Goal: Task Accomplishment & Management: Manage account settings

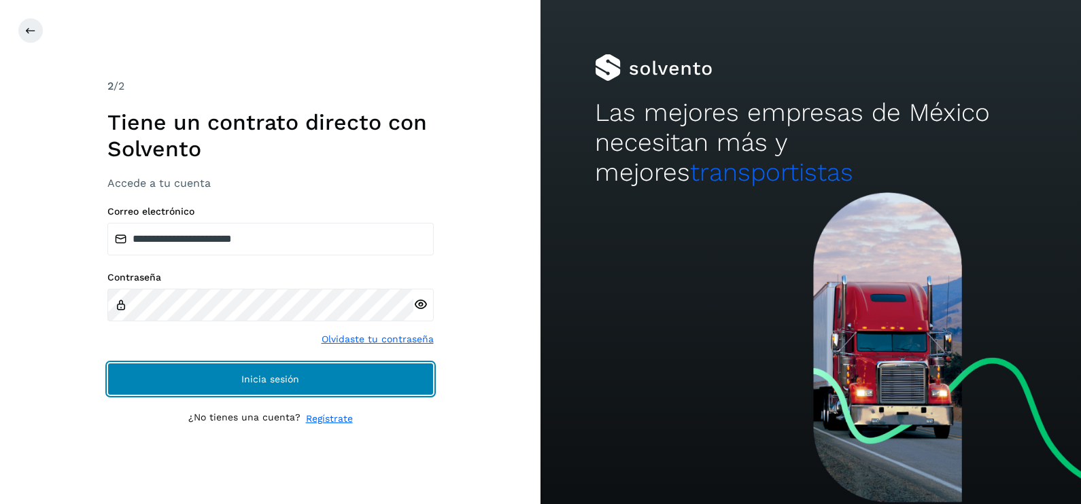
click at [343, 374] on button "Inicia sesión" at bounding box center [270, 379] width 326 height 33
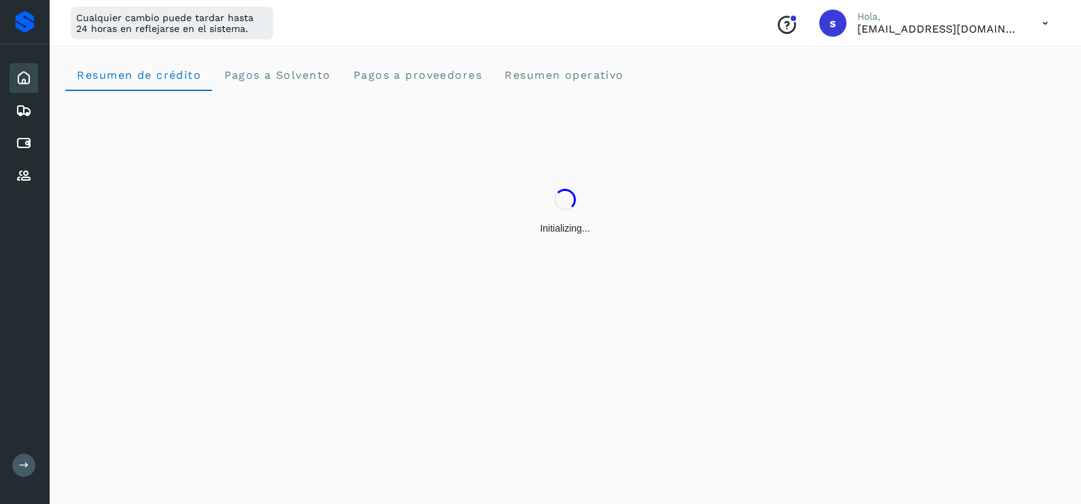
click at [38, 105] on div "Inicio Embarques Cuentas por pagar Proveedores" at bounding box center [24, 127] width 49 height 166
click at [31, 105] on icon at bounding box center [24, 111] width 16 height 16
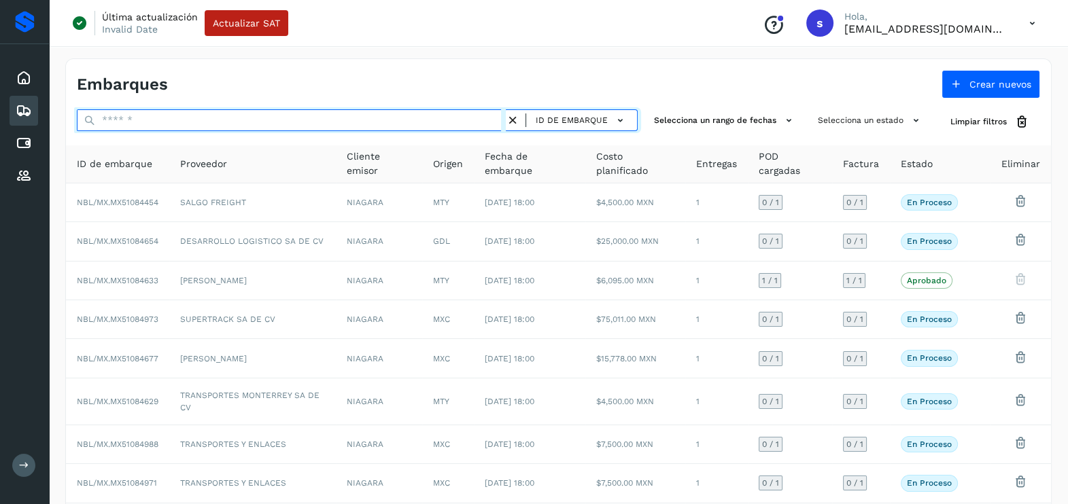
click at [166, 116] on input "text" at bounding box center [291, 120] width 429 height 22
paste input "**********"
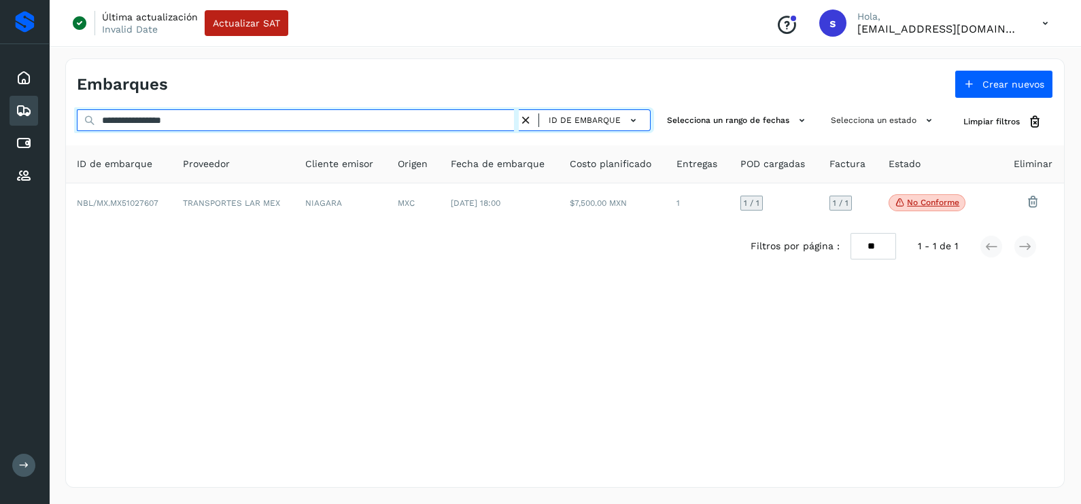
type input "**********"
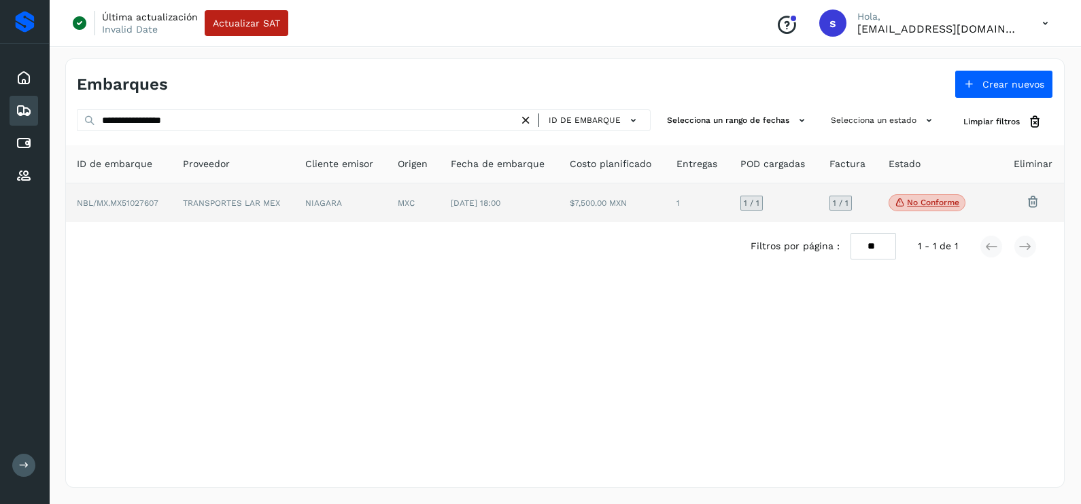
click at [253, 192] on td "TRANSPORTES LAR MEX" at bounding box center [233, 203] width 122 height 39
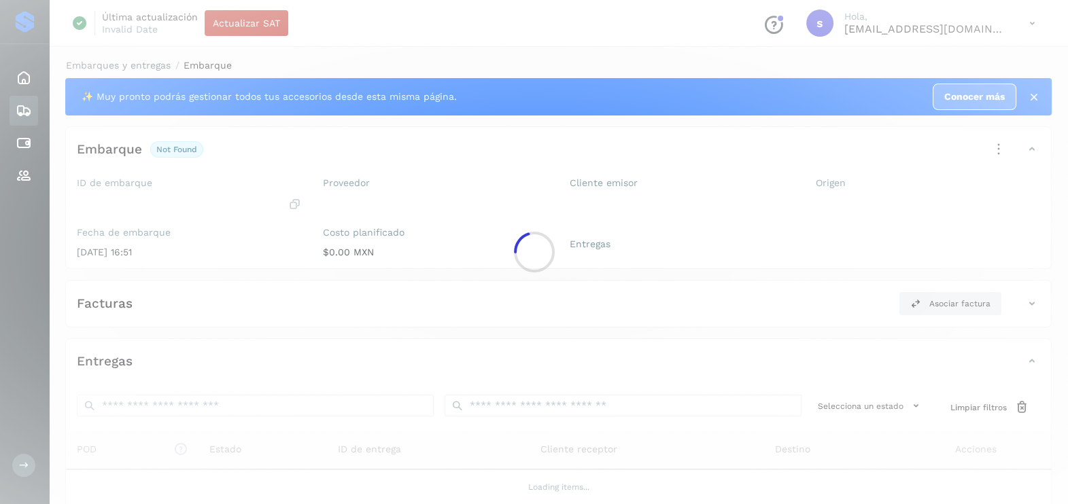
click at [253, 192] on div at bounding box center [534, 252] width 1068 height 504
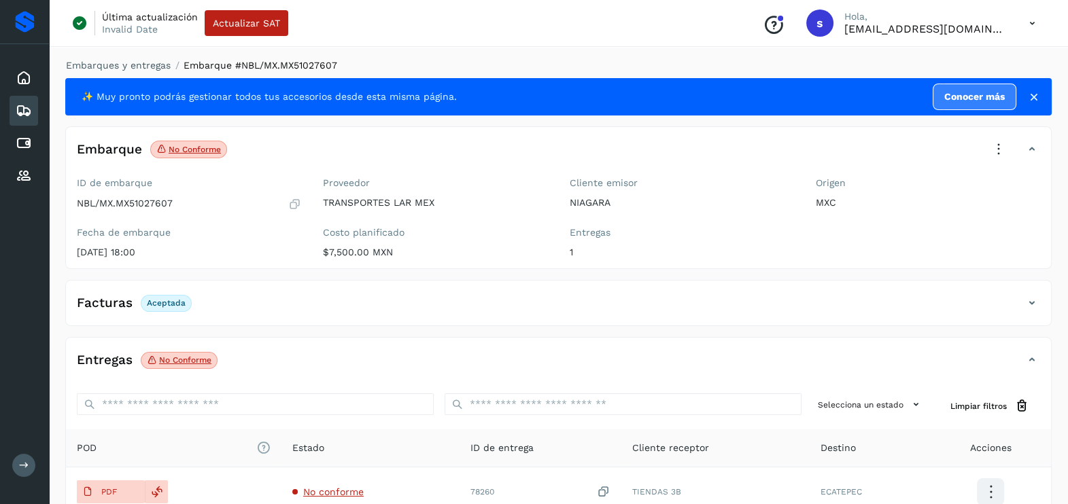
scroll to position [143, 0]
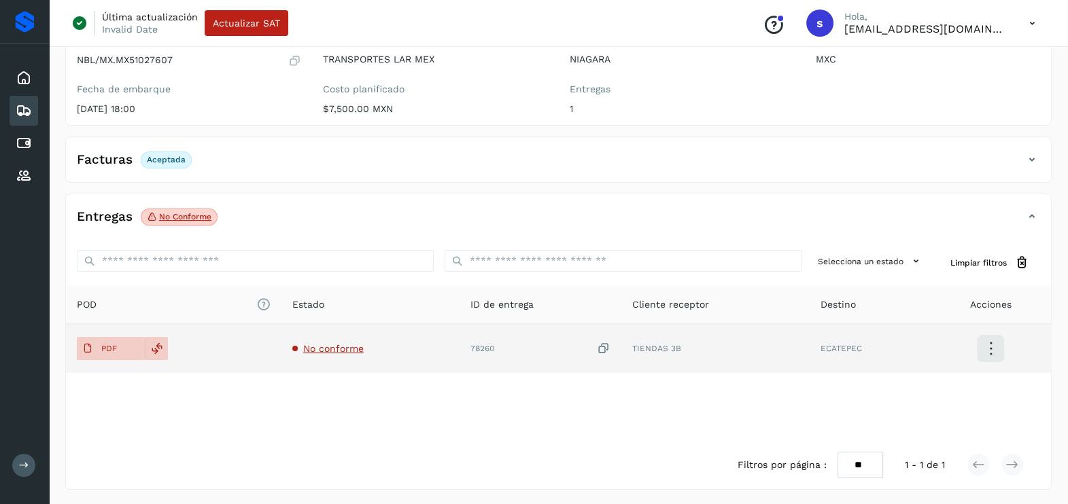
click at [335, 343] on span "No conforme" at bounding box center [333, 348] width 60 height 11
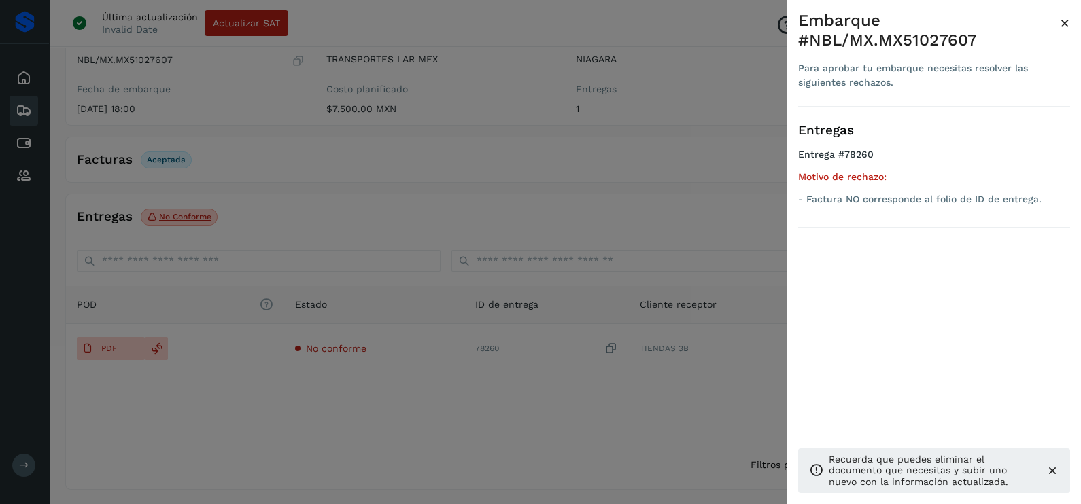
click at [326, 415] on div at bounding box center [540, 252] width 1081 height 504
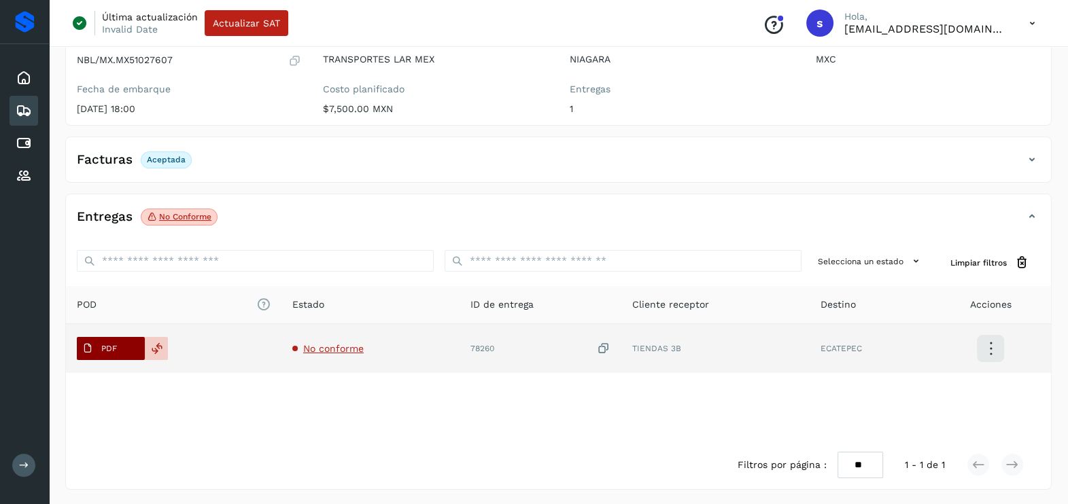
click at [112, 340] on span "PDF" at bounding box center [100, 349] width 46 height 22
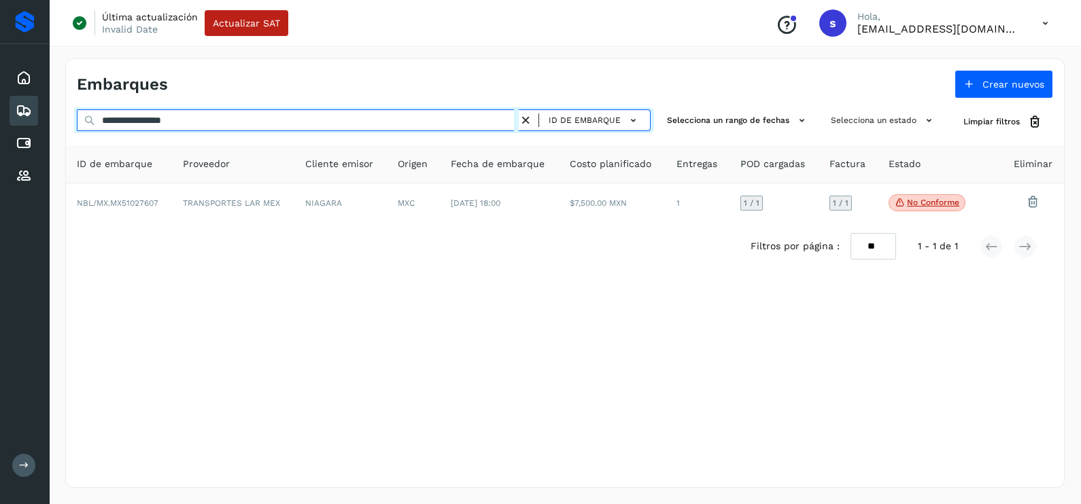
drag, startPoint x: 77, startPoint y: 122, endPoint x: 7, endPoint y: 122, distance: 70.0
click at [7, 122] on div "**********" at bounding box center [540, 252] width 1081 height 504
paste input "text"
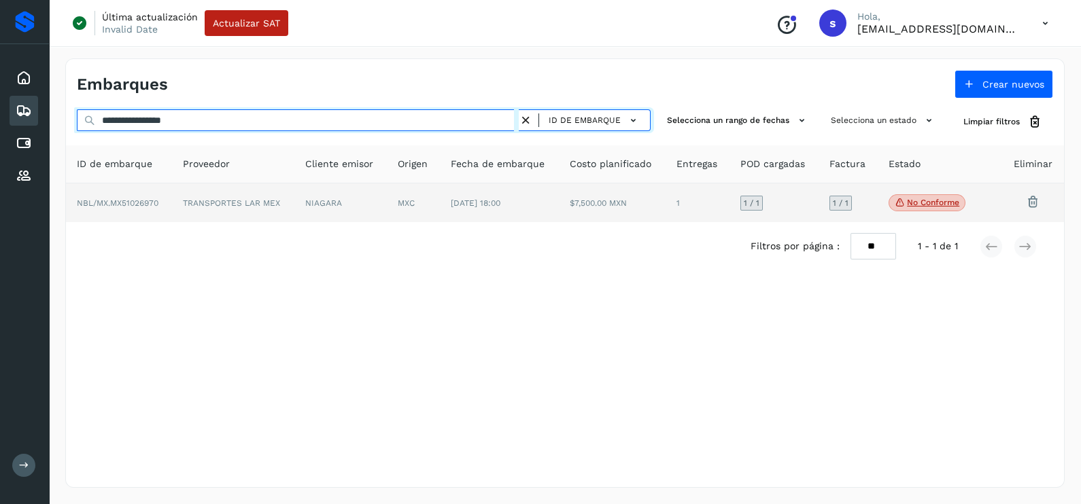
type input "**********"
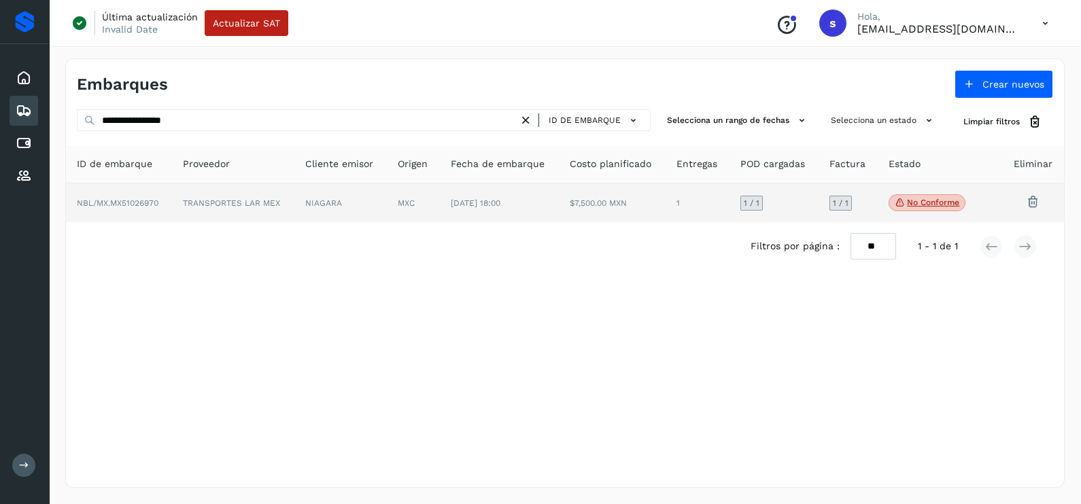
click at [272, 207] on td "TRANSPORTES LAR MEX" at bounding box center [233, 203] width 122 height 39
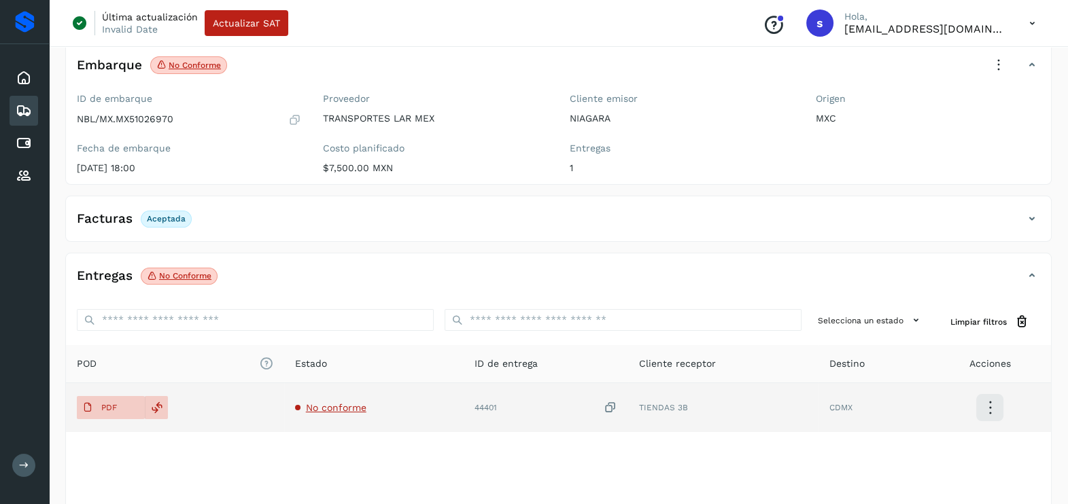
scroll to position [143, 0]
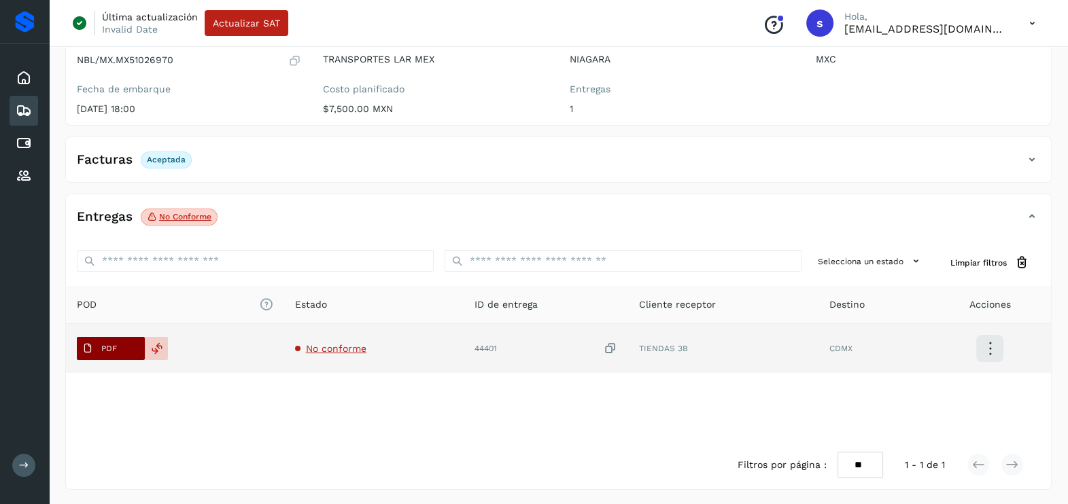
click at [109, 344] on p "PDF" at bounding box center [109, 349] width 16 height 10
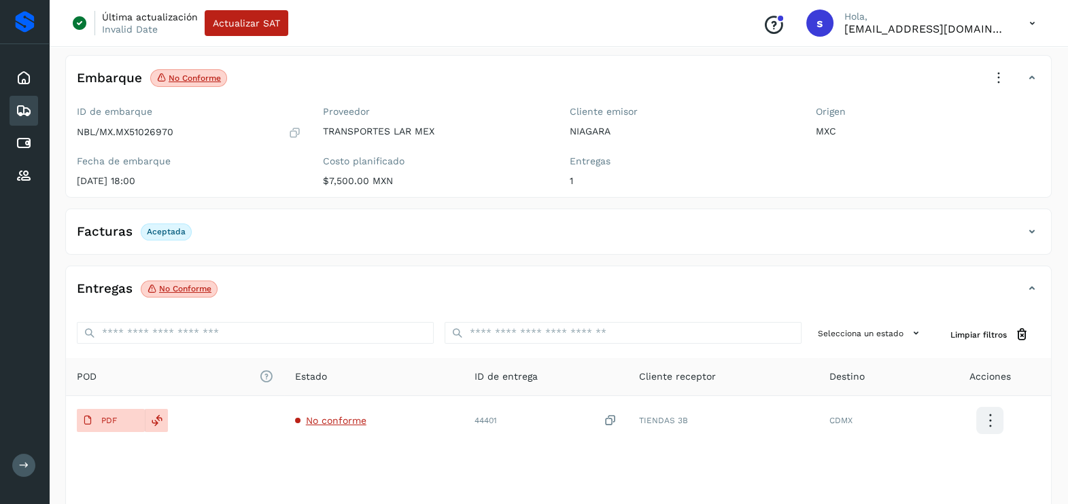
scroll to position [0, 0]
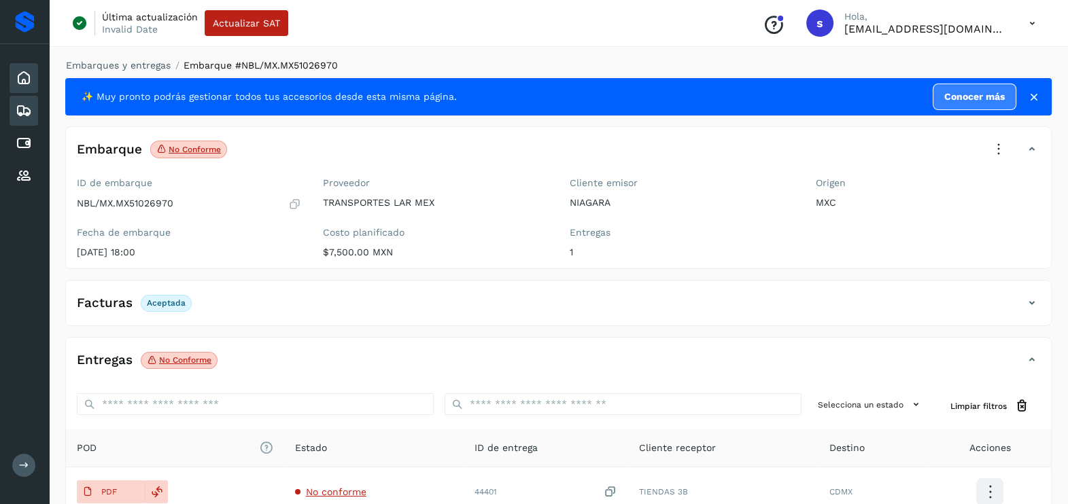
click at [31, 83] on icon at bounding box center [24, 78] width 16 height 16
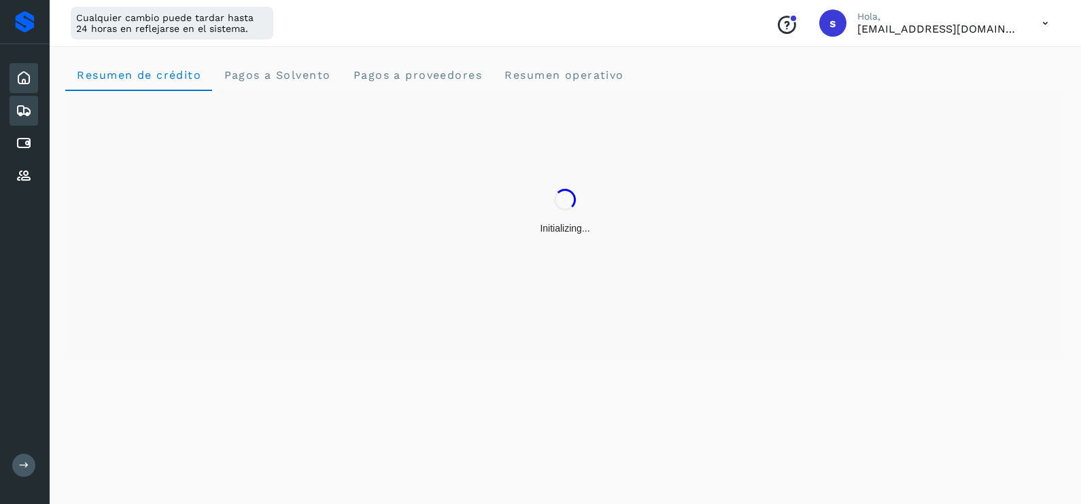
drag, startPoint x: 25, startPoint y: 114, endPoint x: 19, endPoint y: 122, distance: 10.2
click at [26, 114] on icon at bounding box center [24, 111] width 16 height 16
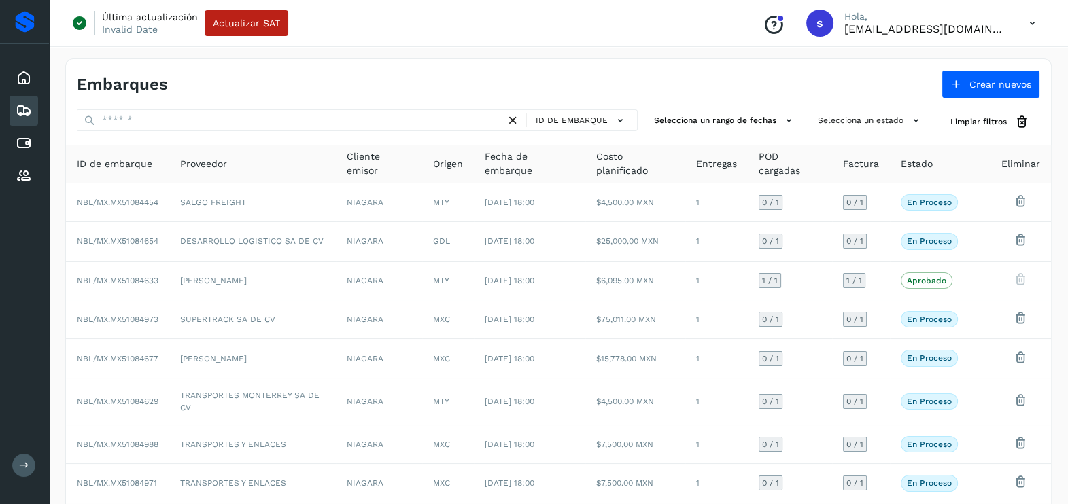
click at [574, 109] on div "Embarques Crear nuevos ID de embarque Selecciona un rango de fechas Selecciona …" at bounding box center [558, 347] width 986 height 579
click at [568, 120] on span "ID de embarque" at bounding box center [572, 120] width 72 height 12
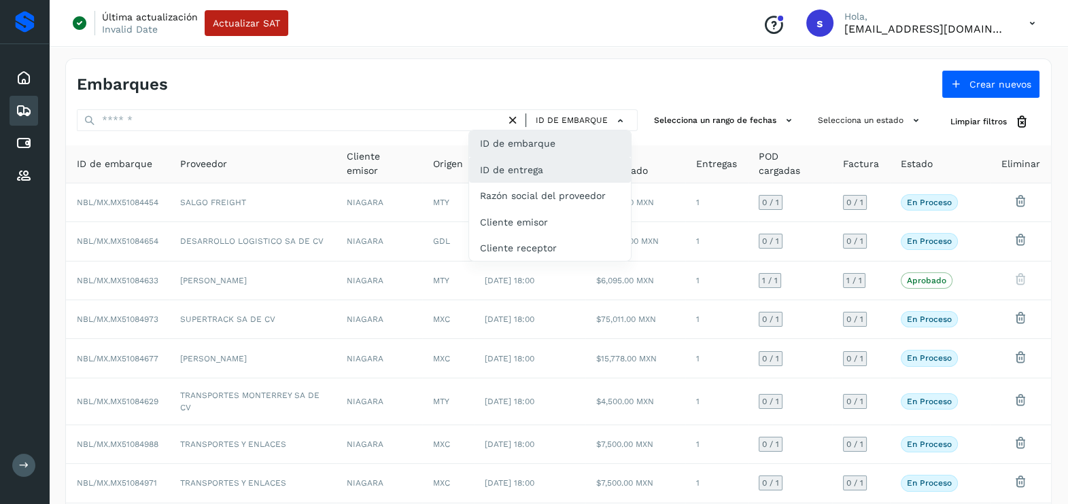
click at [529, 179] on div "ID de entrega" at bounding box center [550, 170] width 162 height 26
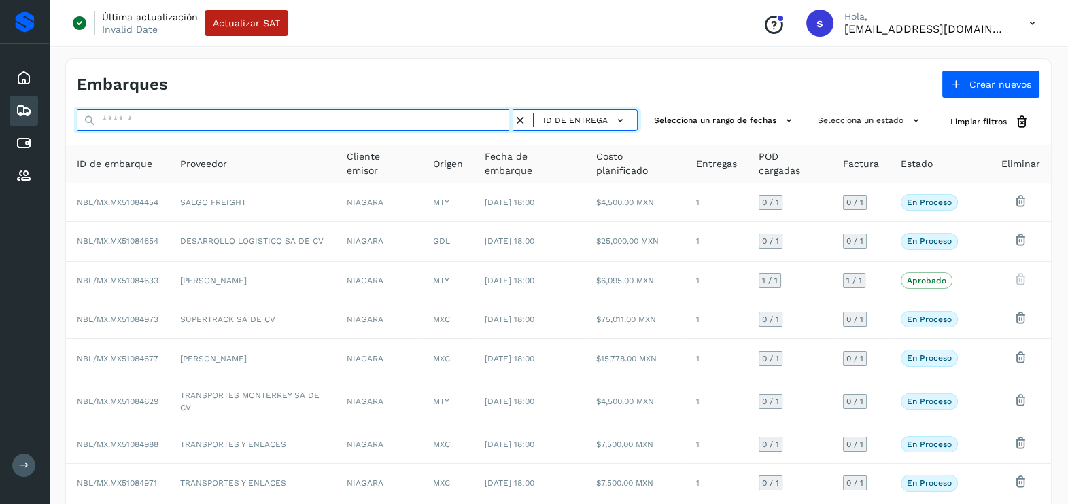
click at [240, 125] on input "text" at bounding box center [295, 120] width 436 height 22
paste input "*******"
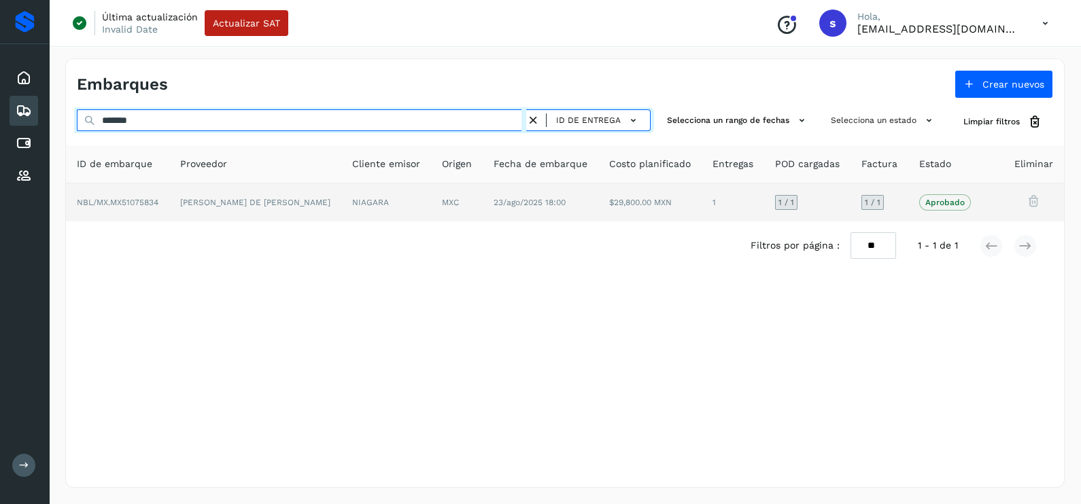
type input "*******"
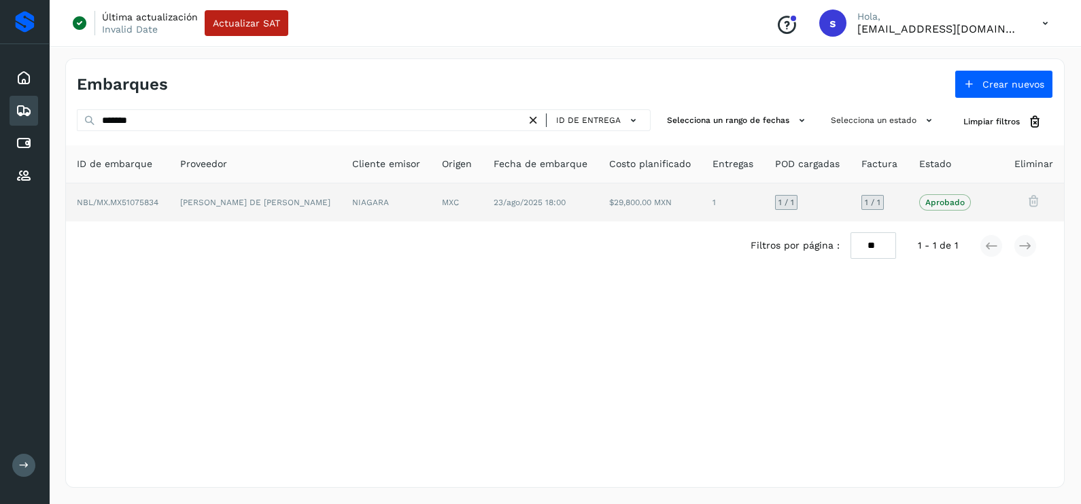
click at [334, 204] on td "[PERSON_NAME] DE [PERSON_NAME]" at bounding box center [255, 203] width 172 height 38
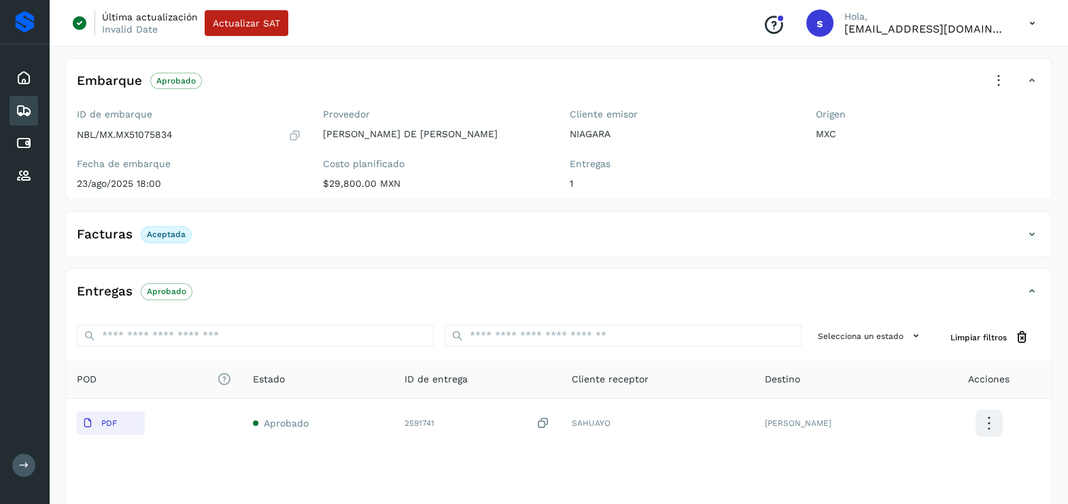
scroll to position [84, 0]
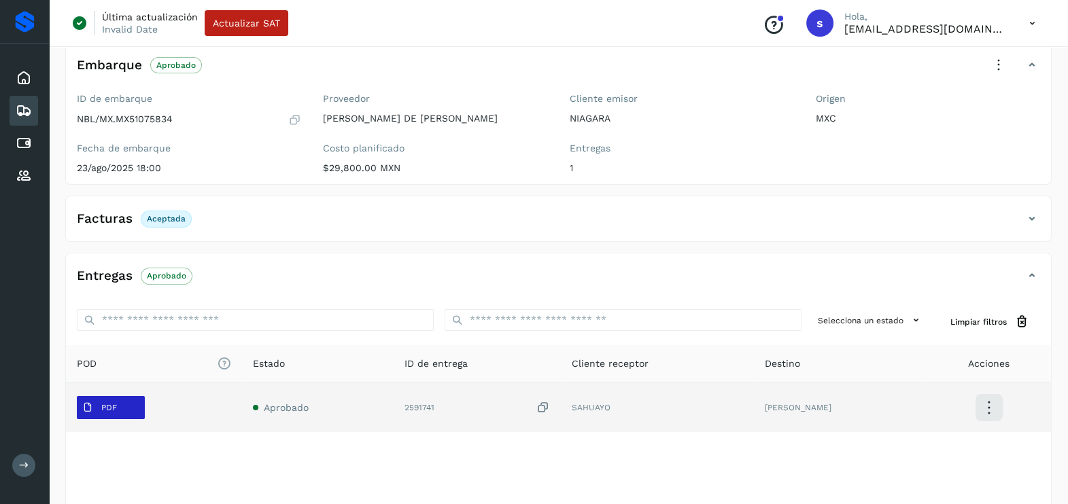
click at [109, 408] on p "PDF" at bounding box center [109, 408] width 16 height 10
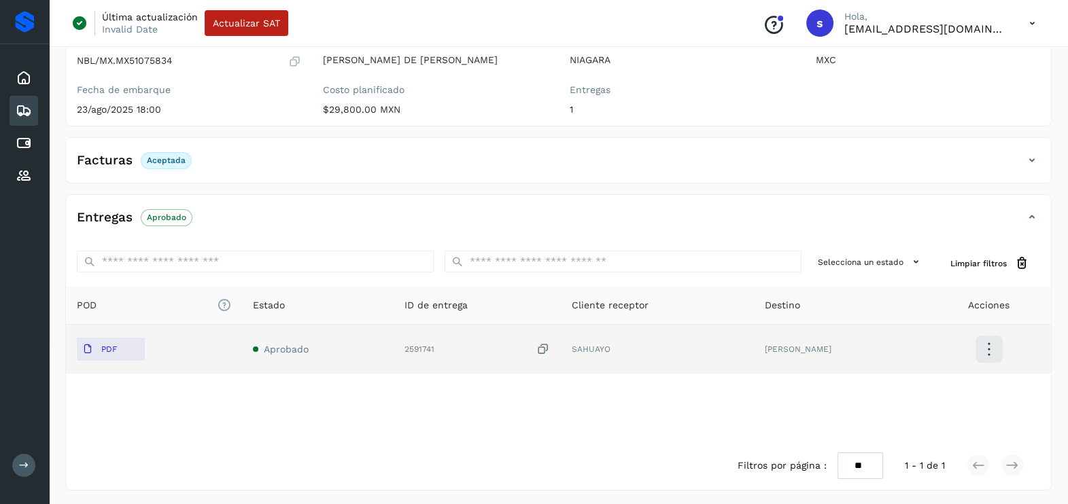
scroll to position [143, 0]
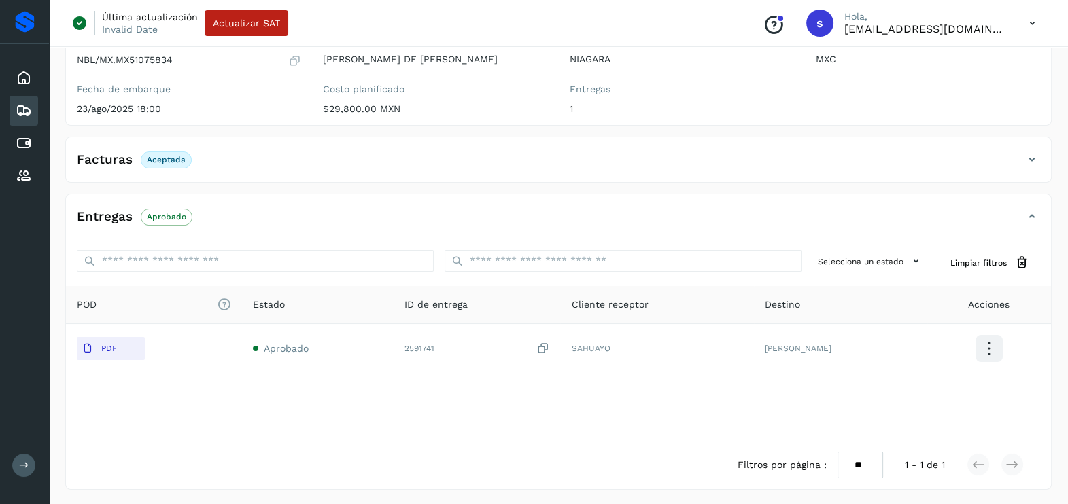
click at [27, 112] on icon at bounding box center [24, 111] width 16 height 16
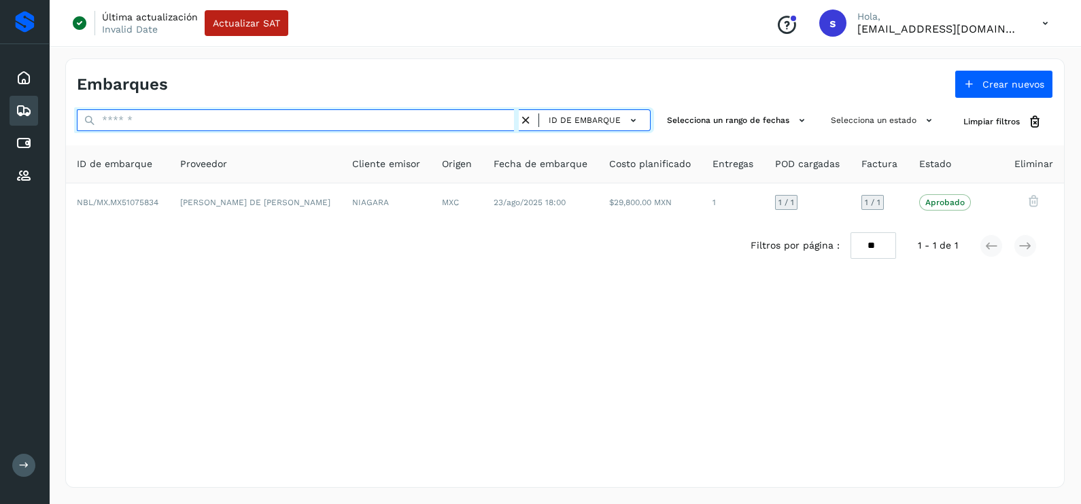
click at [208, 125] on input "text" at bounding box center [298, 120] width 442 height 22
paste input "**********"
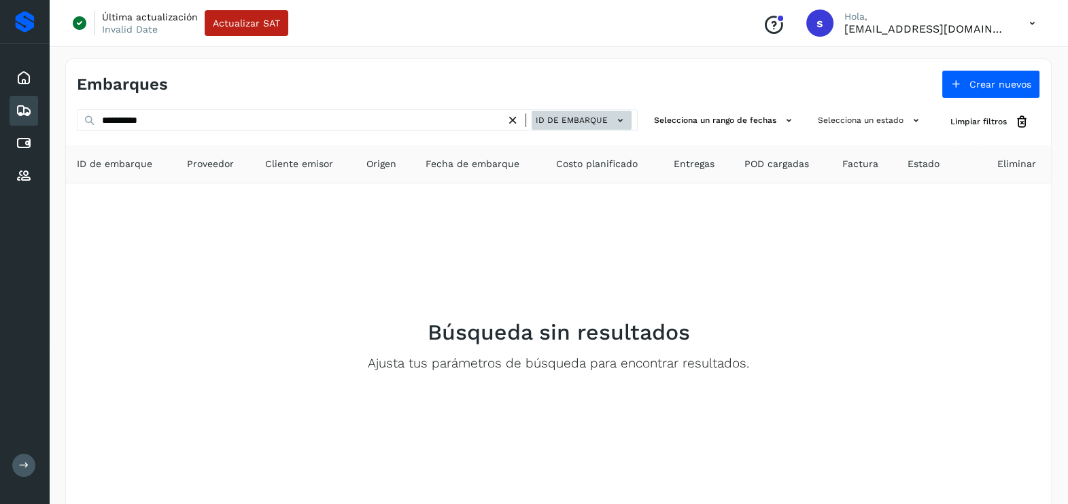
click at [608, 127] on button "ID de embarque" at bounding box center [582, 121] width 100 height 20
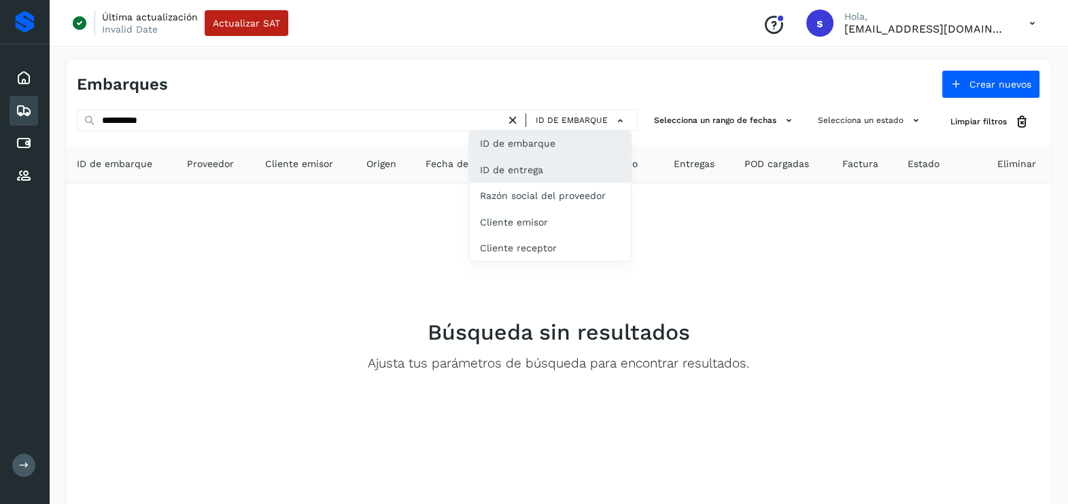
click at [562, 173] on div "ID de entrega" at bounding box center [550, 170] width 162 height 26
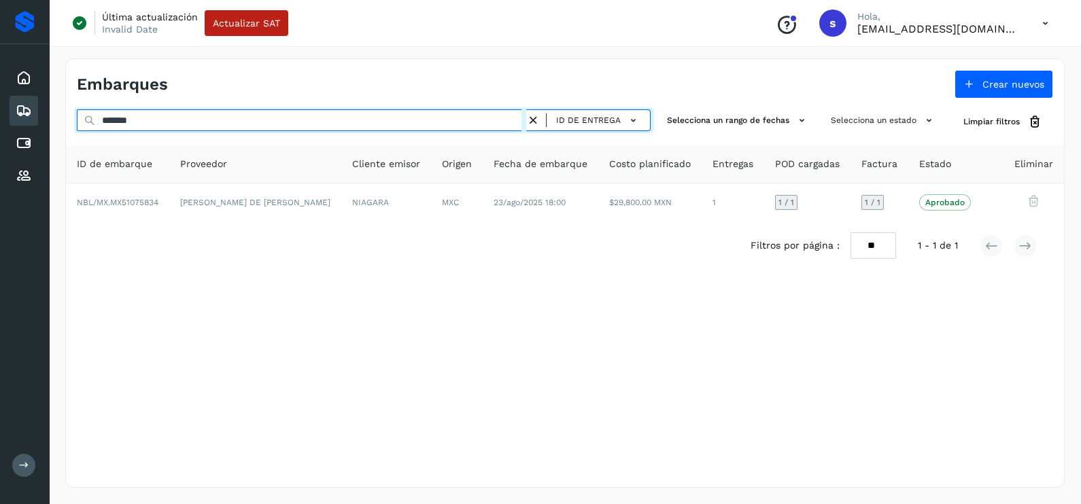
click at [236, 111] on input "*******" at bounding box center [301, 120] width 449 height 22
paste input "**********"
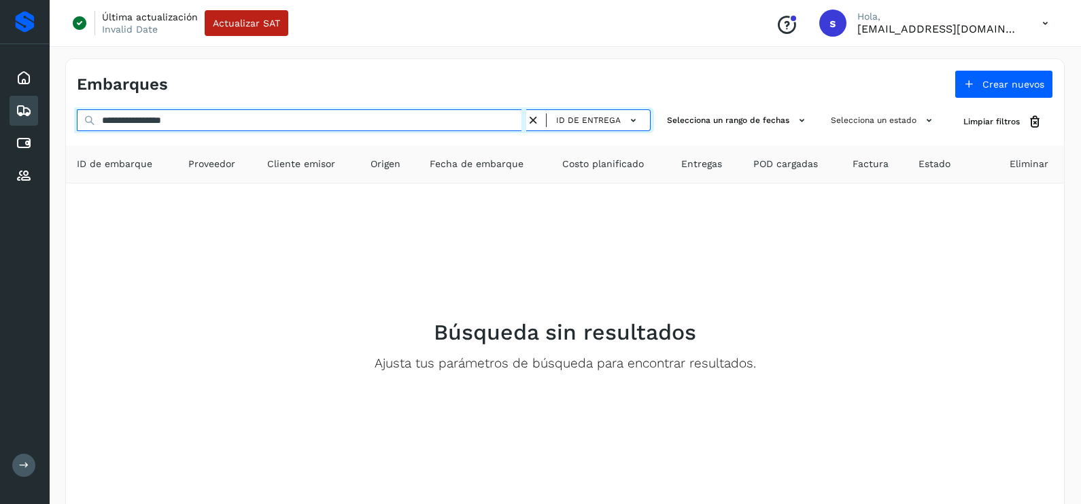
drag, startPoint x: 150, startPoint y: 122, endPoint x: -3, endPoint y: 125, distance: 153.0
click at [0, 125] on html "**********" at bounding box center [540, 286] width 1081 height 573
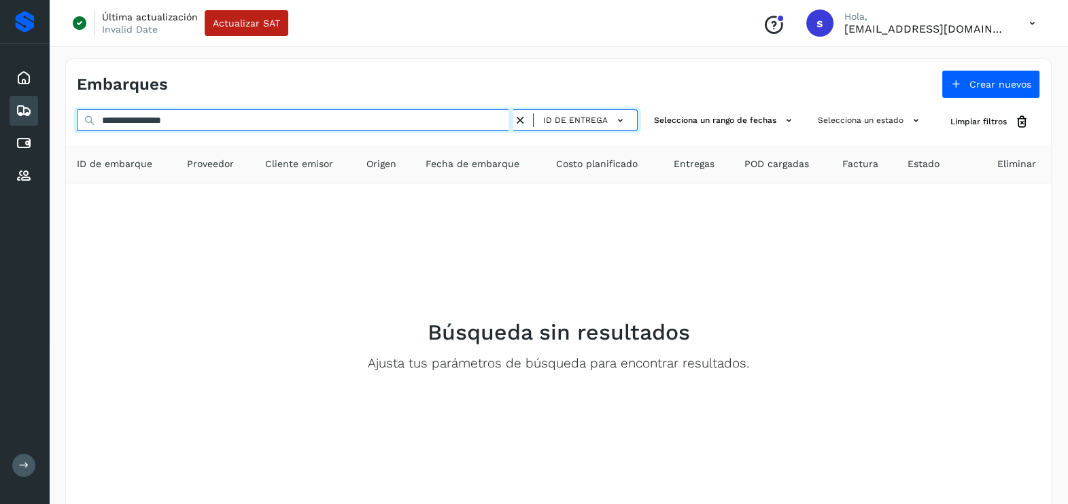
paste input "text"
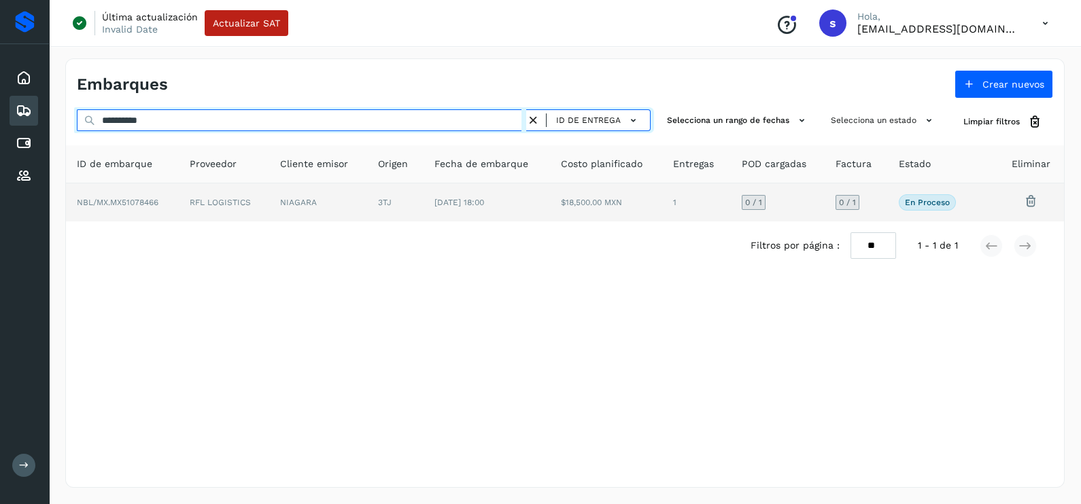
type input "**********"
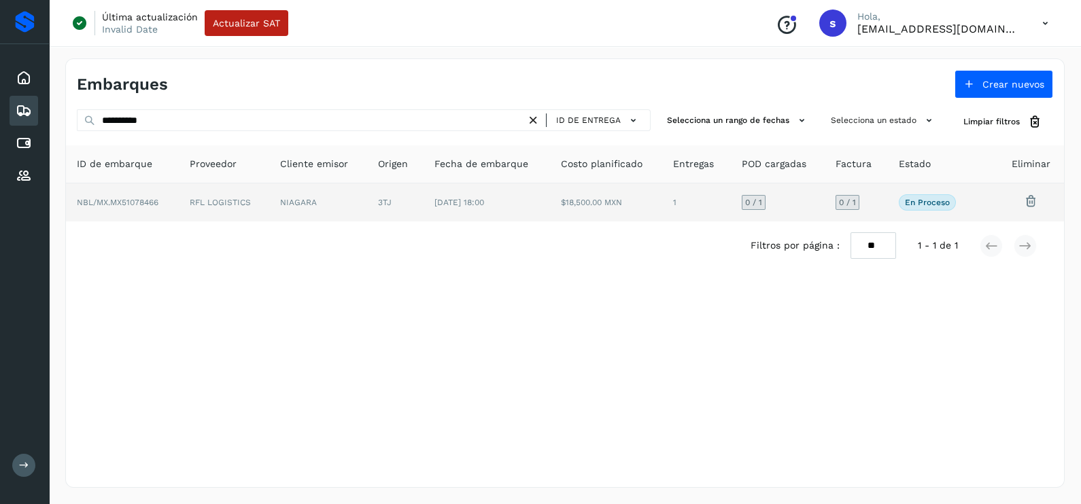
click at [216, 213] on td "RFL LOGISTICS" at bounding box center [224, 203] width 90 height 38
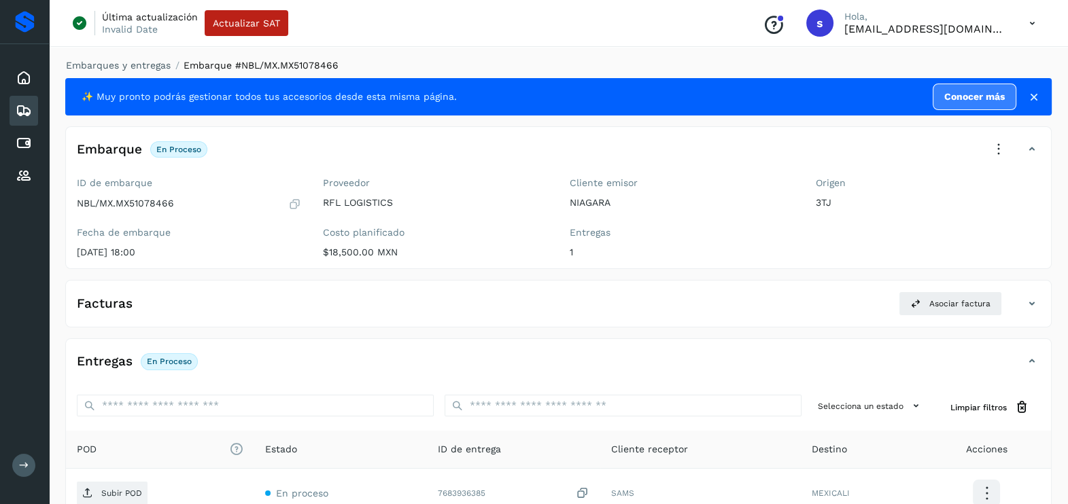
click at [30, 109] on icon at bounding box center [24, 111] width 16 height 16
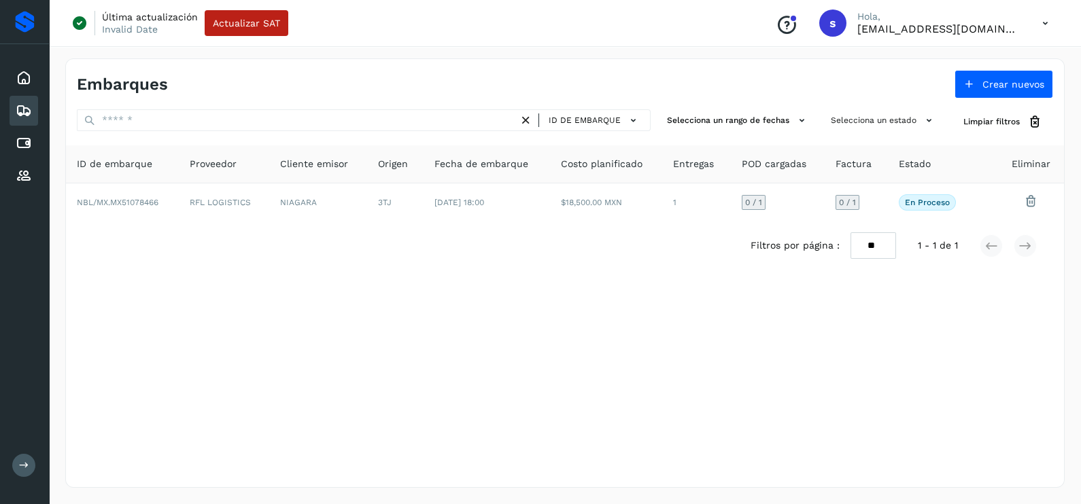
click at [180, 131] on div "ID de embarque" at bounding box center [364, 121] width 574 height 25
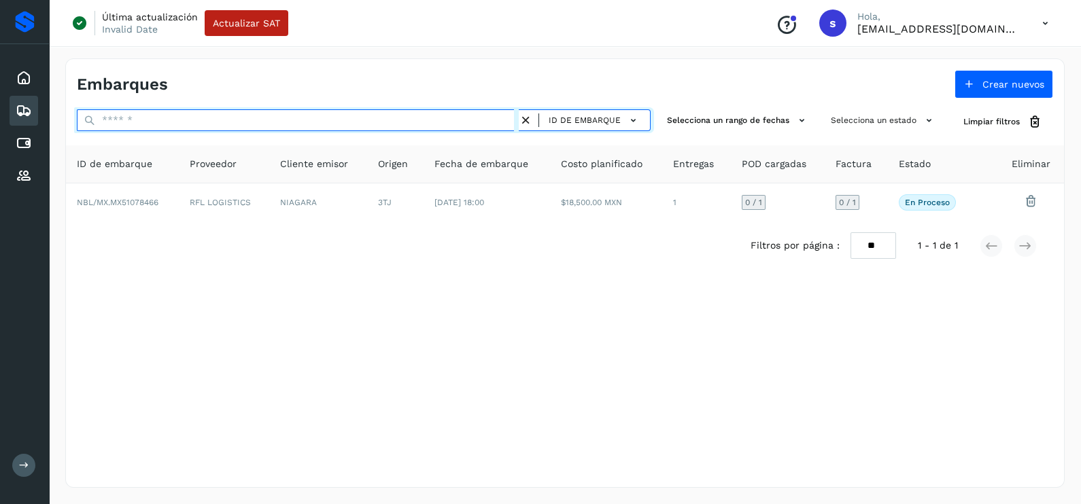
click at [185, 124] on input "text" at bounding box center [298, 120] width 442 height 22
paste input "**********"
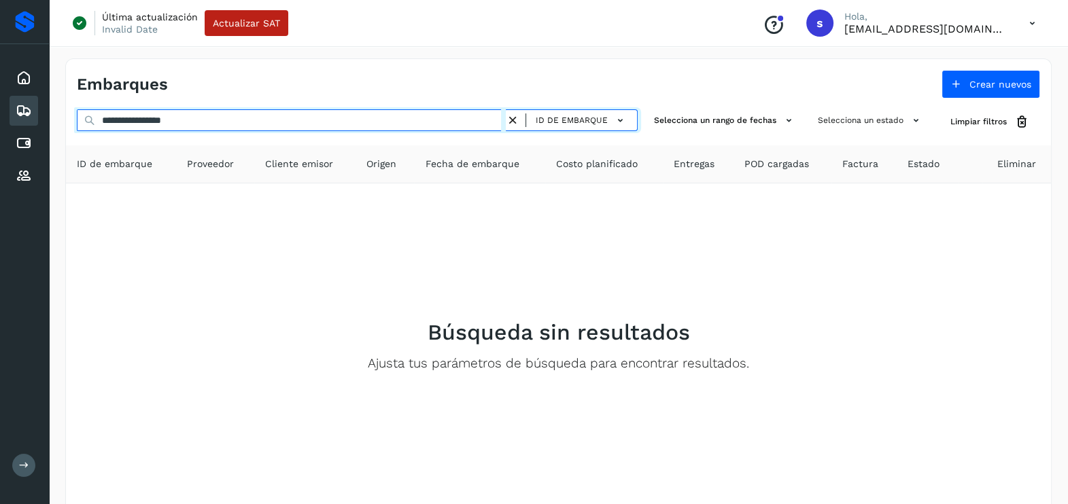
click at [262, 123] on input "**********" at bounding box center [291, 120] width 429 height 22
drag, startPoint x: -3, startPoint y: 126, endPoint x: 16, endPoint y: 119, distance: 20.9
click at [0, 120] on div "**********" at bounding box center [534, 286] width 1068 height 573
paste input "text"
drag, startPoint x: 211, startPoint y: 116, endPoint x: 0, endPoint y: 126, distance: 210.9
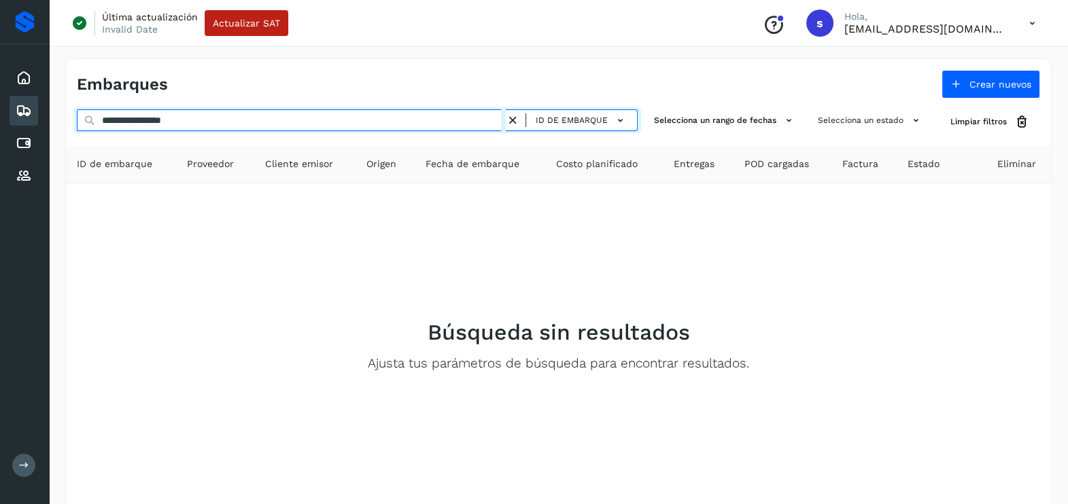
click at [0, 126] on html "**********" at bounding box center [534, 286] width 1068 height 573
paste input "text"
drag, startPoint x: 245, startPoint y: 119, endPoint x: 31, endPoint y: 128, distance: 213.7
click at [31, 128] on div "**********" at bounding box center [534, 286] width 1068 height 573
paste input "text"
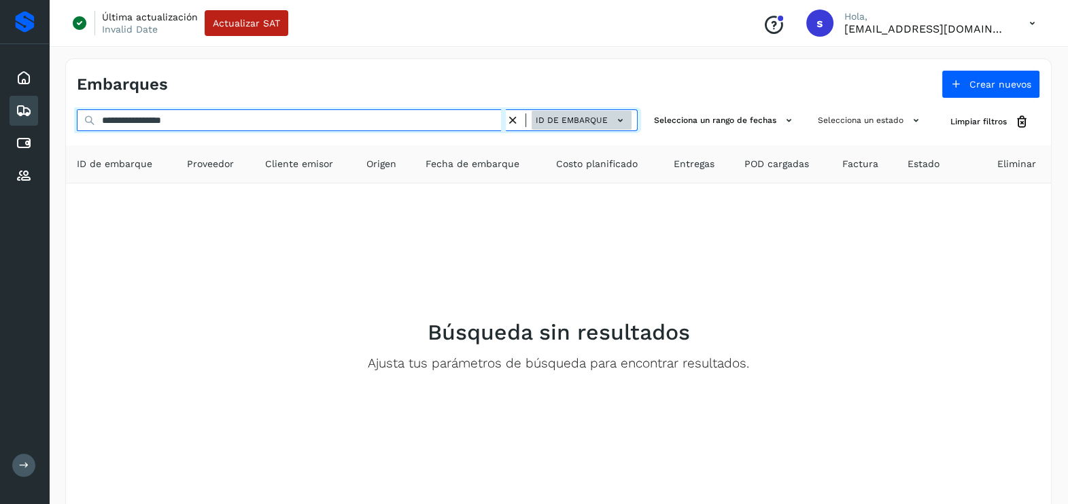
type input "**********"
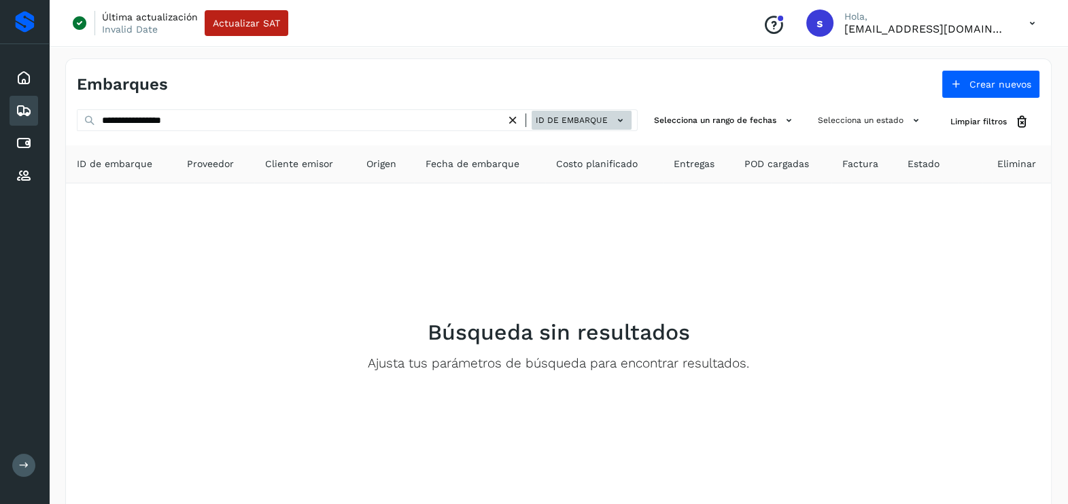
click at [602, 111] on button "ID de embarque" at bounding box center [582, 121] width 100 height 20
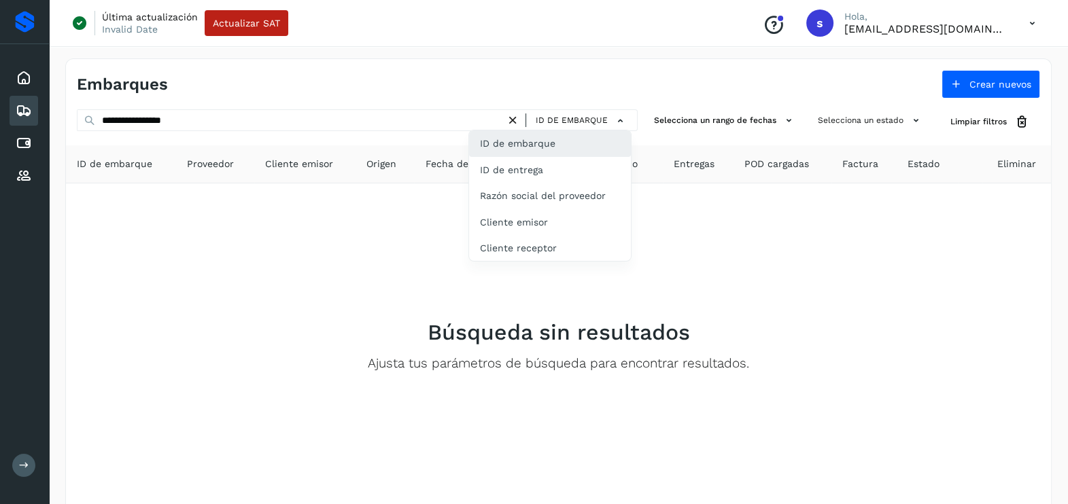
click at [557, 148] on div "ID de embarque" at bounding box center [550, 144] width 162 height 26
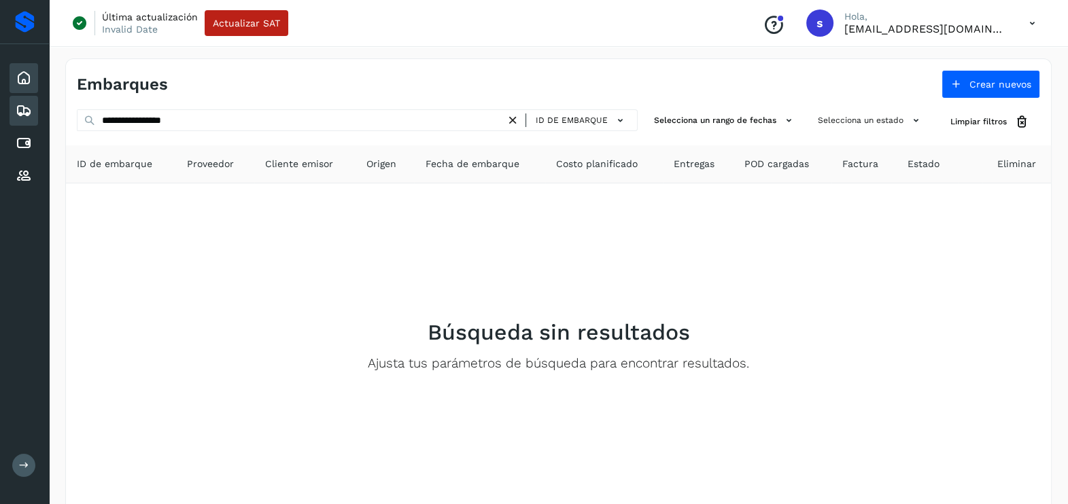
click at [30, 85] on div "Inicio" at bounding box center [24, 78] width 29 height 30
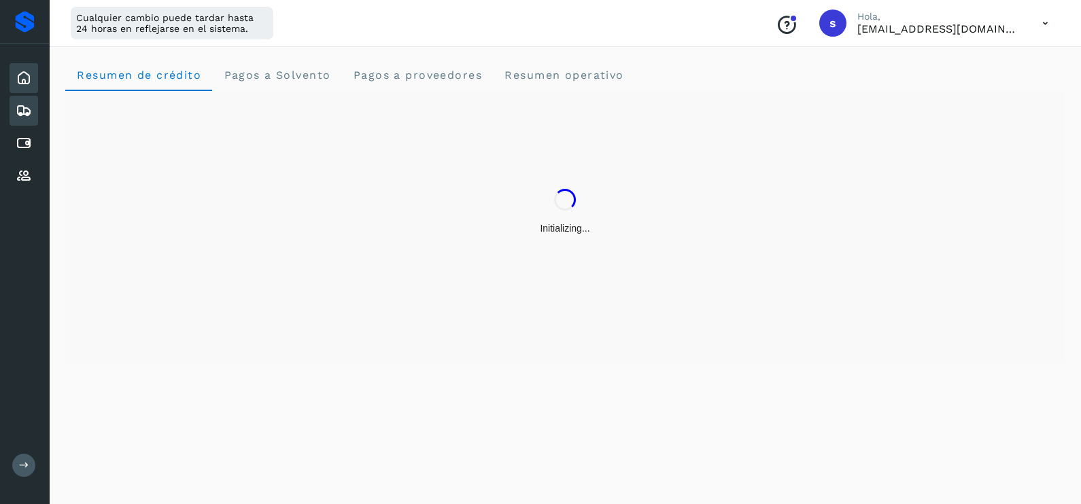
click at [30, 105] on icon at bounding box center [24, 111] width 16 height 16
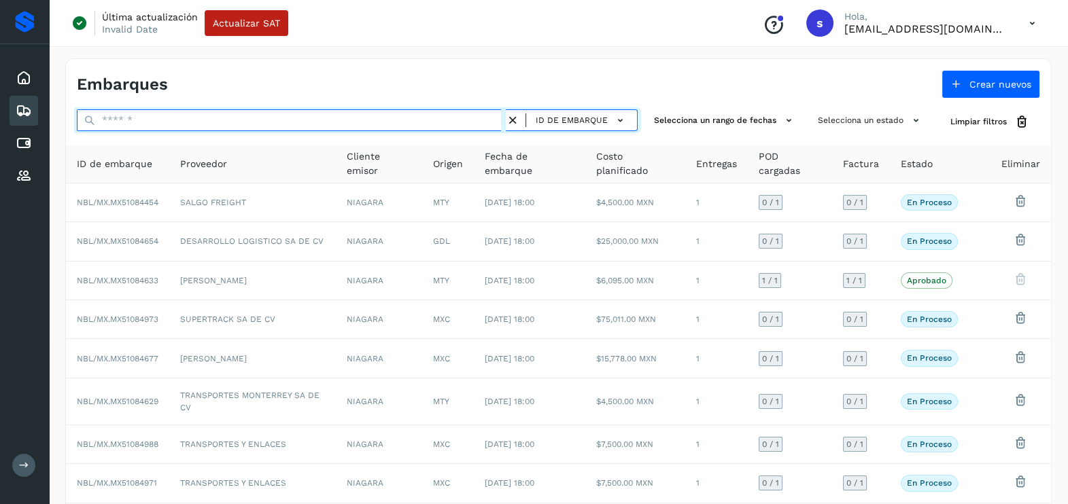
click at [150, 129] on input "text" at bounding box center [291, 120] width 429 height 22
paste input "**********"
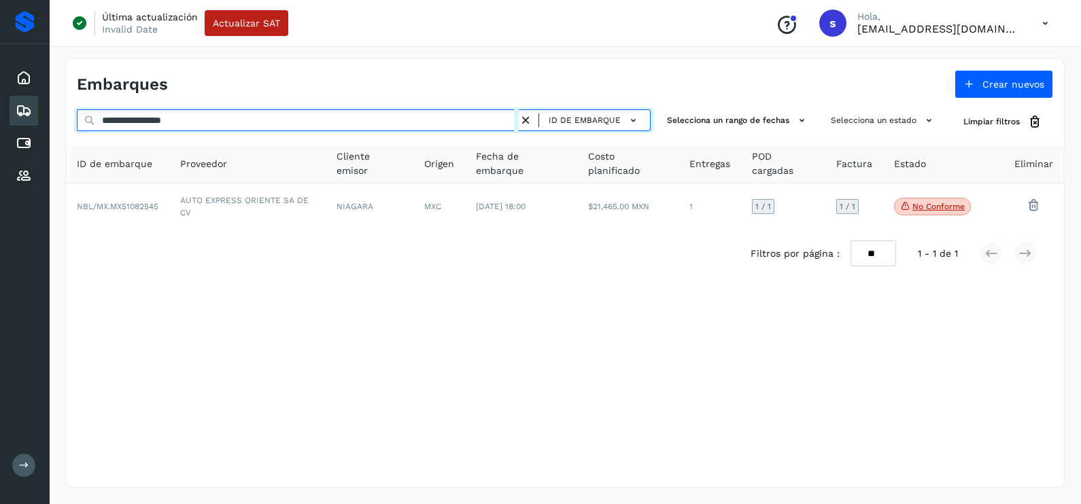
drag, startPoint x: 146, startPoint y: 114, endPoint x: 0, endPoint y: 113, distance: 146.2
click at [0, 113] on html "**********" at bounding box center [540, 252] width 1081 height 504
paste input "text"
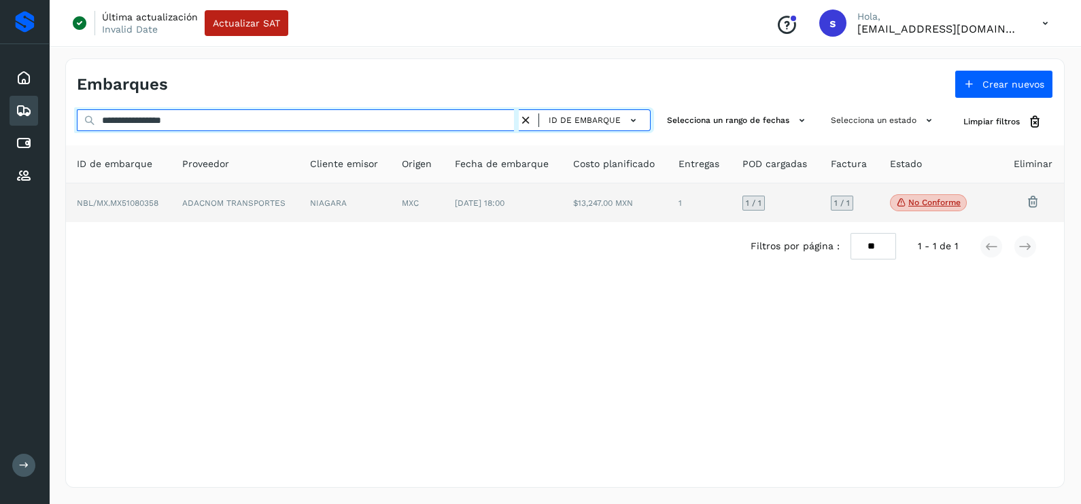
type input "**********"
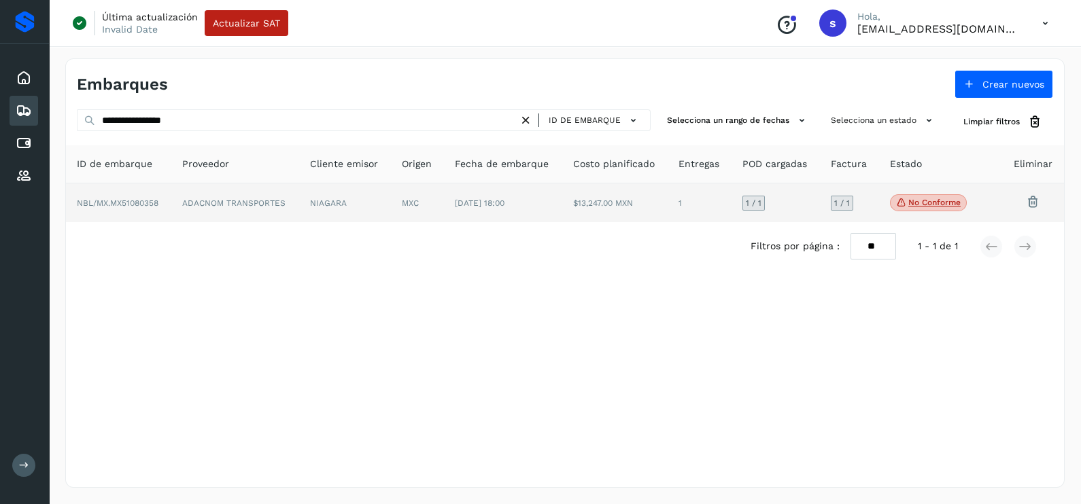
click at [211, 205] on td "ADACNOM TRANSPORTES" at bounding box center [235, 203] width 128 height 39
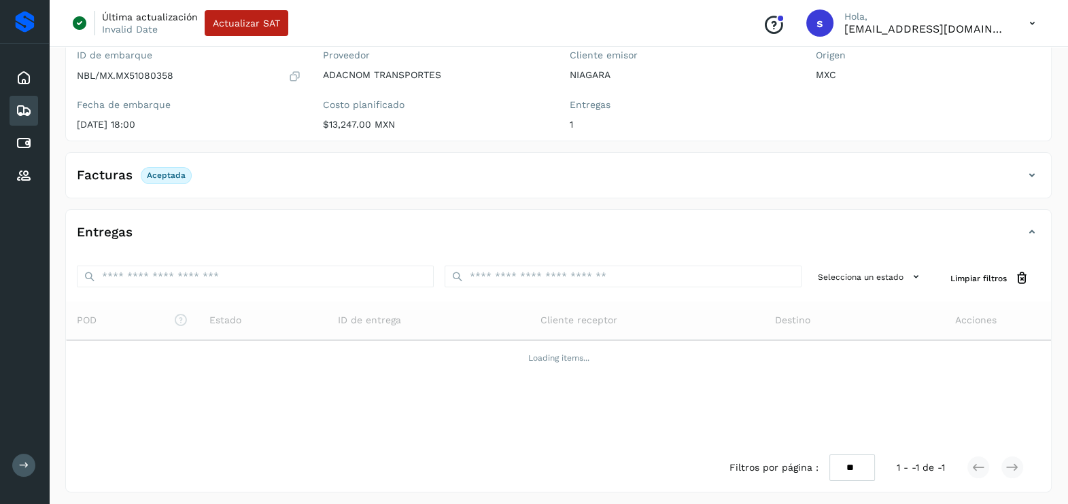
scroll to position [131, 0]
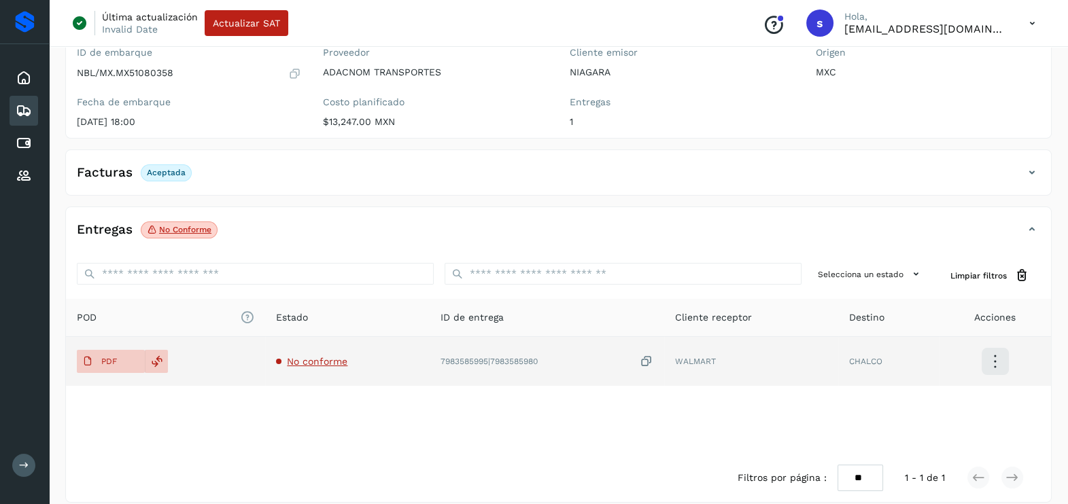
click at [319, 362] on span "No conforme" at bounding box center [317, 361] width 60 height 11
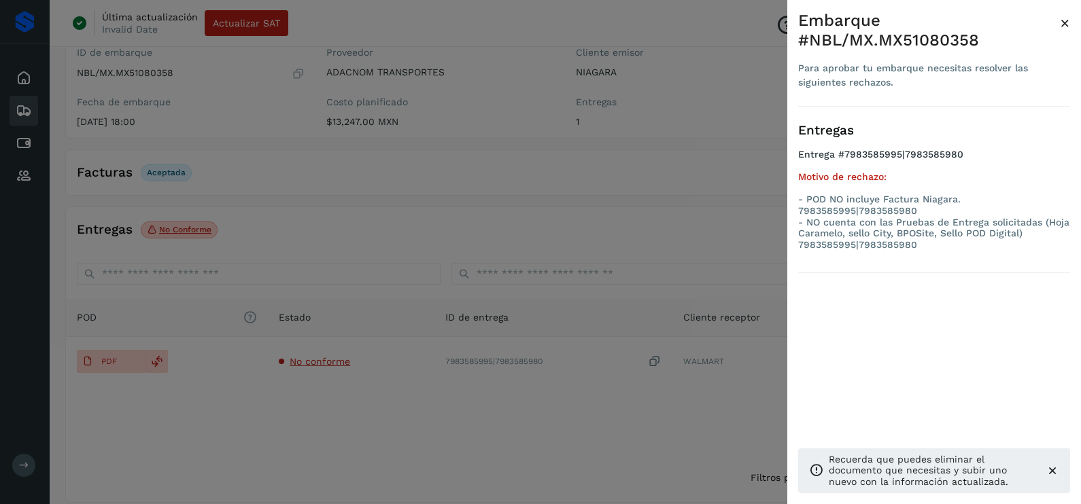
drag, startPoint x: 315, startPoint y: 405, endPoint x: 122, endPoint y: 371, distance: 196.0
click at [315, 405] on div at bounding box center [540, 252] width 1081 height 504
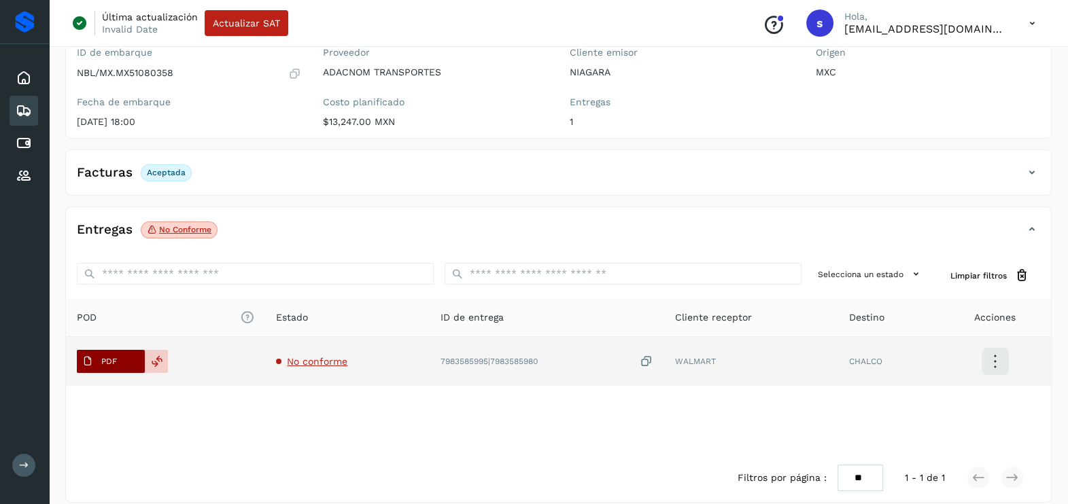
click at [118, 353] on span "PDF" at bounding box center [100, 362] width 46 height 22
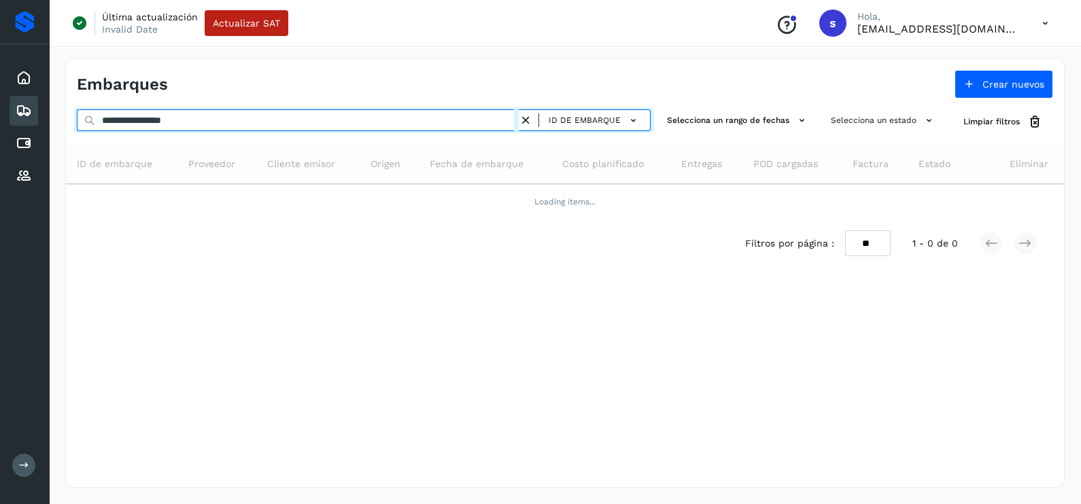
drag, startPoint x: 119, startPoint y: 118, endPoint x: -3, endPoint y: 135, distance: 123.4
click at [0, 135] on html "**********" at bounding box center [540, 252] width 1081 height 504
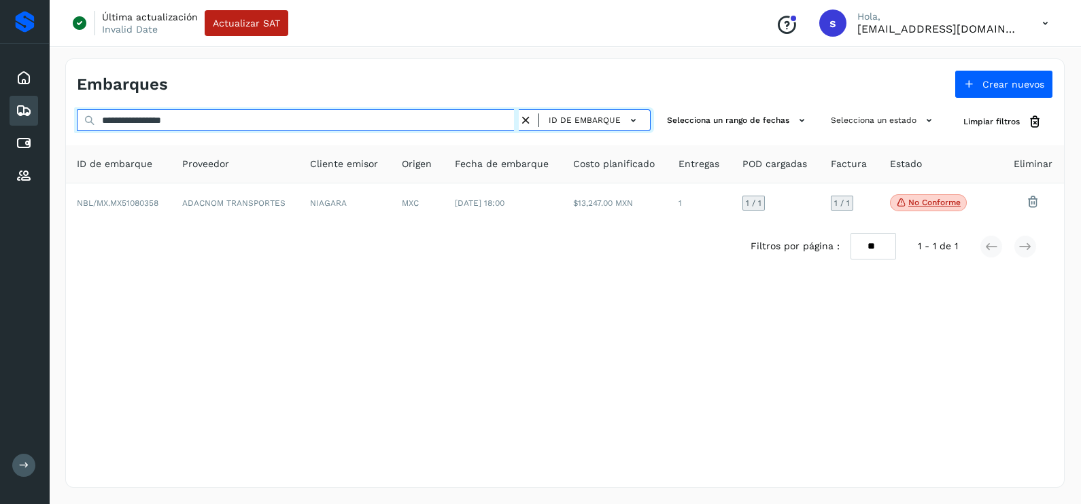
paste input "text"
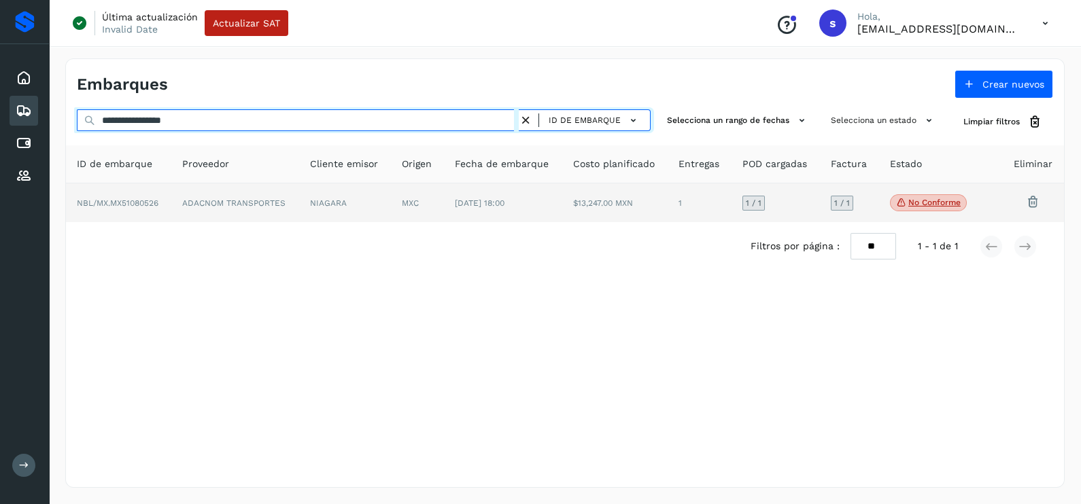
type input "**********"
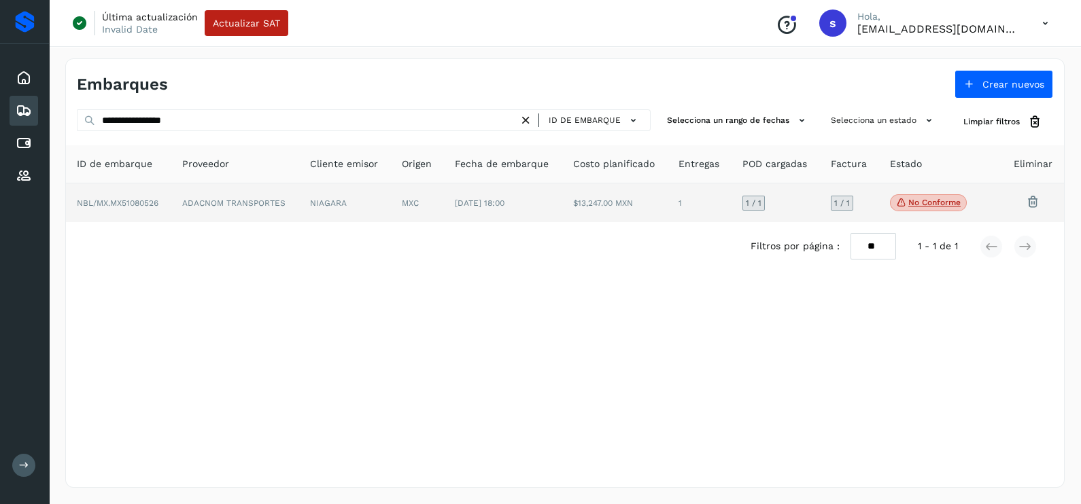
click at [506, 194] on td "[DATE] 18:00" at bounding box center [503, 203] width 118 height 39
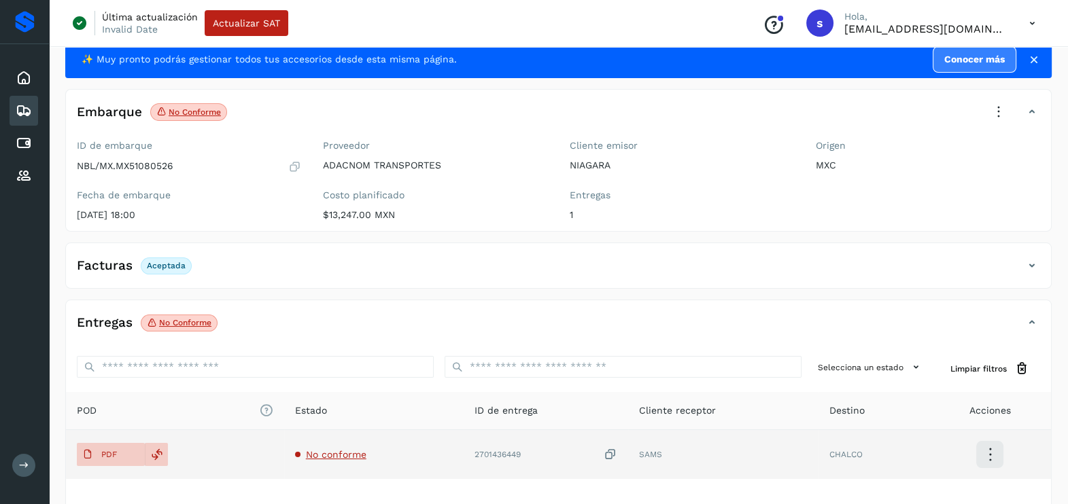
scroll to position [143, 0]
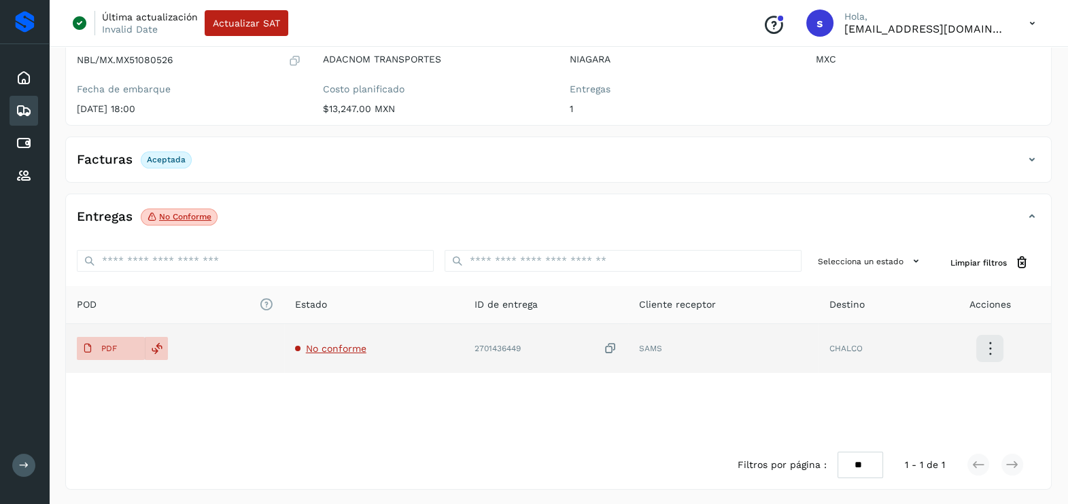
click at [349, 347] on span "No conforme" at bounding box center [336, 348] width 60 height 11
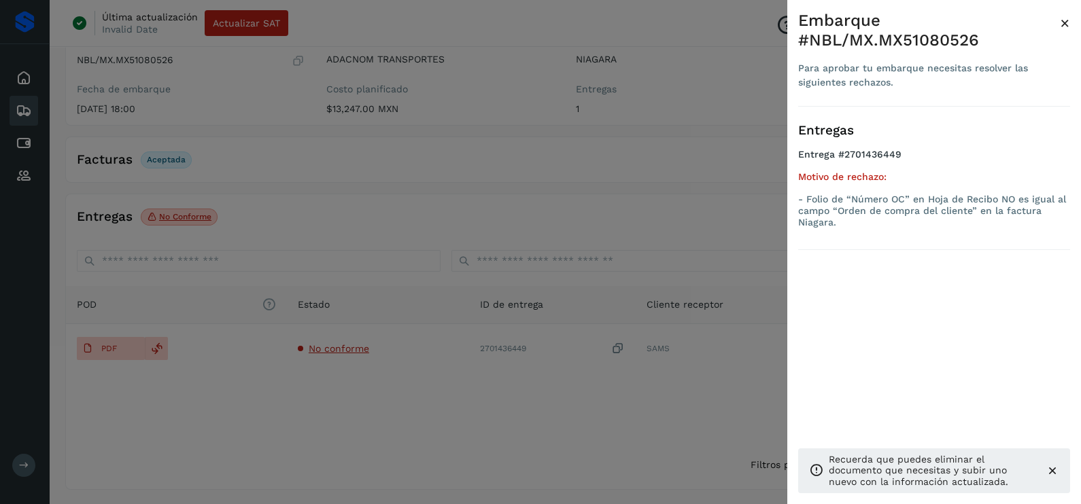
click at [402, 381] on div at bounding box center [540, 252] width 1081 height 504
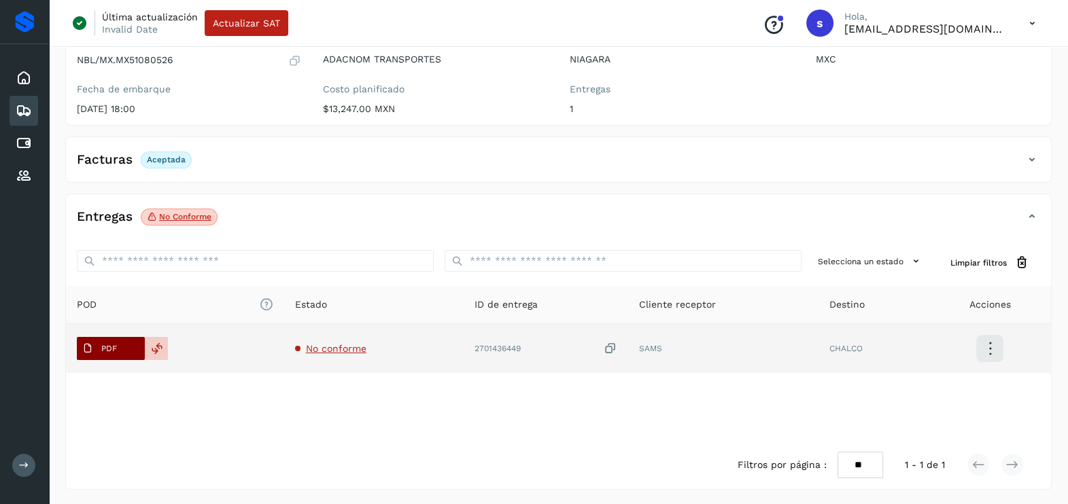
click at [105, 345] on p "PDF" at bounding box center [109, 349] width 16 height 10
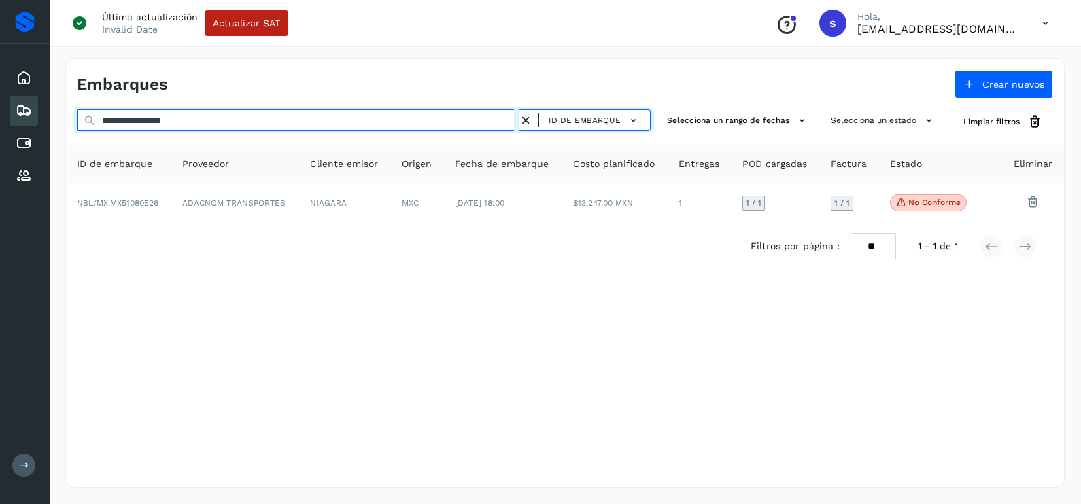
drag, startPoint x: 261, startPoint y: 120, endPoint x: 0, endPoint y: 129, distance: 261.2
click at [0, 129] on html "**********" at bounding box center [540, 252] width 1081 height 504
paste input "text"
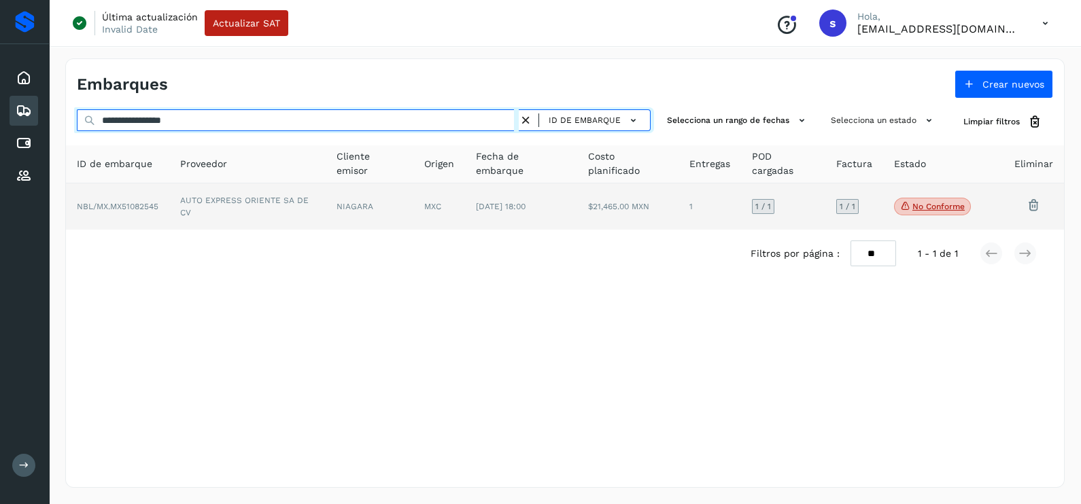
type input "**********"
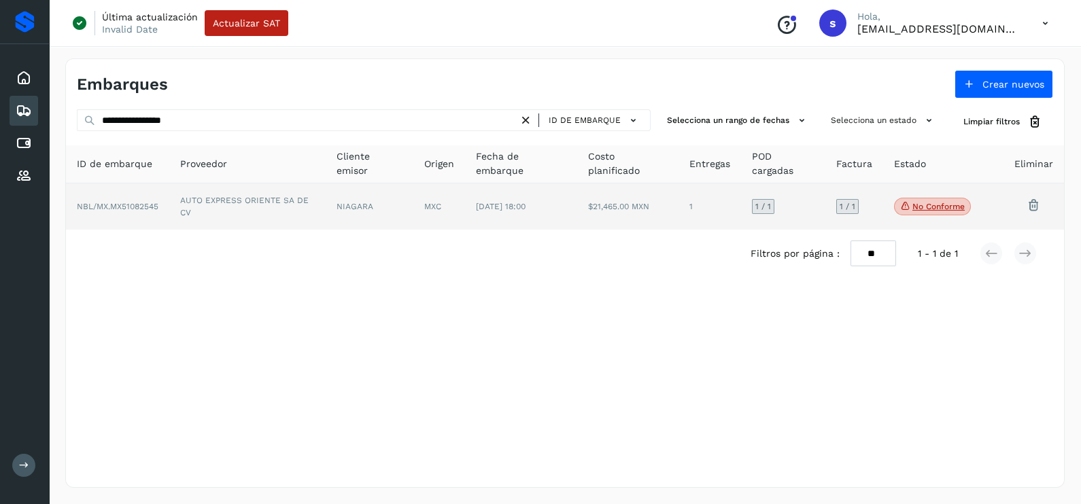
click at [277, 194] on td "AUTO EXPRESS ORIENTE SA DE CV" at bounding box center [247, 207] width 156 height 46
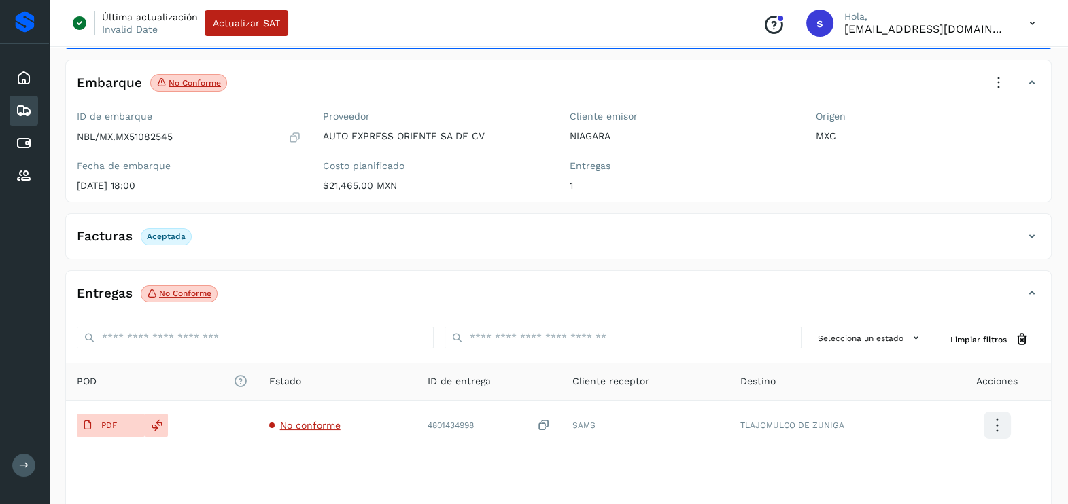
scroll to position [131, 0]
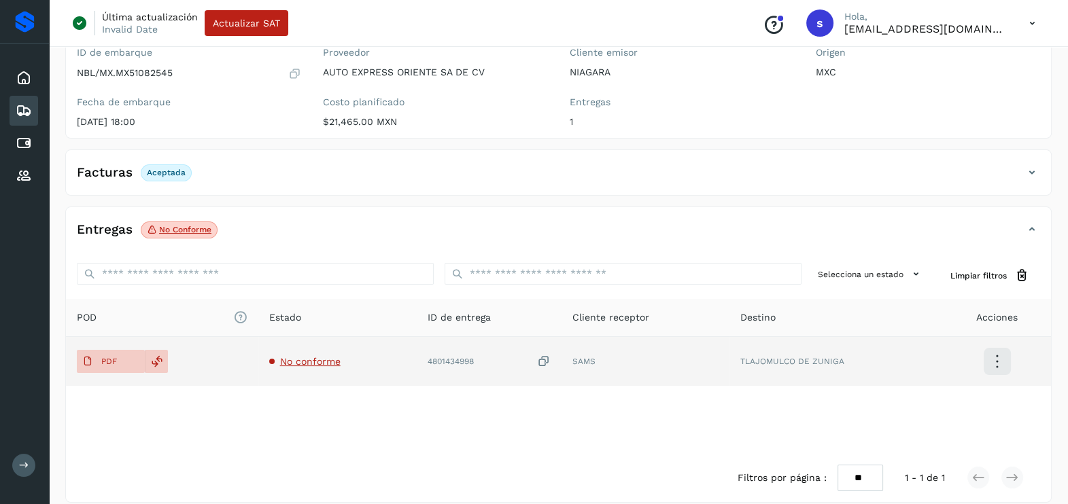
click at [323, 353] on td "No conforme" at bounding box center [337, 361] width 158 height 49
click at [323, 365] on span "No conforme" at bounding box center [310, 361] width 60 height 11
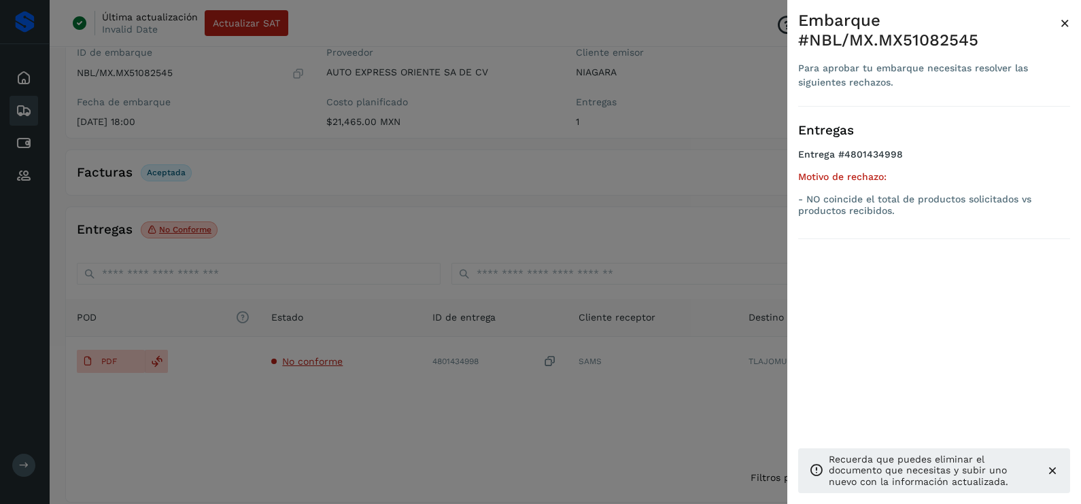
click at [330, 394] on div at bounding box center [540, 252] width 1081 height 504
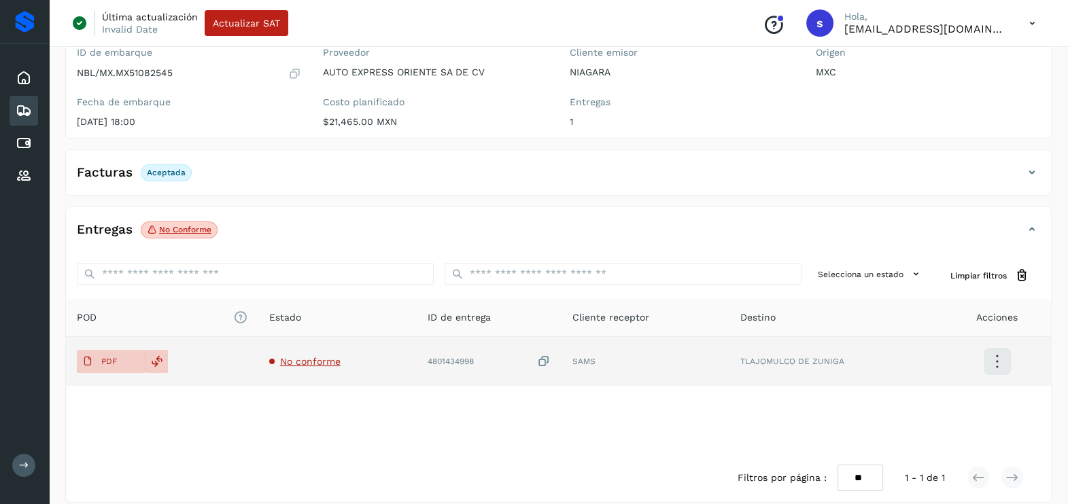
click at [541, 357] on icon at bounding box center [544, 362] width 14 height 14
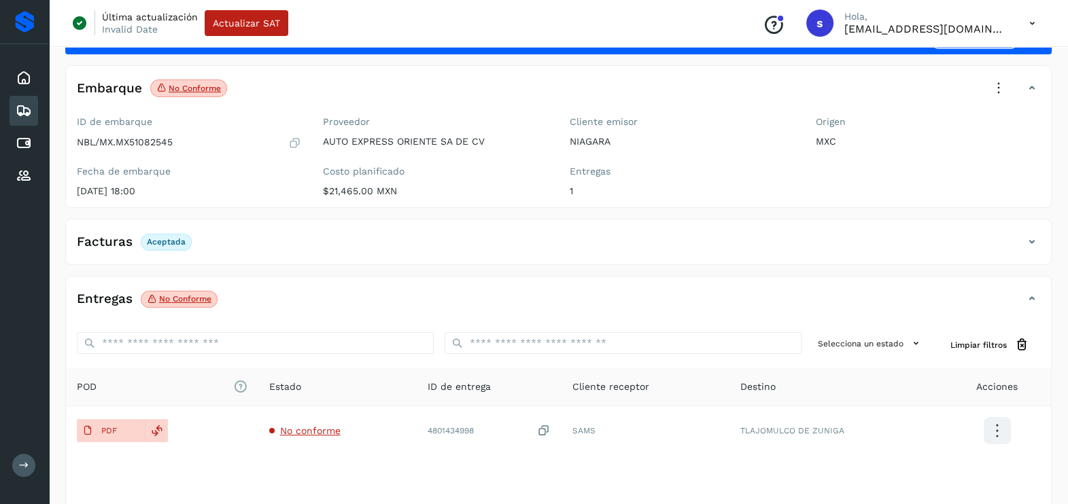
scroll to position [0, 0]
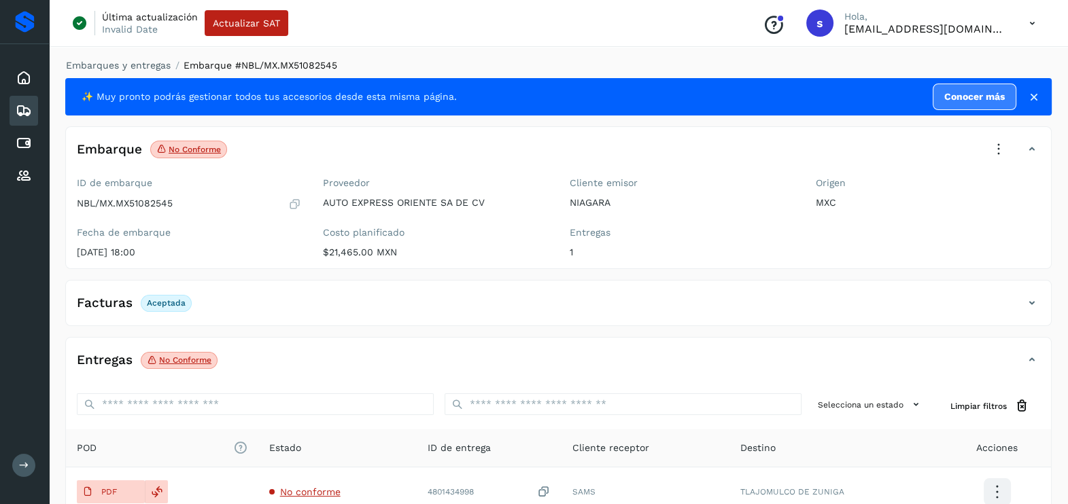
click at [1005, 148] on icon at bounding box center [999, 150] width 30 height 30
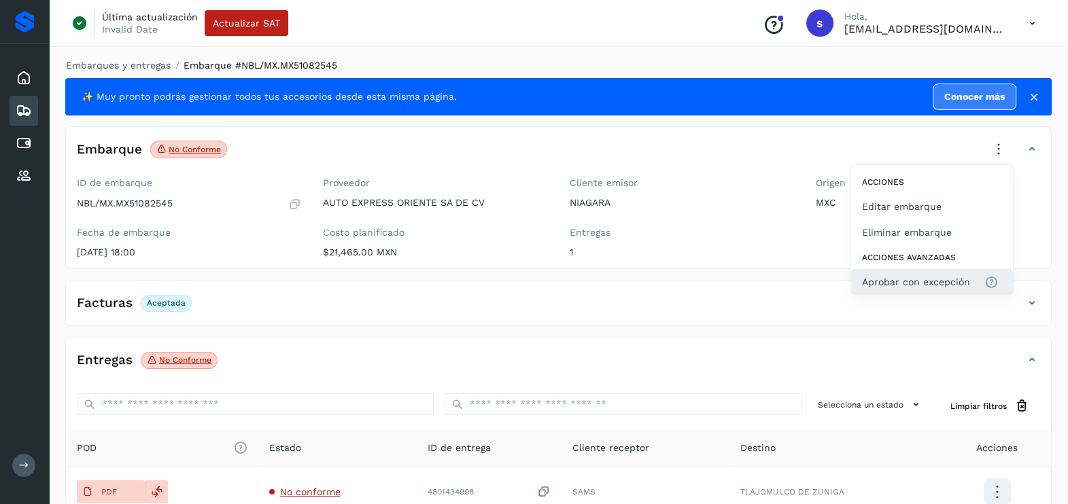
click at [933, 290] on button "Aprobar con excepción" at bounding box center [932, 282] width 162 height 26
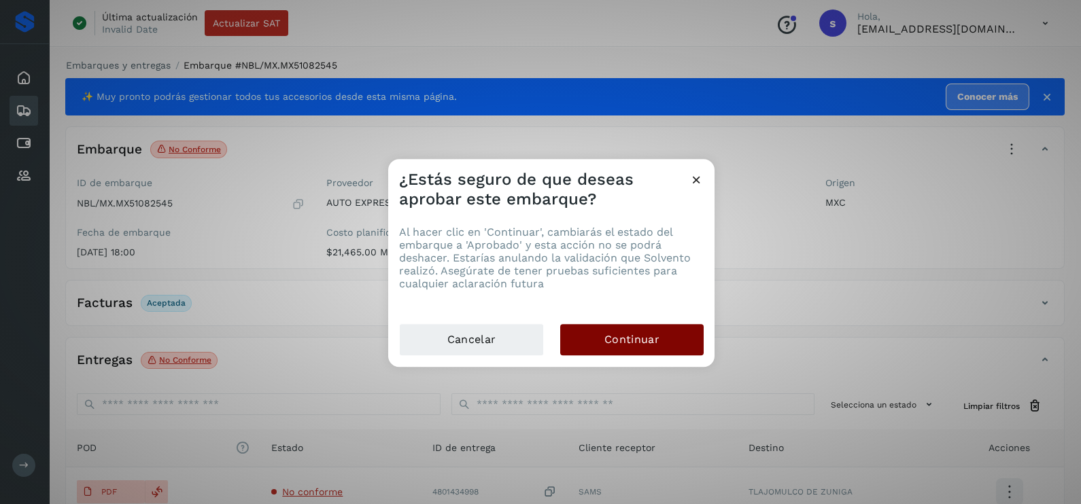
click at [673, 333] on button "Continuar" at bounding box center [631, 339] width 143 height 31
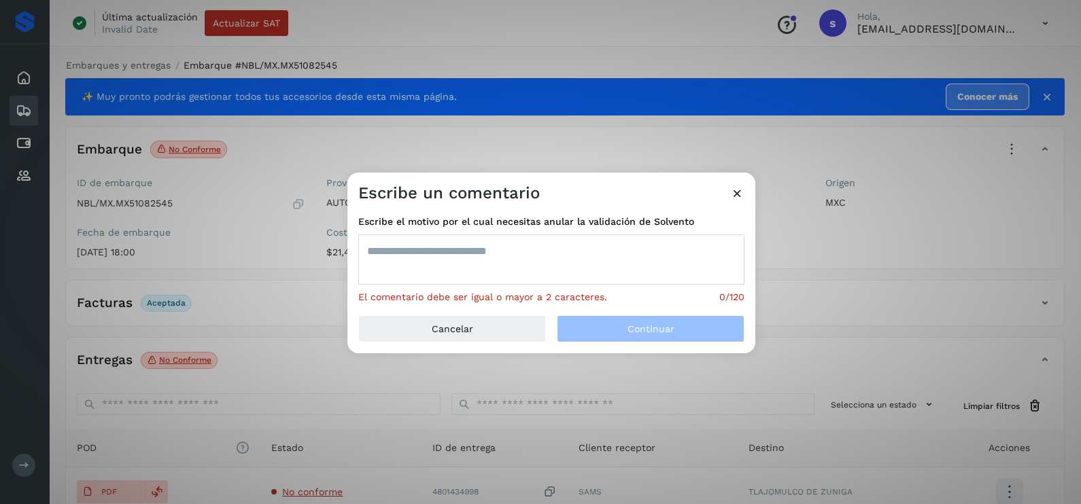
click at [452, 245] on textarea at bounding box center [551, 260] width 386 height 50
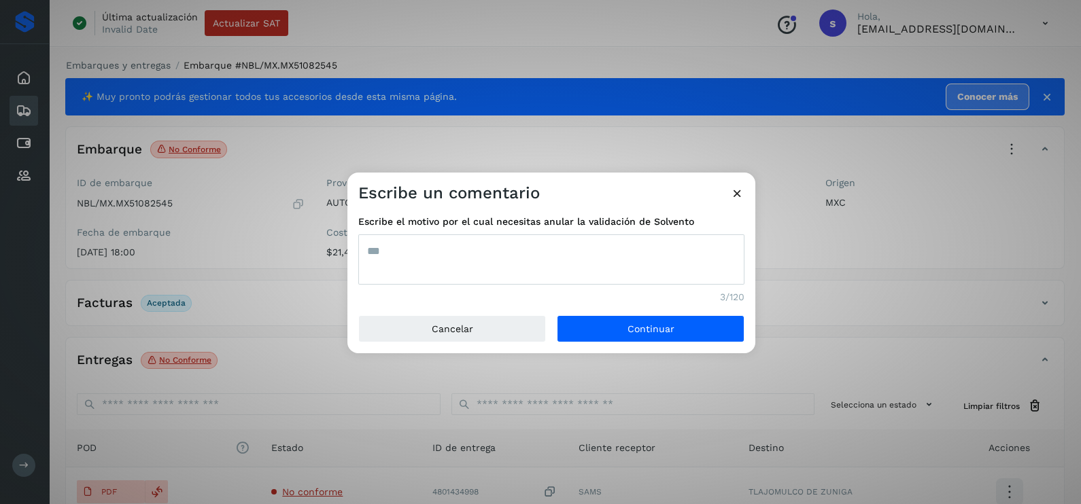
type textarea "***"
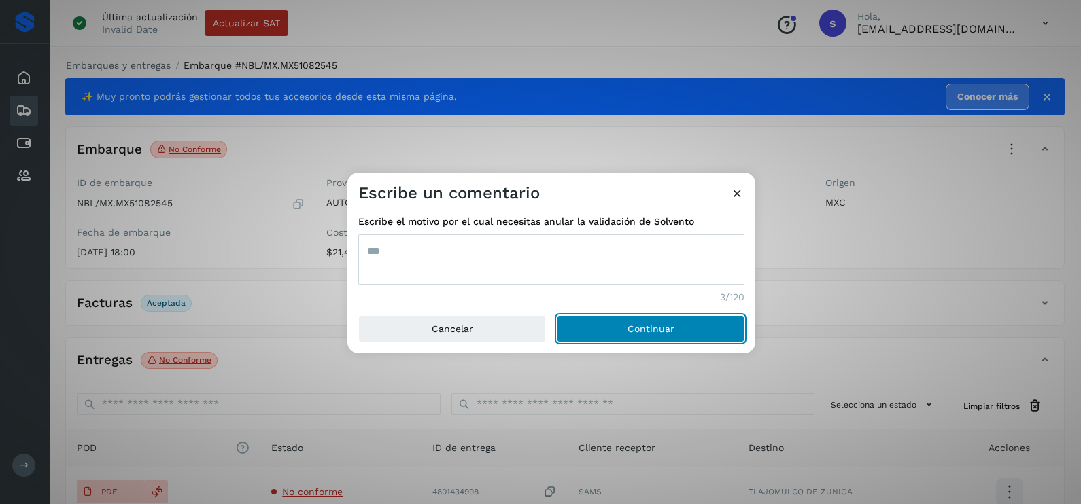
click at [557, 315] on button "Continuar" at bounding box center [651, 328] width 188 height 27
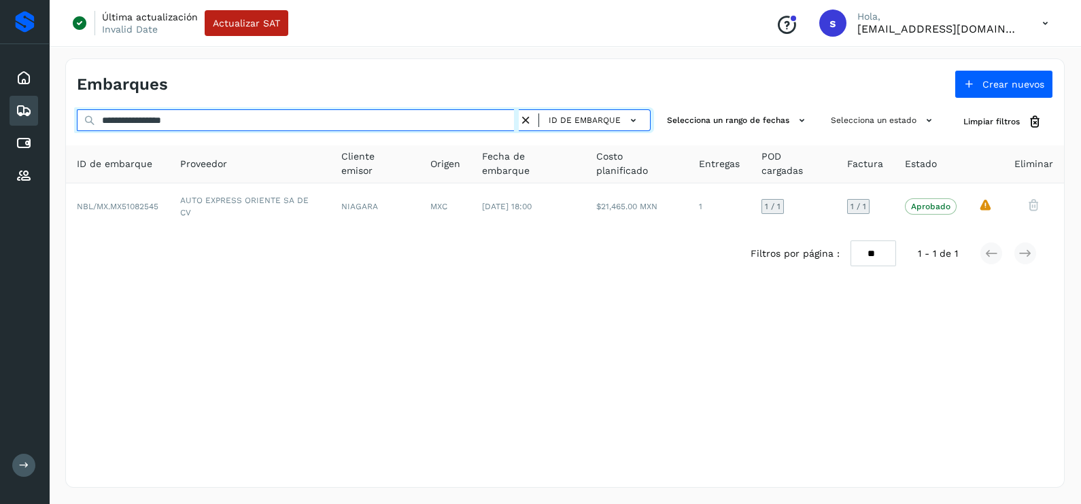
drag, startPoint x: 131, startPoint y: 119, endPoint x: 10, endPoint y: 120, distance: 121.0
click at [10, 120] on div "**********" at bounding box center [540, 252] width 1081 height 504
paste input "text"
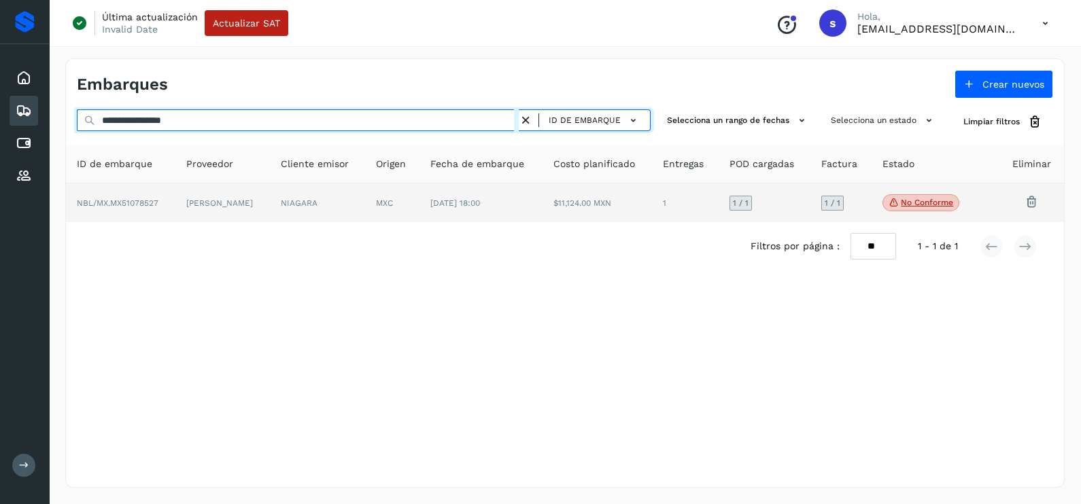
type input "**********"
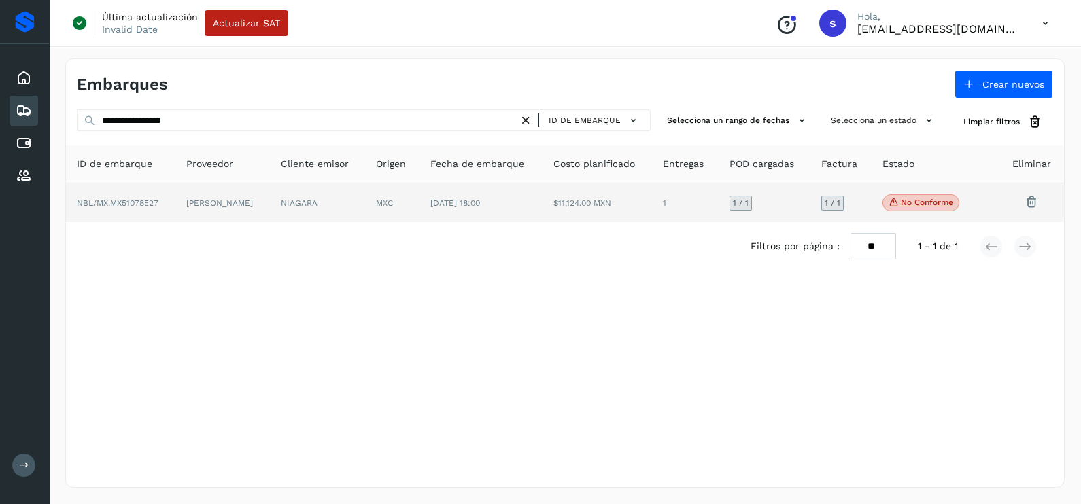
click at [249, 211] on td "[PERSON_NAME]" at bounding box center [222, 203] width 94 height 39
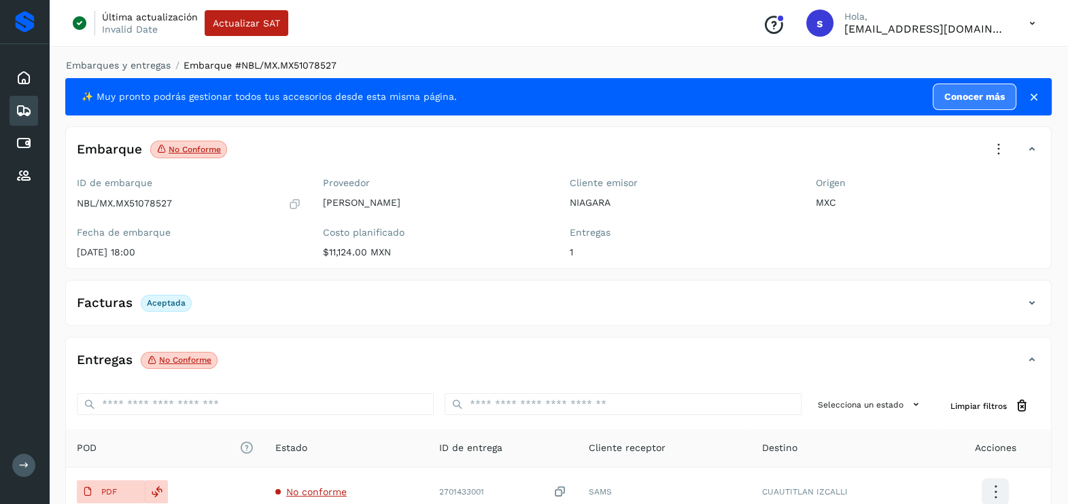
click at [994, 146] on icon at bounding box center [999, 150] width 30 height 30
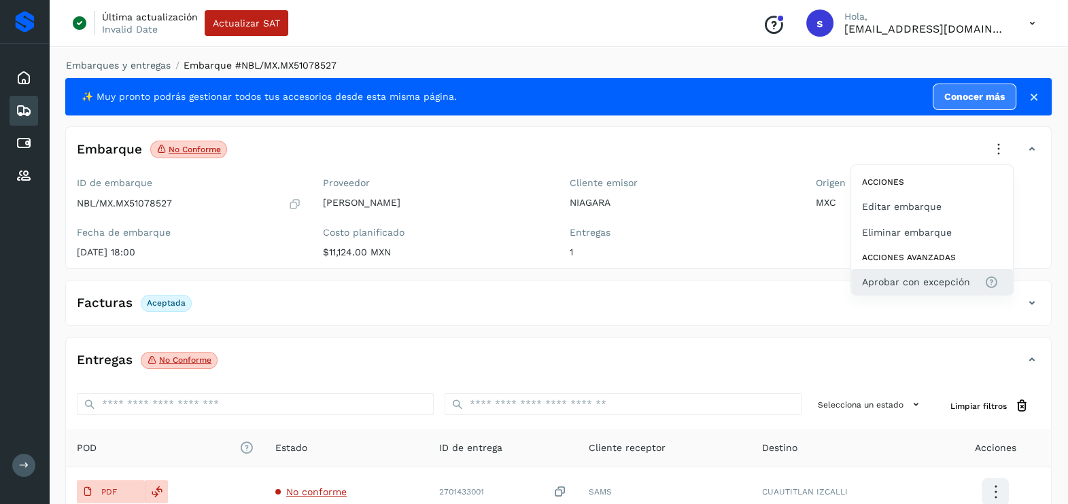
click at [926, 277] on span "Aprobar con excepción" at bounding box center [916, 282] width 108 height 15
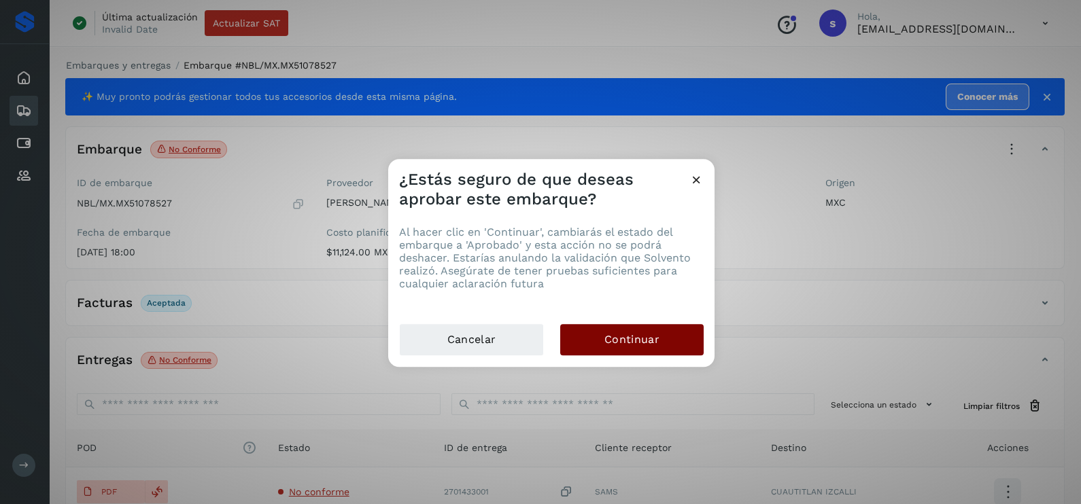
click at [646, 339] on span "Continuar" at bounding box center [631, 339] width 55 height 15
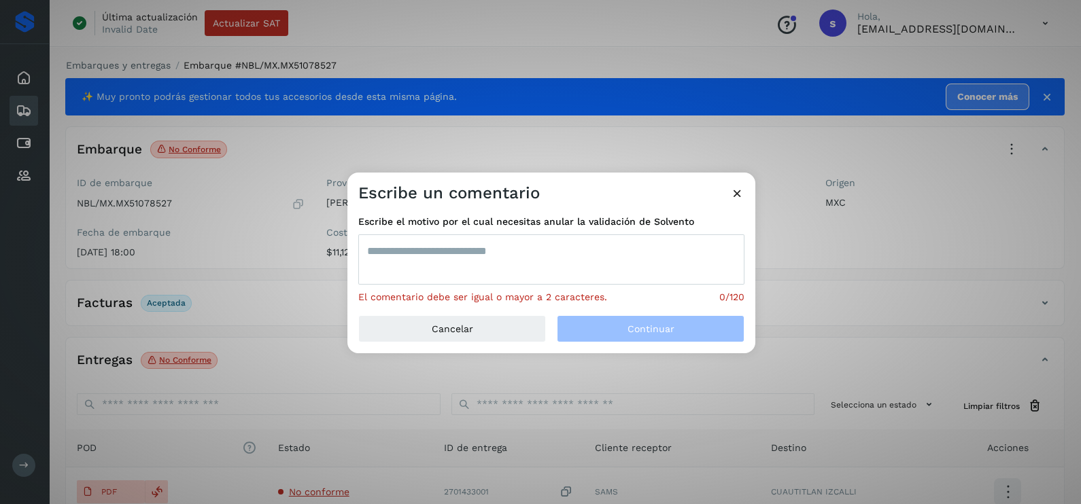
click at [504, 266] on textarea at bounding box center [551, 260] width 386 height 50
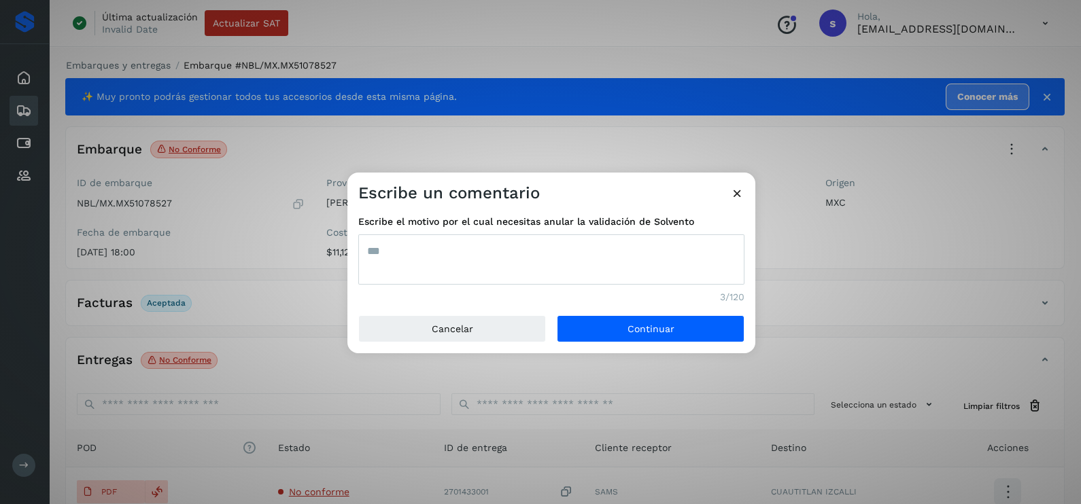
type textarea "***"
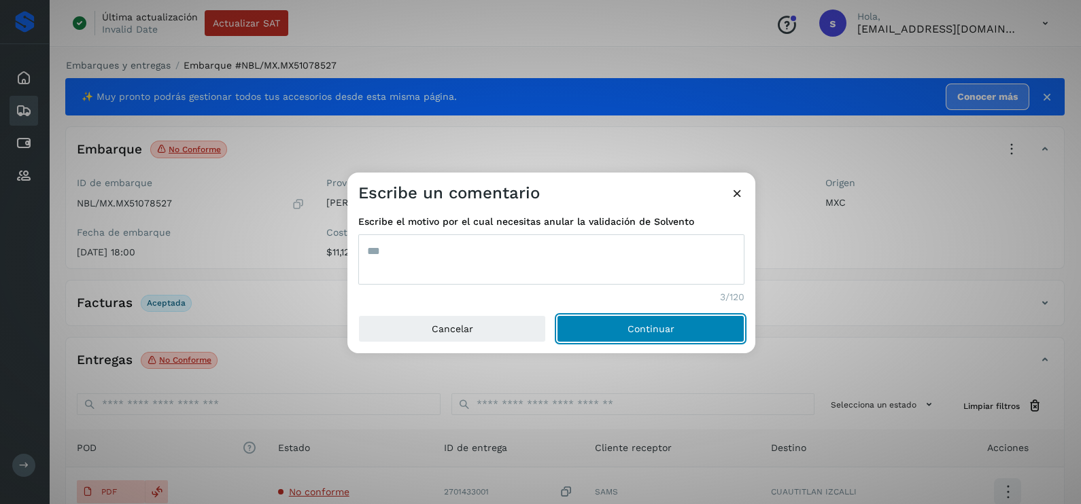
click at [557, 315] on button "Continuar" at bounding box center [651, 328] width 188 height 27
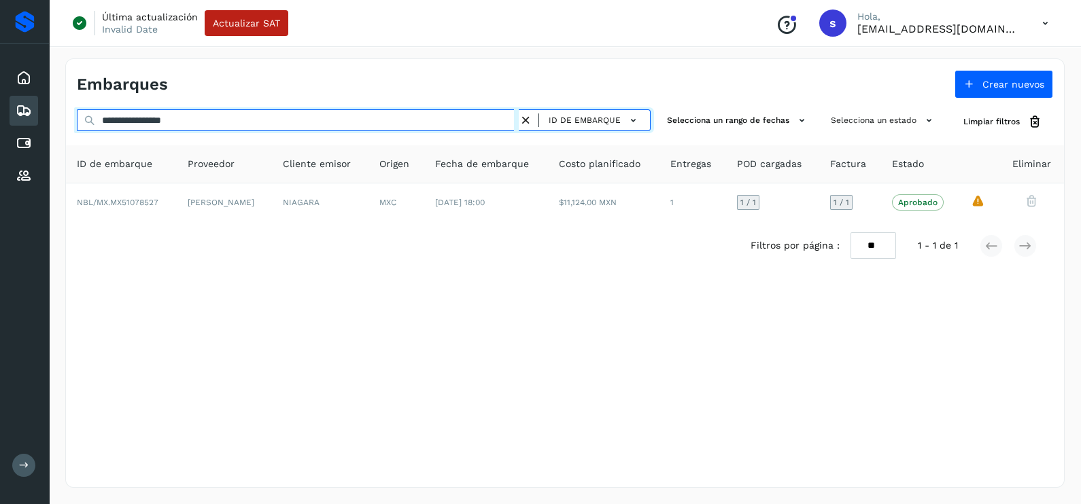
drag, startPoint x: 207, startPoint y: 112, endPoint x: 35, endPoint y: 122, distance: 172.2
click at [35, 122] on div "**********" at bounding box center [540, 252] width 1081 height 504
paste input "text"
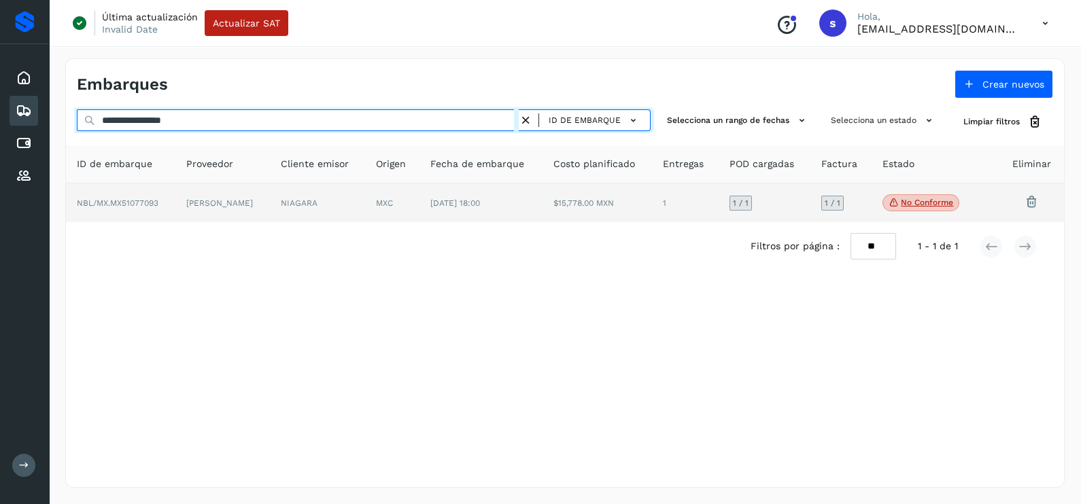
type input "**********"
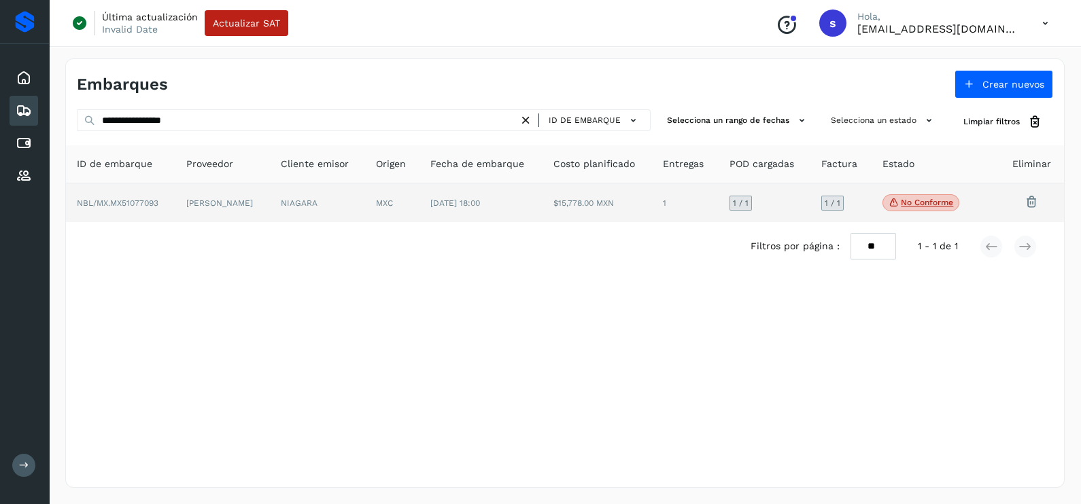
click at [296, 188] on td "NIAGARA" at bounding box center [317, 203] width 95 height 39
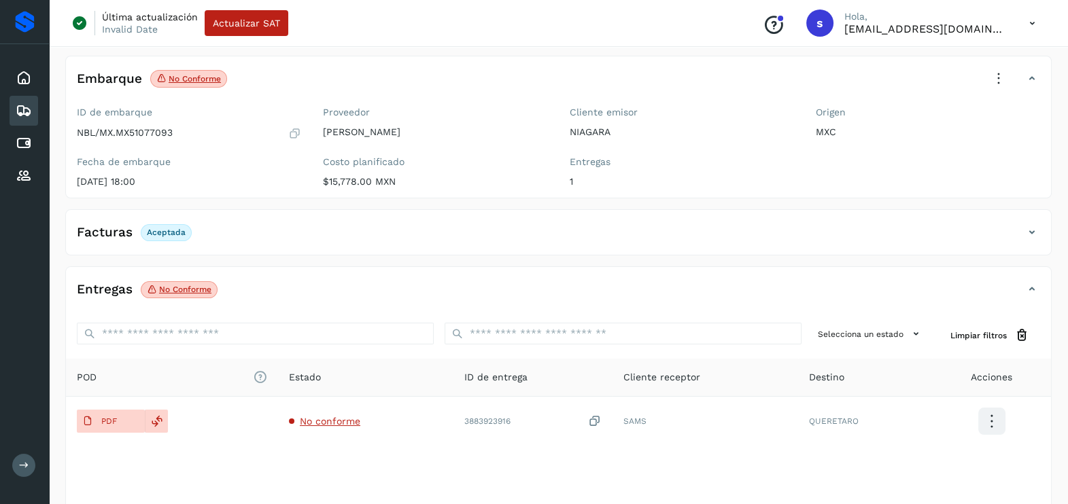
scroll to position [143, 0]
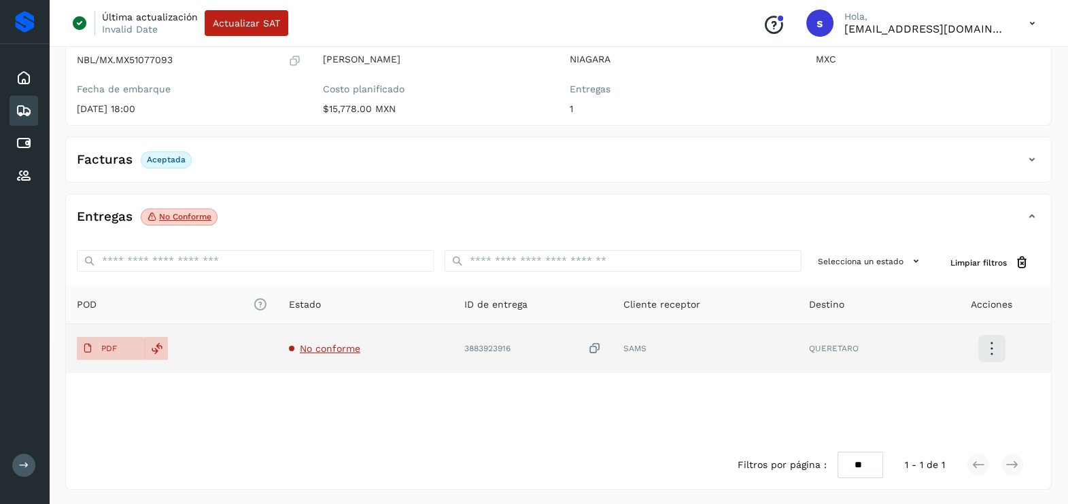
click at [322, 356] on td "No conforme" at bounding box center [365, 348] width 175 height 49
click at [330, 347] on span "No conforme" at bounding box center [330, 348] width 60 height 11
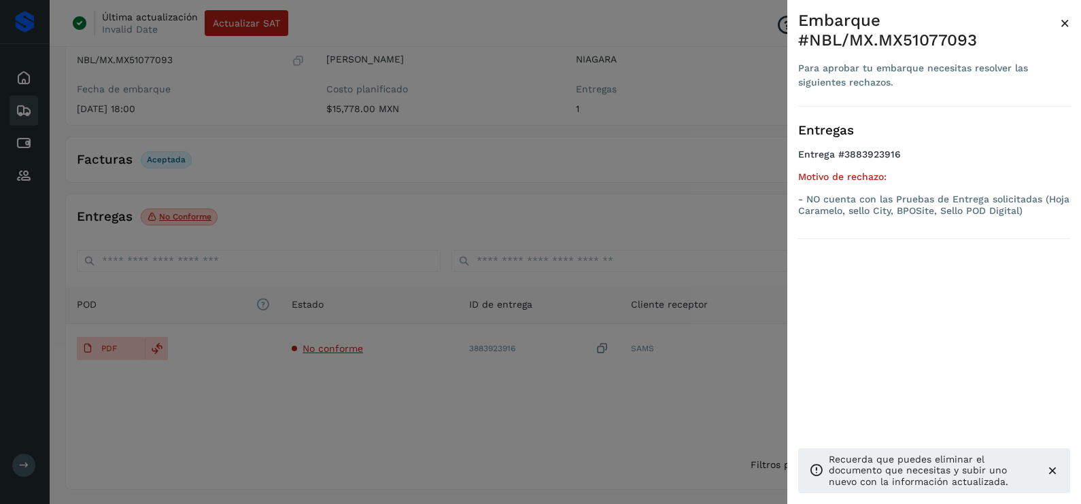
drag, startPoint x: 339, startPoint y: 395, endPoint x: 333, endPoint y: 387, distance: 9.7
click at [339, 395] on div at bounding box center [540, 252] width 1081 height 504
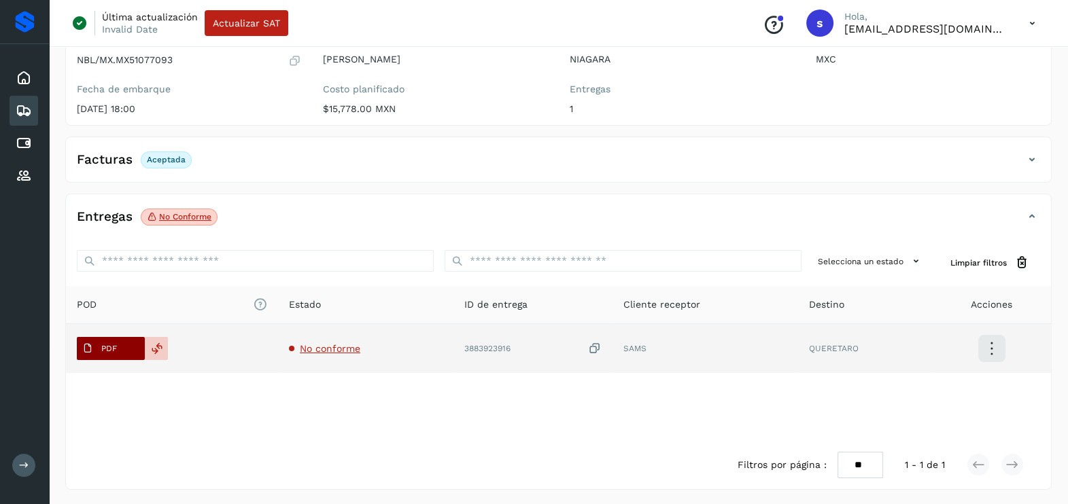
click at [135, 339] on button "PDF" at bounding box center [111, 348] width 68 height 23
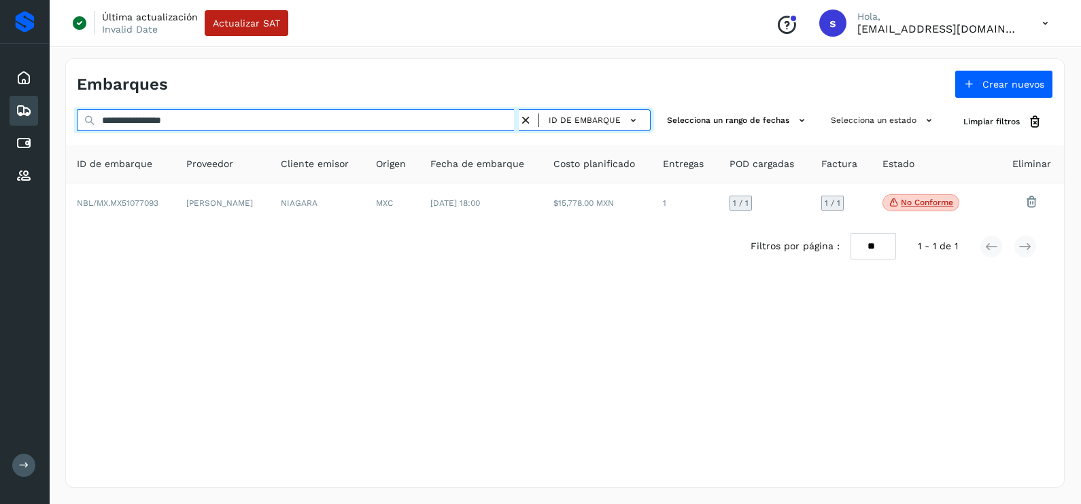
drag, startPoint x: 289, startPoint y: 121, endPoint x: -3, endPoint y: 126, distance: 292.3
click at [0, 126] on html "**********" at bounding box center [540, 252] width 1081 height 504
paste input "text"
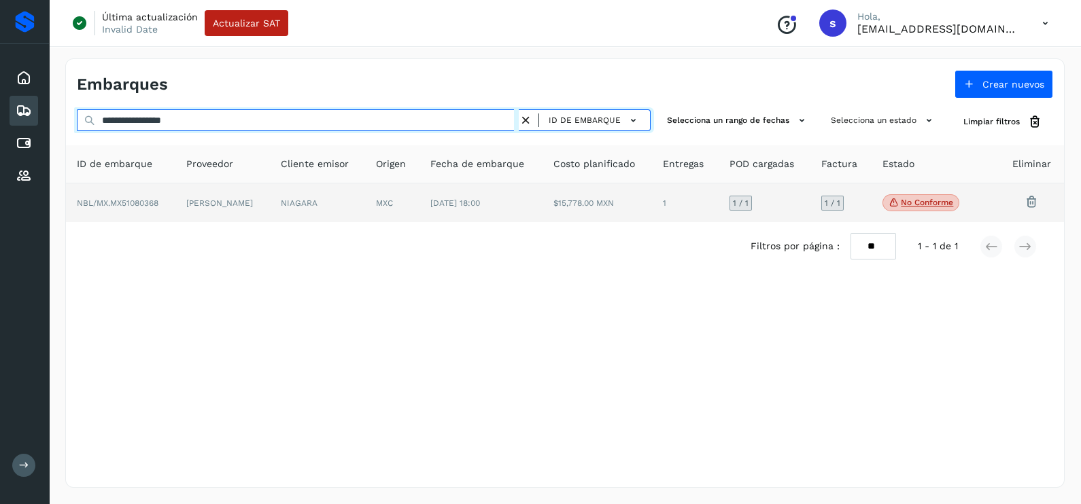
type input "**********"
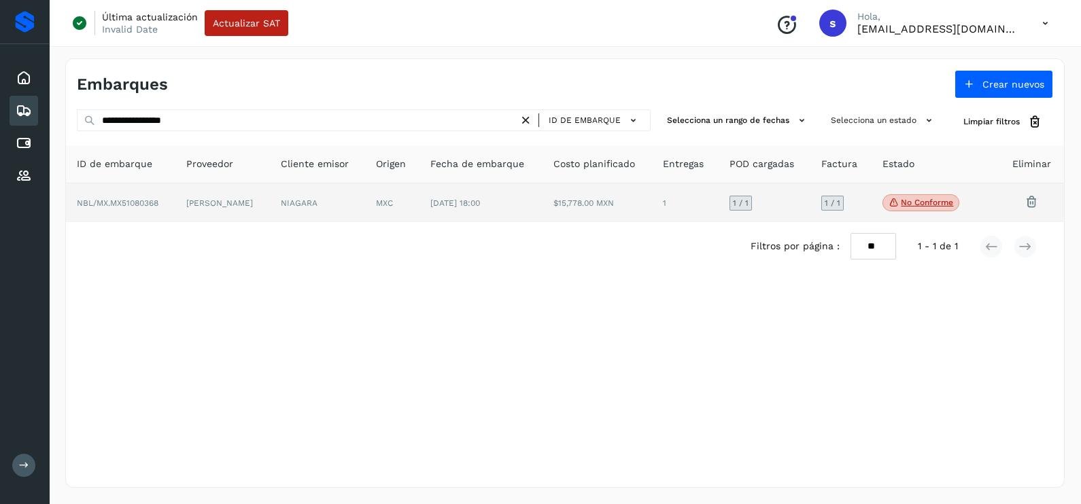
click at [302, 207] on td "NIAGARA" at bounding box center [317, 203] width 95 height 39
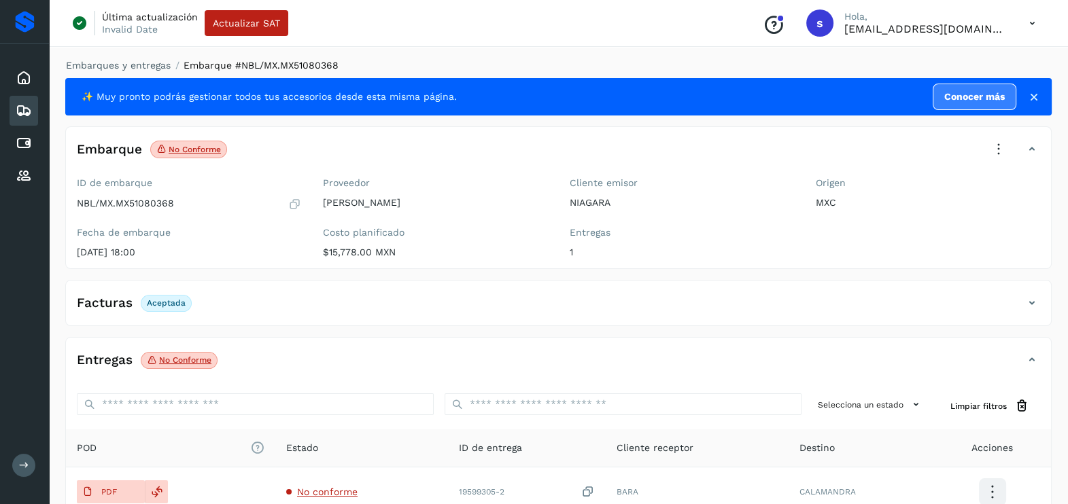
click at [990, 143] on icon at bounding box center [999, 150] width 30 height 30
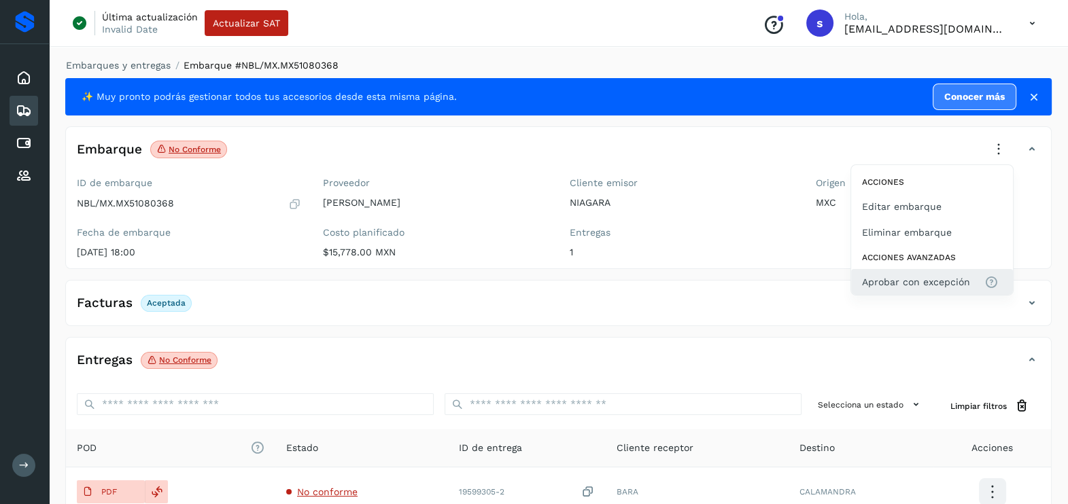
click at [924, 286] on span "Aprobar con excepción" at bounding box center [916, 282] width 108 height 15
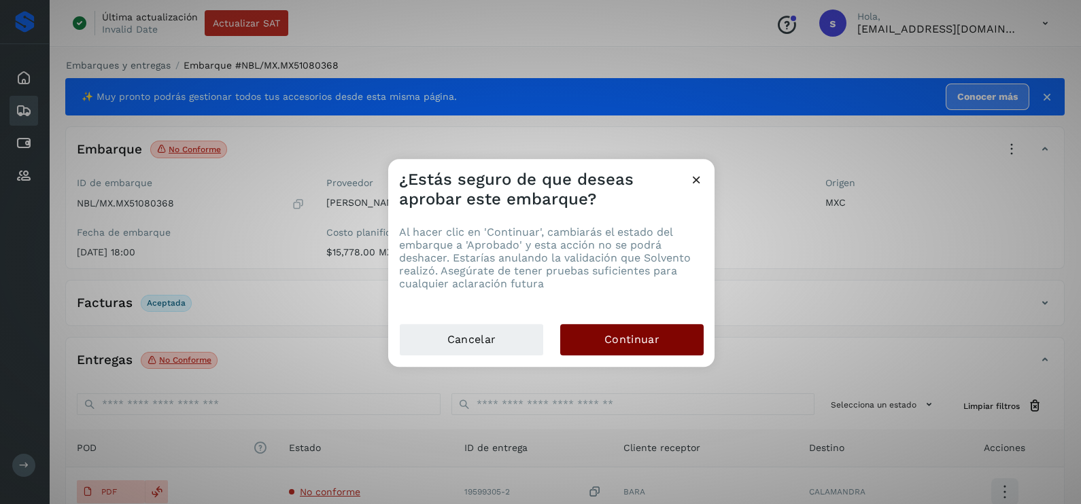
click at [653, 332] on span "Continuar" at bounding box center [631, 339] width 55 height 15
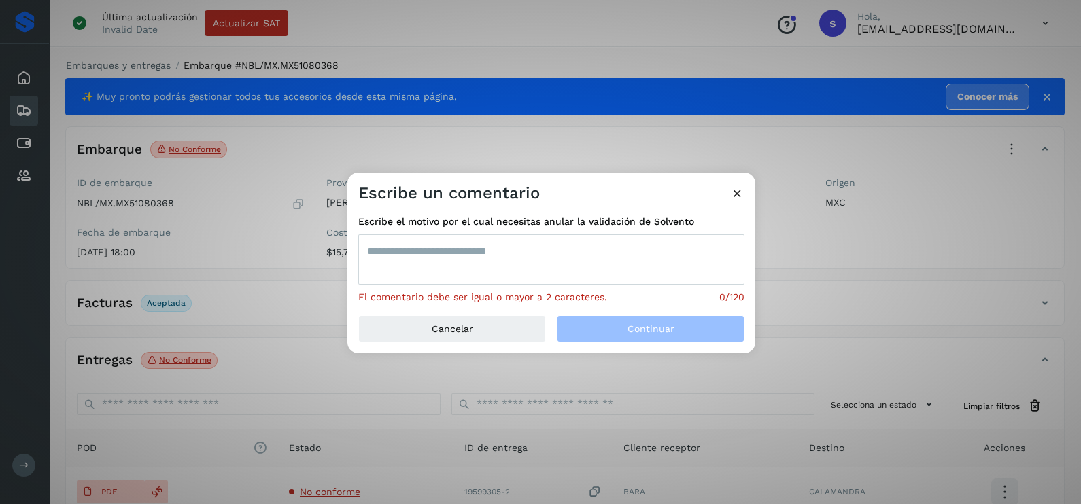
drag, startPoint x: 532, startPoint y: 262, endPoint x: 530, endPoint y: 247, distance: 15.1
click at [532, 261] on textarea at bounding box center [551, 260] width 386 height 50
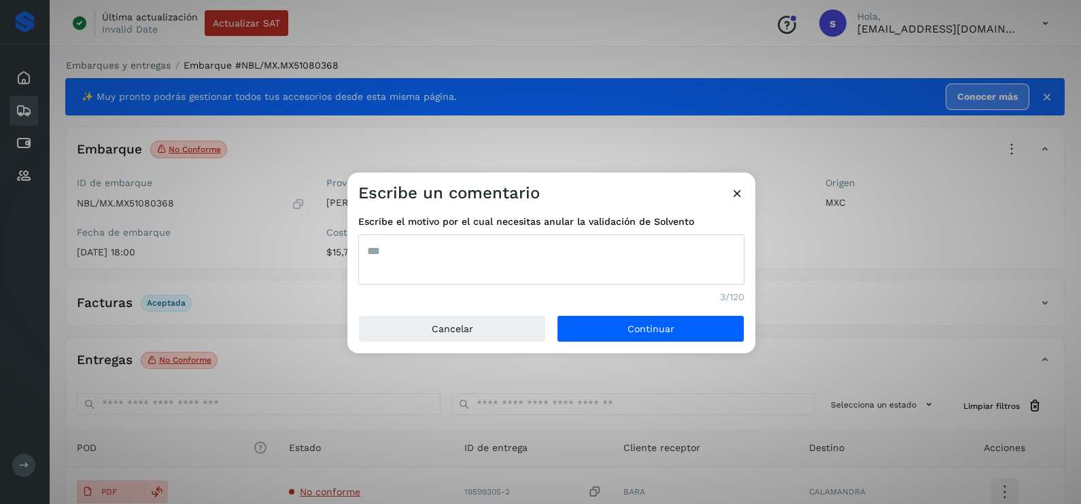
type textarea "***"
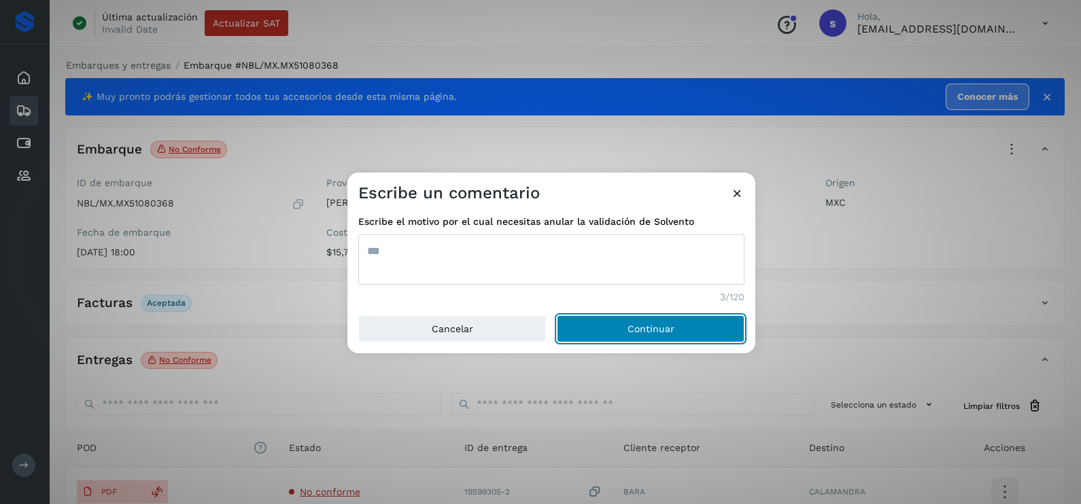
click at [557, 315] on button "Continuar" at bounding box center [651, 328] width 188 height 27
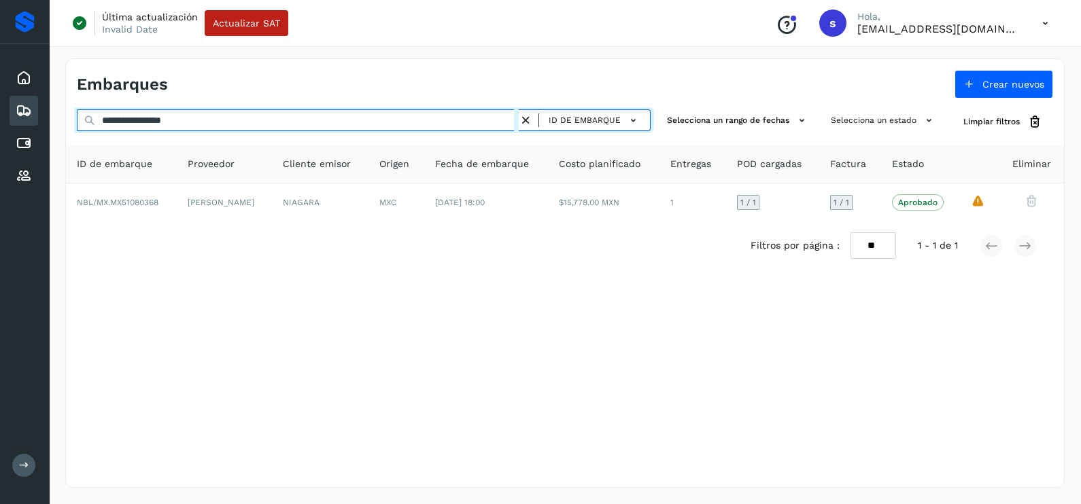
drag, startPoint x: 180, startPoint y: 128, endPoint x: 0, endPoint y: 126, distance: 180.1
click at [0, 128] on html "**********" at bounding box center [540, 252] width 1081 height 504
paste input "text"
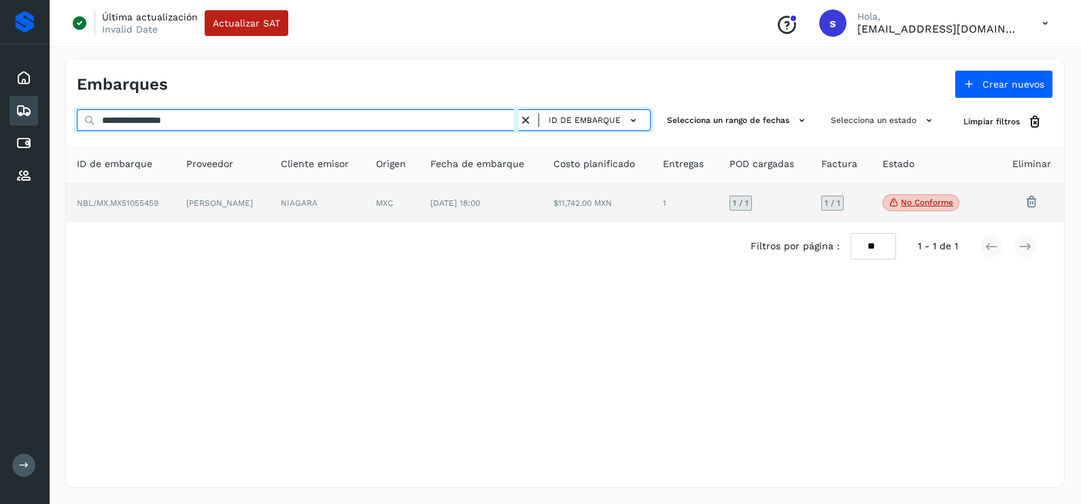
type input "**********"
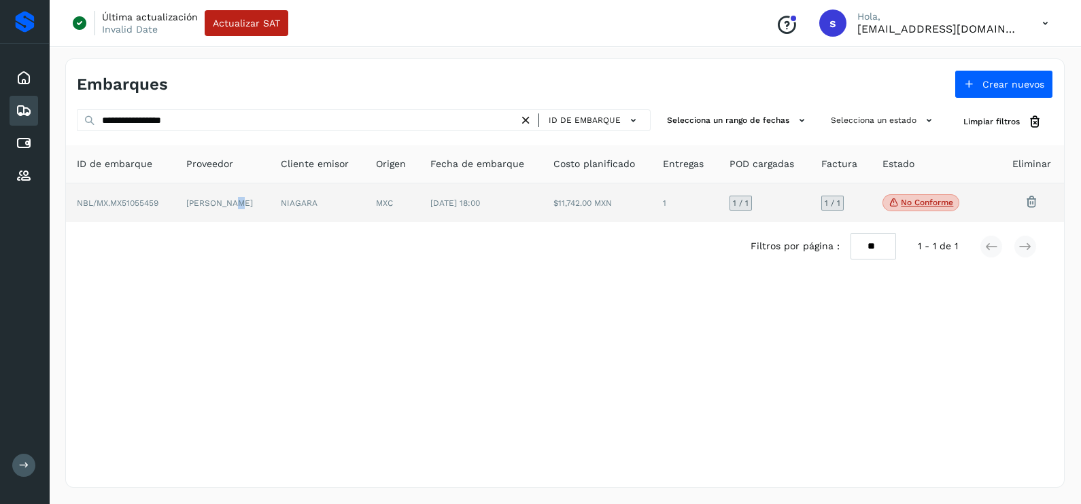
click at [241, 221] on td "[PERSON_NAME]" at bounding box center [222, 203] width 94 height 39
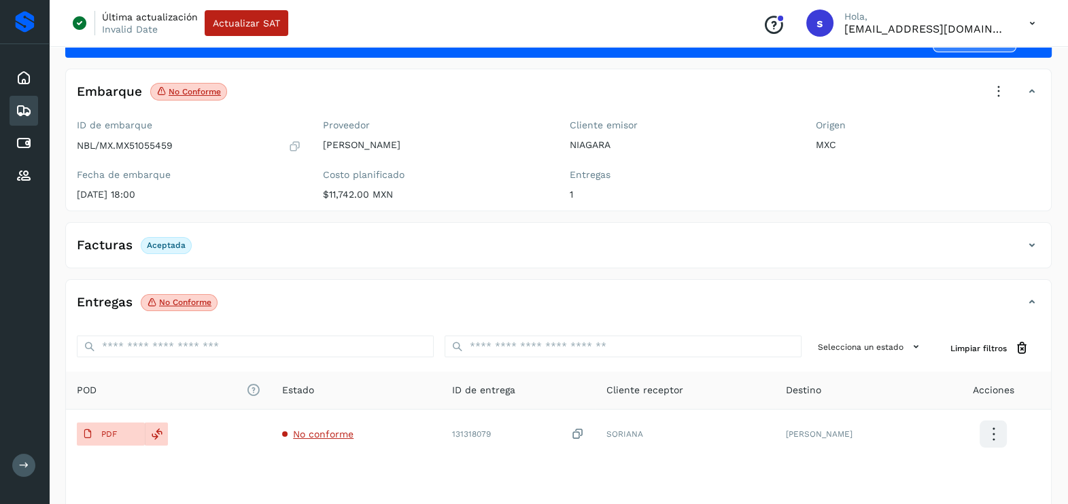
scroll to position [143, 0]
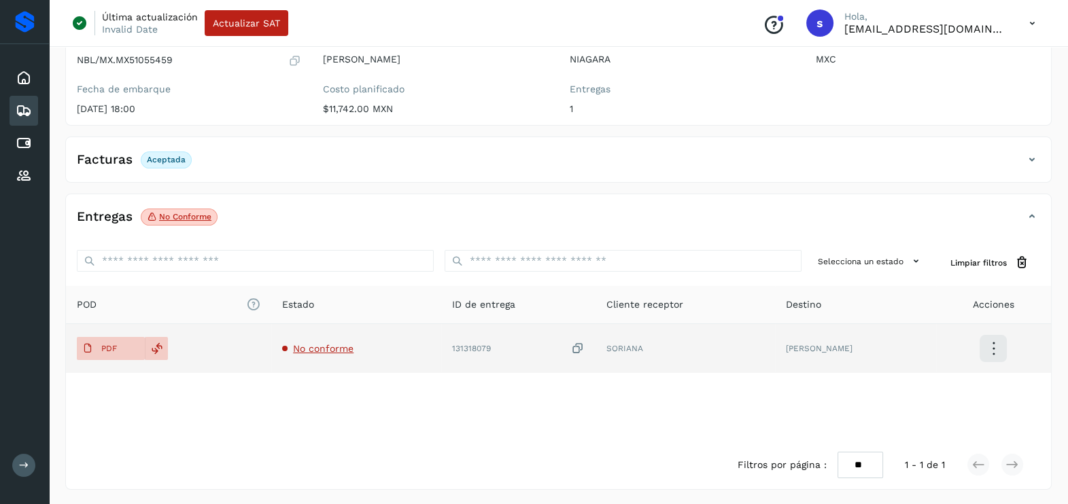
click at [324, 346] on span "No conforme" at bounding box center [323, 348] width 60 height 11
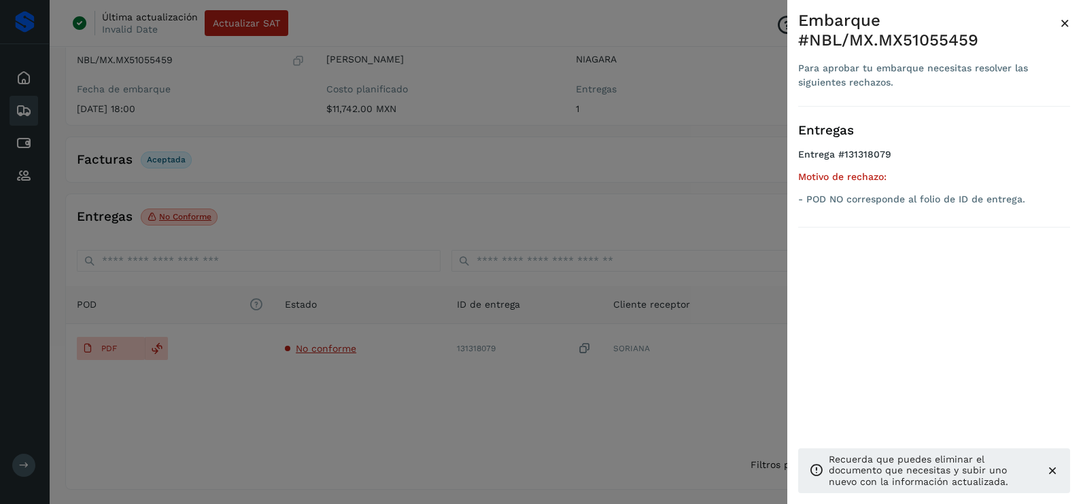
click at [342, 438] on div at bounding box center [540, 252] width 1081 height 504
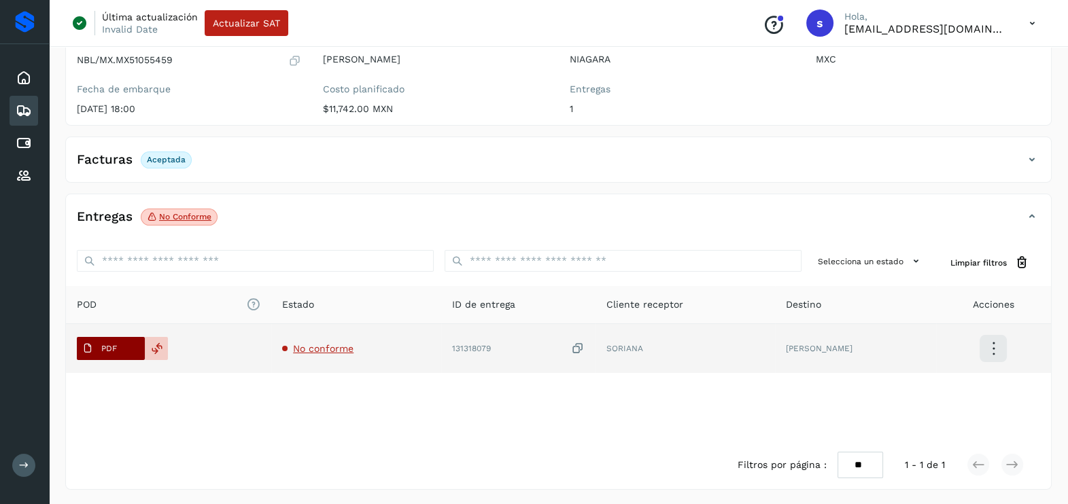
click at [107, 353] on span "PDF" at bounding box center [100, 349] width 46 height 22
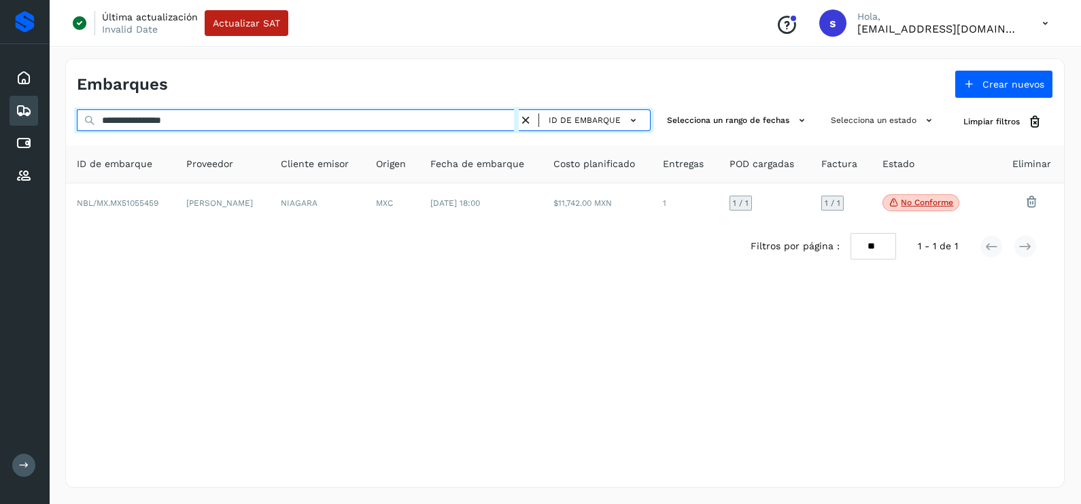
click at [0, 119] on html "**********" at bounding box center [540, 252] width 1081 height 504
paste input "text"
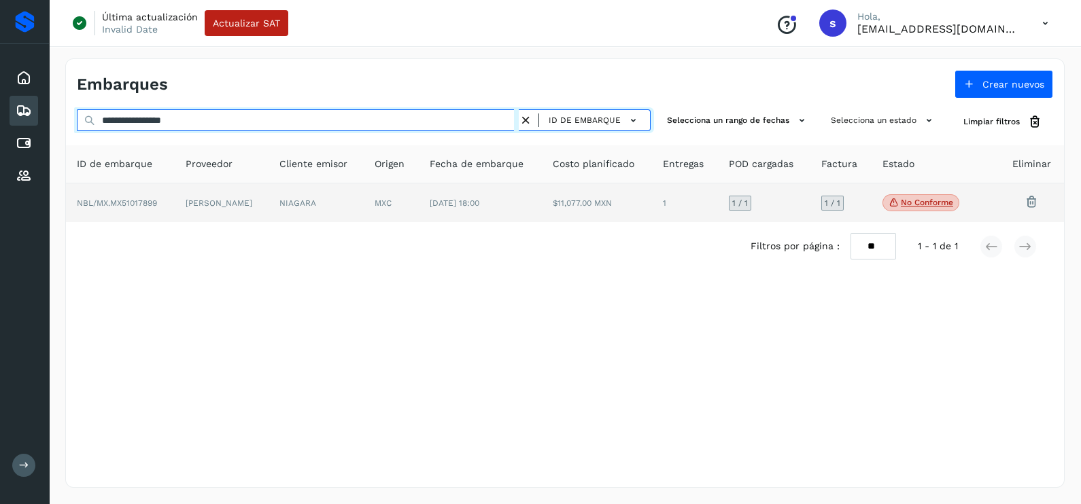
type input "**********"
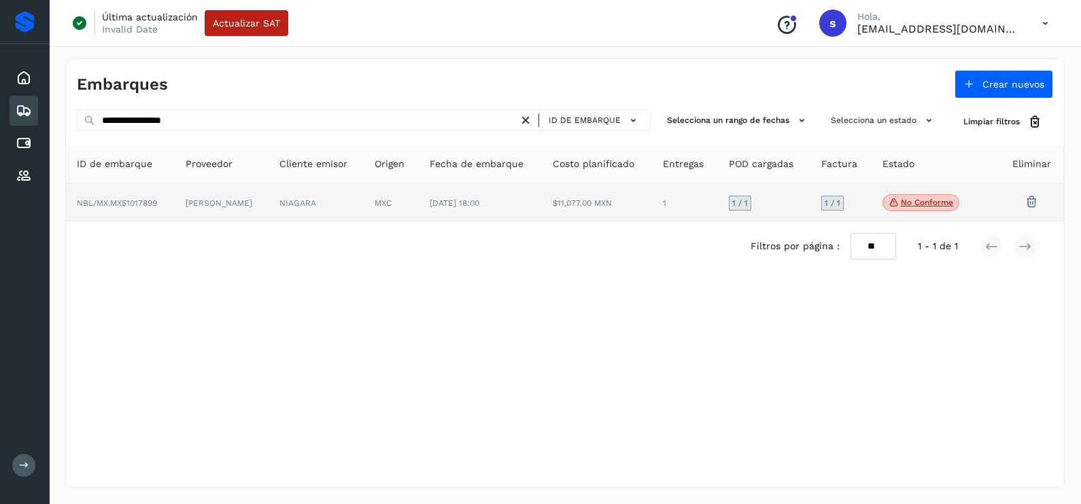
click at [306, 203] on td "NIAGARA" at bounding box center [316, 203] width 95 height 39
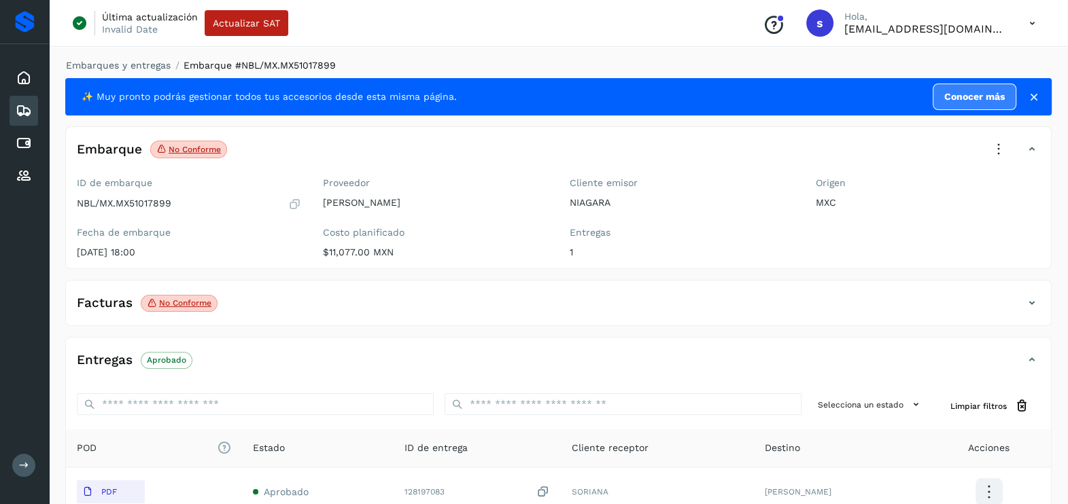
click at [999, 144] on icon at bounding box center [999, 150] width 30 height 30
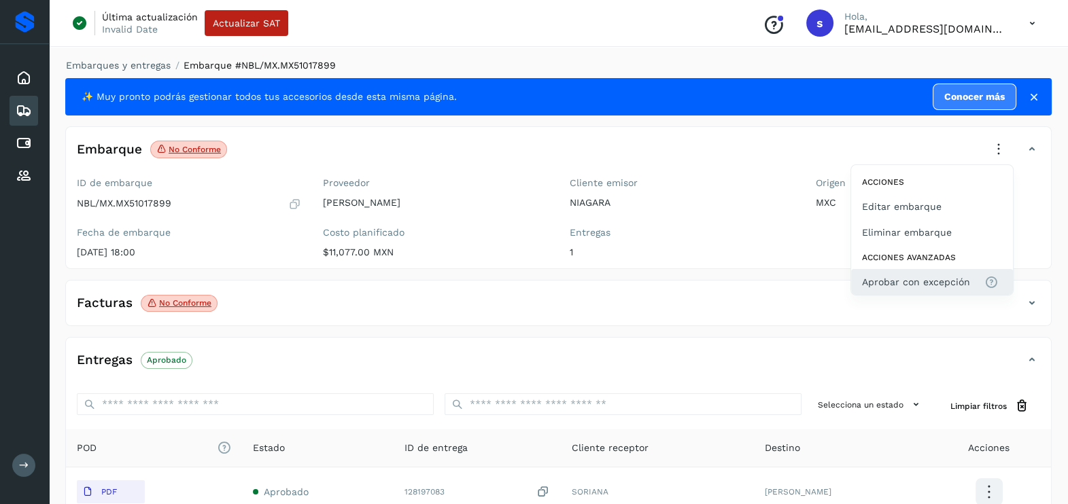
click at [913, 281] on span "Aprobar con excepción" at bounding box center [916, 282] width 108 height 15
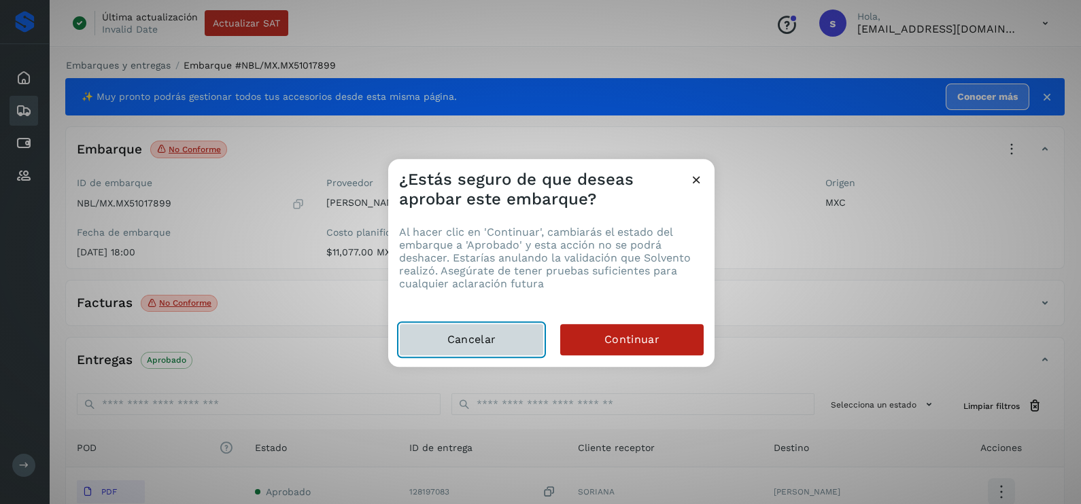
click at [509, 348] on button "Cancelar" at bounding box center [471, 340] width 145 height 33
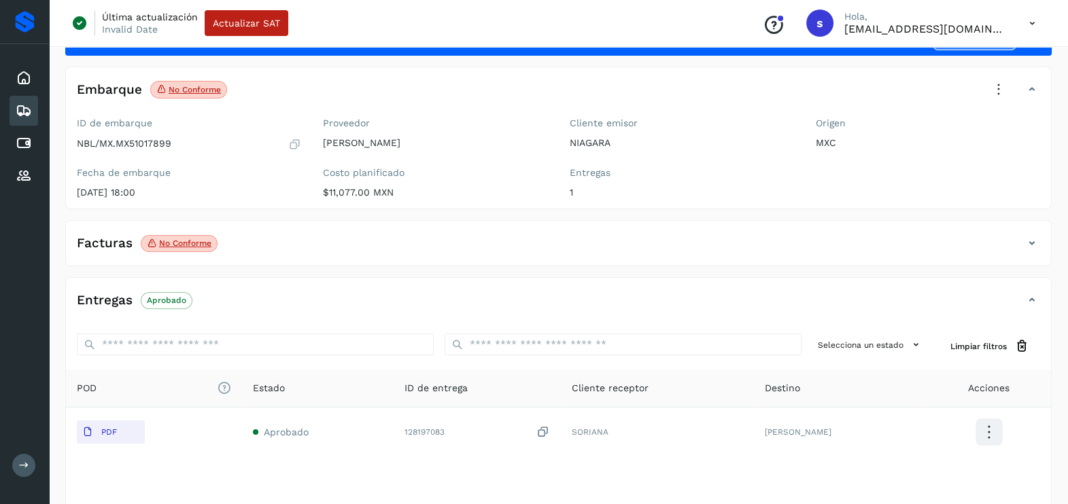
scroll to position [143, 0]
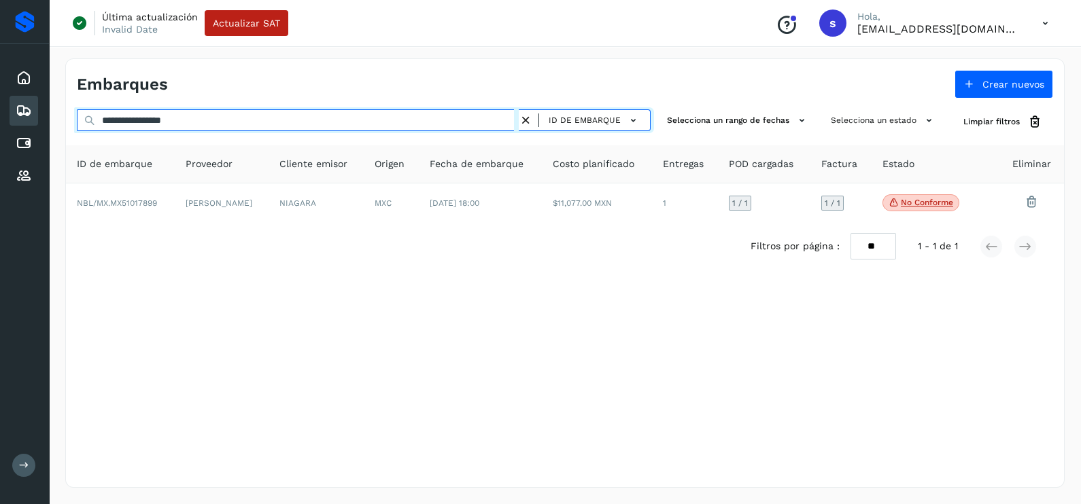
drag, startPoint x: 237, startPoint y: 120, endPoint x: 29, endPoint y: 124, distance: 207.4
click at [38, 124] on div "**********" at bounding box center [540, 252] width 1081 height 504
paste input "text"
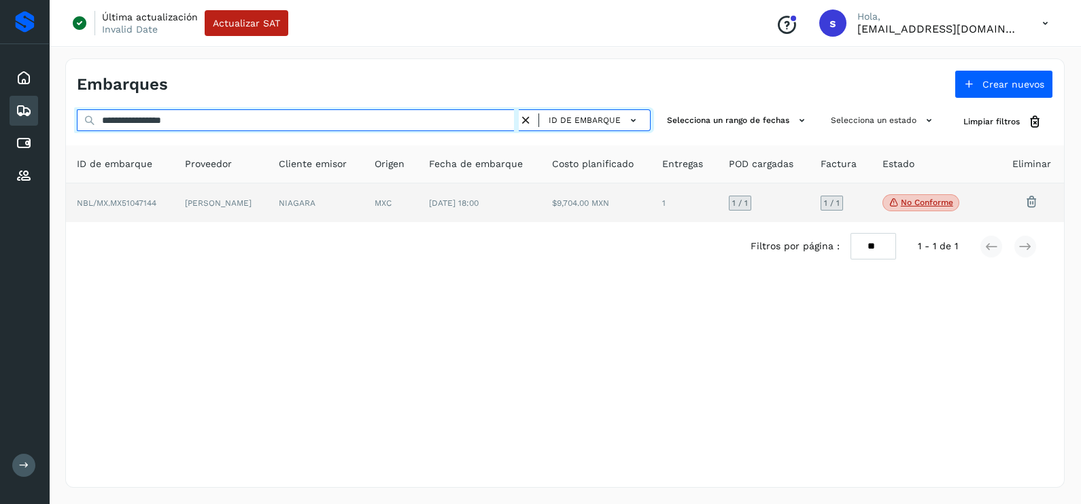
type input "**********"
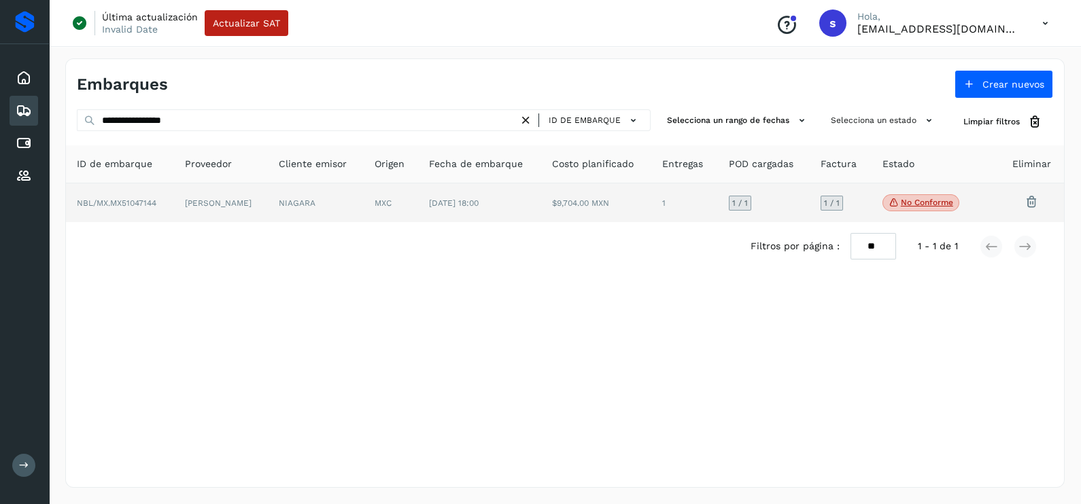
click at [312, 207] on td "NIAGARA" at bounding box center [316, 203] width 96 height 39
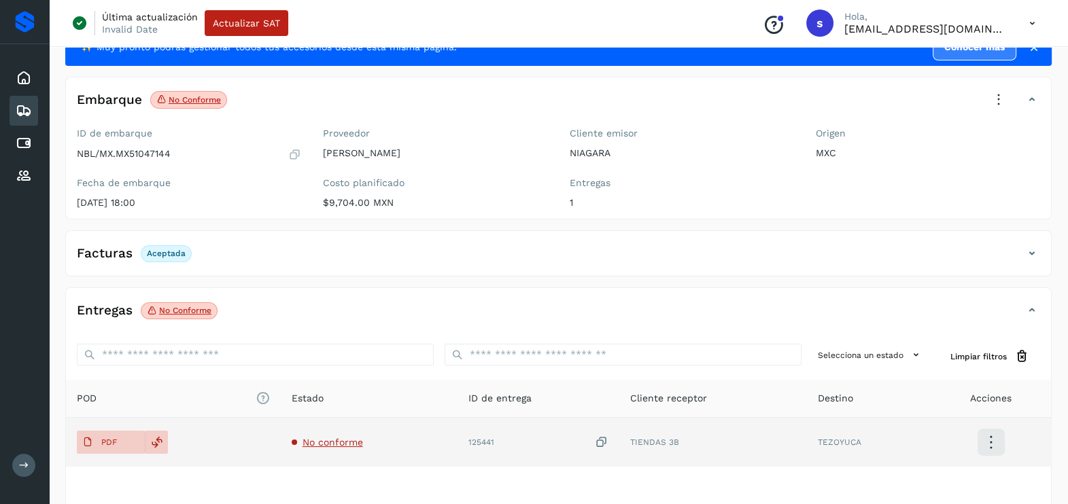
scroll to position [143, 0]
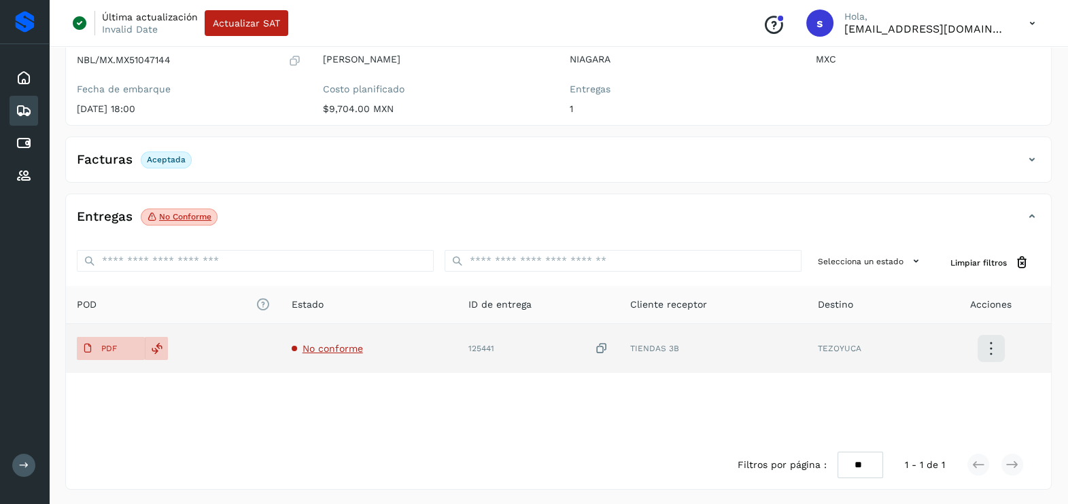
click at [360, 345] on span "No conforme" at bounding box center [332, 348] width 60 height 11
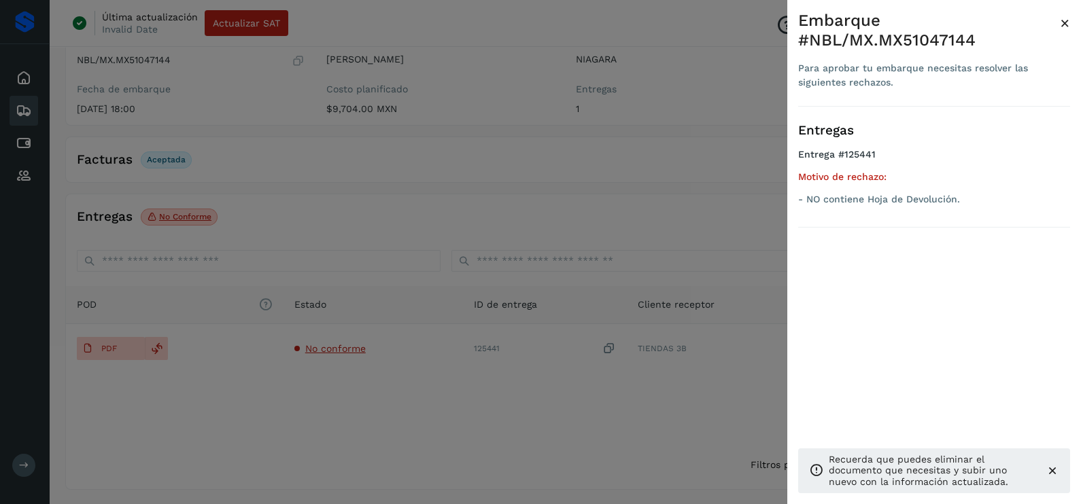
click at [624, 213] on div at bounding box center [540, 252] width 1081 height 504
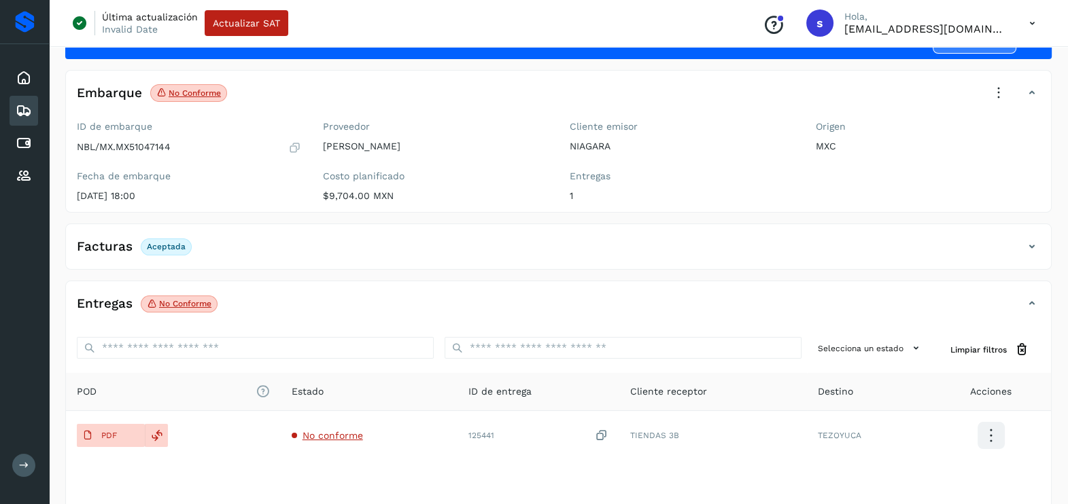
scroll to position [0, 0]
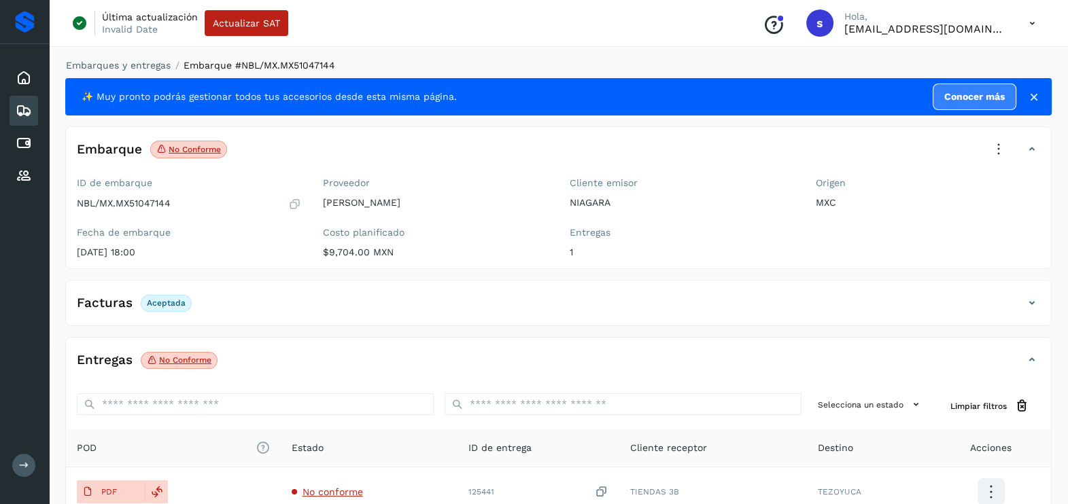
click at [994, 156] on icon at bounding box center [999, 150] width 30 height 30
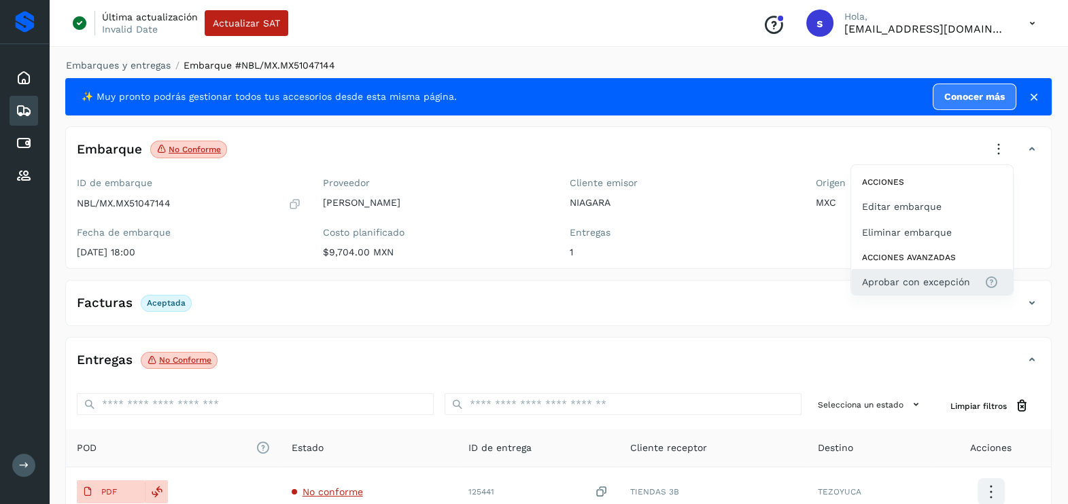
click at [936, 276] on span "Aprobar con excepción" at bounding box center [916, 282] width 108 height 15
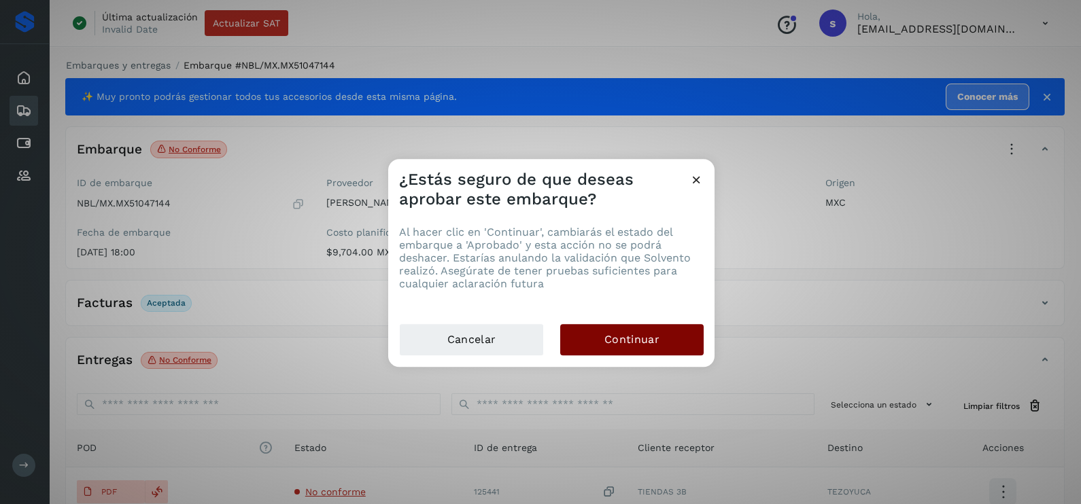
click at [660, 334] on button "Continuar" at bounding box center [631, 339] width 143 height 31
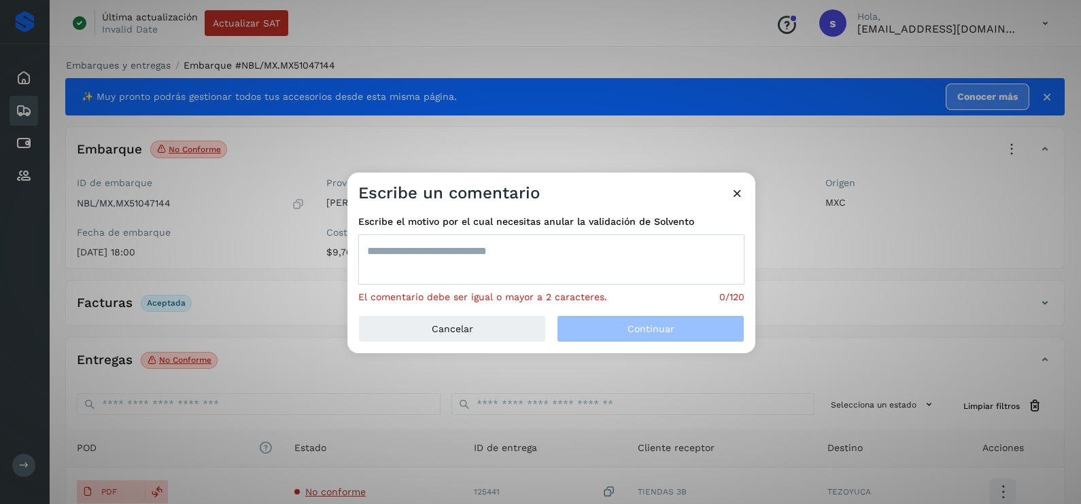
click at [530, 262] on textarea at bounding box center [551, 260] width 386 height 50
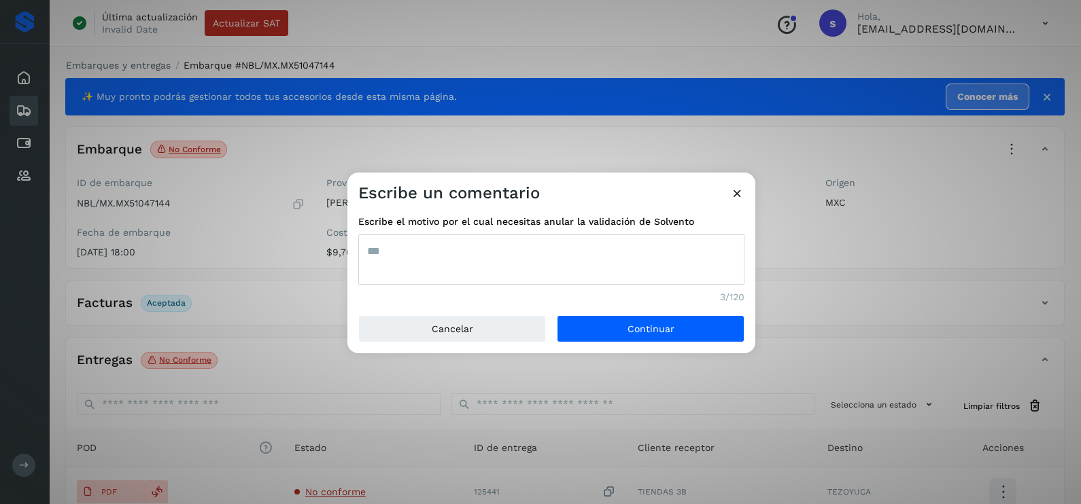
type textarea "***"
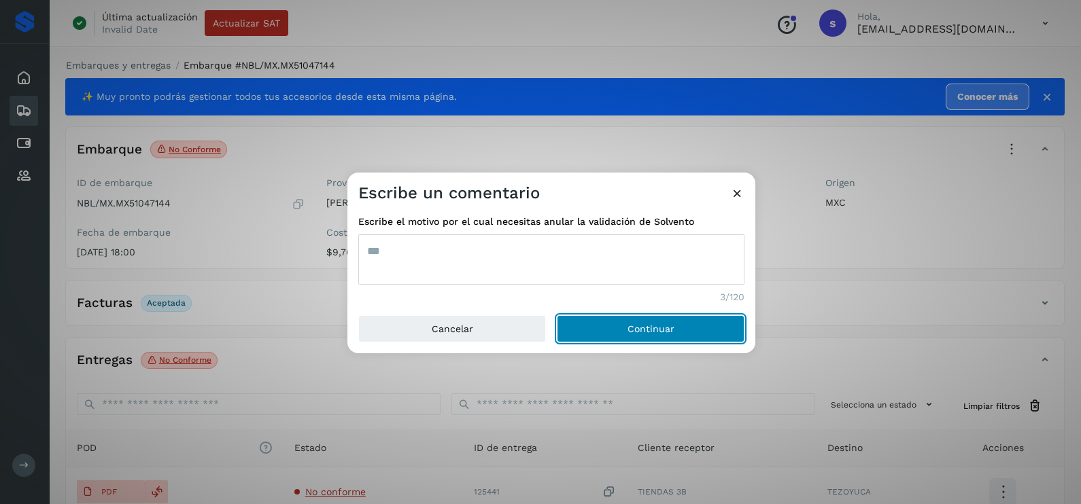
click at [557, 315] on button "Continuar" at bounding box center [651, 328] width 188 height 27
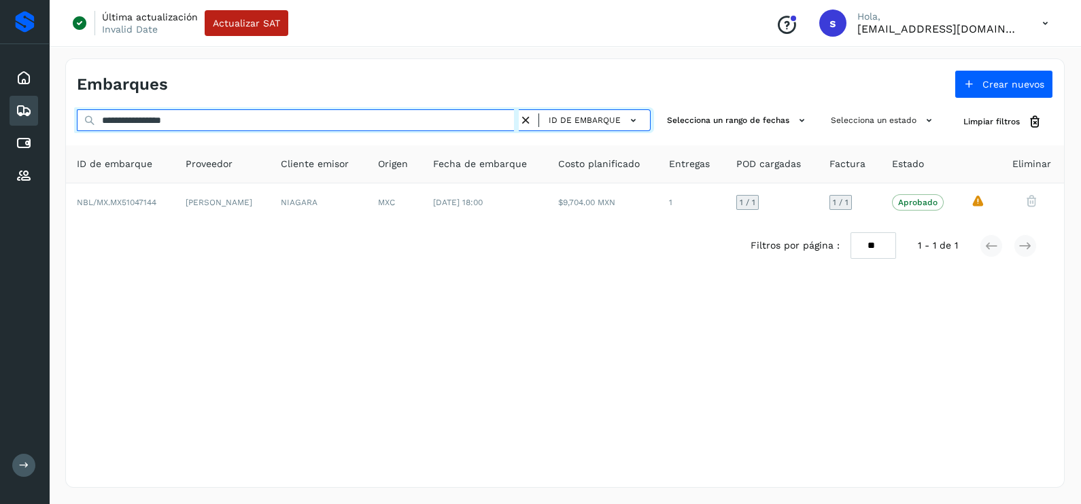
drag, startPoint x: 138, startPoint y: 124, endPoint x: 0, endPoint y: 120, distance: 138.0
click at [0, 120] on html "**********" at bounding box center [540, 252] width 1081 height 504
paste input "text"
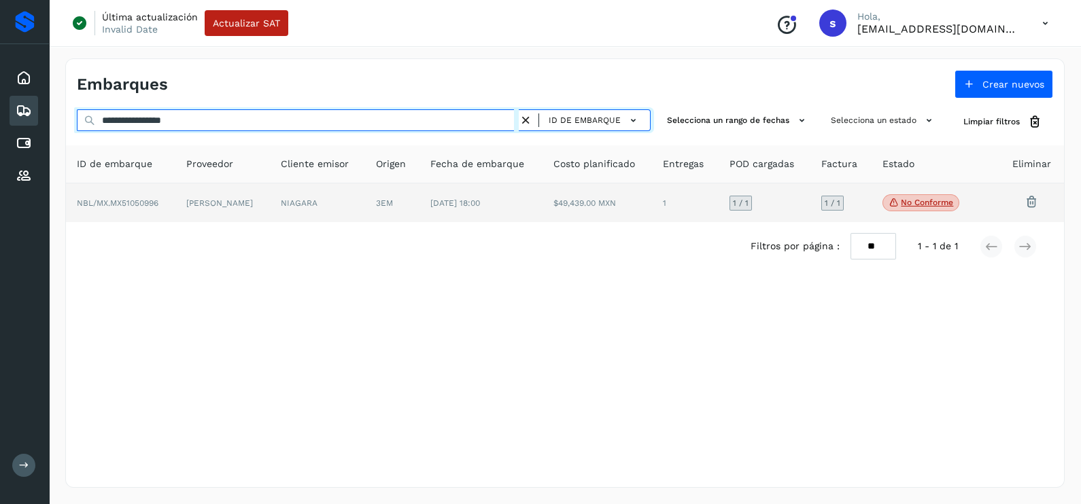
type input "**********"
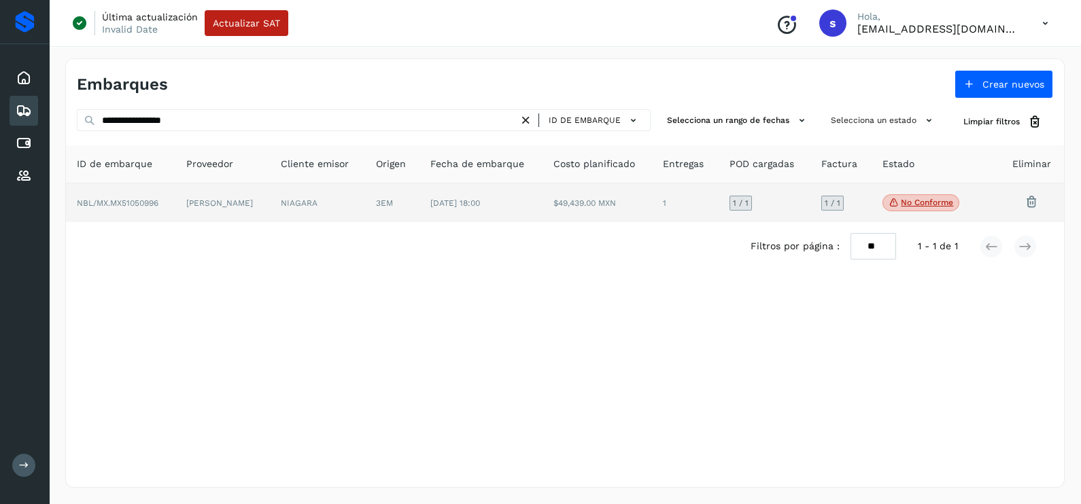
click at [269, 201] on td "[PERSON_NAME]" at bounding box center [222, 203] width 94 height 39
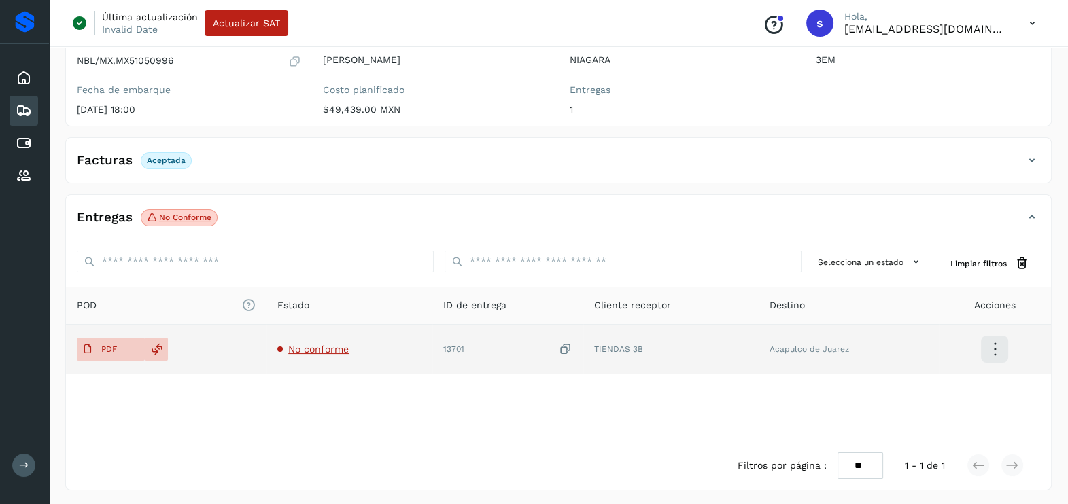
scroll to position [143, 0]
click at [323, 349] on span "No conforme" at bounding box center [318, 348] width 60 height 11
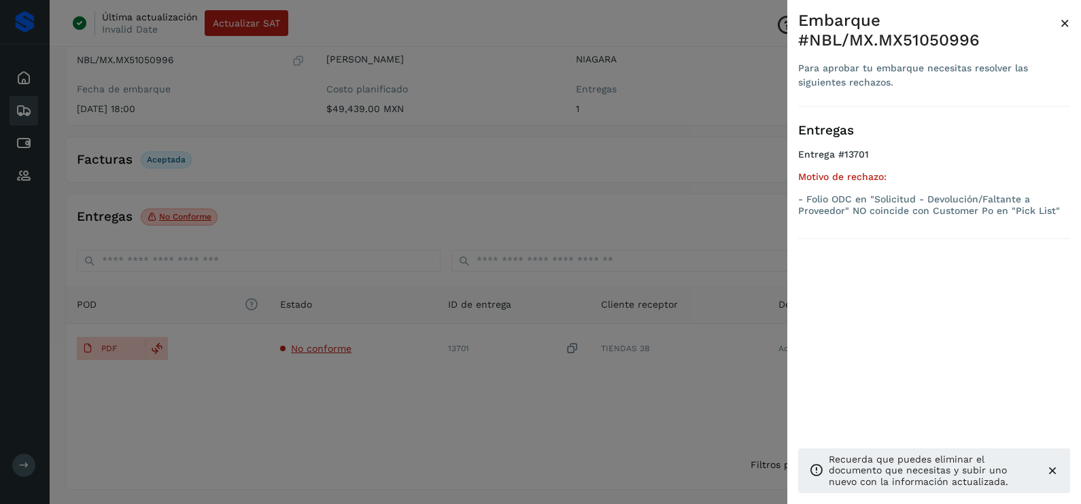
click at [371, 428] on div at bounding box center [540, 252] width 1081 height 504
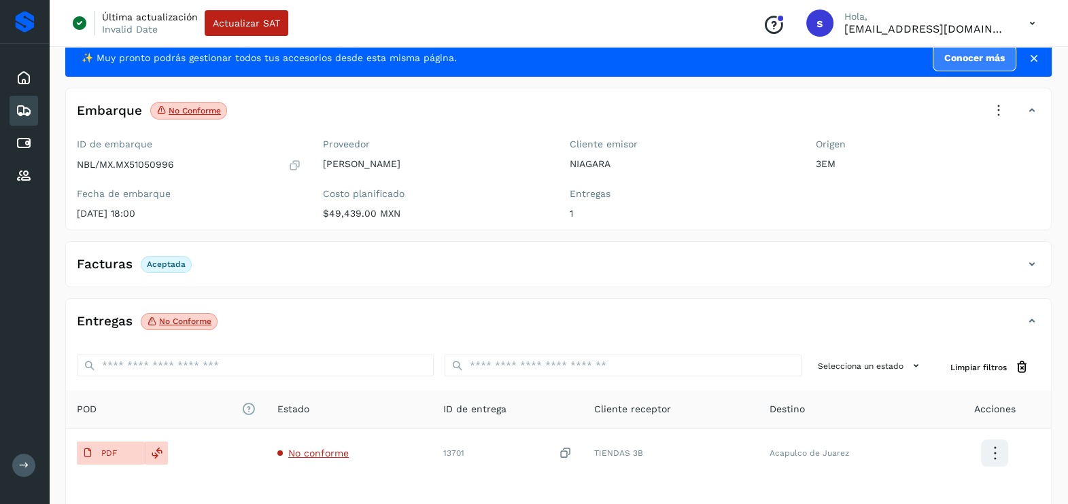
scroll to position [0, 0]
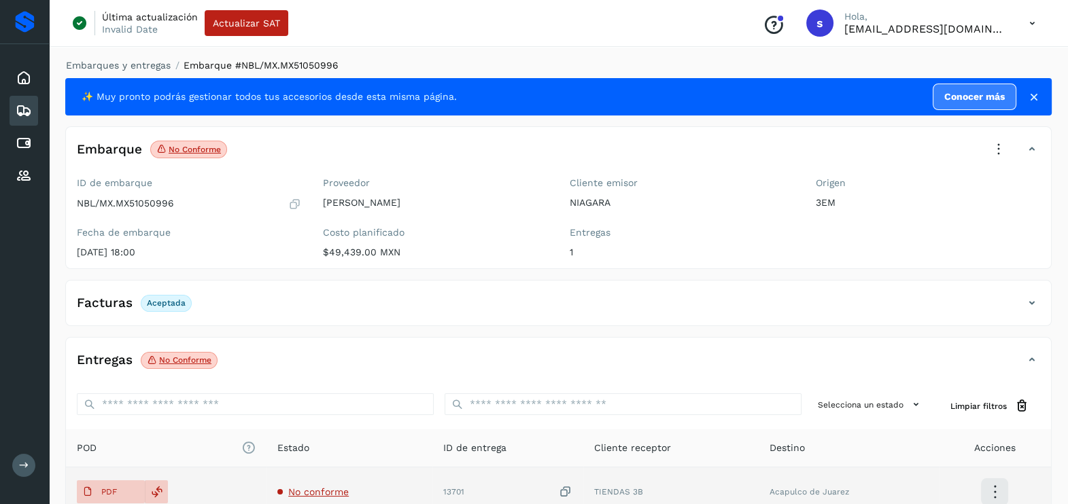
click at [333, 485] on td "No conforme" at bounding box center [349, 492] width 166 height 49
click at [330, 496] on span "No conforme" at bounding box center [318, 492] width 60 height 11
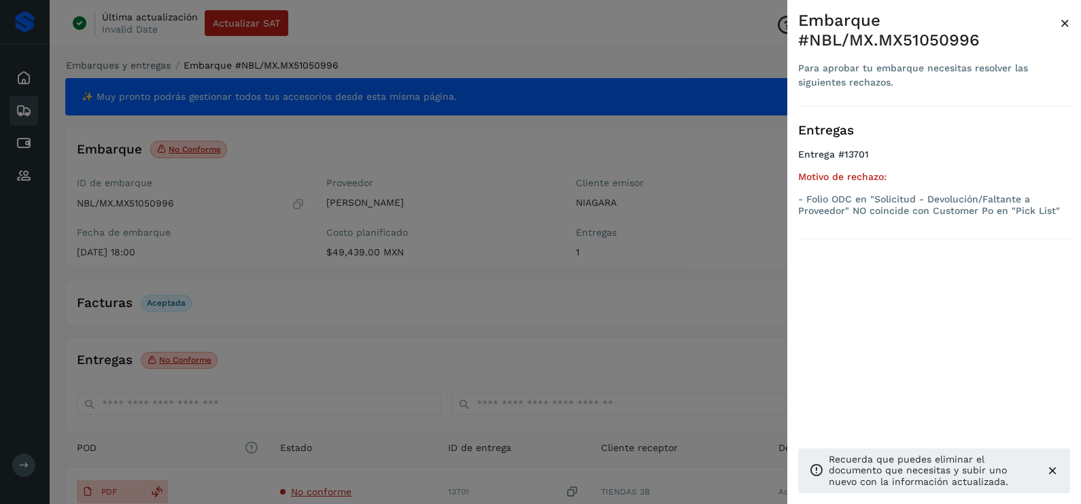
click at [490, 343] on div at bounding box center [540, 252] width 1081 height 504
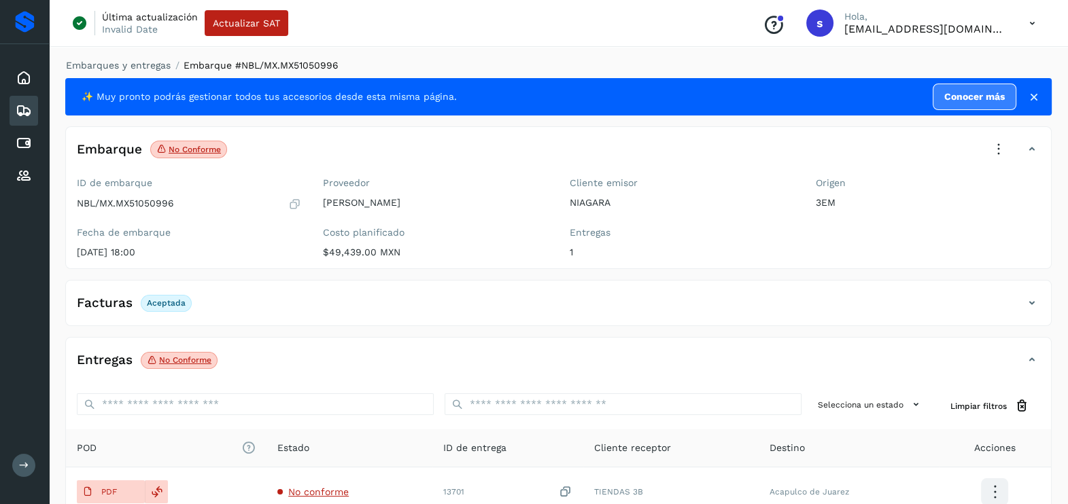
click at [984, 144] on icon at bounding box center [999, 150] width 30 height 30
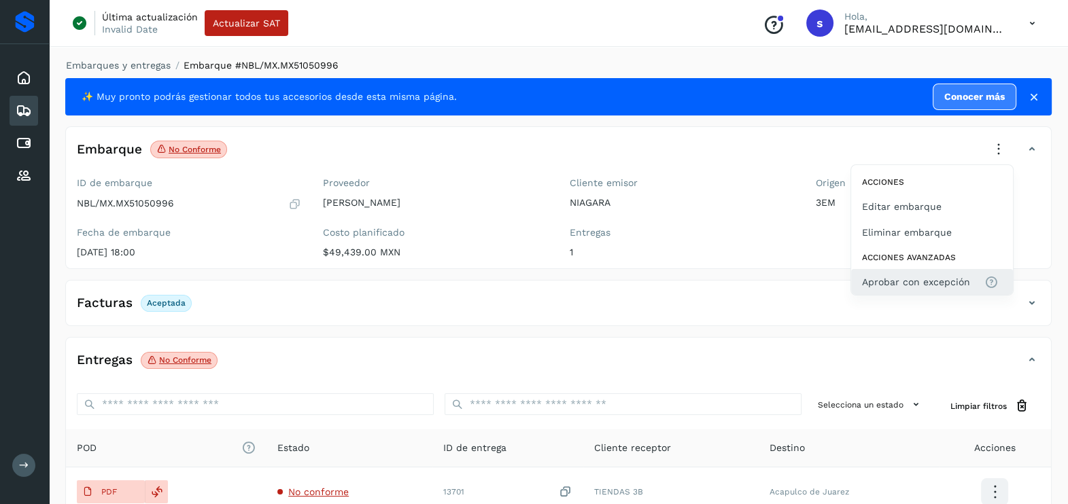
click at [948, 279] on span "Aprobar con excepción" at bounding box center [916, 282] width 108 height 15
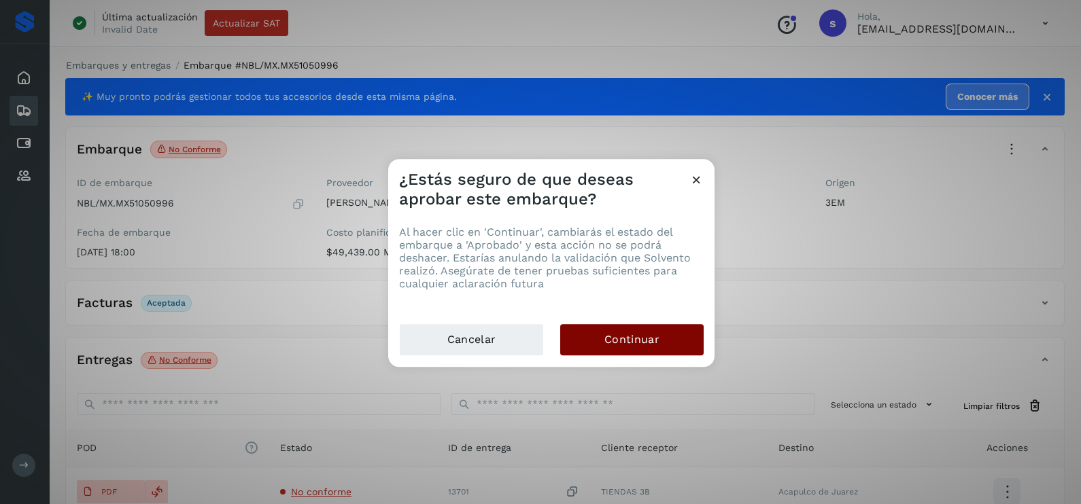
click at [615, 343] on span "Continuar" at bounding box center [631, 339] width 55 height 15
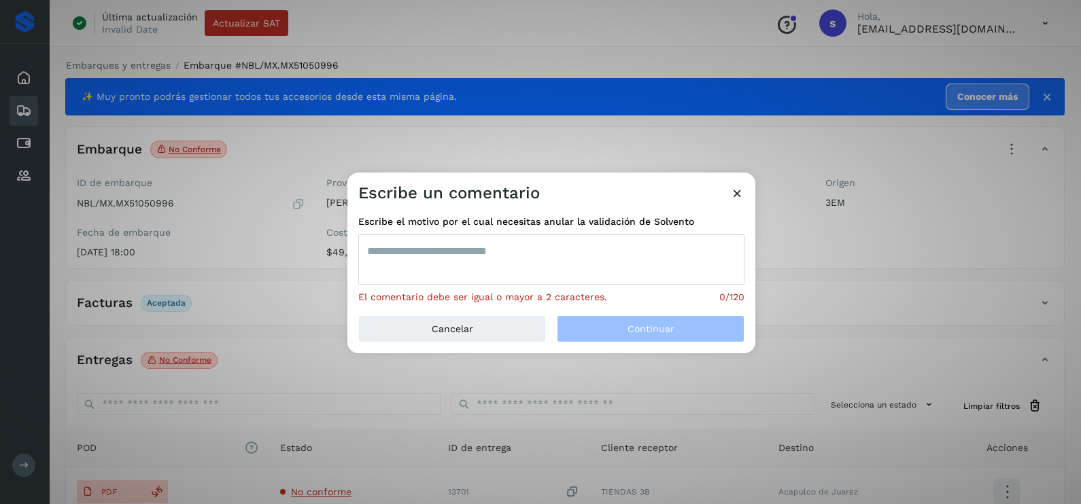
drag, startPoint x: 500, startPoint y: 270, endPoint x: 497, endPoint y: 239, distance: 30.7
click at [500, 269] on textarea at bounding box center [551, 260] width 386 height 50
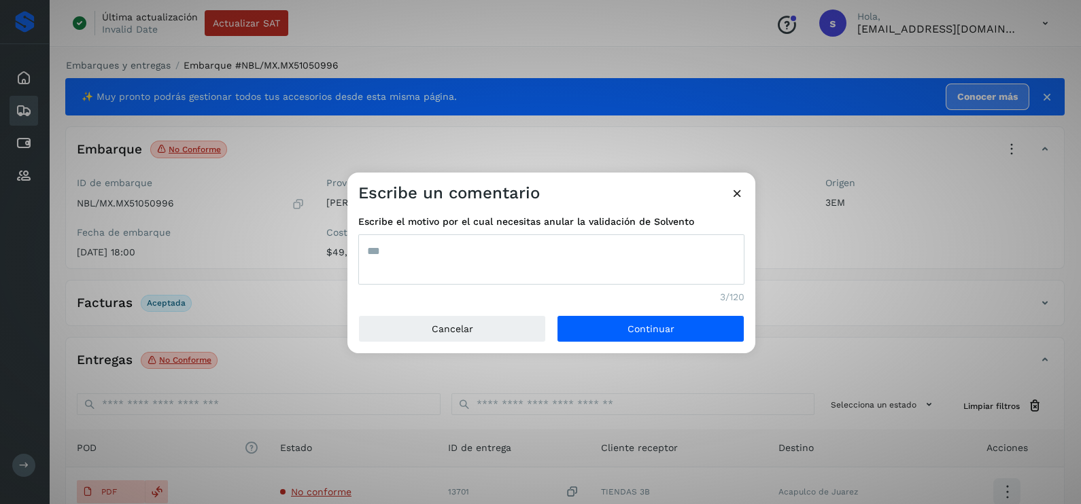
type textarea "***"
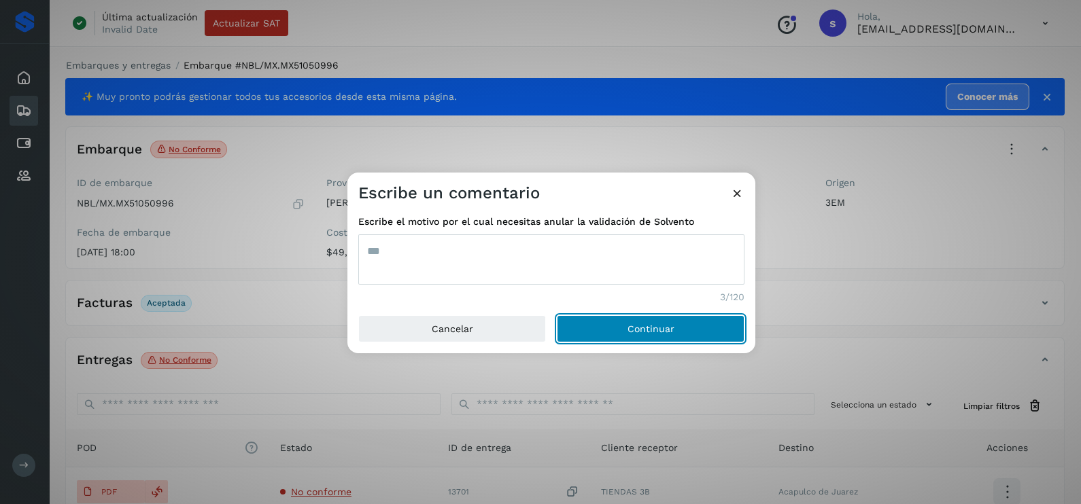
click at [557, 315] on button "Continuar" at bounding box center [651, 328] width 188 height 27
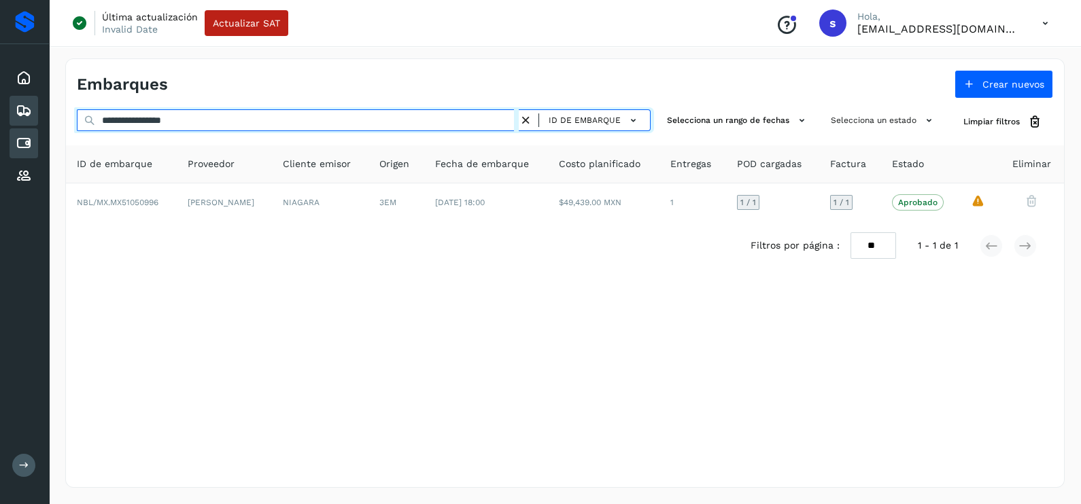
drag, startPoint x: 235, startPoint y: 128, endPoint x: 37, endPoint y: 133, distance: 197.9
click at [37, 133] on div "**********" at bounding box center [540, 252] width 1081 height 504
paste input "text"
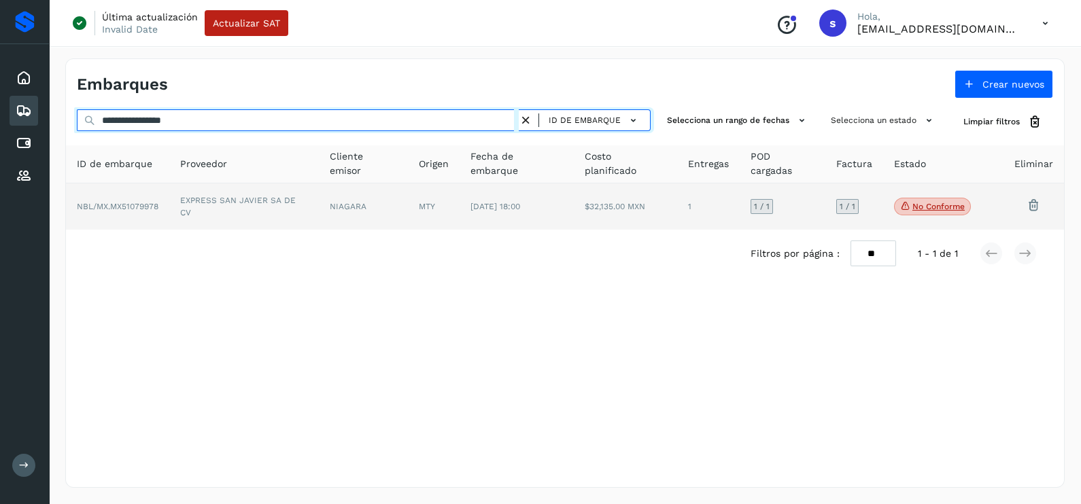
type input "**********"
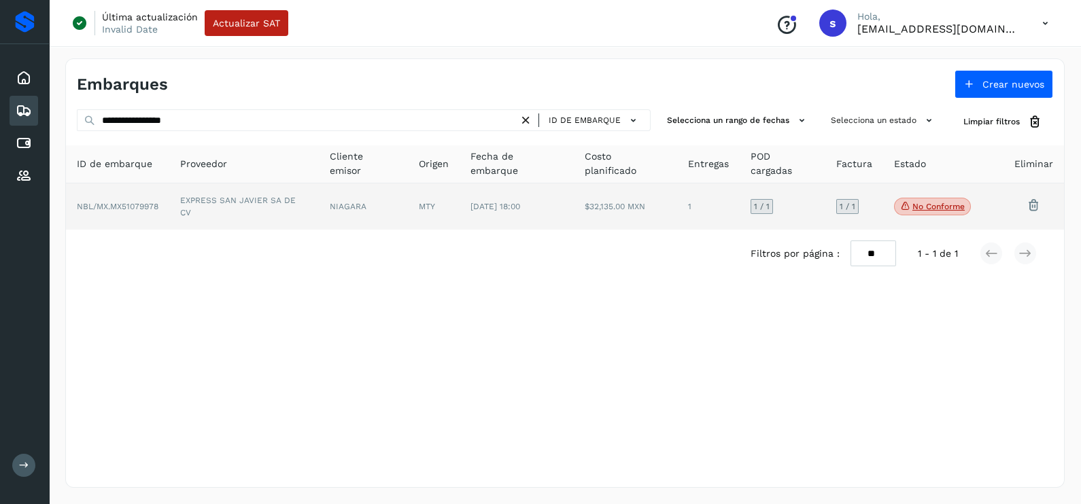
click at [225, 208] on td "EXPRESS SAN JAVIER SA DE CV" at bounding box center [244, 207] width 150 height 46
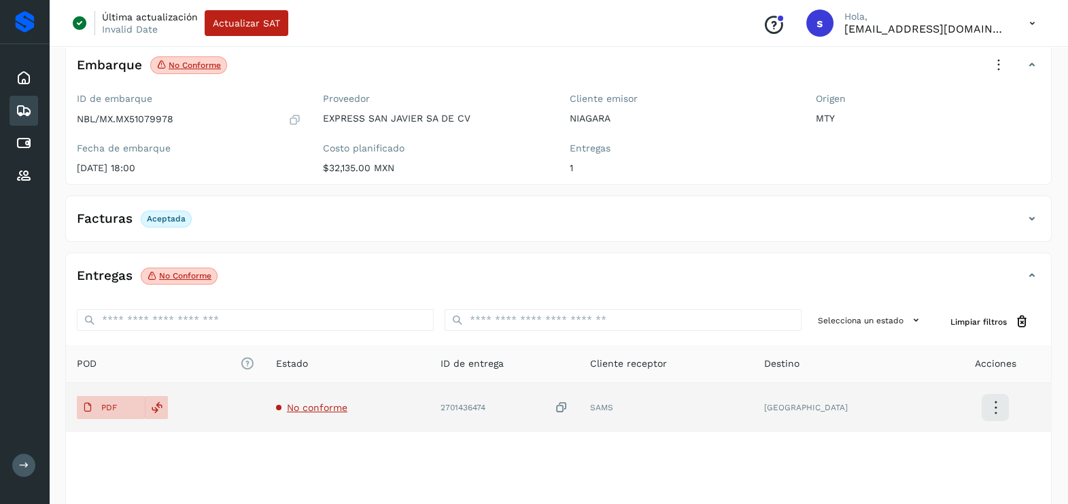
scroll to position [143, 0]
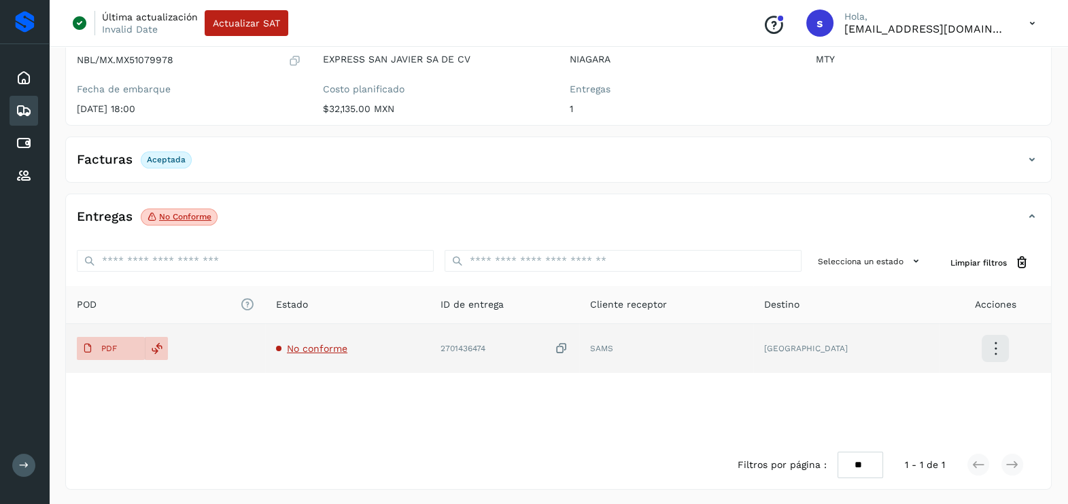
click at [324, 347] on span "No conforme" at bounding box center [317, 348] width 60 height 11
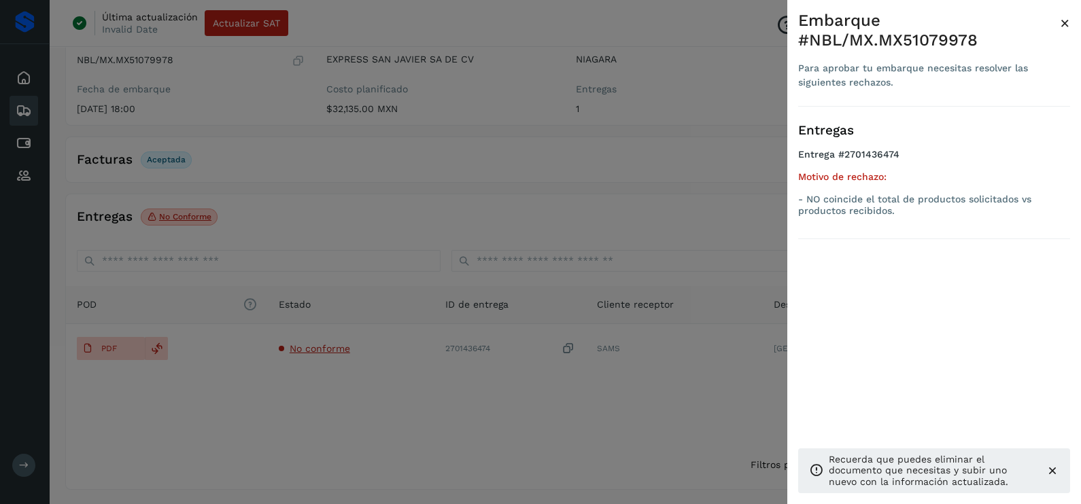
click at [435, 389] on div at bounding box center [540, 252] width 1081 height 504
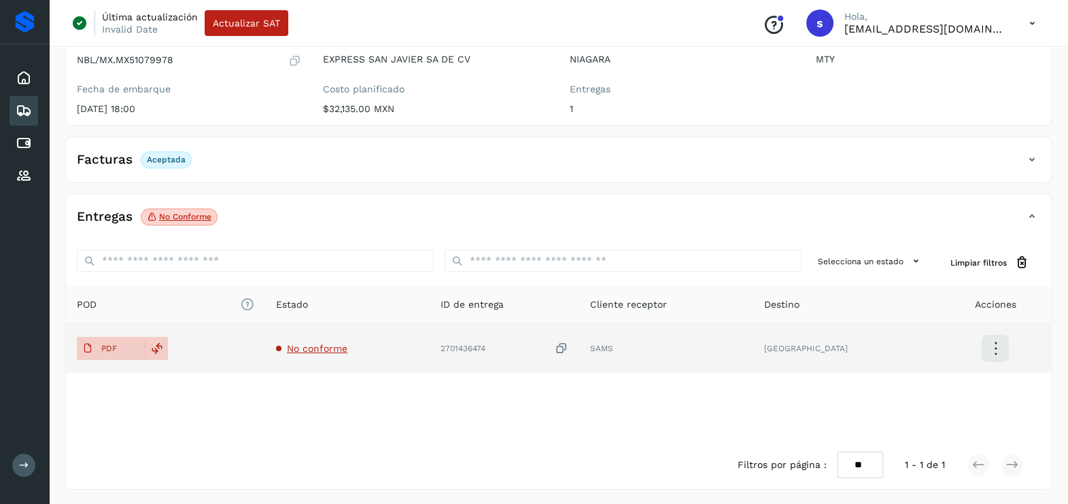
click at [568, 343] on icon at bounding box center [562, 349] width 14 height 14
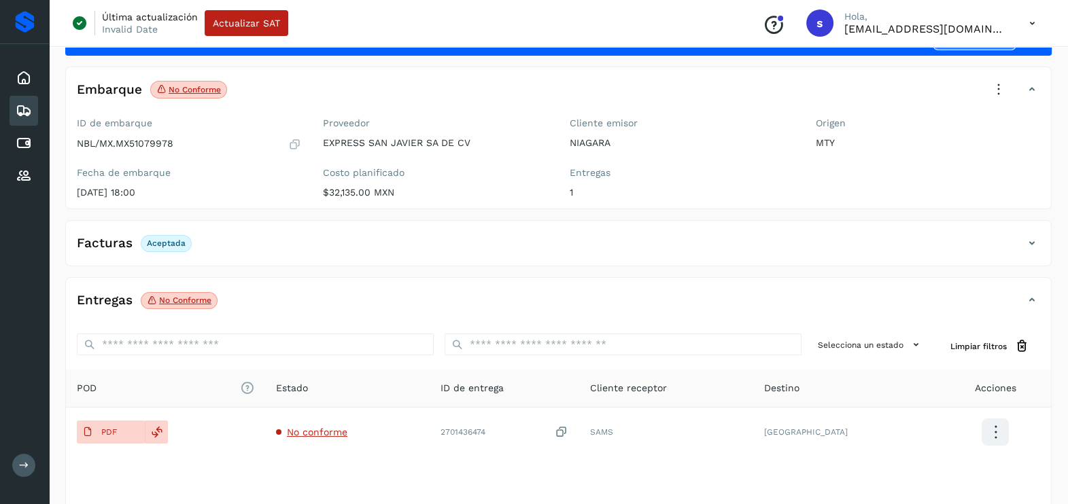
scroll to position [0, 0]
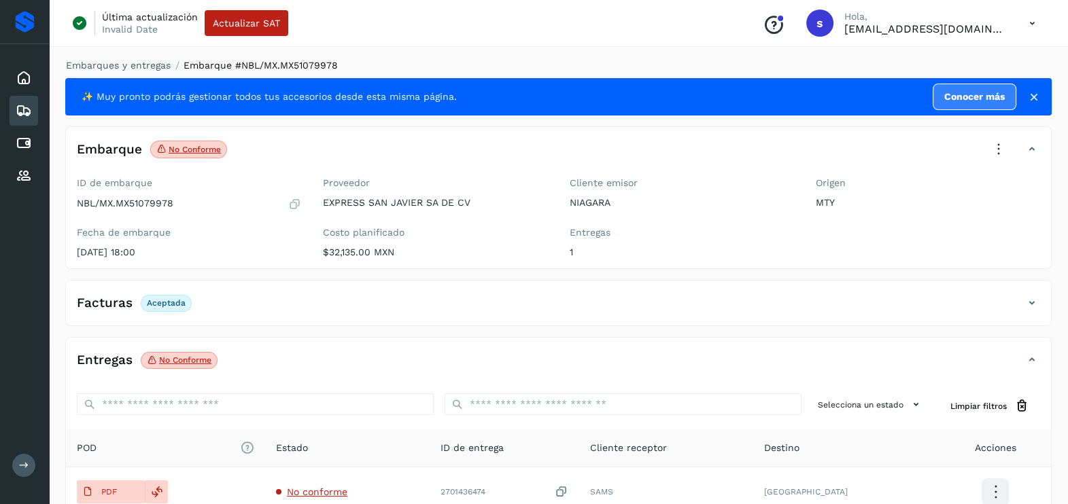
click at [998, 155] on icon at bounding box center [999, 150] width 30 height 30
click at [898, 289] on button "Aprobar con excepción" at bounding box center [932, 282] width 162 height 26
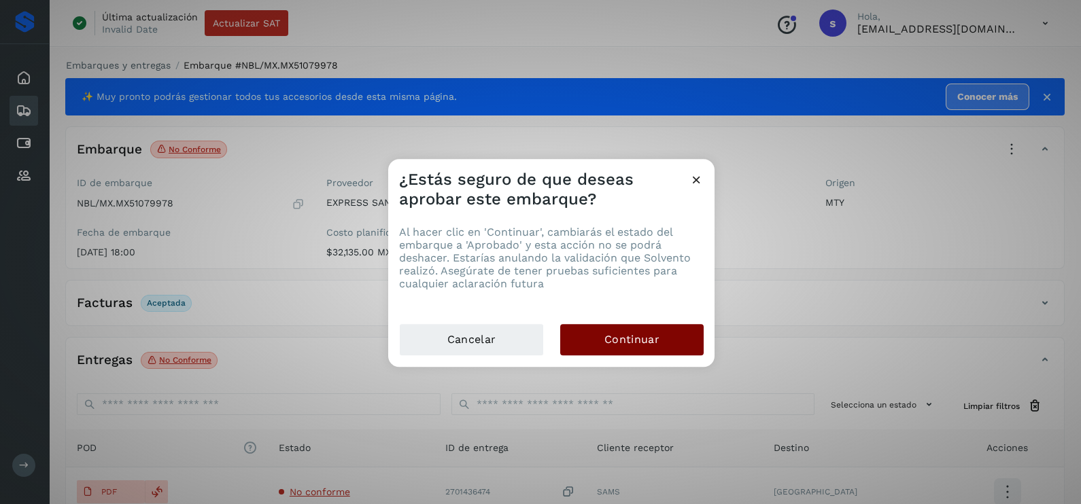
click at [670, 330] on button "Continuar" at bounding box center [631, 339] width 143 height 31
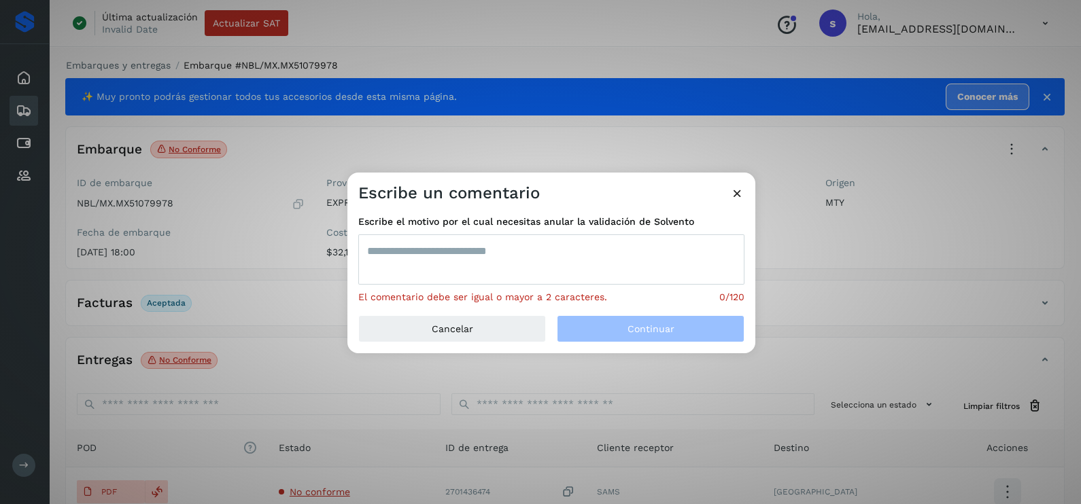
drag, startPoint x: 462, startPoint y: 245, endPoint x: 455, endPoint y: 238, distance: 9.1
click at [462, 245] on textarea at bounding box center [551, 260] width 386 height 50
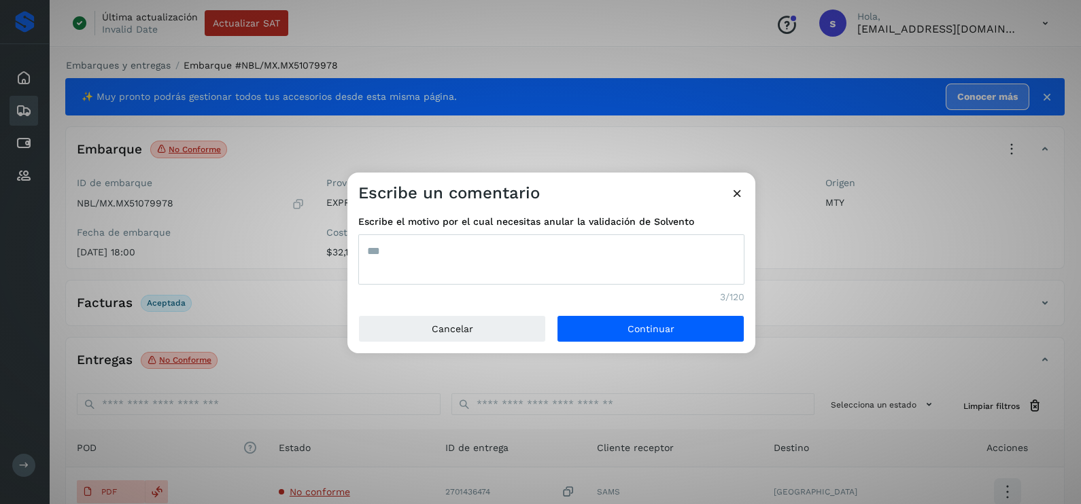
type textarea "***"
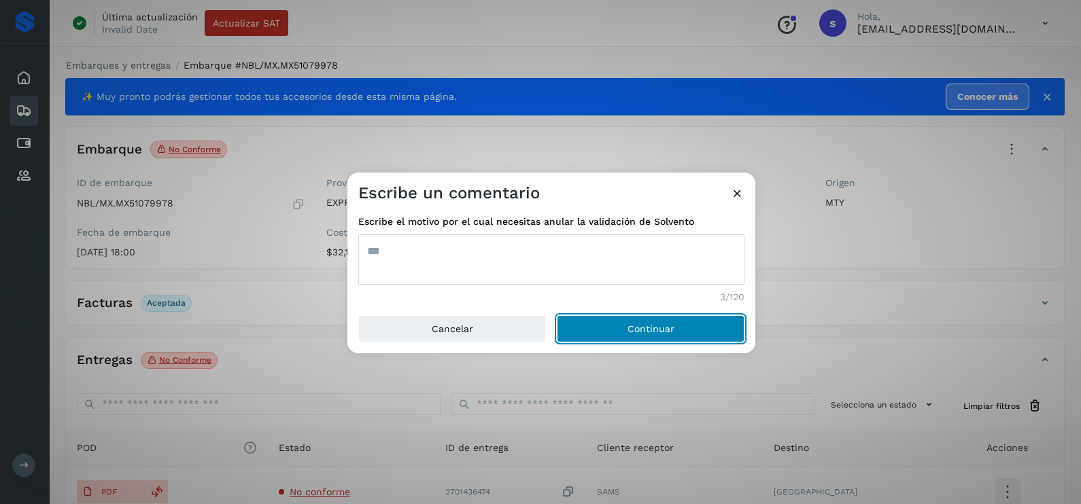
click at [557, 315] on button "Continuar" at bounding box center [651, 328] width 188 height 27
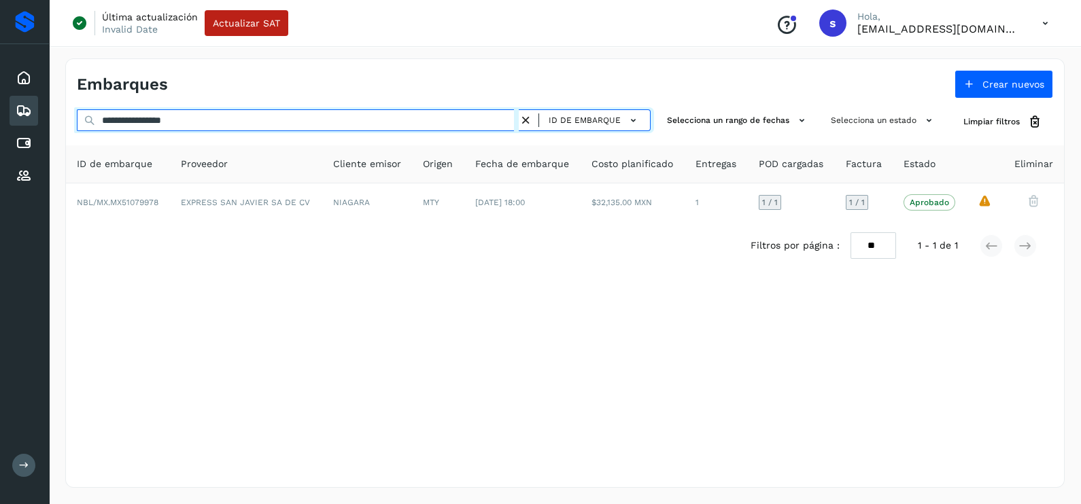
drag, startPoint x: 213, startPoint y: 109, endPoint x: 0, endPoint y: 109, distance: 212.8
click at [0, 109] on html "**********" at bounding box center [540, 252] width 1081 height 504
paste input "text"
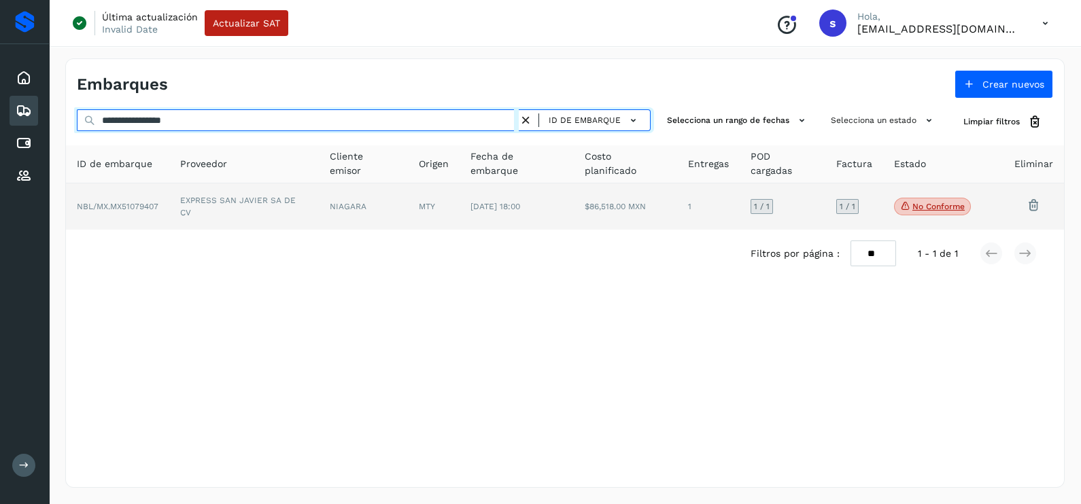
type input "**********"
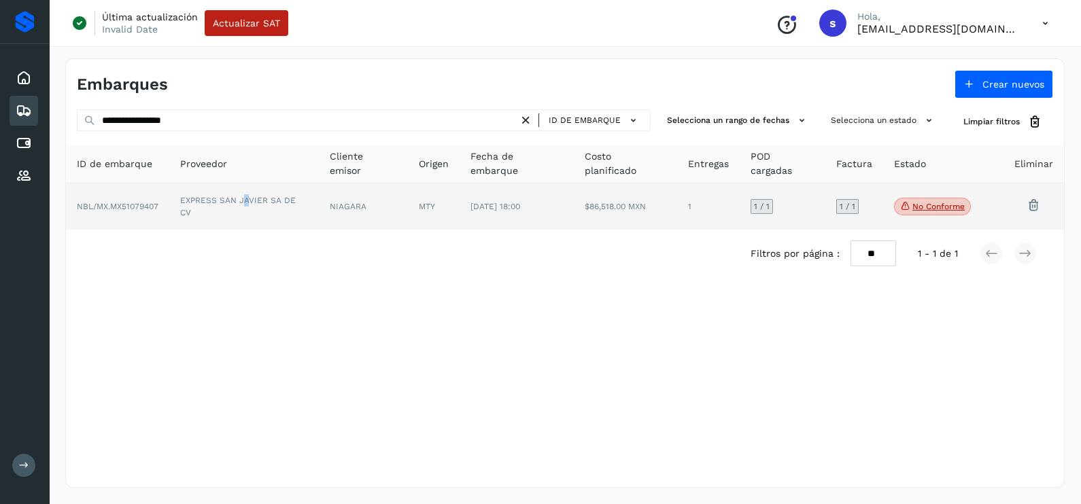
click at [247, 195] on td "EXPRESS SAN JAVIER SA DE CV" at bounding box center [244, 207] width 150 height 46
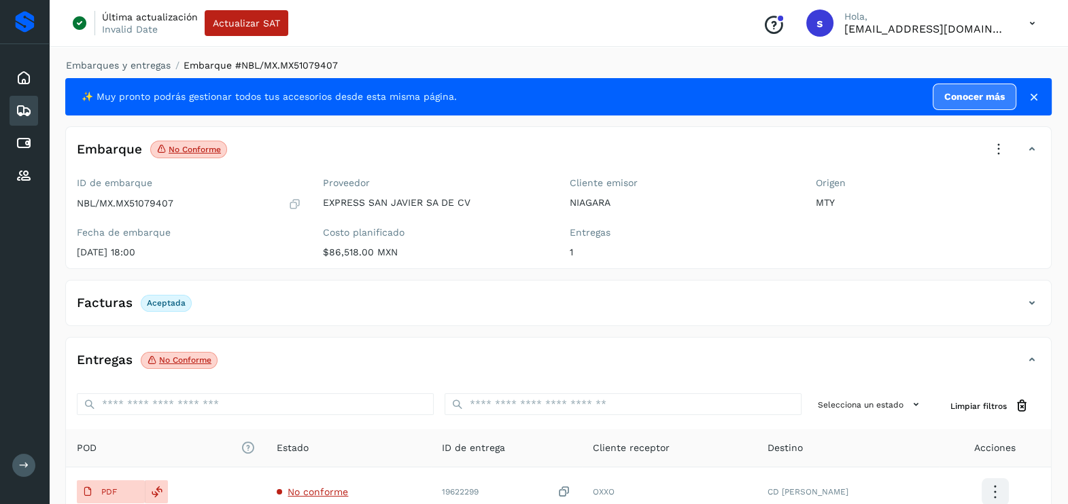
click at [994, 152] on icon at bounding box center [999, 150] width 30 height 30
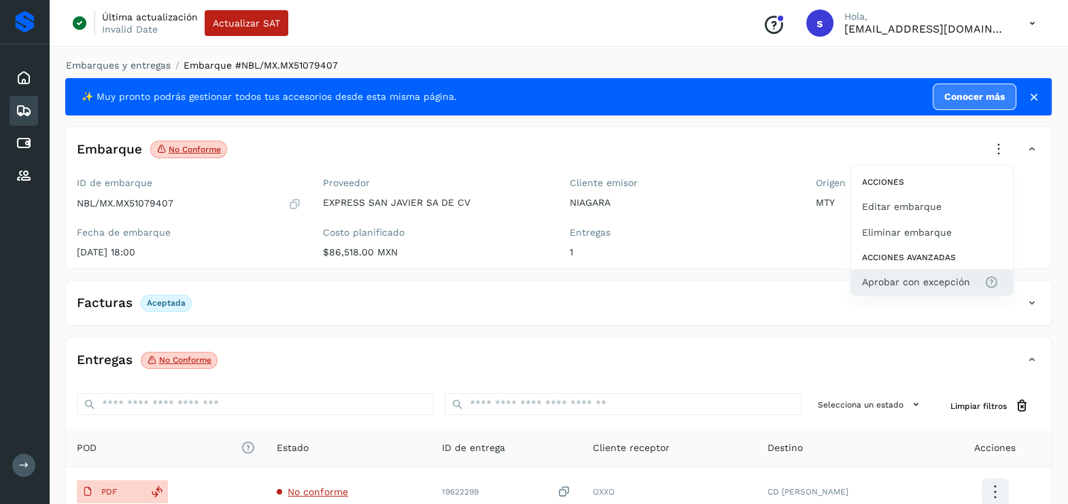
click at [929, 285] on span "Aprobar con excepción" at bounding box center [916, 282] width 108 height 15
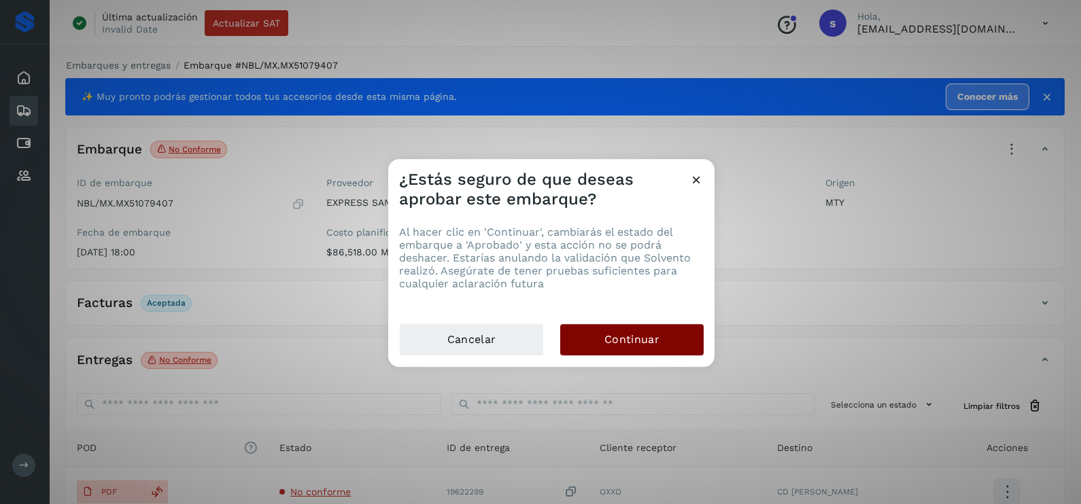
click at [684, 331] on button "Continuar" at bounding box center [631, 339] width 143 height 31
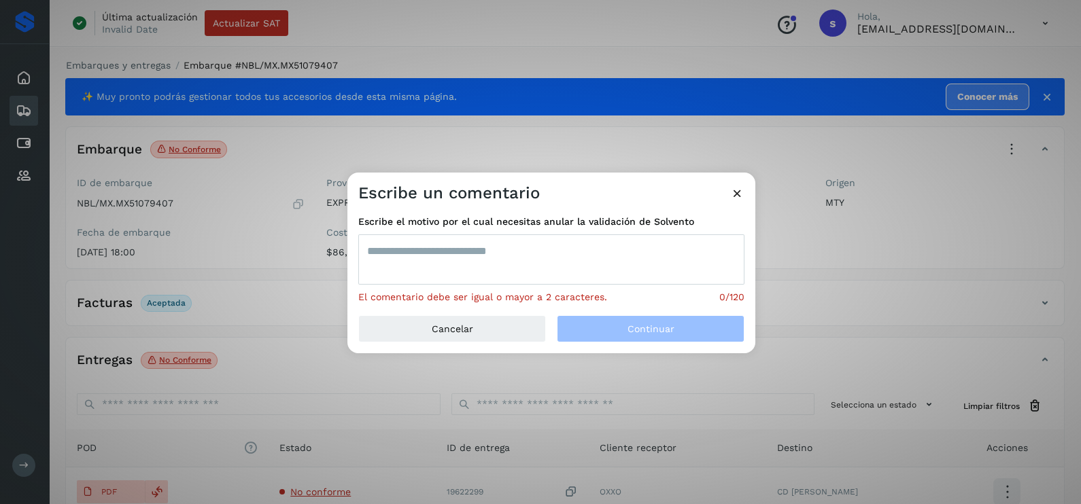
click at [509, 272] on textarea at bounding box center [551, 260] width 386 height 50
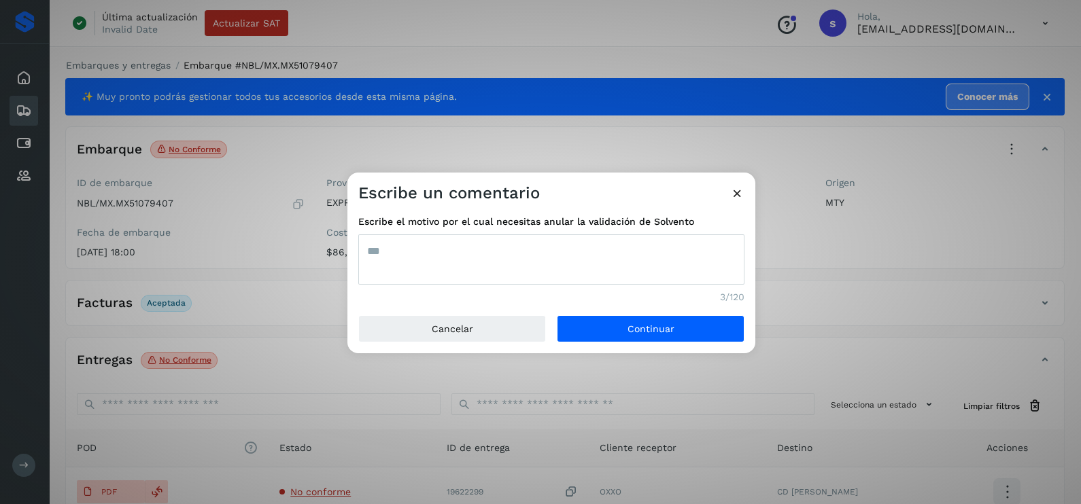
type textarea "***"
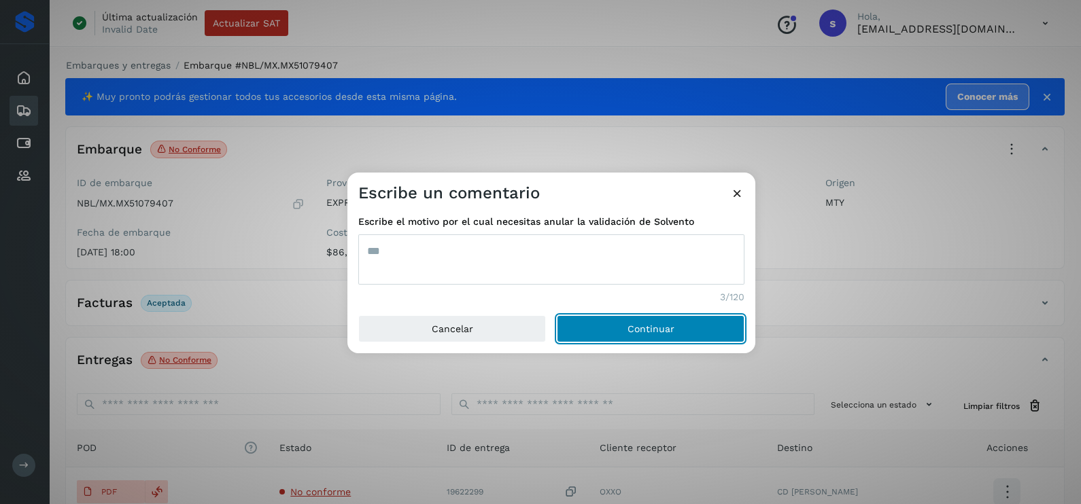
click at [557, 315] on button "Continuar" at bounding box center [651, 328] width 188 height 27
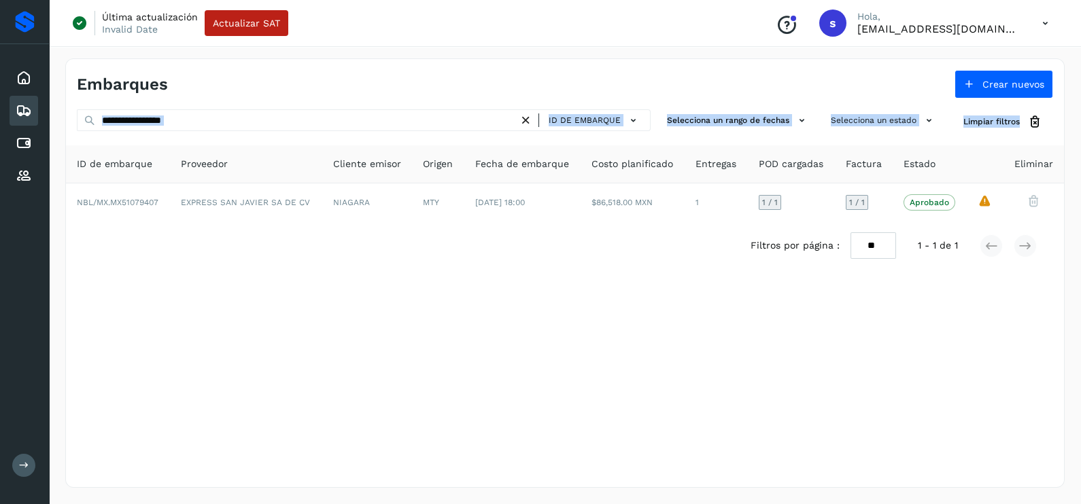
drag, startPoint x: -3, startPoint y: 137, endPoint x: -3, endPoint y: 145, distance: 7.5
click at [0, 145] on html "**********" at bounding box center [540, 252] width 1081 height 504
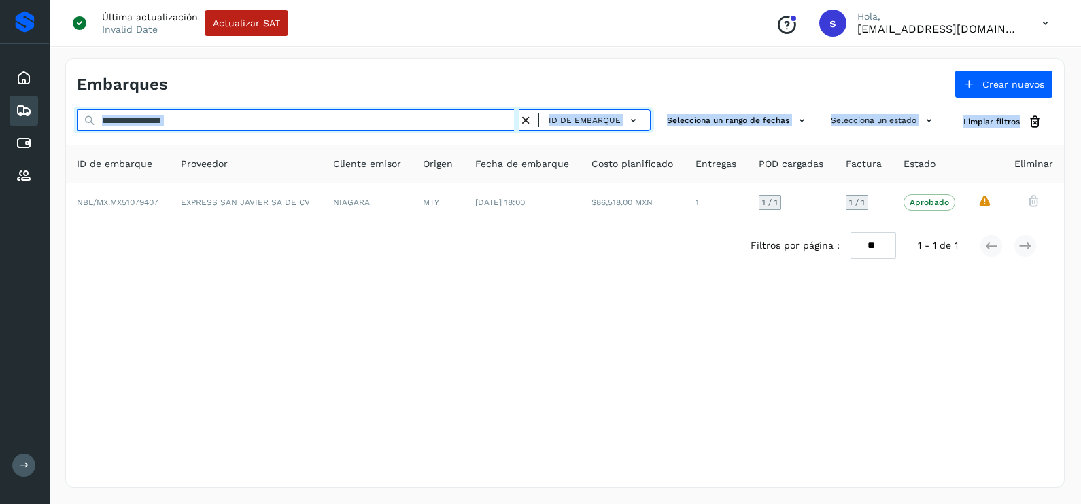
click at [249, 116] on input "**********" at bounding box center [298, 120] width 442 height 22
click at [211, 122] on input "**********" at bounding box center [298, 120] width 442 height 22
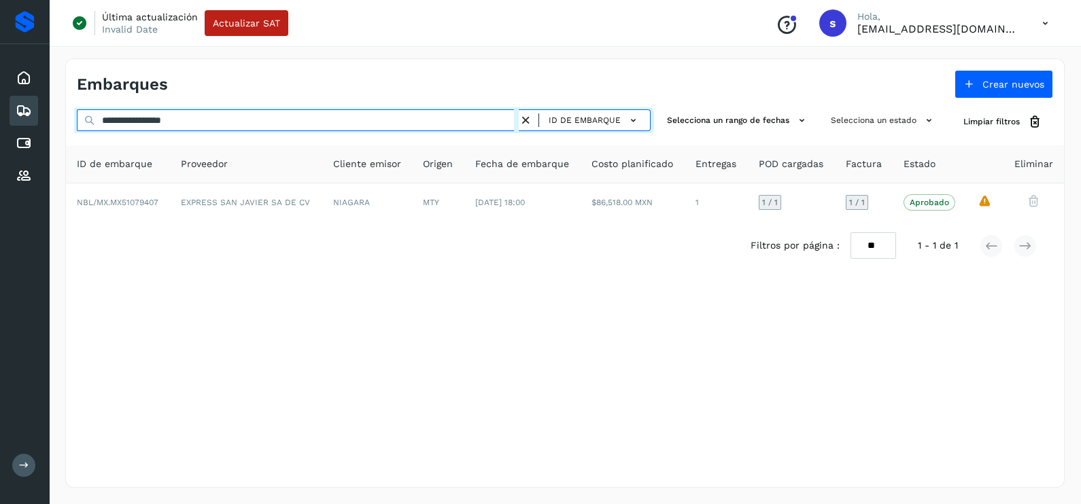
drag, startPoint x: 207, startPoint y: 122, endPoint x: 76, endPoint y: 122, distance: 131.2
click at [77, 122] on input "**********" at bounding box center [298, 120] width 442 height 22
paste input "text"
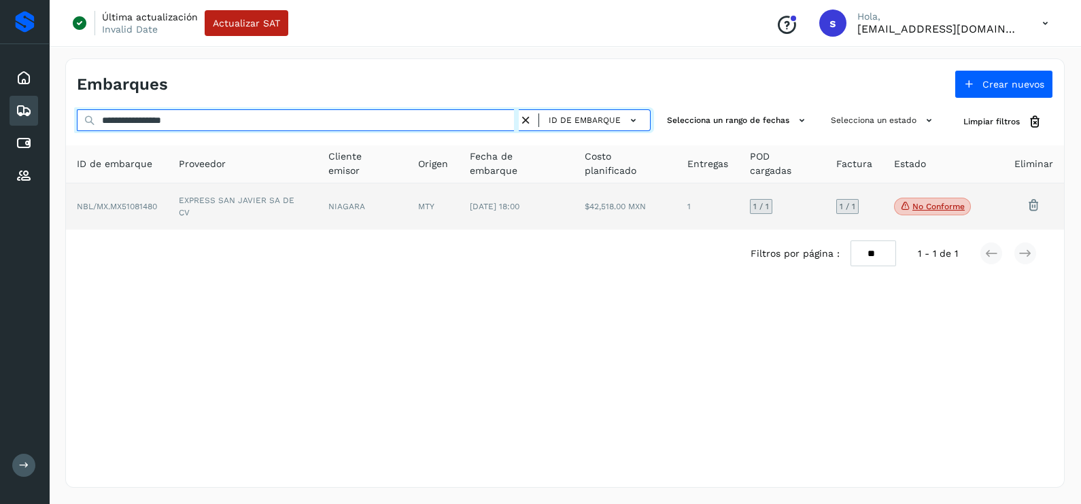
type input "**********"
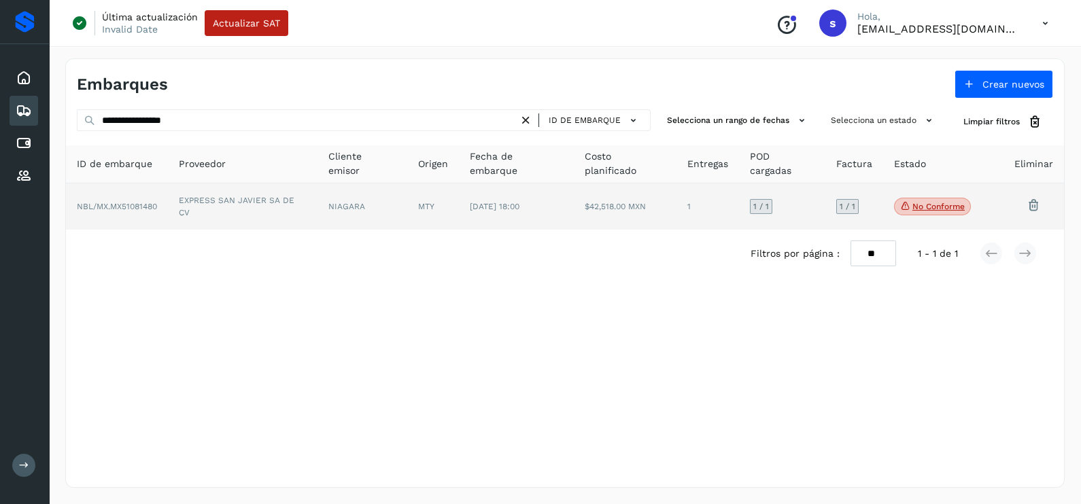
click at [217, 213] on td "EXPRESS SAN JAVIER SA DE CV" at bounding box center [243, 207] width 150 height 46
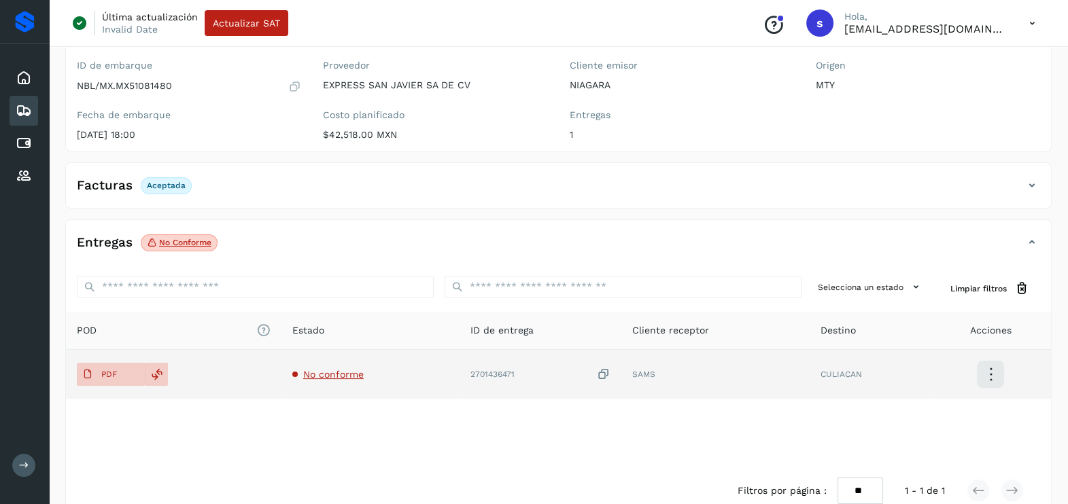
scroll to position [143, 0]
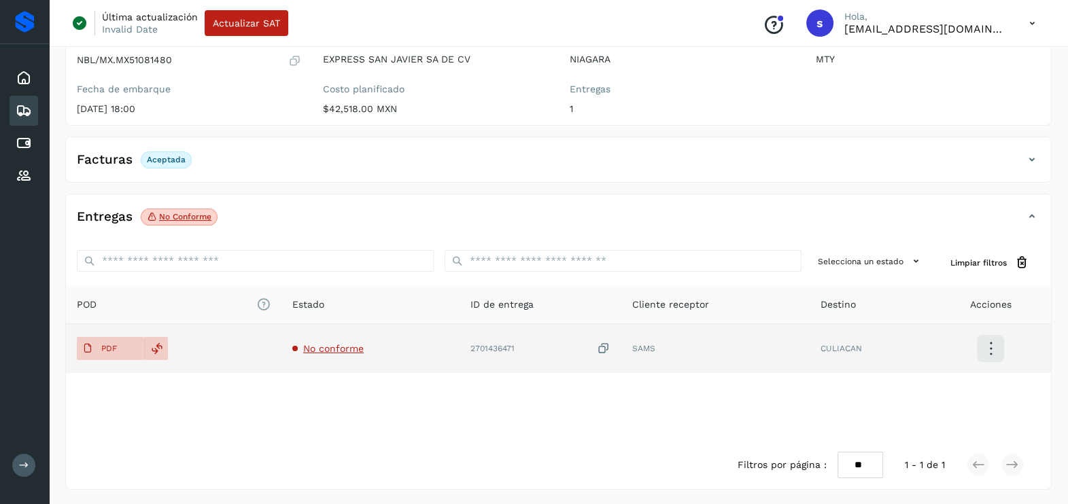
click at [340, 350] on span "No conforme" at bounding box center [333, 348] width 60 height 11
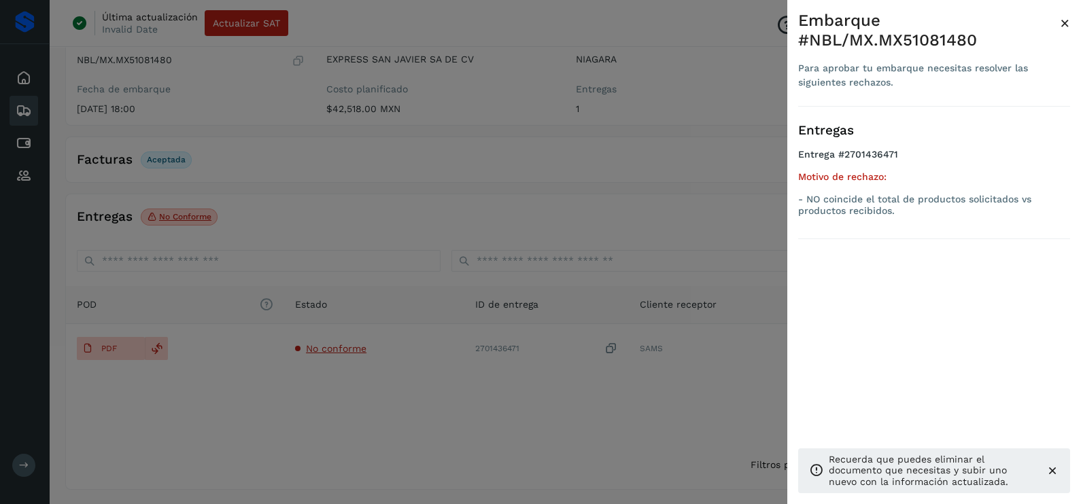
click at [525, 493] on div at bounding box center [540, 252] width 1081 height 504
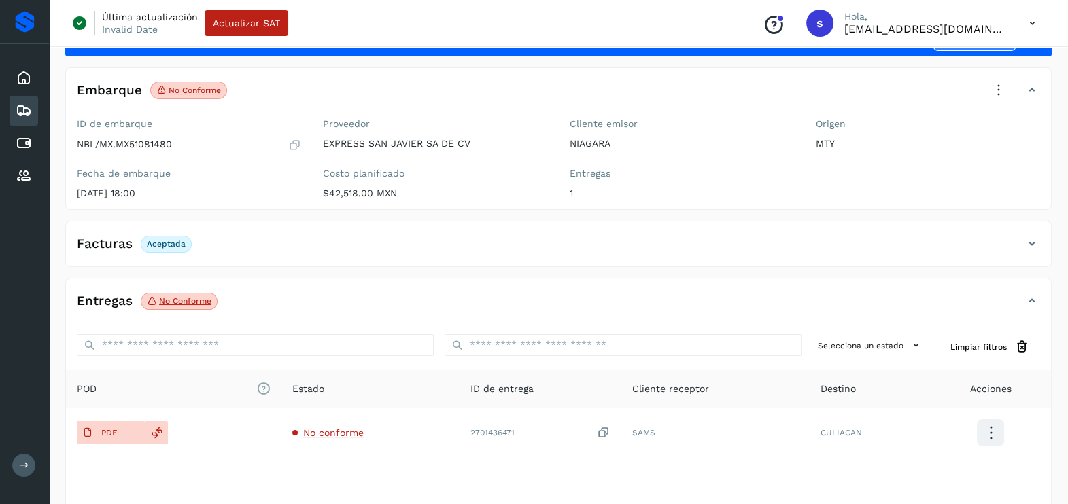
scroll to position [0, 0]
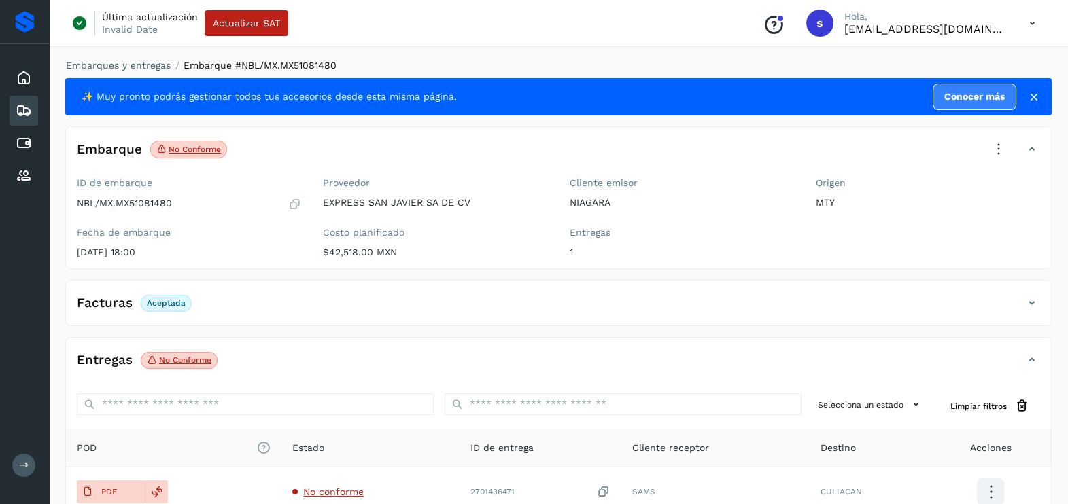
click at [994, 148] on icon at bounding box center [999, 150] width 30 height 30
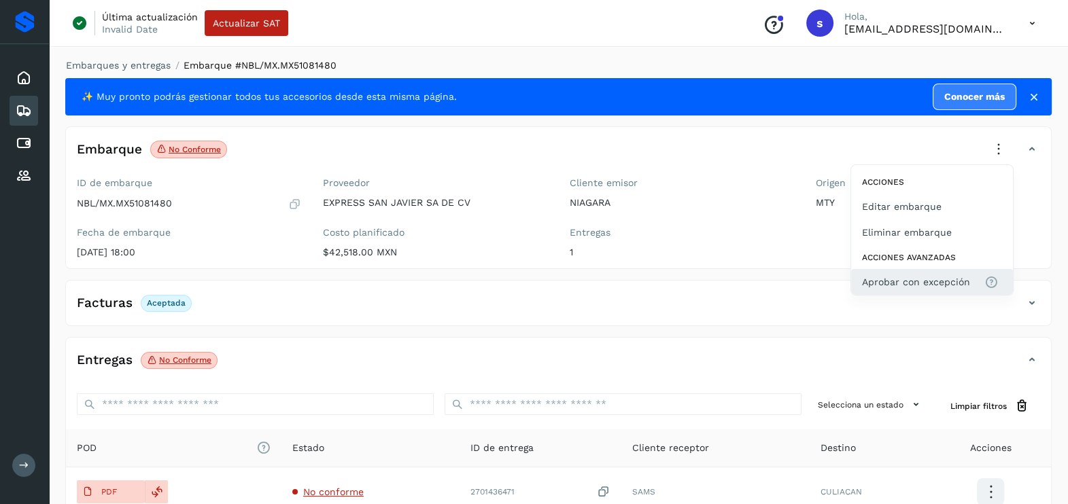
click at [931, 285] on span "Aprobar con excepción" at bounding box center [916, 282] width 108 height 15
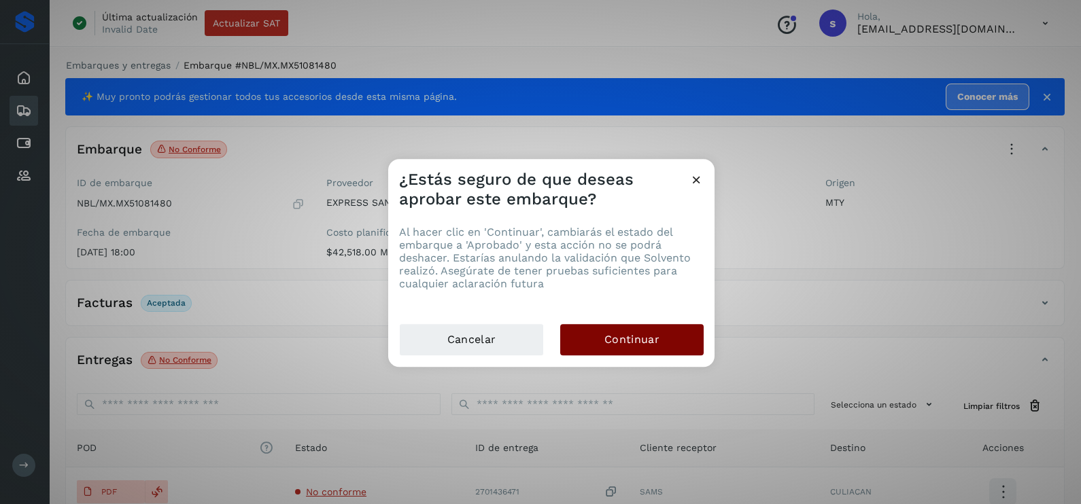
click at [663, 332] on button "Continuar" at bounding box center [631, 339] width 143 height 31
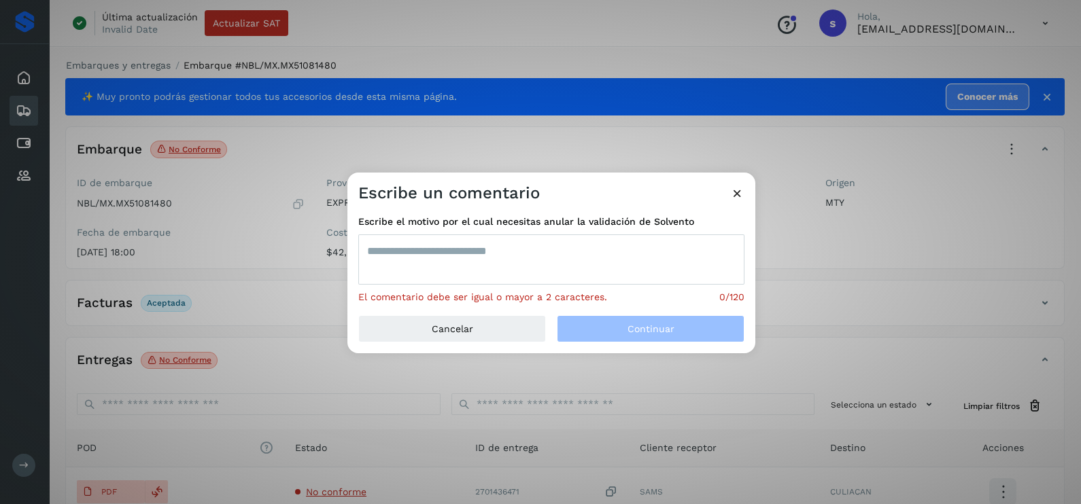
click at [553, 260] on textarea at bounding box center [551, 260] width 386 height 50
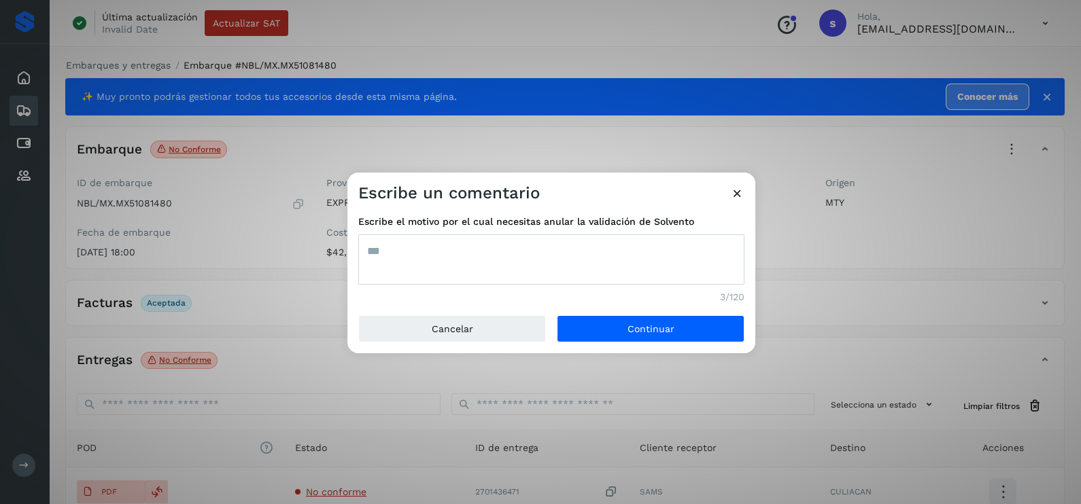
type textarea "***"
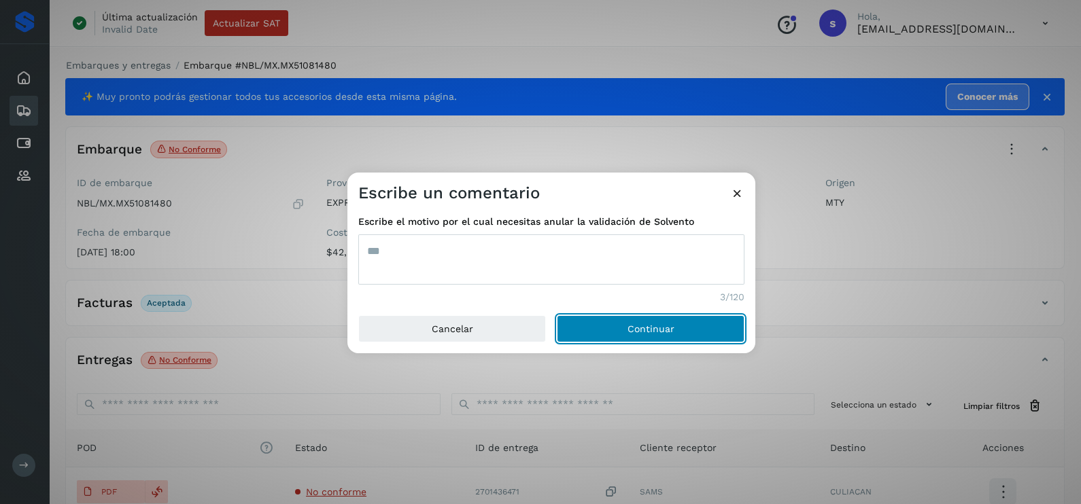
click at [557, 315] on button "Continuar" at bounding box center [651, 328] width 188 height 27
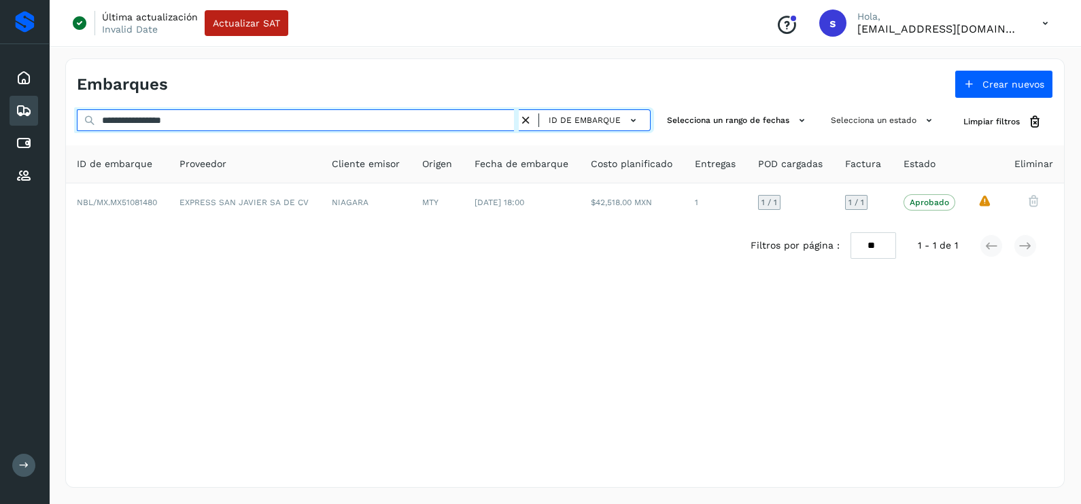
drag, startPoint x: 163, startPoint y: 122, endPoint x: 22, endPoint y: 121, distance: 141.4
click at [22, 121] on div "**********" at bounding box center [540, 252] width 1081 height 504
paste input "text"
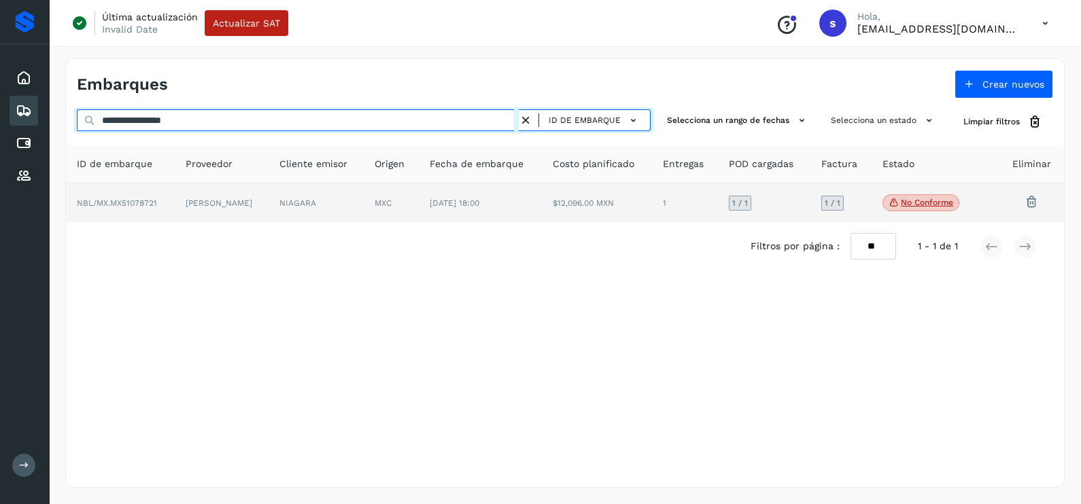
type input "**********"
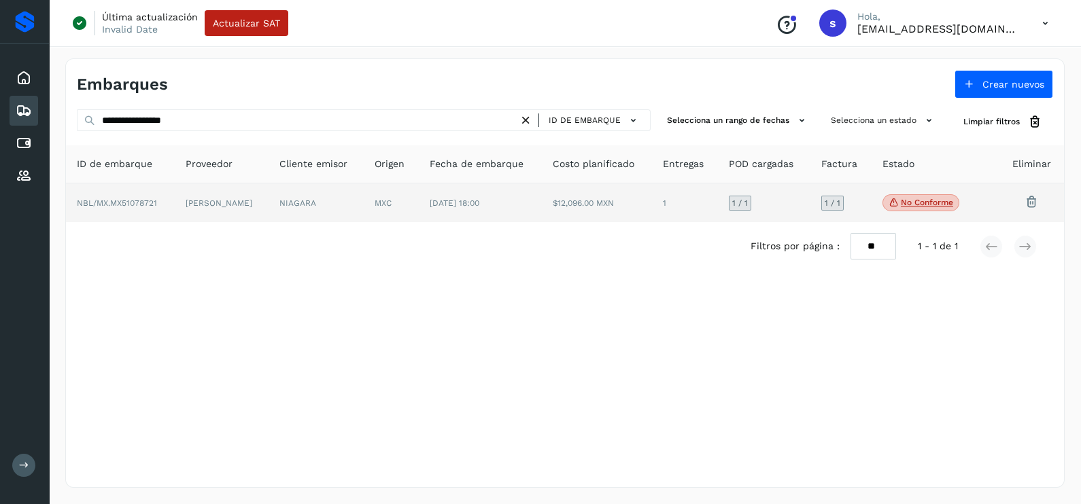
click at [324, 211] on td "NIAGARA" at bounding box center [316, 203] width 95 height 39
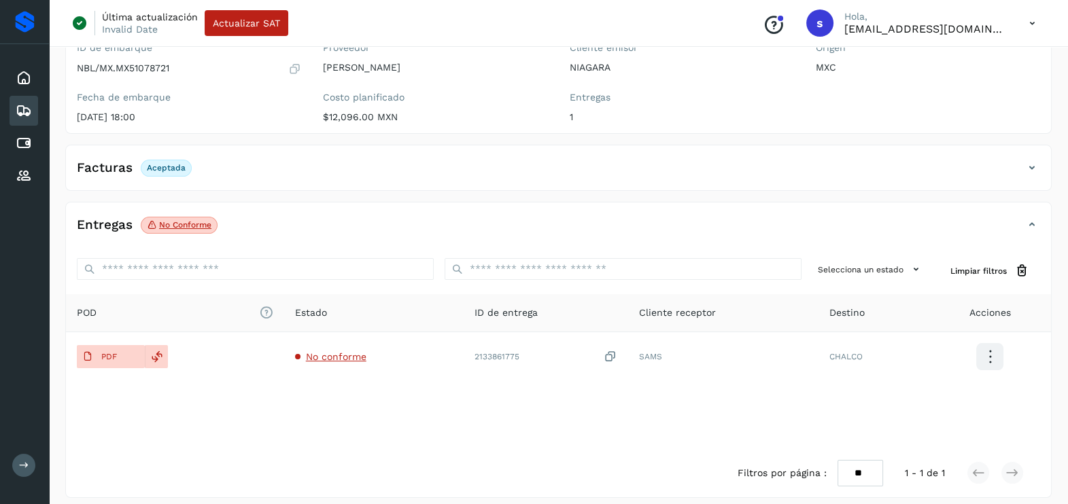
scroll to position [143, 0]
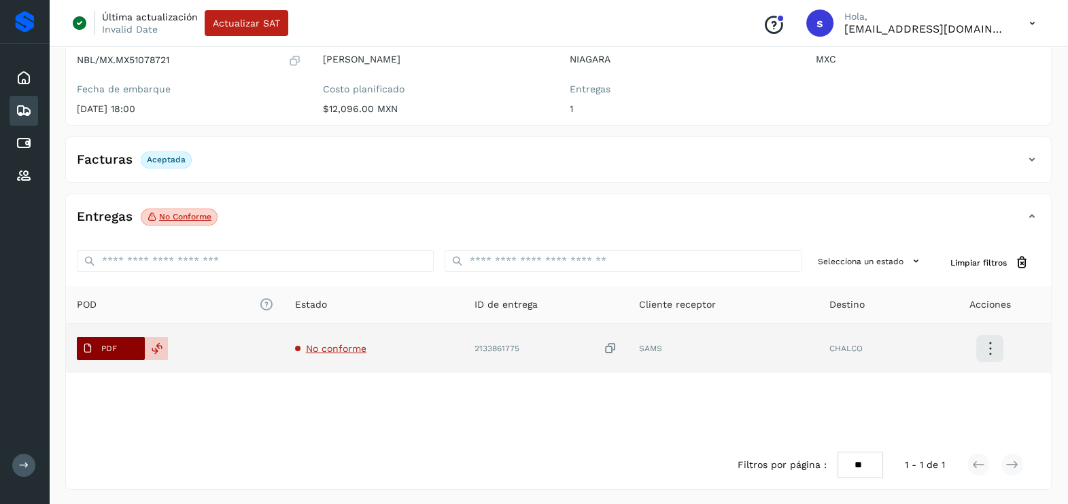
click at [116, 347] on p "PDF" at bounding box center [109, 349] width 16 height 10
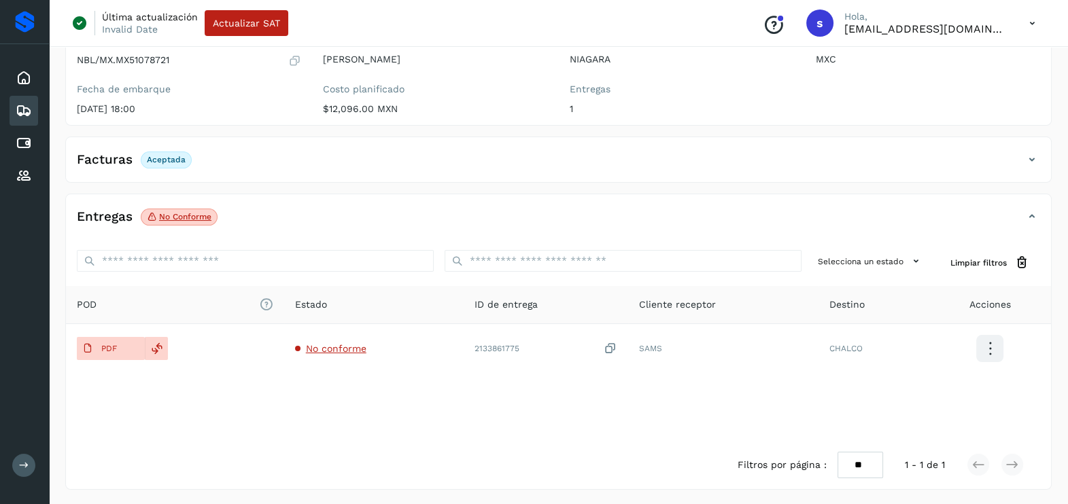
click at [590, 195] on div "Entregas No conforme Selecciona un estado Limpiar filtros POD El tamaño máximo …" at bounding box center [558, 342] width 986 height 296
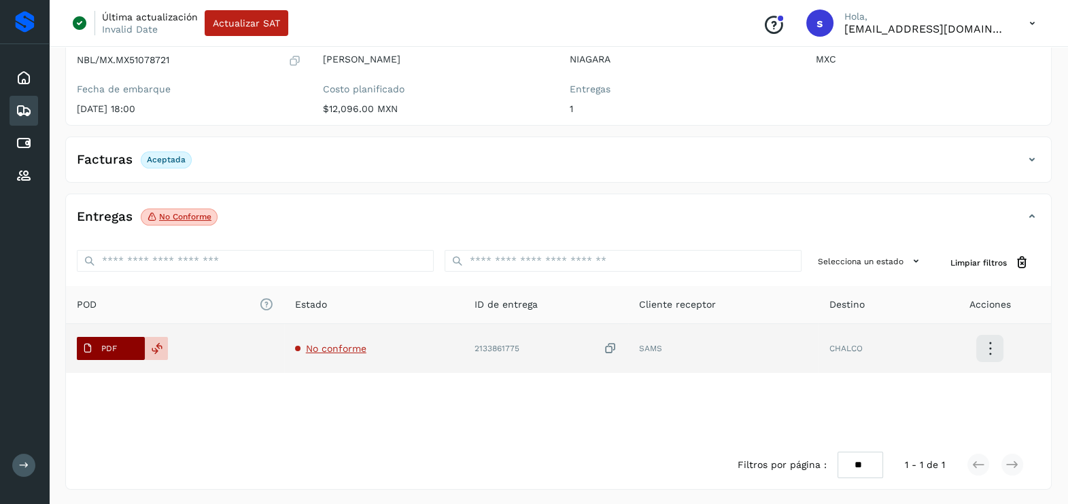
click at [111, 357] on span "PDF" at bounding box center [100, 349] width 46 height 22
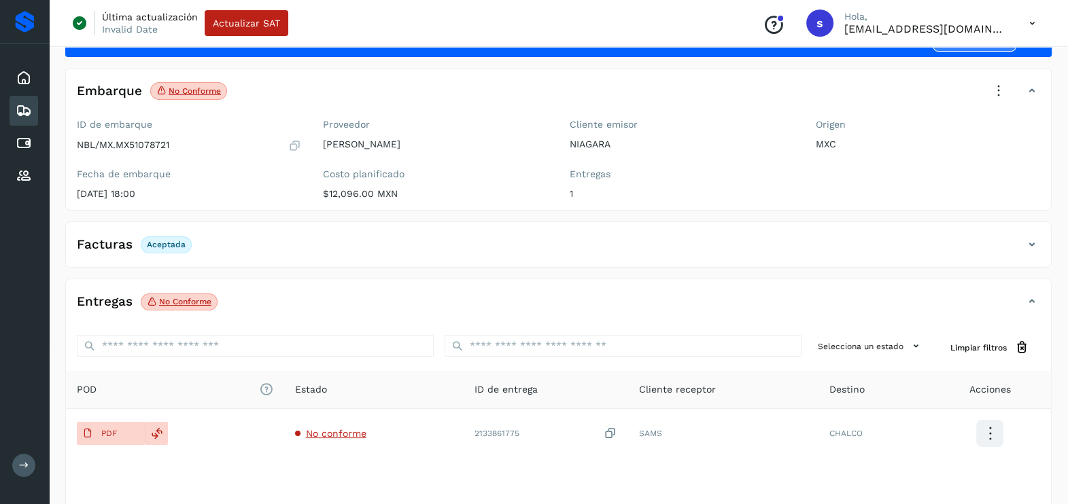
scroll to position [0, 0]
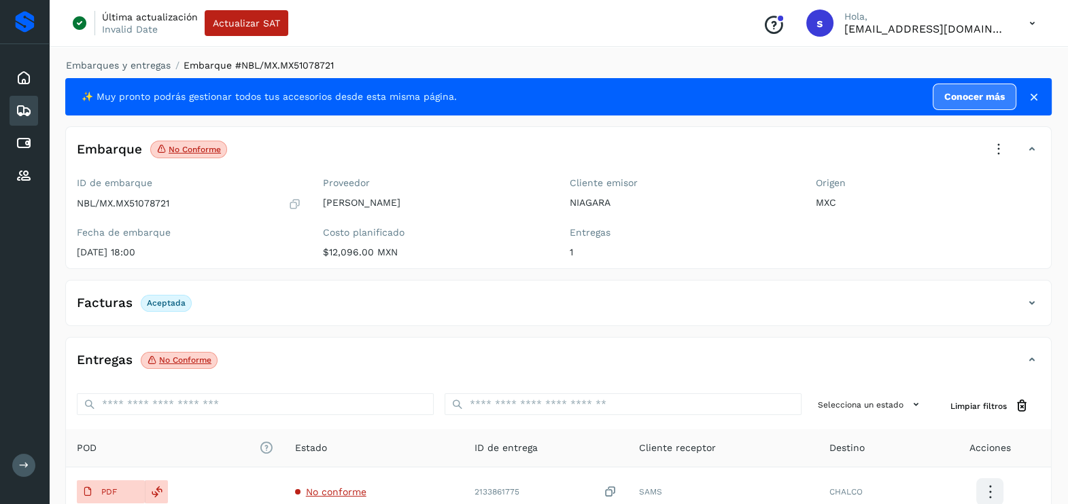
click at [1006, 141] on icon at bounding box center [999, 150] width 30 height 30
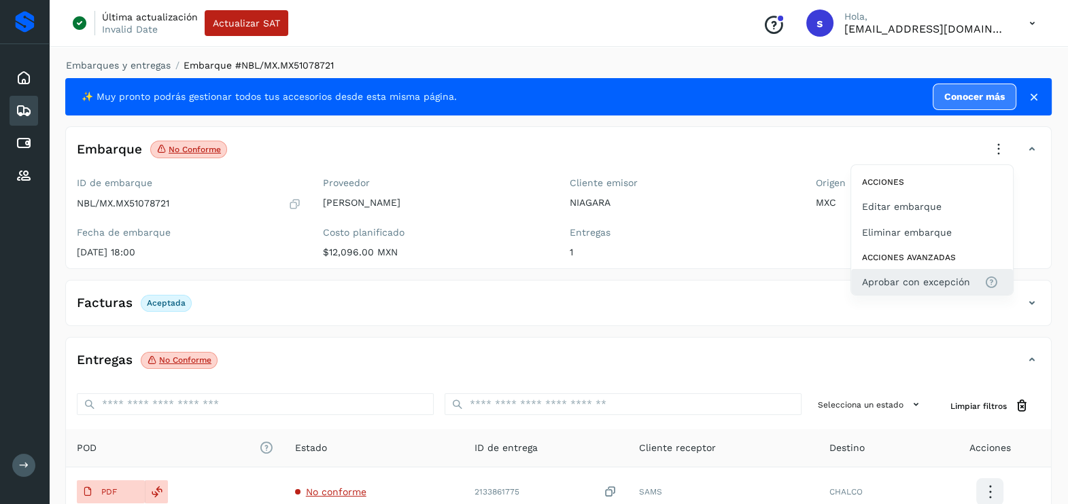
click at [925, 279] on span "Aprobar con excepción" at bounding box center [916, 282] width 108 height 15
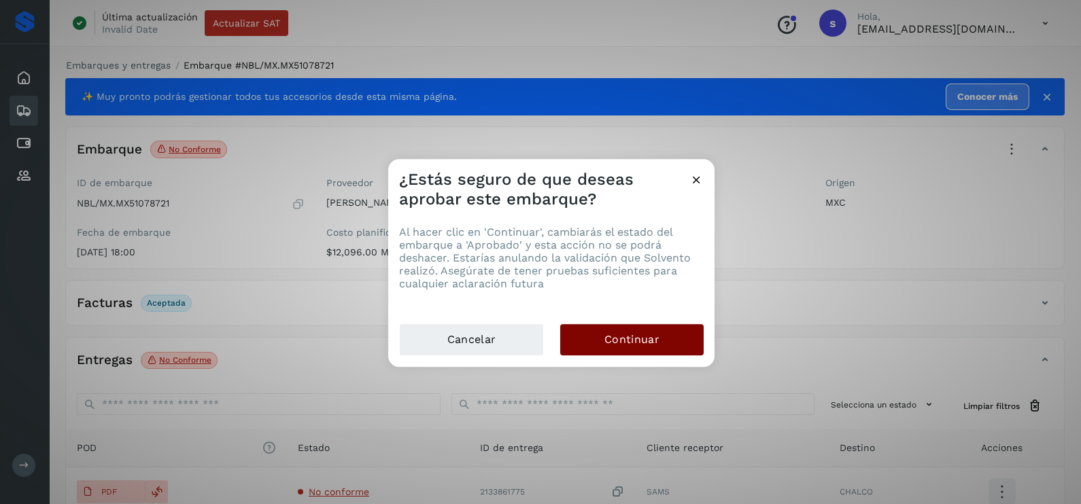
click at [684, 341] on button "Continuar" at bounding box center [631, 339] width 143 height 31
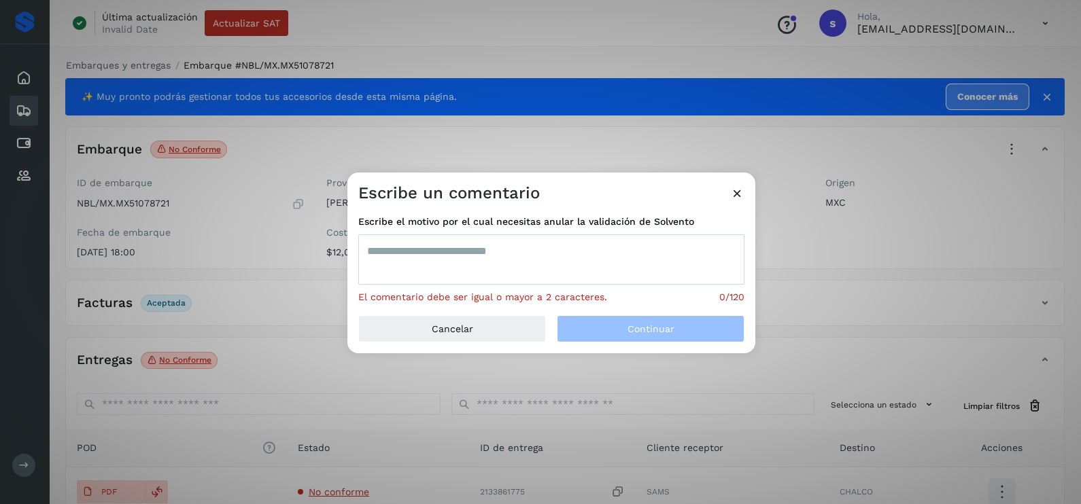
click at [577, 263] on textarea at bounding box center [551, 260] width 386 height 50
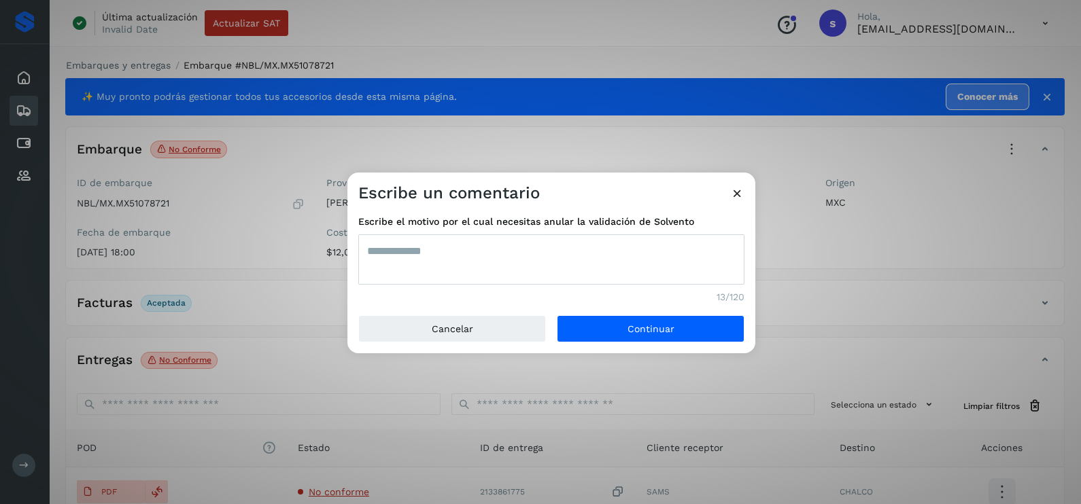
type textarea "**********"
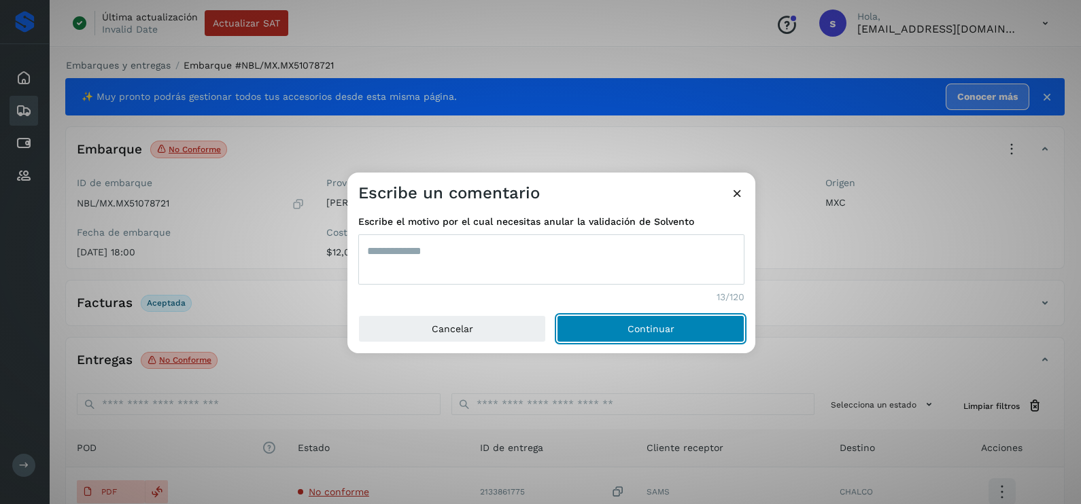
click at [557, 315] on button "Continuar" at bounding box center [651, 328] width 188 height 27
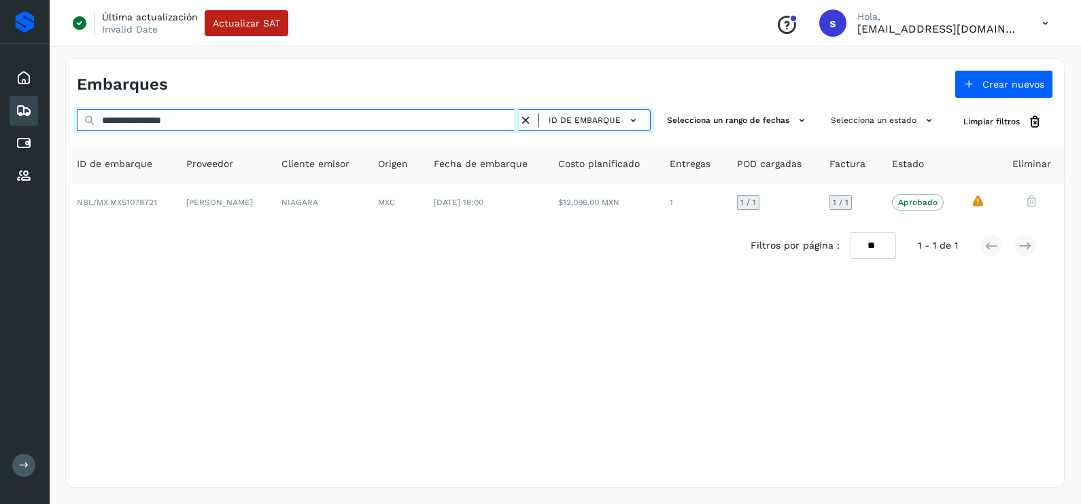
drag, startPoint x: 189, startPoint y: 128, endPoint x: 0, endPoint y: 137, distance: 189.2
click at [0, 137] on html "**********" at bounding box center [540, 252] width 1081 height 504
paste input "text"
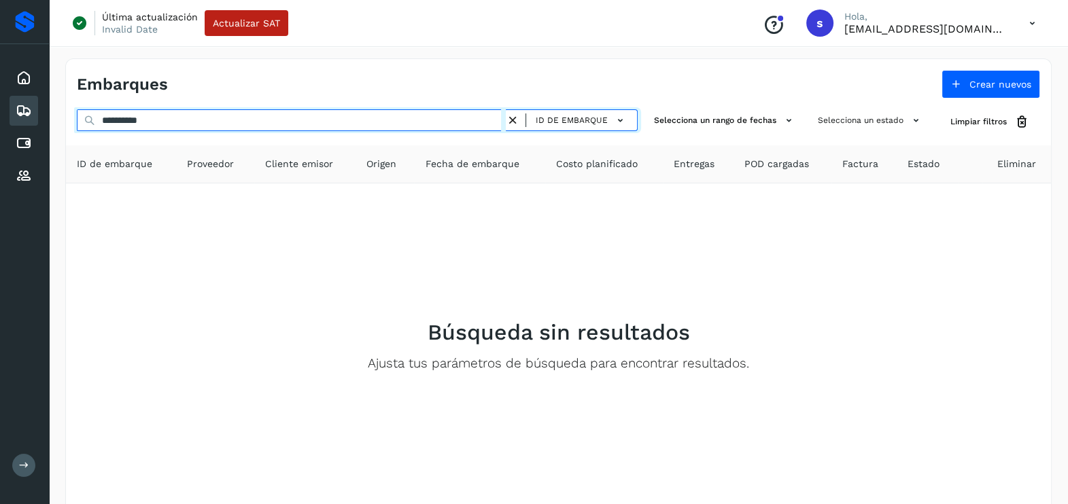
drag, startPoint x: 170, startPoint y: 118, endPoint x: 0, endPoint y: 126, distance: 170.1
click at [0, 126] on html "**********" at bounding box center [534, 286] width 1068 height 573
paste input "*******"
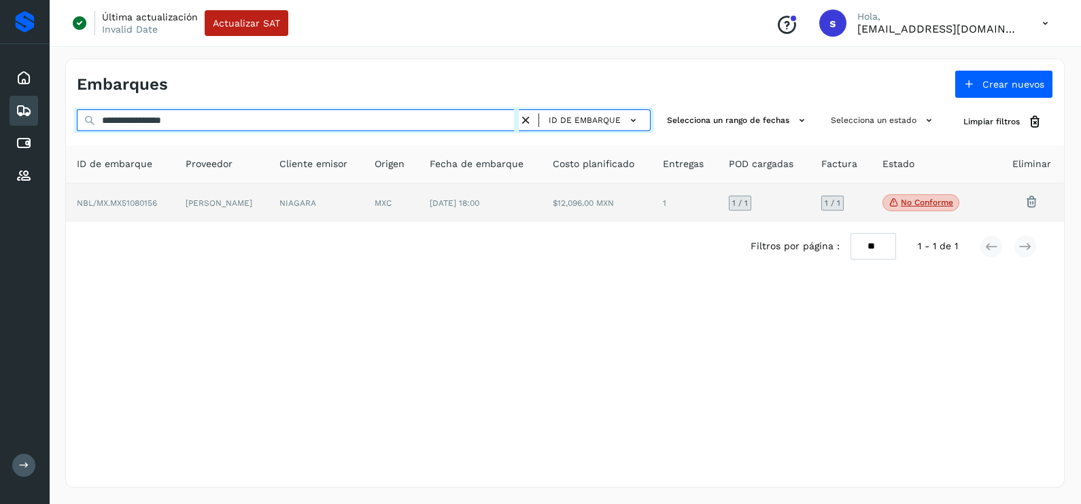
type input "**********"
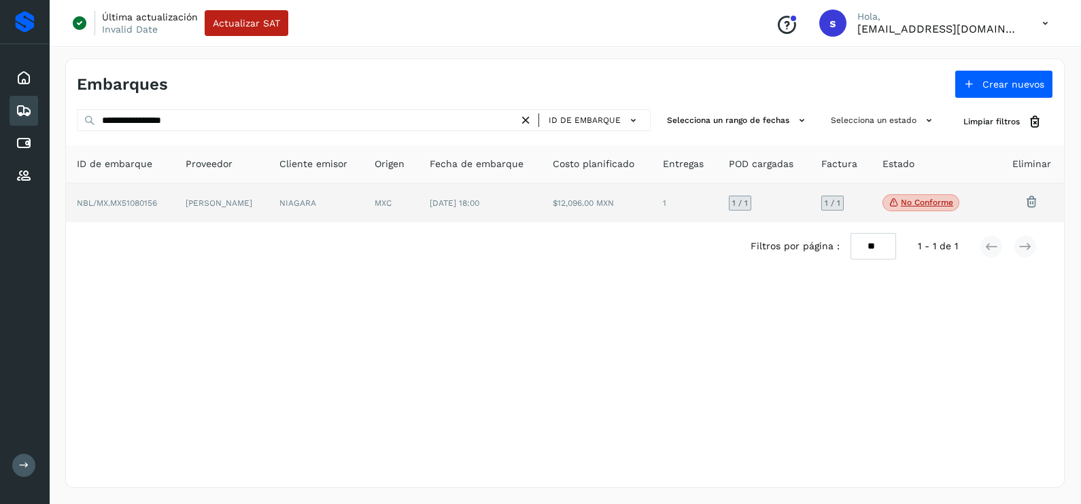
click at [269, 207] on td "[PERSON_NAME]" at bounding box center [222, 203] width 94 height 39
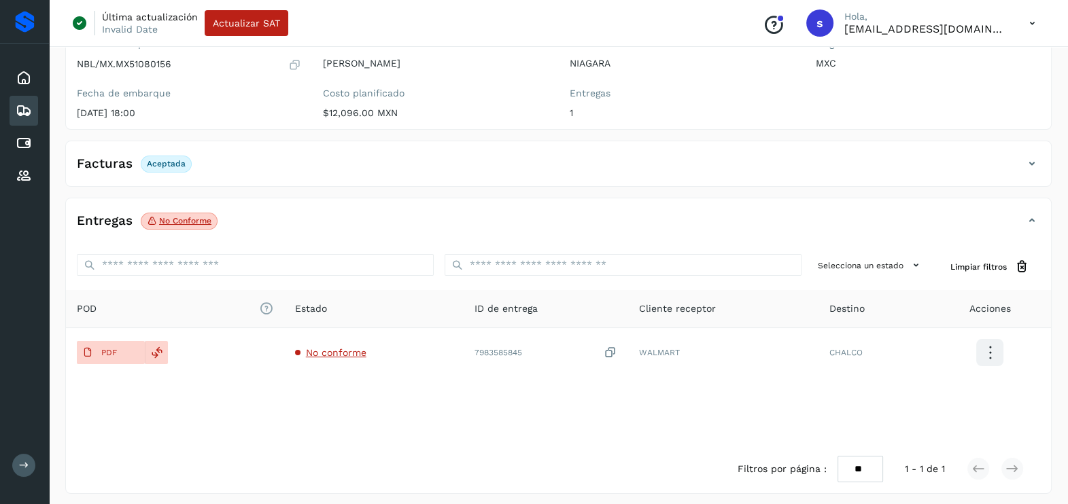
scroll to position [143, 0]
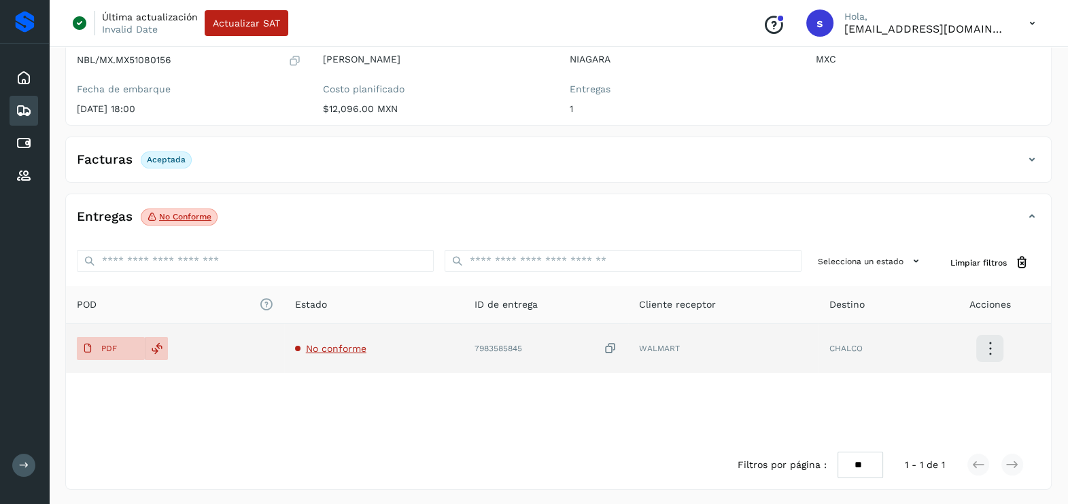
click at [330, 337] on td "No conforme" at bounding box center [374, 348] width 180 height 49
click at [331, 350] on span "No conforme" at bounding box center [336, 348] width 60 height 11
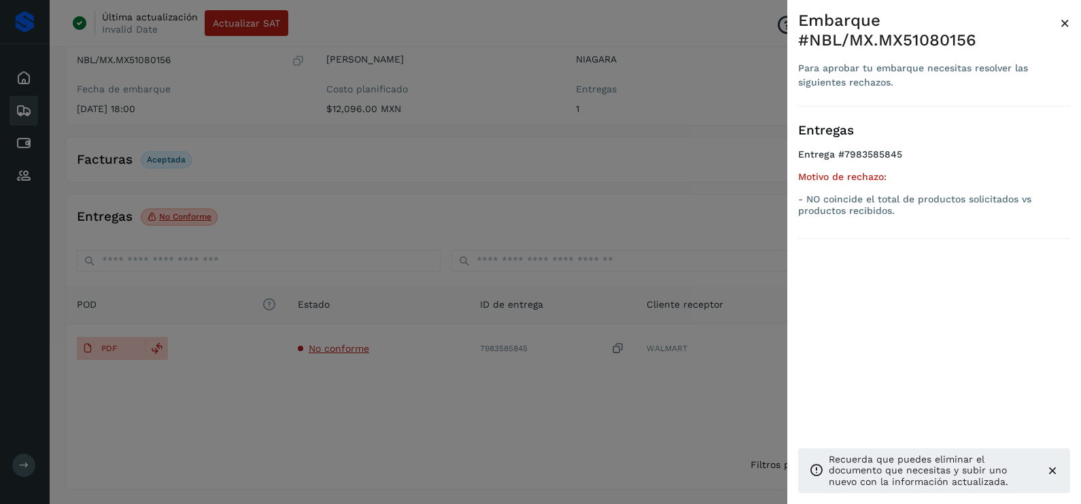
click at [400, 408] on div at bounding box center [540, 252] width 1081 height 504
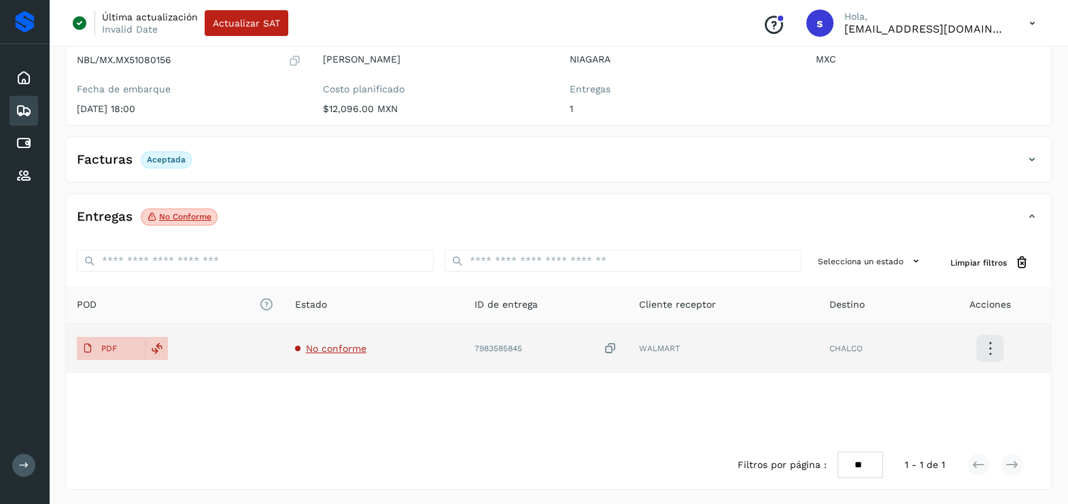
click at [612, 353] on icon at bounding box center [611, 349] width 14 height 14
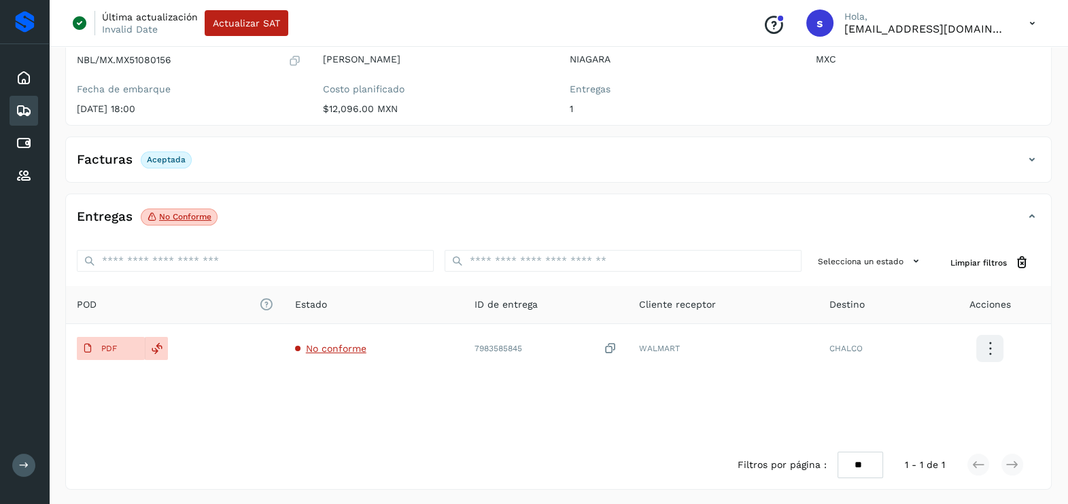
scroll to position [0, 0]
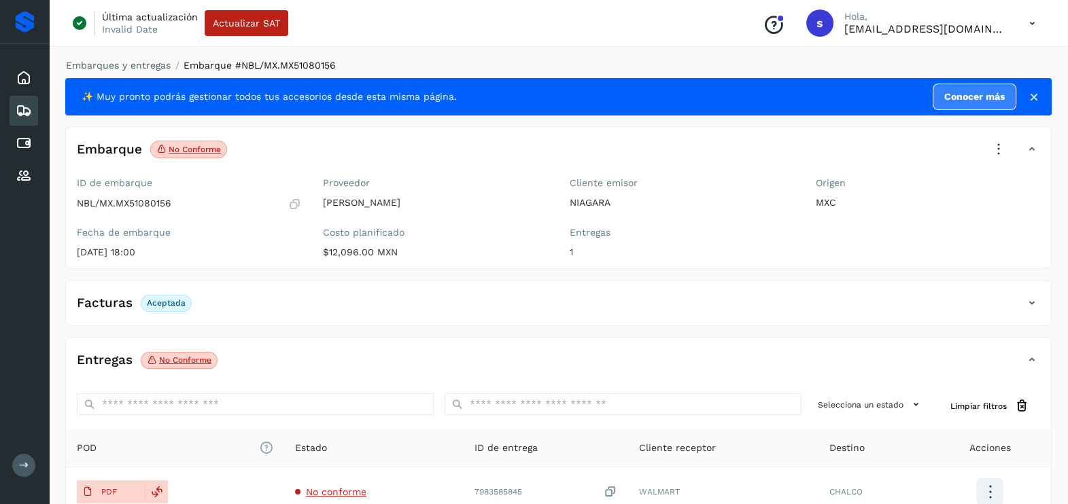
click at [994, 157] on icon at bounding box center [999, 150] width 30 height 30
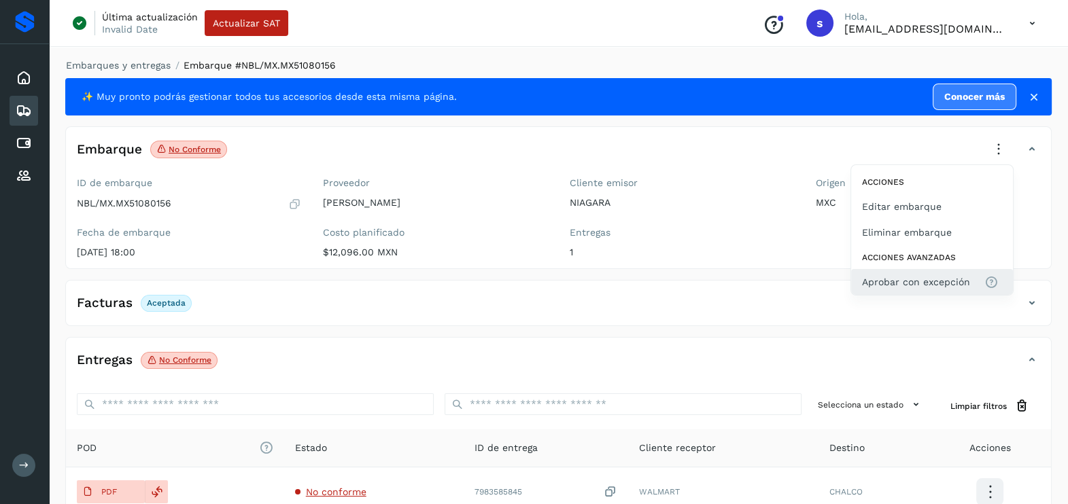
click at [941, 272] on button "Aprobar con excepción" at bounding box center [932, 282] width 162 height 26
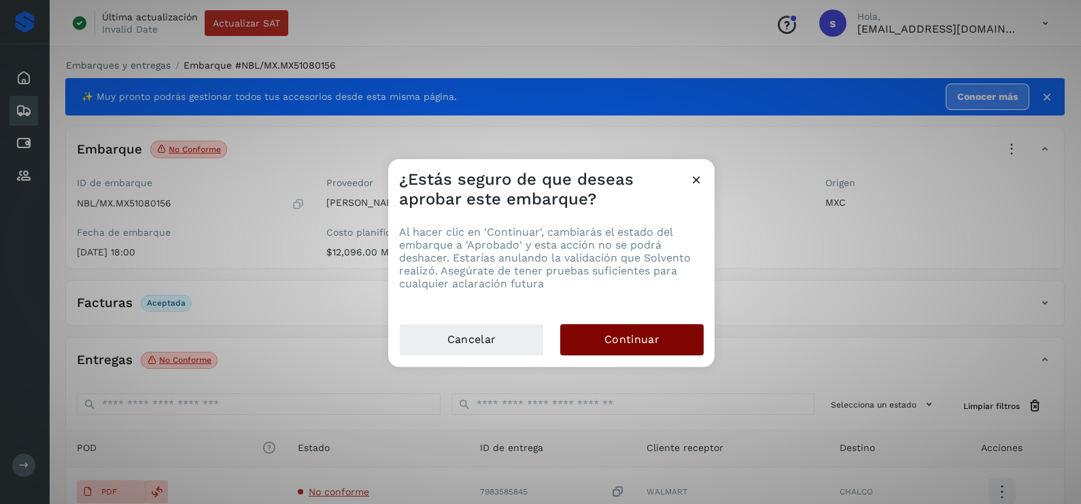
click at [670, 332] on button "Continuar" at bounding box center [631, 339] width 143 height 31
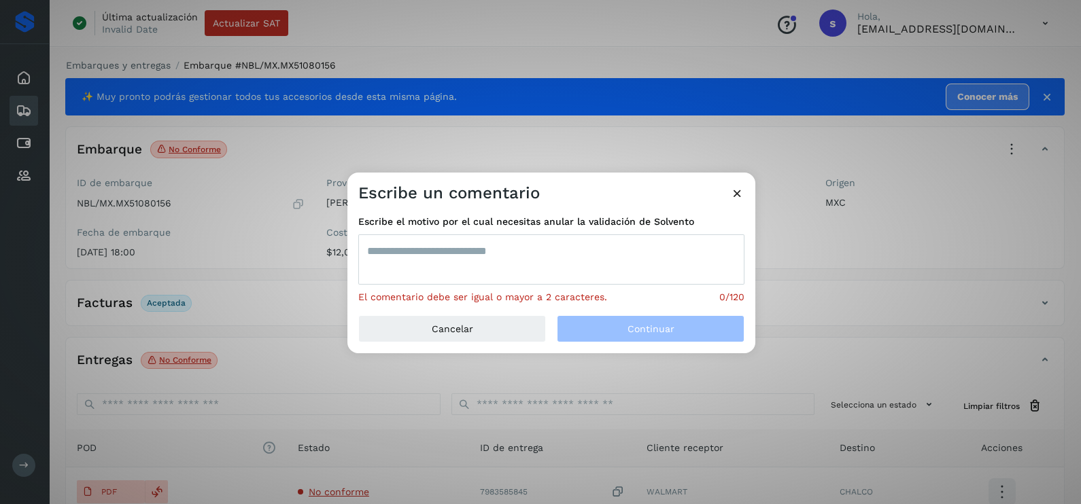
click at [440, 257] on textarea at bounding box center [551, 260] width 386 height 50
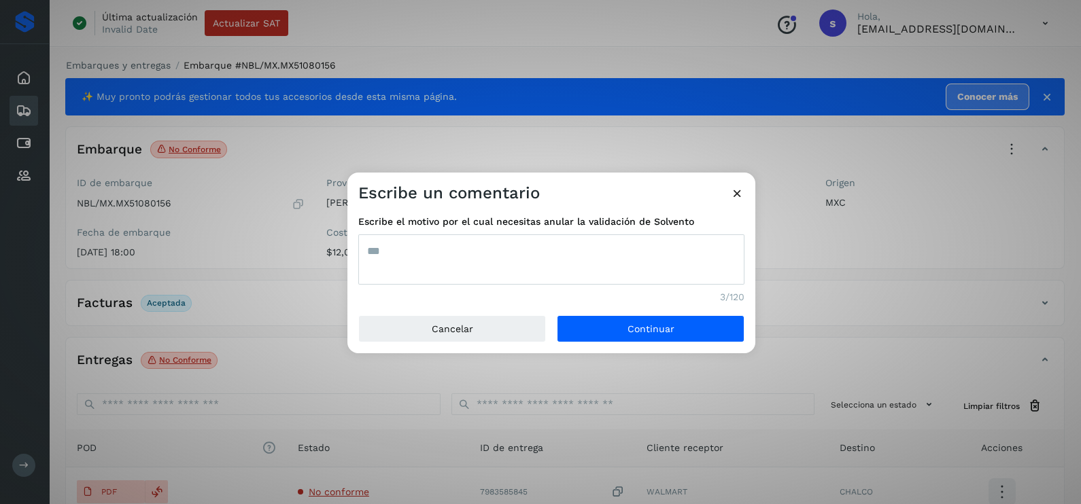
type textarea "***"
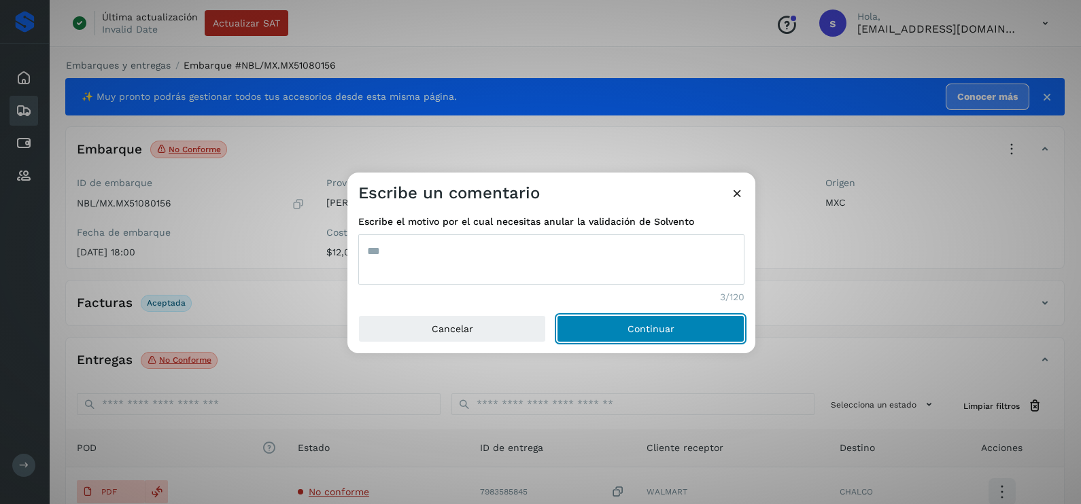
click at [557, 315] on button "Continuar" at bounding box center [651, 328] width 188 height 27
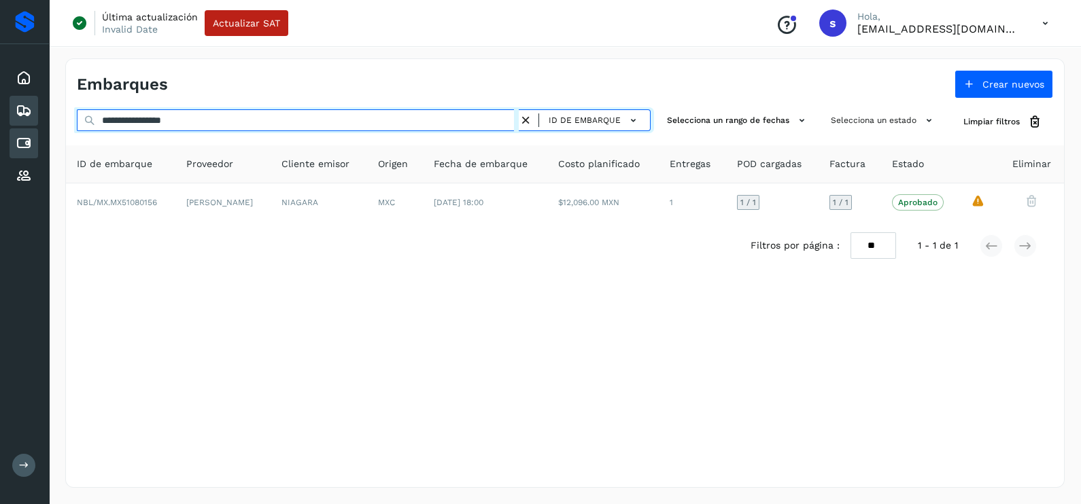
click at [31, 131] on div "**********" at bounding box center [540, 252] width 1081 height 504
paste input "text"
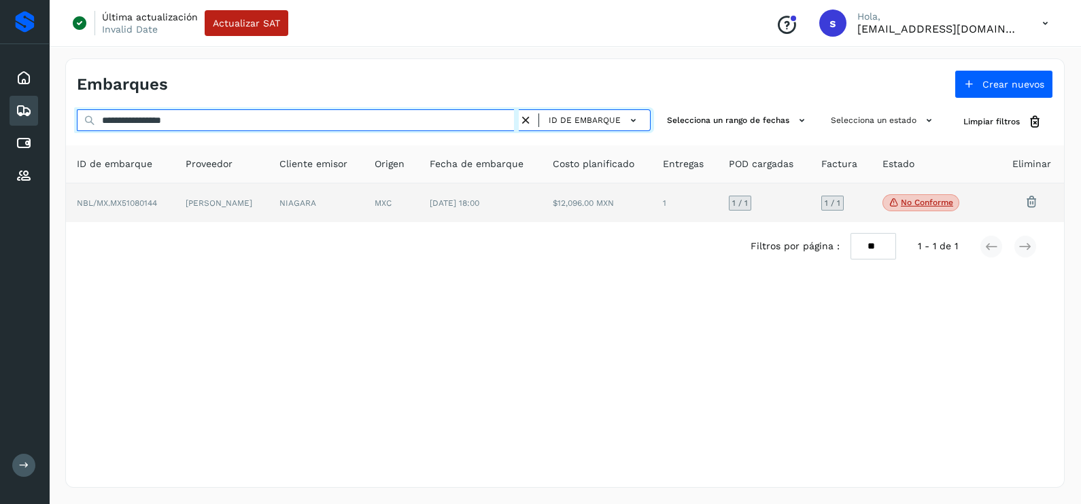
type input "**********"
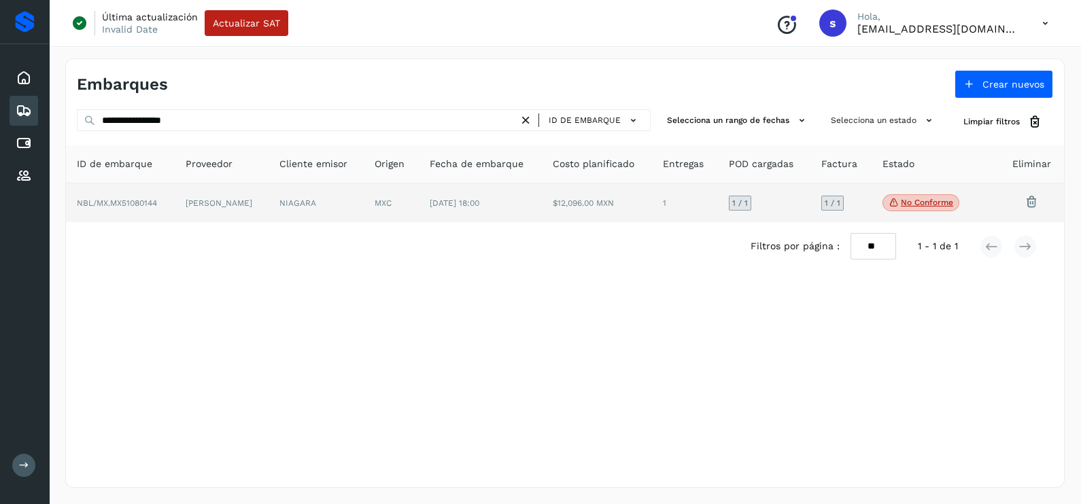
click at [269, 212] on td "[PERSON_NAME]" at bounding box center [222, 203] width 94 height 39
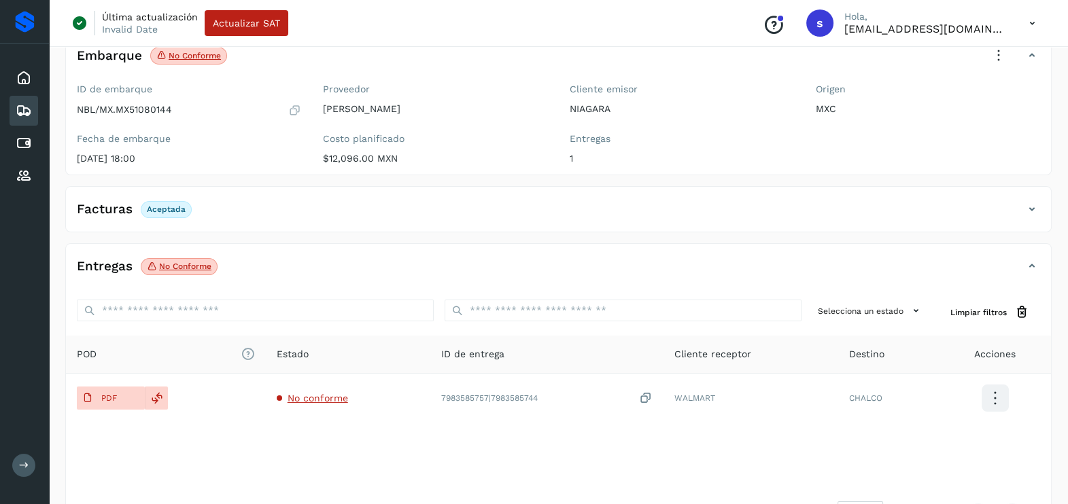
scroll to position [143, 0]
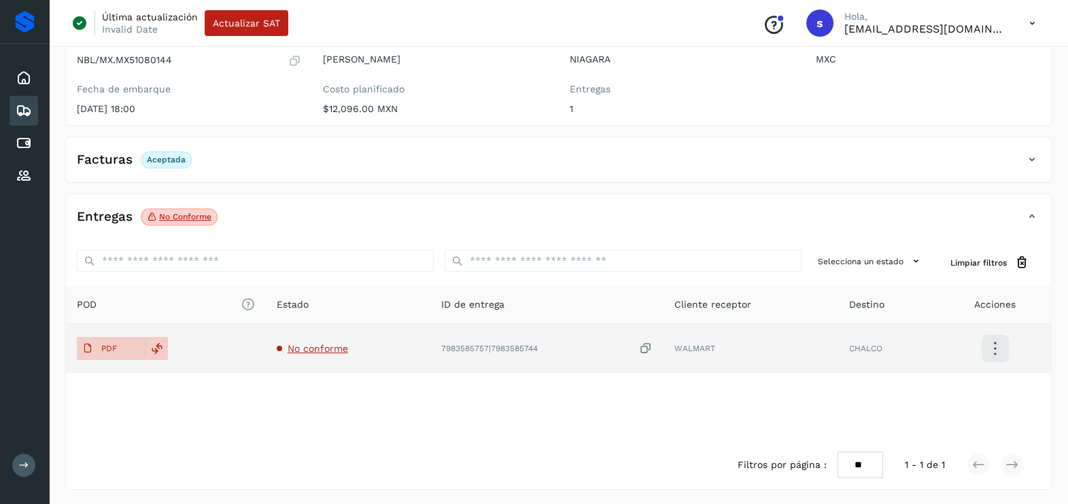
click at [326, 352] on span "No conforme" at bounding box center [318, 348] width 60 height 11
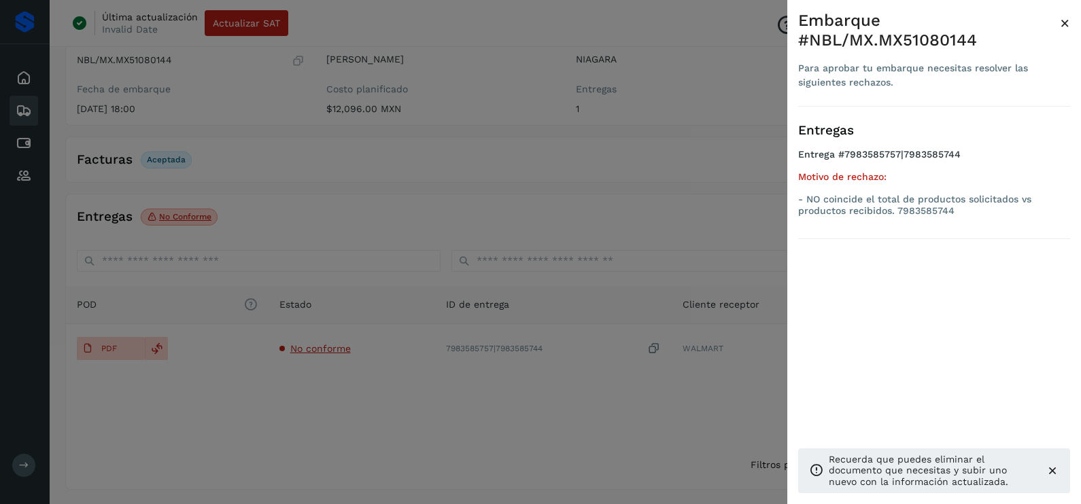
click at [347, 413] on div at bounding box center [540, 252] width 1081 height 504
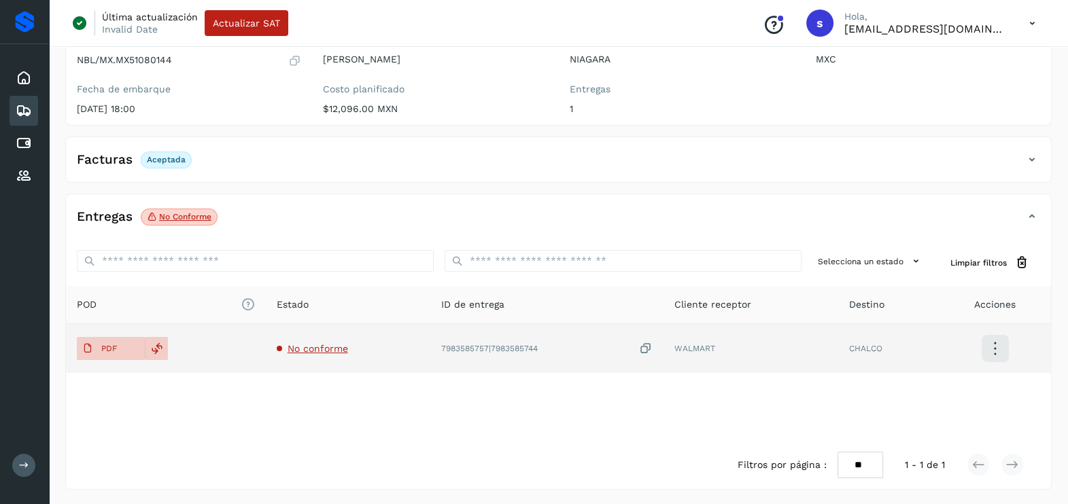
click at [323, 346] on span "No conforme" at bounding box center [318, 348] width 60 height 11
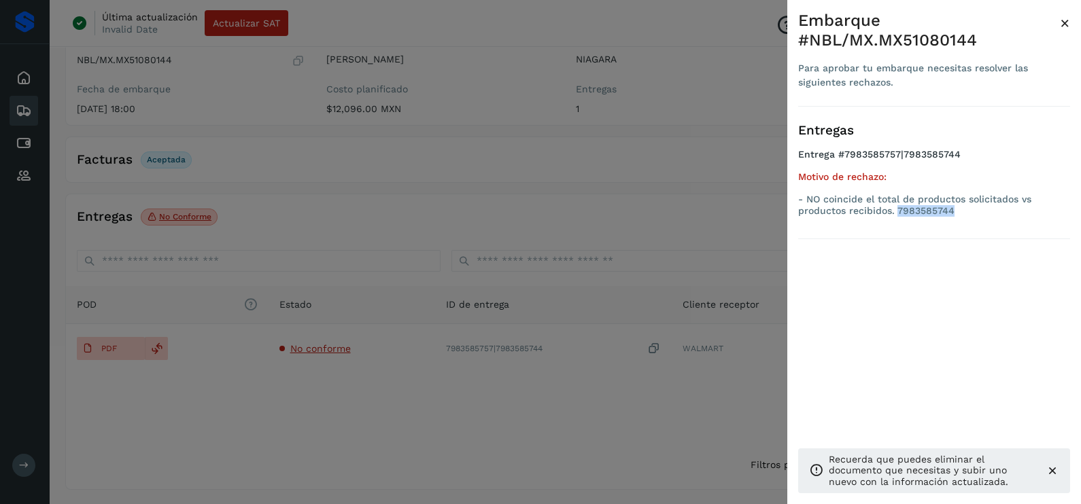
drag, startPoint x: 952, startPoint y: 218, endPoint x: 898, endPoint y: 218, distance: 53.7
click at [898, 218] on ul "Entrega #7983585757|7983585744 Motivo de rechazo: - NO coincide el total de pro…" at bounding box center [934, 185] width 272 height 73
copy p "7983585744"
click at [685, 199] on div at bounding box center [540, 252] width 1081 height 504
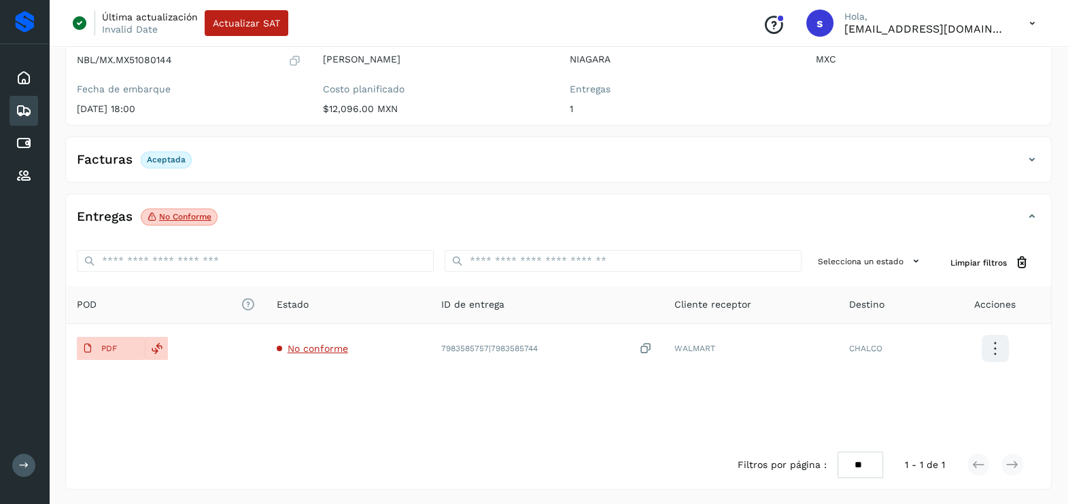
scroll to position [0, 0]
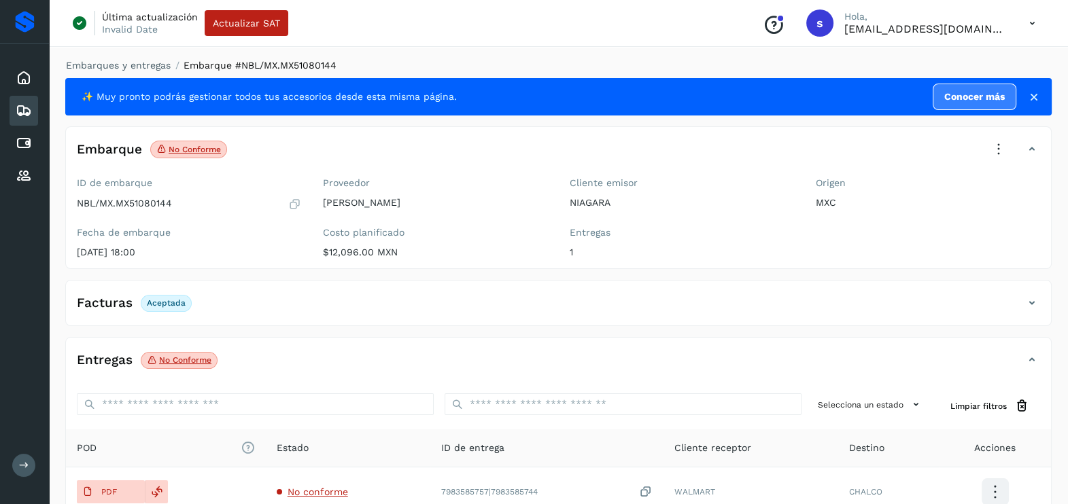
click at [992, 148] on icon at bounding box center [999, 150] width 30 height 30
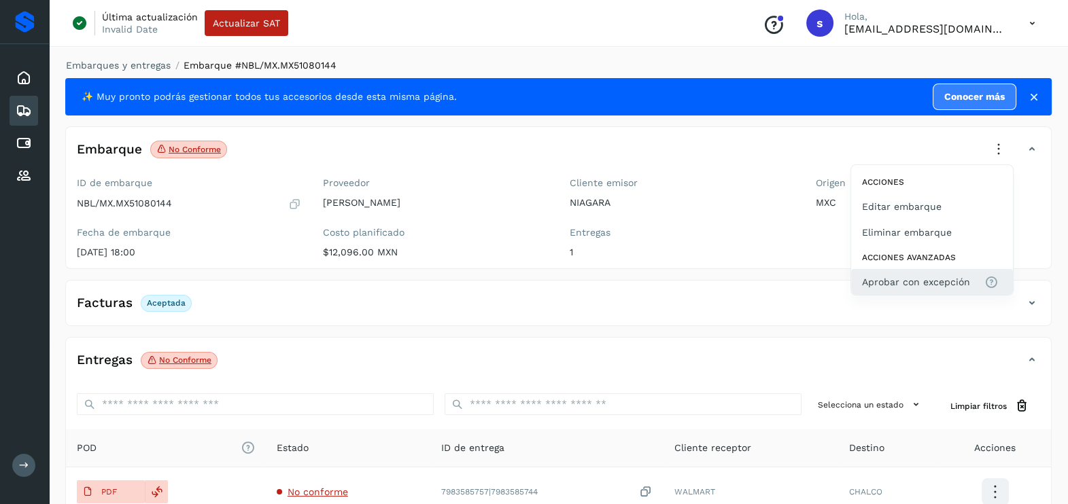
click at [888, 289] on span "Aprobar con excepción" at bounding box center [916, 282] width 108 height 15
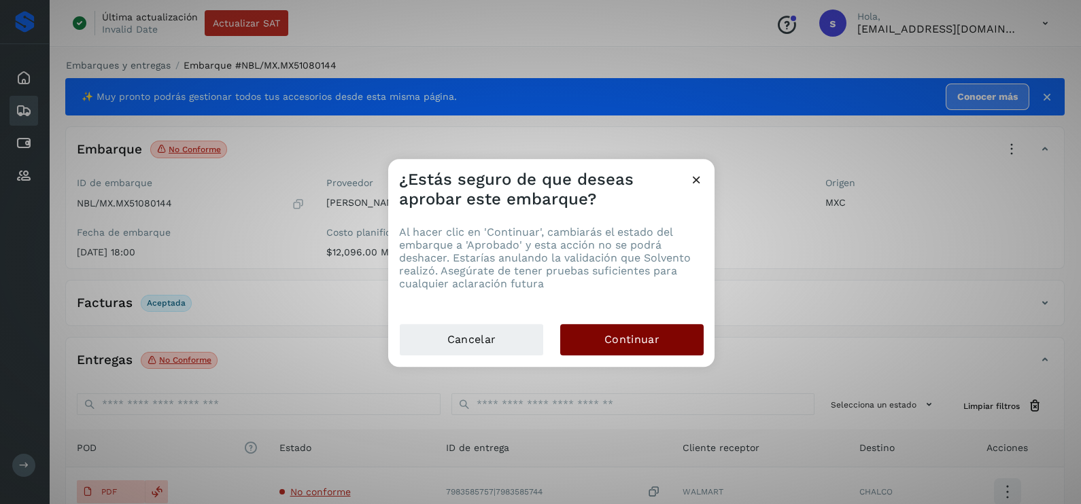
click at [655, 330] on button "Continuar" at bounding box center [631, 339] width 143 height 31
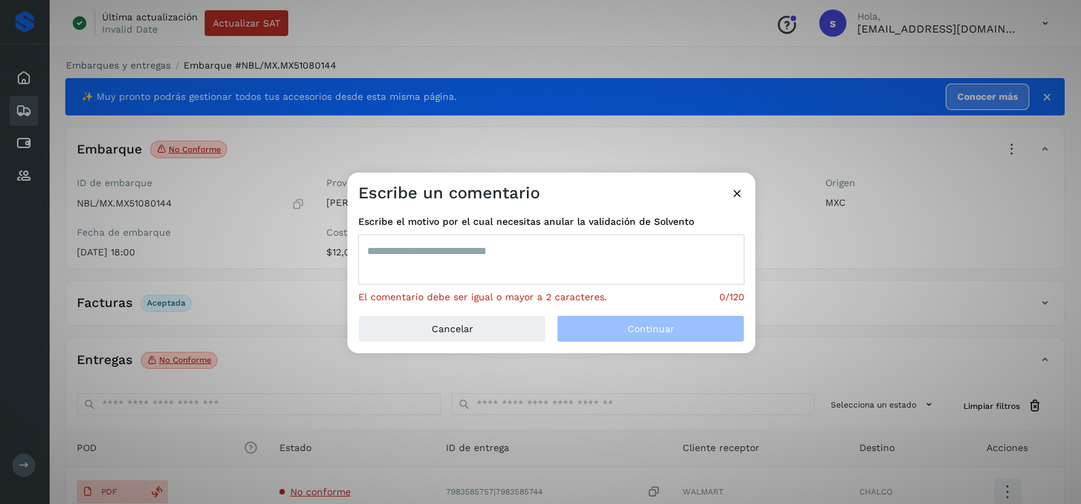
drag, startPoint x: 489, startPoint y: 262, endPoint x: 479, endPoint y: 251, distance: 15.9
click at [489, 262] on textarea at bounding box center [551, 260] width 386 height 50
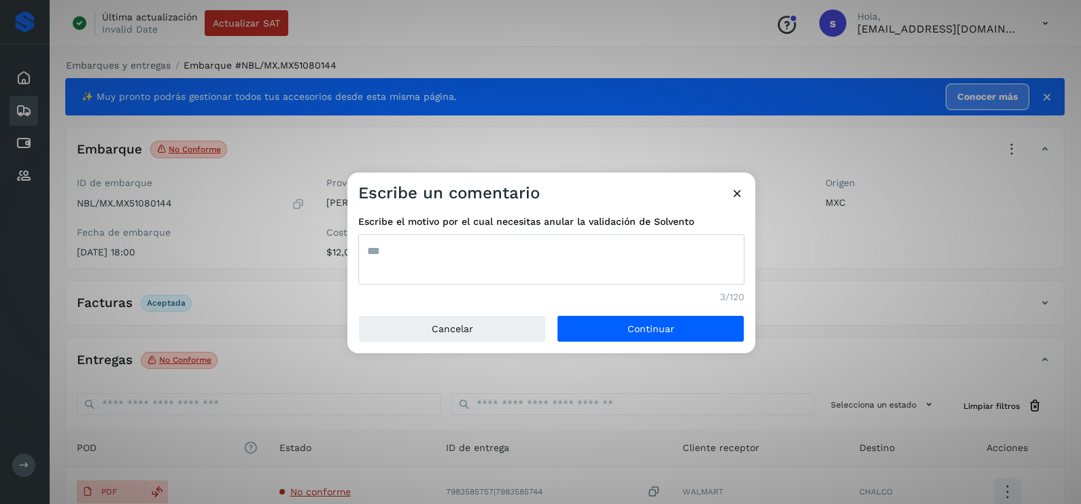
type textarea "***"
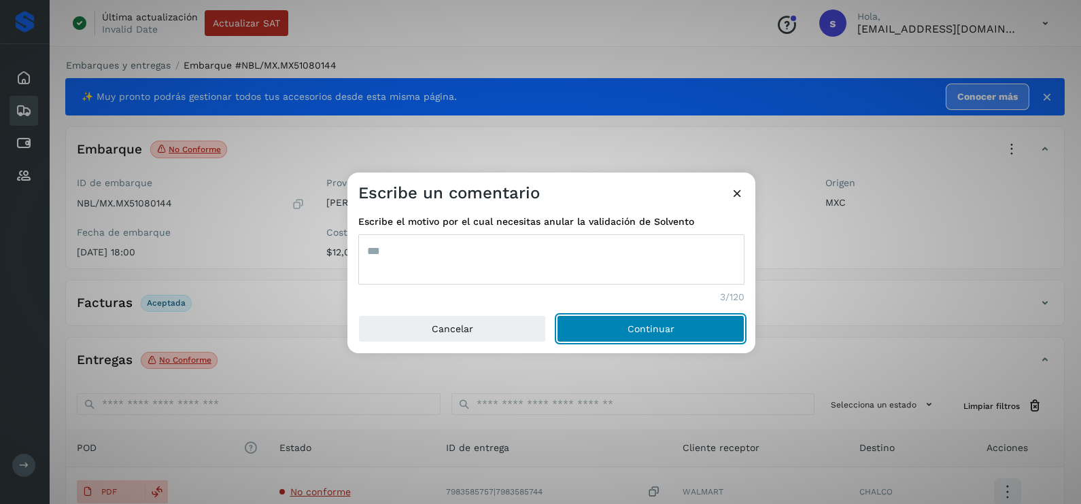
click at [557, 315] on button "Continuar" at bounding box center [651, 328] width 188 height 27
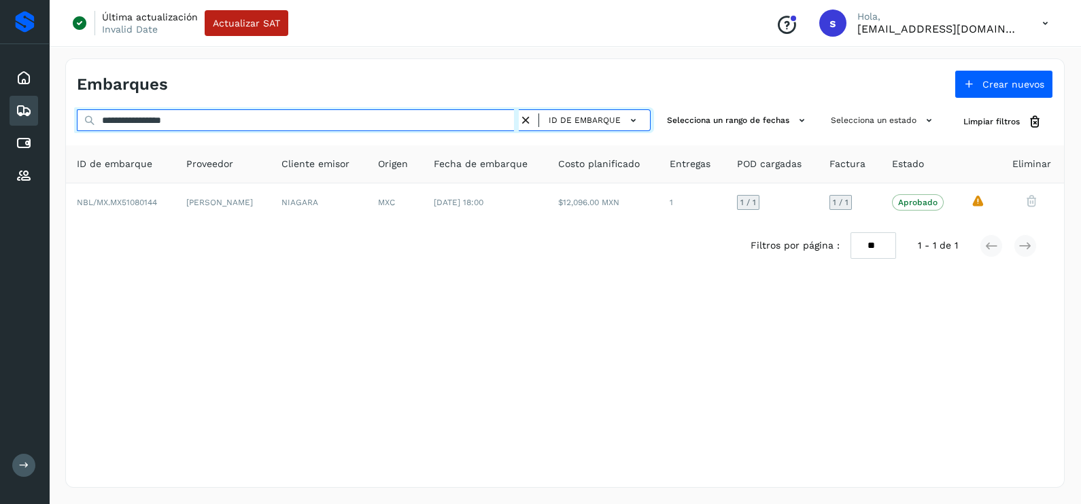
drag, startPoint x: 181, startPoint y: 119, endPoint x: 0, endPoint y: 117, distance: 180.8
click at [0, 118] on html "**********" at bounding box center [540, 252] width 1081 height 504
paste input "text"
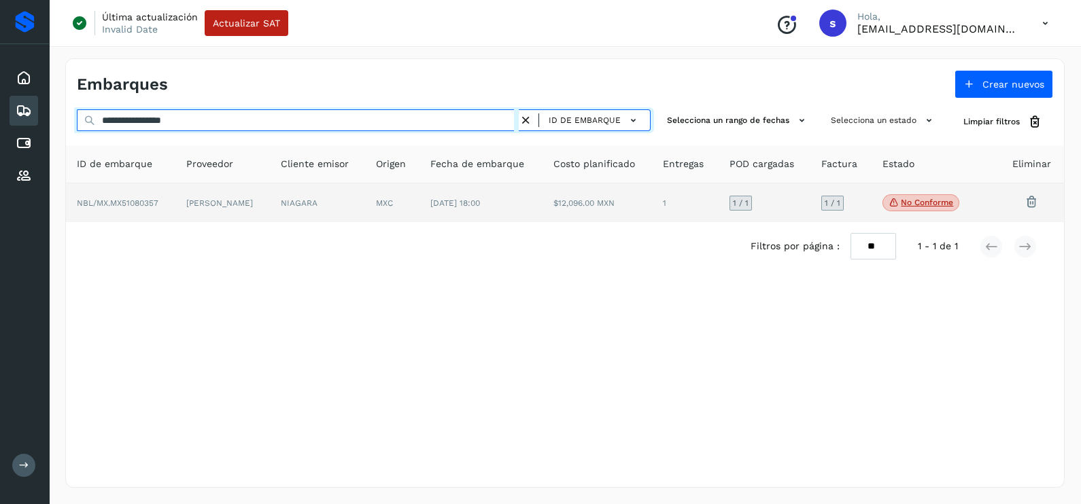
type input "**********"
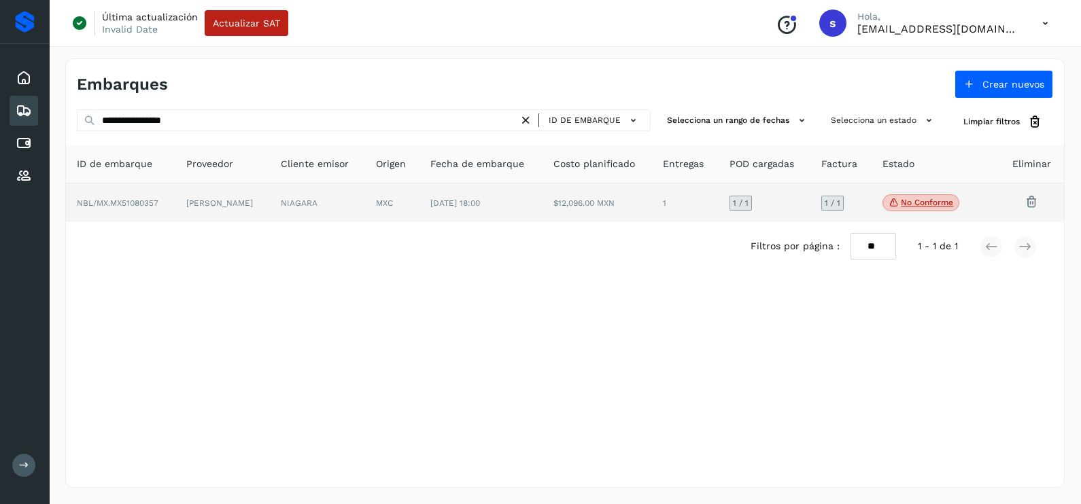
click at [228, 204] on td "[PERSON_NAME]" at bounding box center [222, 203] width 94 height 39
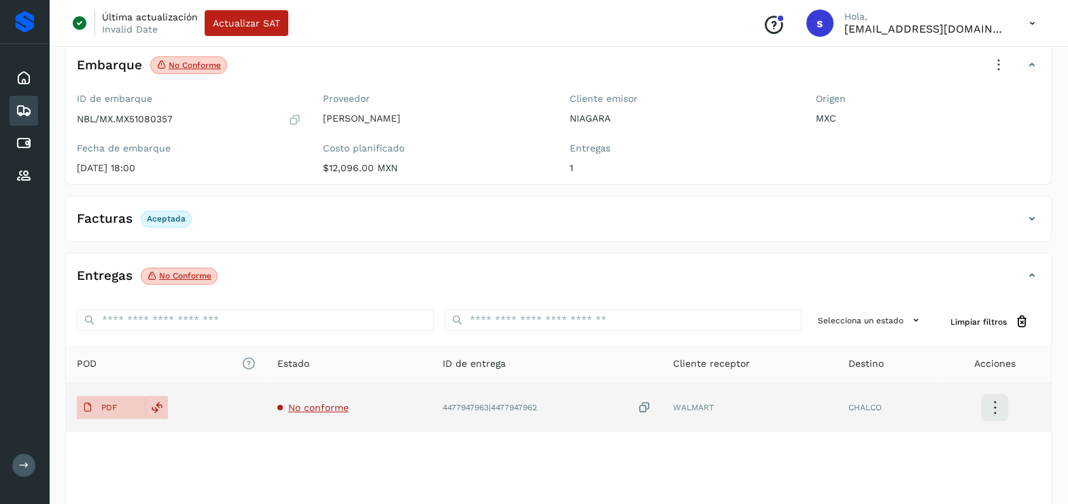
scroll to position [143, 0]
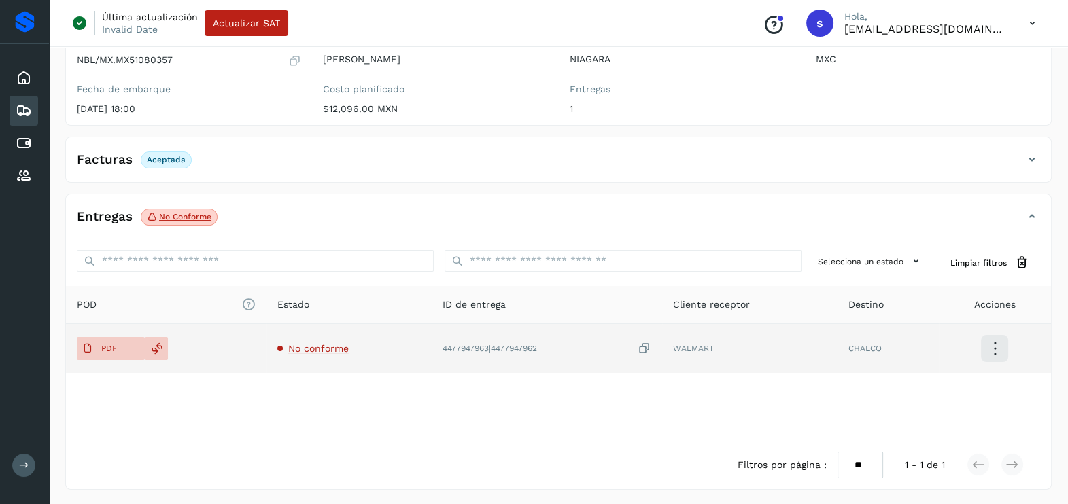
click at [322, 344] on span "No conforme" at bounding box center [318, 348] width 60 height 11
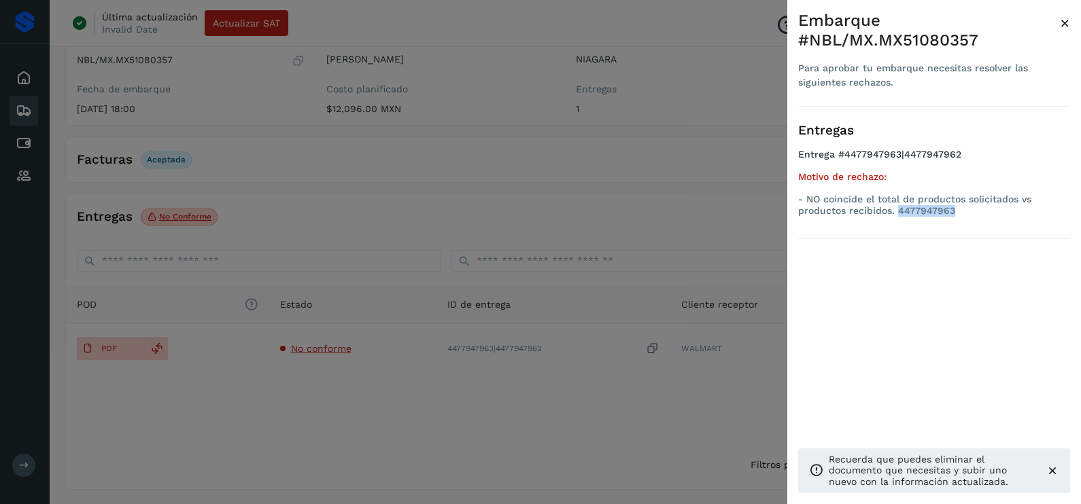
drag, startPoint x: 908, startPoint y: 214, endPoint x: 899, endPoint y: 214, distance: 9.5
click at [899, 214] on p "- NO coincide el total de productos solicitados vs productos recibidos. 4477947…" at bounding box center [934, 205] width 272 height 23
copy p "4477947963"
click at [501, 203] on div at bounding box center [540, 252] width 1081 height 504
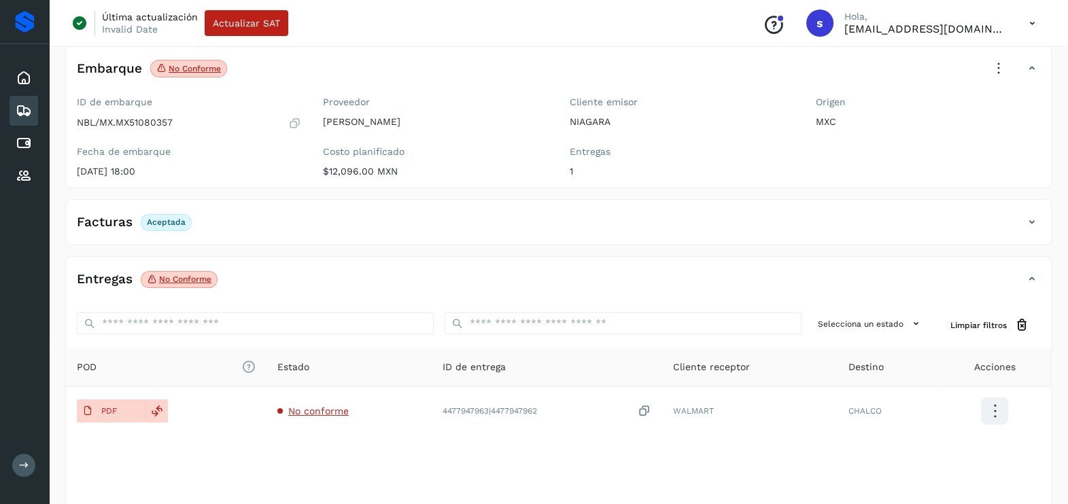
scroll to position [0, 0]
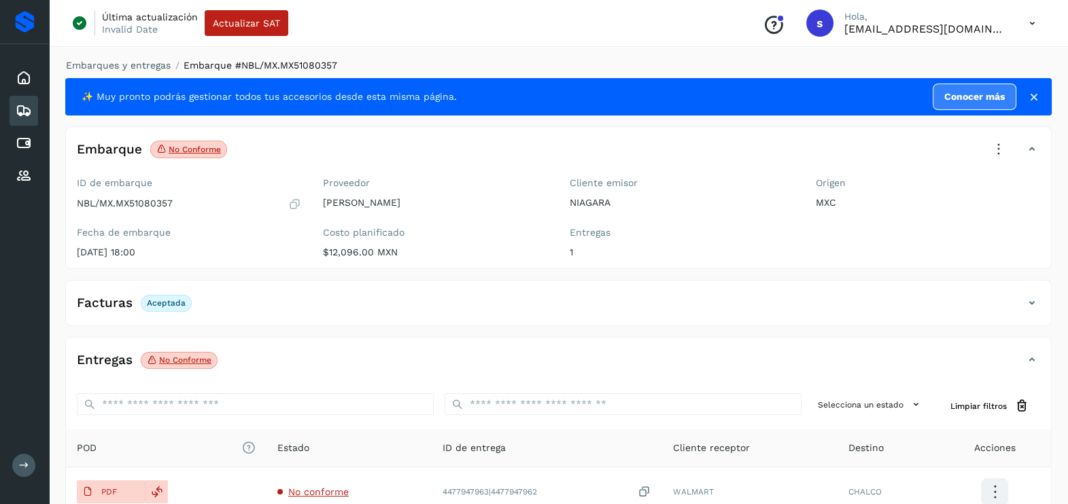
click at [997, 148] on icon at bounding box center [999, 150] width 30 height 30
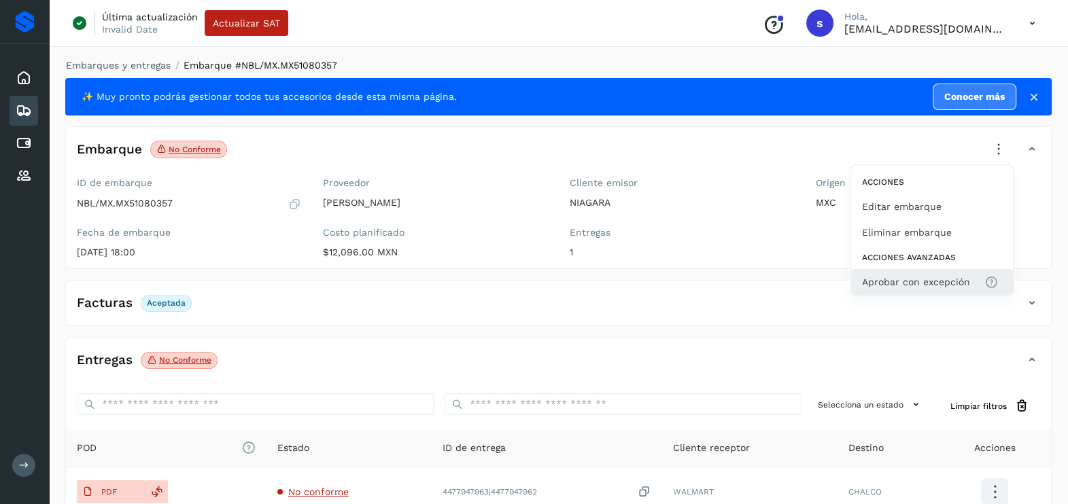
click at [914, 272] on button "Aprobar con excepción" at bounding box center [932, 282] width 162 height 26
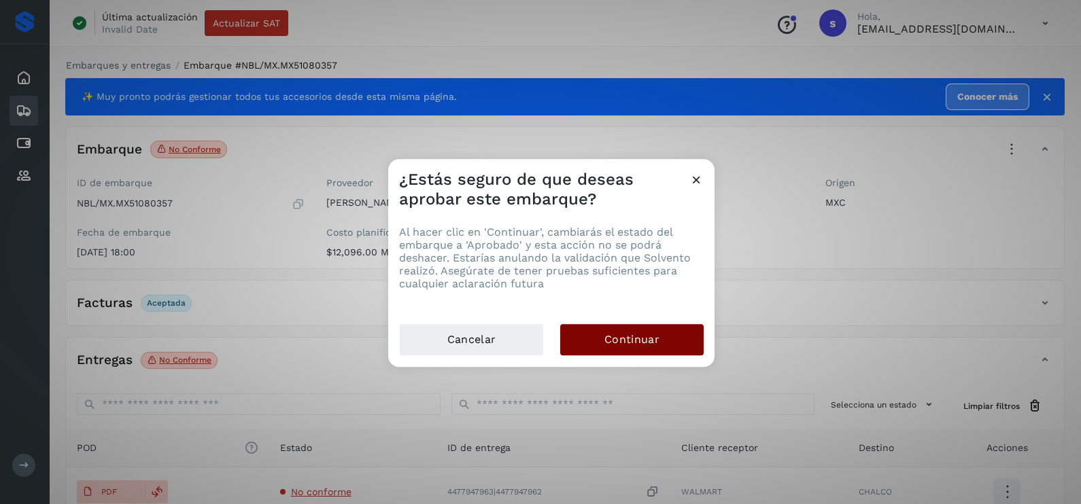
click at [687, 350] on button "Continuar" at bounding box center [631, 339] width 143 height 31
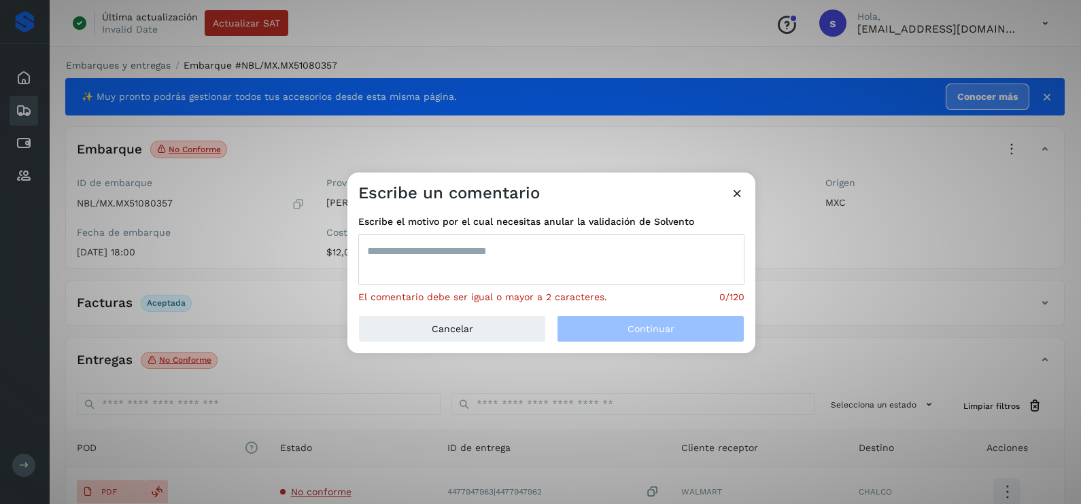
click at [474, 254] on textarea at bounding box center [551, 260] width 386 height 50
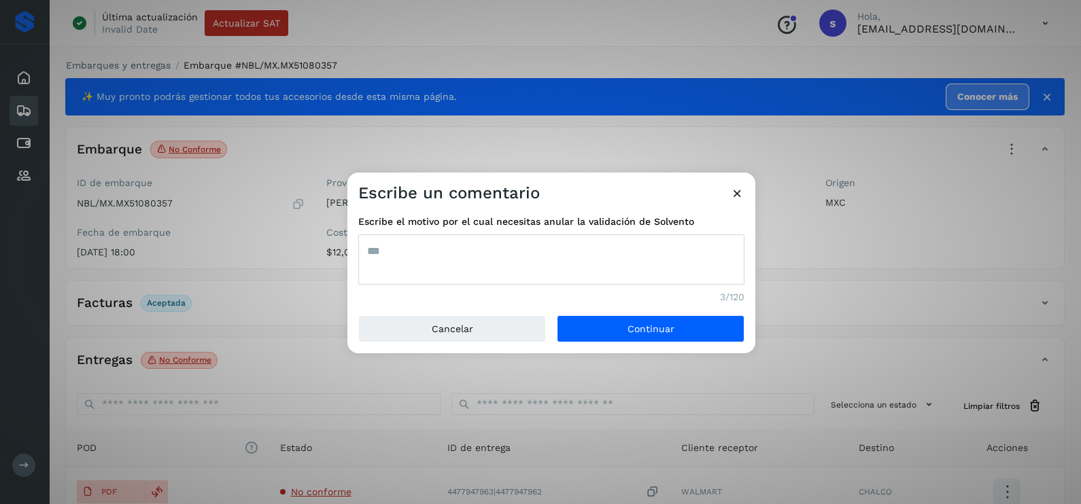
type textarea "***"
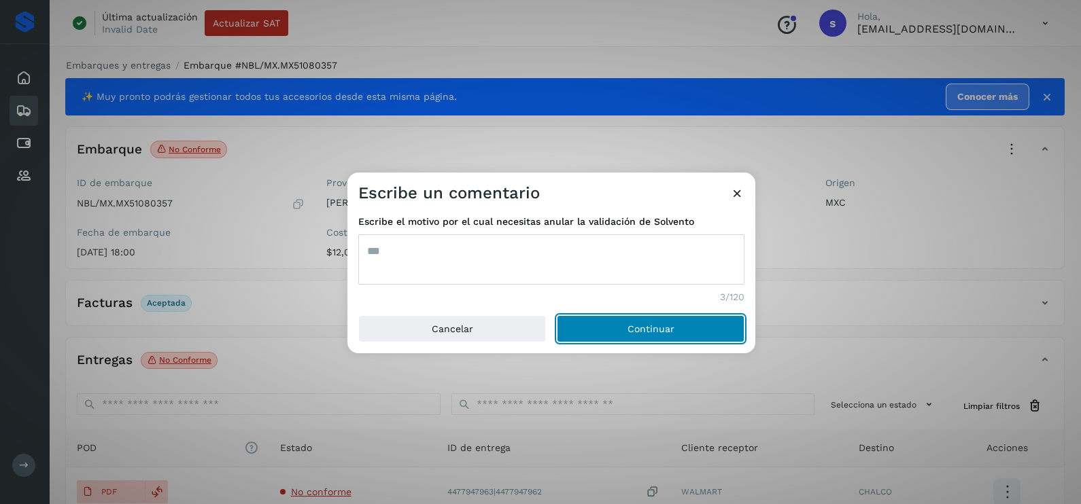
click at [557, 315] on button "Continuar" at bounding box center [651, 328] width 188 height 27
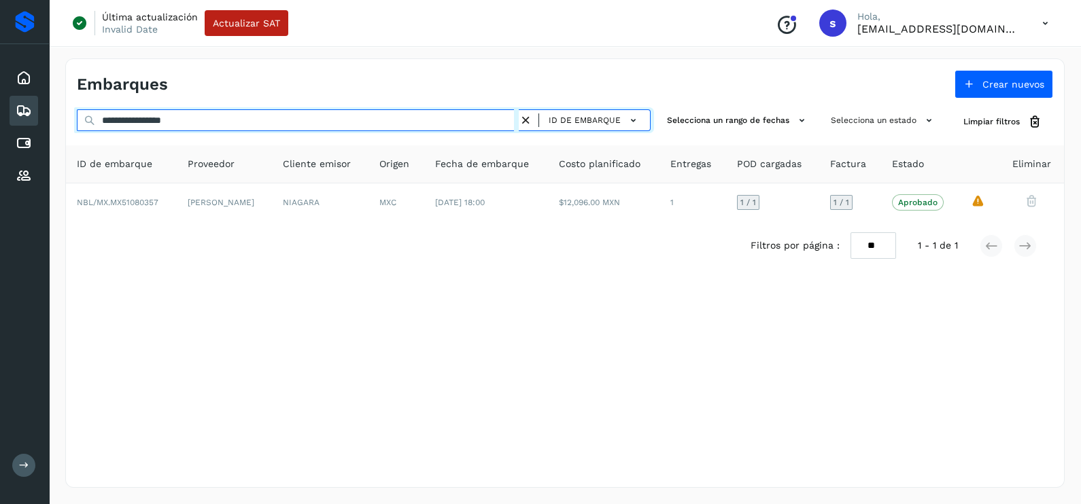
click at [61, 111] on div "**********" at bounding box center [565, 273] width 1032 height 462
paste input "text"
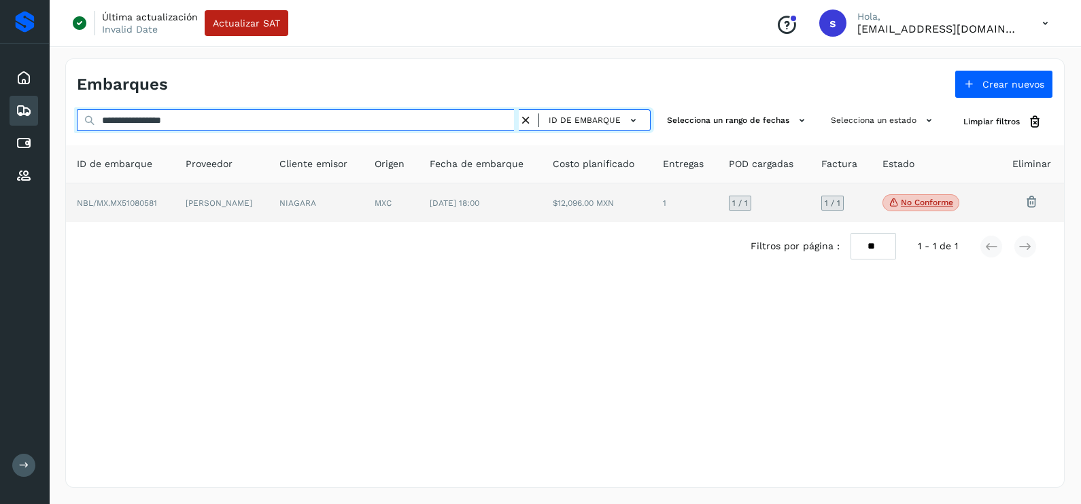
type input "**********"
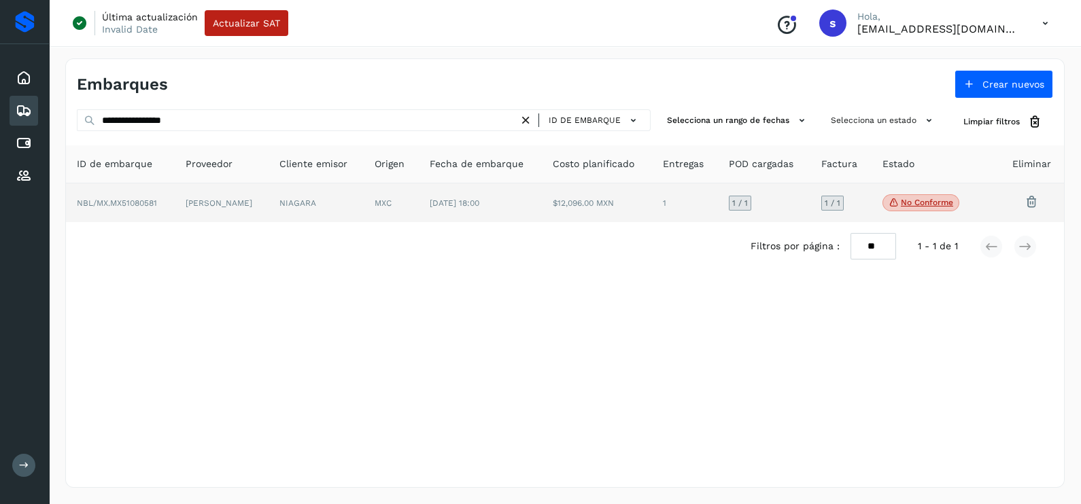
click at [364, 214] on td "NIAGARA" at bounding box center [316, 203] width 95 height 39
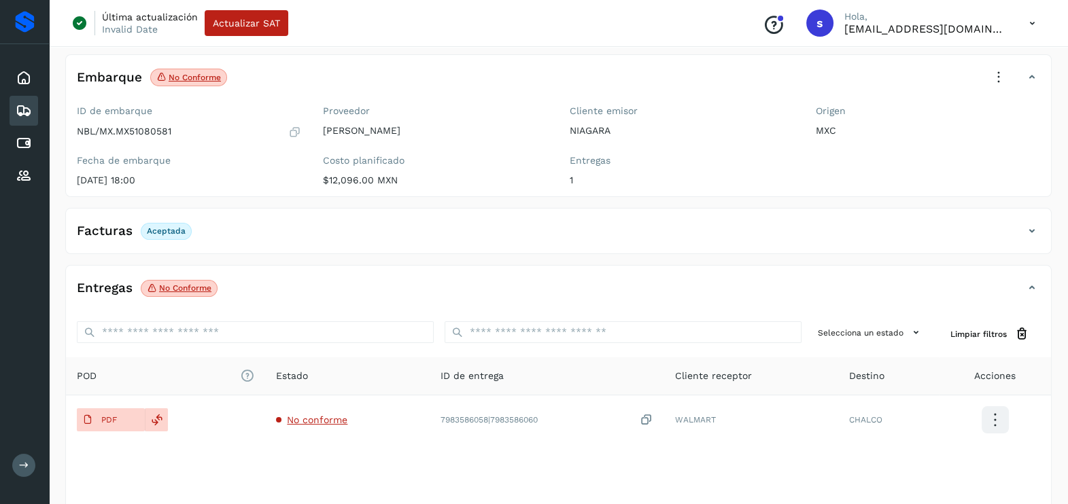
scroll to position [143, 0]
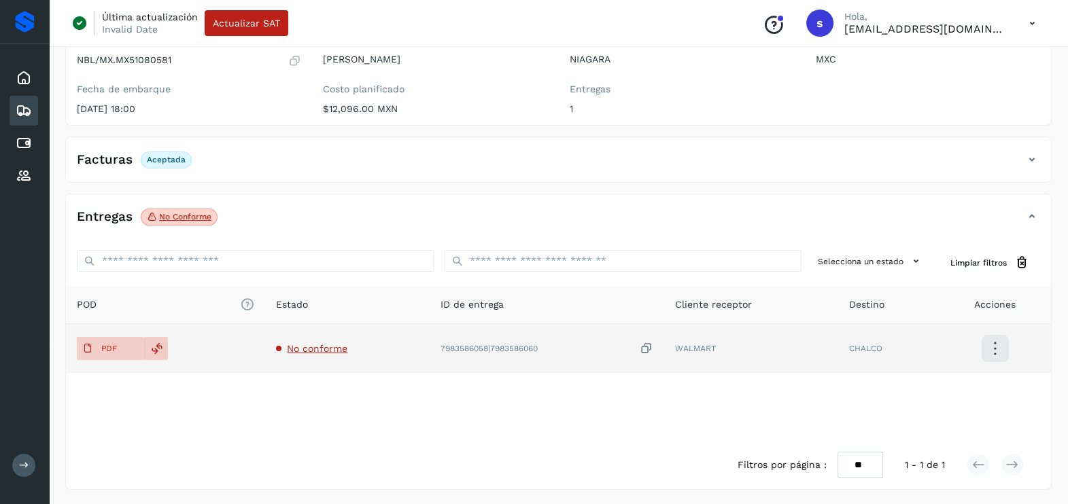
click at [304, 343] on span "No conforme" at bounding box center [317, 348] width 60 height 11
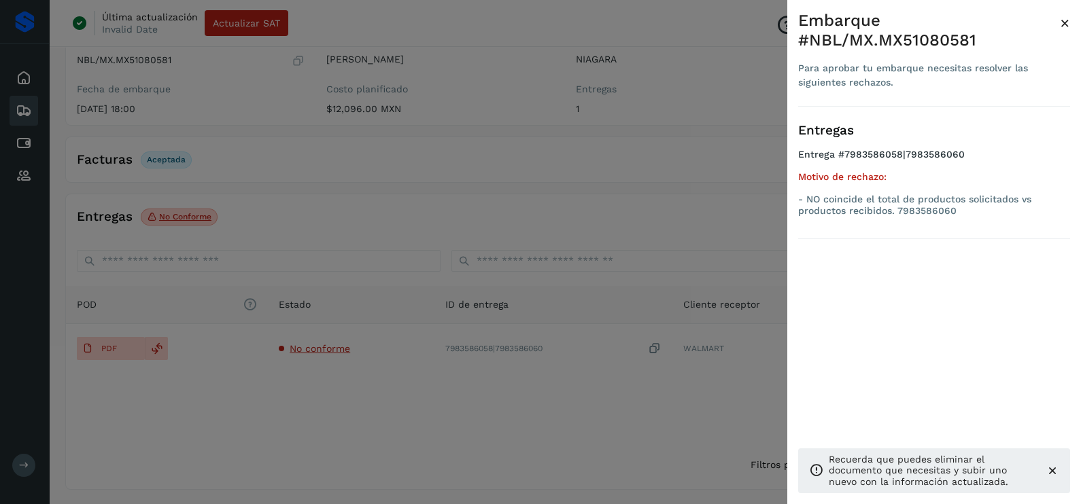
click at [490, 410] on div at bounding box center [540, 252] width 1081 height 504
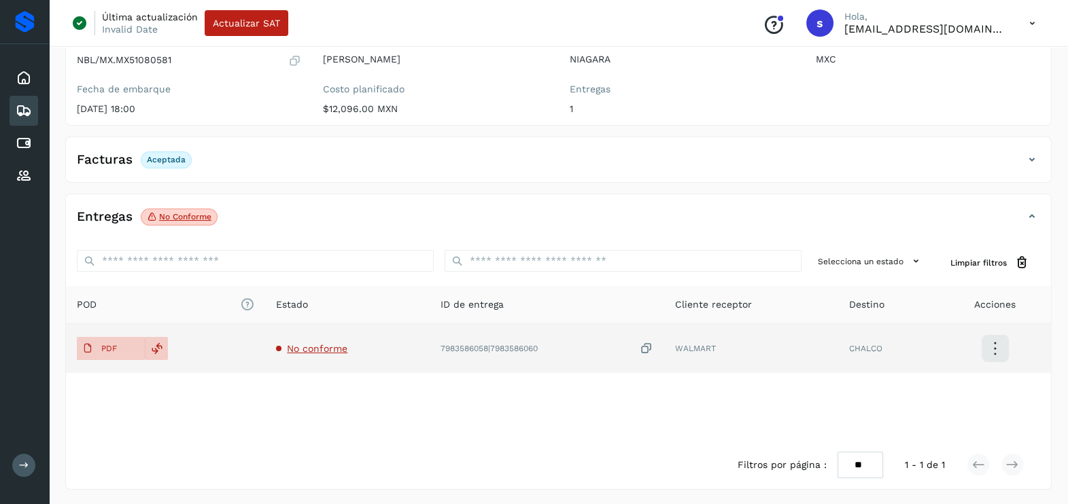
click at [332, 349] on span "No conforme" at bounding box center [317, 348] width 60 height 11
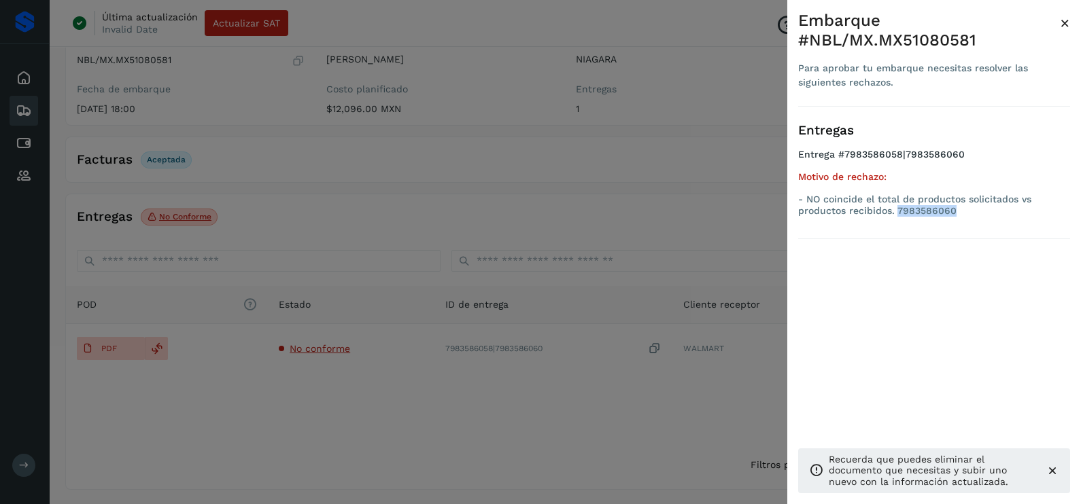
drag, startPoint x: 953, startPoint y: 214, endPoint x: 899, endPoint y: 218, distance: 54.5
click at [899, 218] on ul "Entrega #7983586058|7983586060 Motivo de rechazo: - NO coincide el total de pro…" at bounding box center [934, 185] width 272 height 73
copy p "7983586060"
drag, startPoint x: 524, startPoint y: 204, endPoint x: 707, endPoint y: 215, distance: 183.2
click at [520, 202] on div at bounding box center [540, 252] width 1081 height 504
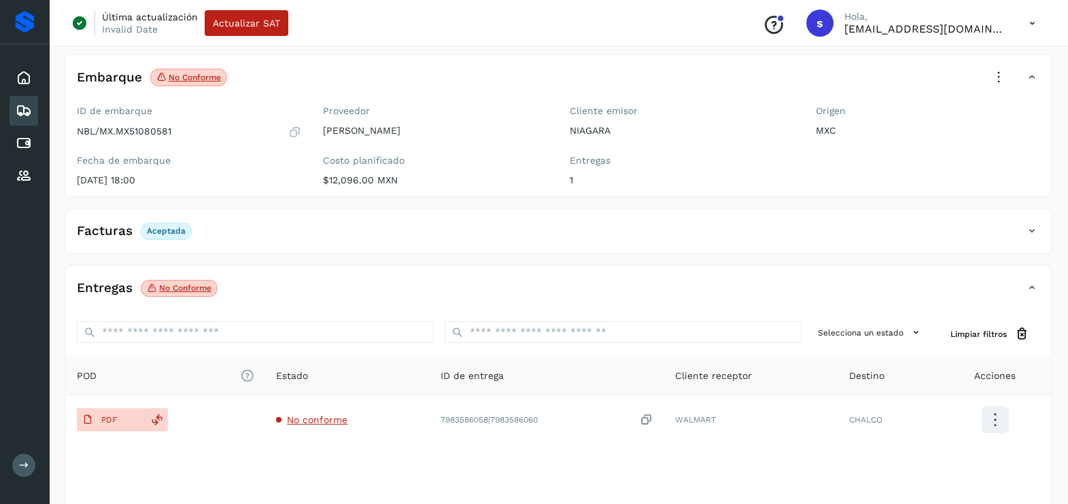
scroll to position [0, 0]
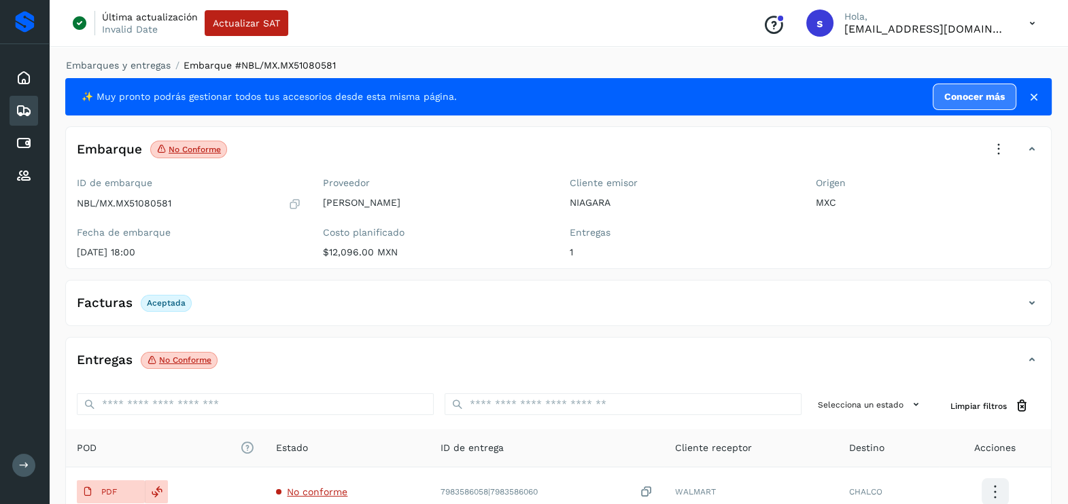
click at [999, 146] on icon at bounding box center [999, 150] width 30 height 30
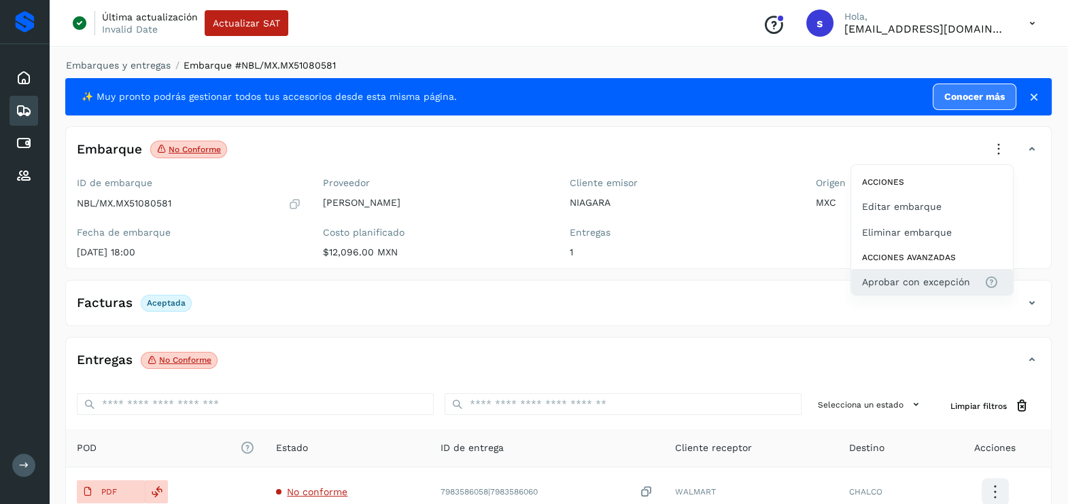
click at [933, 283] on span "Aprobar con excepción" at bounding box center [916, 282] width 108 height 15
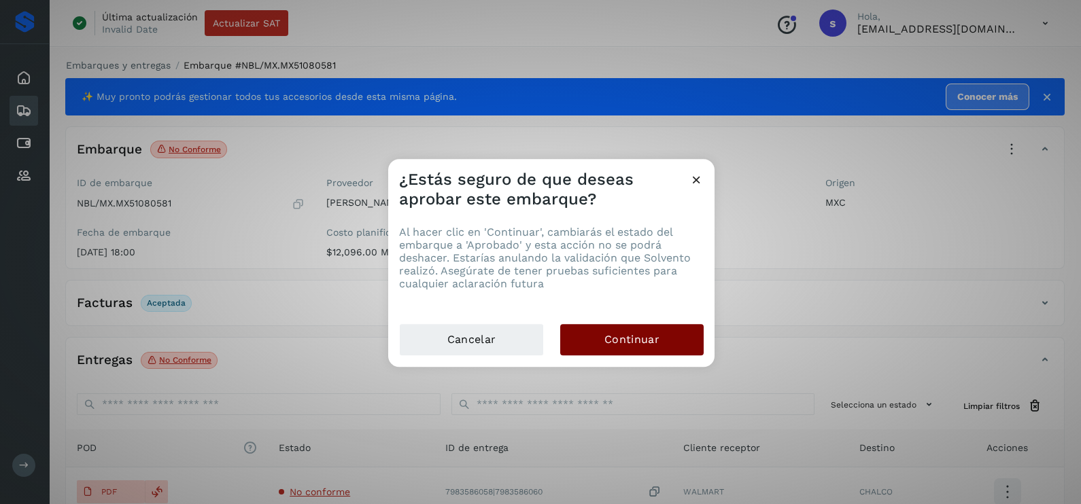
click at [604, 352] on button "Continuar" at bounding box center [631, 339] width 143 height 31
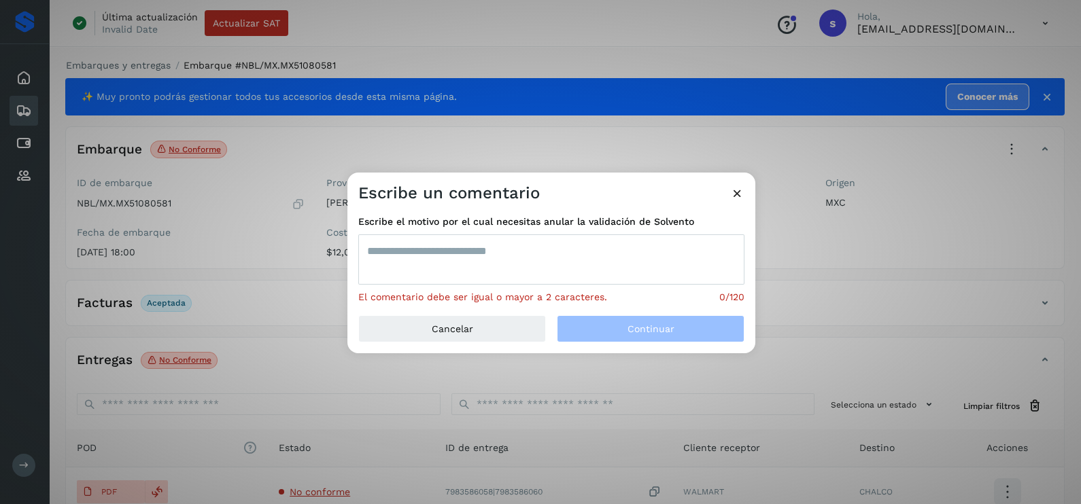
click at [480, 262] on textarea at bounding box center [551, 260] width 386 height 50
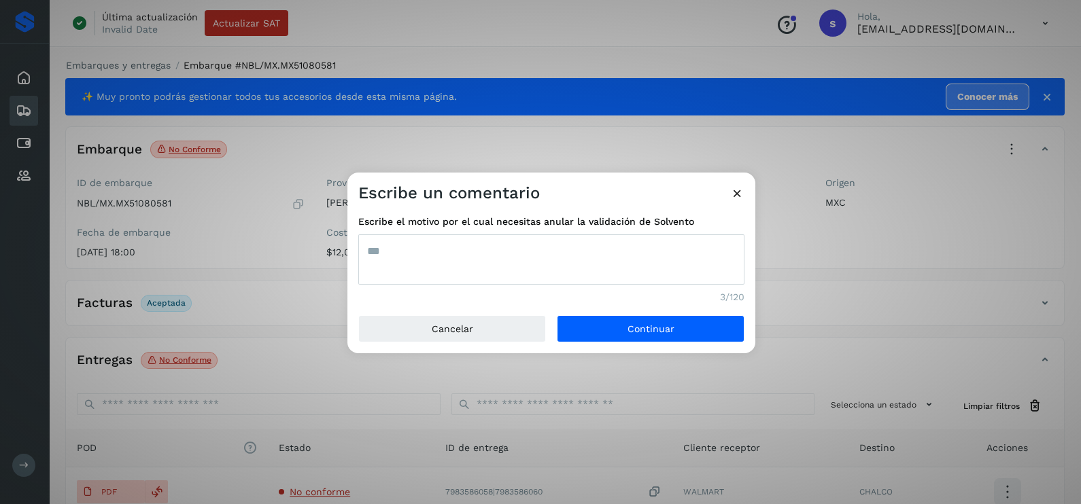
type textarea "***"
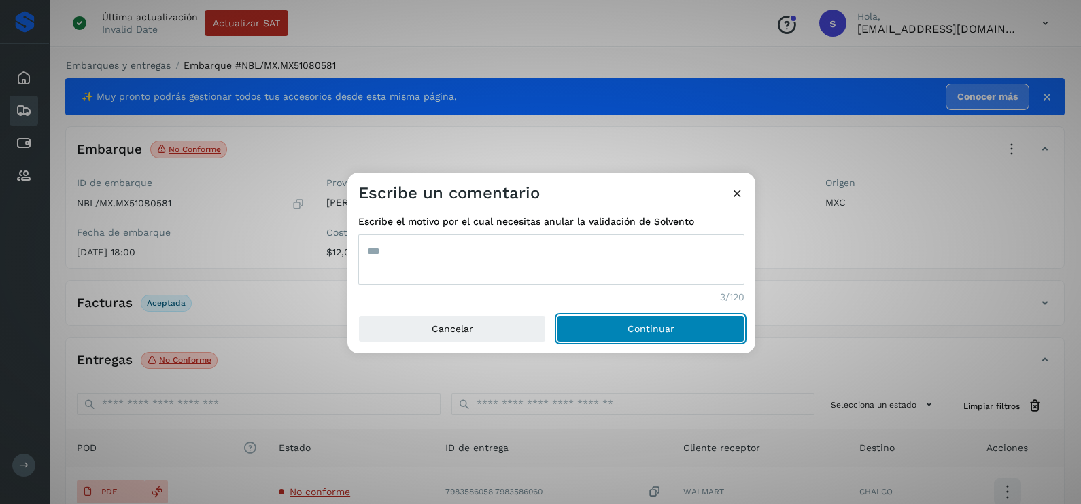
click at [557, 315] on button "Continuar" at bounding box center [651, 328] width 188 height 27
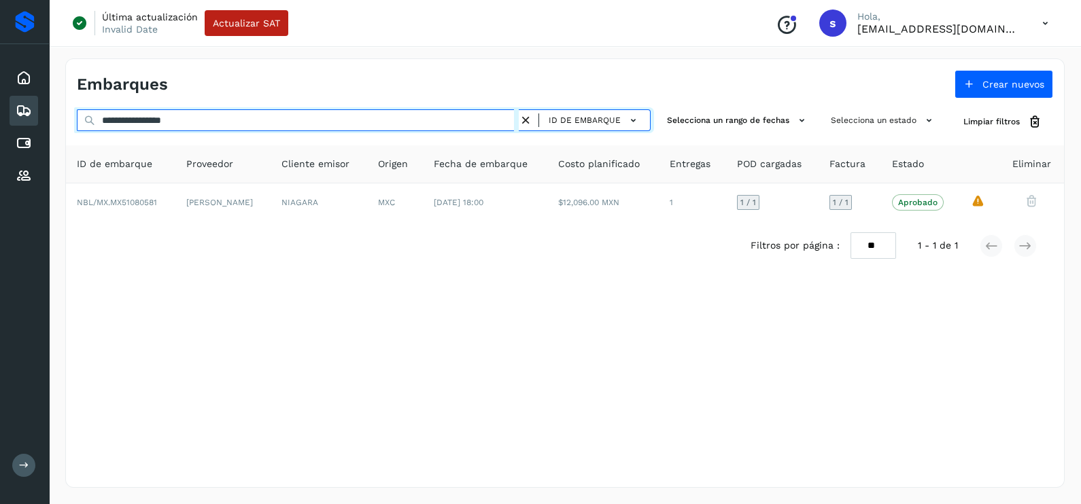
drag, startPoint x: 201, startPoint y: 122, endPoint x: 0, endPoint y: 128, distance: 200.6
click at [0, 128] on html "**********" at bounding box center [540, 252] width 1081 height 504
paste input "text"
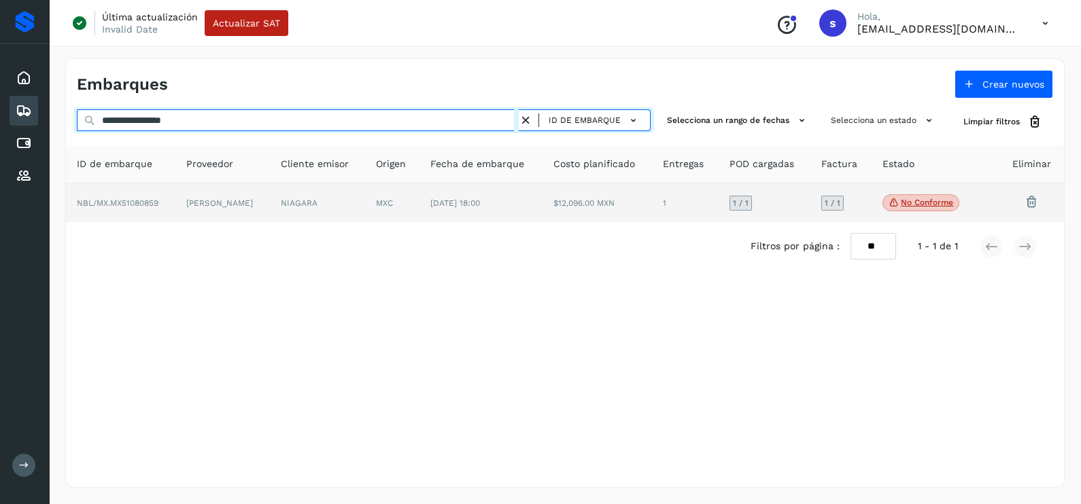
type input "**********"
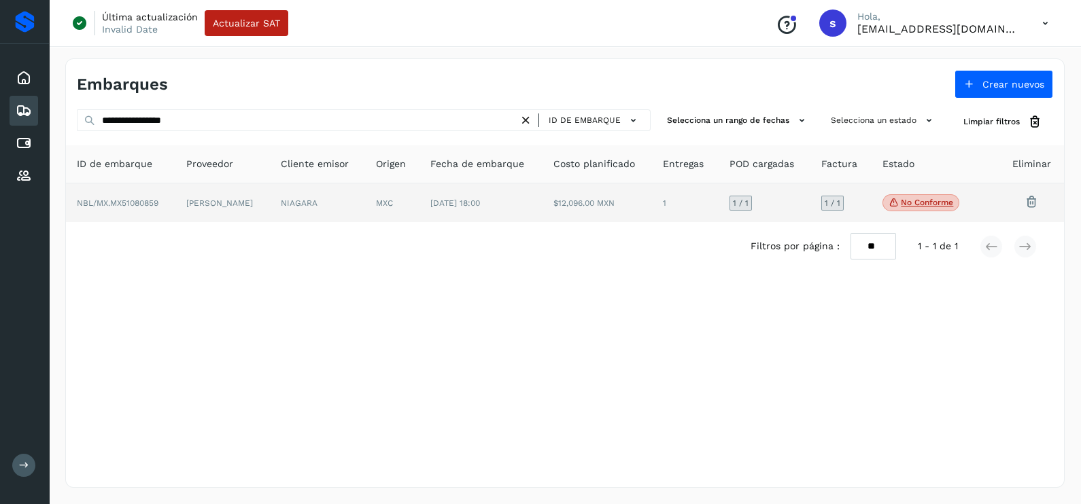
click at [513, 211] on td "[DATE] 18:00" at bounding box center [480, 203] width 123 height 39
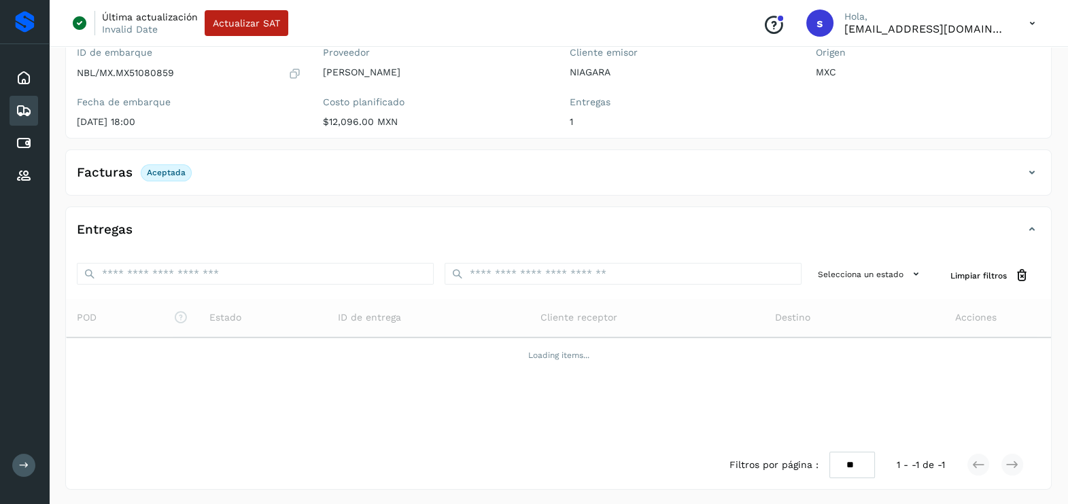
scroll to position [132, 0]
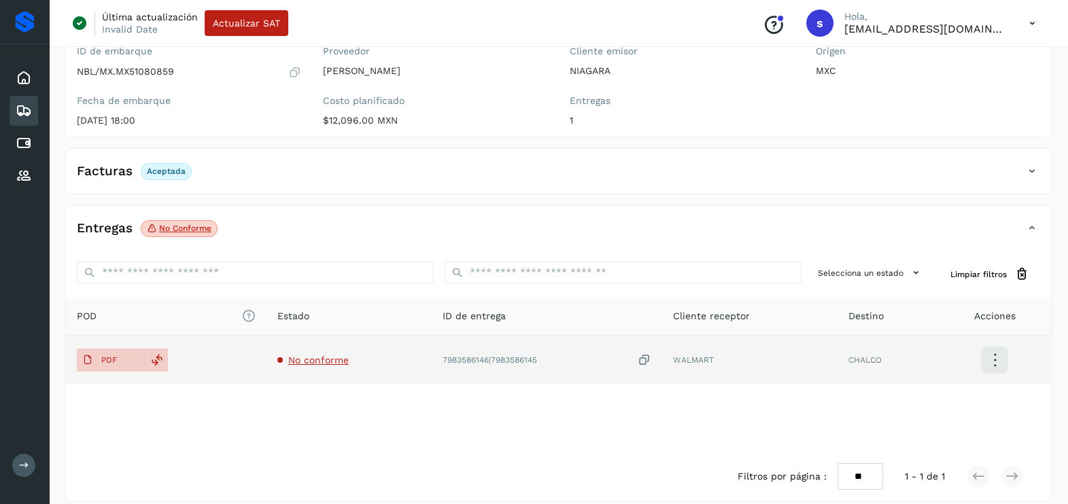
click at [310, 364] on span "No conforme" at bounding box center [318, 360] width 60 height 11
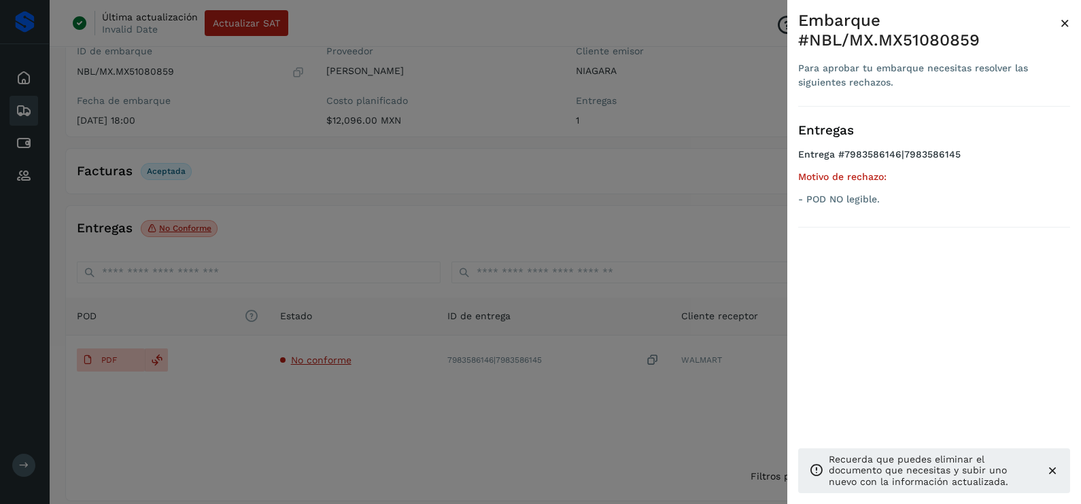
drag, startPoint x: 350, startPoint y: 374, endPoint x: 336, endPoint y: 368, distance: 14.9
click at [349, 373] on div at bounding box center [540, 252] width 1081 height 504
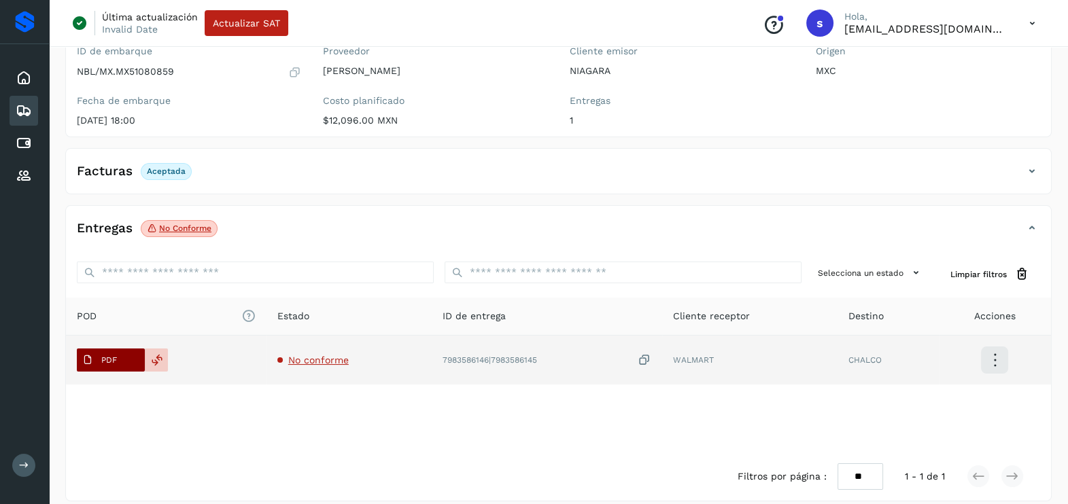
click at [114, 350] on span "PDF" at bounding box center [100, 360] width 46 height 22
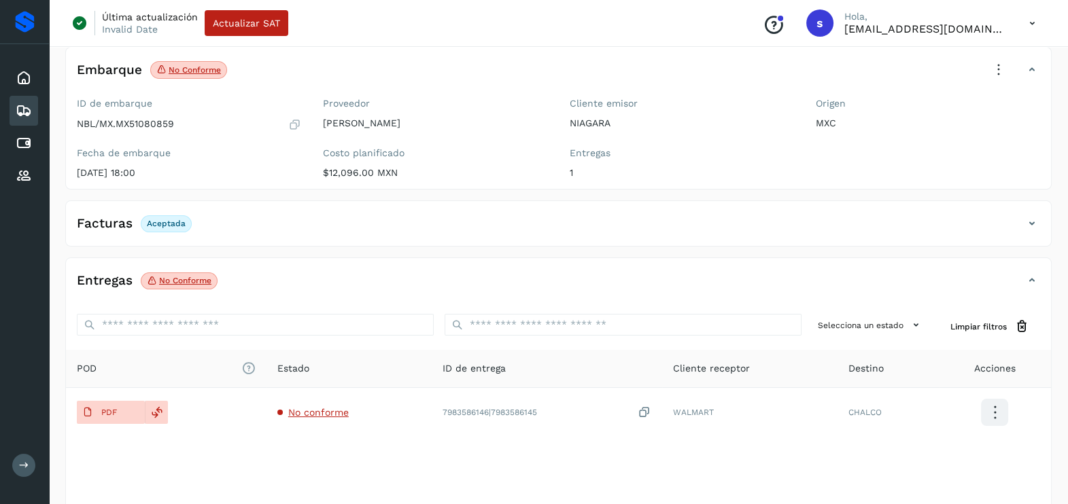
scroll to position [0, 0]
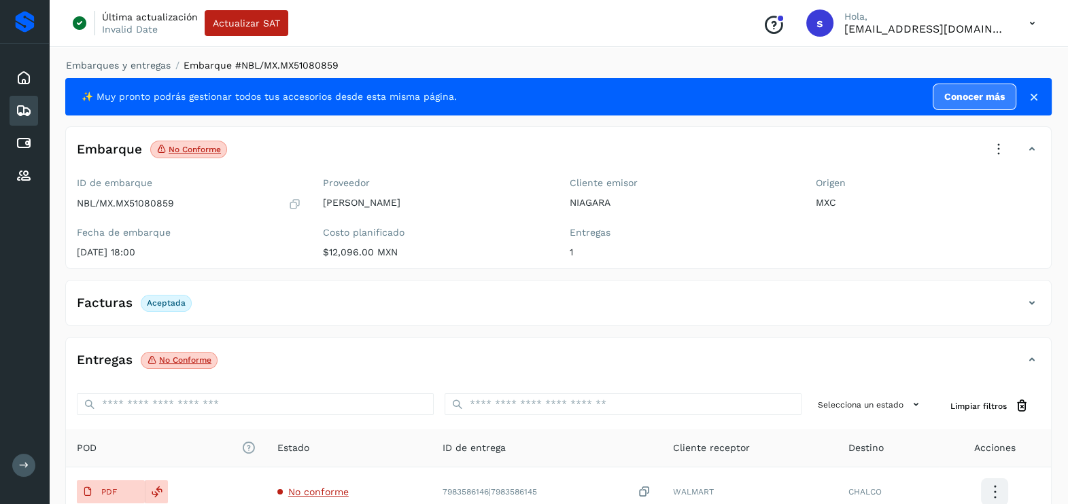
click at [999, 137] on icon at bounding box center [999, 150] width 30 height 30
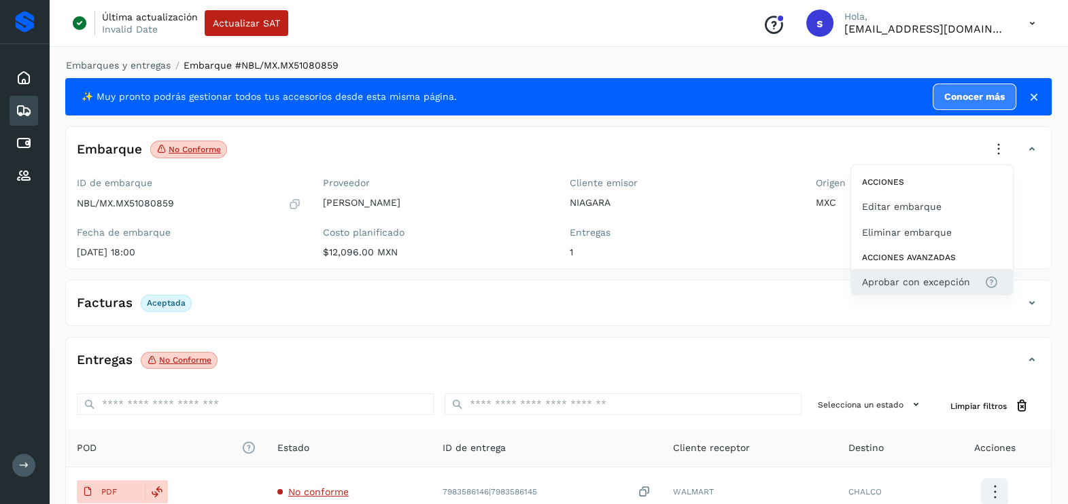
click at [949, 275] on span "Aprobar con excepción" at bounding box center [916, 282] width 108 height 15
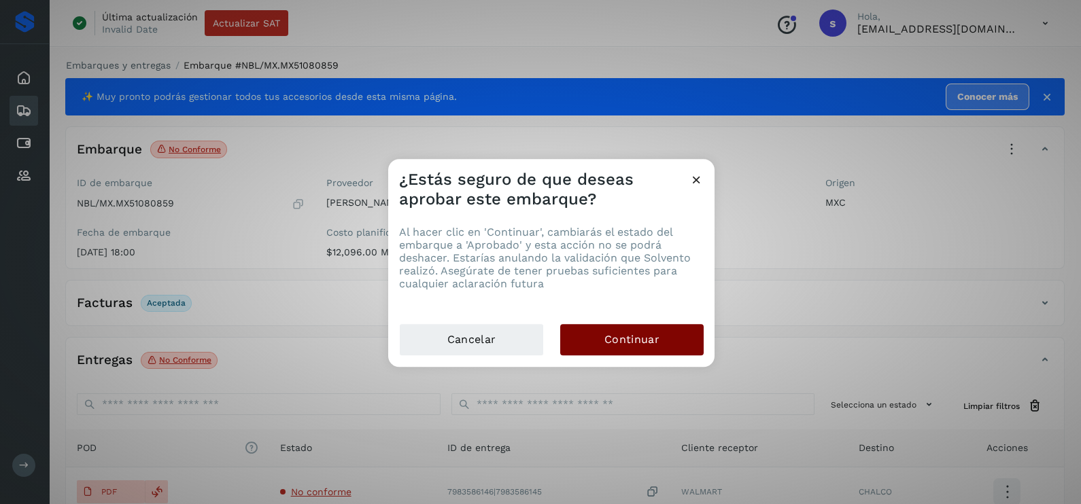
click at [611, 343] on span "Continuar" at bounding box center [631, 339] width 55 height 15
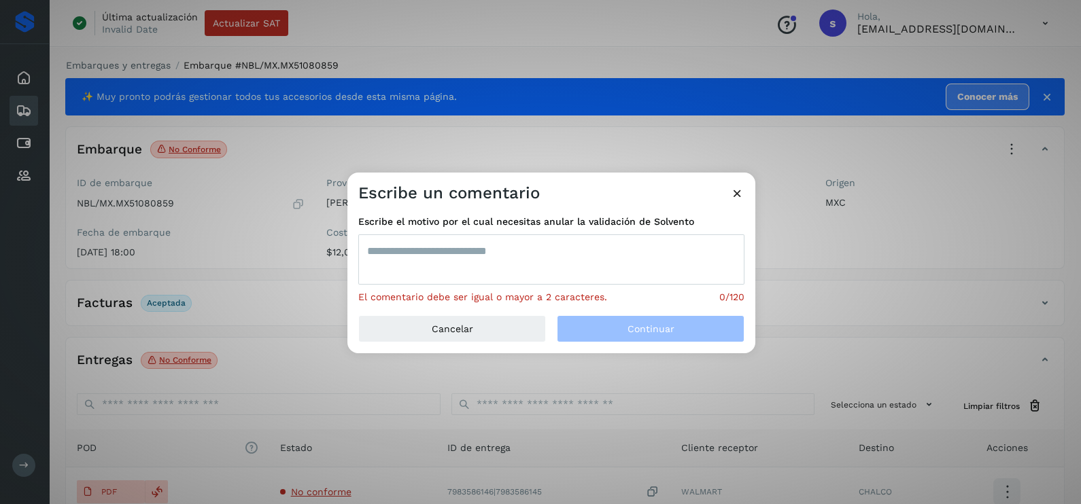
drag, startPoint x: 523, startPoint y: 239, endPoint x: 520, endPoint y: 215, distance: 24.6
click at [519, 238] on textarea at bounding box center [551, 260] width 386 height 50
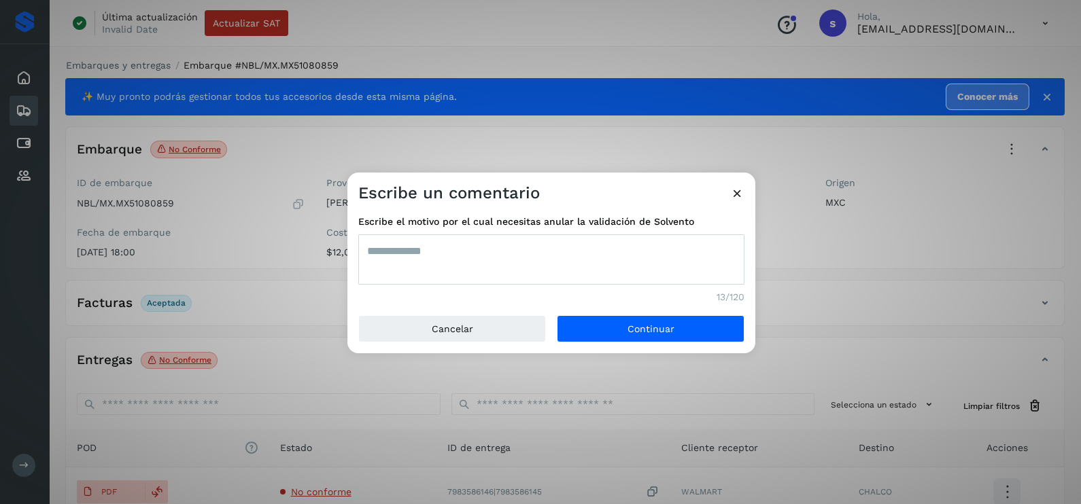
type textarea "**********"
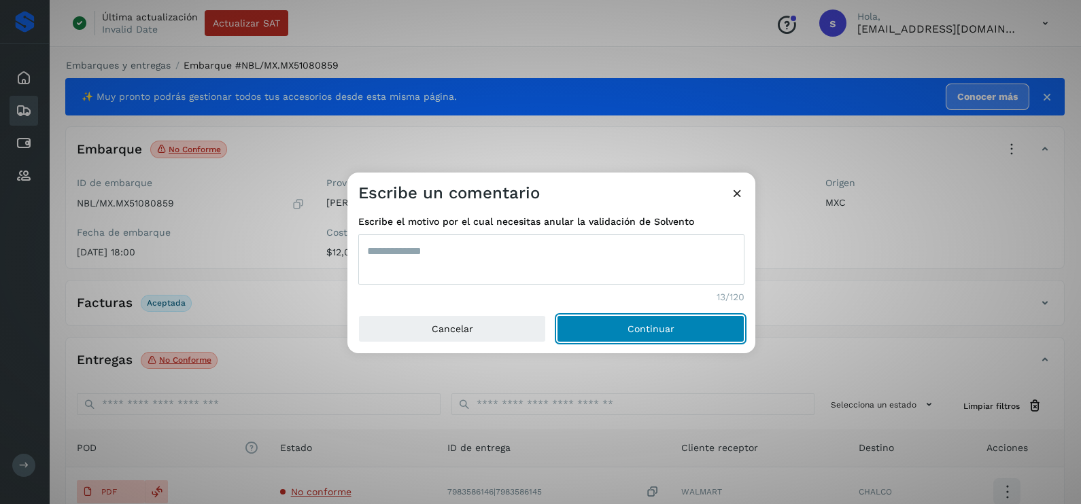
click at [557, 315] on button "Continuar" at bounding box center [651, 328] width 188 height 27
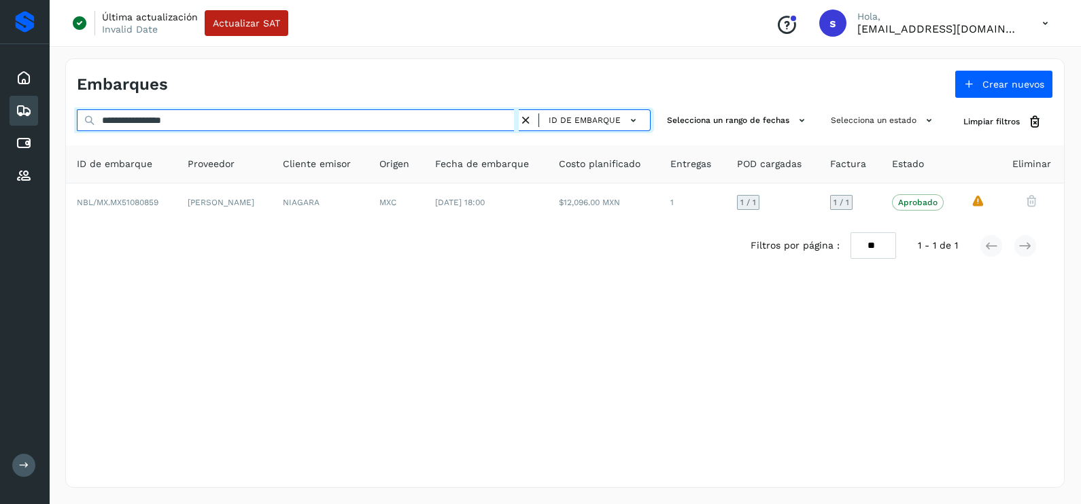
drag, startPoint x: 211, startPoint y: 119, endPoint x: 0, endPoint y: 128, distance: 210.9
click at [3, 128] on div "**********" at bounding box center [540, 252] width 1081 height 504
paste input "text"
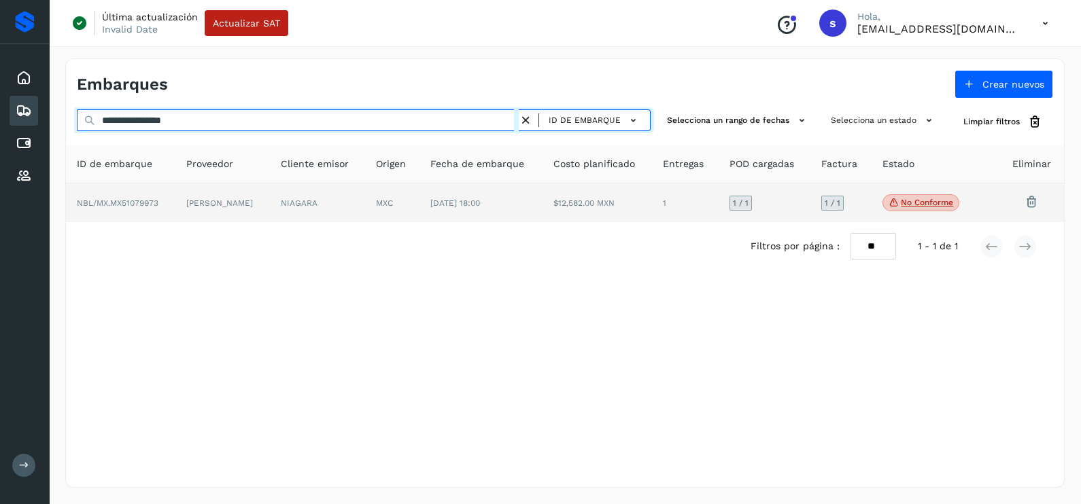
type input "**********"
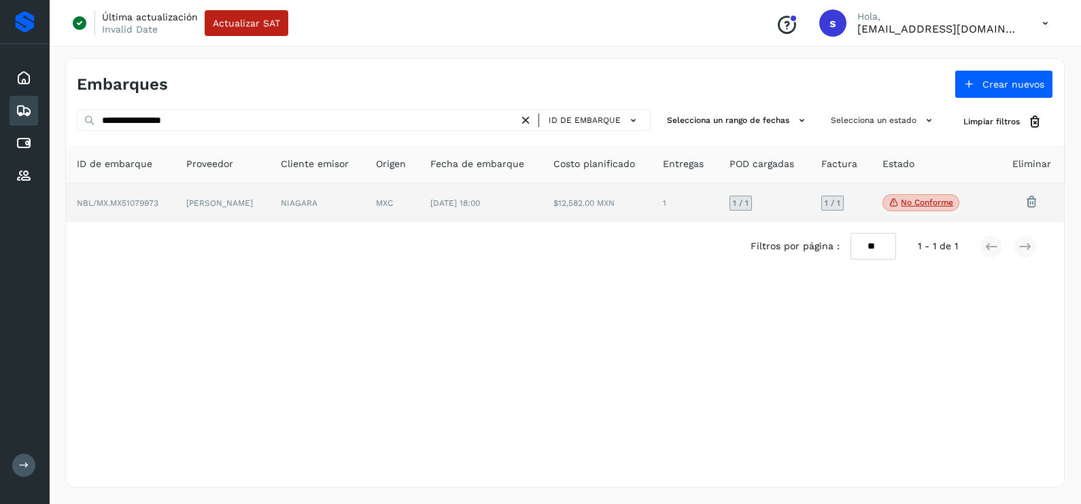
click at [420, 217] on td "MXC" at bounding box center [392, 203] width 55 height 39
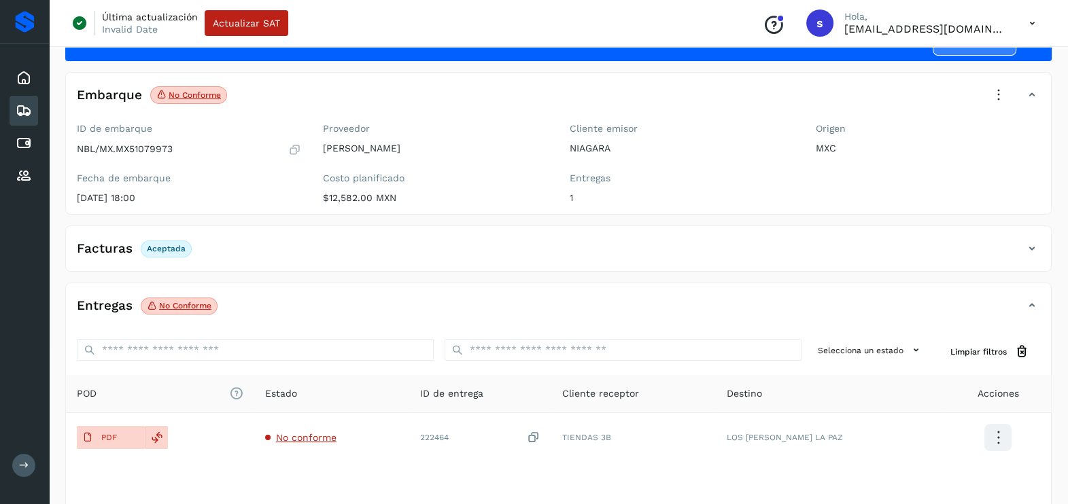
scroll to position [143, 0]
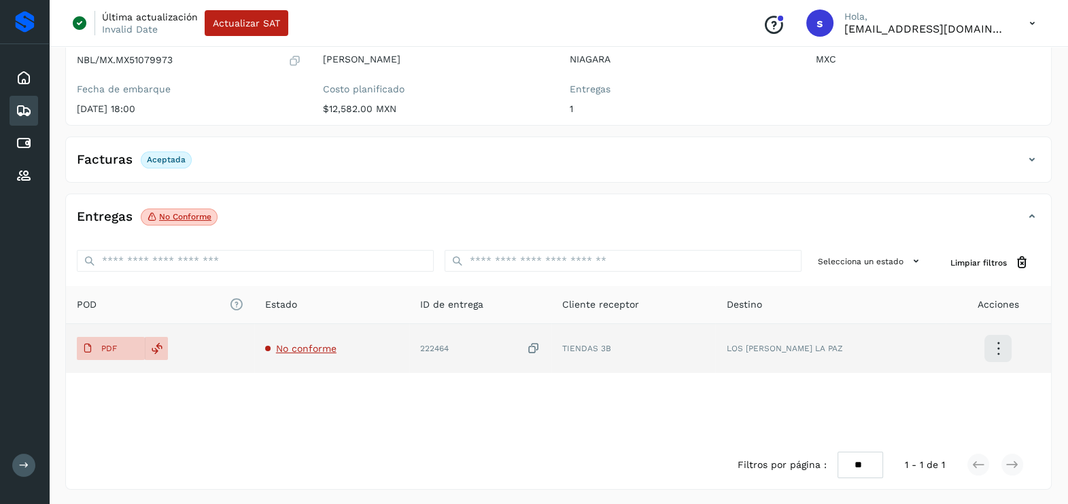
click at [336, 347] on span "No conforme" at bounding box center [306, 348] width 60 height 11
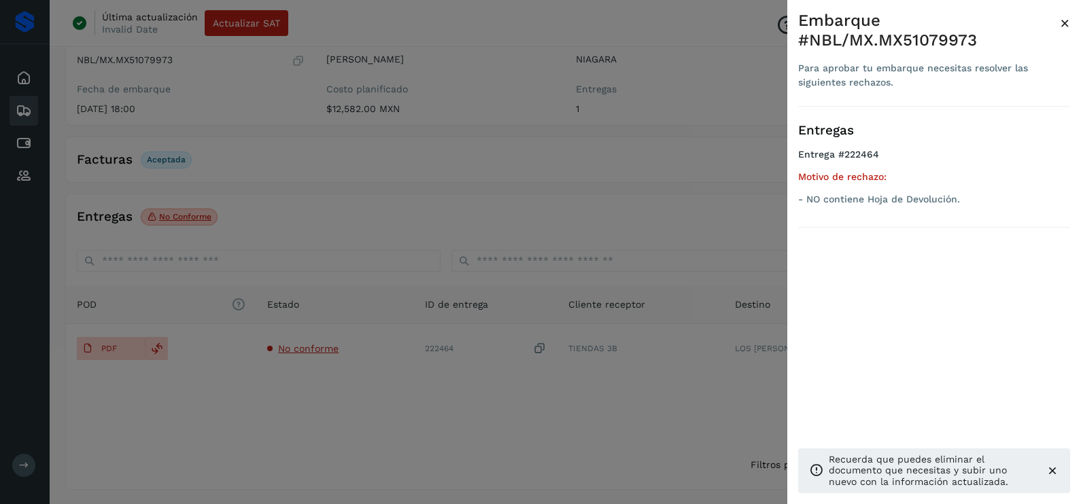
drag, startPoint x: 588, startPoint y: 408, endPoint x: 576, endPoint y: 379, distance: 30.8
click at [585, 403] on div at bounding box center [540, 252] width 1081 height 504
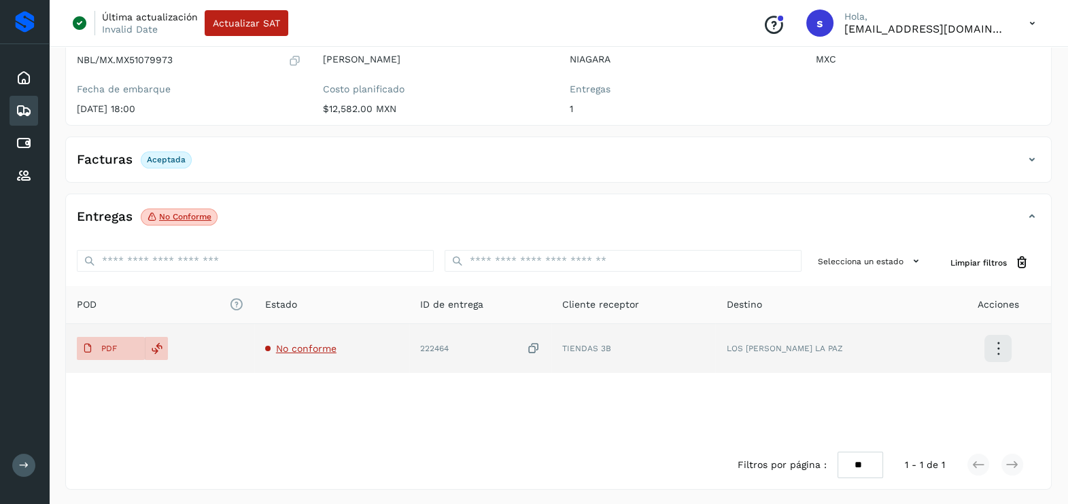
click at [540, 351] on icon at bounding box center [534, 349] width 14 height 14
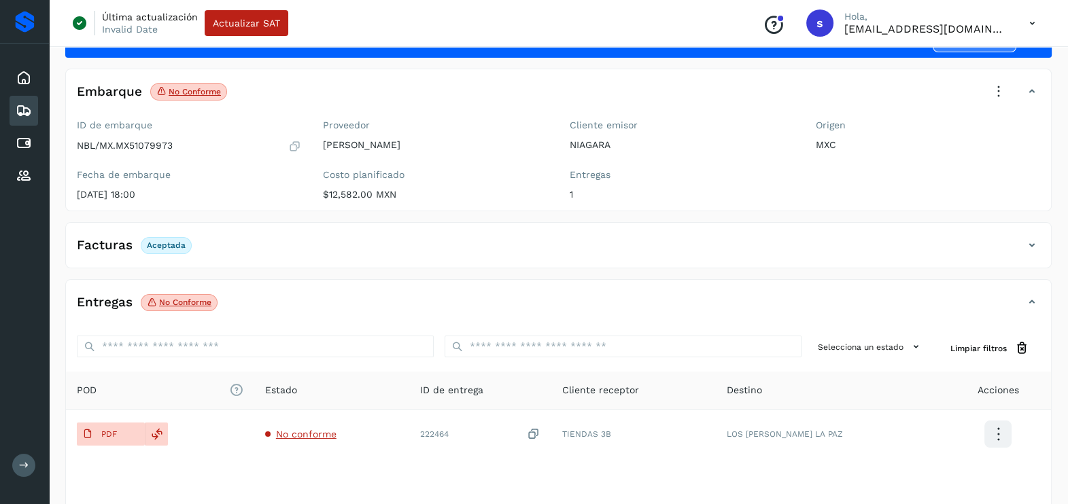
scroll to position [0, 0]
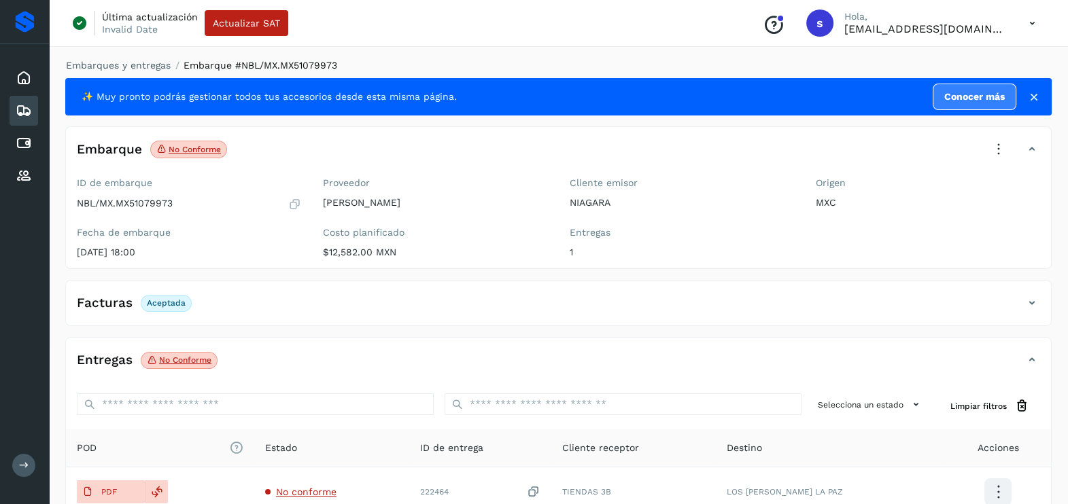
click at [997, 153] on icon at bounding box center [999, 150] width 30 height 30
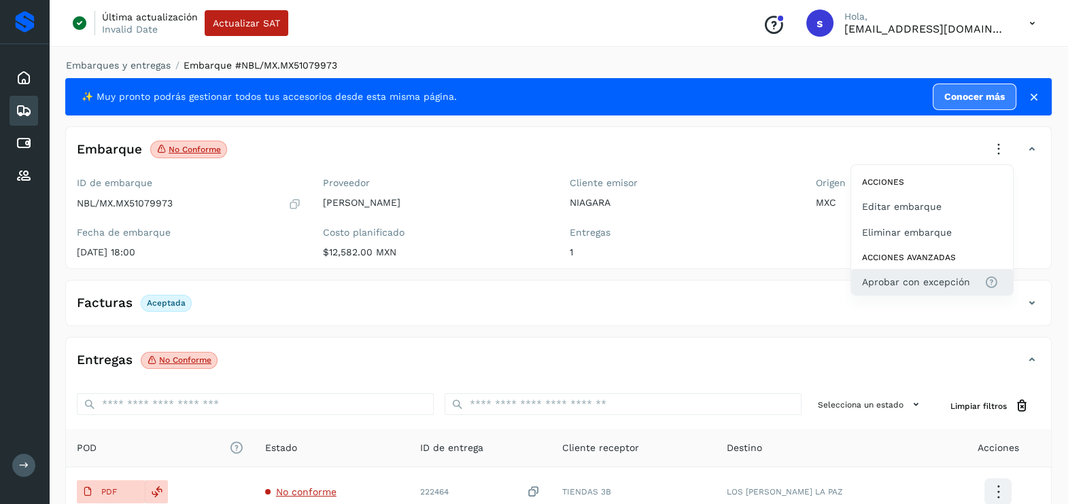
click at [923, 275] on span "Aprobar con excepción" at bounding box center [916, 282] width 108 height 15
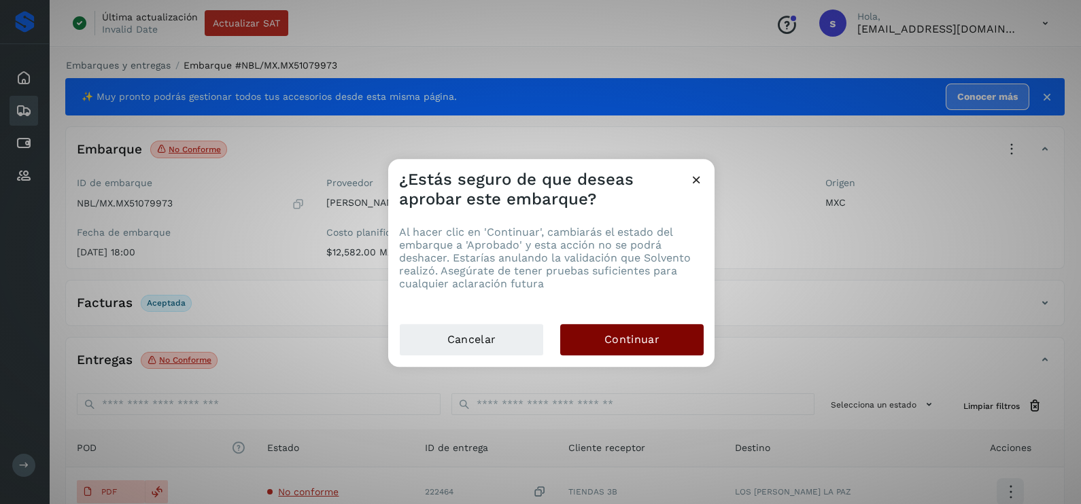
click at [668, 344] on button "Continuar" at bounding box center [631, 339] width 143 height 31
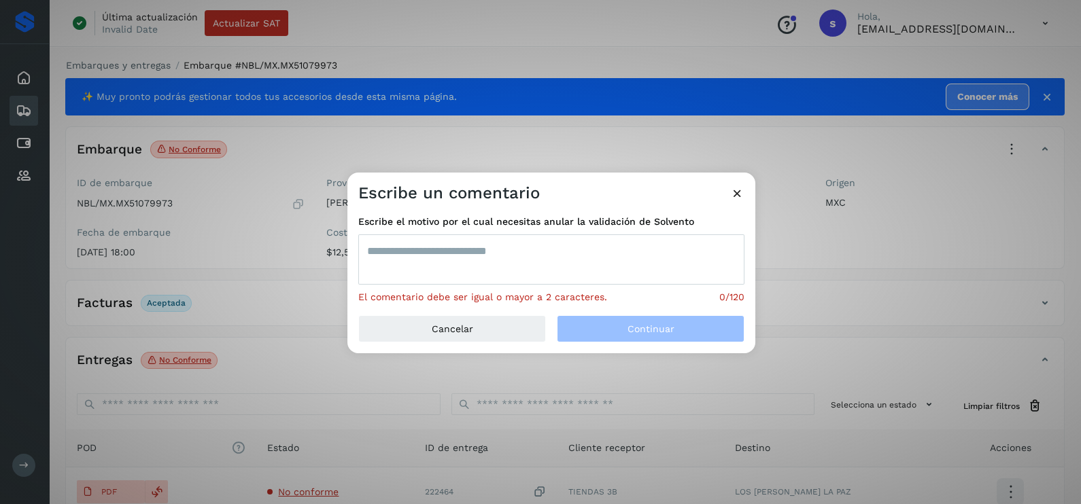
click at [509, 275] on textarea at bounding box center [551, 260] width 386 height 50
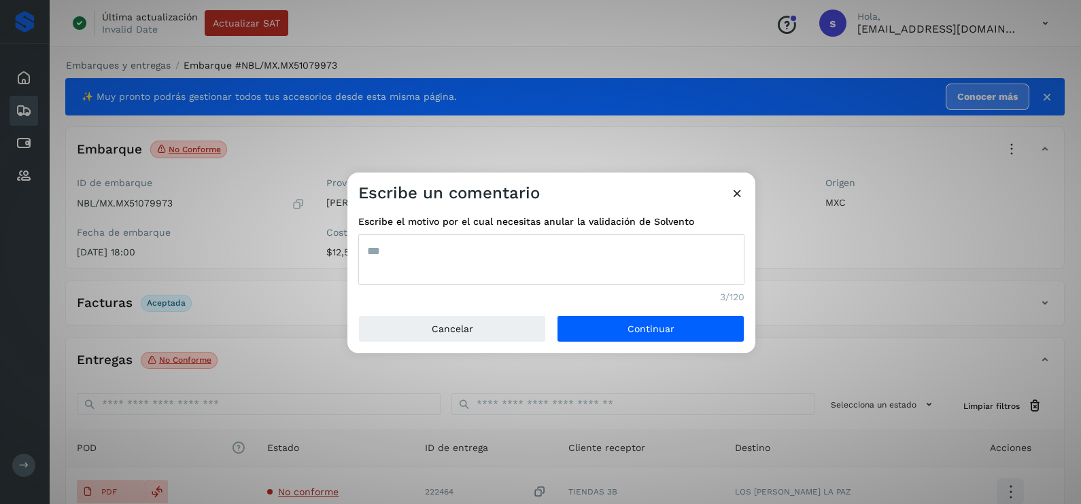
type textarea "***"
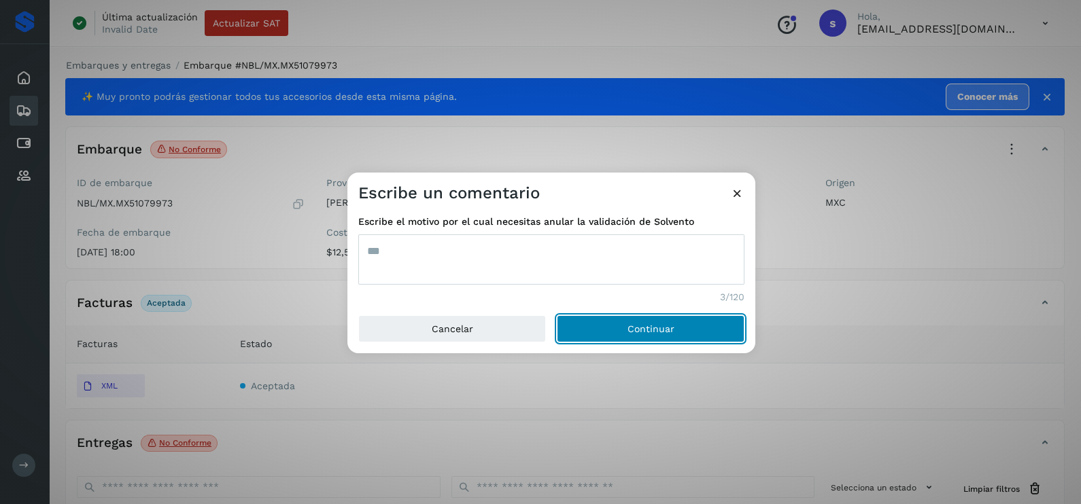
click at [682, 326] on button "Continuar" at bounding box center [651, 328] width 188 height 27
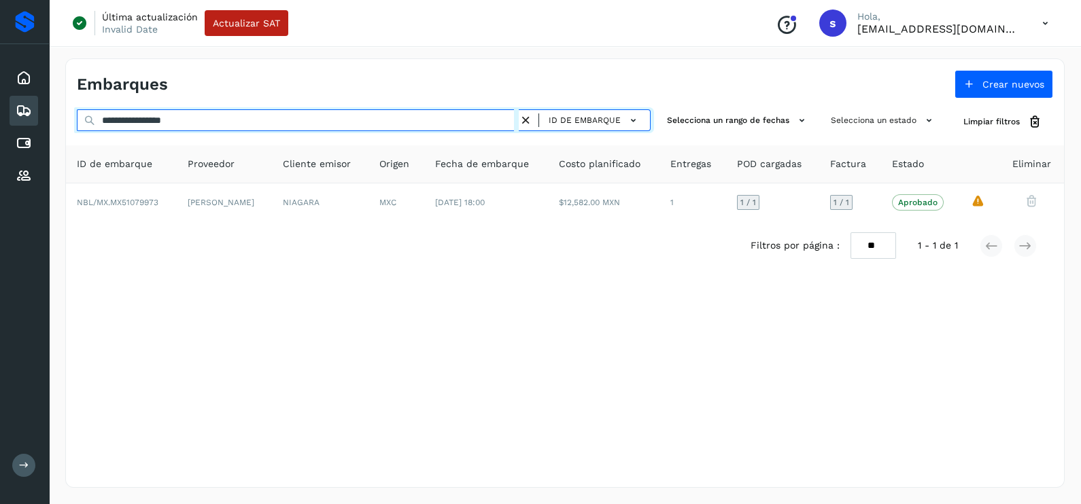
drag, startPoint x: 272, startPoint y: 122, endPoint x: 14, endPoint y: 120, distance: 258.3
click at [14, 120] on div "**********" at bounding box center [540, 252] width 1081 height 504
paste input "text"
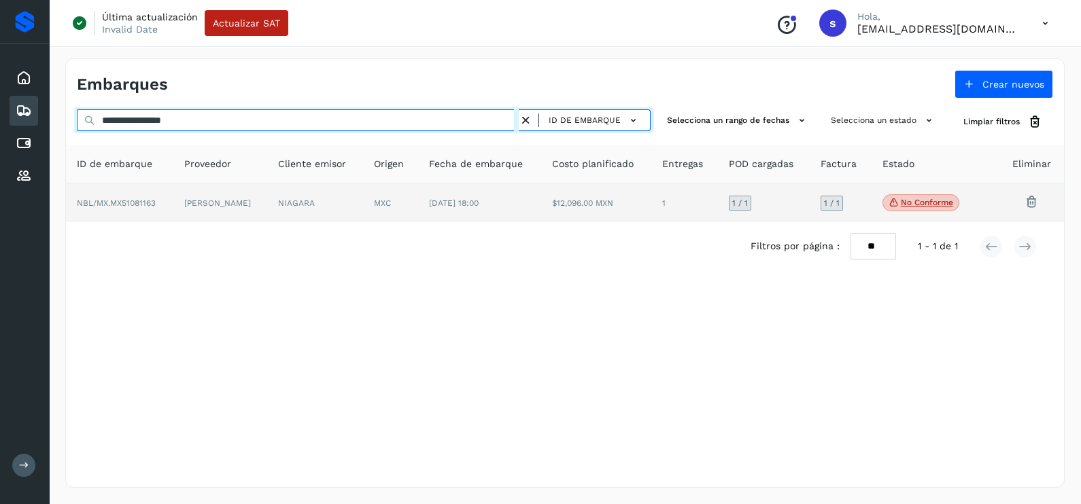
type input "**********"
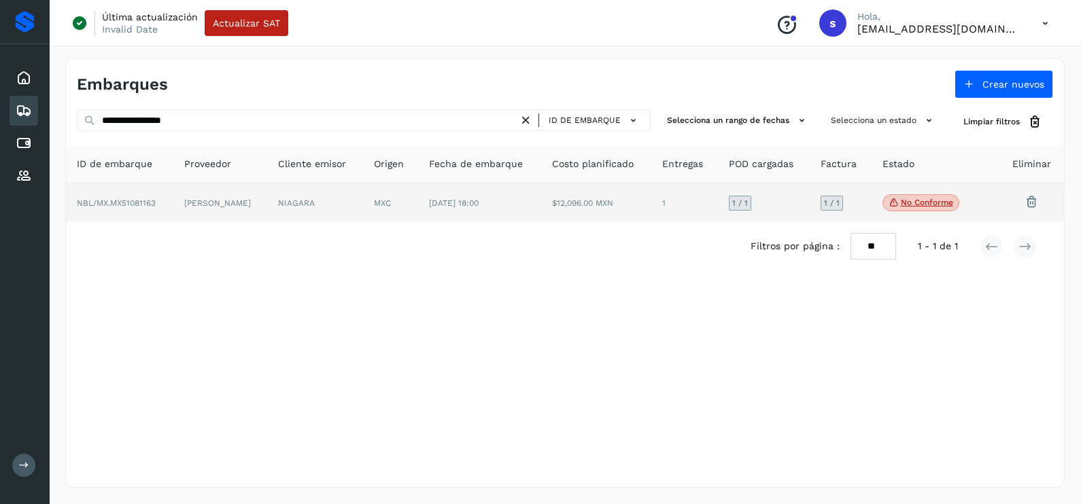
click at [418, 208] on td "MXC" at bounding box center [390, 203] width 55 height 39
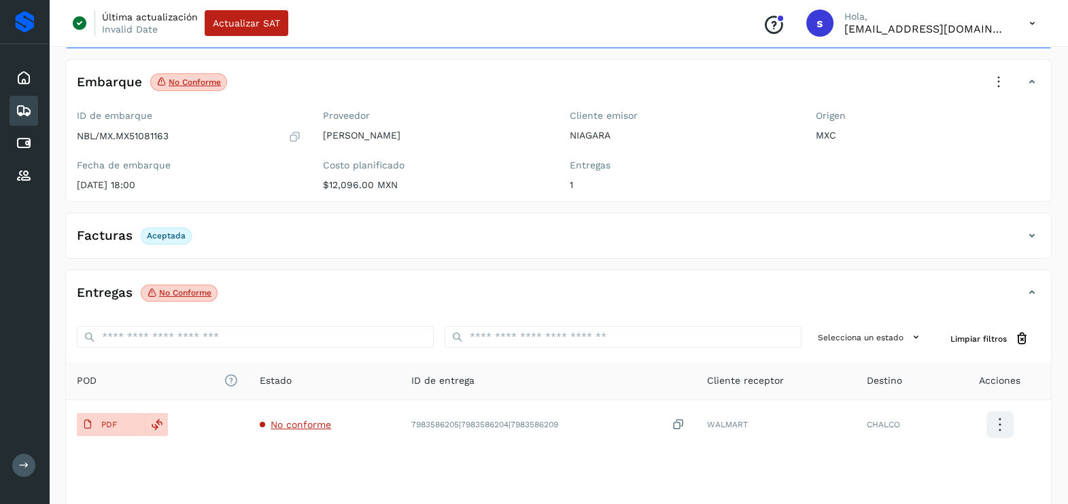
scroll to position [143, 0]
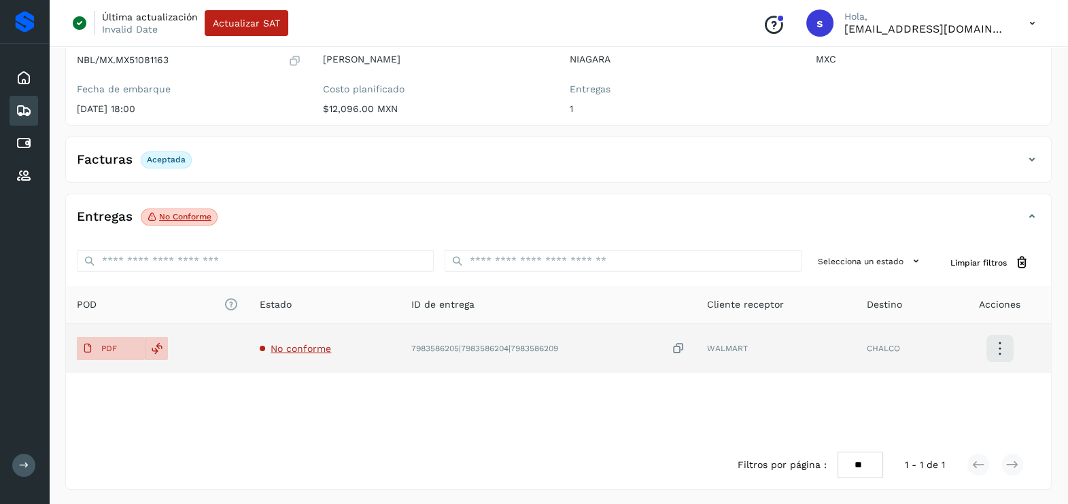
click at [318, 346] on span "No conforme" at bounding box center [301, 348] width 60 height 11
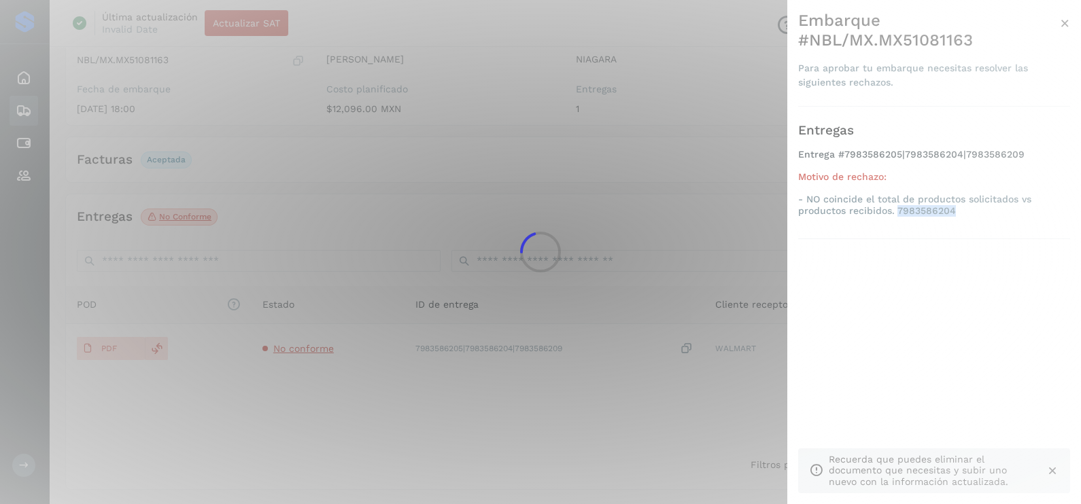
drag, startPoint x: 958, startPoint y: 192, endPoint x: 899, endPoint y: 199, distance: 60.2
click at [899, 199] on ul "Entrega #7983586205|7983586204|7983586209 Motivo de rechazo: - NO coincide el t…" at bounding box center [934, 185] width 272 height 73
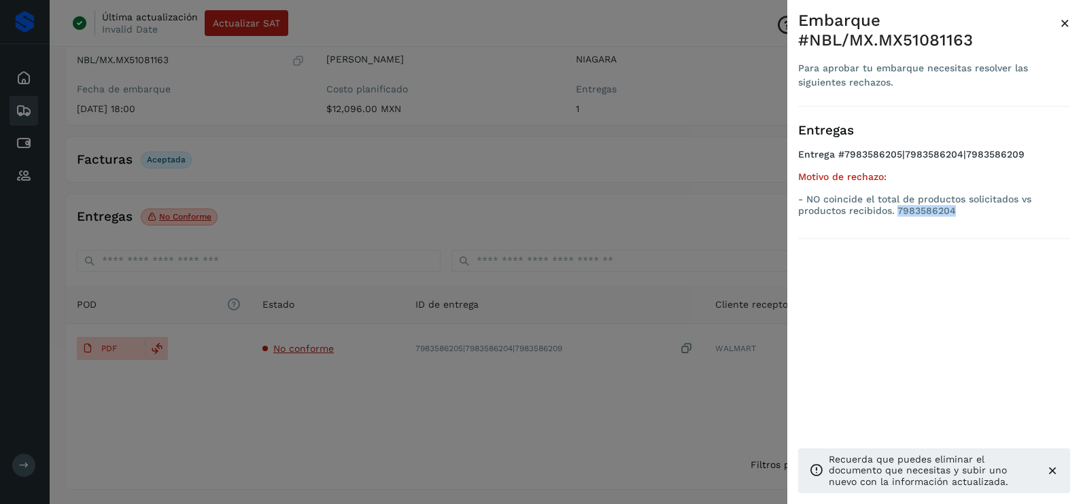
copy p "7983586204"
click at [714, 188] on div at bounding box center [540, 252] width 1081 height 504
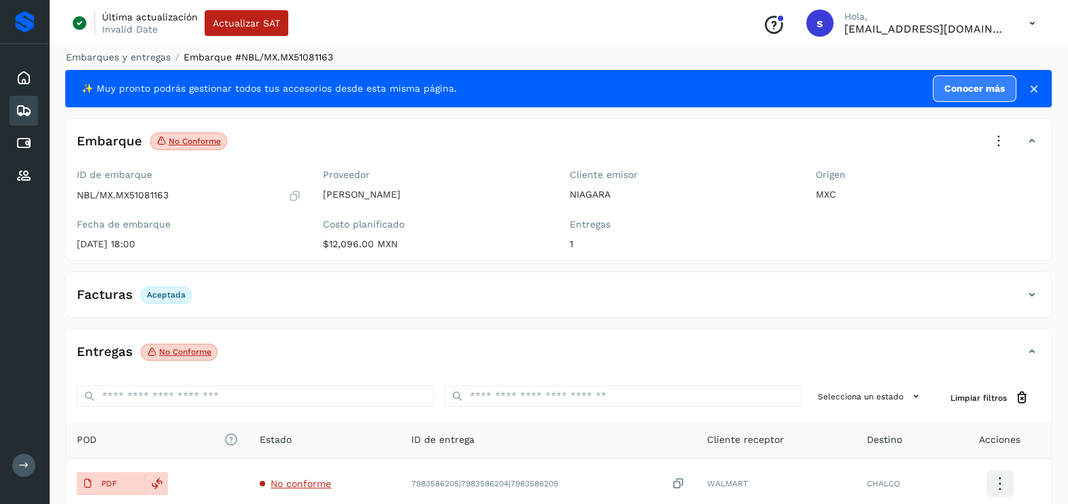
scroll to position [0, 0]
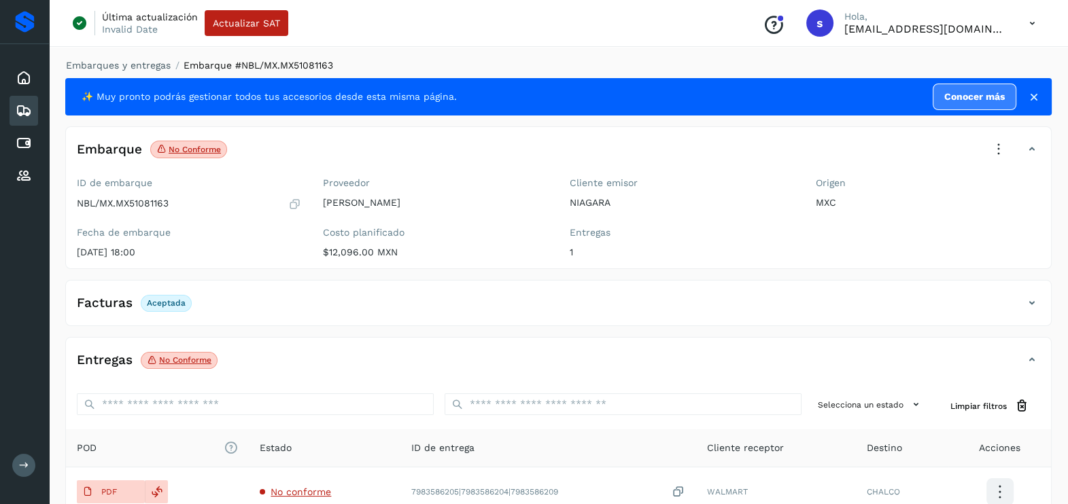
click at [1001, 152] on icon at bounding box center [999, 150] width 30 height 30
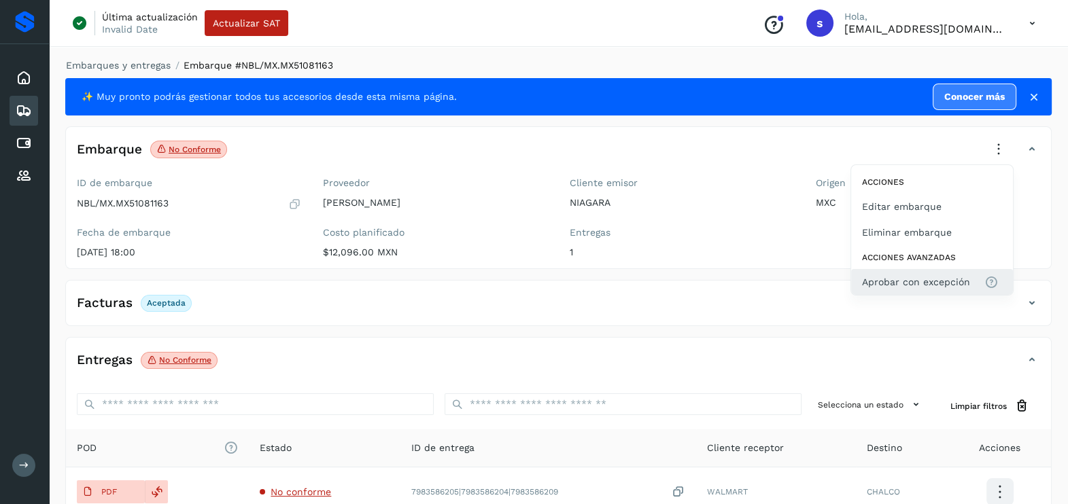
click at [907, 294] on button "Aprobar con excepción" at bounding box center [932, 282] width 162 height 26
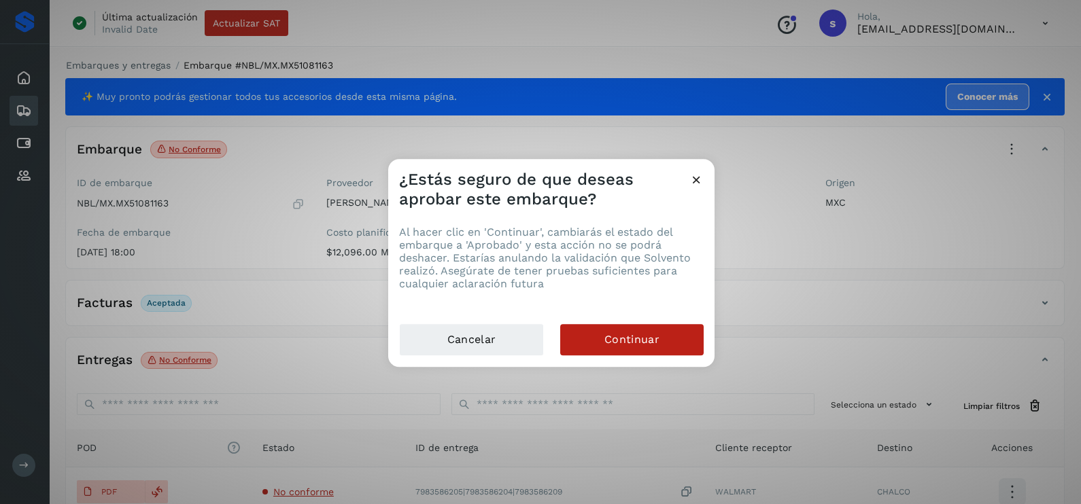
click at [912, 283] on div "¿Estás seguro de que deseas aprobar este embarque? Al hacer clic en 'Continuar'…" at bounding box center [540, 252] width 1081 height 504
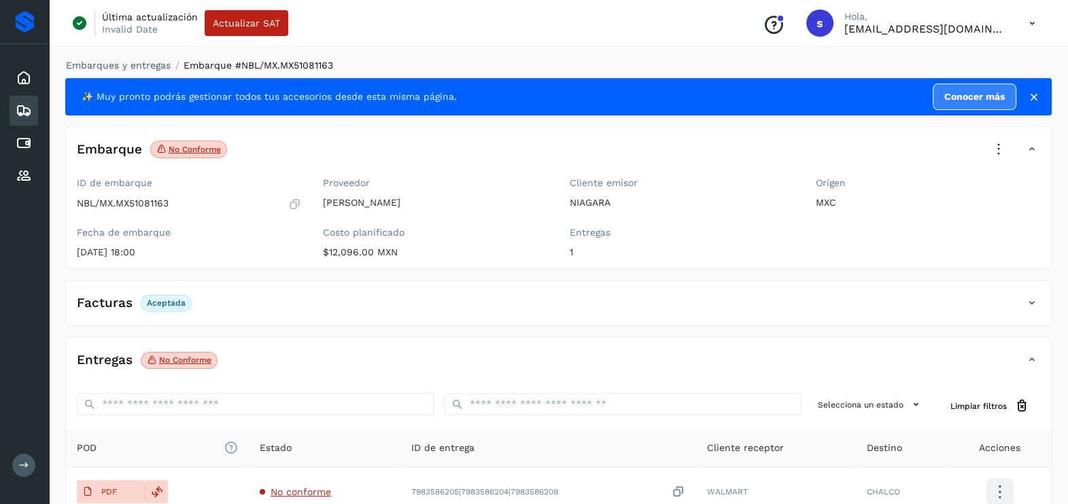
click at [992, 154] on icon at bounding box center [999, 150] width 30 height 30
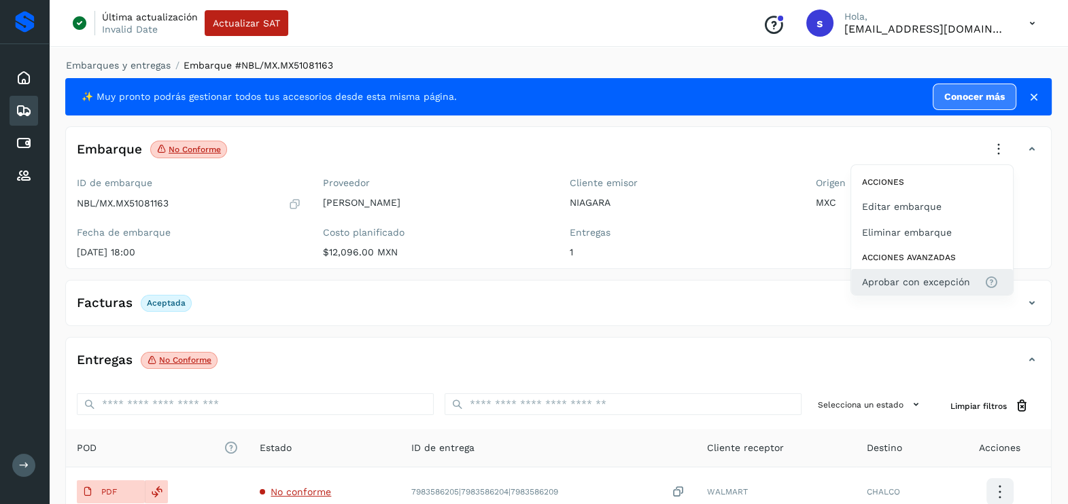
click at [910, 282] on span "Aprobar con excepción" at bounding box center [916, 282] width 108 height 15
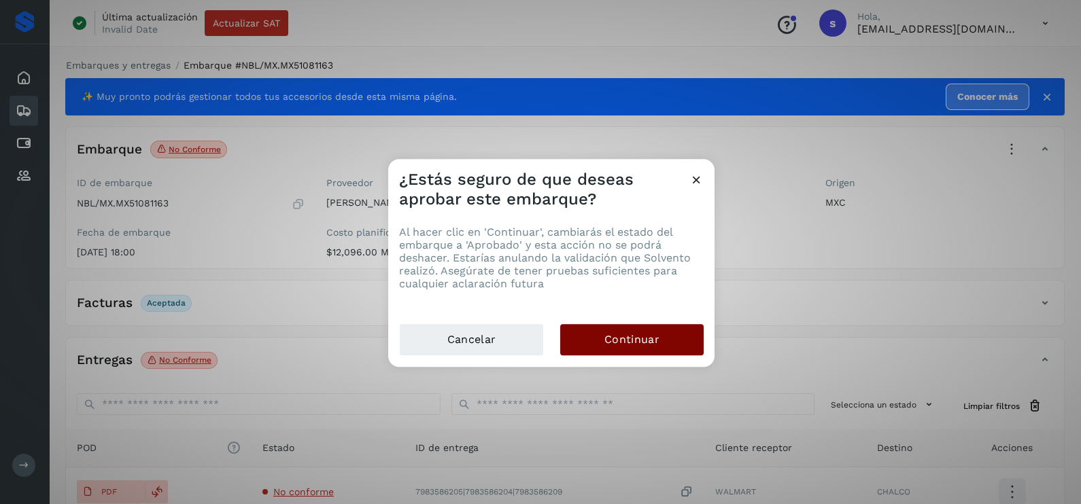
click at [687, 343] on button "Continuar" at bounding box center [631, 339] width 143 height 31
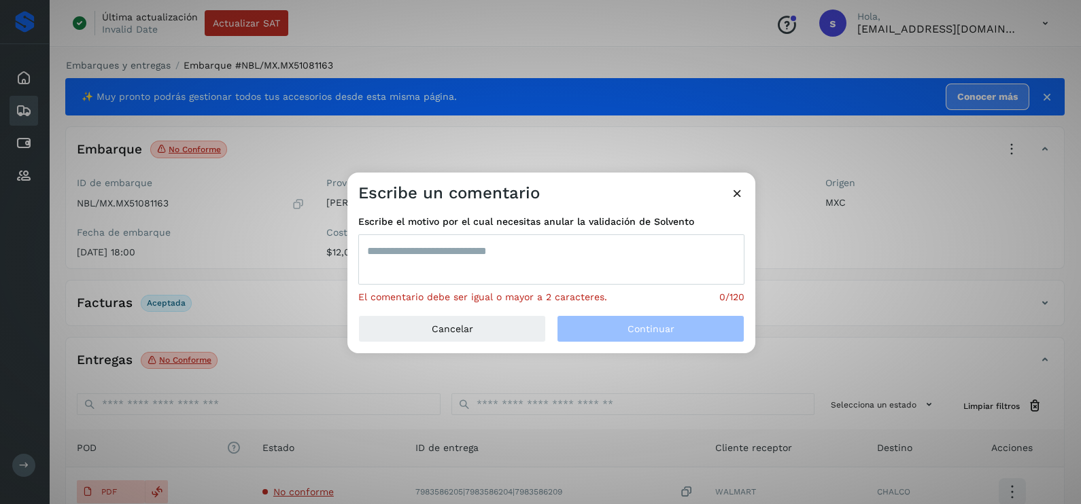
click at [505, 252] on textarea at bounding box center [551, 260] width 386 height 50
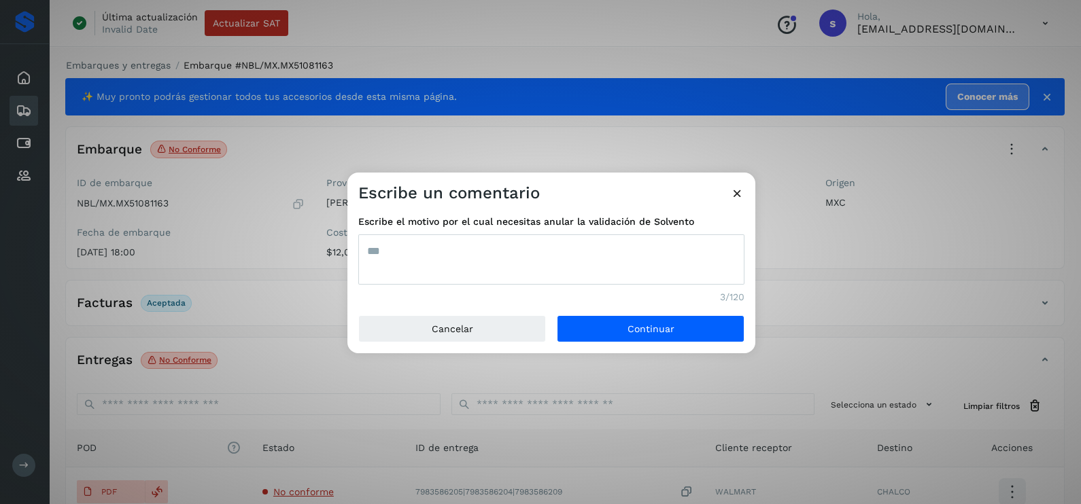
type textarea "***"
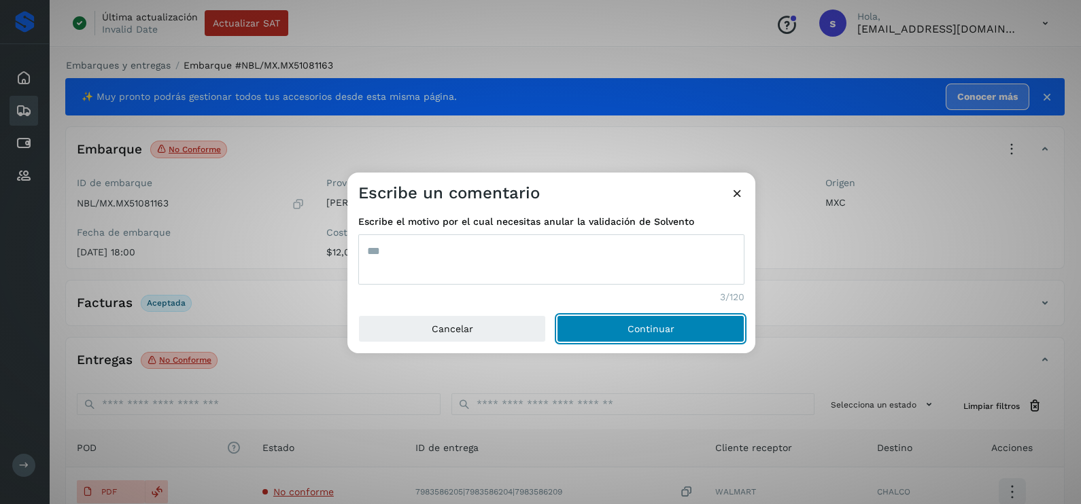
click at [557, 315] on button "Continuar" at bounding box center [651, 328] width 188 height 27
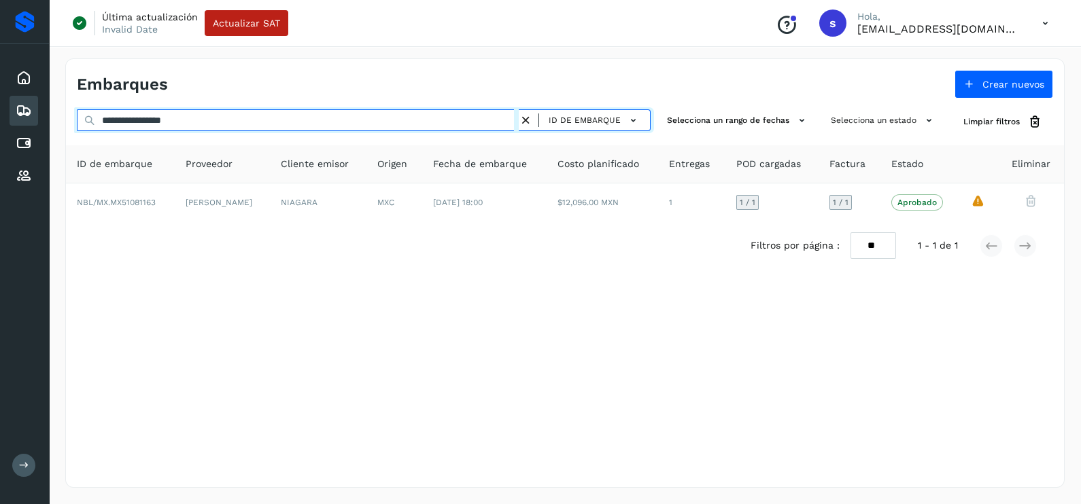
drag, startPoint x: 242, startPoint y: 116, endPoint x: -3, endPoint y: 120, distance: 245.4
click at [0, 120] on html "**********" at bounding box center [540, 252] width 1081 height 504
paste input "text"
type input "**********"
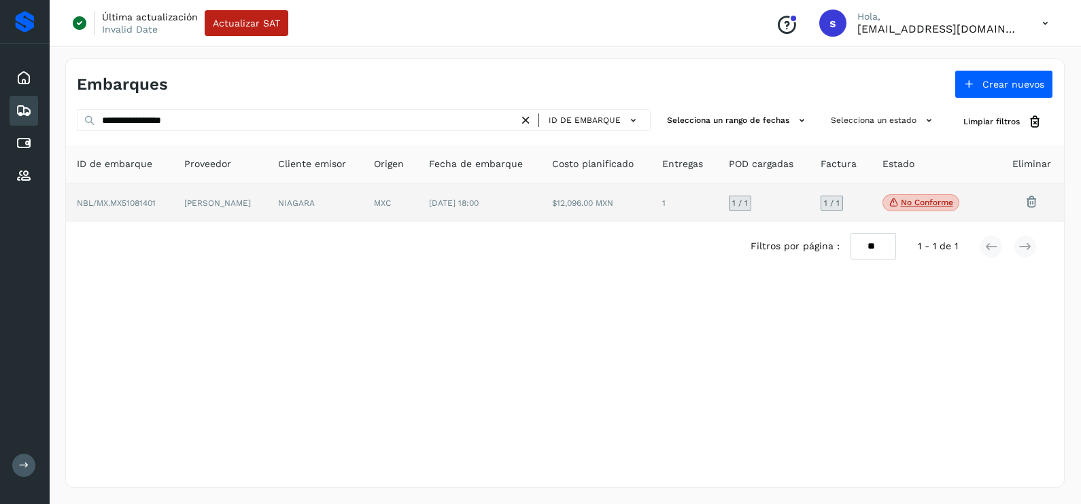
click at [323, 184] on td "NIAGARA" at bounding box center [315, 203] width 96 height 39
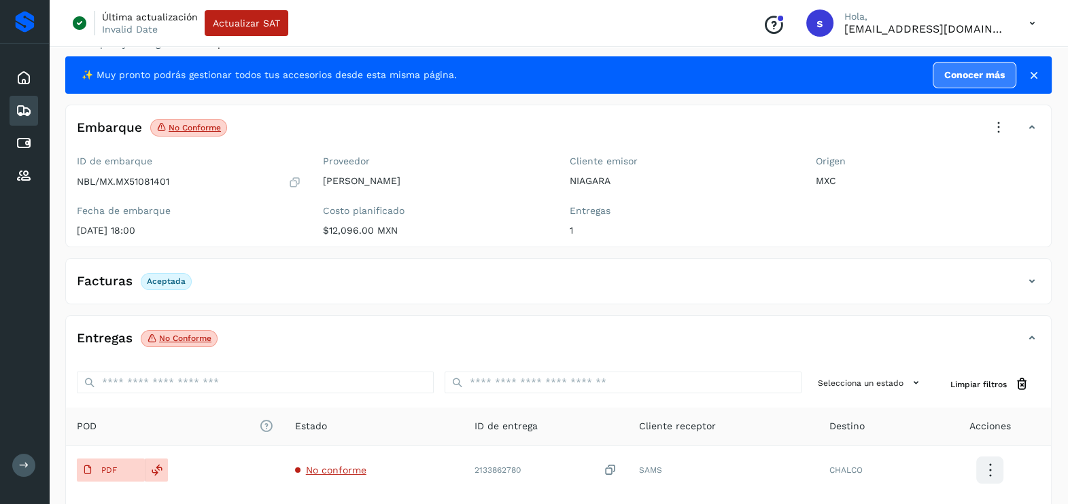
scroll to position [143, 0]
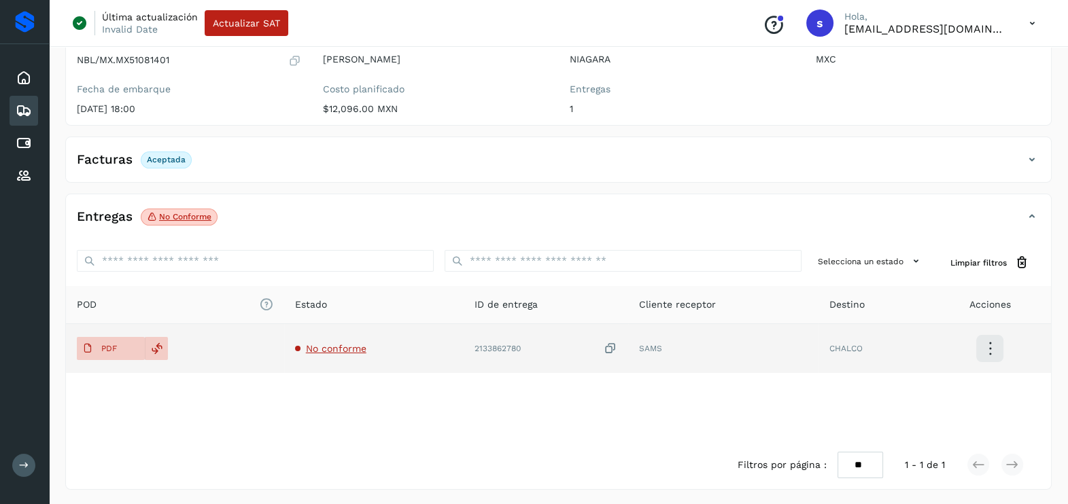
click at [336, 345] on span "No conforme" at bounding box center [336, 348] width 60 height 11
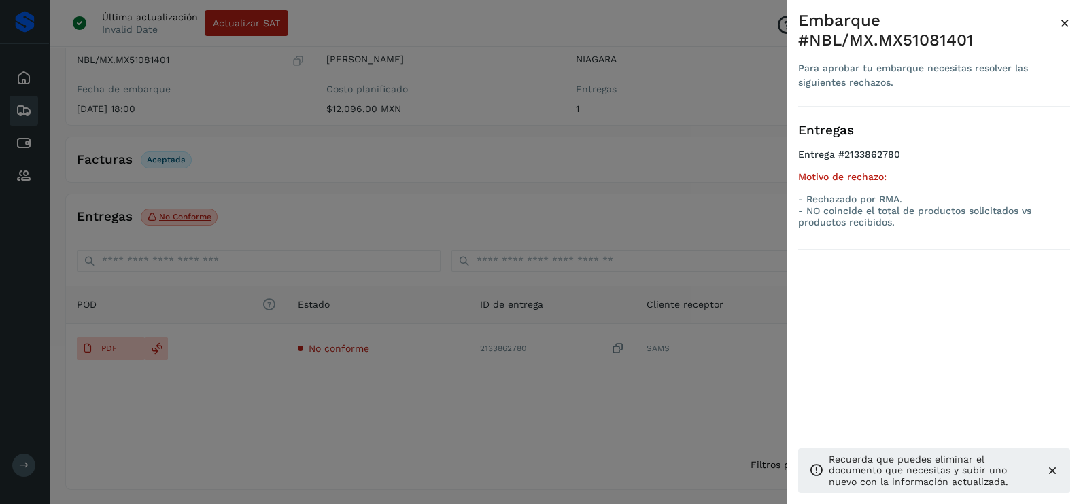
click at [366, 362] on div at bounding box center [540, 252] width 1081 height 504
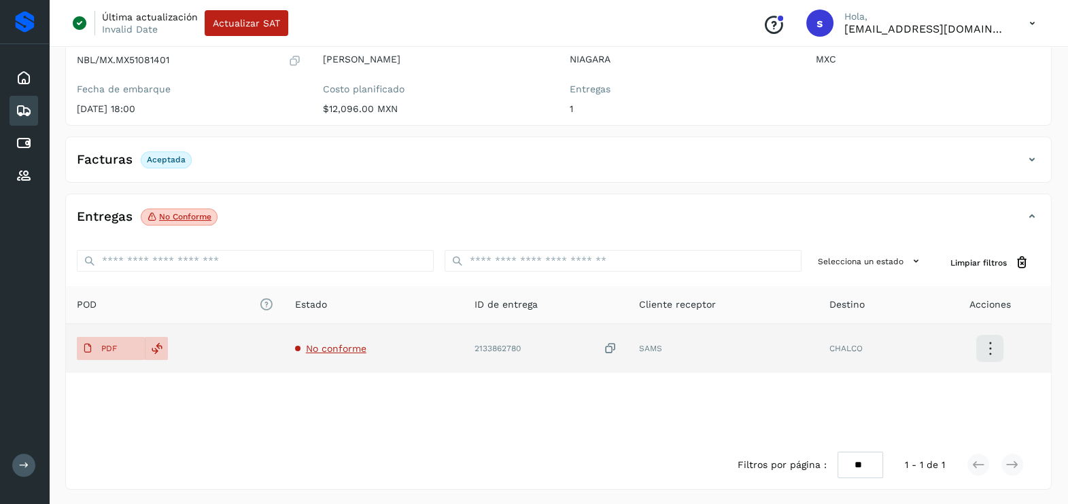
click at [612, 342] on icon at bounding box center [611, 349] width 14 height 14
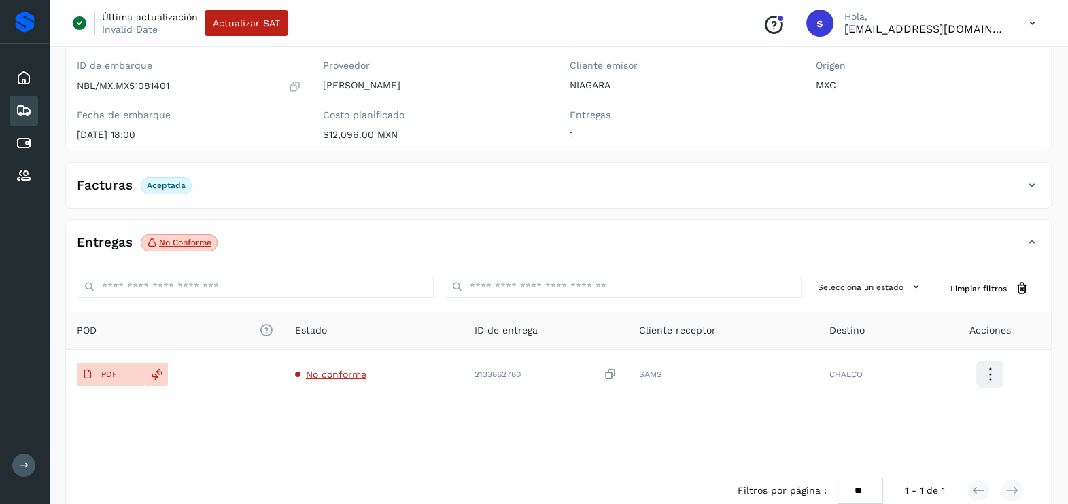
scroll to position [0, 0]
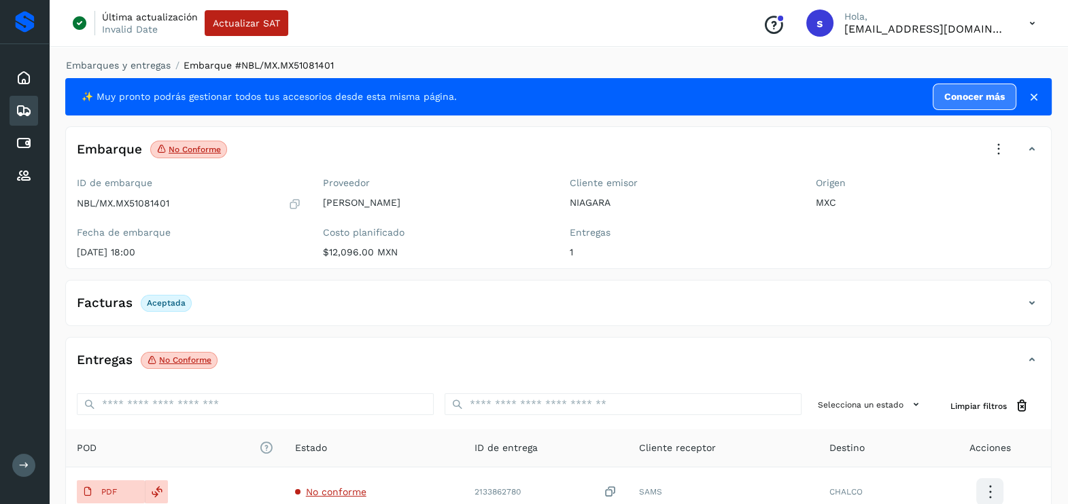
click at [1001, 148] on icon at bounding box center [999, 150] width 30 height 30
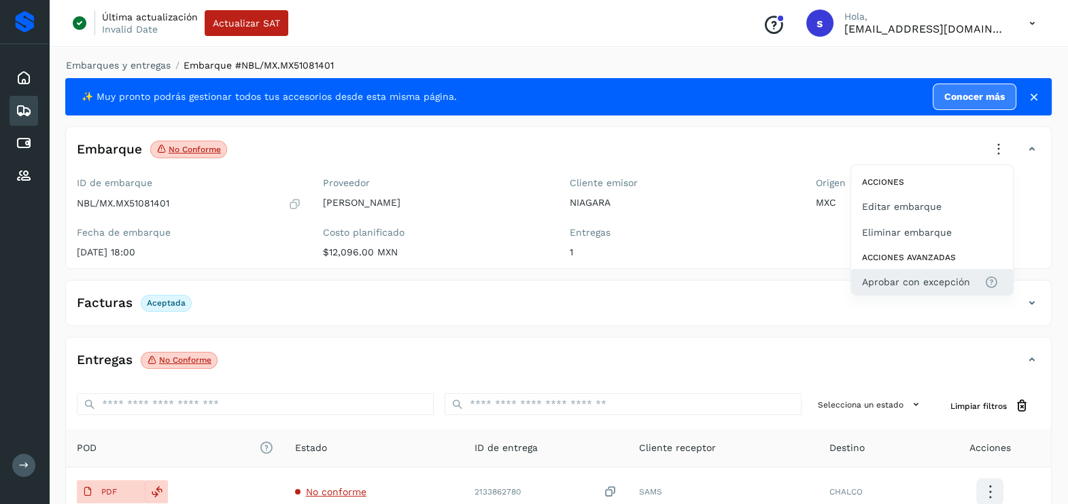
click at [893, 273] on button "Aprobar con excepción" at bounding box center [932, 282] width 162 height 26
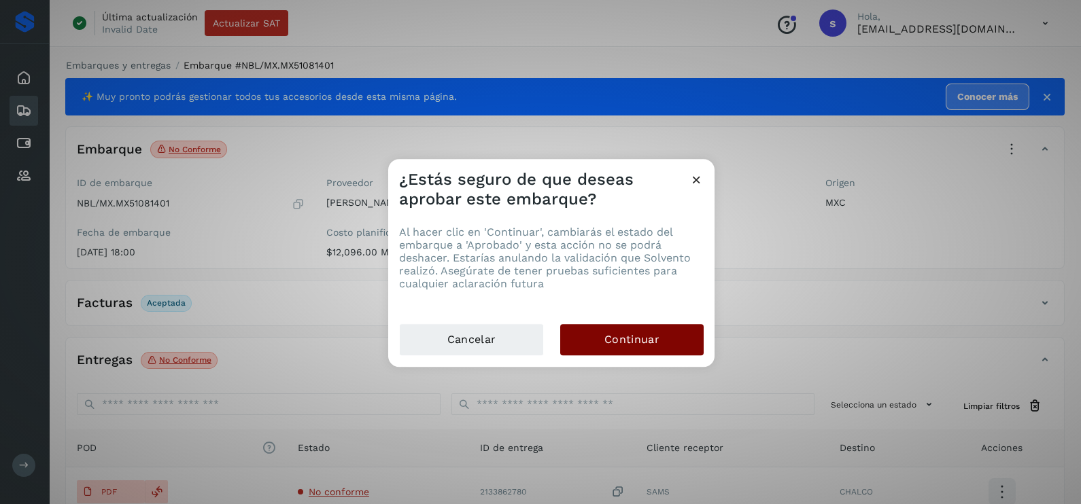
click at [653, 346] on span "Continuar" at bounding box center [631, 339] width 55 height 15
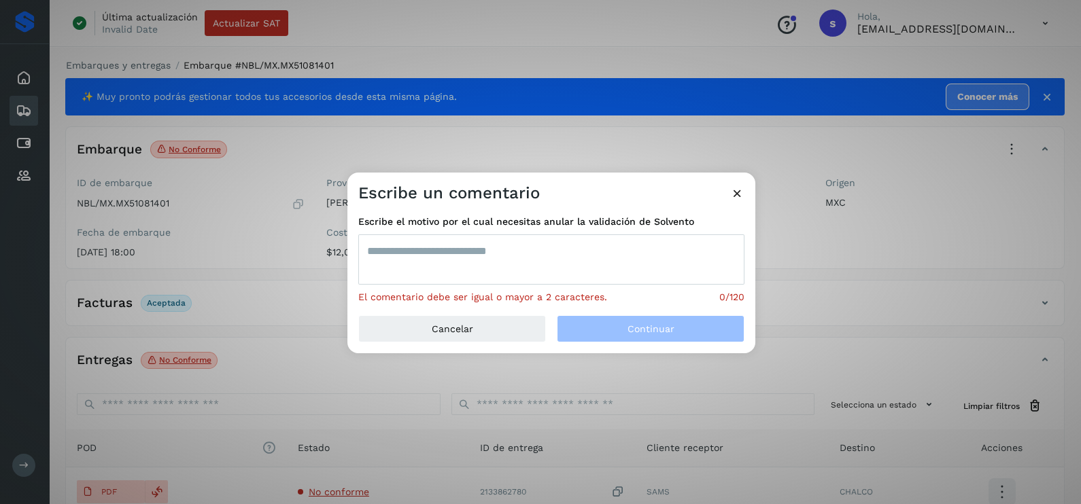
click at [469, 260] on textarea at bounding box center [551, 260] width 386 height 50
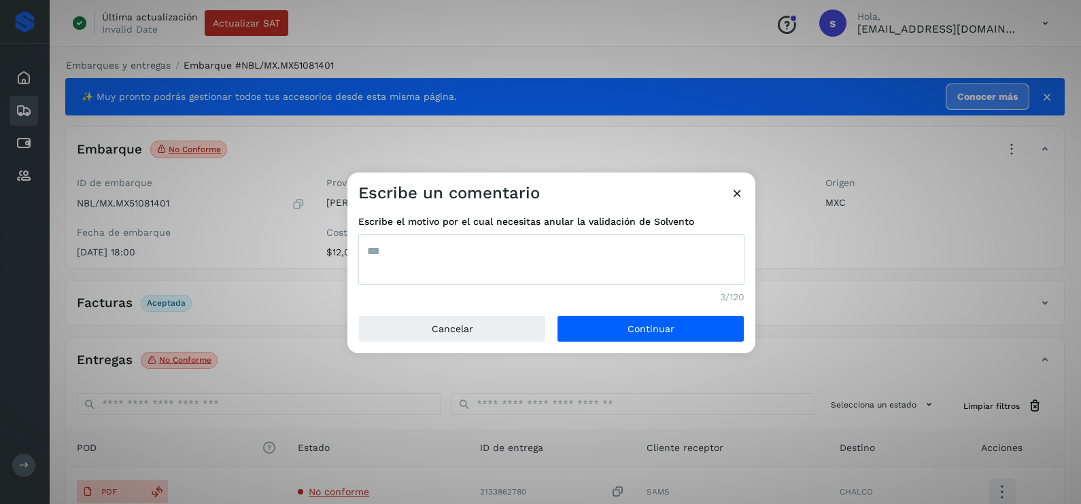
type textarea "***"
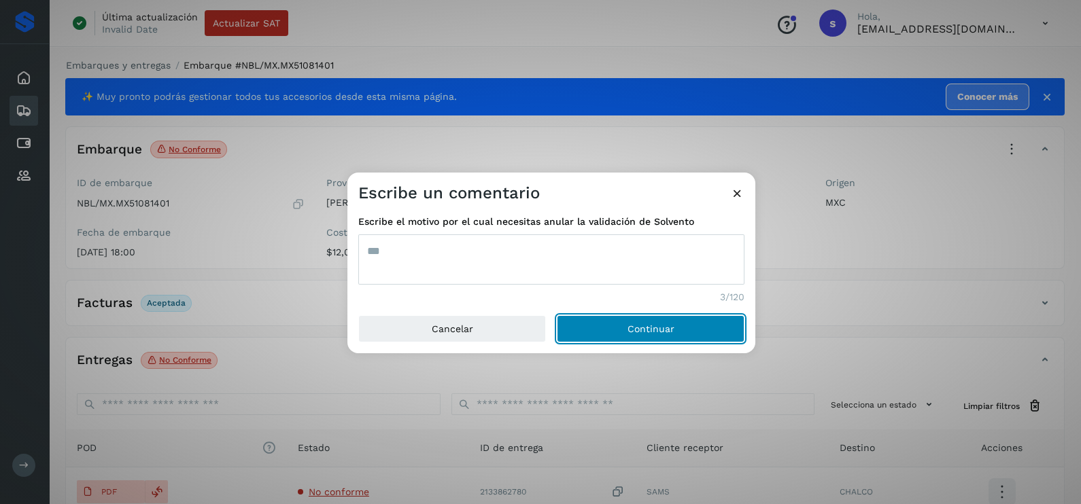
click at [557, 315] on button "Continuar" at bounding box center [651, 328] width 188 height 27
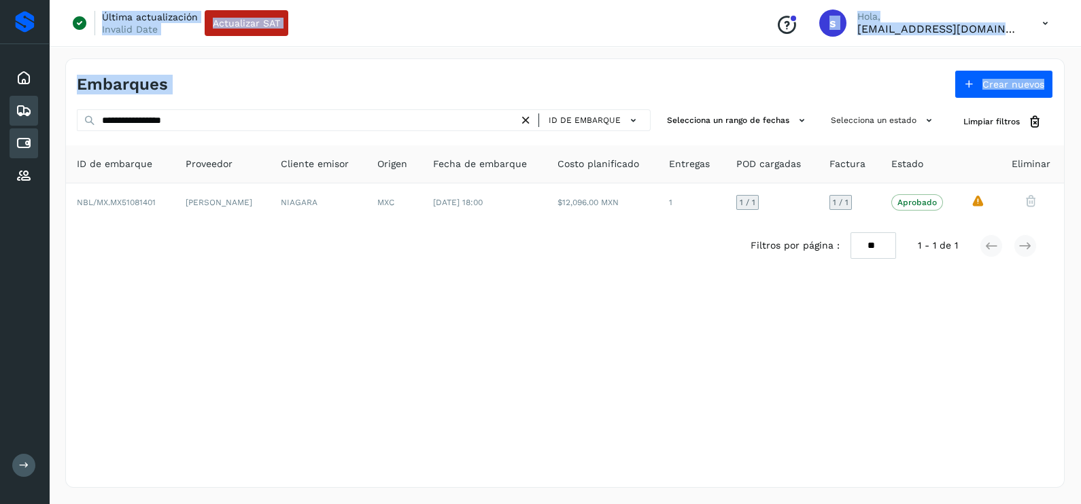
drag, startPoint x: 116, startPoint y: 141, endPoint x: 14, endPoint y: 146, distance: 102.1
click at [14, 146] on div "**********" at bounding box center [540, 252] width 1081 height 504
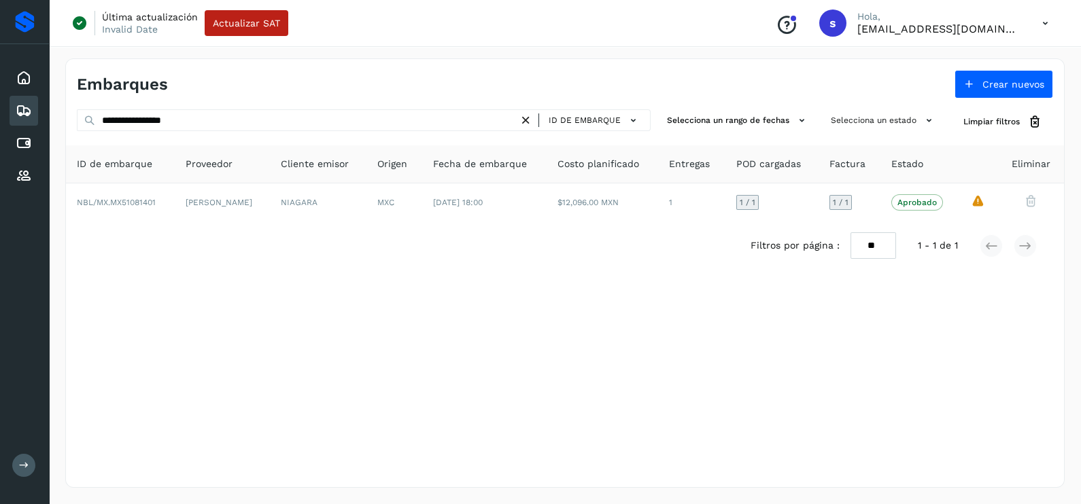
click at [224, 137] on div "**********" at bounding box center [565, 189] width 998 height 160
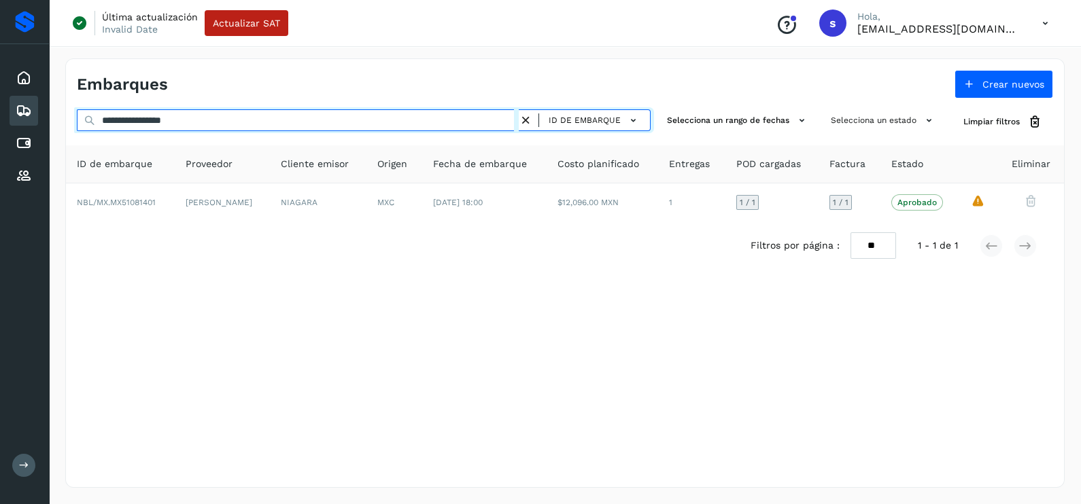
drag, startPoint x: 243, startPoint y: 119, endPoint x: 56, endPoint y: 136, distance: 187.0
click at [56, 136] on div "**********" at bounding box center [565, 273] width 1032 height 462
paste input "text"
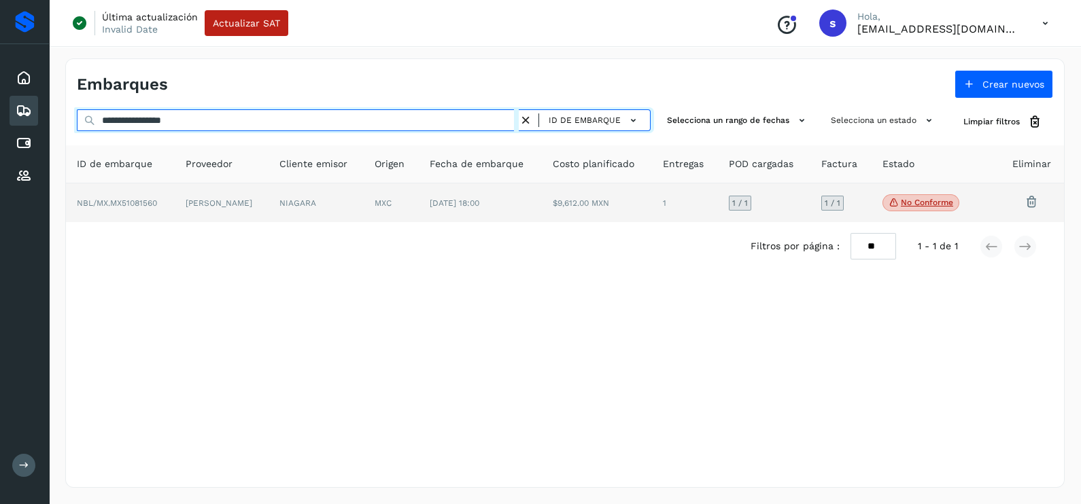
type input "**********"
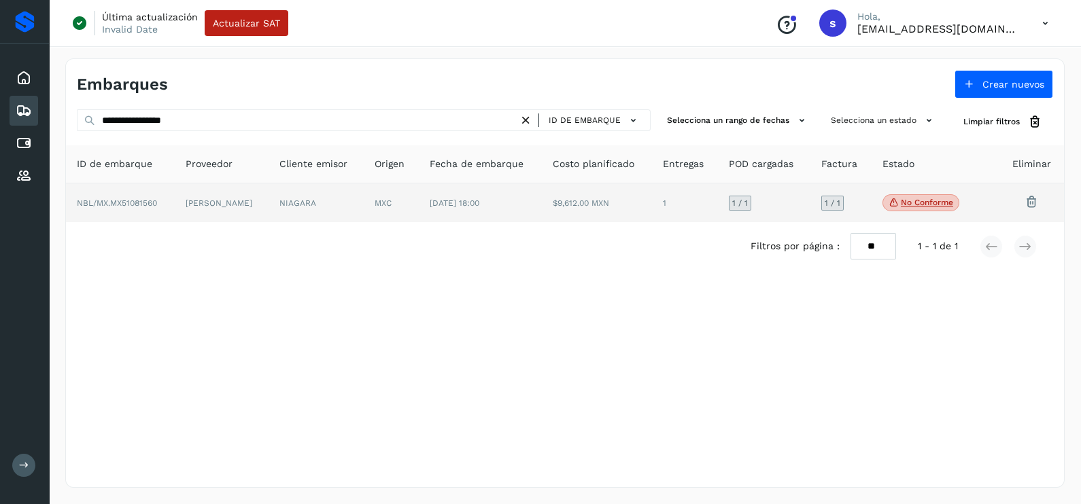
click at [197, 208] on td "[PERSON_NAME]" at bounding box center [222, 203] width 94 height 39
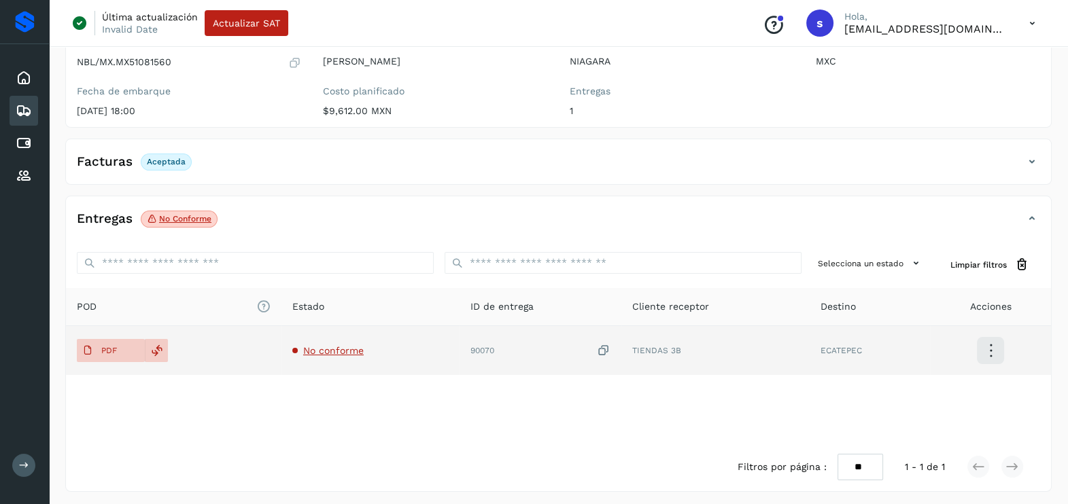
scroll to position [143, 0]
click at [320, 354] on td "No conforme" at bounding box center [370, 348] width 178 height 49
click at [330, 350] on span "No conforme" at bounding box center [333, 348] width 60 height 11
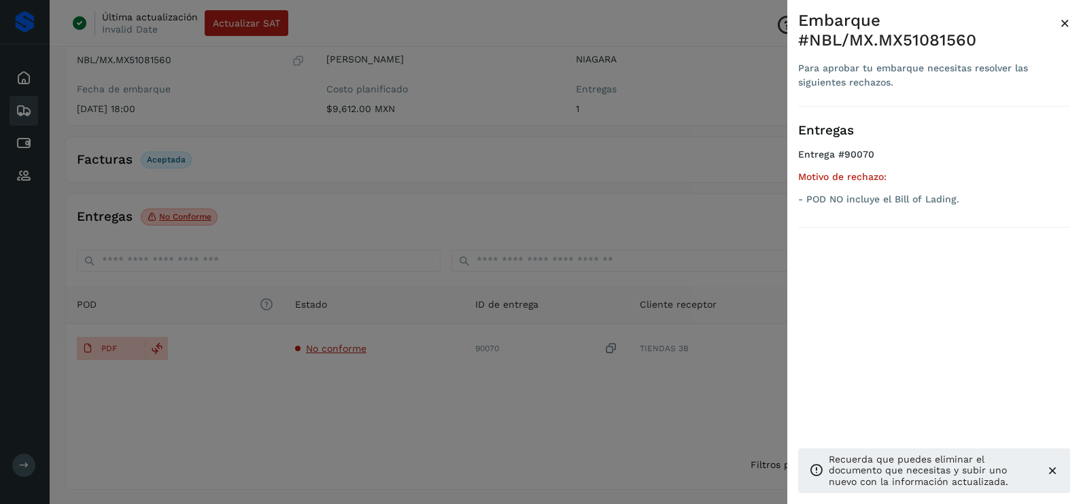
click at [405, 412] on div at bounding box center [540, 252] width 1081 height 504
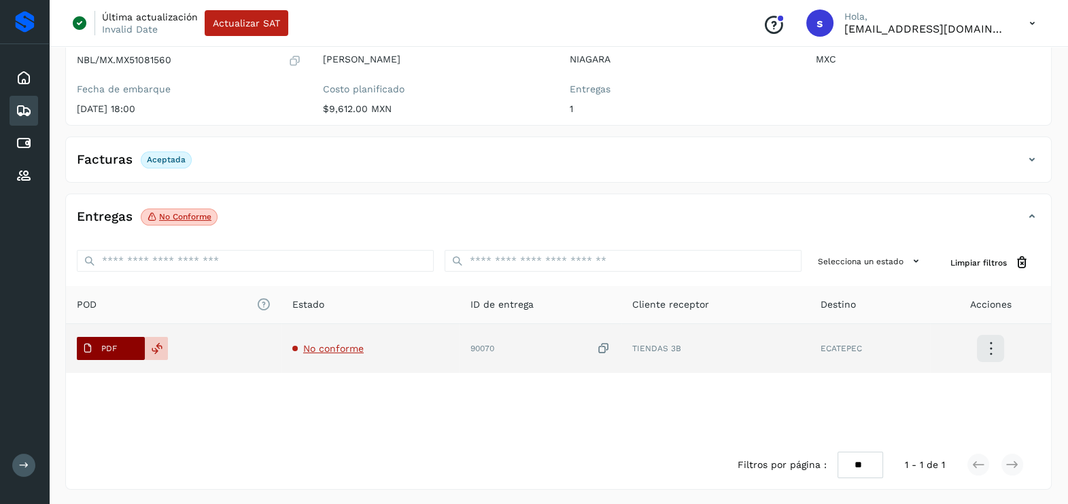
click at [122, 343] on button "PDF" at bounding box center [111, 348] width 68 height 23
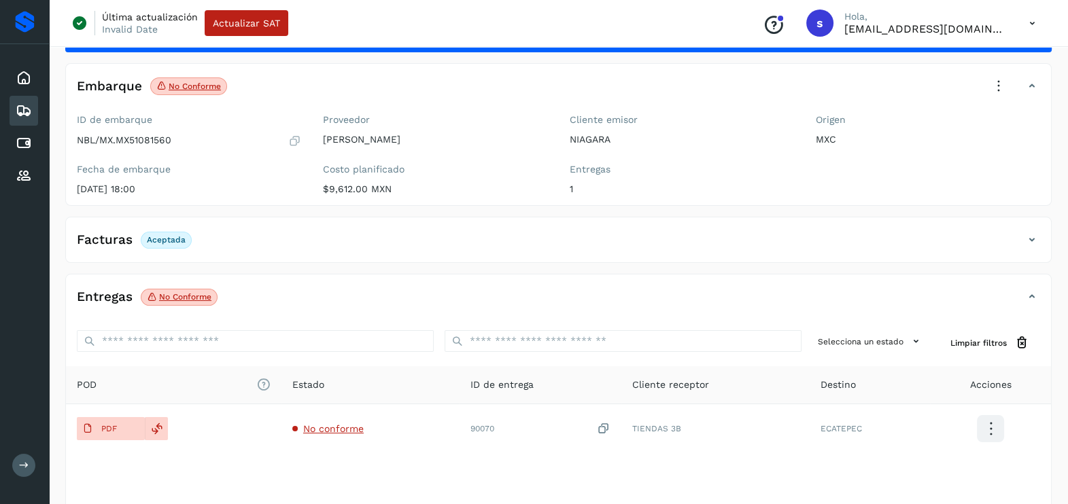
scroll to position [0, 0]
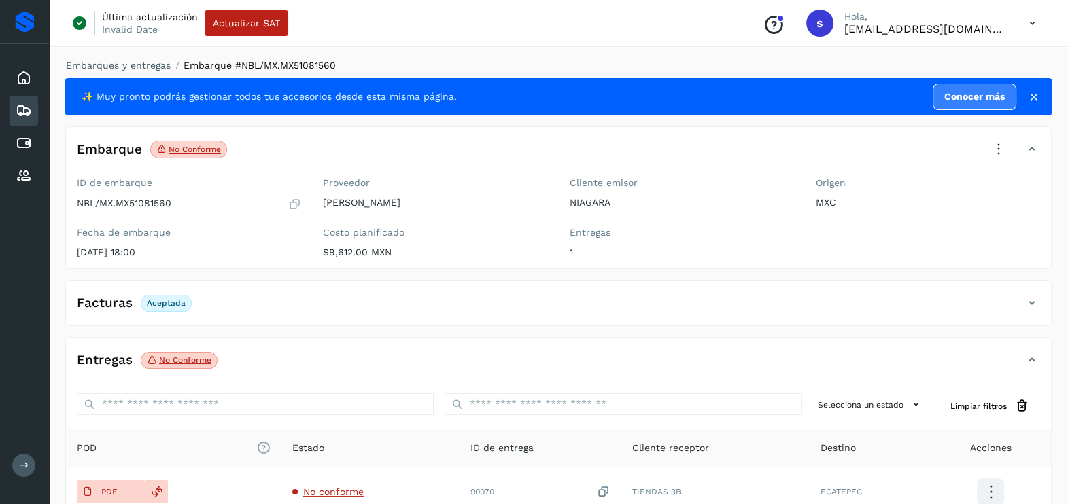
click at [991, 150] on icon at bounding box center [999, 150] width 30 height 30
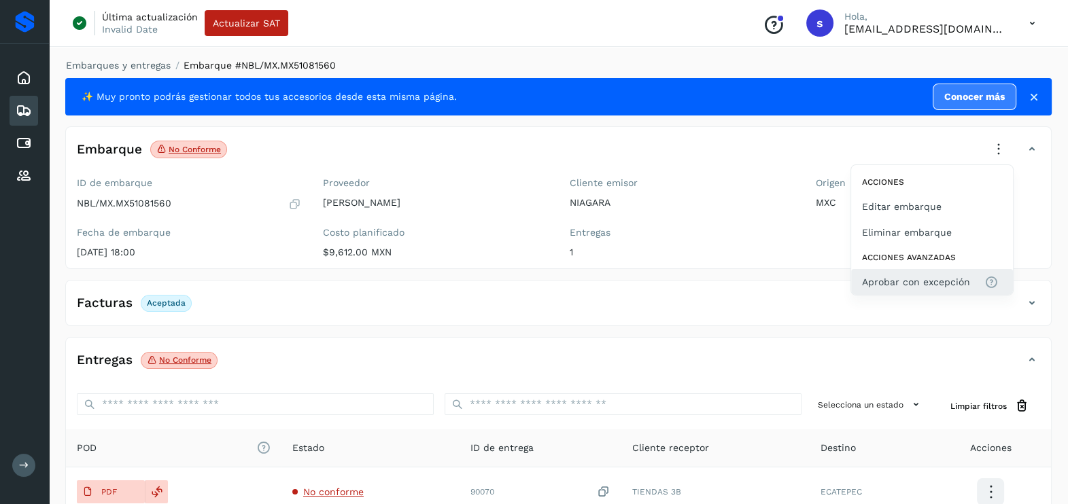
click at [969, 272] on button "Aprobar con excepción" at bounding box center [932, 282] width 162 height 26
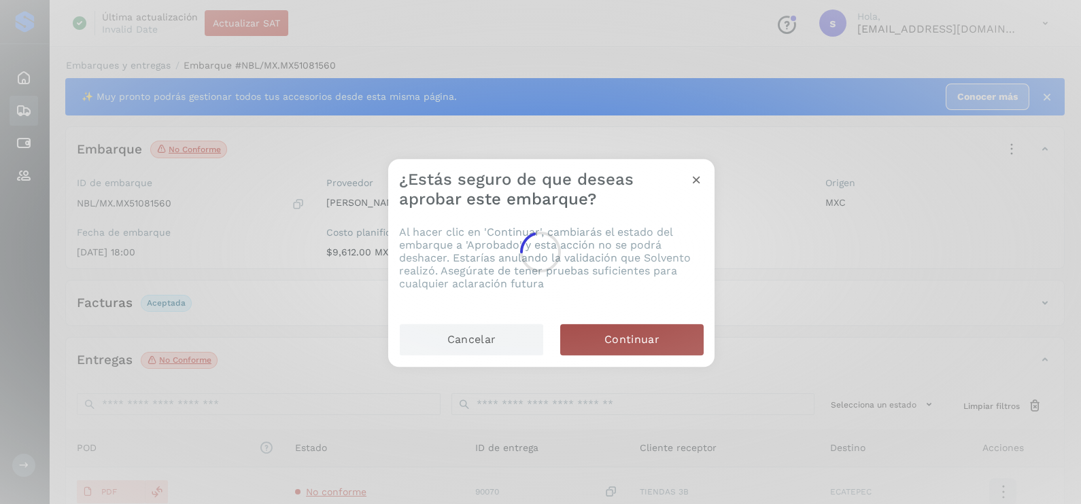
click at [663, 337] on div at bounding box center [540, 252] width 1081 height 504
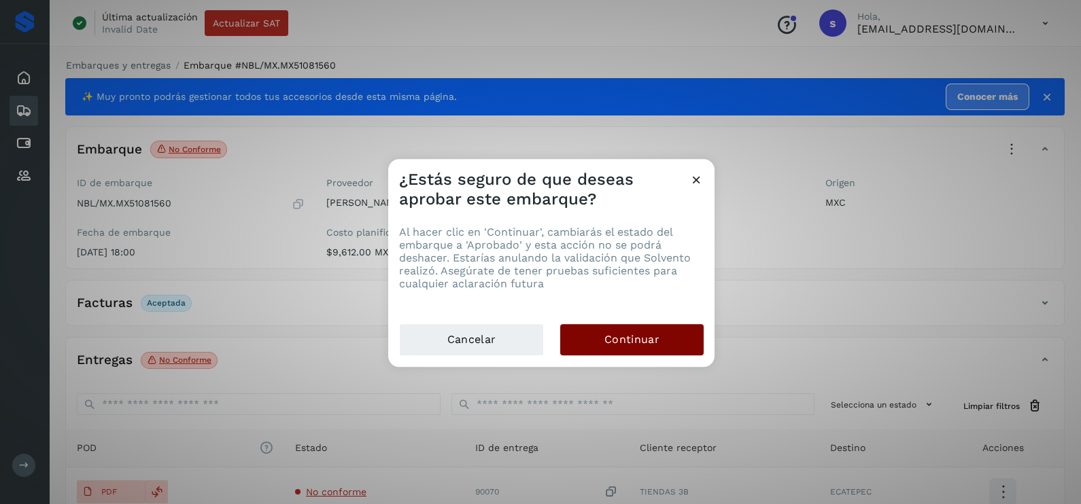
click at [587, 350] on button "Continuar" at bounding box center [631, 339] width 143 height 31
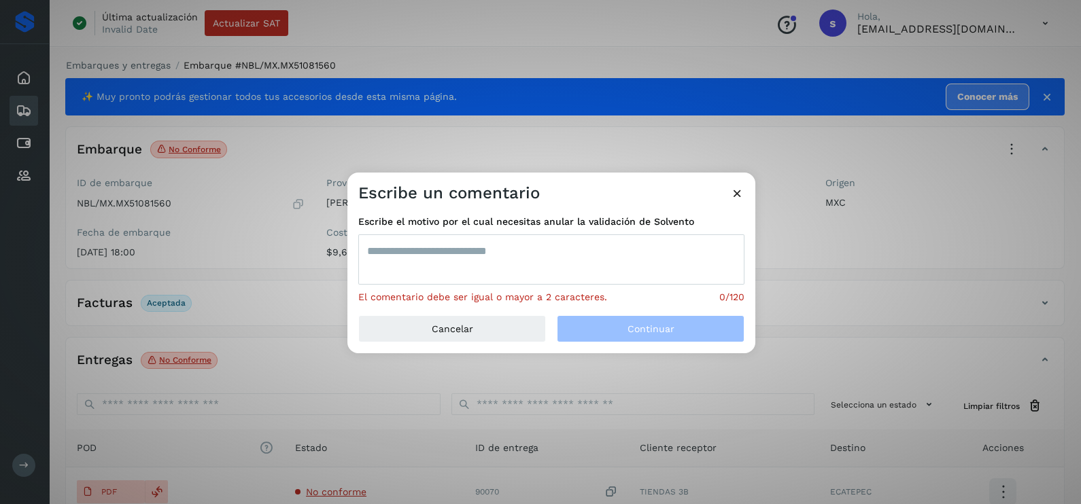
click at [534, 254] on textarea at bounding box center [551, 260] width 386 height 50
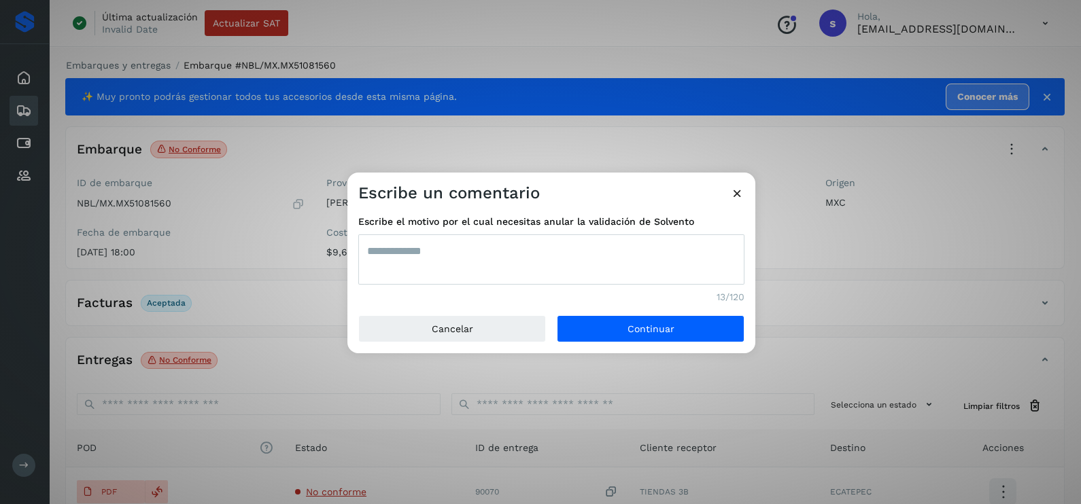
type textarea "**********"
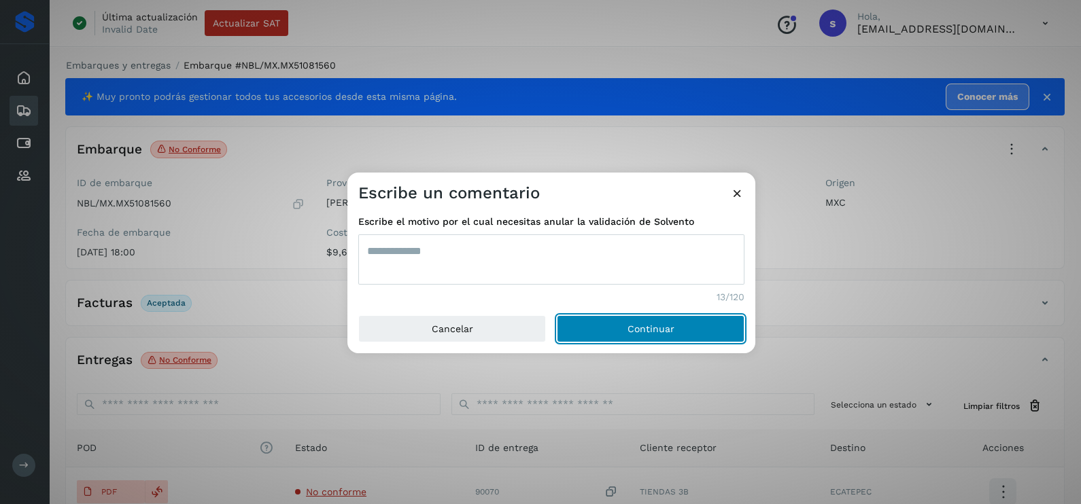
click at [557, 315] on button "Continuar" at bounding box center [651, 328] width 188 height 27
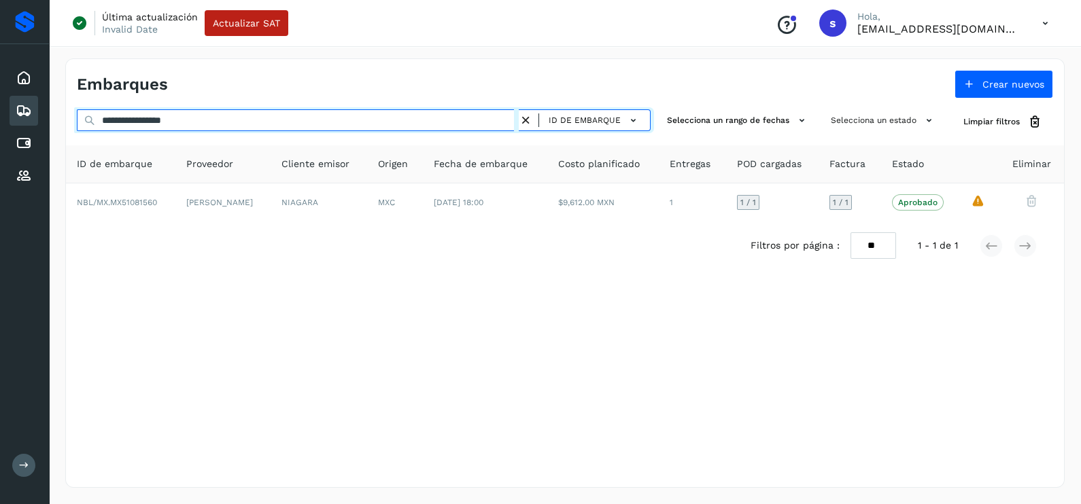
drag, startPoint x: 262, startPoint y: 123, endPoint x: 33, endPoint y: 124, distance: 228.4
click at [33, 124] on div "**********" at bounding box center [540, 252] width 1081 height 504
paste input "text"
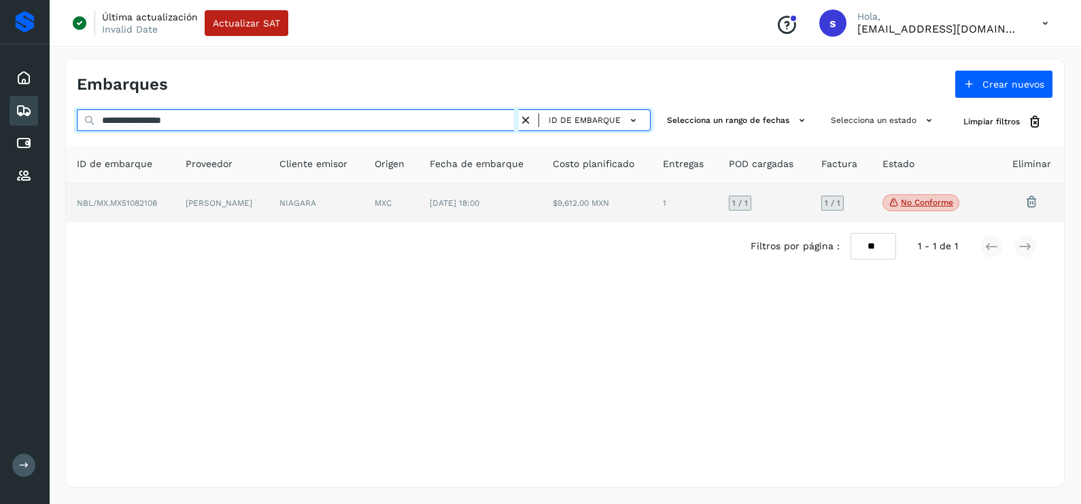
type input "**********"
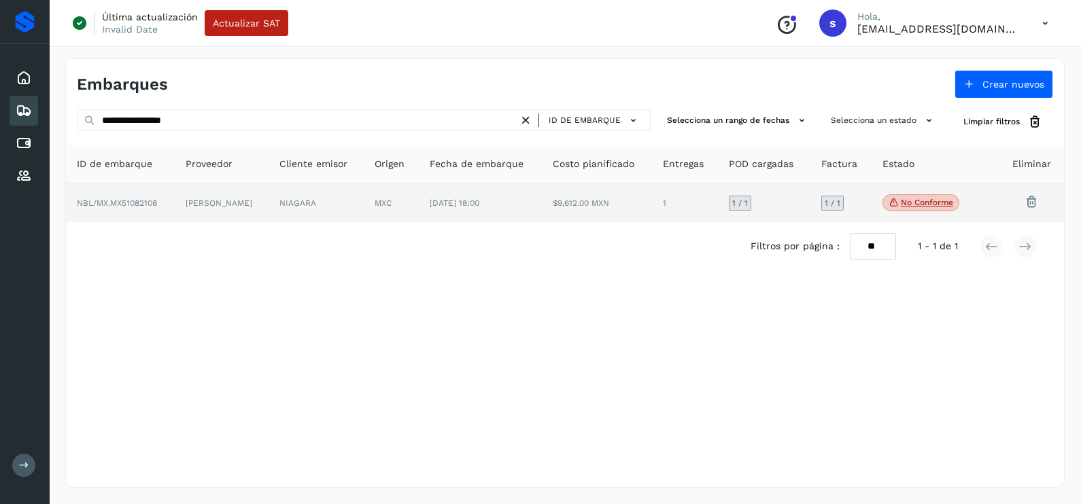
click at [269, 190] on td "[PERSON_NAME]" at bounding box center [222, 203] width 94 height 39
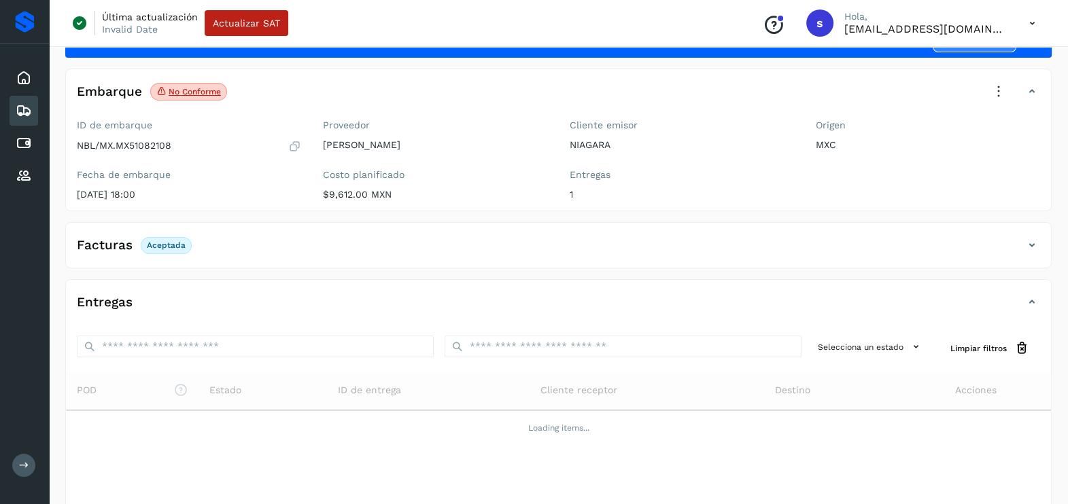
scroll to position [84, 0]
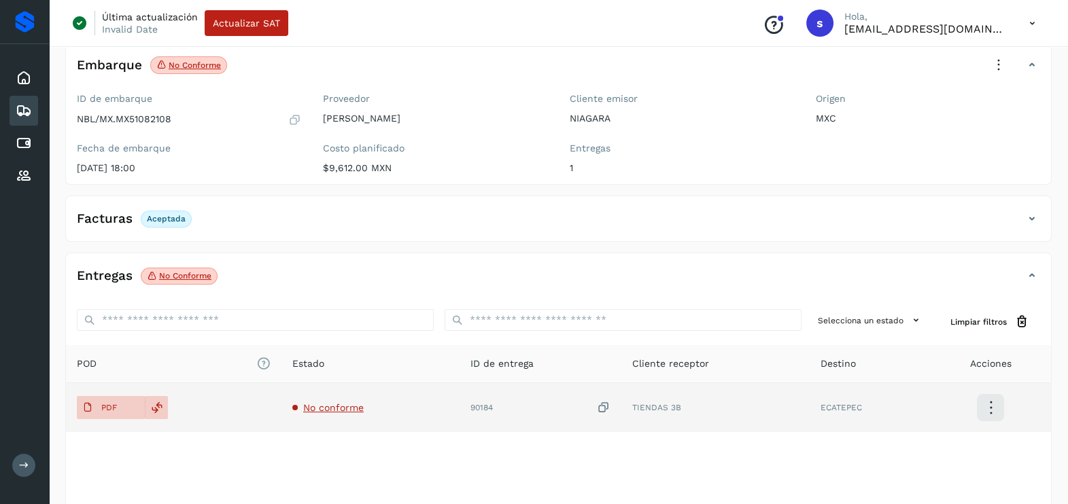
click at [344, 400] on td "No conforme" at bounding box center [370, 407] width 178 height 49
click at [333, 410] on span "No conforme" at bounding box center [333, 407] width 60 height 11
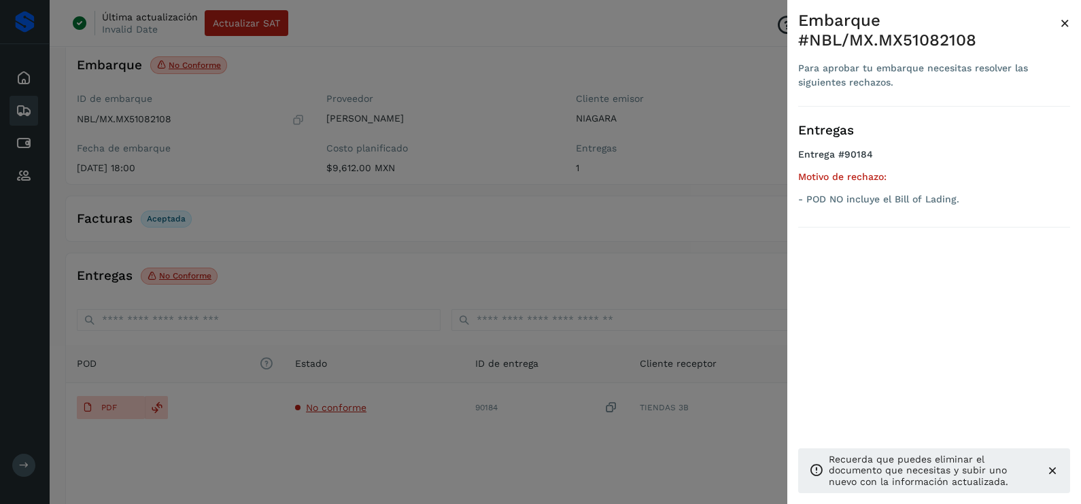
click at [411, 240] on div at bounding box center [540, 252] width 1081 height 504
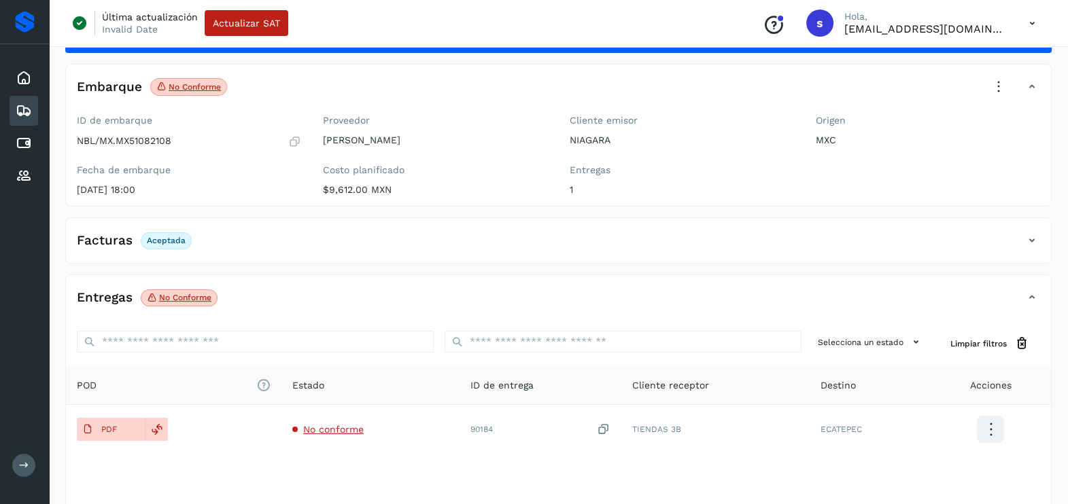
scroll to position [143, 0]
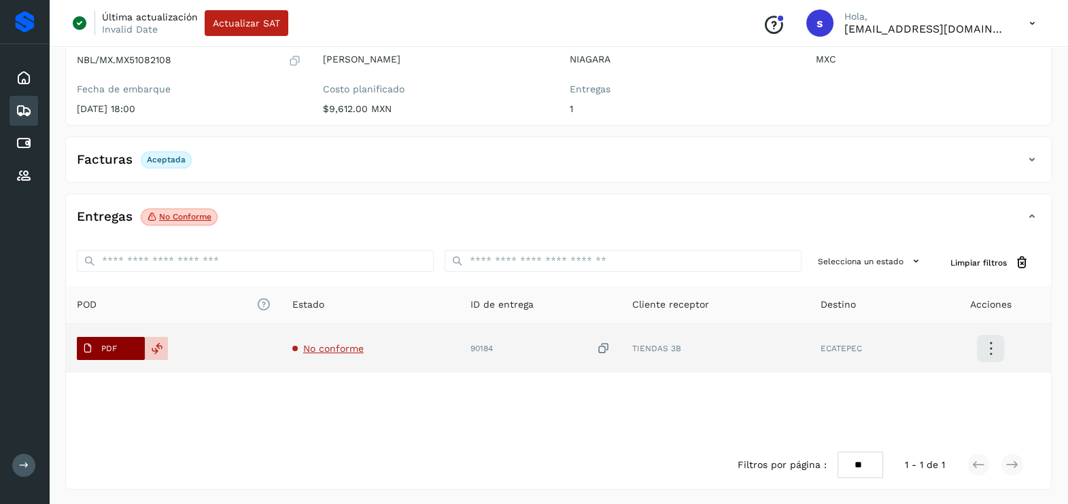
click at [94, 354] on span "PDF" at bounding box center [100, 349] width 46 height 22
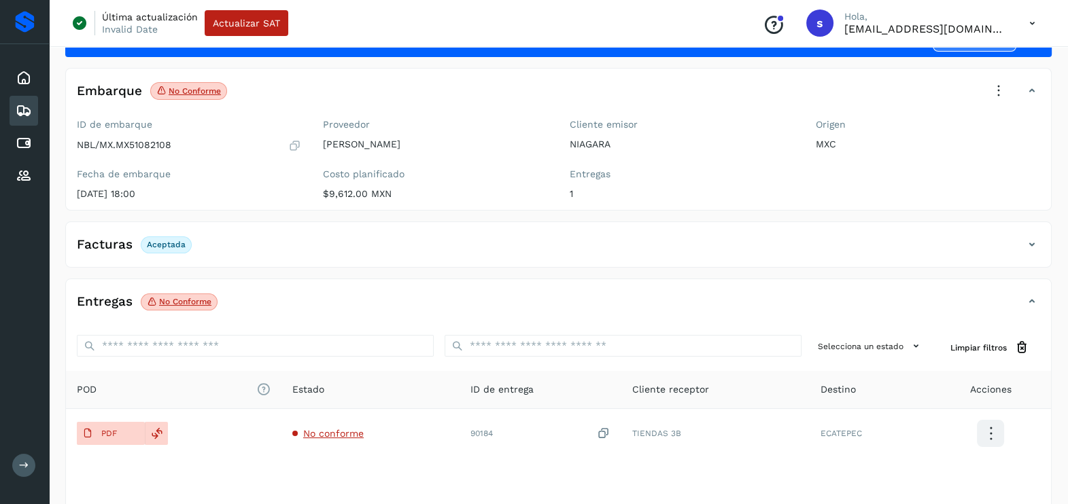
scroll to position [0, 0]
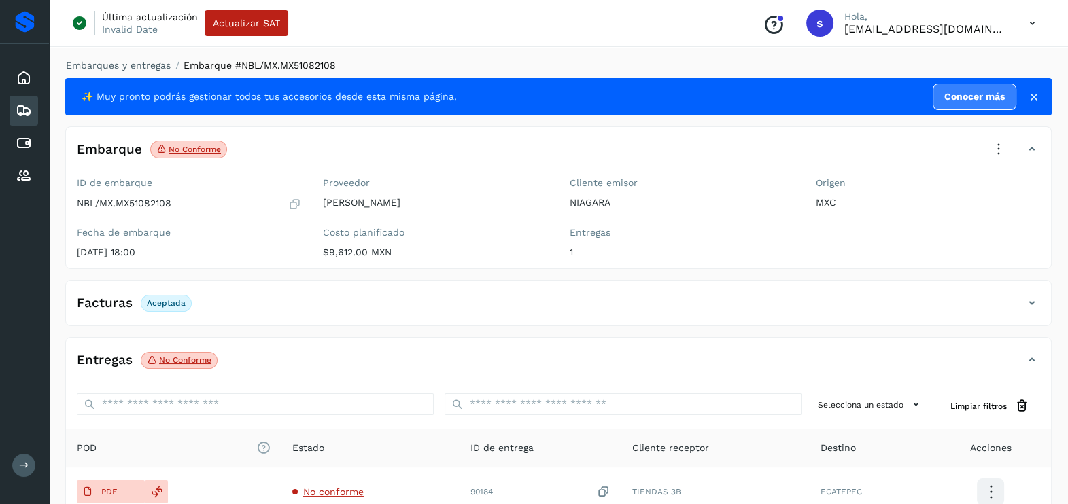
click at [995, 149] on icon at bounding box center [999, 150] width 30 height 30
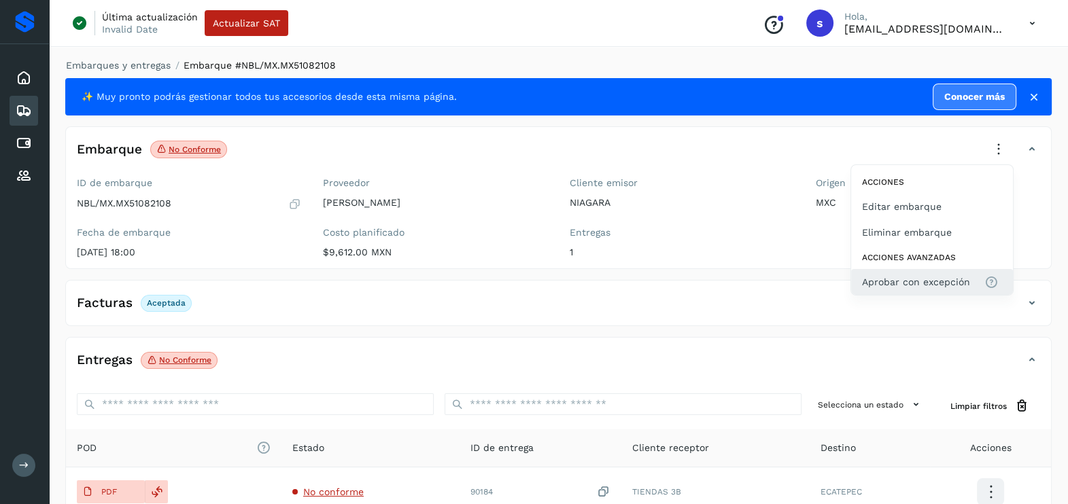
click at [893, 282] on span "Aprobar con excepción" at bounding box center [916, 282] width 108 height 15
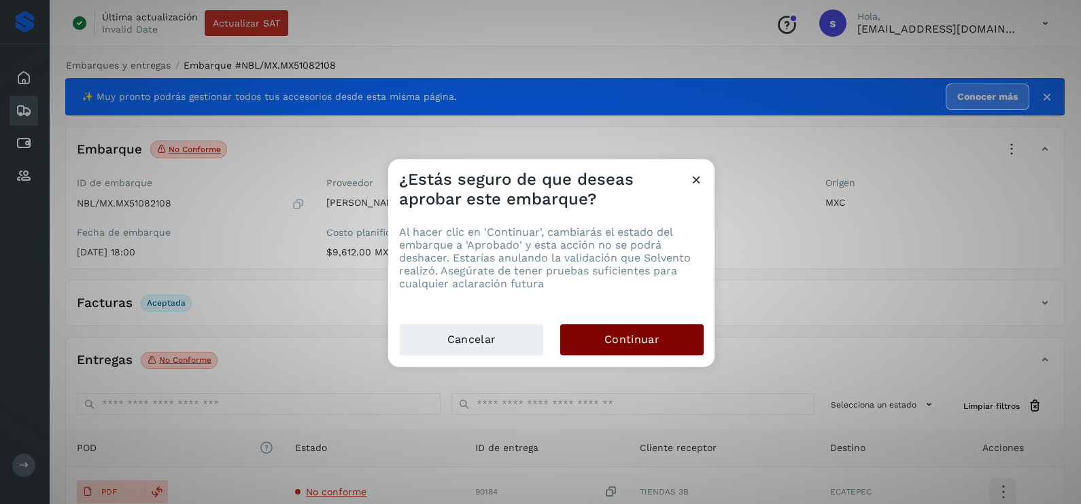
click at [676, 345] on button "Continuar" at bounding box center [631, 339] width 143 height 31
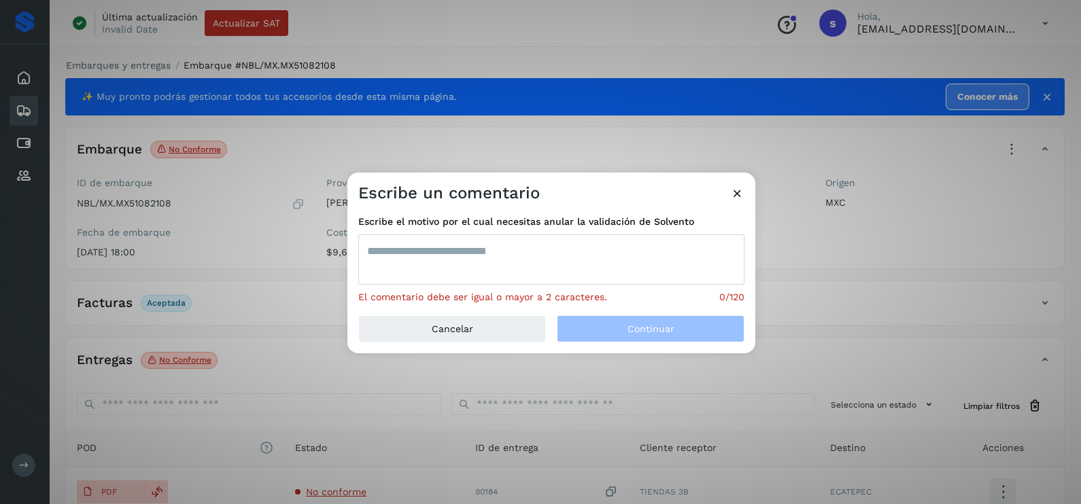
click at [585, 265] on textarea at bounding box center [551, 260] width 386 height 50
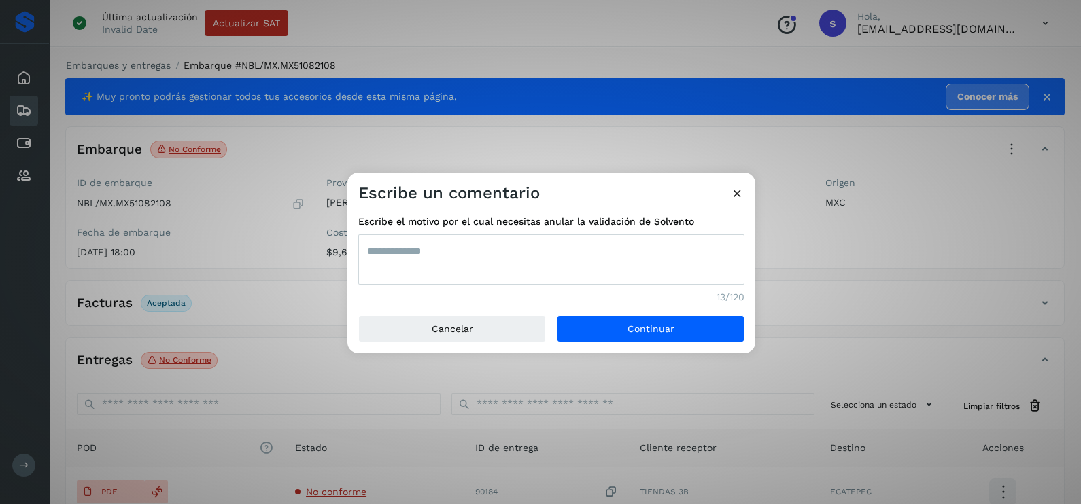
type textarea "**********"
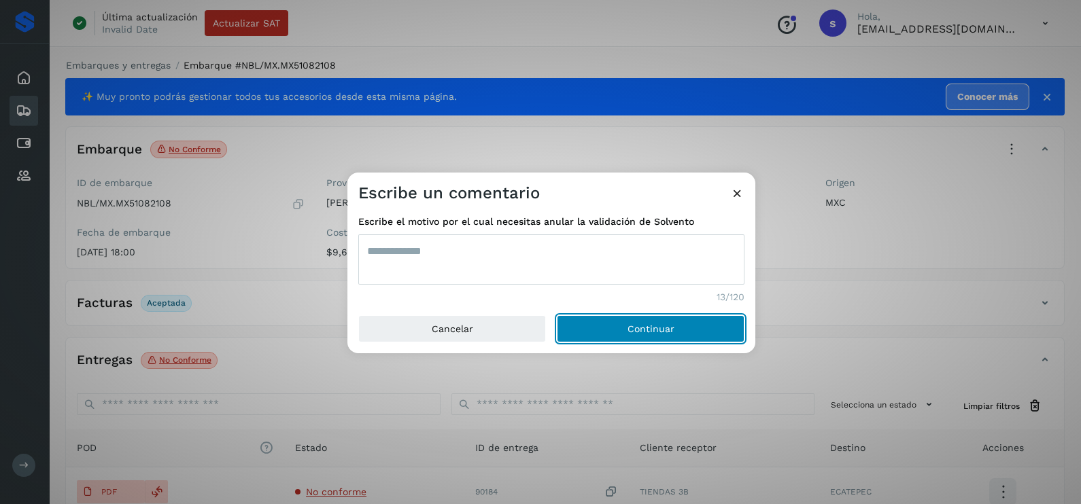
click at [557, 315] on button "Continuar" at bounding box center [651, 328] width 188 height 27
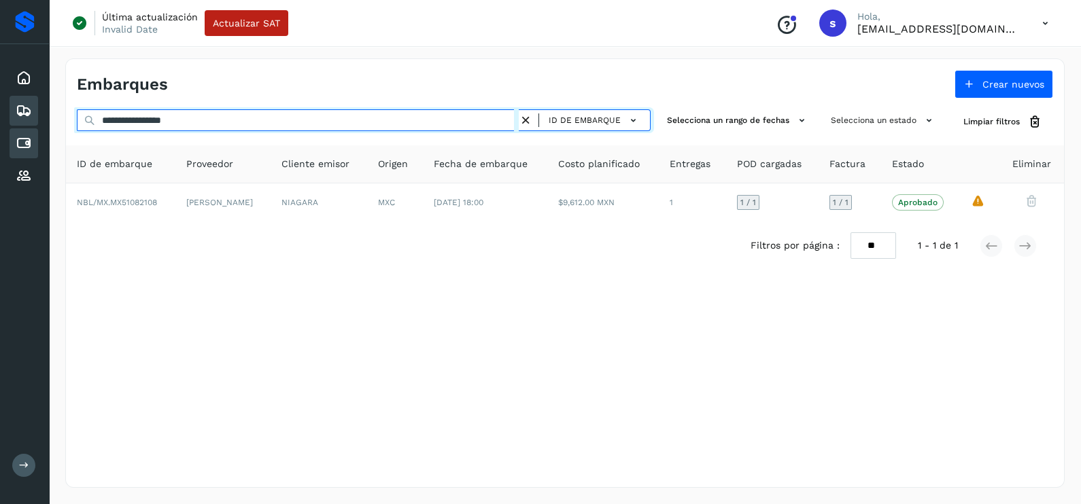
drag, startPoint x: 225, startPoint y: 126, endPoint x: 11, endPoint y: 137, distance: 214.4
click at [36, 137] on div "**********" at bounding box center [540, 252] width 1081 height 504
paste input "text"
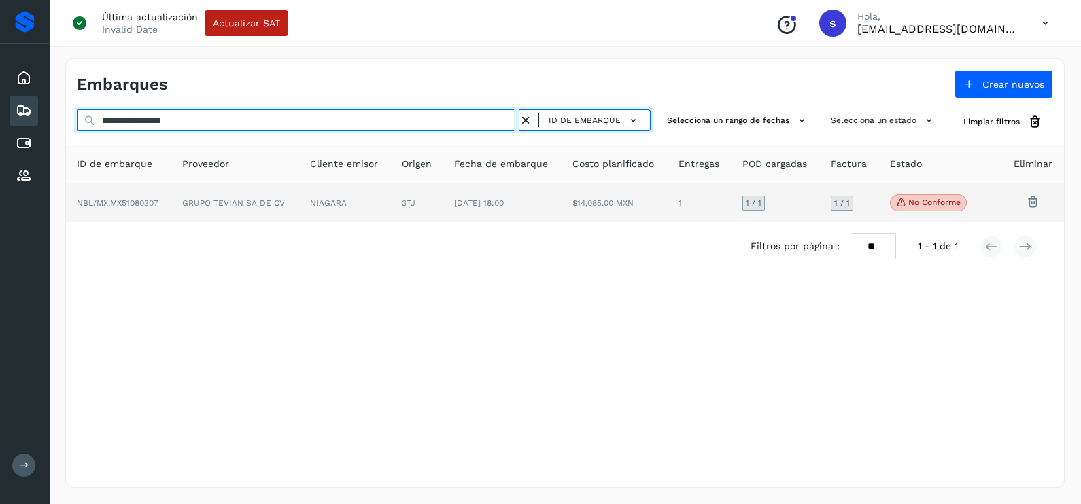
type input "**********"
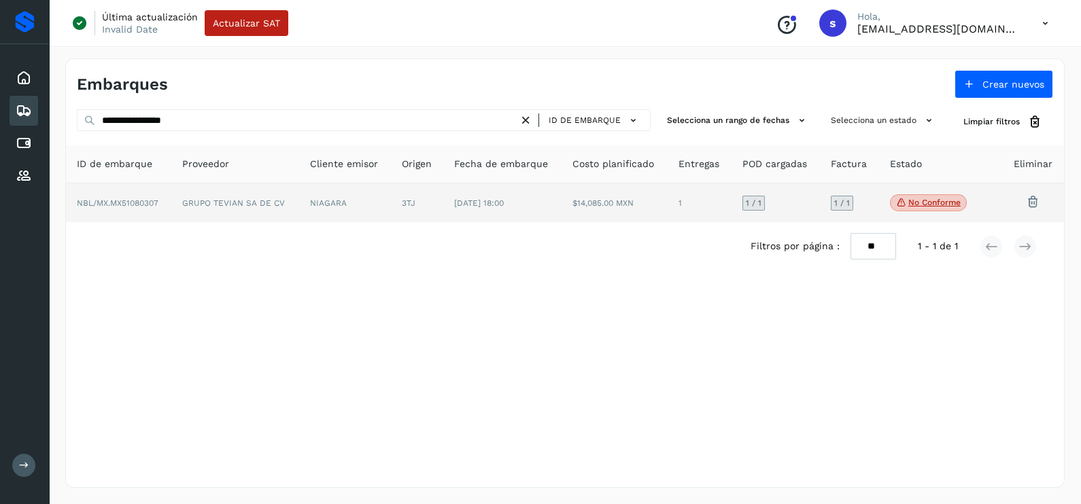
click at [249, 203] on td "GRUPO TEVIAN SA DE CV" at bounding box center [234, 203] width 127 height 39
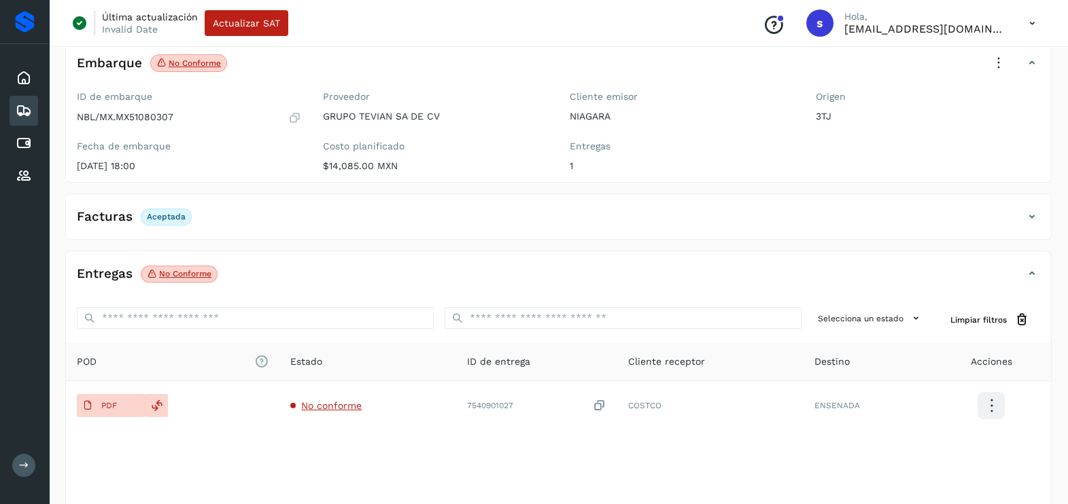
scroll to position [143, 0]
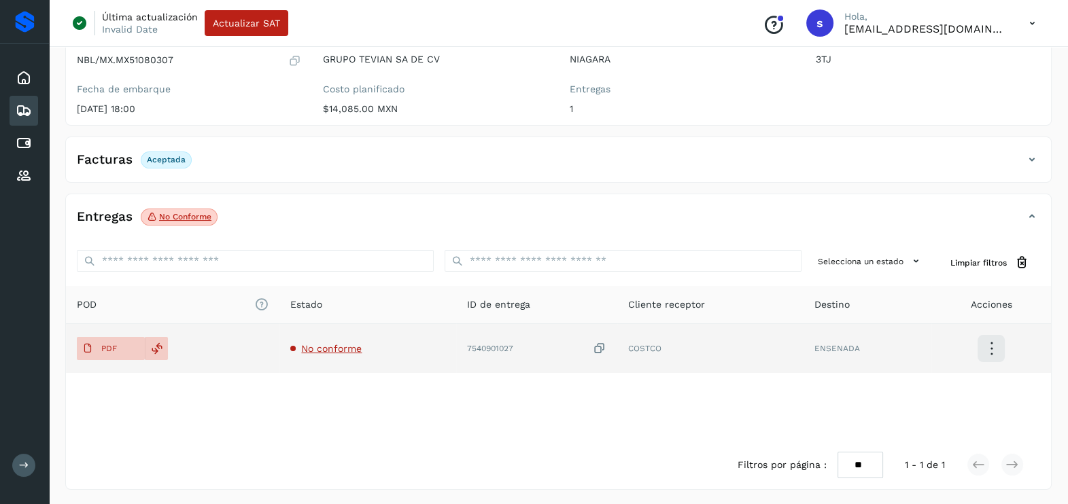
click at [333, 348] on span "No conforme" at bounding box center [331, 348] width 60 height 11
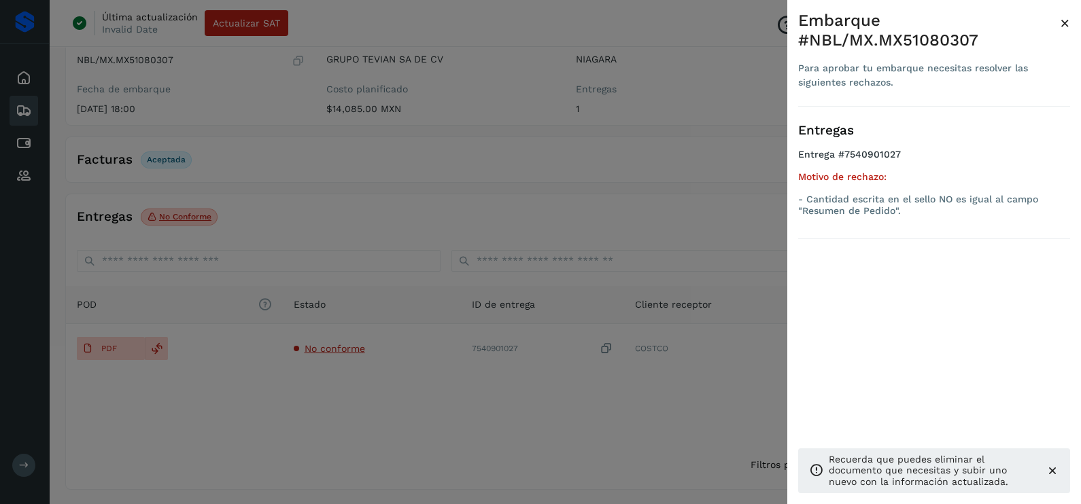
click at [366, 428] on div at bounding box center [540, 252] width 1081 height 504
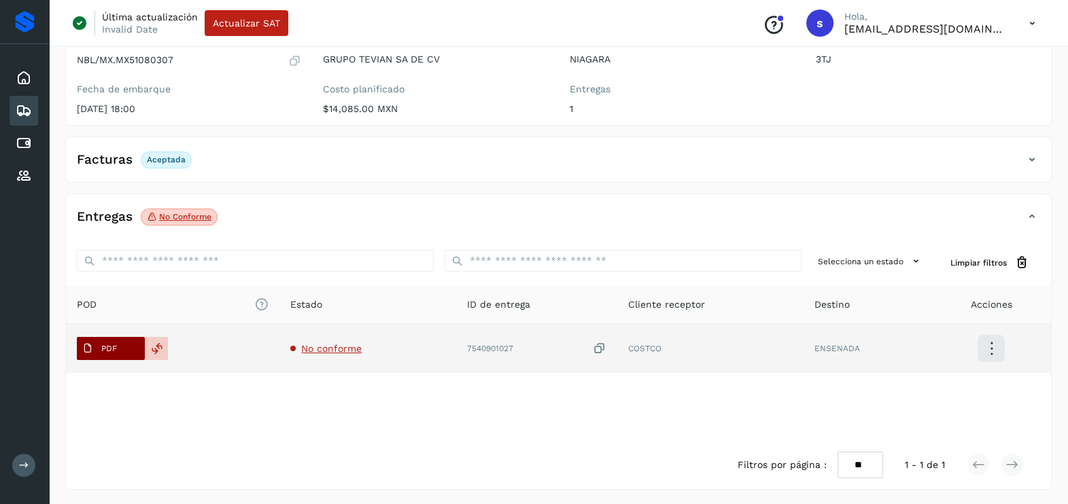
click at [102, 341] on span "PDF" at bounding box center [100, 349] width 46 height 22
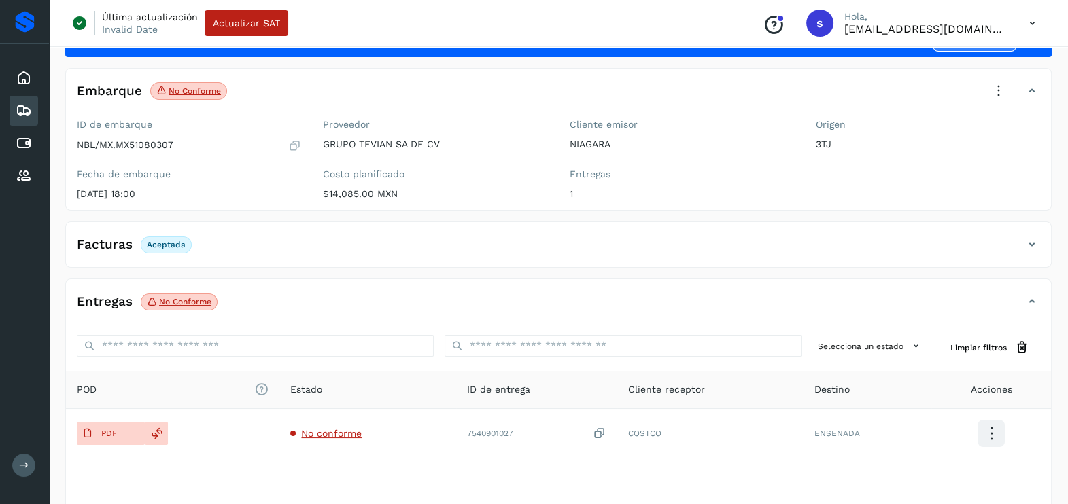
scroll to position [0, 0]
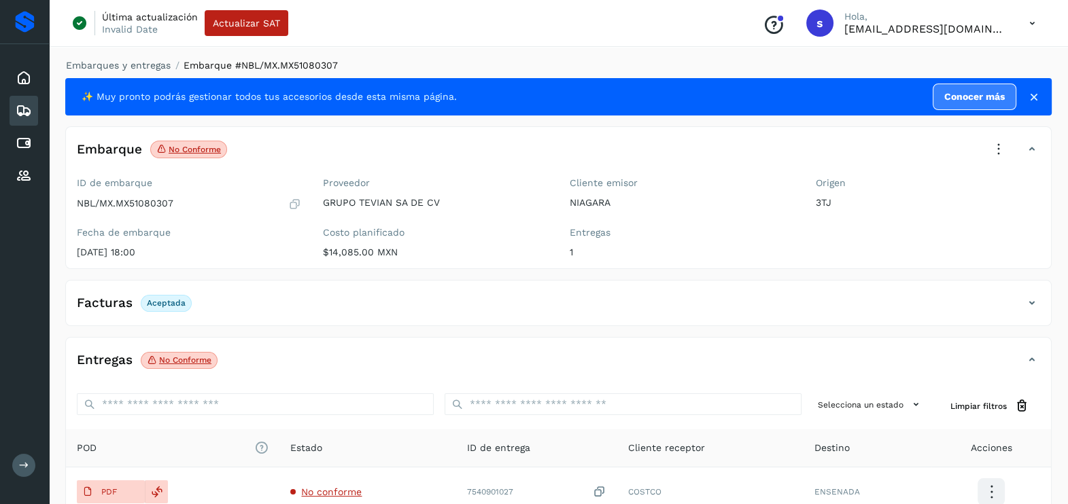
click at [1003, 142] on icon at bounding box center [999, 150] width 30 height 30
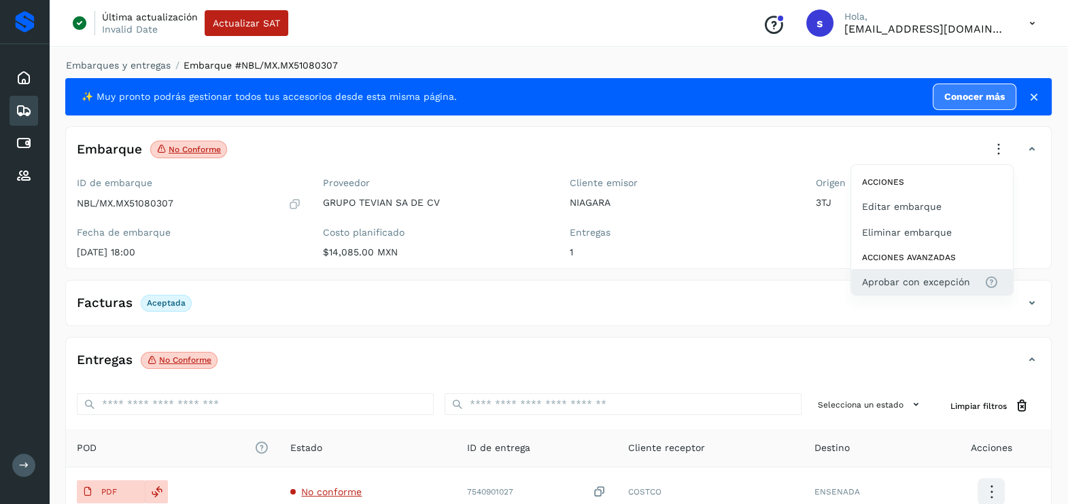
click at [916, 289] on button "Aprobar con excepción" at bounding box center [932, 282] width 162 height 26
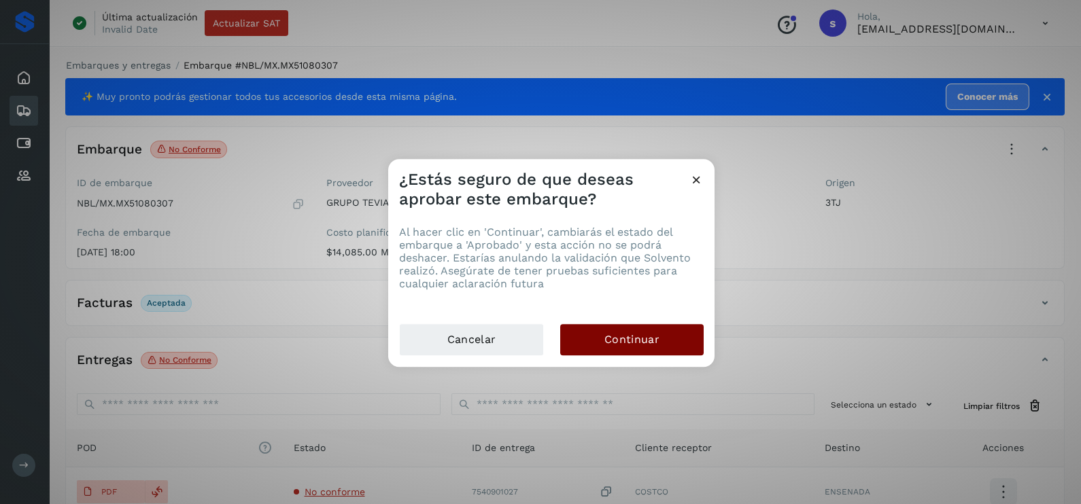
click at [679, 345] on button "Continuar" at bounding box center [631, 339] width 143 height 31
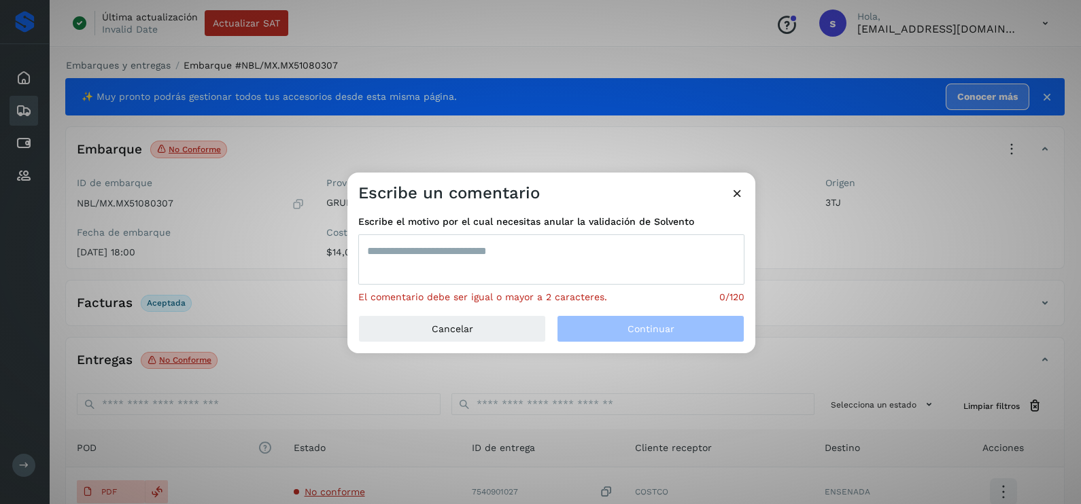
click at [547, 277] on textarea at bounding box center [551, 260] width 386 height 50
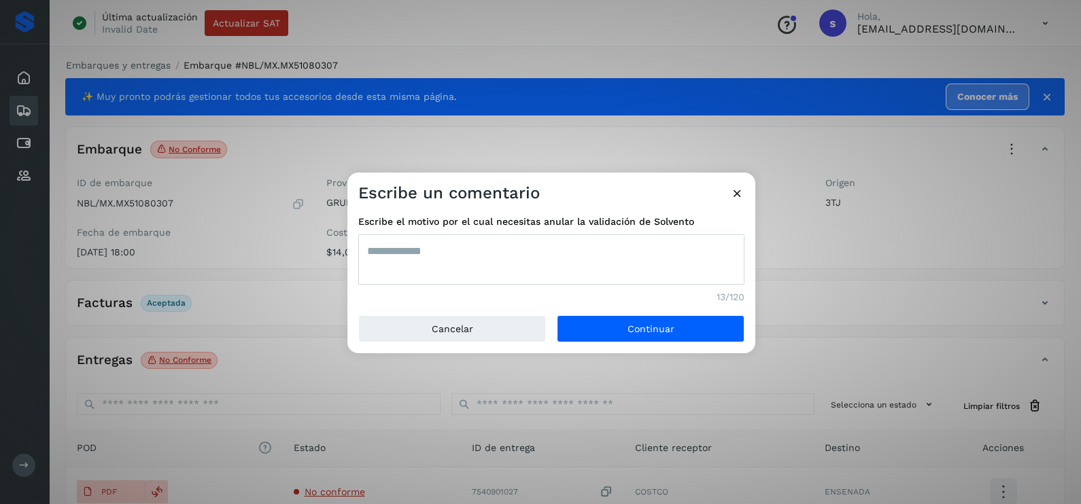
type textarea "**********"
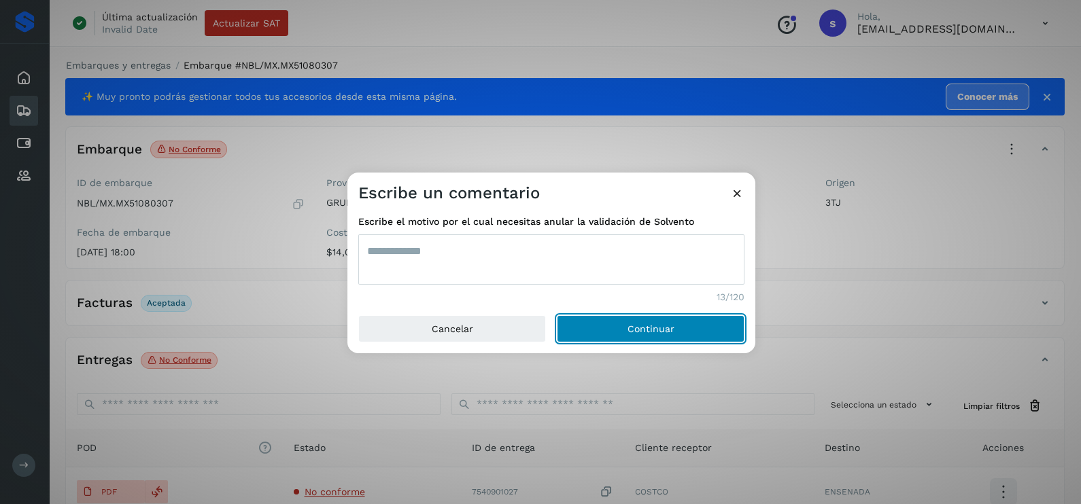
click at [557, 315] on button "Continuar" at bounding box center [651, 328] width 188 height 27
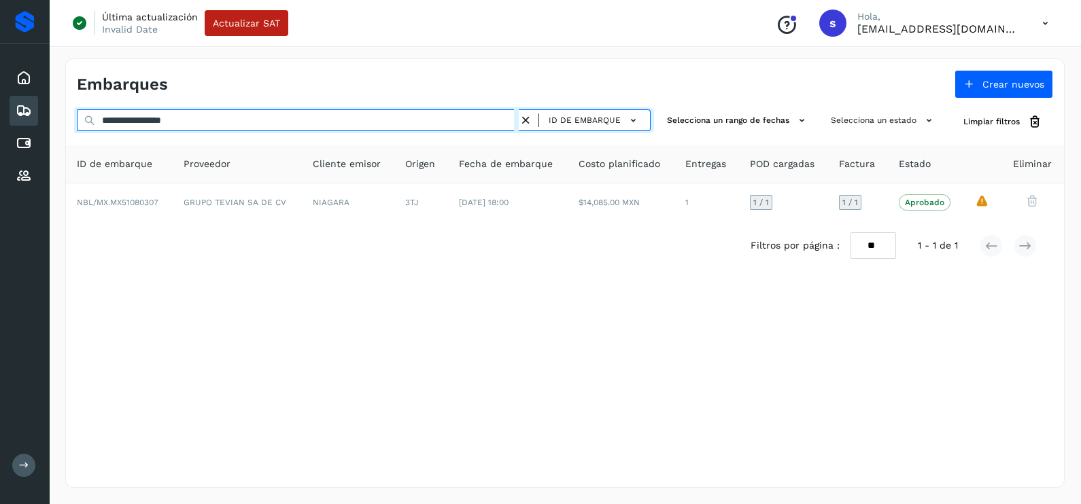
drag, startPoint x: 257, startPoint y: 116, endPoint x: -3, endPoint y: 136, distance: 261.1
click at [0, 136] on html "**********" at bounding box center [540, 252] width 1081 height 504
paste input "text"
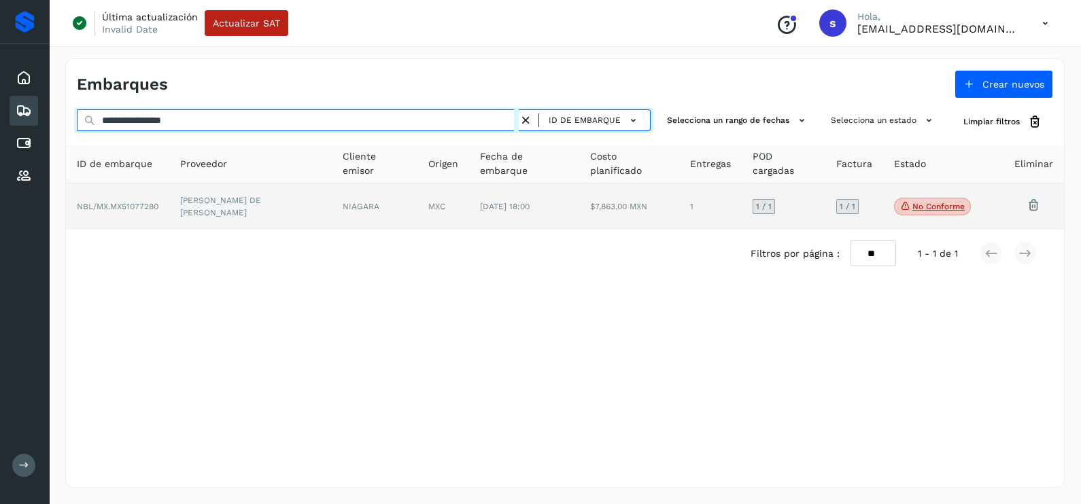
type input "**********"
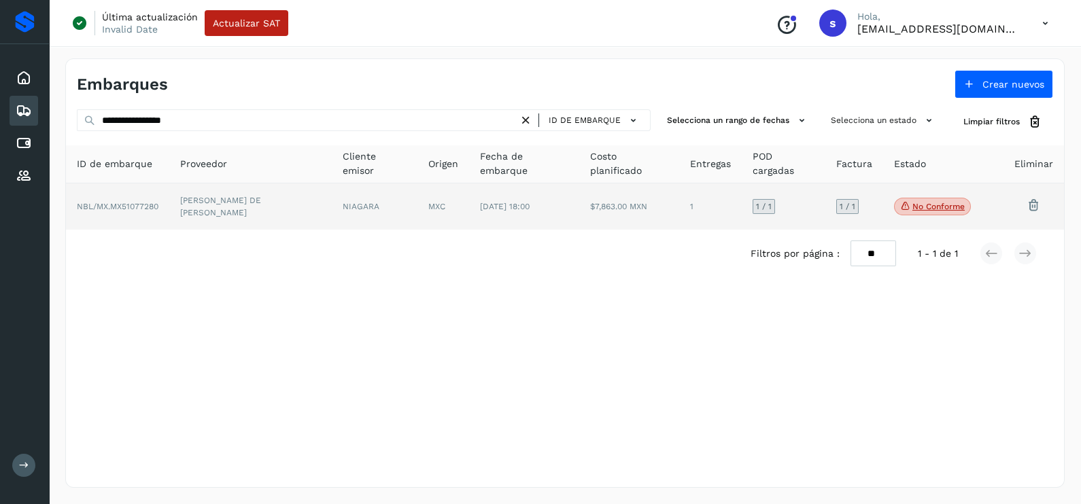
click at [502, 198] on td "[DATE] 18:00" at bounding box center [524, 207] width 110 height 46
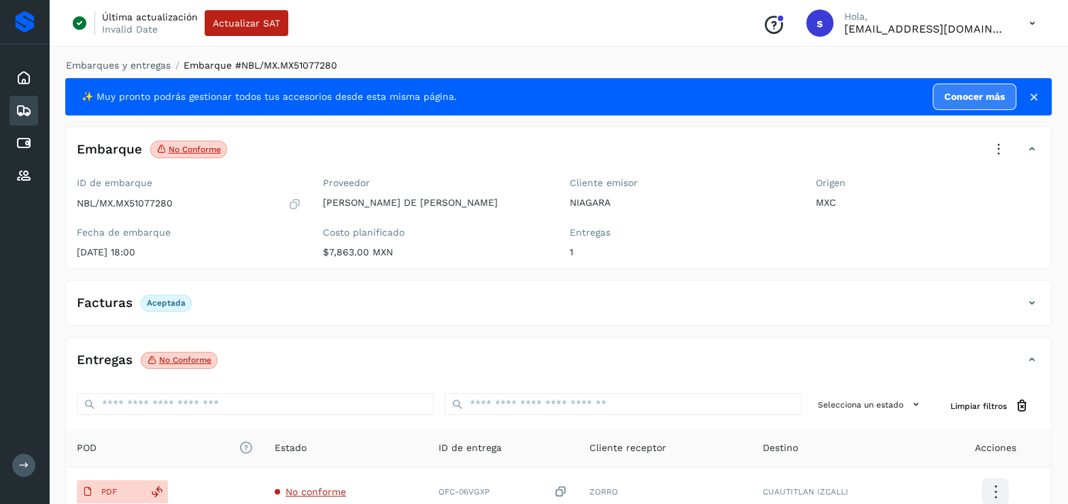
click at [1001, 156] on icon at bounding box center [999, 150] width 30 height 30
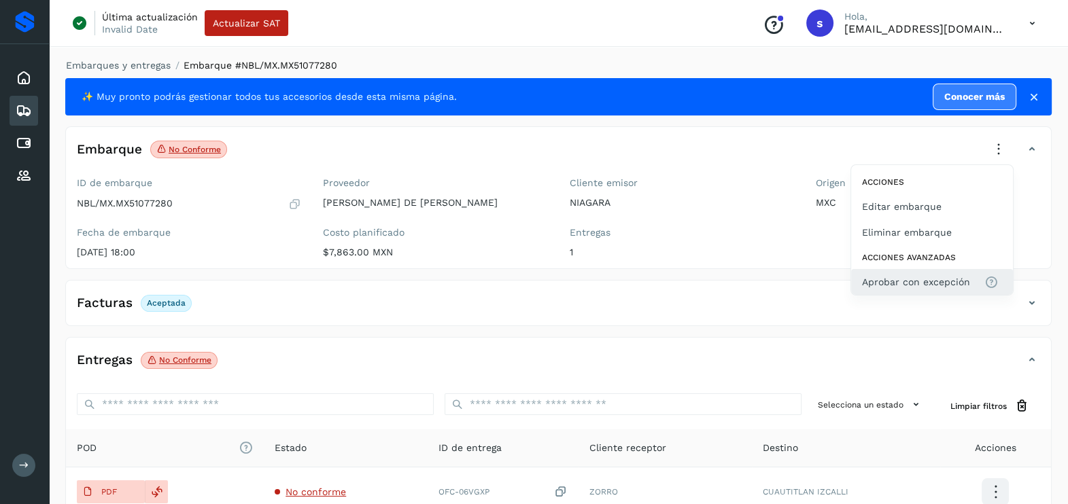
click at [924, 277] on span "Aprobar con excepción" at bounding box center [916, 282] width 108 height 15
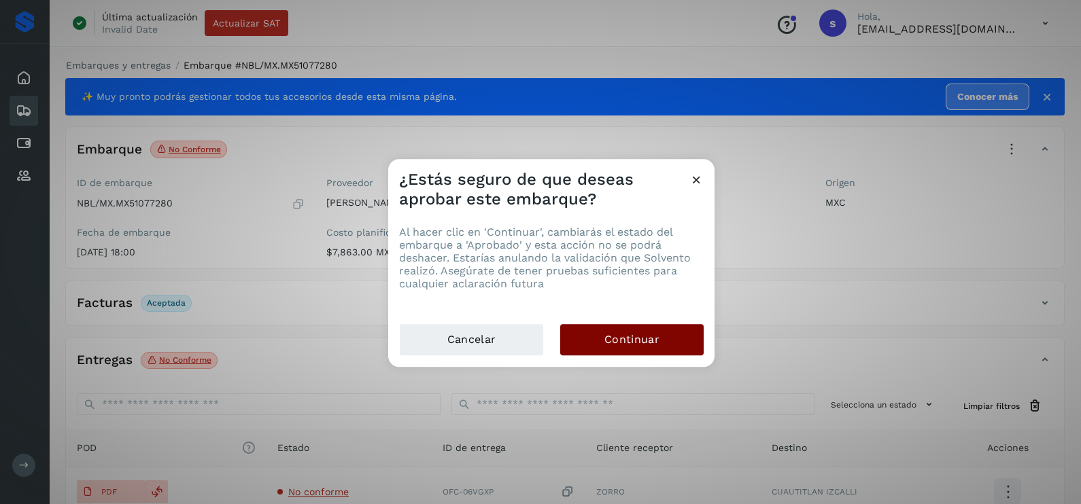
click at [663, 341] on button "Continuar" at bounding box center [631, 339] width 143 height 31
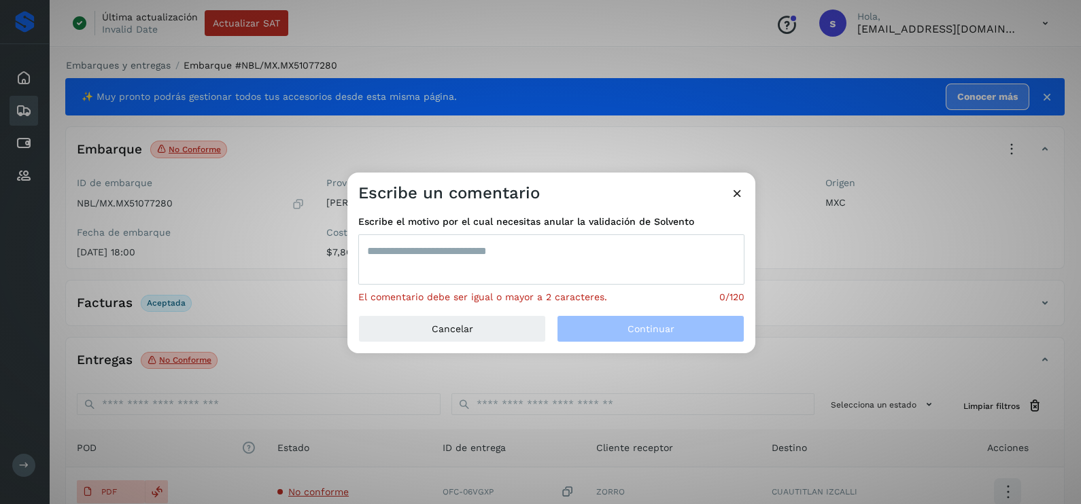
click at [552, 264] on textarea at bounding box center [551, 260] width 386 height 50
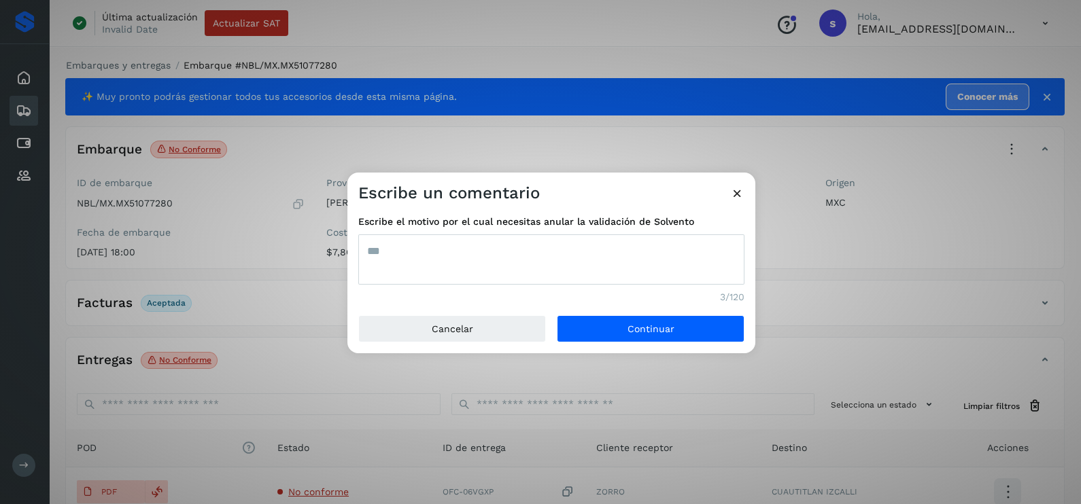
type textarea "***"
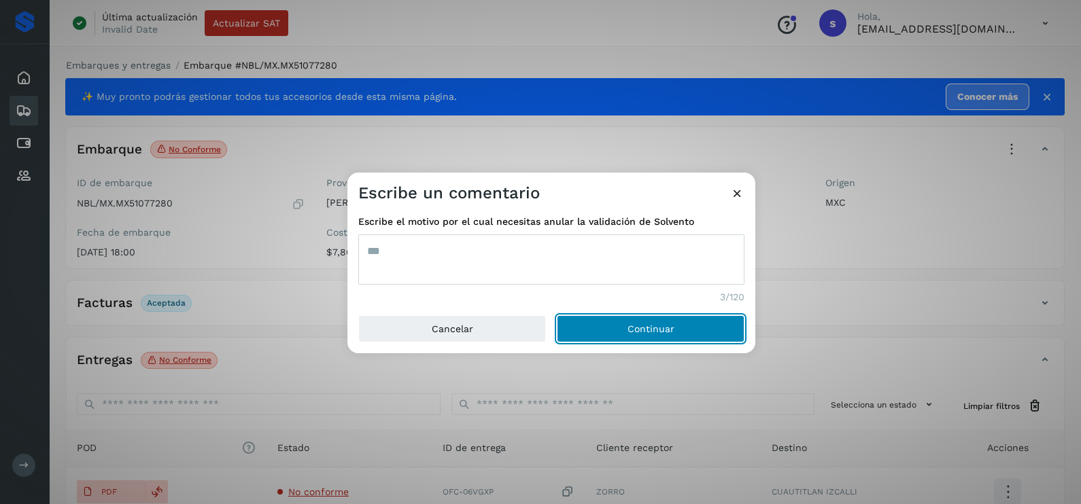
click at [557, 315] on button "Continuar" at bounding box center [651, 328] width 188 height 27
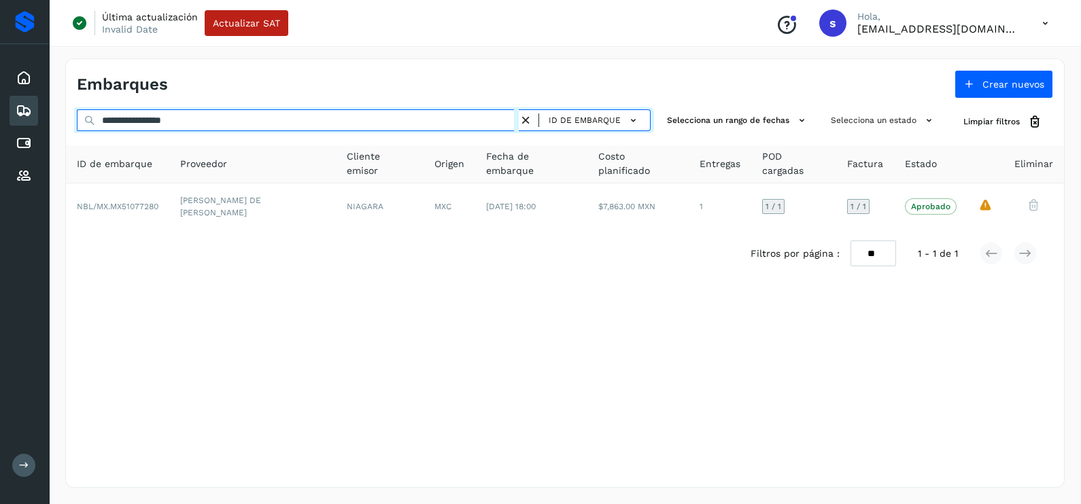
drag, startPoint x: 175, startPoint y: 112, endPoint x: 0, endPoint y: 119, distance: 175.5
click at [0, 119] on html "**********" at bounding box center [540, 252] width 1081 height 504
paste input "text"
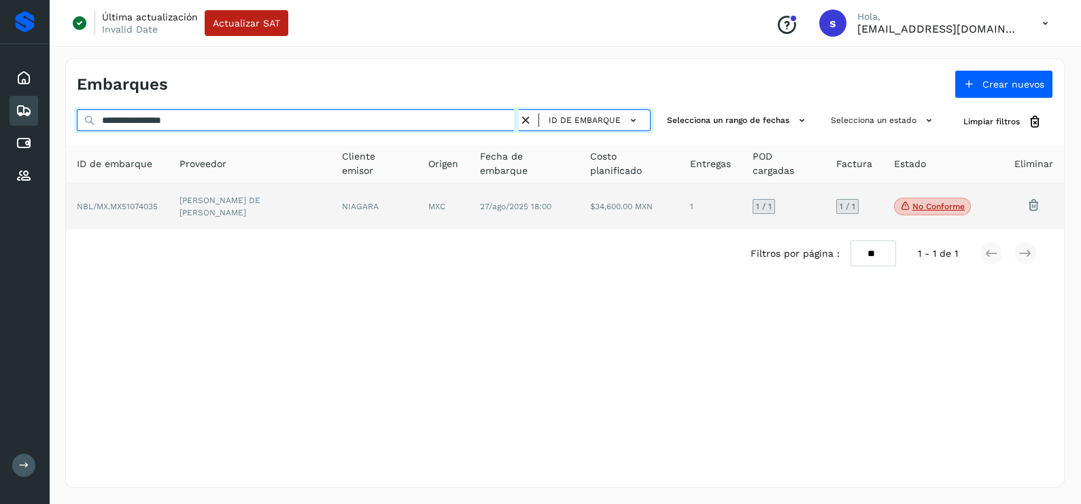
type input "**********"
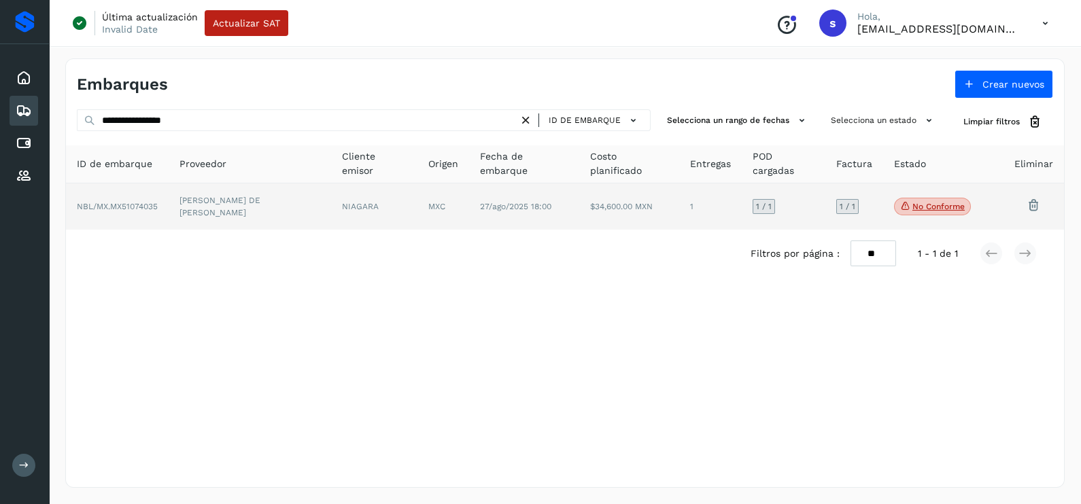
click at [180, 209] on td "[PERSON_NAME] DE [PERSON_NAME]" at bounding box center [250, 207] width 162 height 46
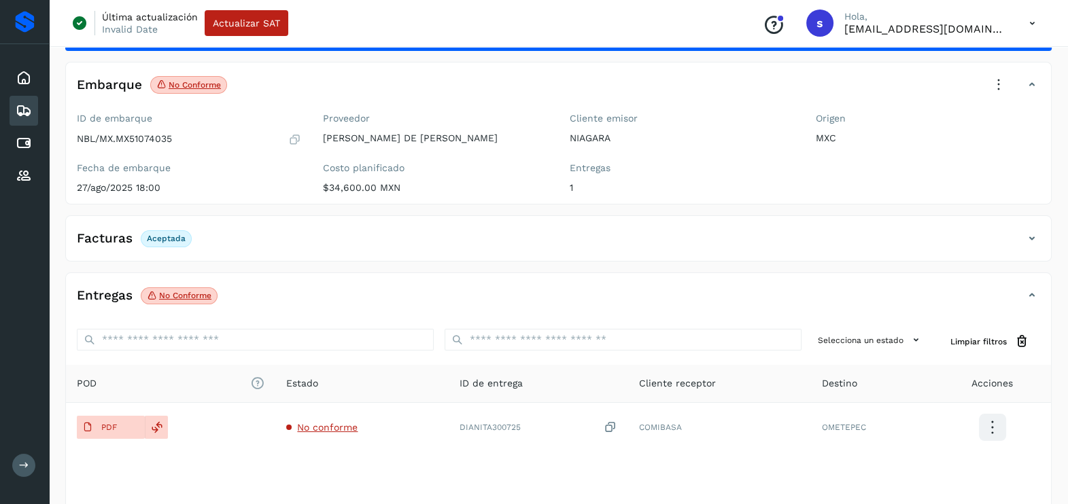
scroll to position [143, 0]
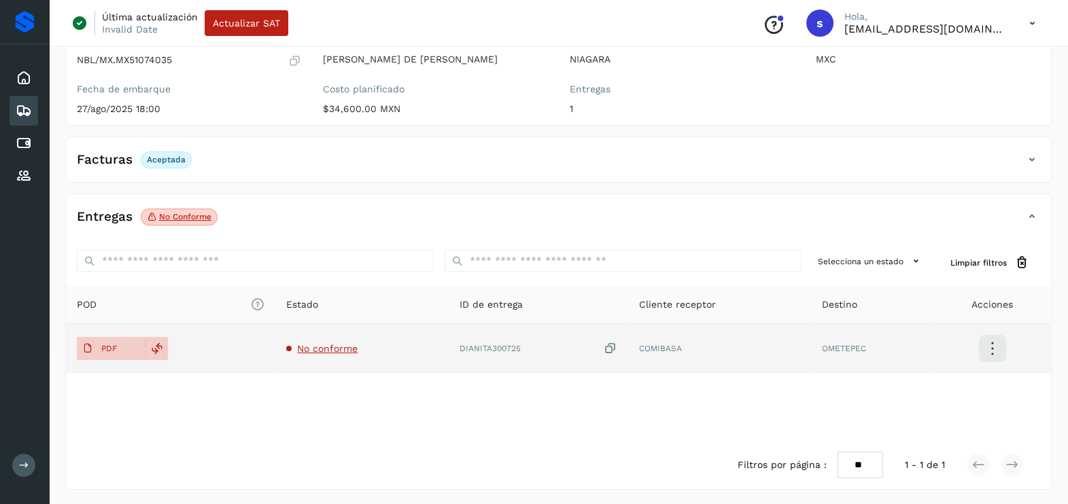
click at [302, 350] on span "No conforme" at bounding box center [327, 348] width 60 height 11
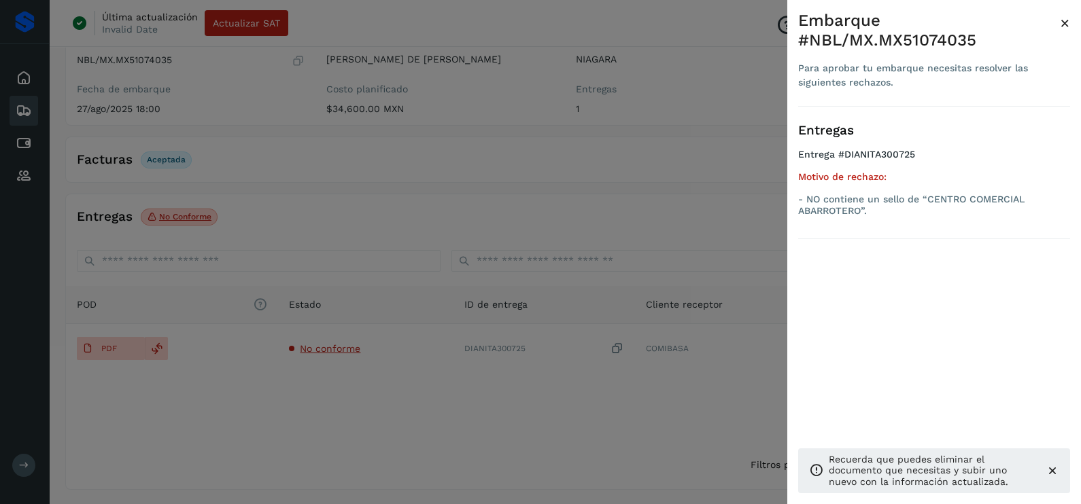
click at [366, 392] on div at bounding box center [540, 252] width 1081 height 504
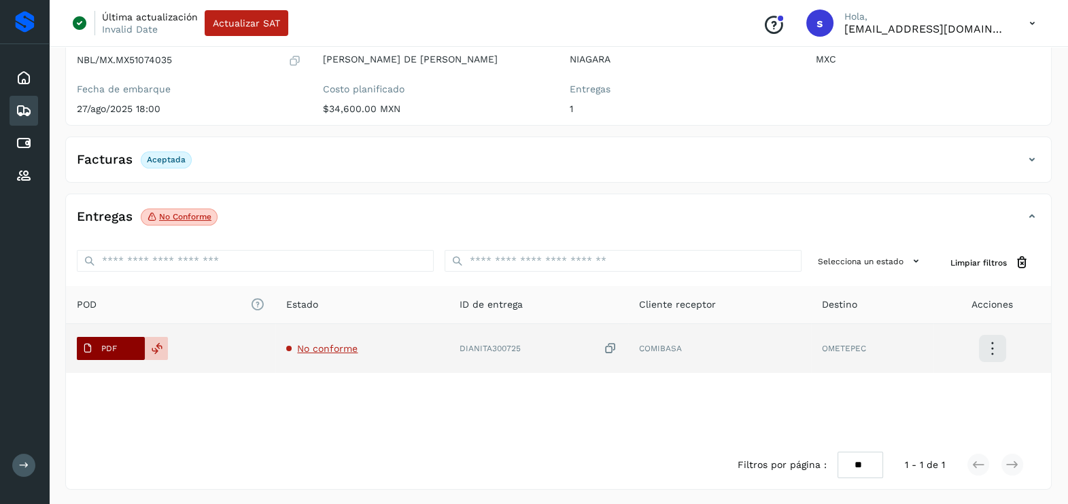
click at [104, 340] on span "PDF" at bounding box center [100, 349] width 46 height 22
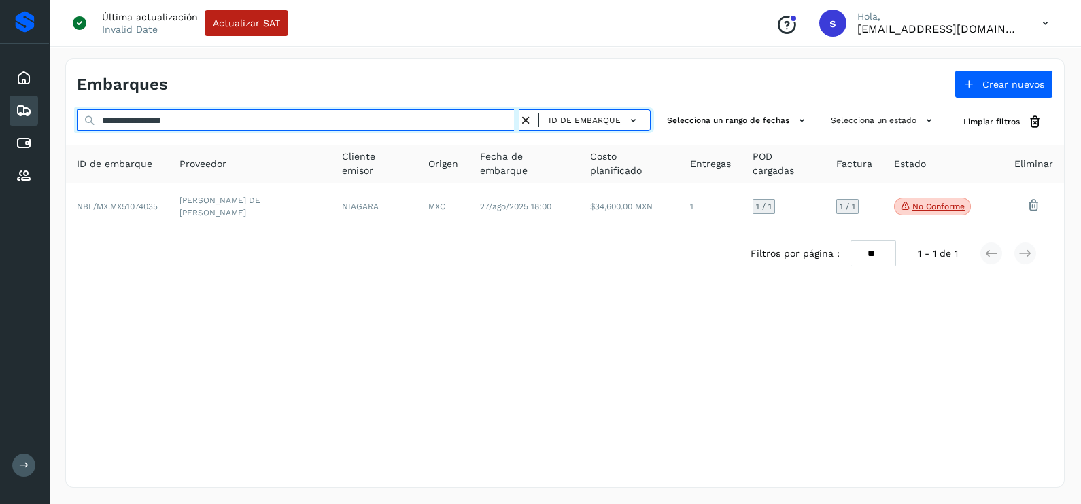
drag, startPoint x: 114, startPoint y: 123, endPoint x: 0, endPoint y: 148, distance: 116.1
click at [0, 146] on html "**********" at bounding box center [540, 252] width 1081 height 504
paste input "text"
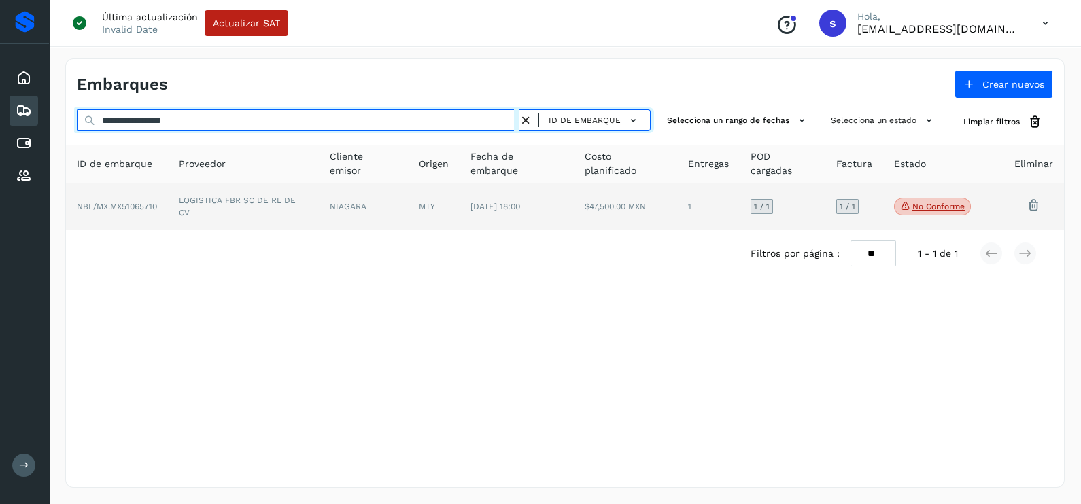
type input "**********"
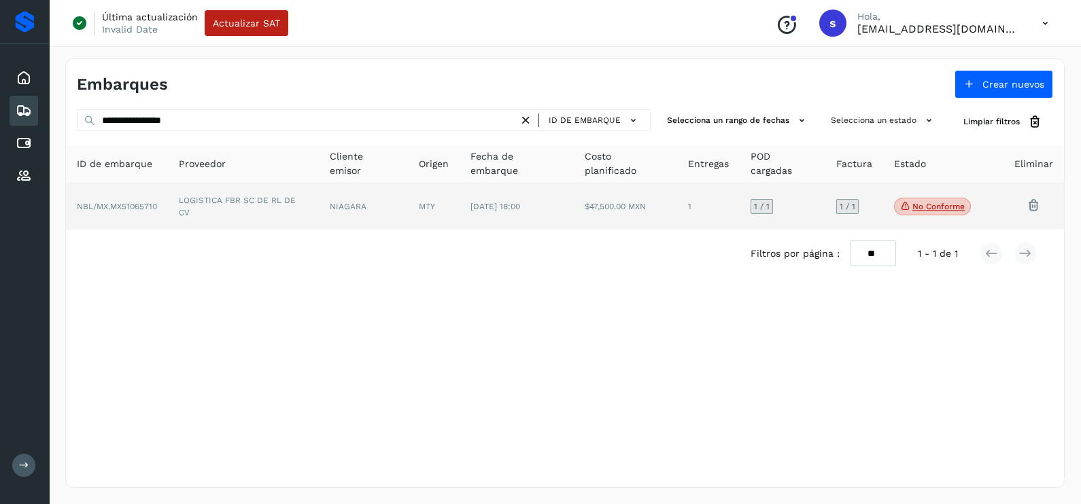
click at [252, 216] on td "LOGISTICA FBR SC DE RL DE CV" at bounding box center [243, 207] width 151 height 46
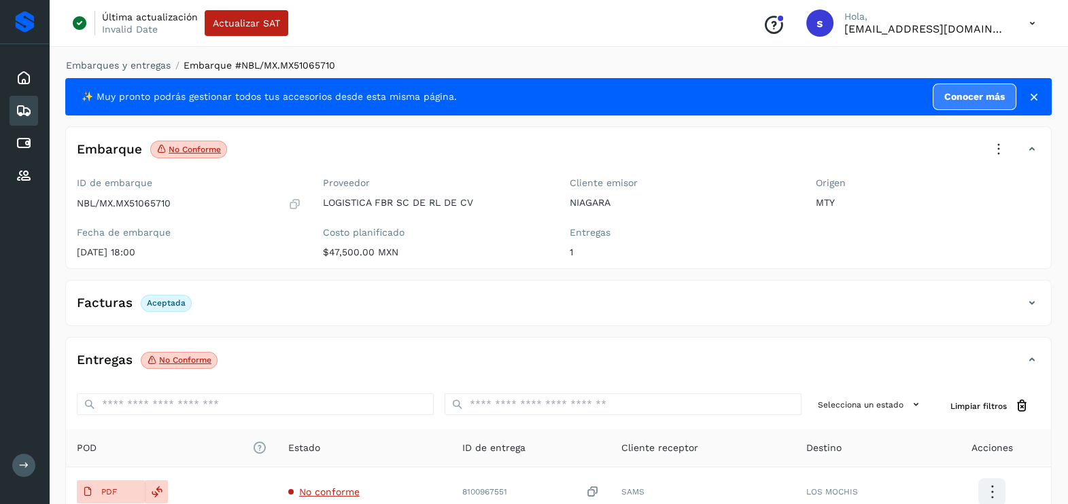
click at [997, 150] on icon at bounding box center [999, 150] width 30 height 30
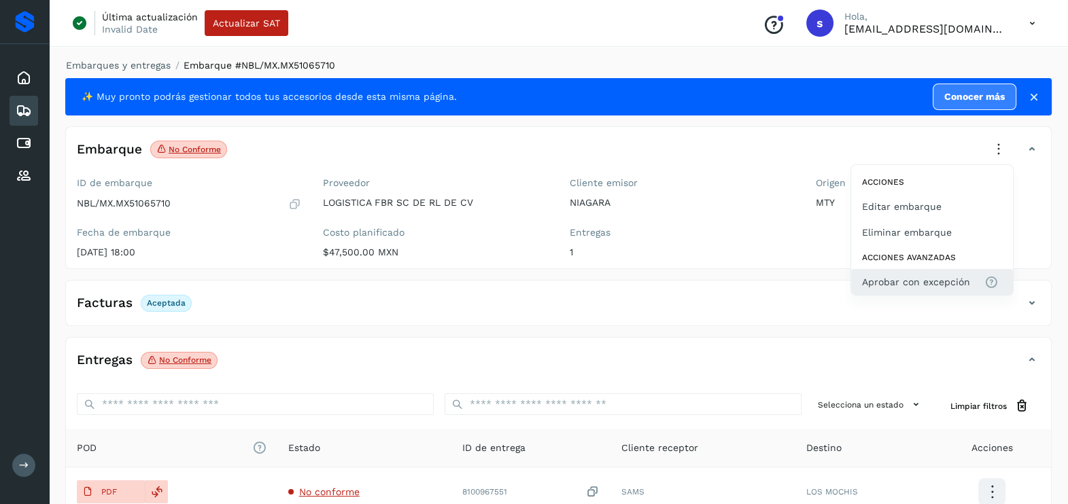
click at [907, 283] on span "Aprobar con excepción" at bounding box center [916, 282] width 108 height 15
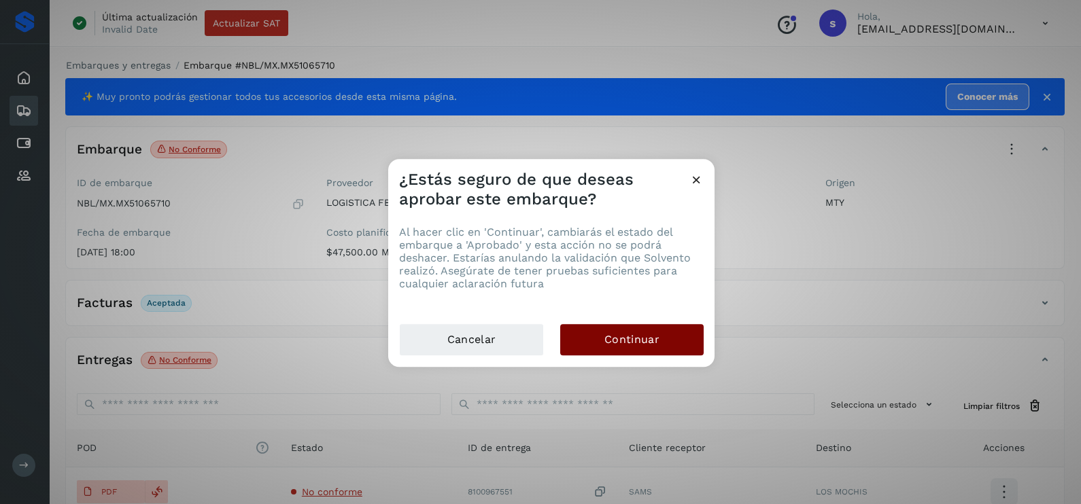
click at [643, 345] on span "Continuar" at bounding box center [631, 339] width 55 height 15
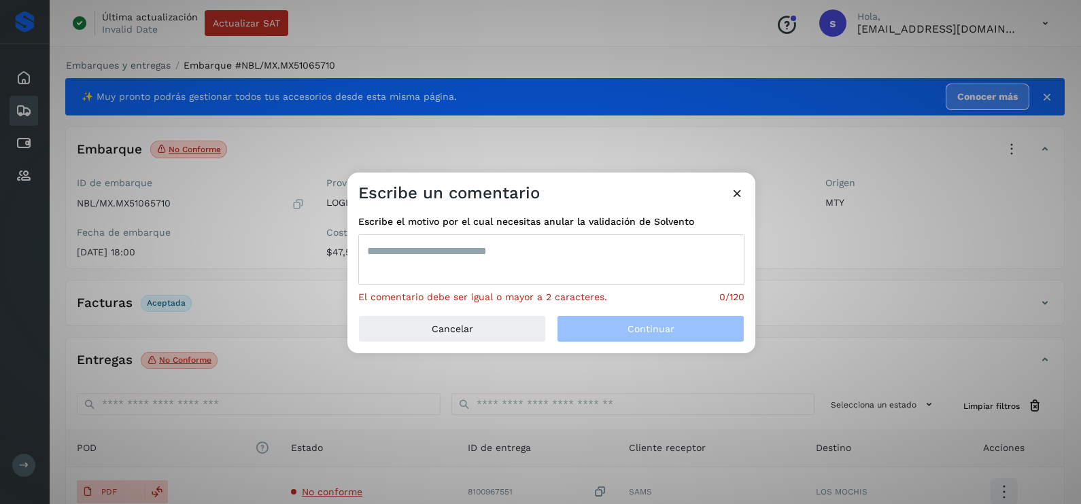
click at [505, 277] on textarea at bounding box center [551, 260] width 386 height 50
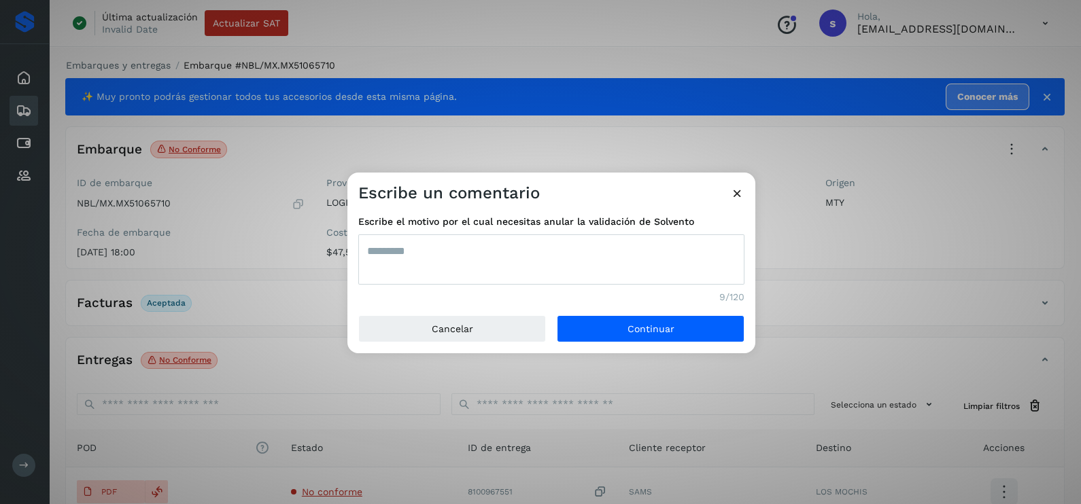
type textarea "*********"
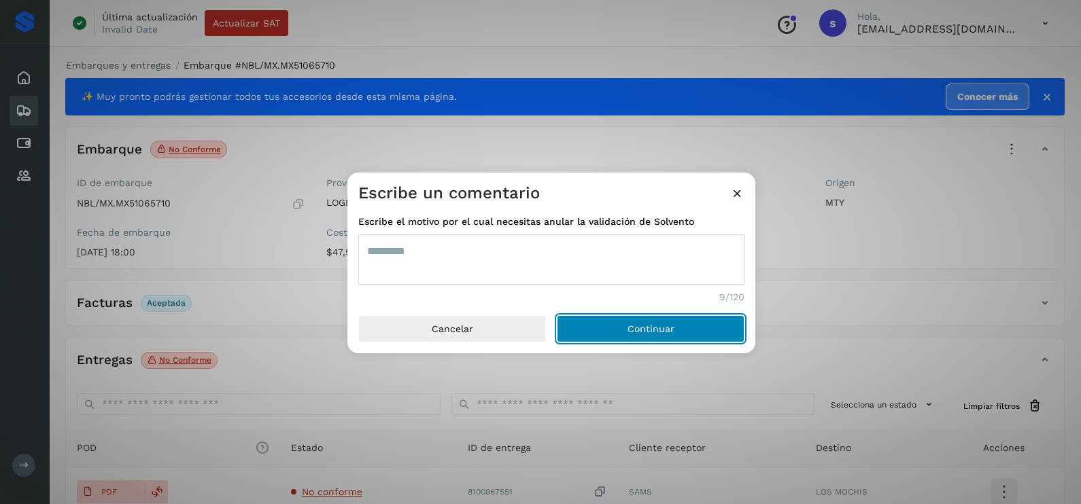
click at [557, 315] on button "Continuar" at bounding box center [651, 328] width 188 height 27
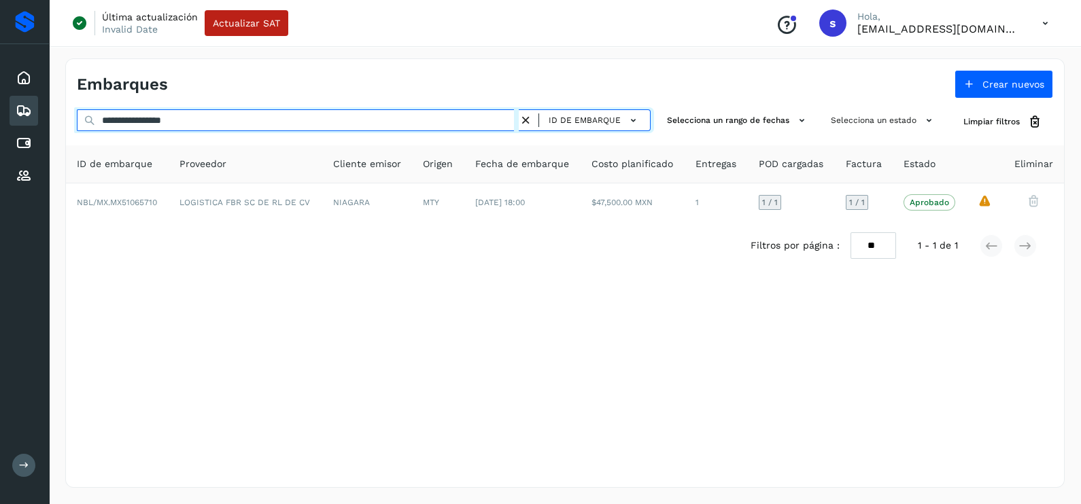
drag, startPoint x: 149, startPoint y: 124, endPoint x: 31, endPoint y: 126, distance: 118.3
click at [33, 126] on div "**********" at bounding box center [540, 252] width 1081 height 504
paste input "text"
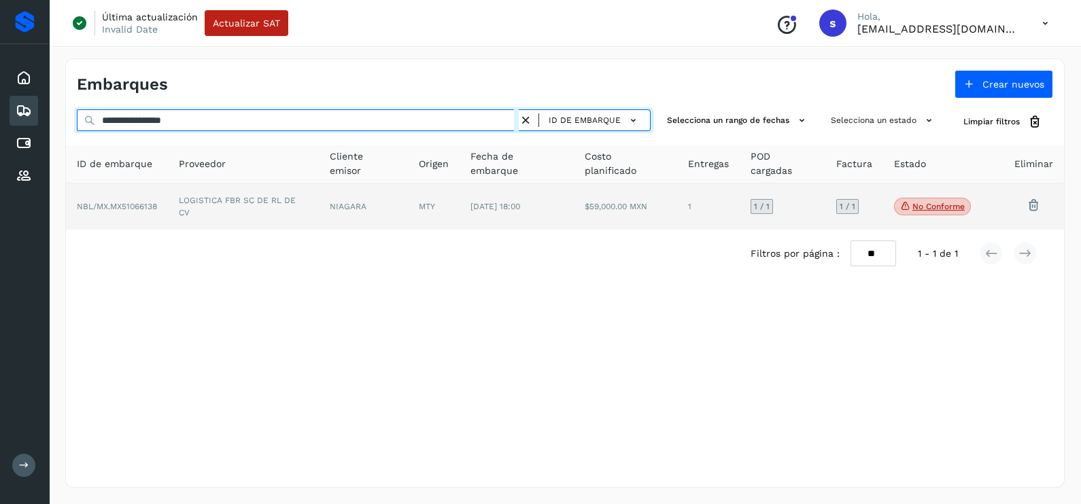
type input "**********"
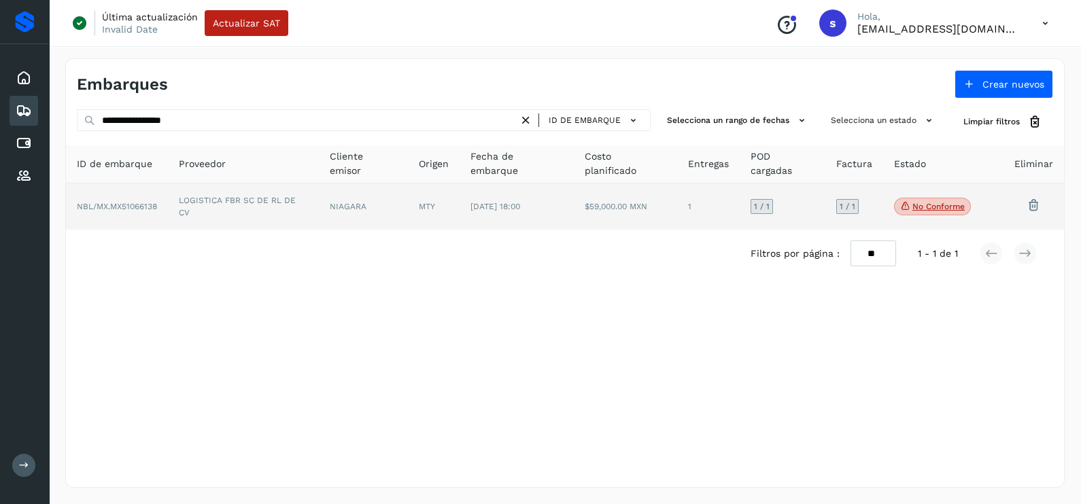
click at [234, 201] on td "LOGISTICA FBR SC DE RL DE CV" at bounding box center [243, 207] width 151 height 46
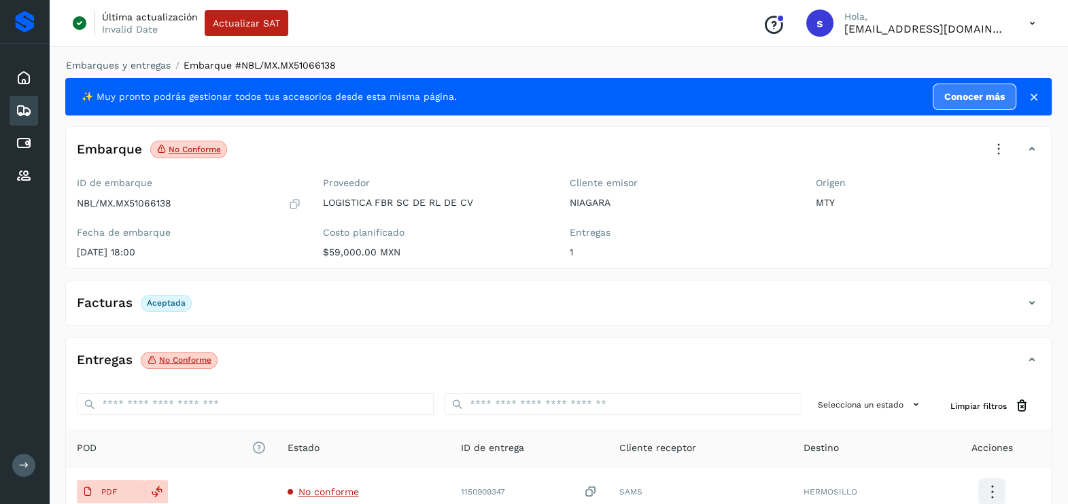
click at [997, 150] on icon at bounding box center [999, 150] width 30 height 30
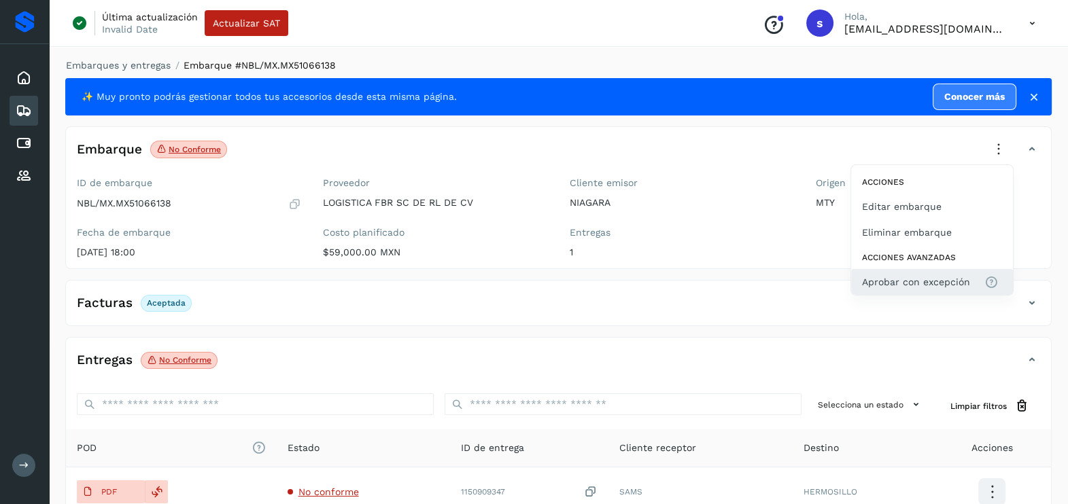
click at [905, 275] on span "Aprobar con excepción" at bounding box center [916, 282] width 108 height 15
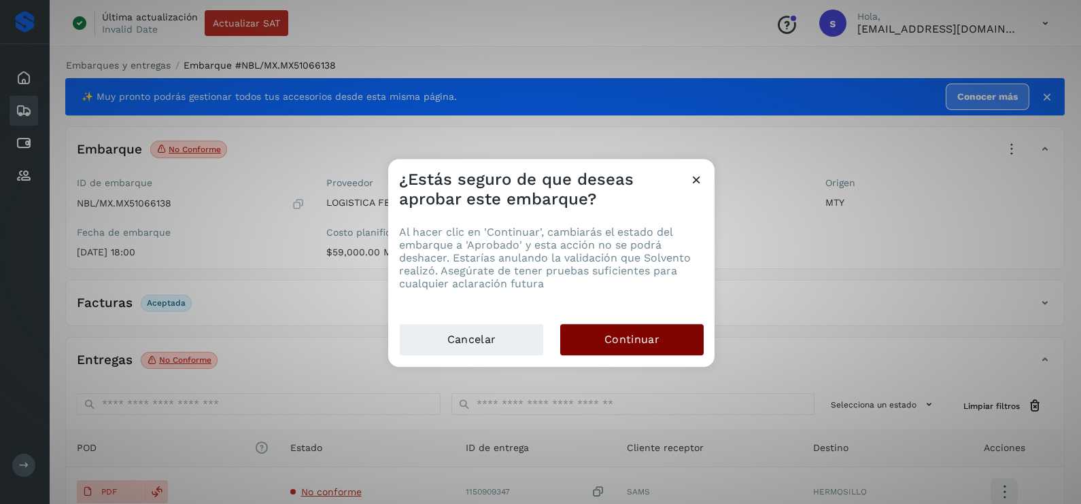
click at [670, 333] on button "Continuar" at bounding box center [631, 339] width 143 height 31
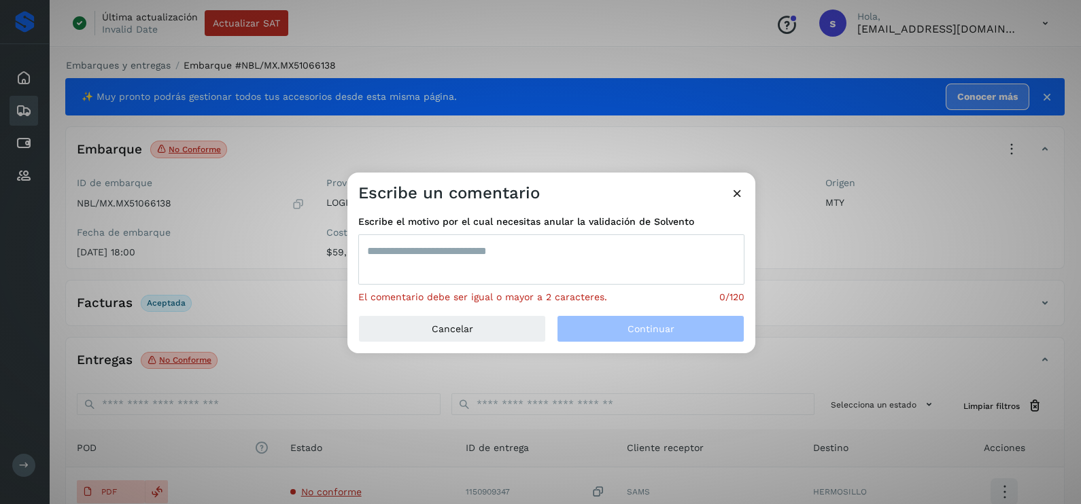
click at [477, 261] on textarea at bounding box center [551, 260] width 386 height 50
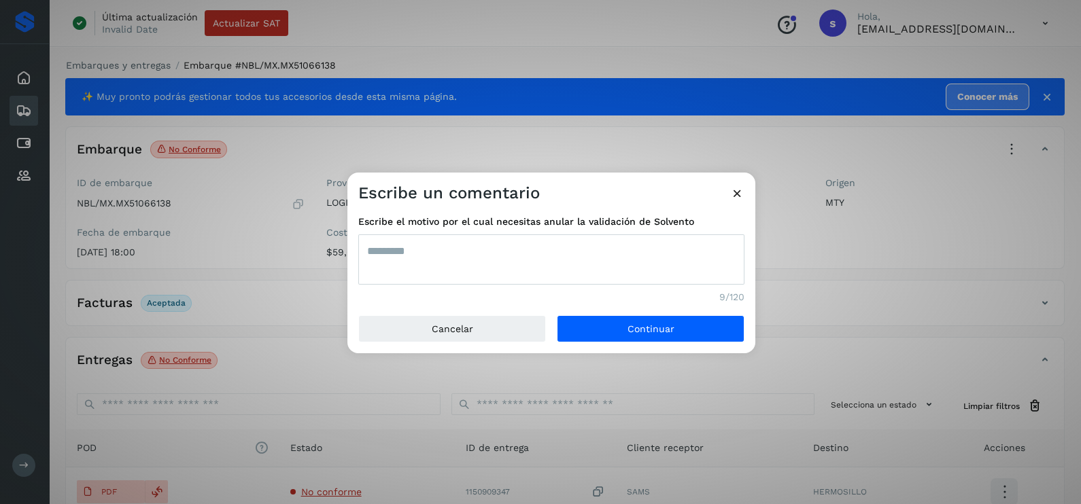
type textarea "*********"
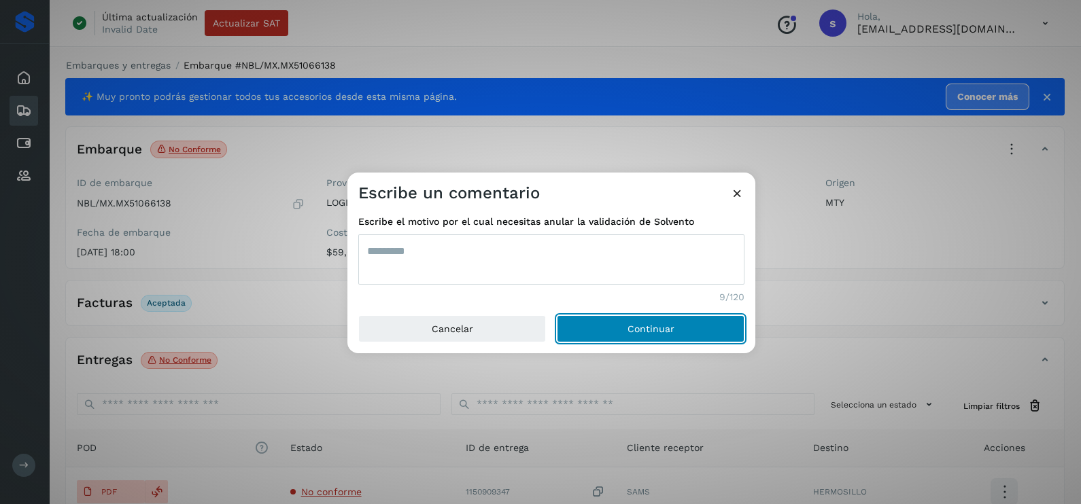
click at [557, 315] on button "Continuar" at bounding box center [651, 328] width 188 height 27
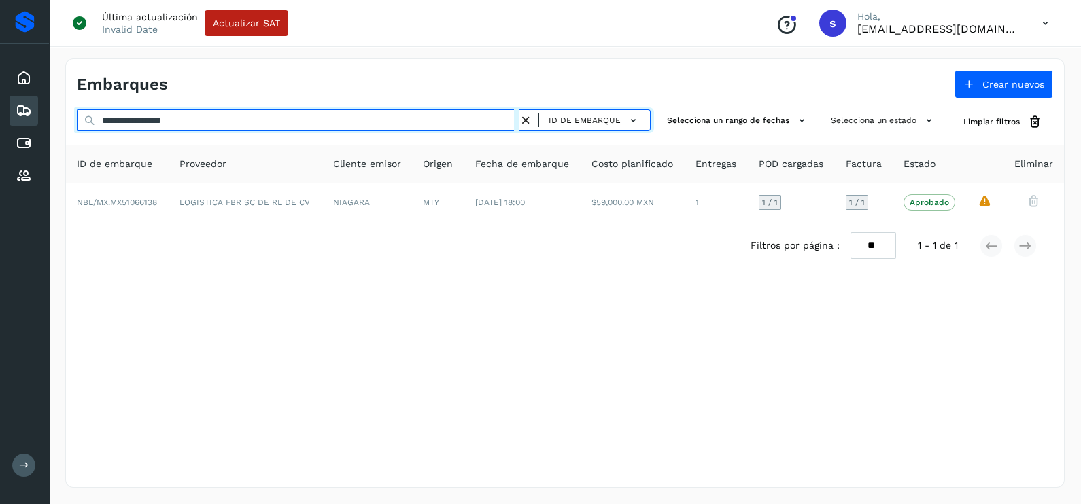
click at [18, 115] on div "**********" at bounding box center [540, 252] width 1081 height 504
paste input "text"
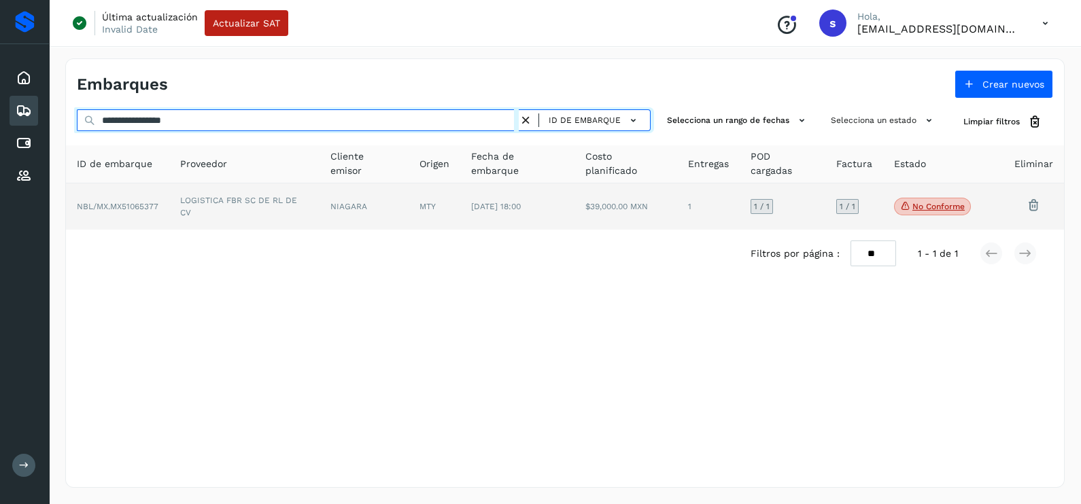
type input "**********"
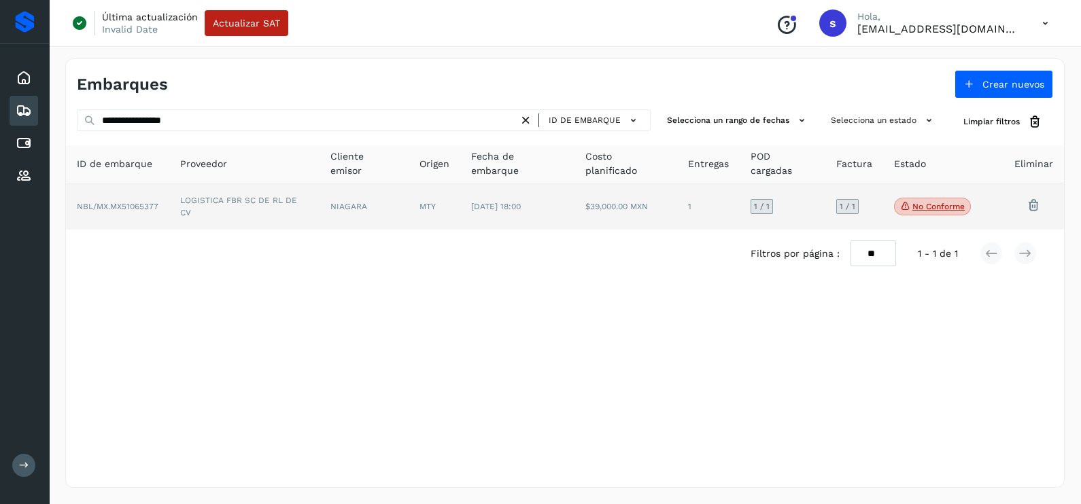
click at [269, 207] on td "LOGISTICA FBR SC DE RL DE CV" at bounding box center [244, 207] width 150 height 46
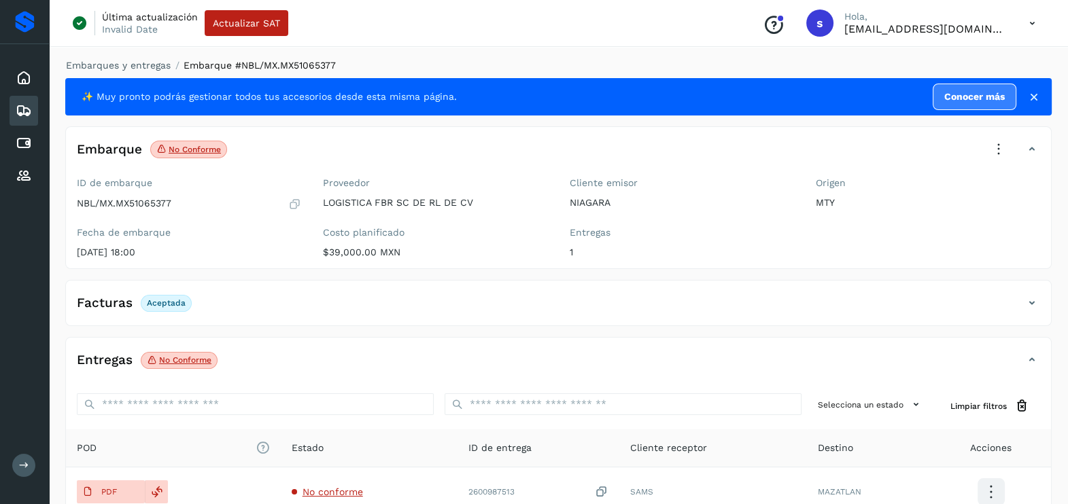
click at [997, 147] on icon at bounding box center [999, 150] width 30 height 30
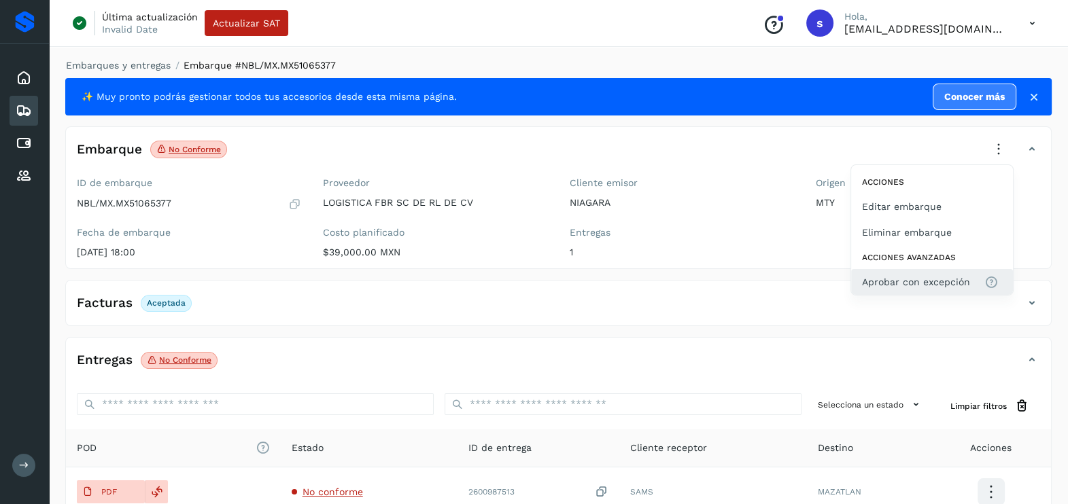
click at [929, 275] on span "Aprobar con excepción" at bounding box center [916, 282] width 108 height 15
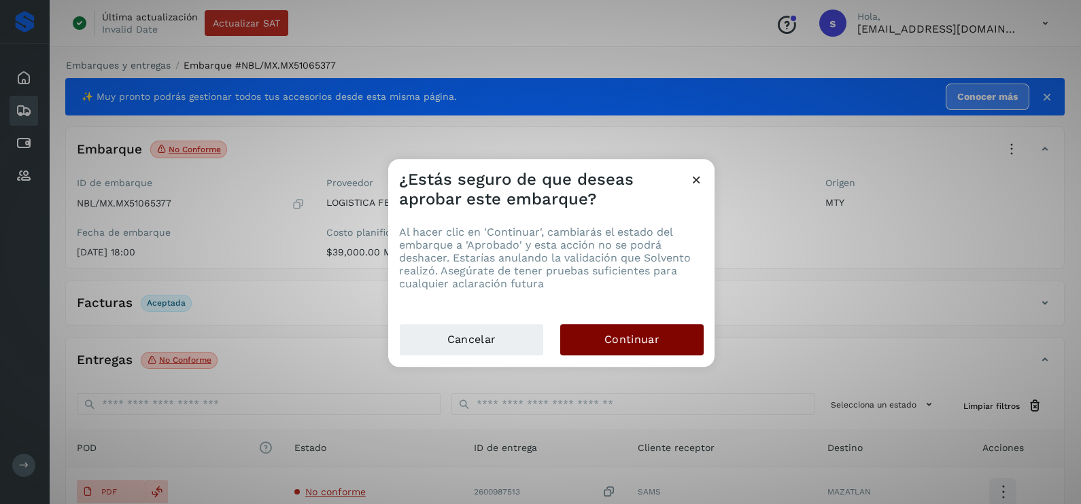
click at [682, 332] on button "Continuar" at bounding box center [631, 339] width 143 height 31
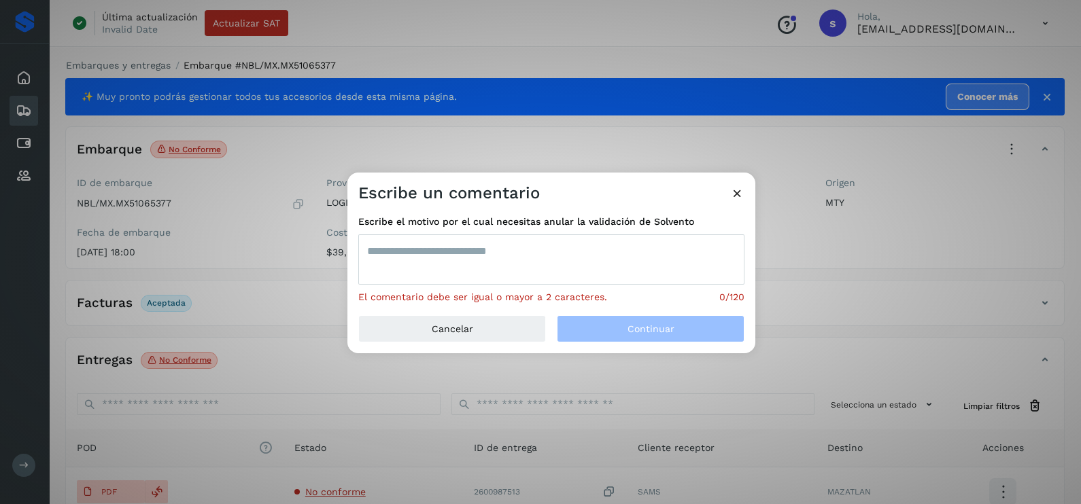
click at [520, 245] on textarea at bounding box center [551, 260] width 386 height 50
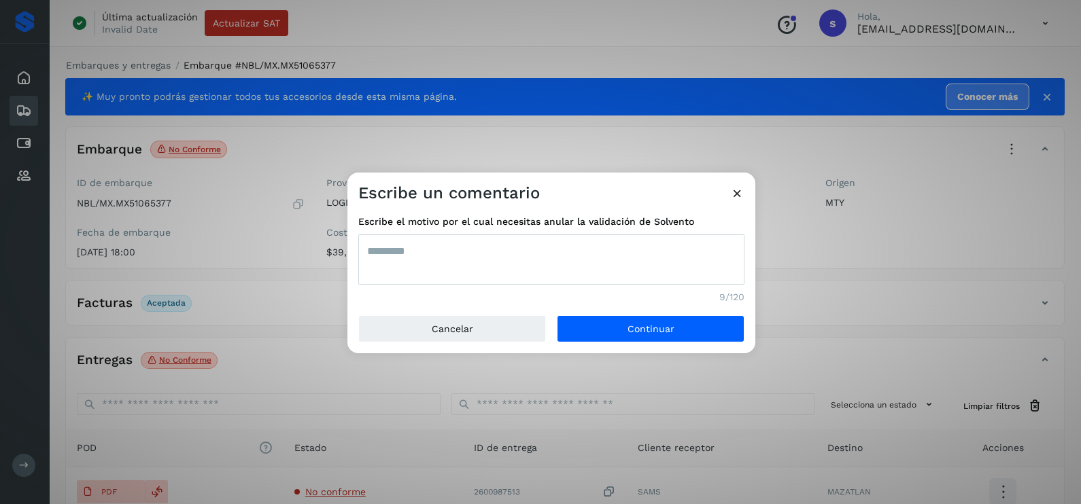
type textarea "*********"
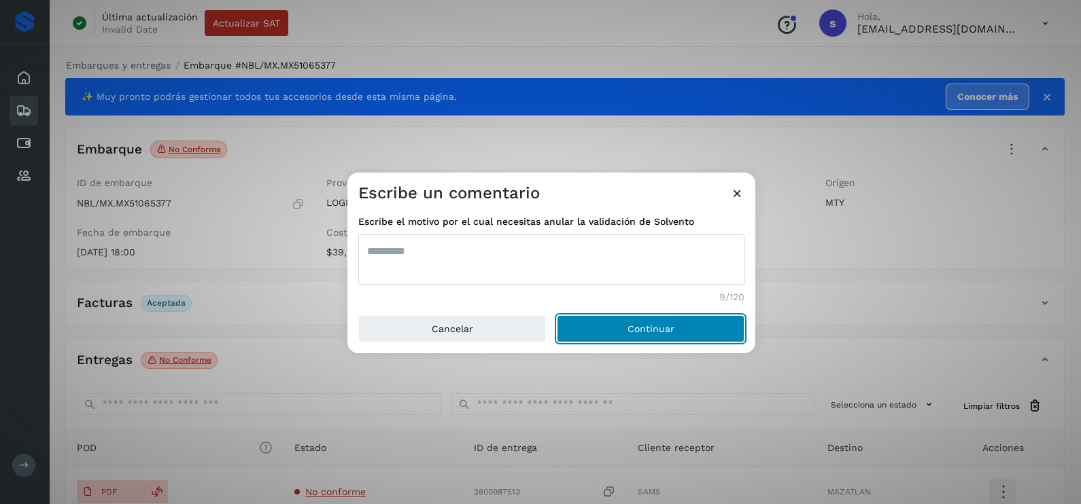
click at [557, 315] on button "Continuar" at bounding box center [651, 328] width 188 height 27
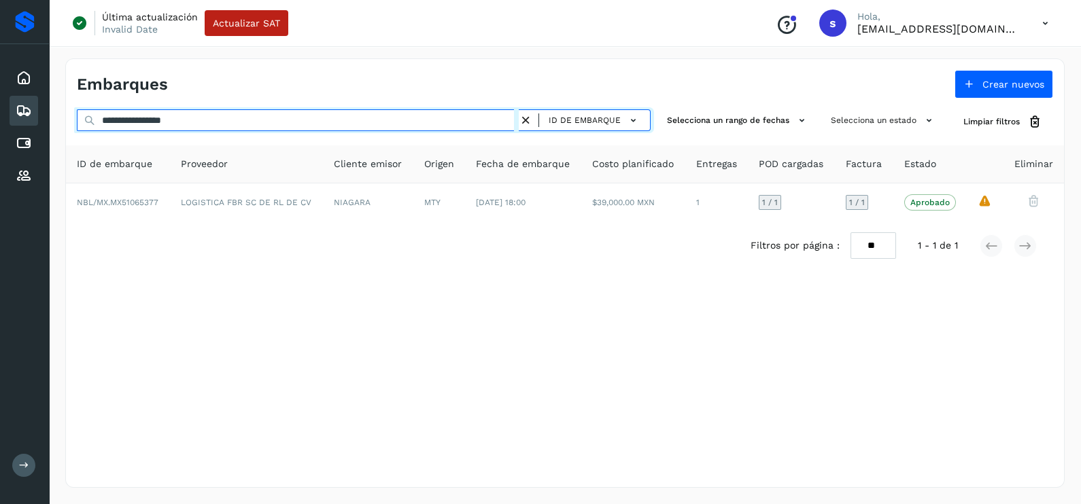
drag, startPoint x: 121, startPoint y: 129, endPoint x: 5, endPoint y: 139, distance: 116.6
click at [5, 137] on div "**********" at bounding box center [540, 252] width 1081 height 504
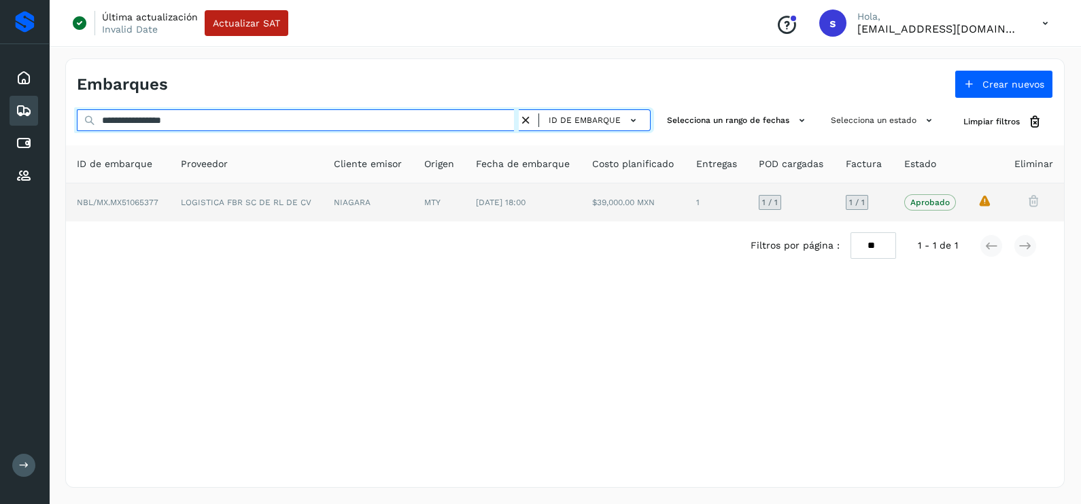
paste input "text"
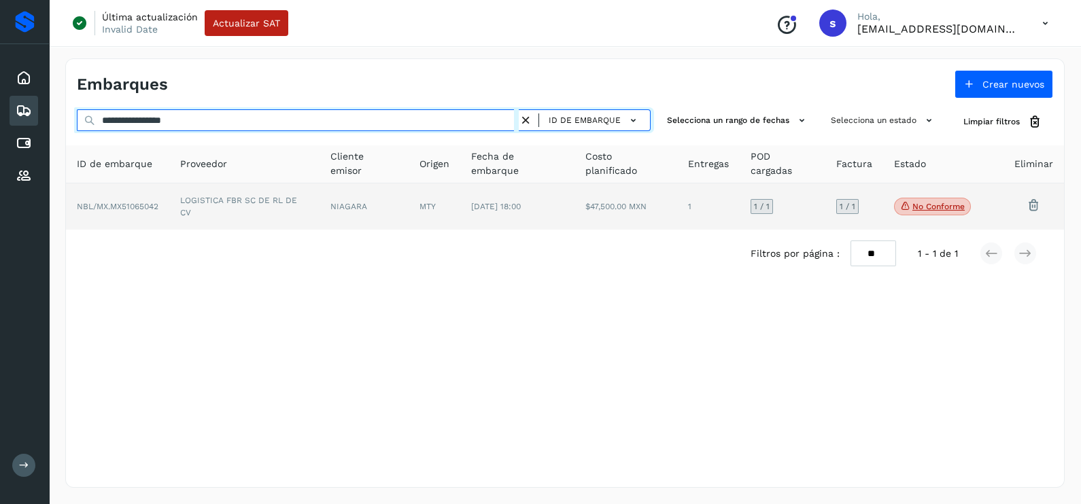
type input "**********"
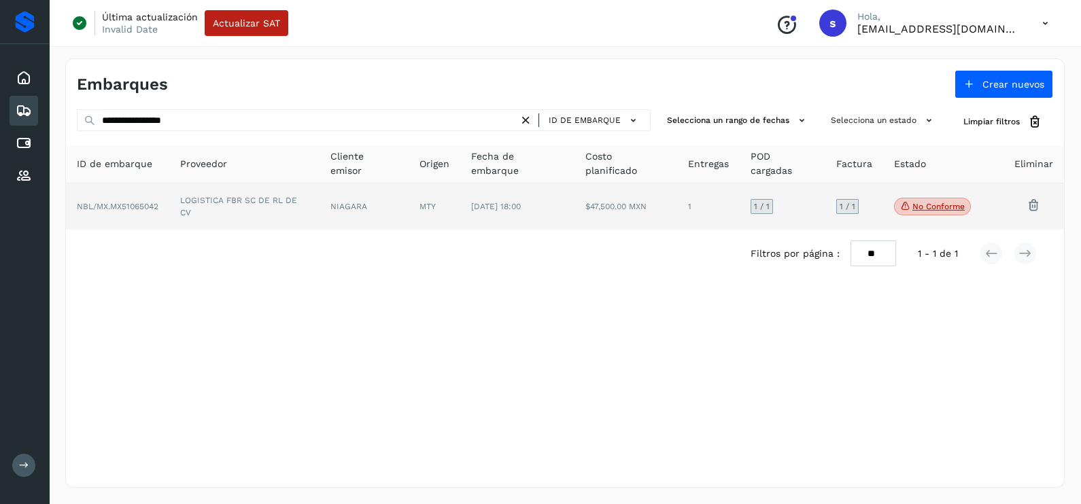
click at [370, 211] on td "NIAGARA" at bounding box center [363, 207] width 89 height 46
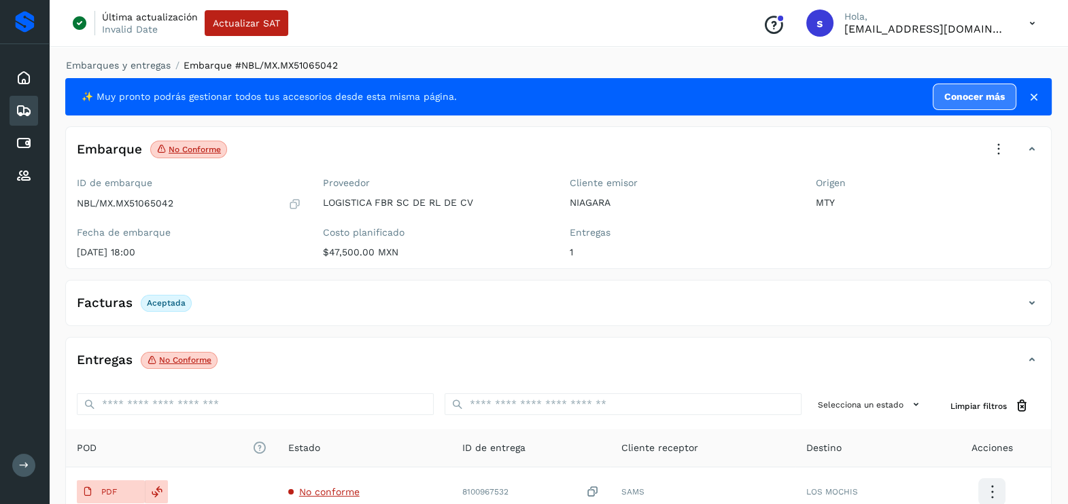
click at [997, 149] on icon at bounding box center [999, 150] width 30 height 30
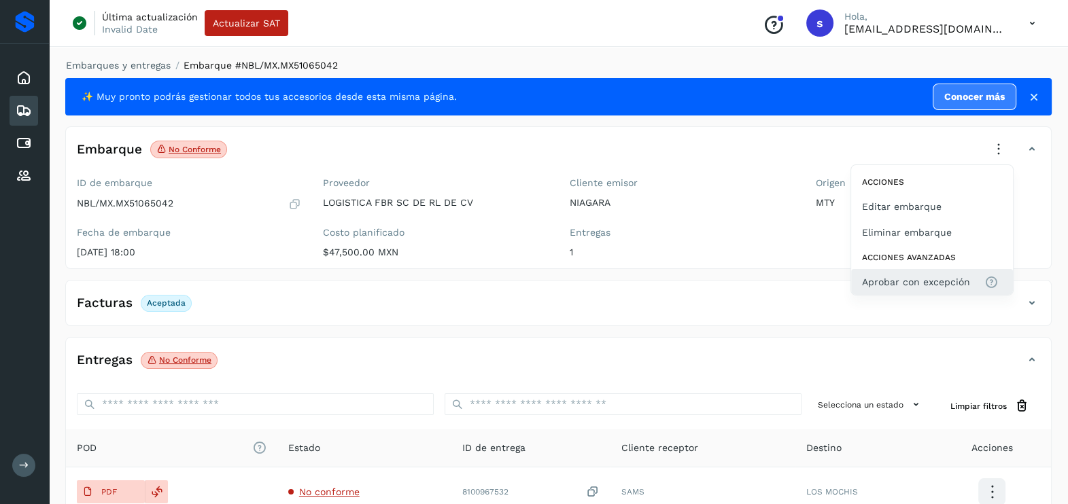
click at [955, 282] on span "Aprobar con excepción" at bounding box center [916, 282] width 108 height 15
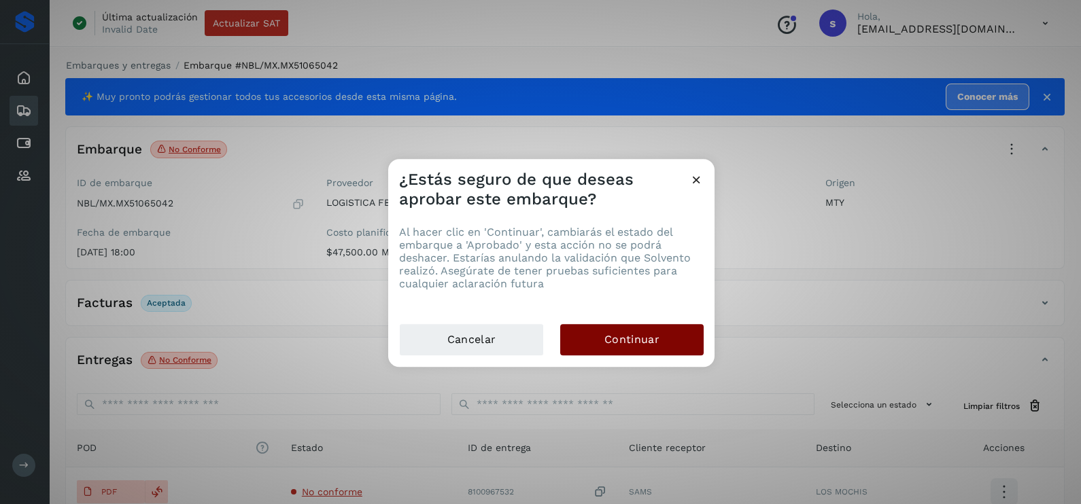
click at [636, 334] on span "Continuar" at bounding box center [631, 339] width 55 height 15
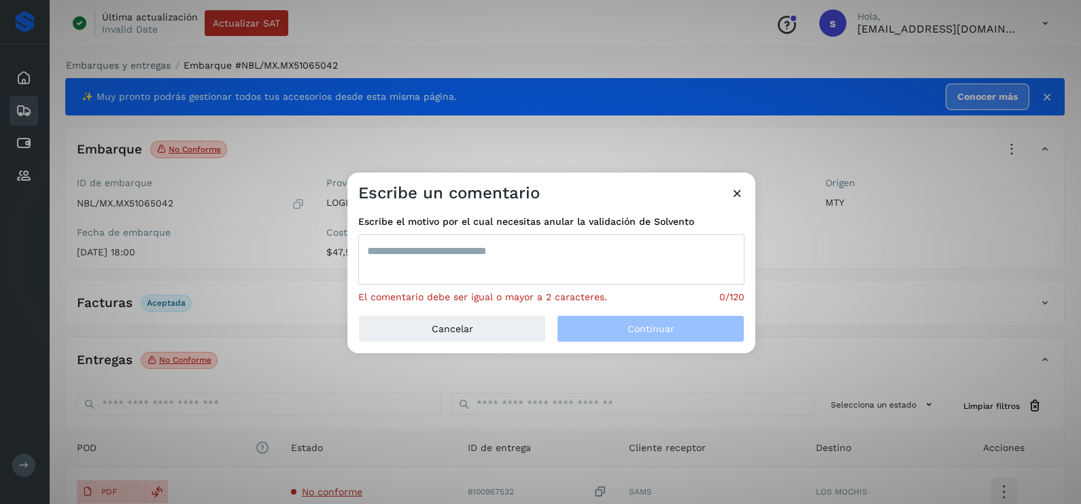
click at [530, 258] on textarea at bounding box center [551, 260] width 386 height 50
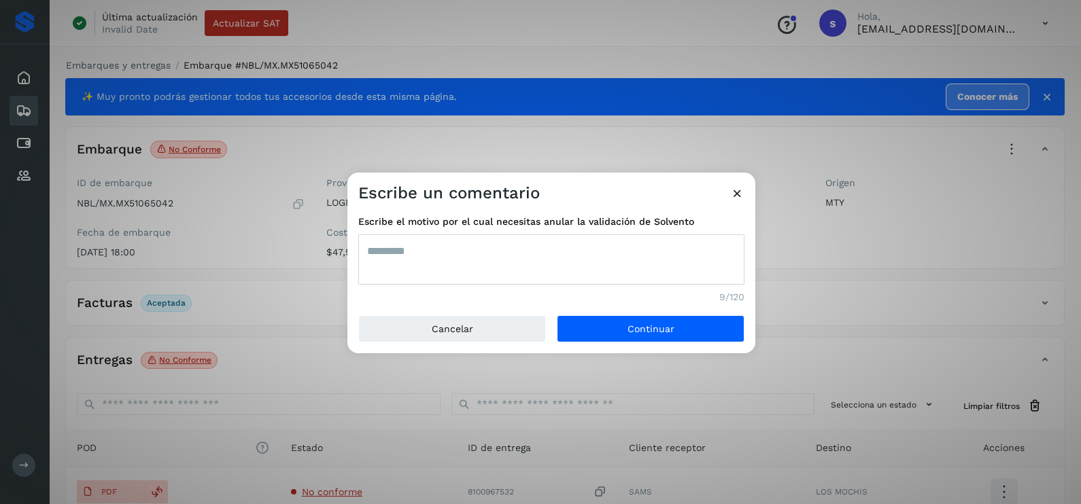
type textarea "*********"
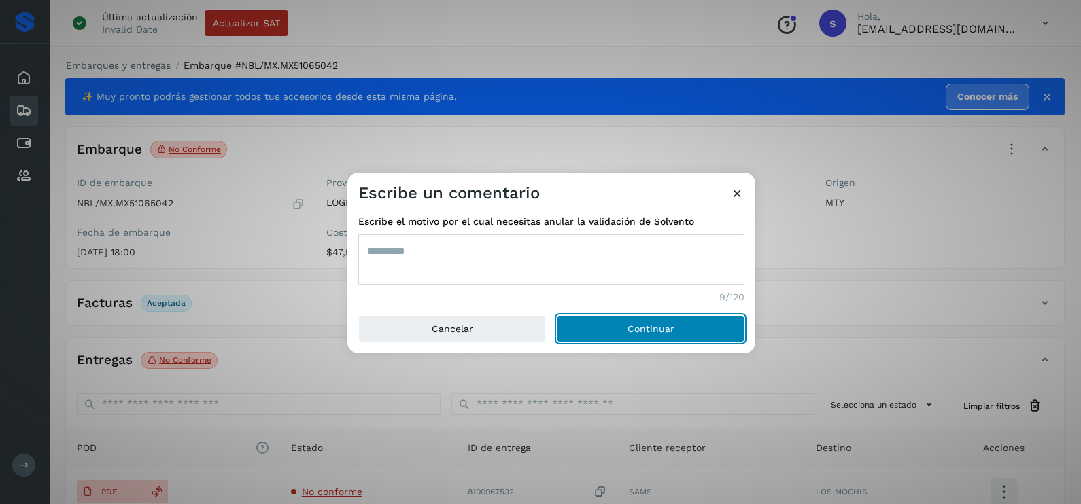
click at [557, 315] on button "Continuar" at bounding box center [651, 328] width 188 height 27
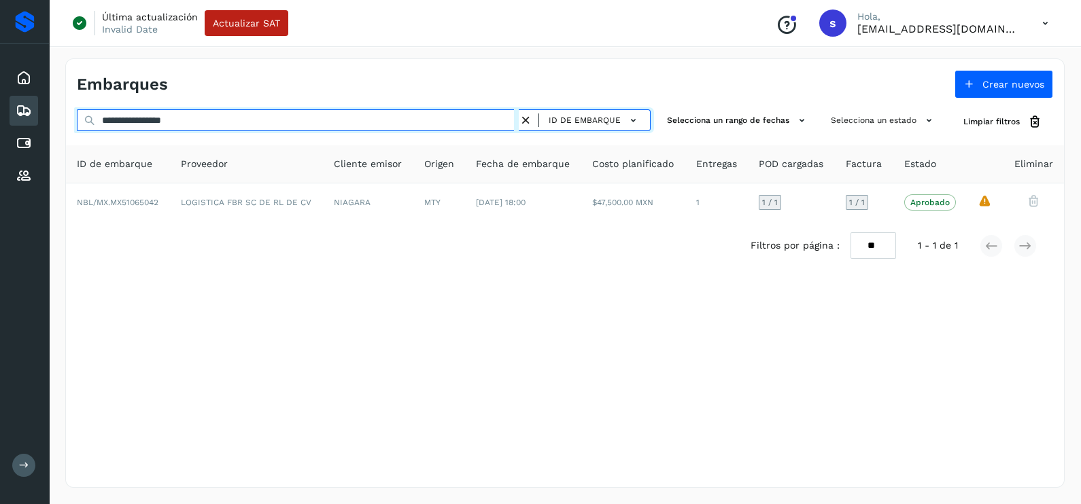
drag, startPoint x: 235, startPoint y: 124, endPoint x: 0, endPoint y: 123, distance: 235.2
click at [0, 123] on html "**********" at bounding box center [540, 252] width 1081 height 504
paste input "text"
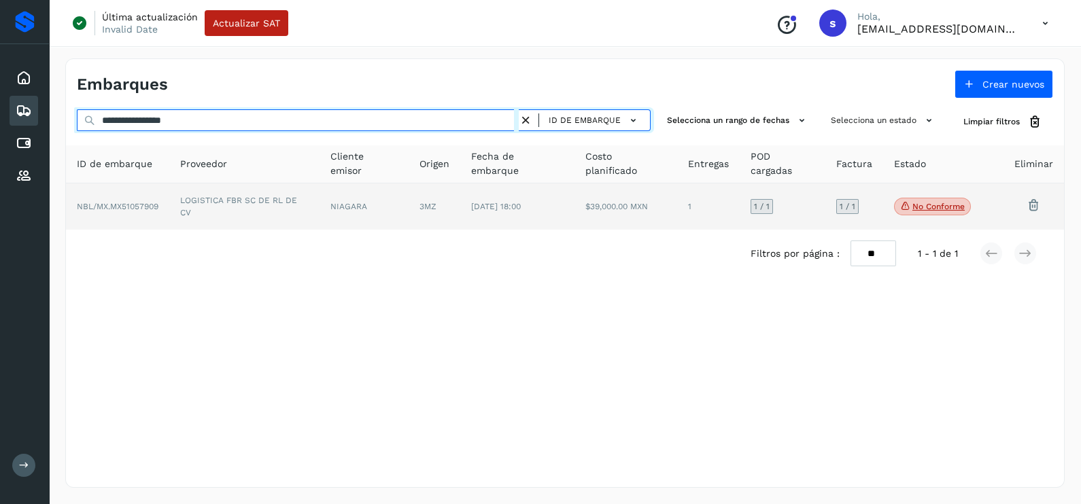
type input "**********"
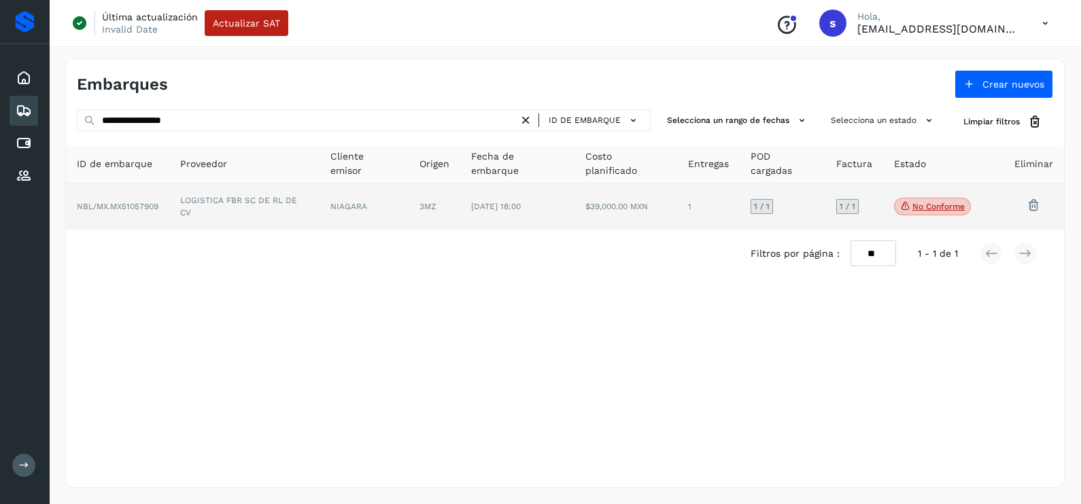
click at [194, 211] on td "LOGISTICA FBR SC DE RL DE CV" at bounding box center [244, 207] width 150 height 46
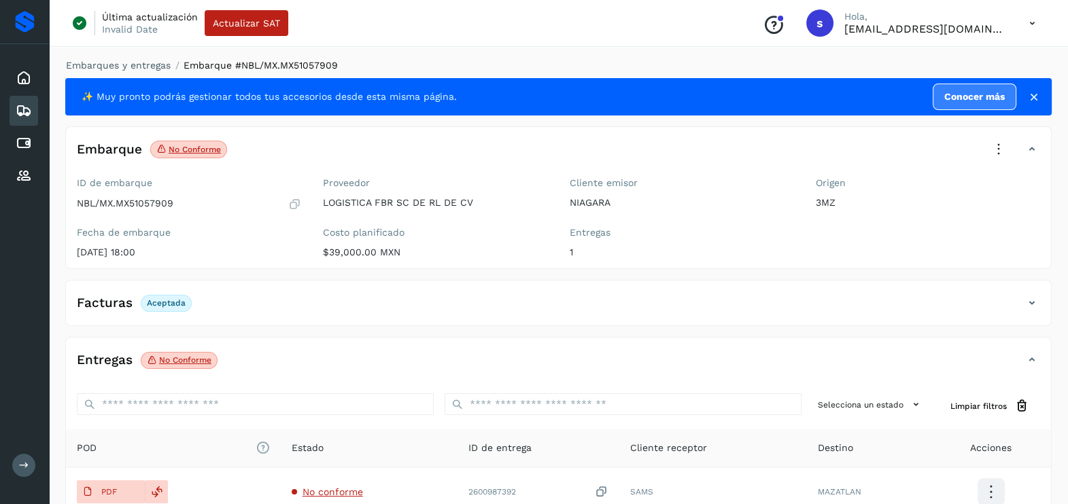
click at [997, 140] on icon at bounding box center [999, 150] width 30 height 30
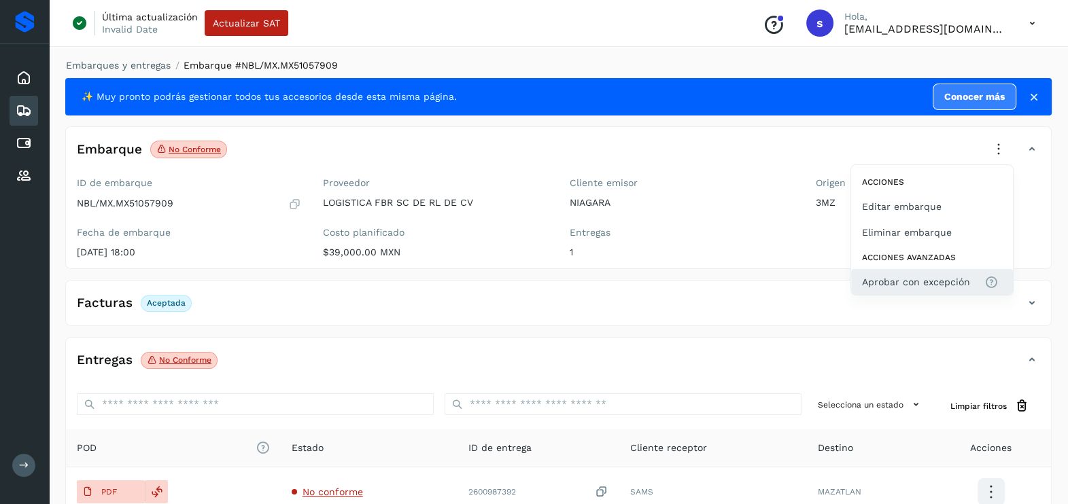
click at [882, 275] on span "Aprobar con excepción" at bounding box center [916, 282] width 108 height 15
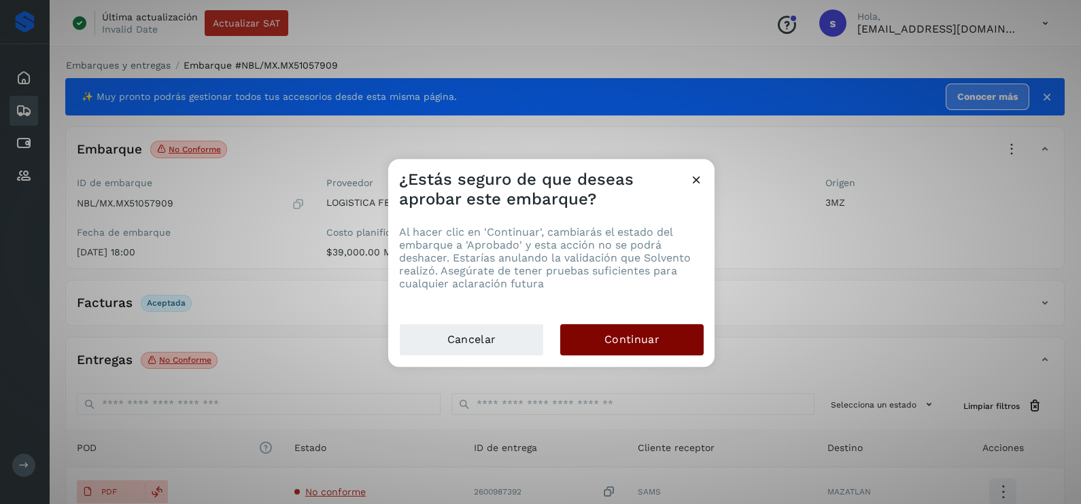
click at [619, 330] on button "Continuar" at bounding box center [631, 339] width 143 height 31
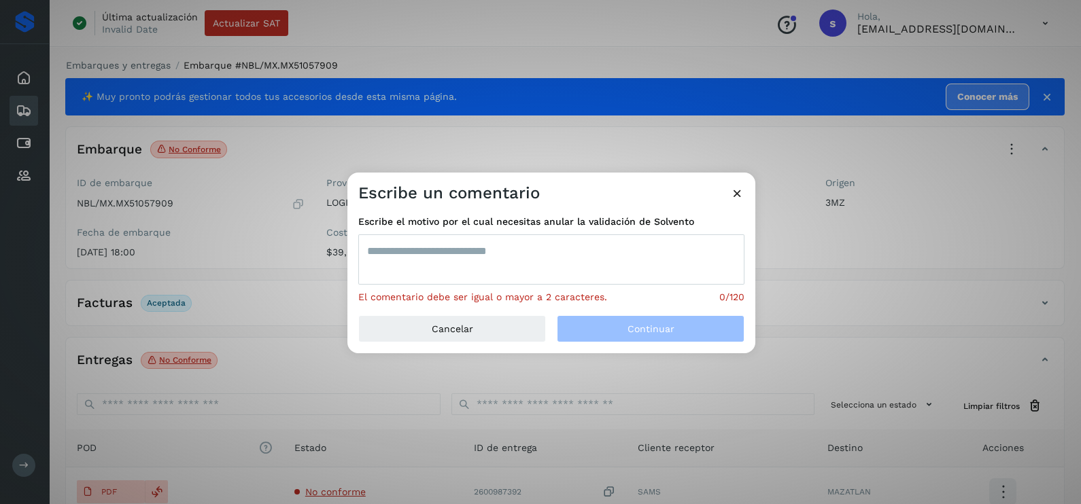
click at [467, 280] on textarea at bounding box center [551, 260] width 386 height 50
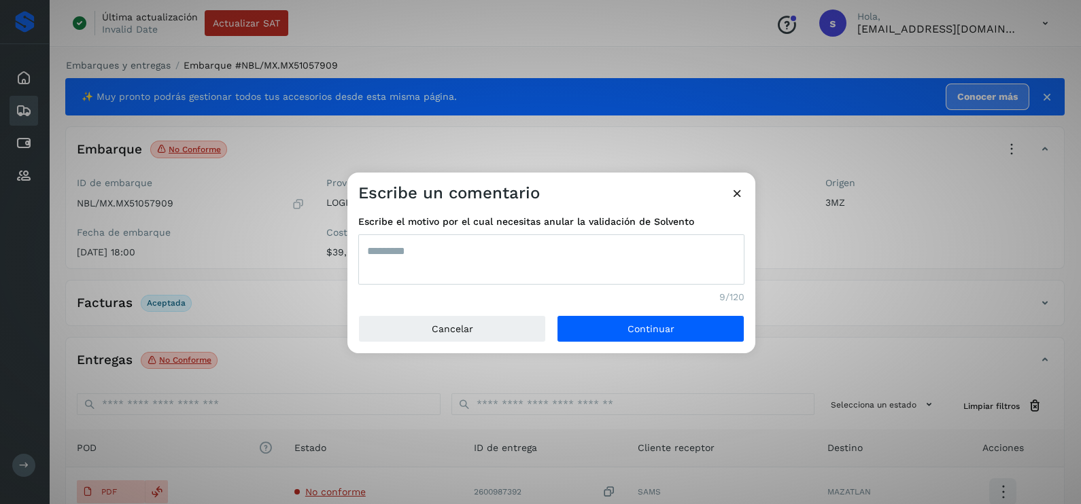
type textarea "*********"
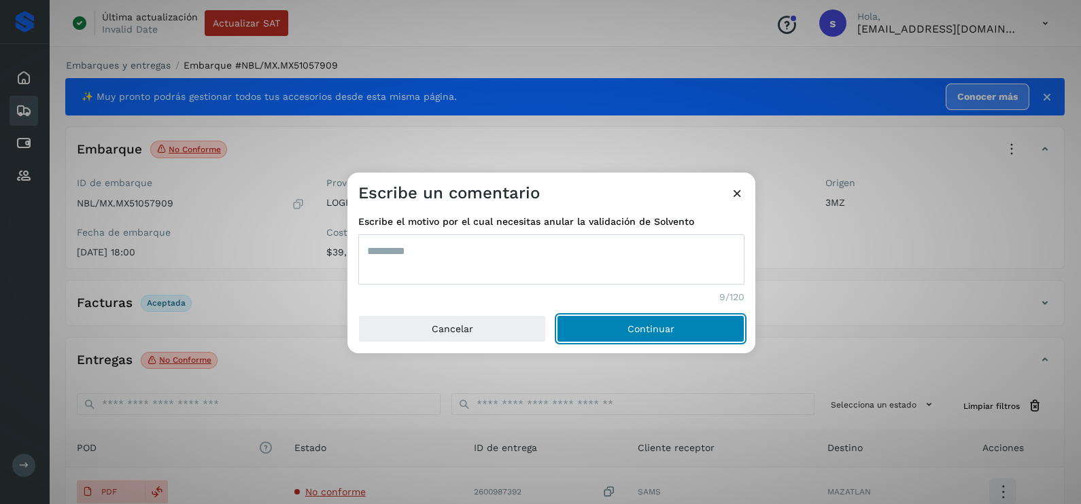
click at [557, 315] on button "Continuar" at bounding box center [651, 328] width 188 height 27
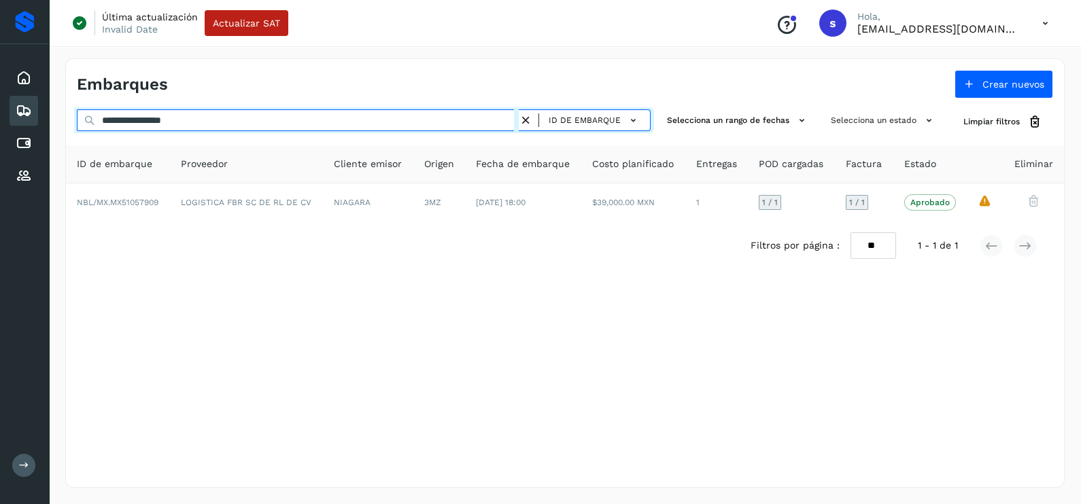
drag, startPoint x: 243, startPoint y: 116, endPoint x: 0, endPoint y: 112, distance: 243.4
click at [0, 114] on html "**********" at bounding box center [540, 252] width 1081 height 504
paste input "text"
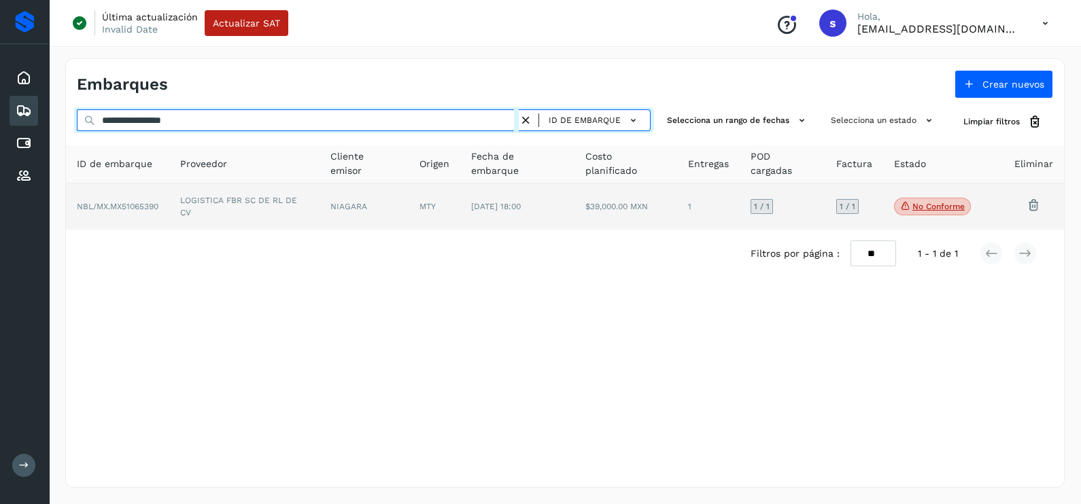
type input "**********"
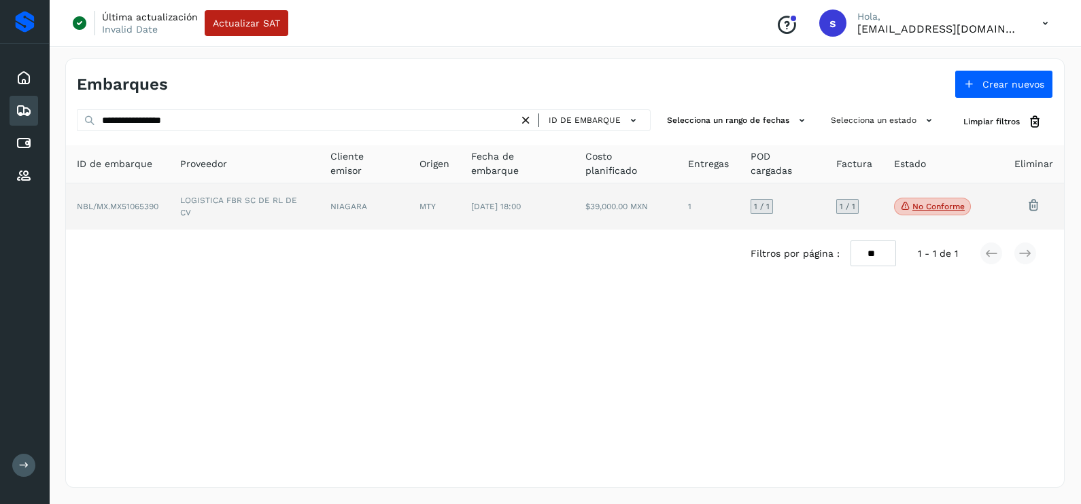
click at [204, 207] on td "LOGISTICA FBR SC DE RL DE CV" at bounding box center [244, 207] width 150 height 46
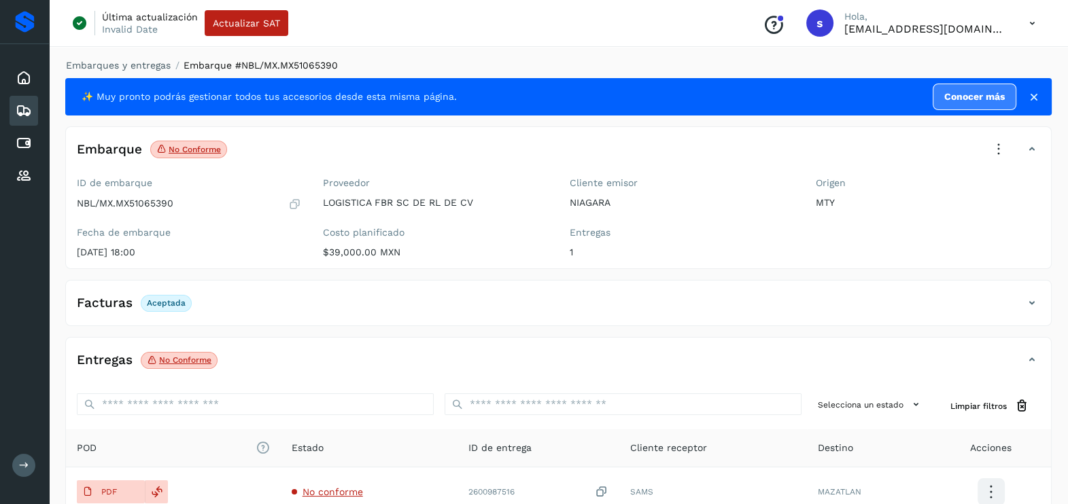
click at [1003, 146] on icon at bounding box center [999, 150] width 30 height 30
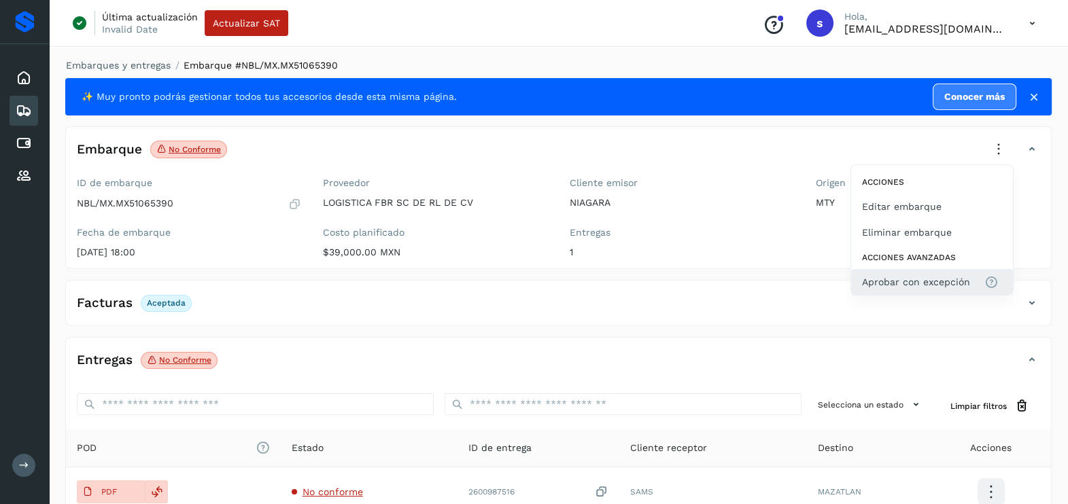
click at [916, 281] on span "Aprobar con excepción" at bounding box center [916, 282] width 108 height 15
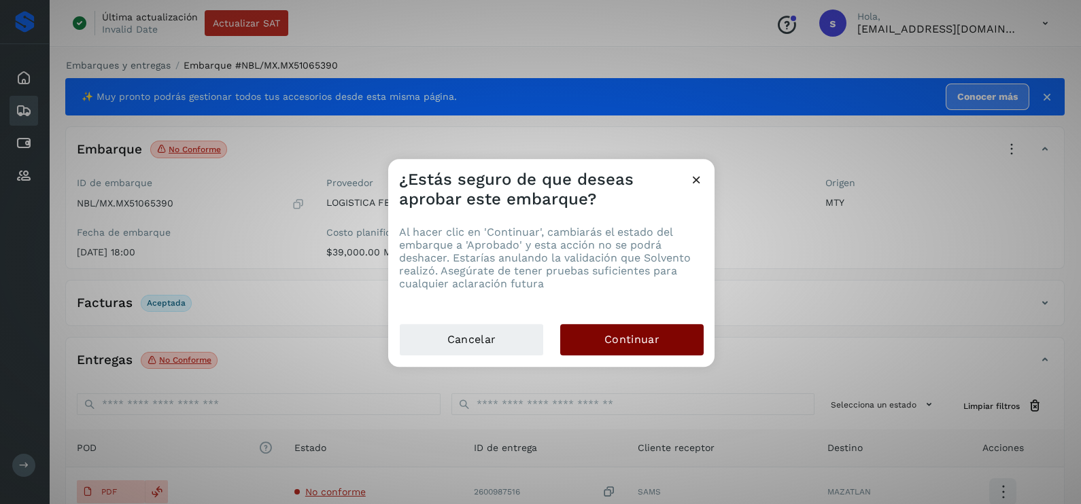
click at [668, 336] on button "Continuar" at bounding box center [631, 339] width 143 height 31
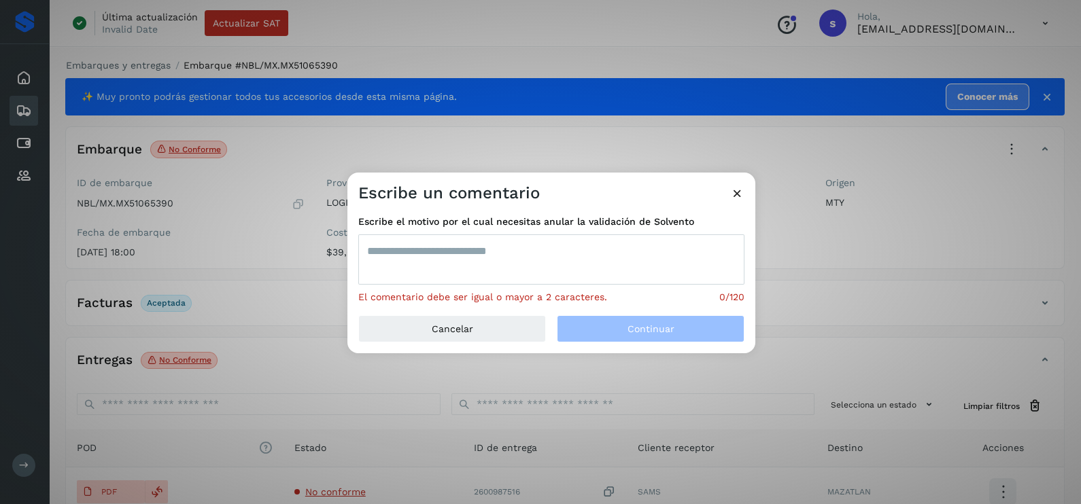
drag, startPoint x: 547, startPoint y: 259, endPoint x: 523, endPoint y: 231, distance: 36.2
click at [544, 256] on textarea at bounding box center [551, 260] width 386 height 50
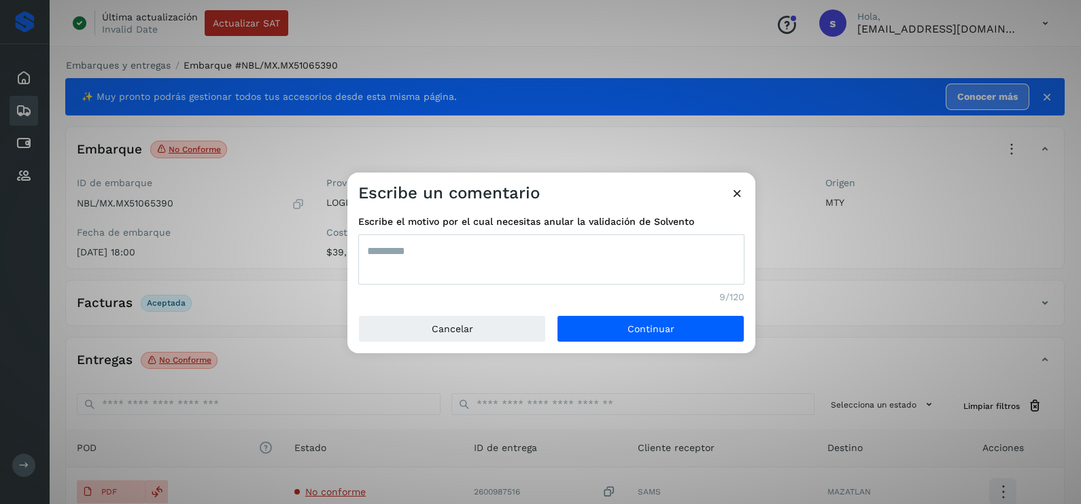
type textarea "*********"
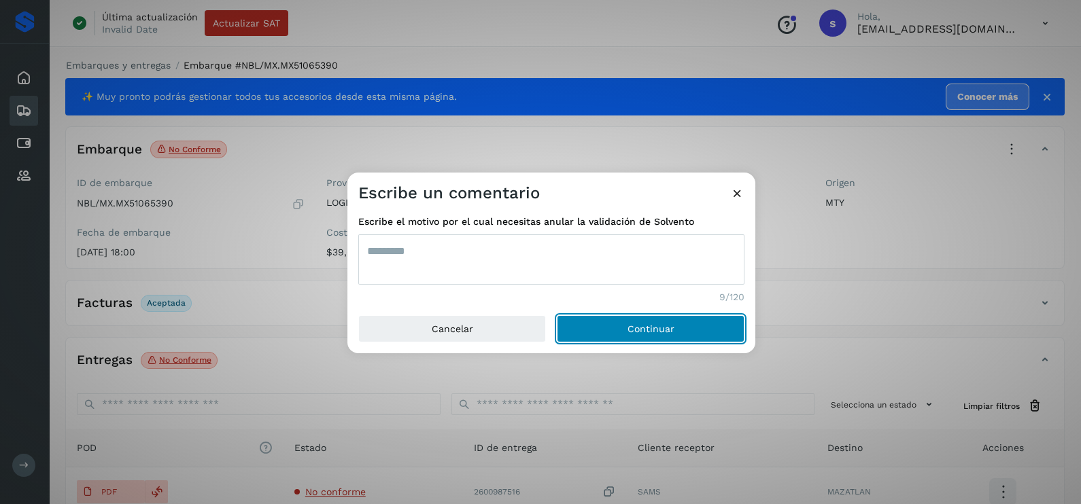
click at [557, 315] on button "Continuar" at bounding box center [651, 328] width 188 height 27
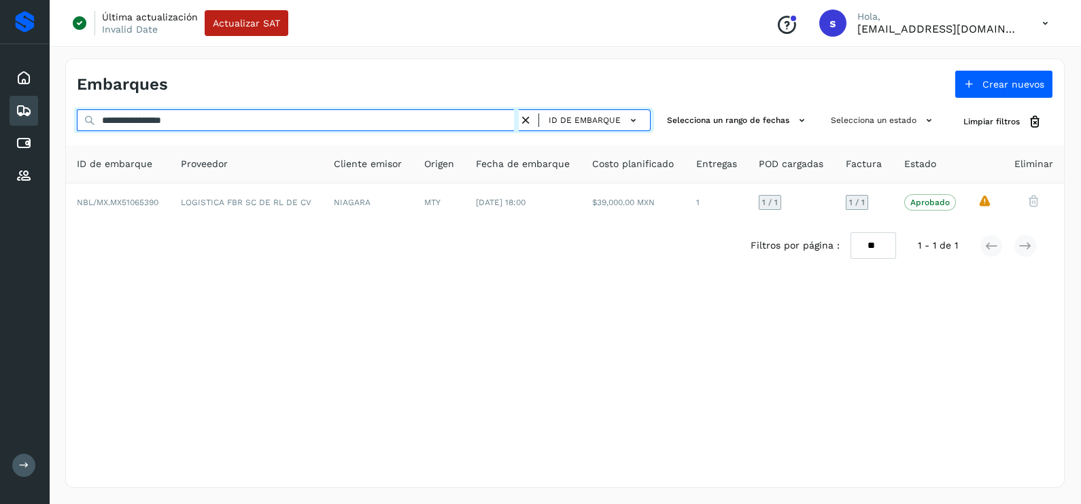
drag, startPoint x: 105, startPoint y: 120, endPoint x: -3, endPoint y: 120, distance: 108.1
click at [0, 120] on html "**********" at bounding box center [540, 252] width 1081 height 504
paste input "text"
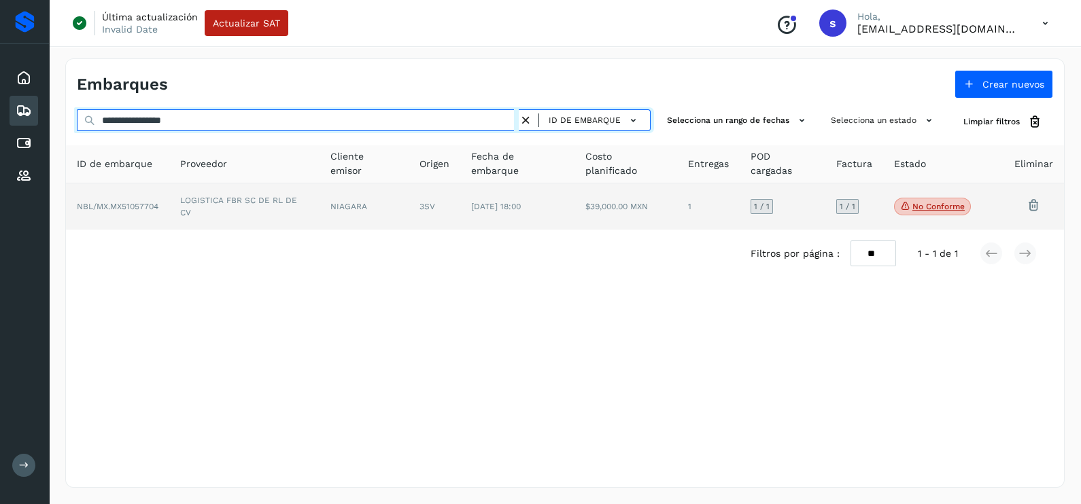
type input "**********"
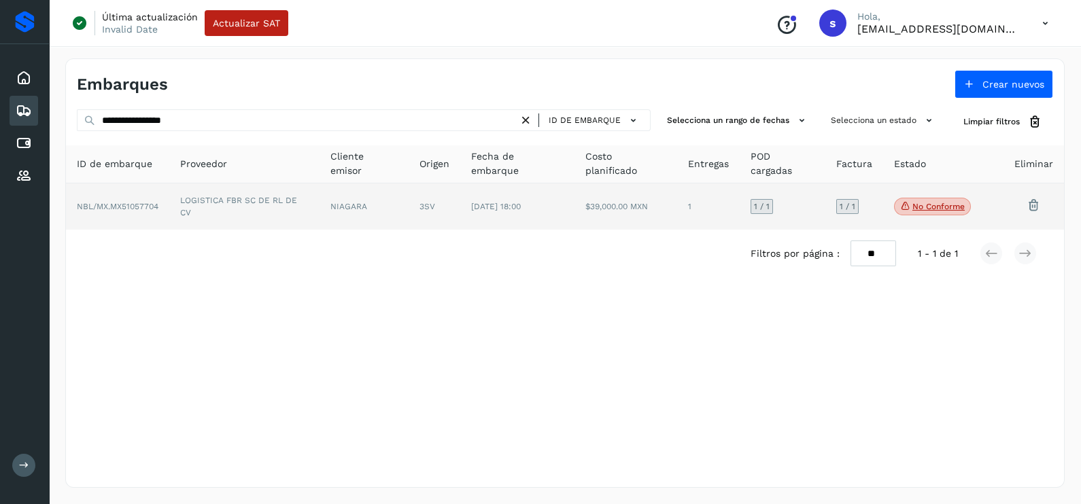
click at [315, 190] on td "LOGISTICA FBR SC DE RL DE CV" at bounding box center [244, 207] width 150 height 46
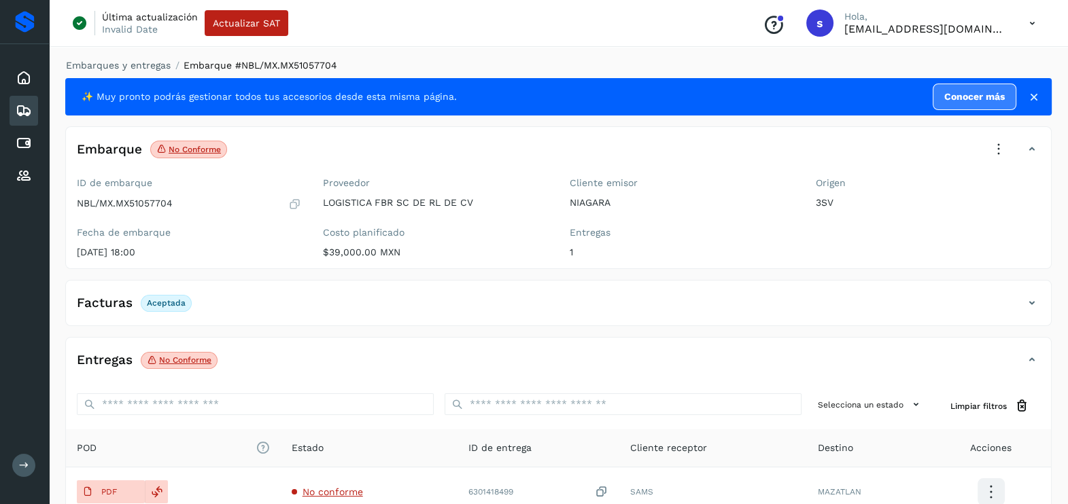
click at [1002, 152] on icon at bounding box center [999, 150] width 30 height 30
click at [952, 268] on div "Acciones Editar embarque Eliminar embarque Acciones avanzadas Aprobar con excep…" at bounding box center [931, 229] width 163 height 131
click at [935, 285] on div at bounding box center [534, 252] width 1068 height 504
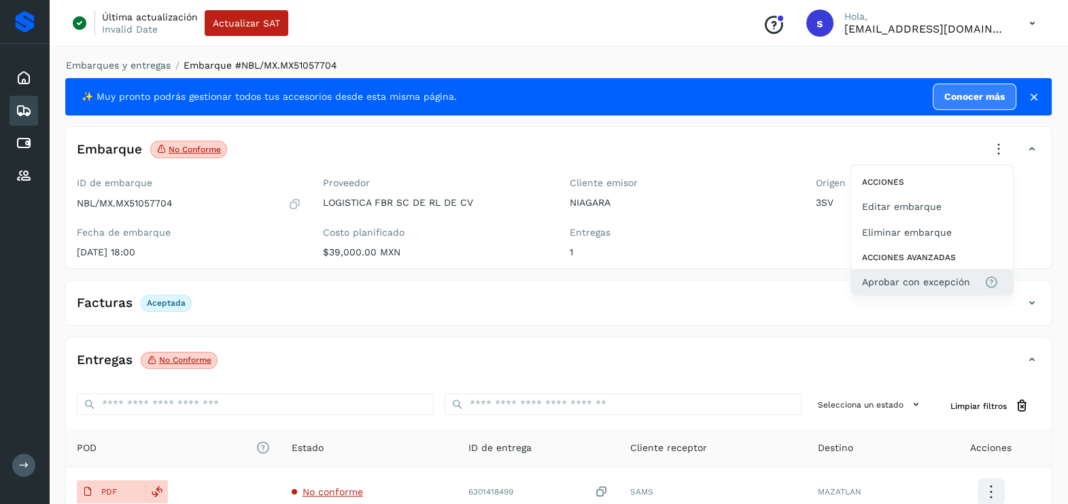
click at [912, 277] on span "Aprobar con excepción" at bounding box center [916, 282] width 108 height 15
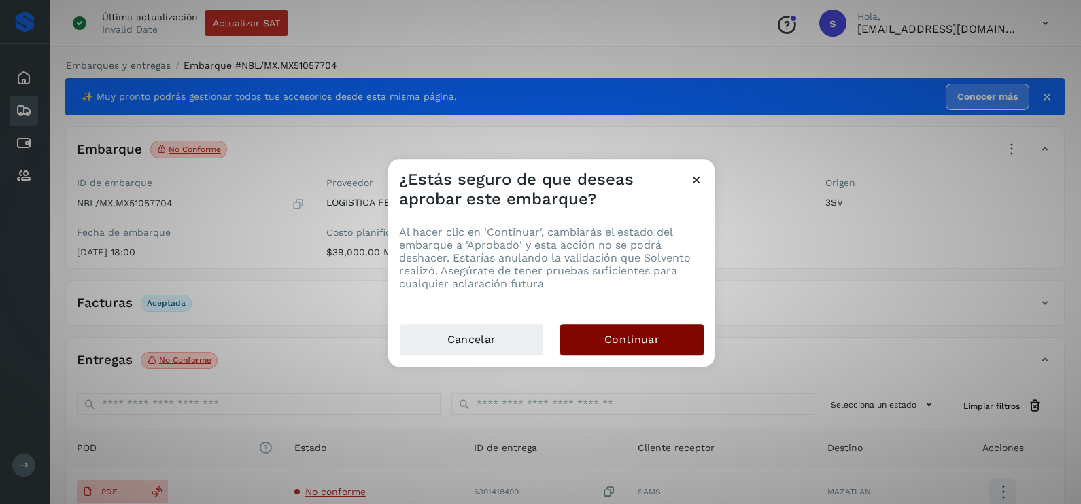
click at [668, 336] on button "Continuar" at bounding box center [631, 339] width 143 height 31
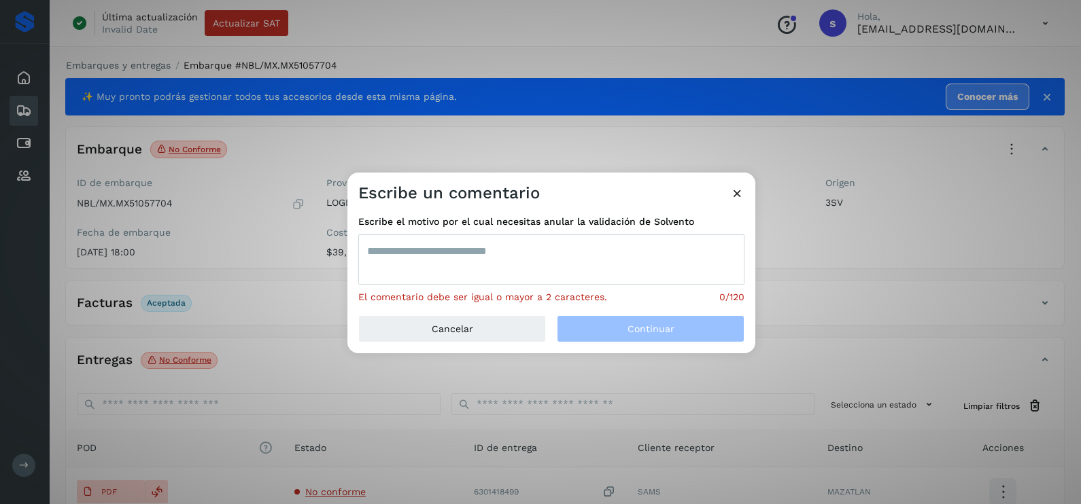
click at [545, 253] on textarea at bounding box center [551, 260] width 386 height 50
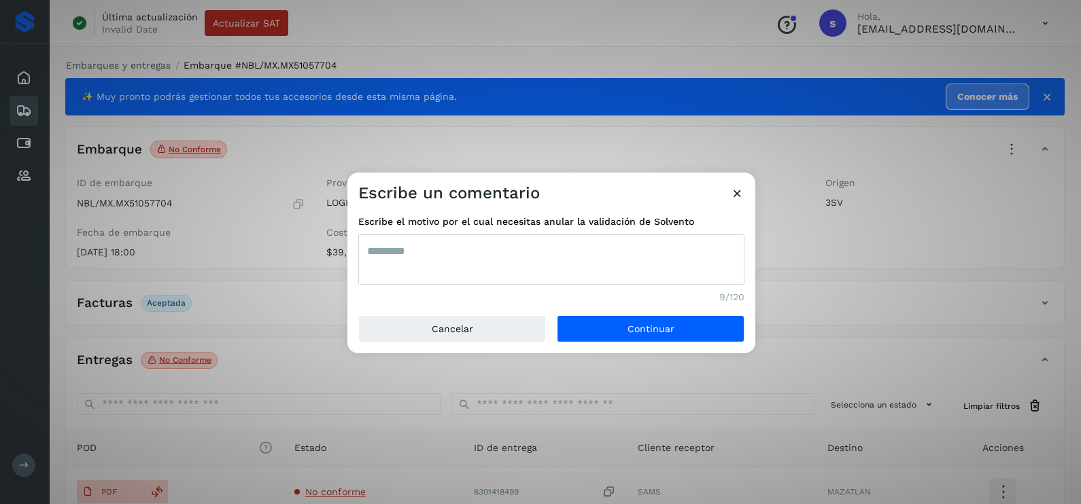
type textarea "*********"
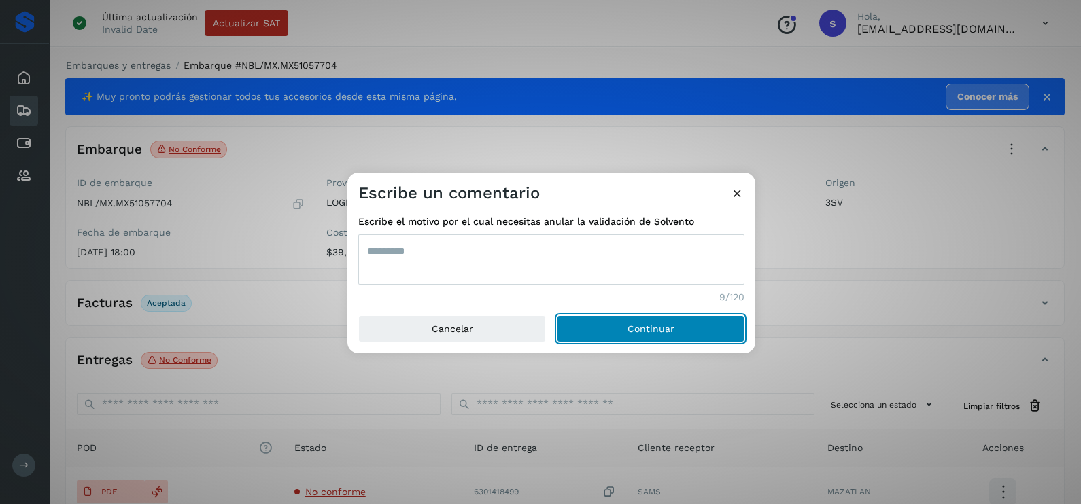
click at [557, 315] on button "Continuar" at bounding box center [651, 328] width 188 height 27
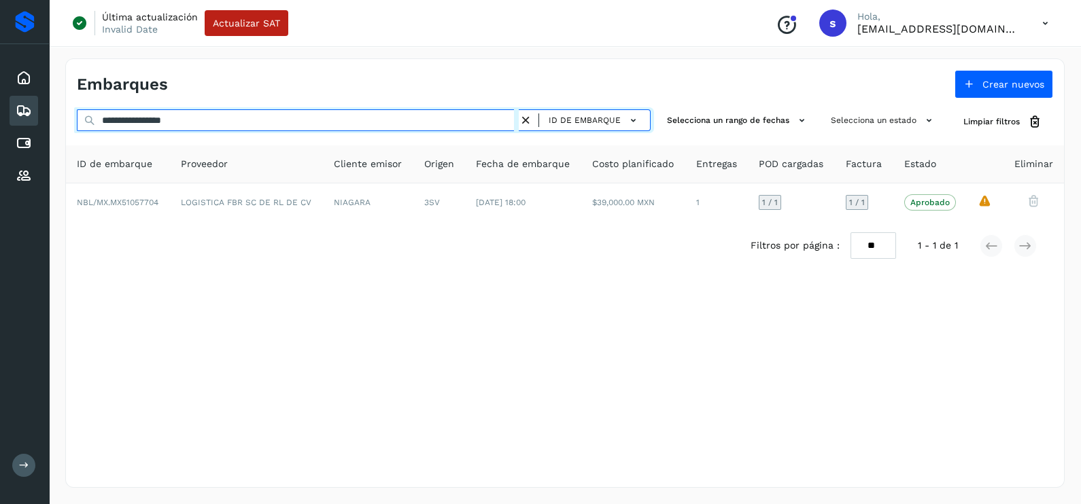
click at [0, 120] on html "**********" at bounding box center [540, 252] width 1081 height 504
paste input "text"
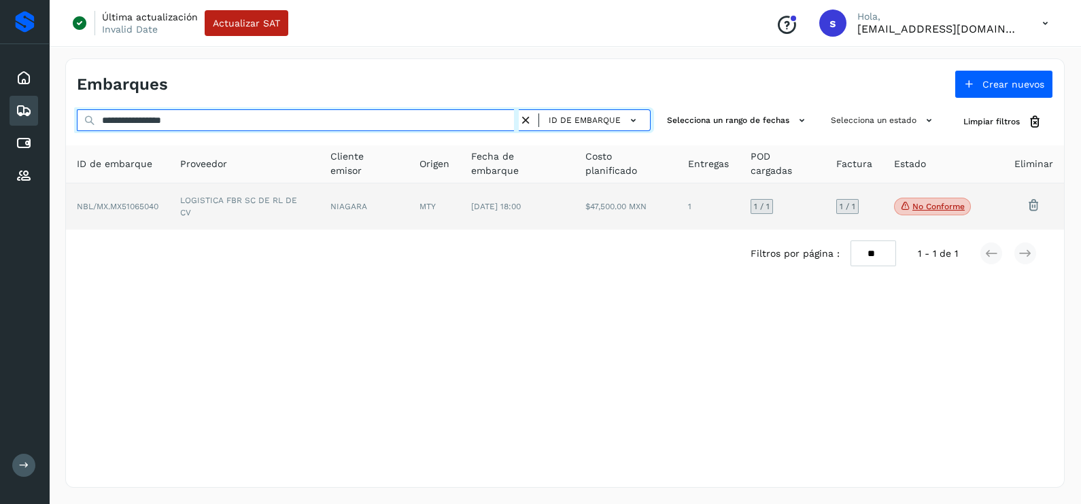
type input "**********"
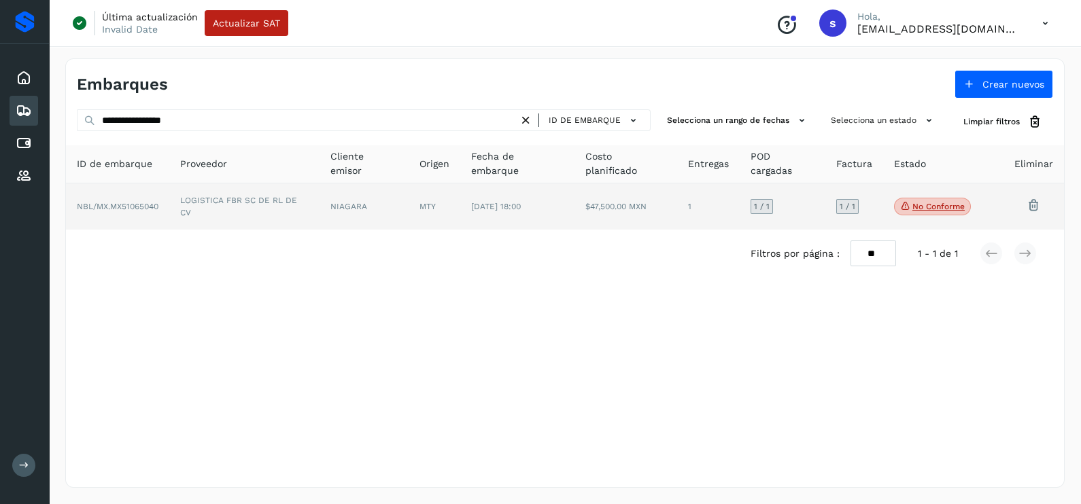
click at [273, 214] on td "LOGISTICA FBR SC DE RL DE CV" at bounding box center [244, 207] width 150 height 46
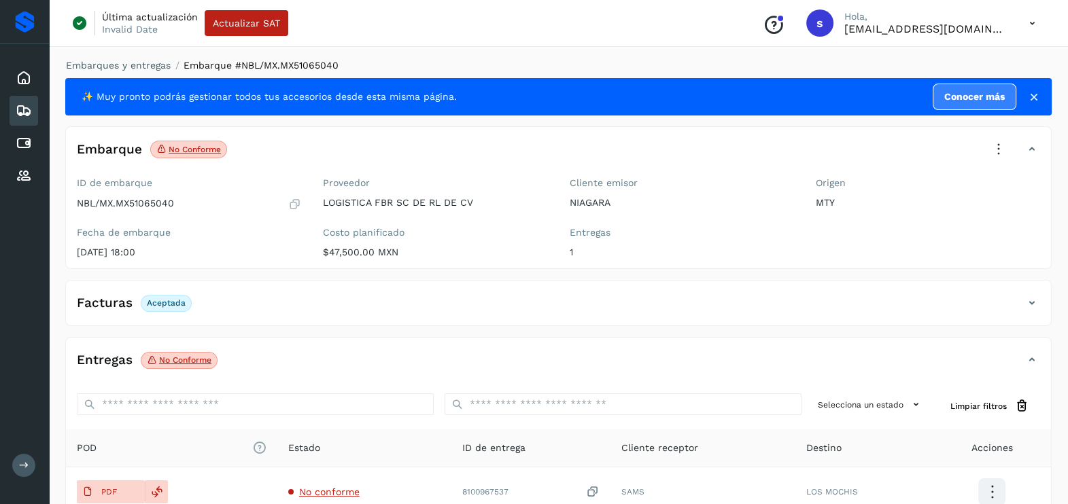
click at [999, 149] on icon at bounding box center [999, 150] width 30 height 30
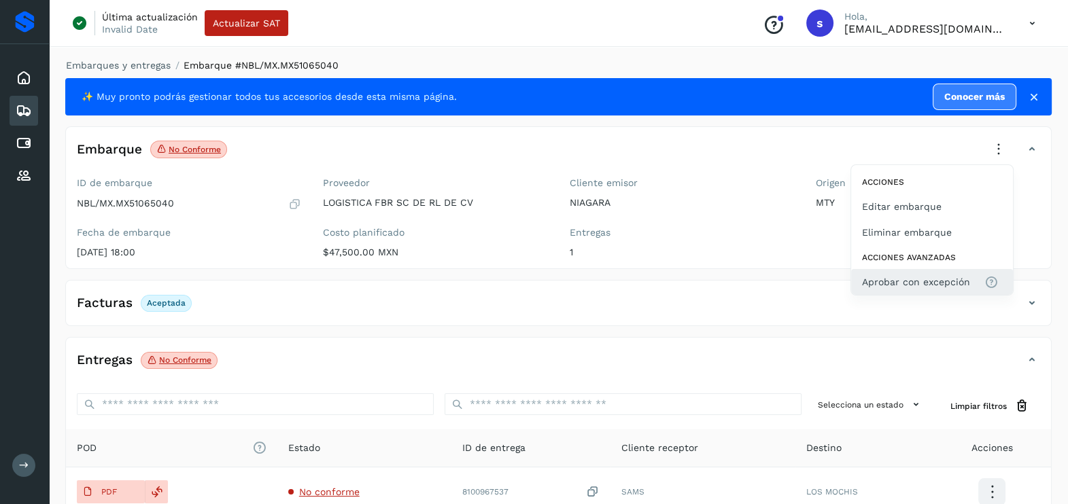
click at [904, 287] on span "Aprobar con excepción" at bounding box center [916, 282] width 108 height 15
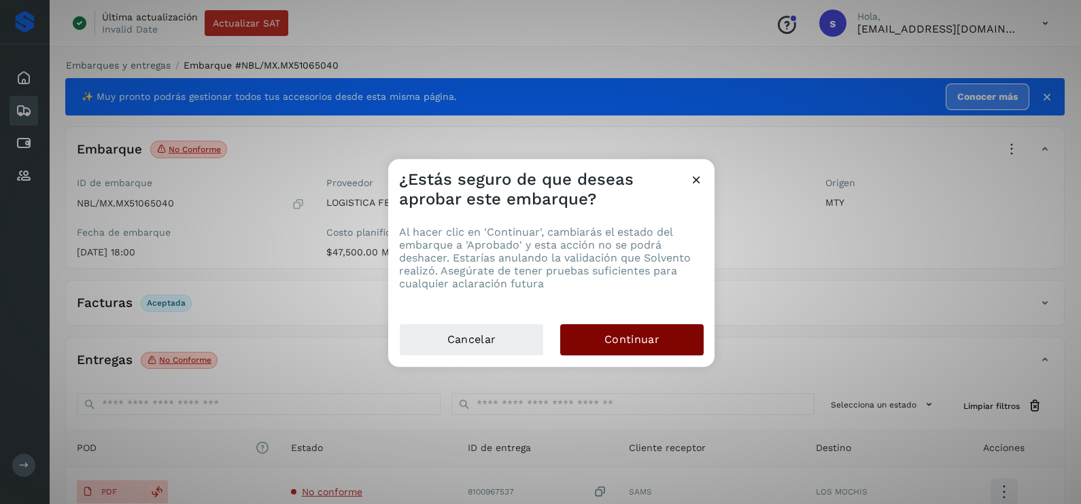
click at [605, 348] on button "Continuar" at bounding box center [631, 339] width 143 height 31
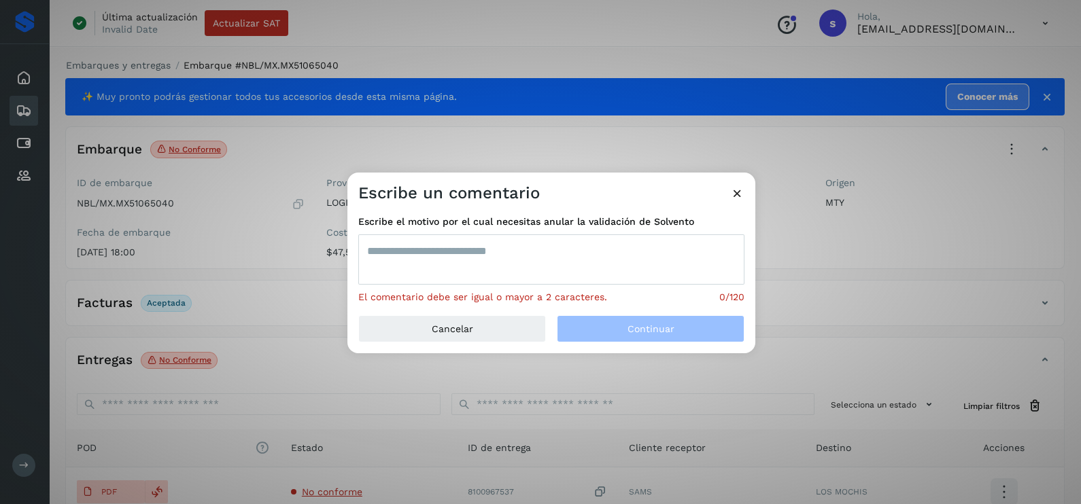
click at [506, 268] on textarea at bounding box center [551, 260] width 386 height 50
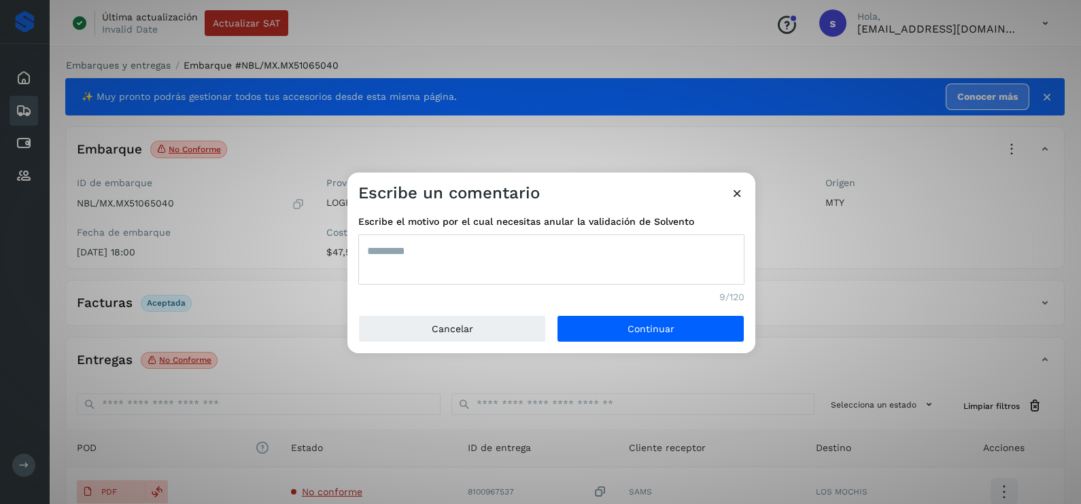
type textarea "*********"
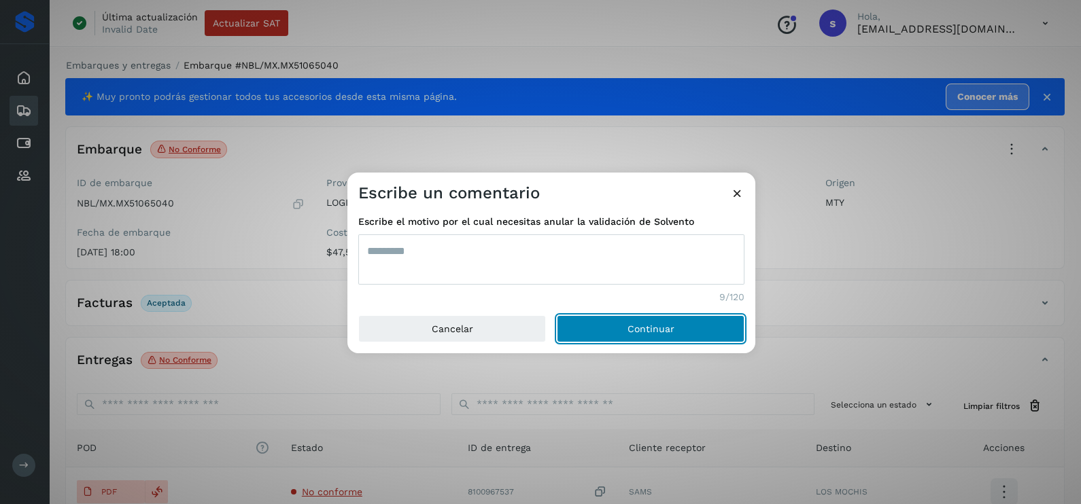
click at [557, 315] on button "Continuar" at bounding box center [651, 328] width 188 height 27
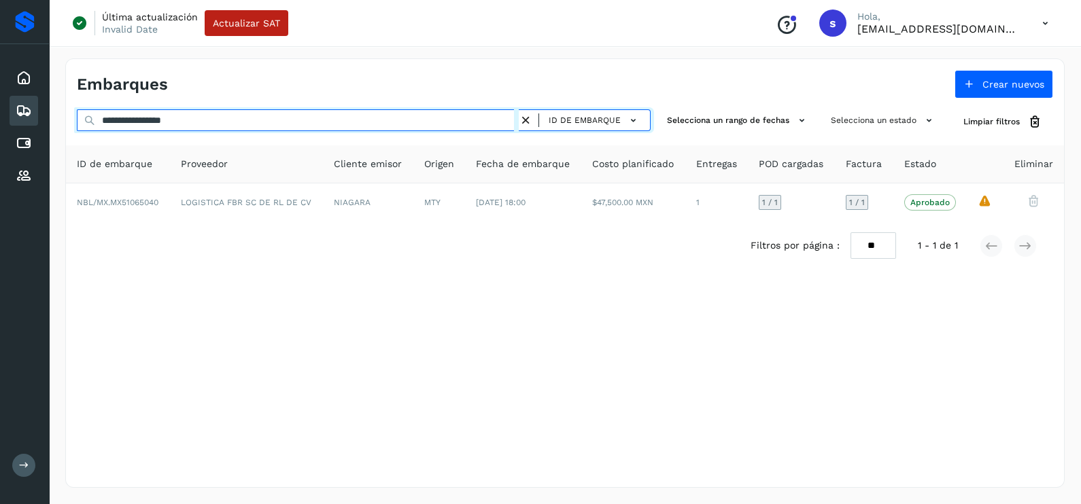
drag, startPoint x: 252, startPoint y: 123, endPoint x: 0, endPoint y: 122, distance: 251.5
click at [0, 123] on html "**********" at bounding box center [540, 252] width 1081 height 504
paste input "text"
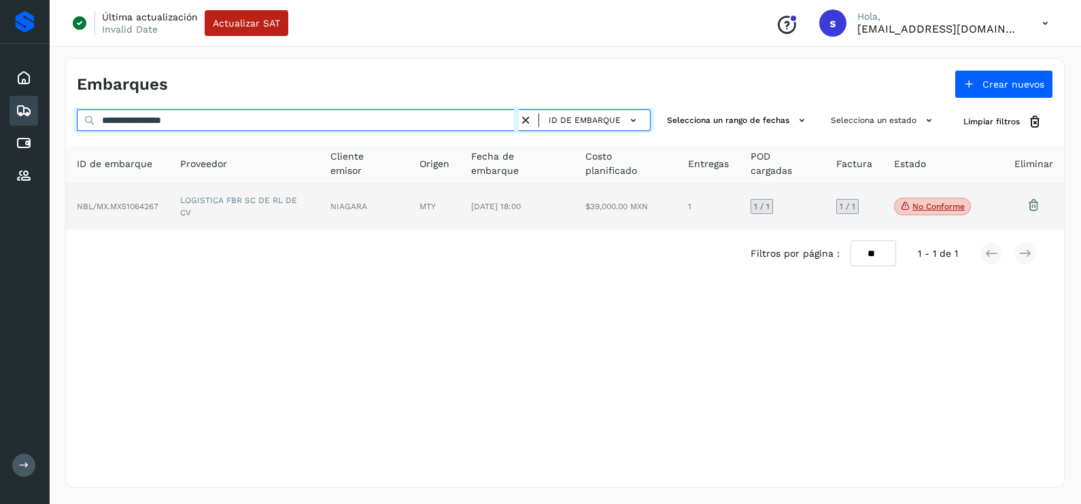
type input "**********"
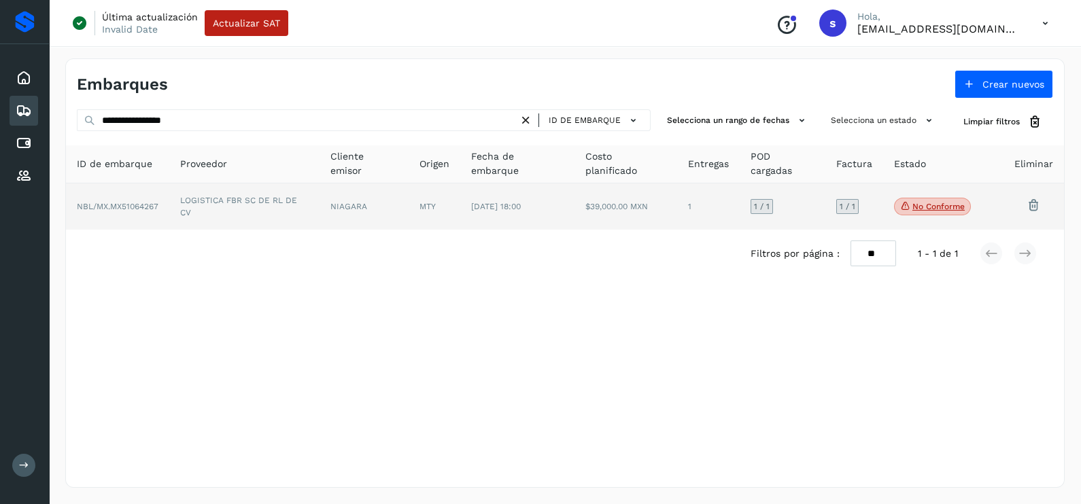
click at [357, 208] on td "NIAGARA" at bounding box center [363, 207] width 89 height 46
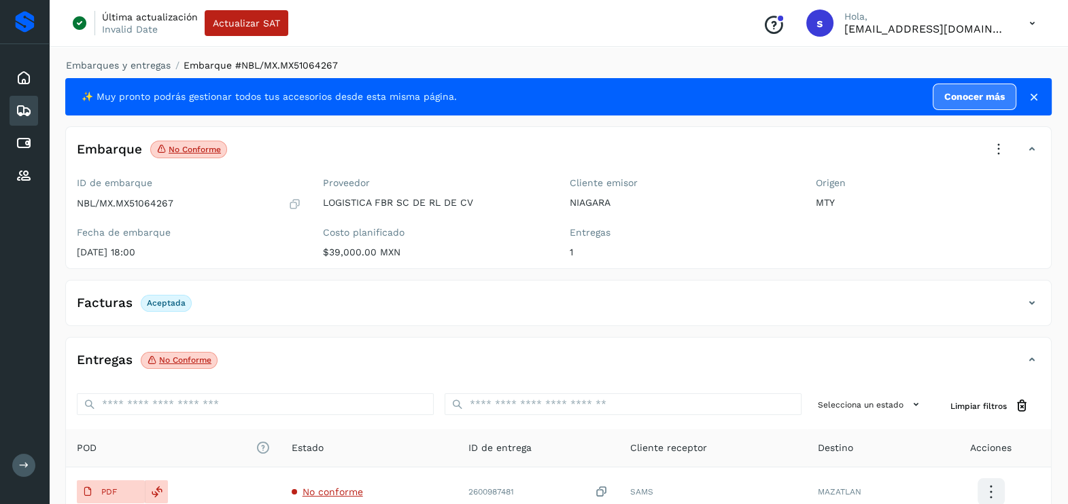
click at [996, 151] on icon at bounding box center [999, 150] width 30 height 30
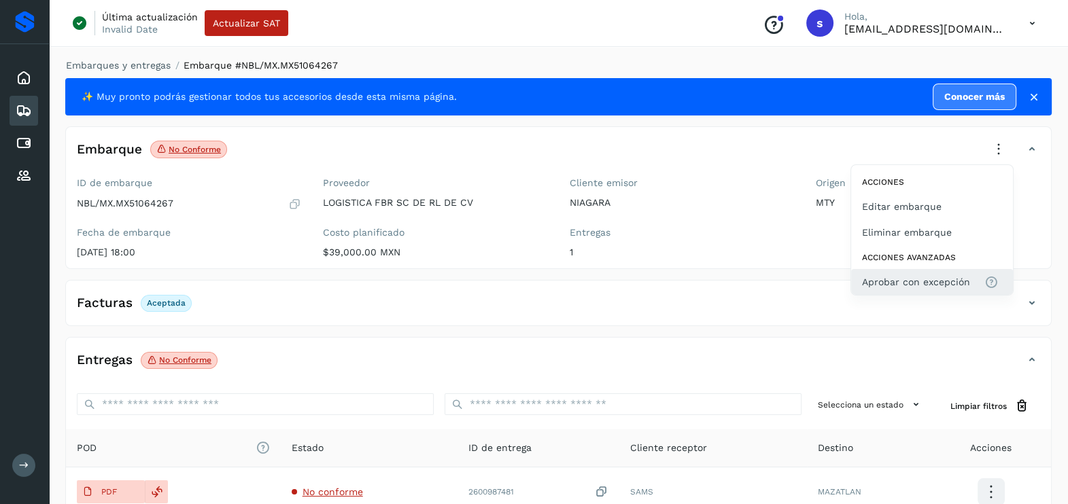
click at [946, 283] on span "Aprobar con excepción" at bounding box center [916, 282] width 108 height 15
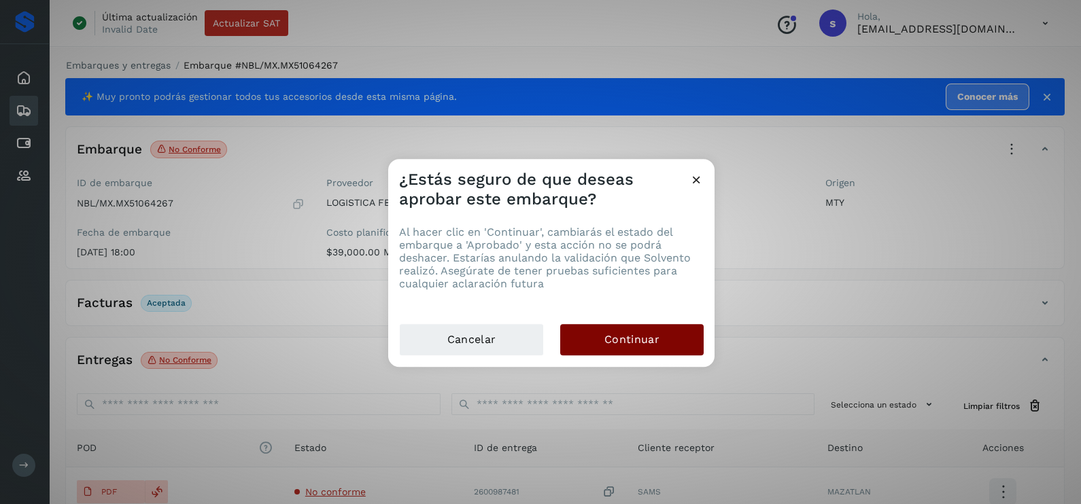
click at [613, 344] on span "Continuar" at bounding box center [631, 339] width 55 height 15
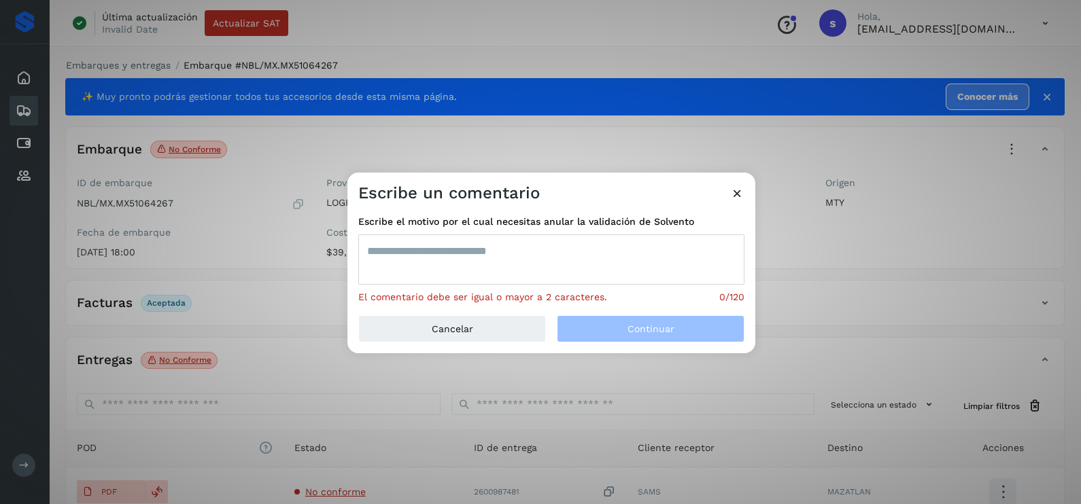
click at [513, 262] on textarea at bounding box center [551, 260] width 386 height 50
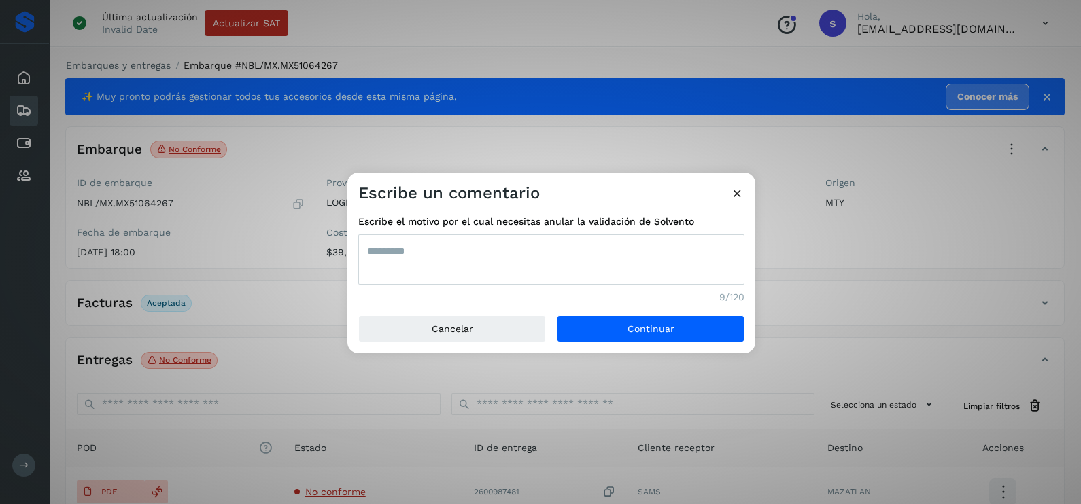
type textarea "*********"
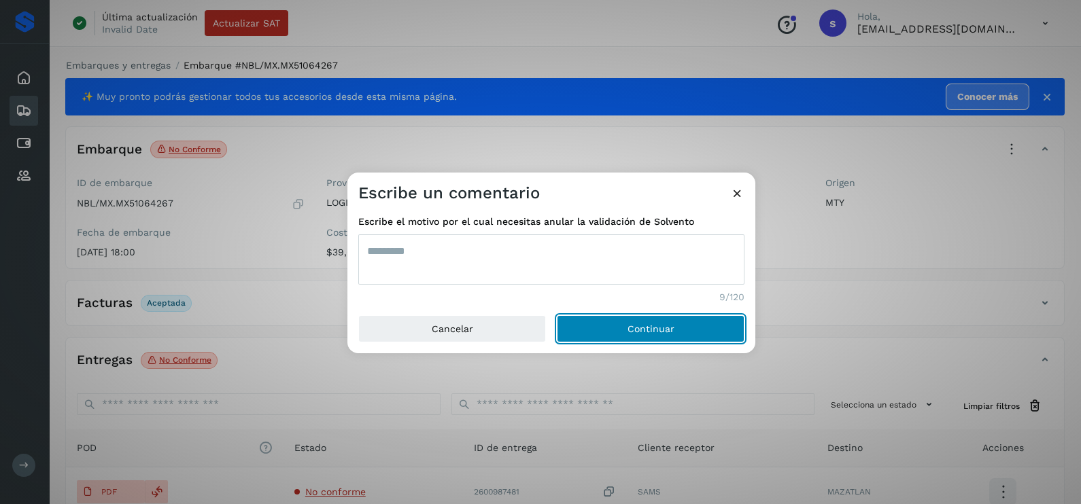
click at [557, 315] on button "Continuar" at bounding box center [651, 328] width 188 height 27
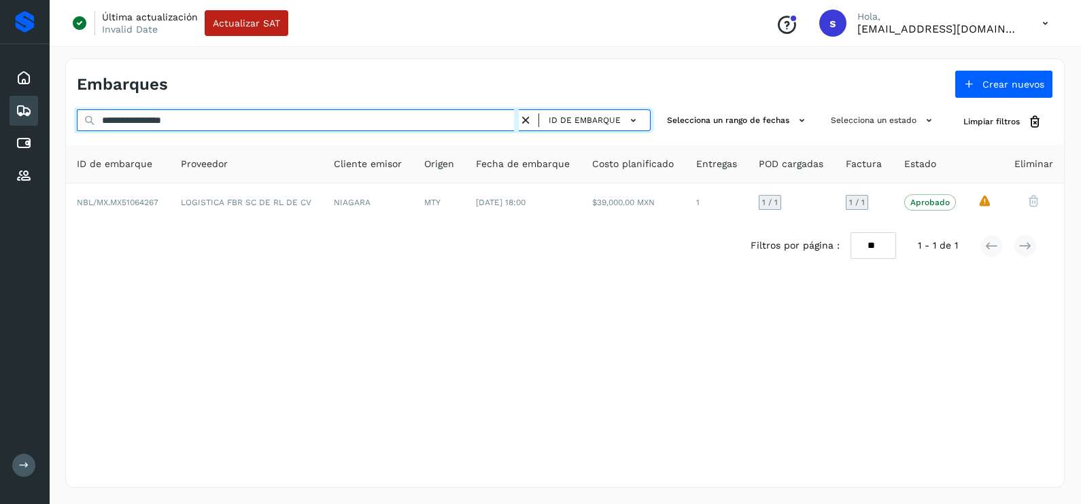
click at [0, 119] on html "**********" at bounding box center [540, 252] width 1081 height 504
paste input "text"
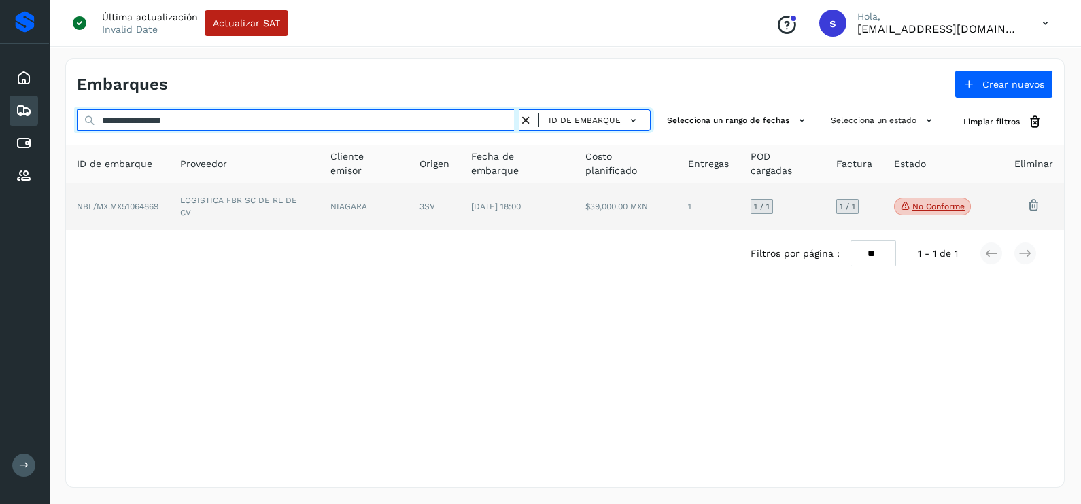
type input "**********"
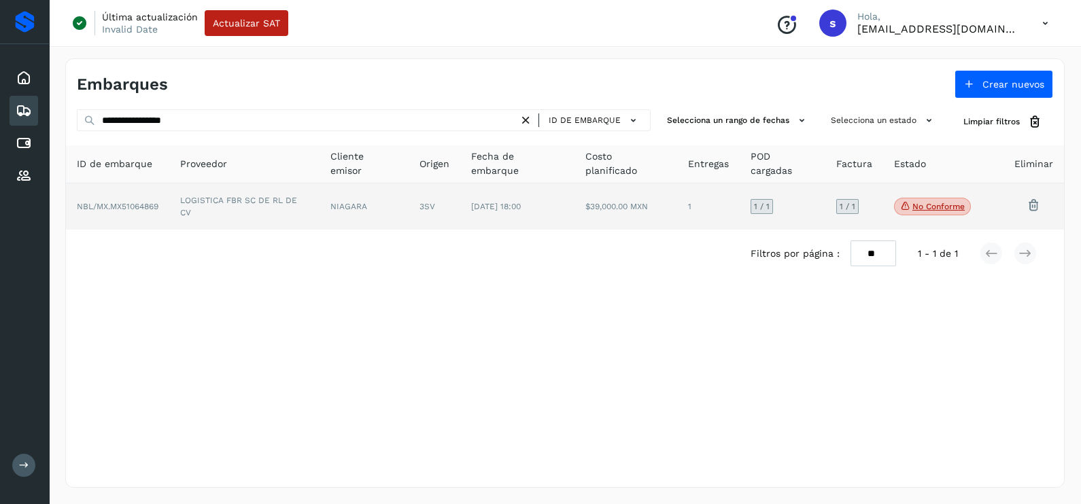
click at [234, 209] on td "LOGISTICA FBR SC DE RL DE CV" at bounding box center [244, 207] width 150 height 46
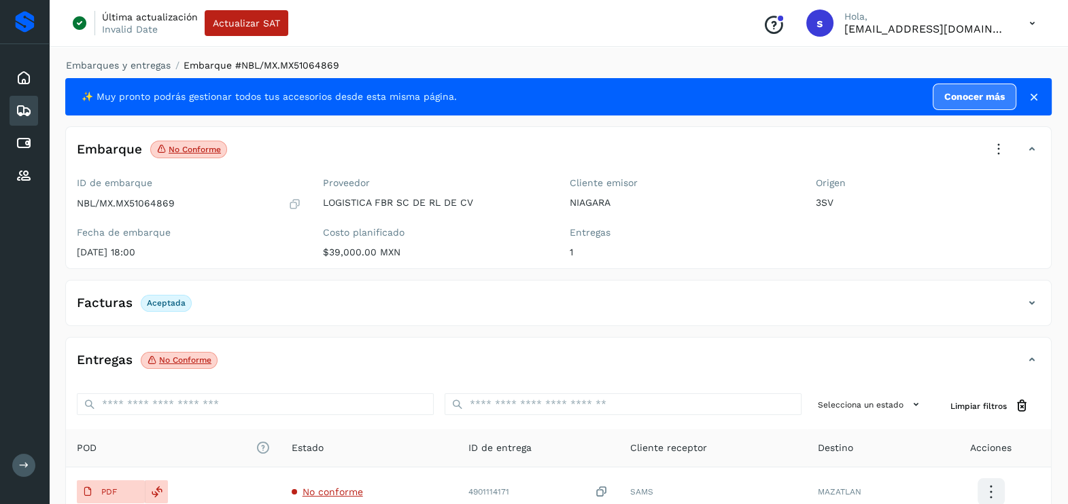
click at [993, 153] on icon at bounding box center [999, 150] width 30 height 30
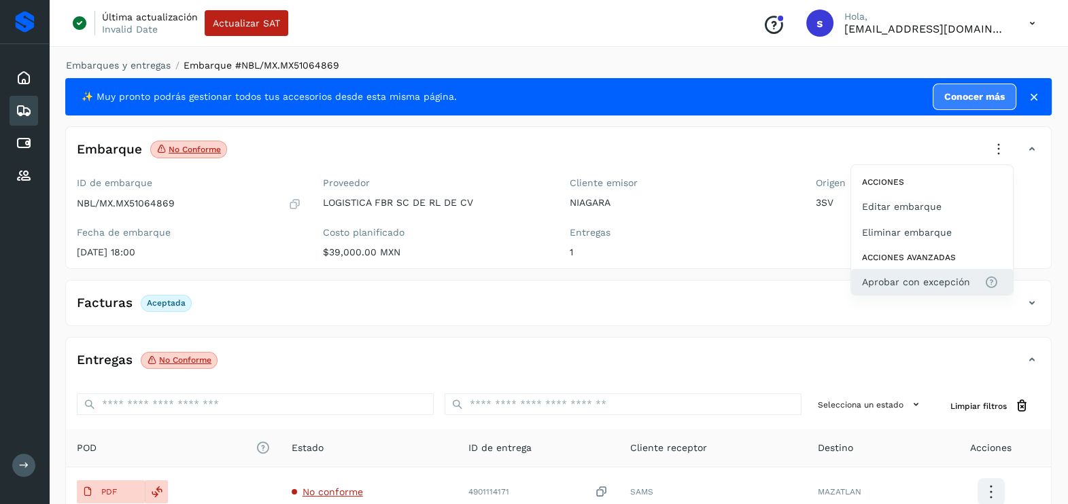
click at [918, 284] on span "Aprobar con excepción" at bounding box center [916, 282] width 108 height 15
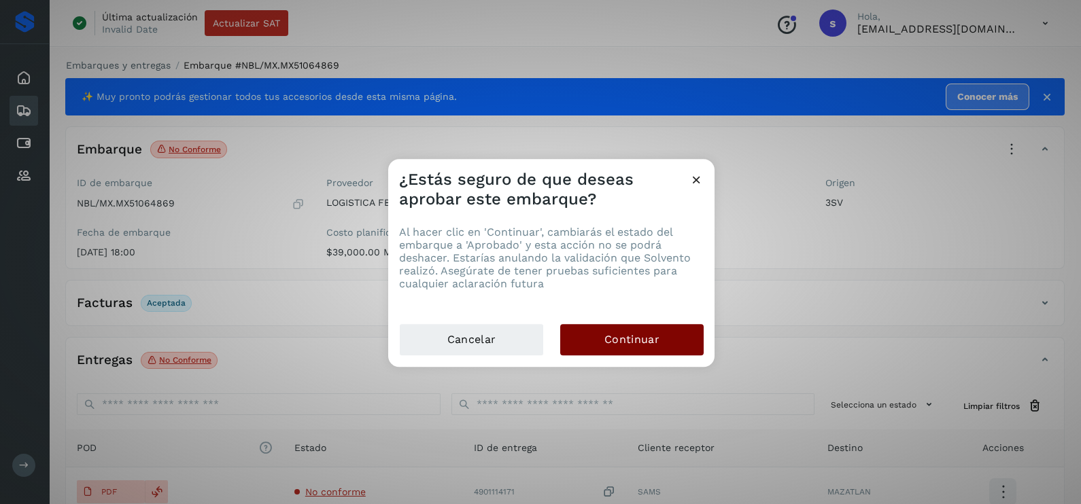
click at [607, 335] on span "Continuar" at bounding box center [631, 339] width 55 height 15
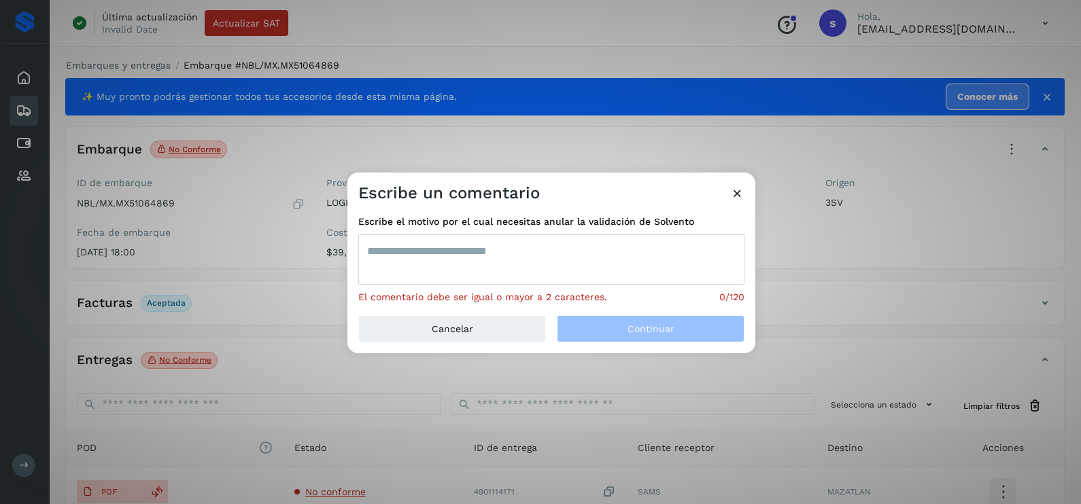
click at [505, 268] on textarea at bounding box center [551, 260] width 386 height 50
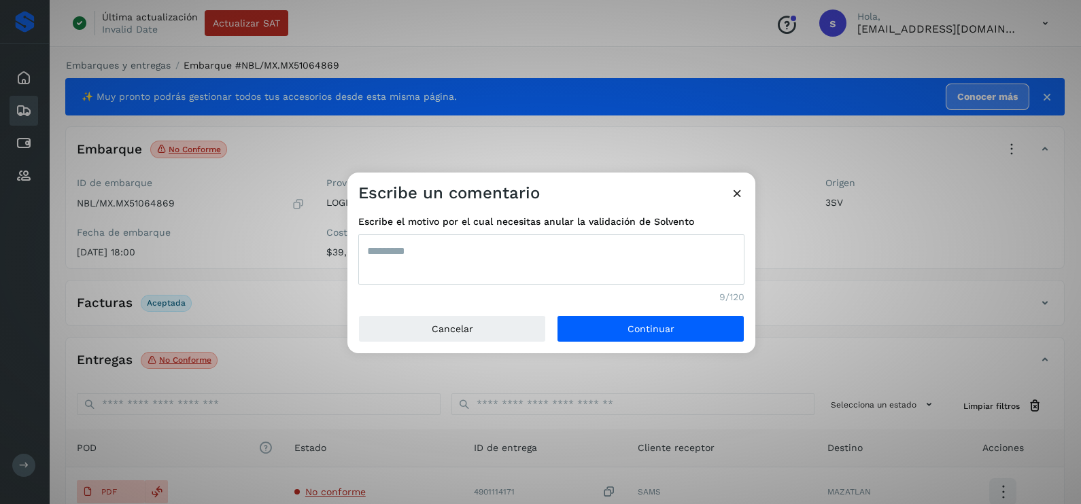
type textarea "*********"
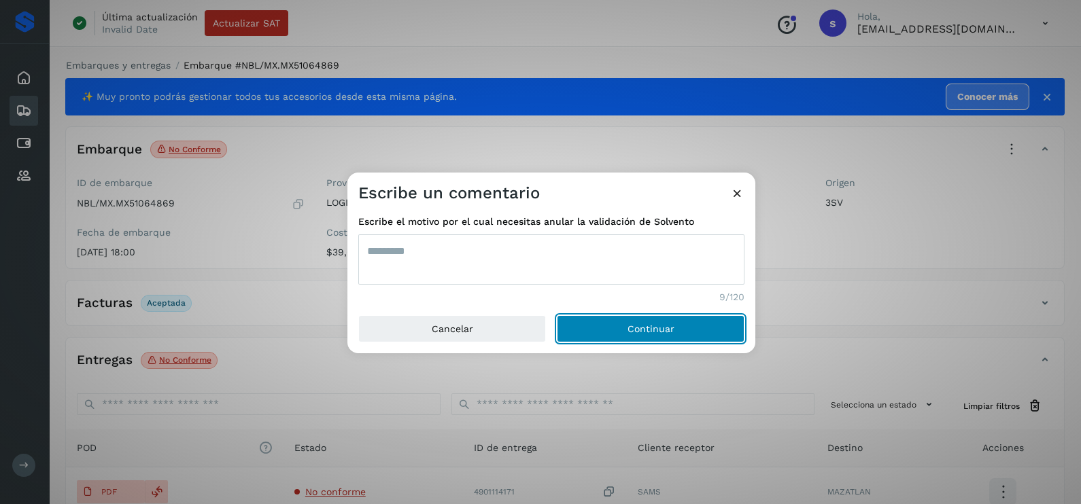
click at [557, 315] on button "Continuar" at bounding box center [651, 328] width 188 height 27
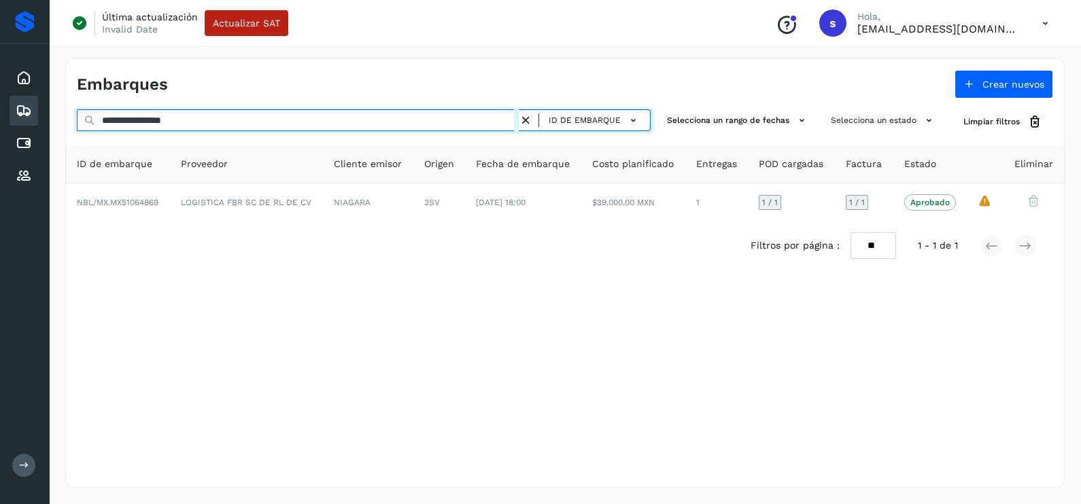
drag, startPoint x: 247, startPoint y: 126, endPoint x: -3, endPoint y: 128, distance: 250.8
click at [0, 128] on html "**********" at bounding box center [540, 252] width 1081 height 504
paste input "text"
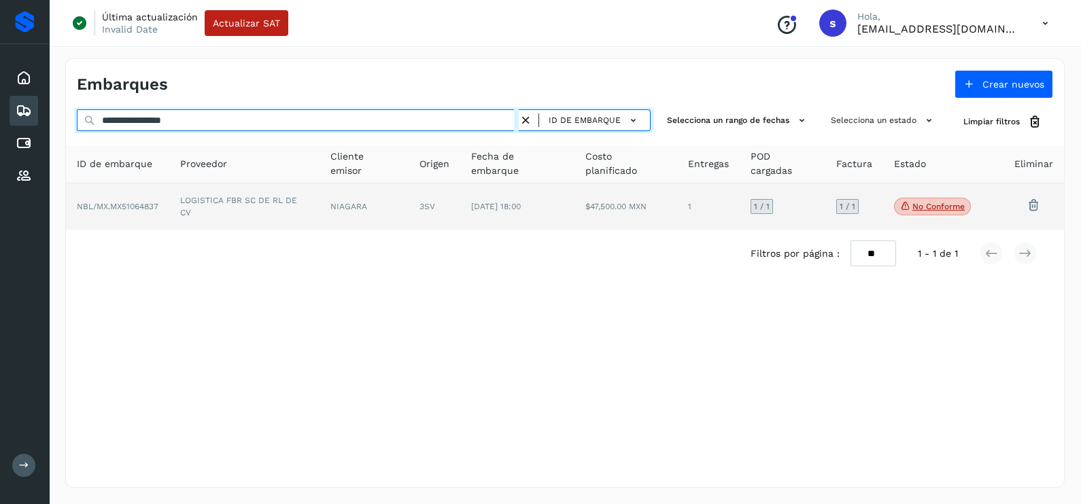
type input "**********"
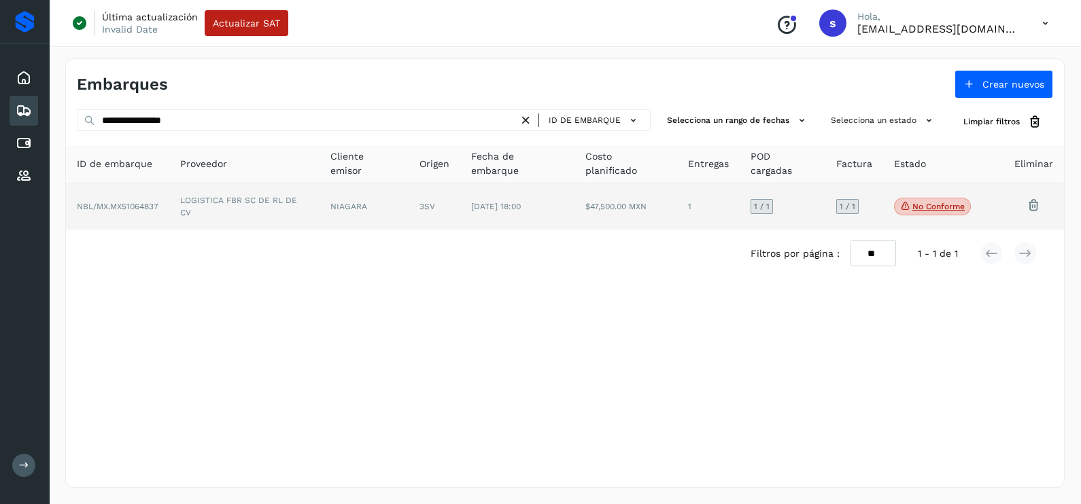
click at [239, 195] on td "LOGISTICA FBR SC DE RL DE CV" at bounding box center [244, 207] width 150 height 46
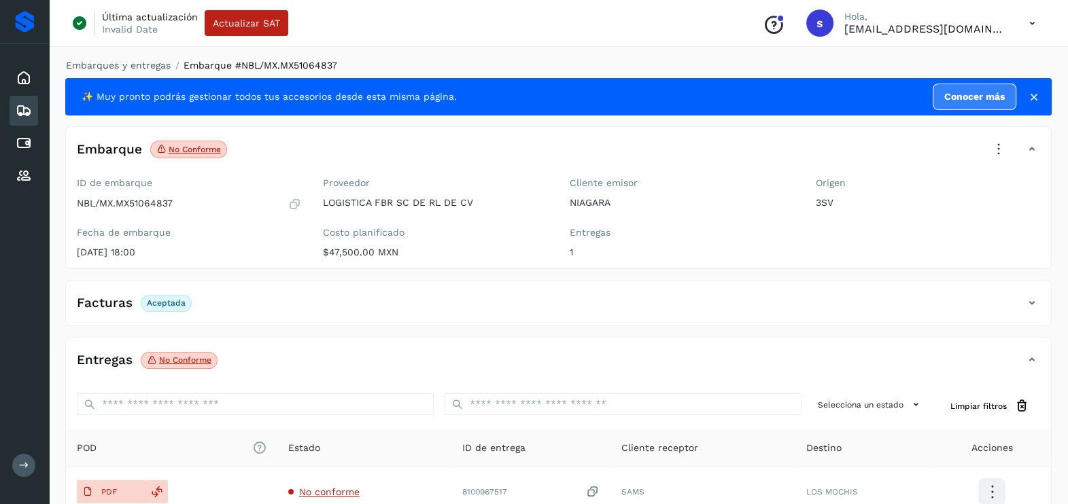
click at [991, 156] on icon at bounding box center [999, 150] width 30 height 30
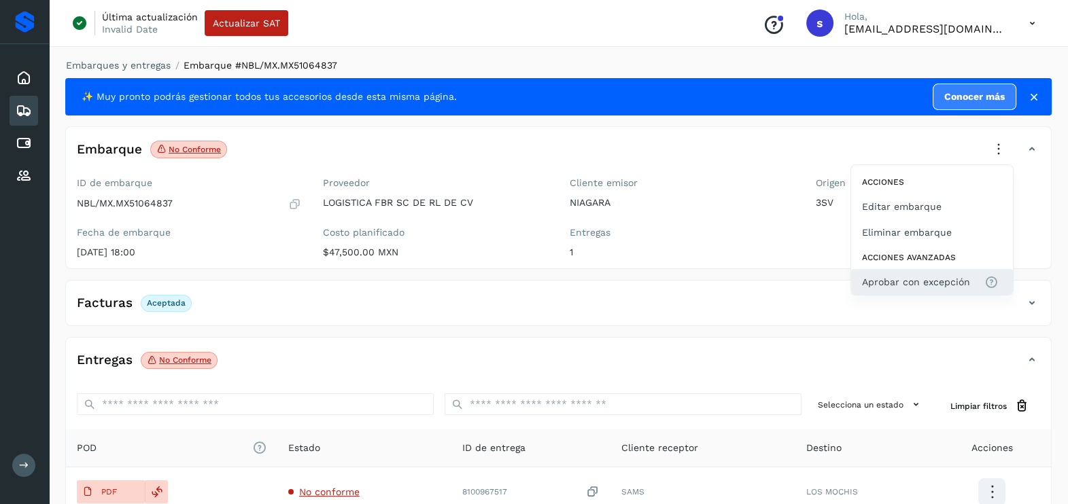
click at [873, 283] on span "Aprobar con excepción" at bounding box center [916, 282] width 108 height 15
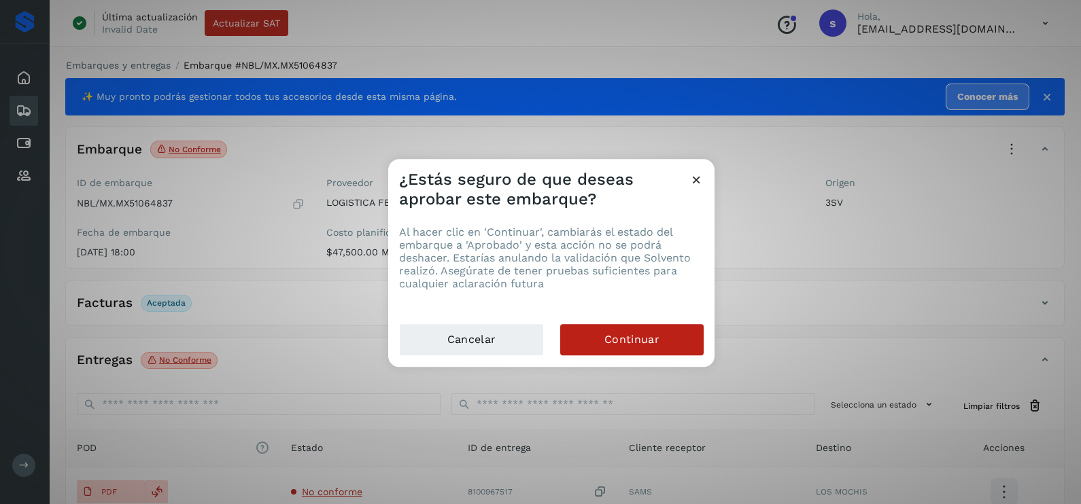
drag, startPoint x: 673, startPoint y: 323, endPoint x: 649, endPoint y: 357, distance: 41.5
click at [670, 322] on div "Al hacer clic en 'Continuar', cambiarás el estado del embarque a 'Aprobado' y e…" at bounding box center [551, 266] width 326 height 114
click at [651, 335] on span "Continuar" at bounding box center [631, 339] width 55 height 15
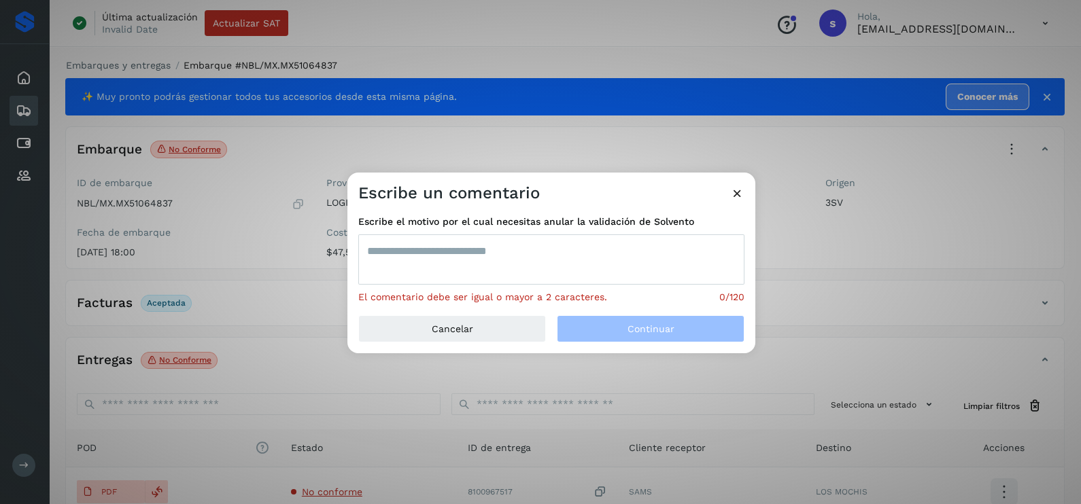
click at [512, 257] on textarea at bounding box center [551, 260] width 386 height 50
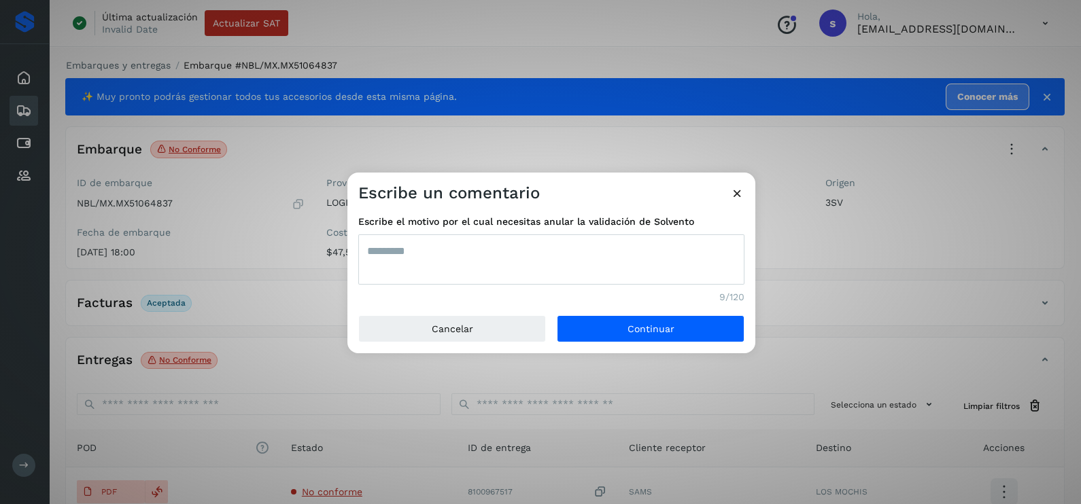
type textarea "*********"
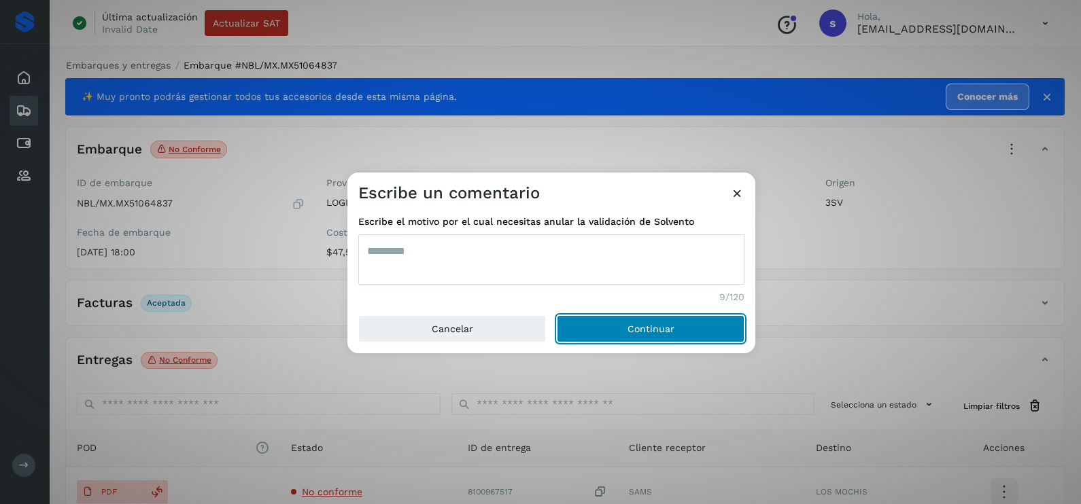
click at [557, 315] on button "Continuar" at bounding box center [651, 328] width 188 height 27
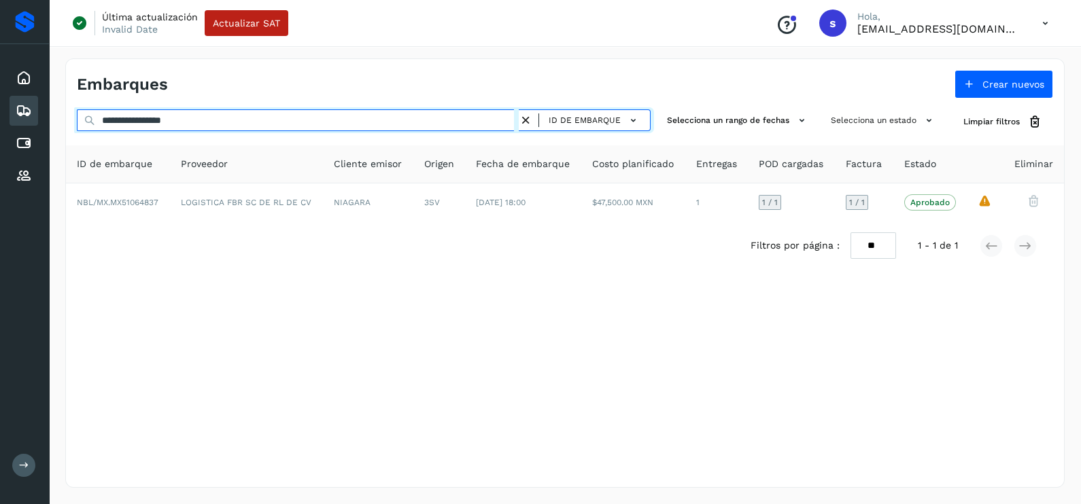
drag, startPoint x: 126, startPoint y: 122, endPoint x: -3, endPoint y: 136, distance: 130.5
click at [0, 136] on html "**********" at bounding box center [540, 252] width 1081 height 504
paste input "text"
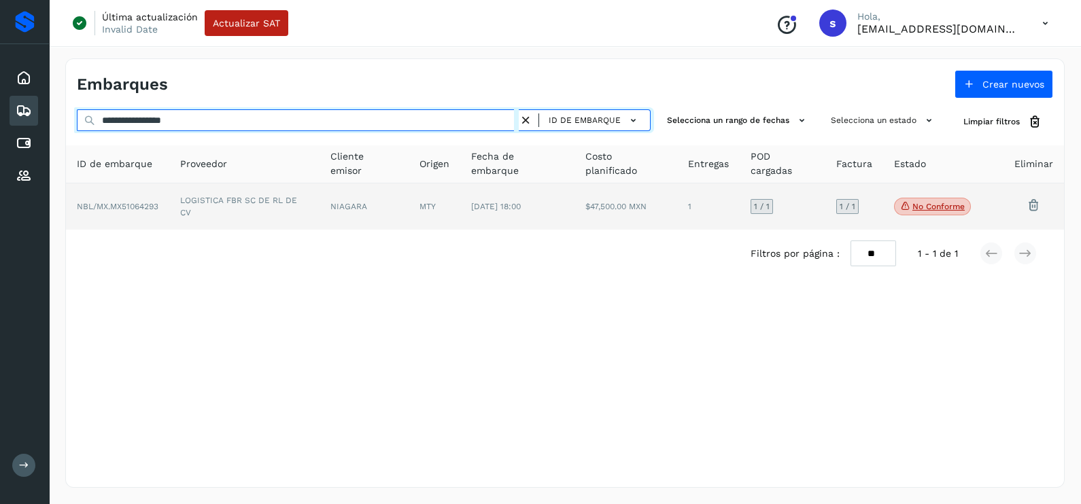
type input "**********"
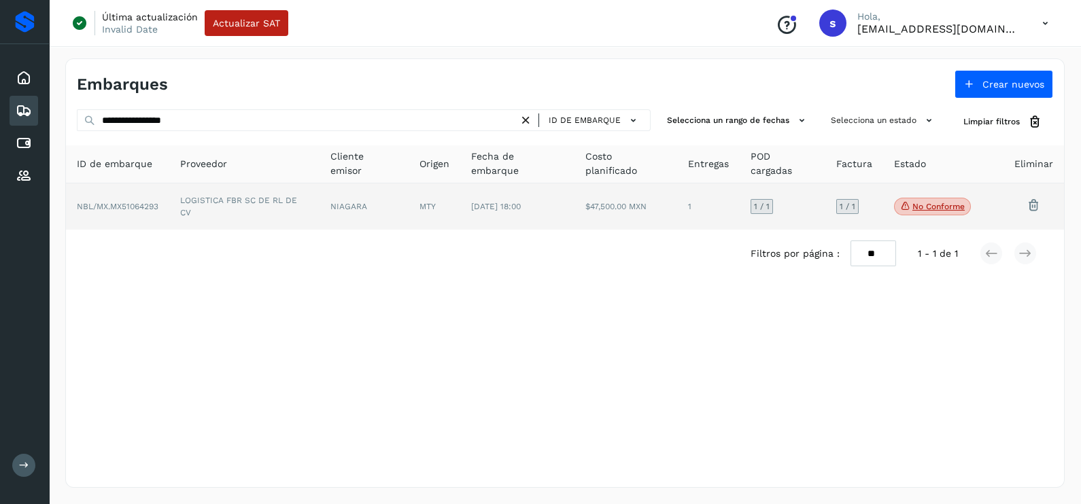
click at [274, 207] on td "LOGISTICA FBR SC DE RL DE CV" at bounding box center [244, 207] width 150 height 46
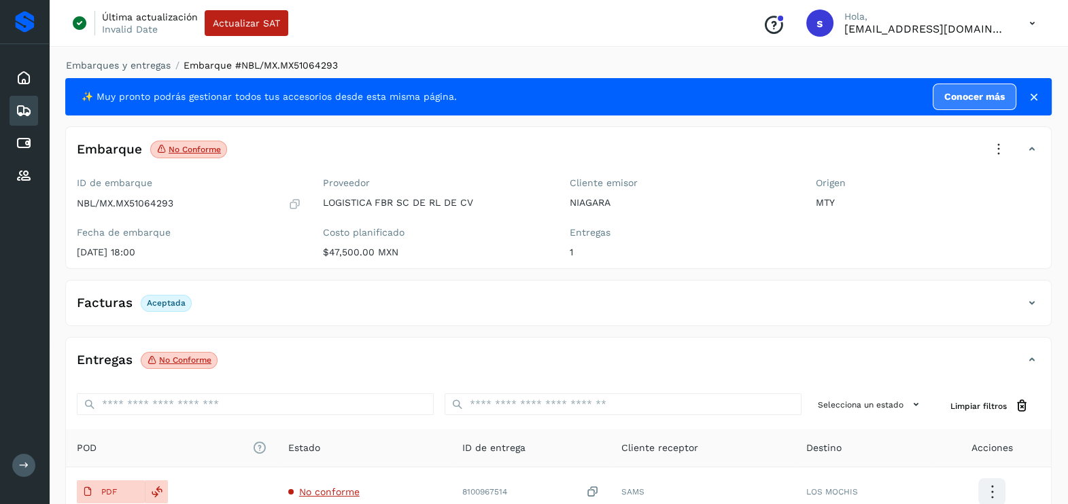
click at [994, 156] on icon at bounding box center [999, 150] width 30 height 30
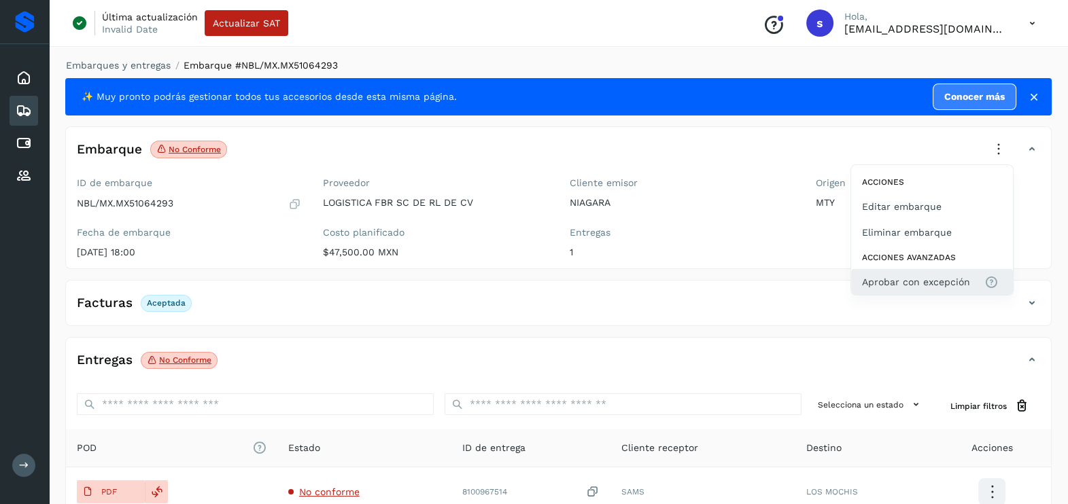
click at [929, 278] on span "Aprobar con excepción" at bounding box center [916, 282] width 108 height 15
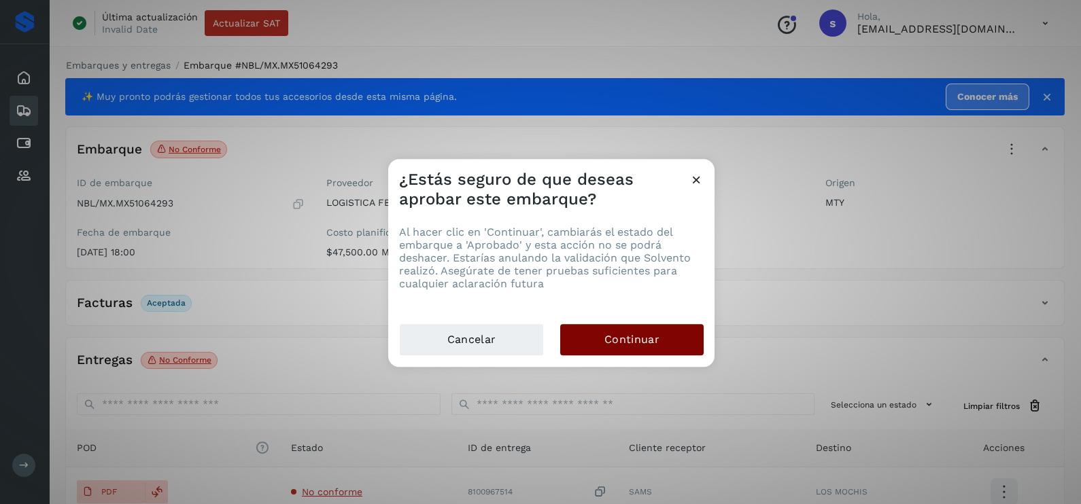
click at [673, 330] on button "Continuar" at bounding box center [631, 339] width 143 height 31
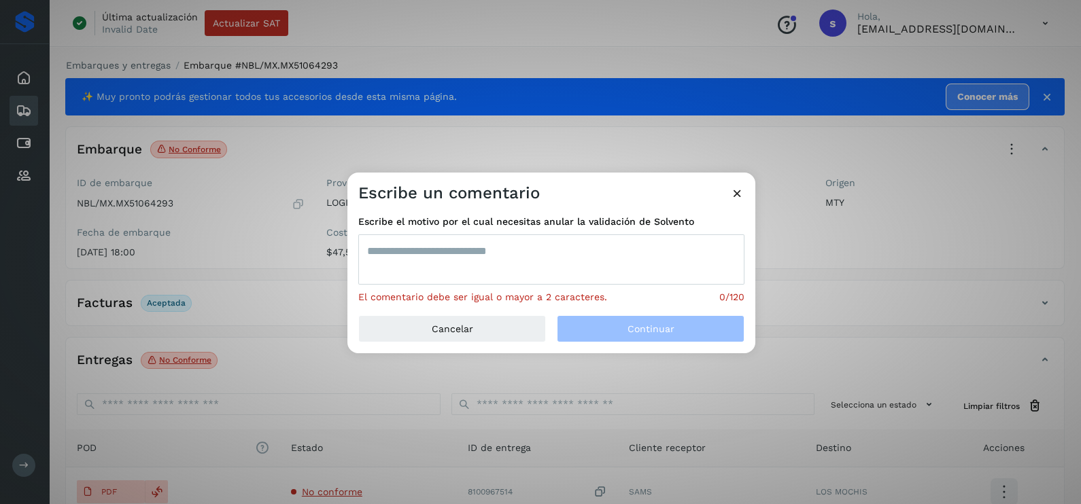
drag, startPoint x: 673, startPoint y: 330, endPoint x: 476, endPoint y: 248, distance: 213.3
click at [473, 252] on textarea at bounding box center [551, 260] width 386 height 50
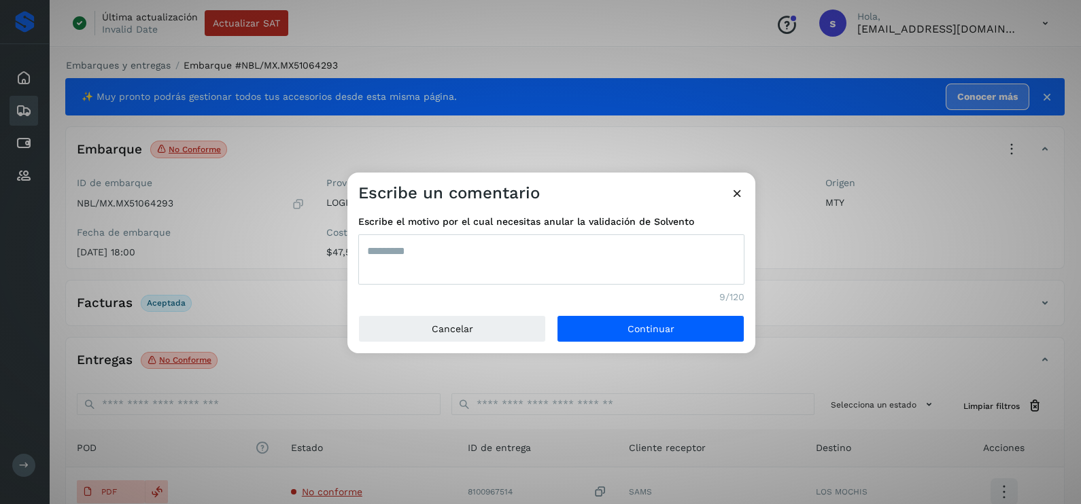
type textarea "*********"
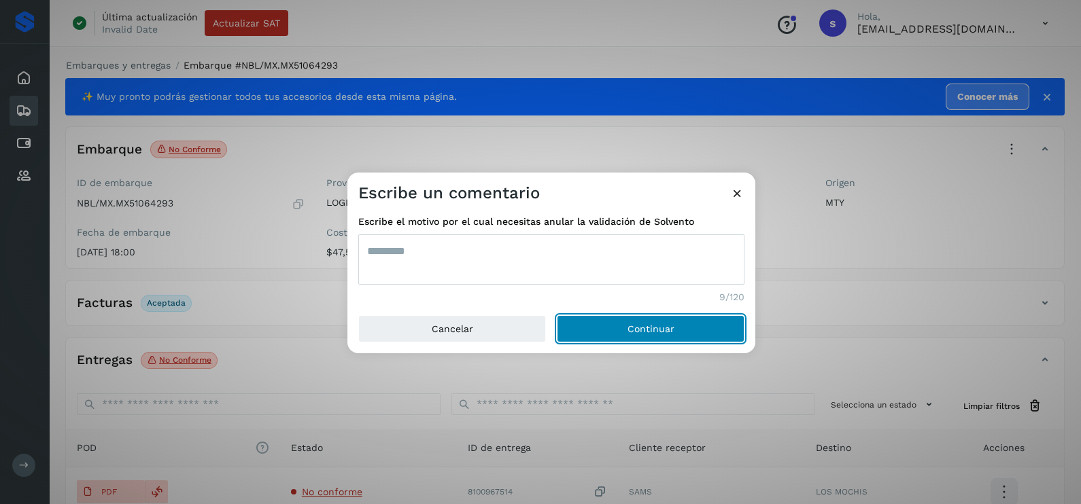
click at [557, 315] on button "Continuar" at bounding box center [651, 328] width 188 height 27
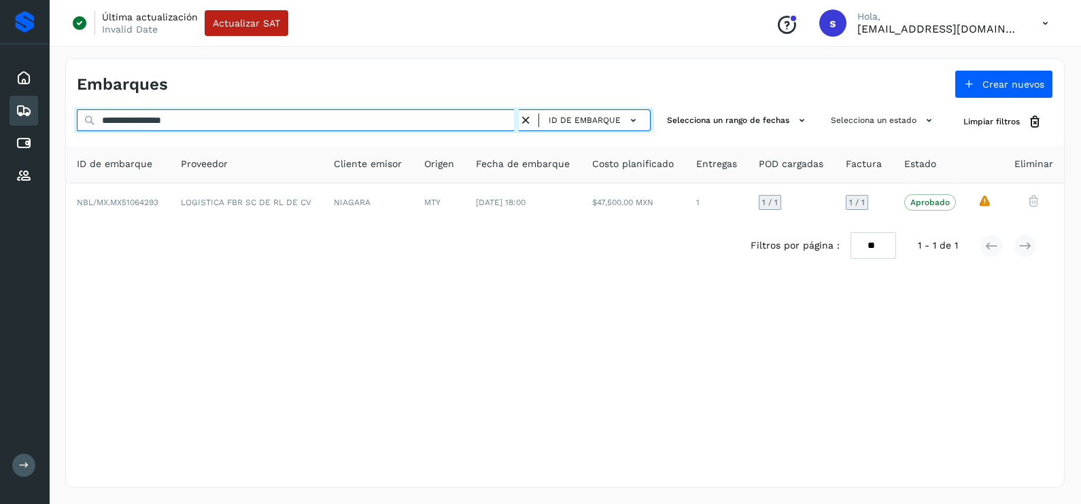
click at [0, 109] on html "**********" at bounding box center [540, 252] width 1081 height 504
paste input "text"
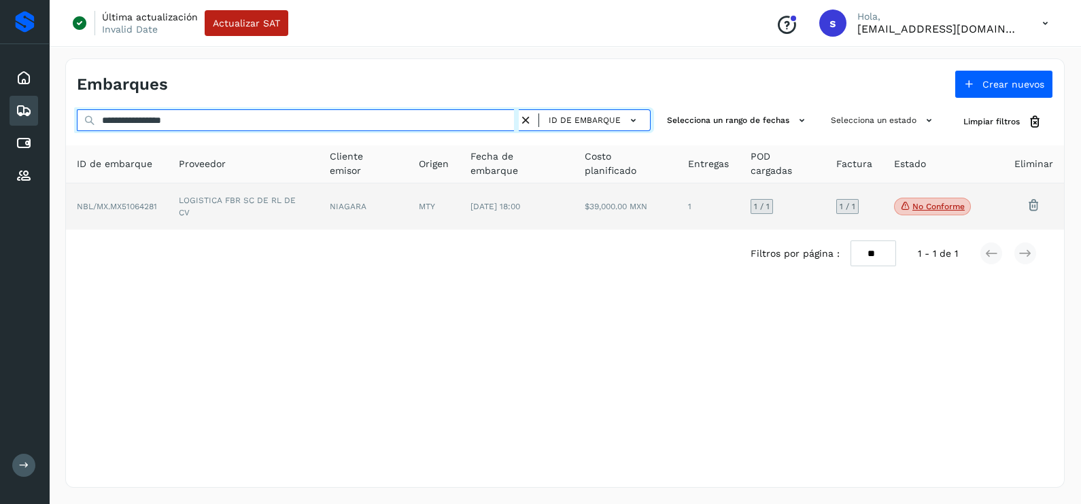
type input "**********"
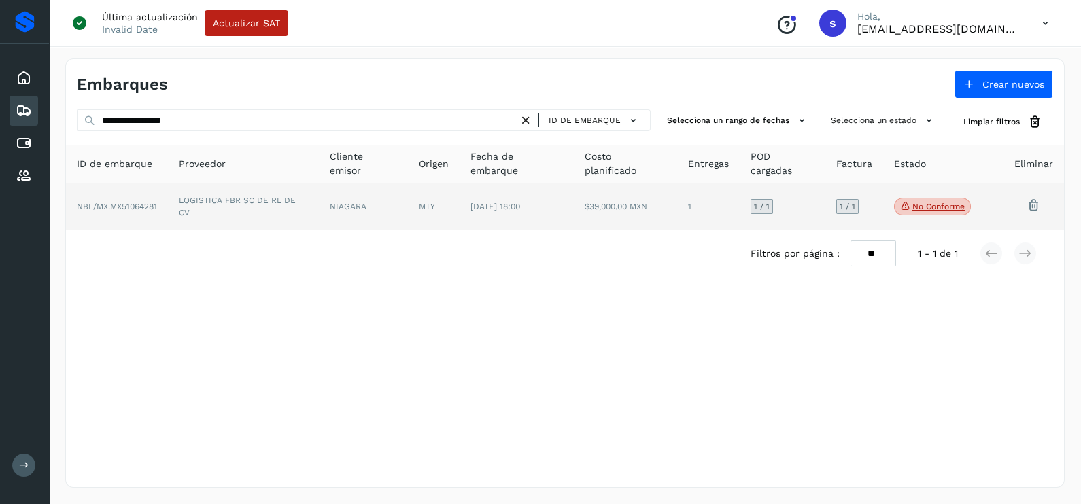
click at [394, 217] on td "NIAGARA" at bounding box center [363, 207] width 89 height 46
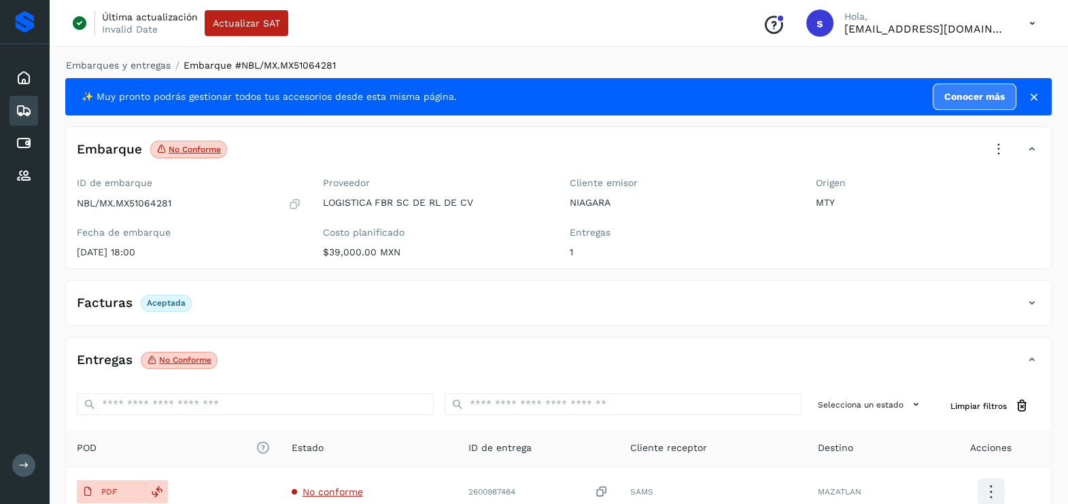
click at [999, 141] on icon at bounding box center [999, 150] width 30 height 30
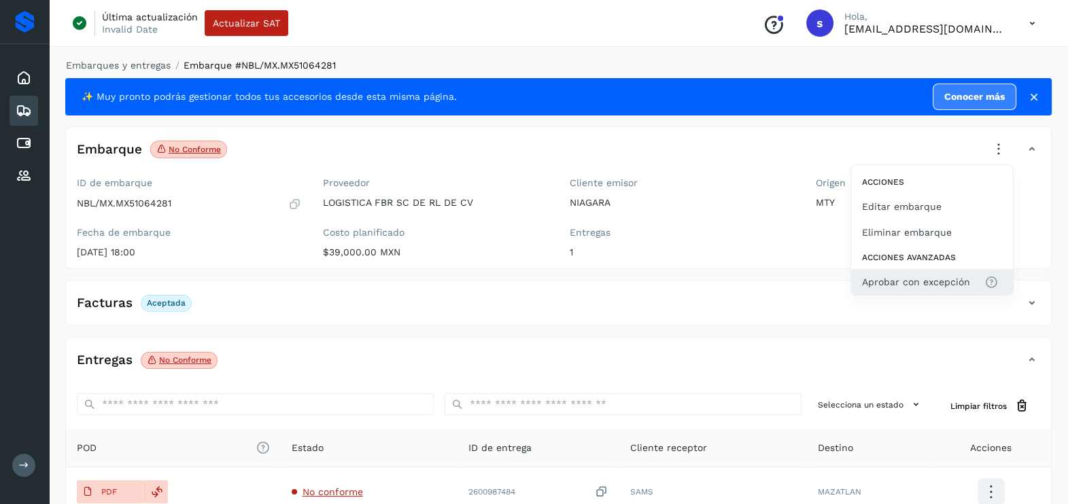
click at [946, 281] on span "Aprobar con excepción" at bounding box center [916, 282] width 108 height 15
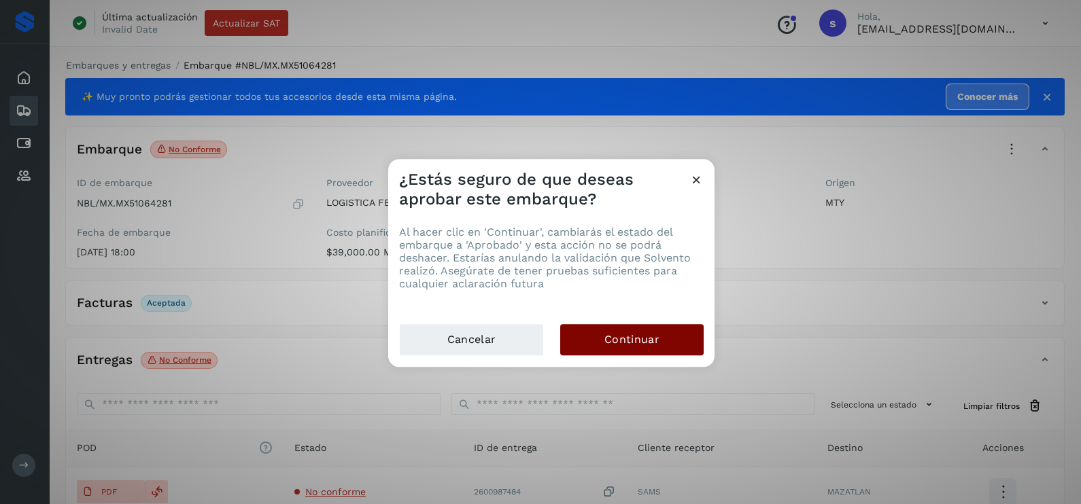
click at [693, 333] on button "Continuar" at bounding box center [631, 339] width 143 height 31
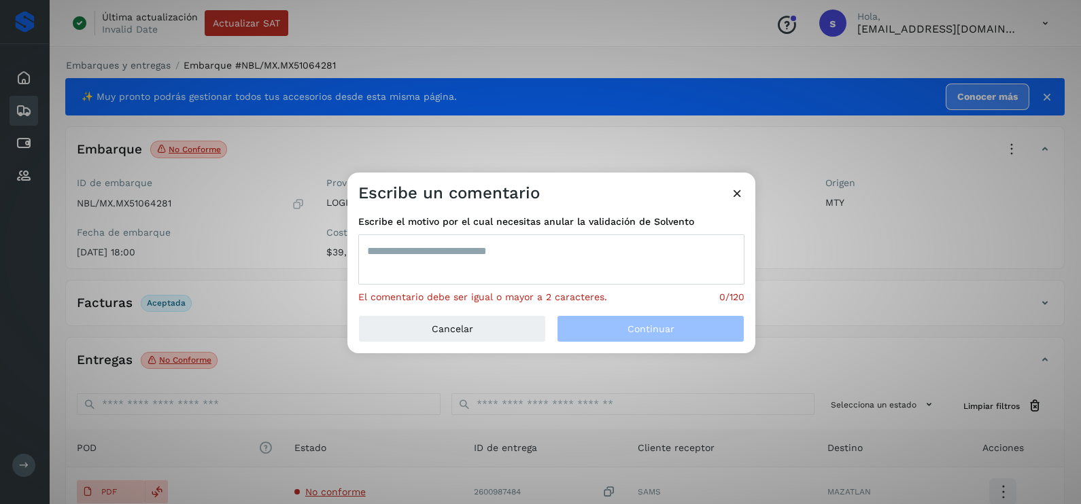
click at [584, 279] on textarea at bounding box center [551, 260] width 386 height 50
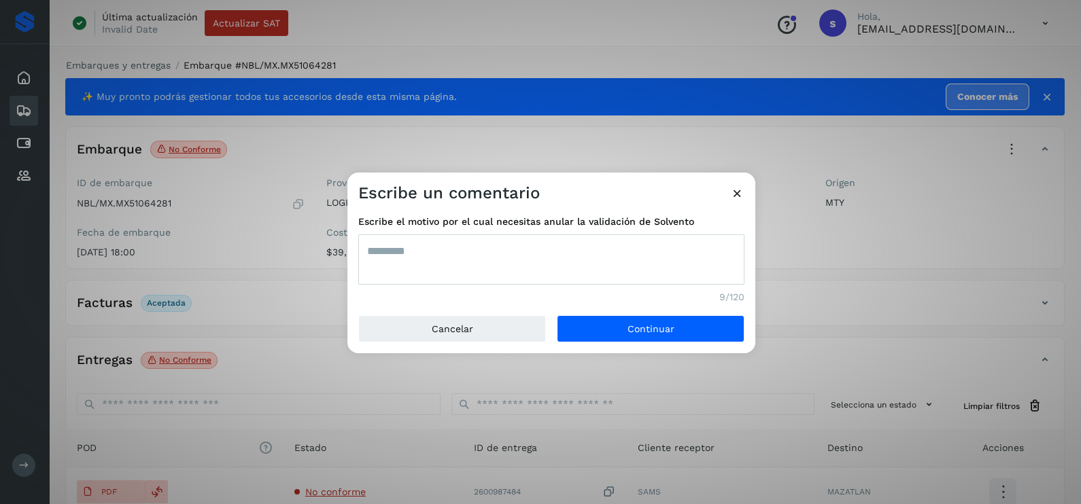
type textarea "*********"
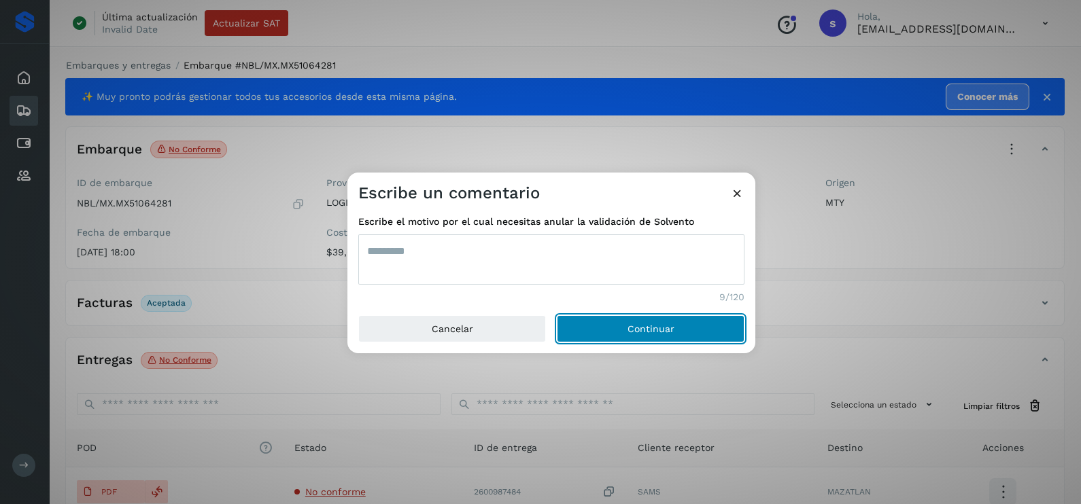
click at [557, 315] on button "Continuar" at bounding box center [651, 328] width 188 height 27
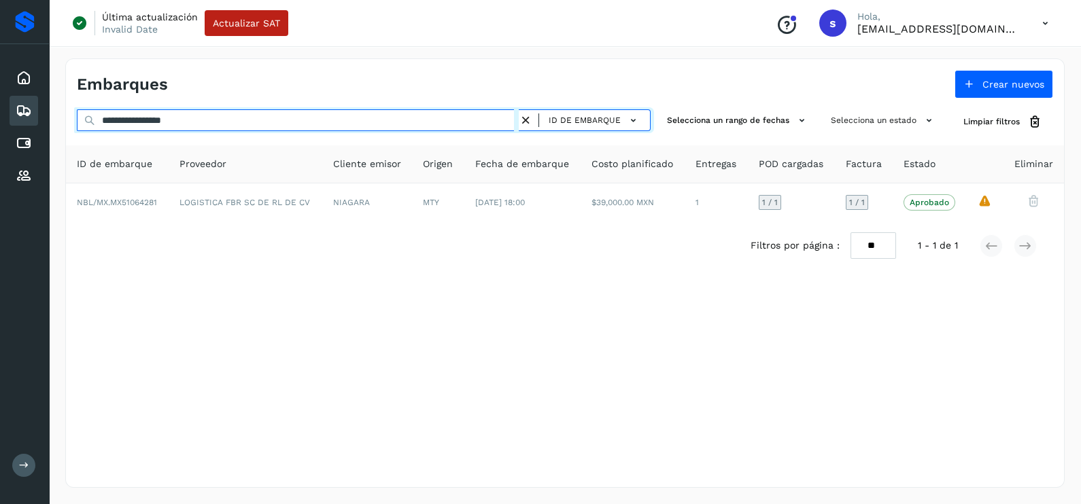
drag, startPoint x: 44, startPoint y: 131, endPoint x: 7, endPoint y: 129, distance: 37.4
click at [7, 129] on div "**********" at bounding box center [540, 252] width 1081 height 504
paste input "text"
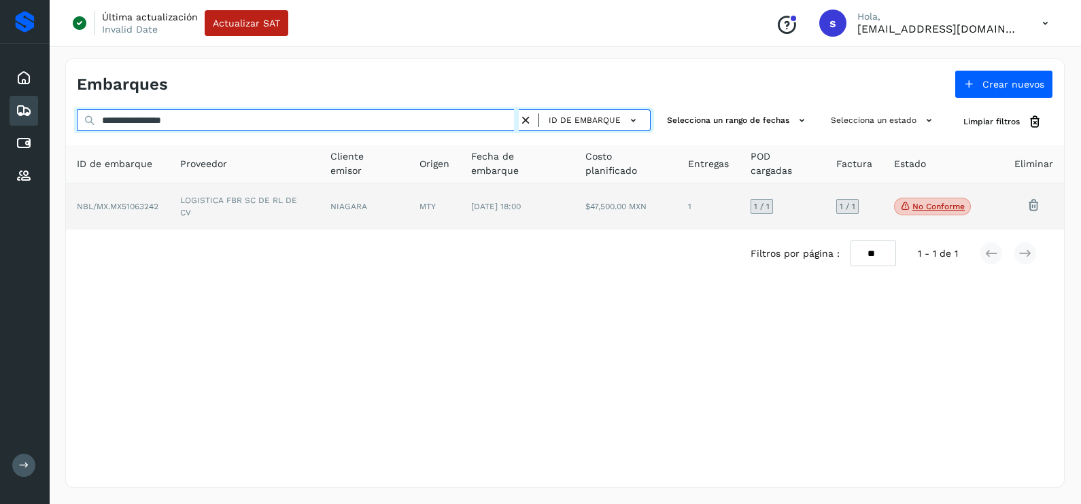
type input "**********"
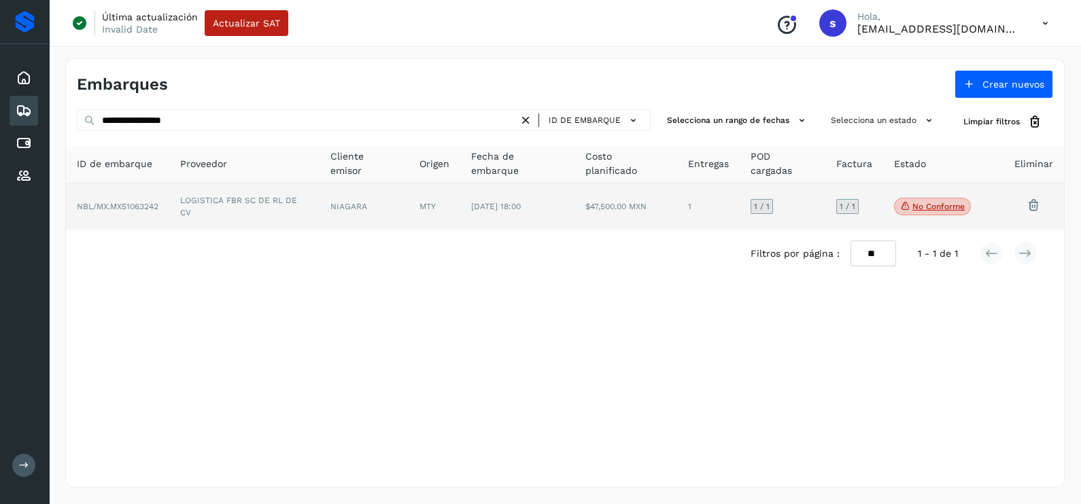
click at [223, 211] on td "LOGISTICA FBR SC DE RL DE CV" at bounding box center [244, 207] width 150 height 46
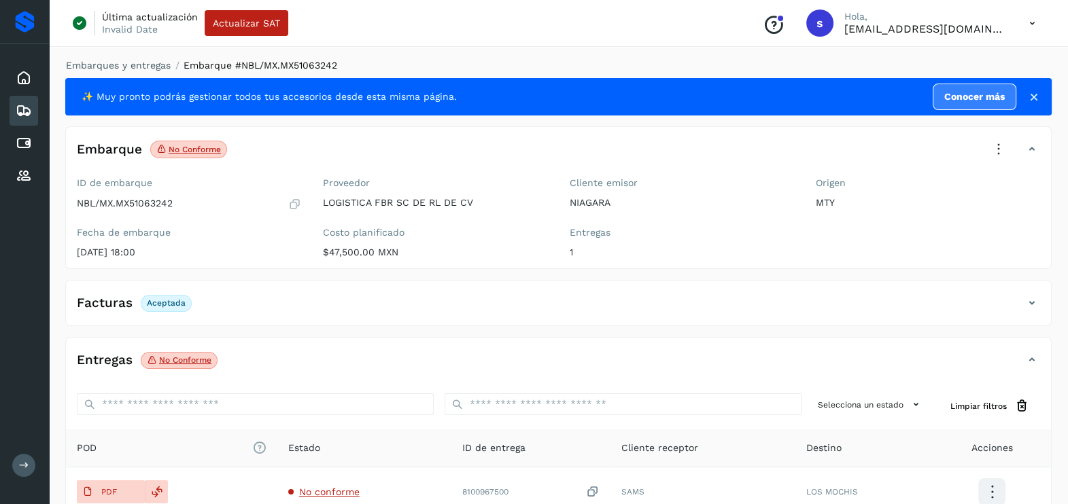
click at [999, 154] on icon at bounding box center [999, 150] width 30 height 30
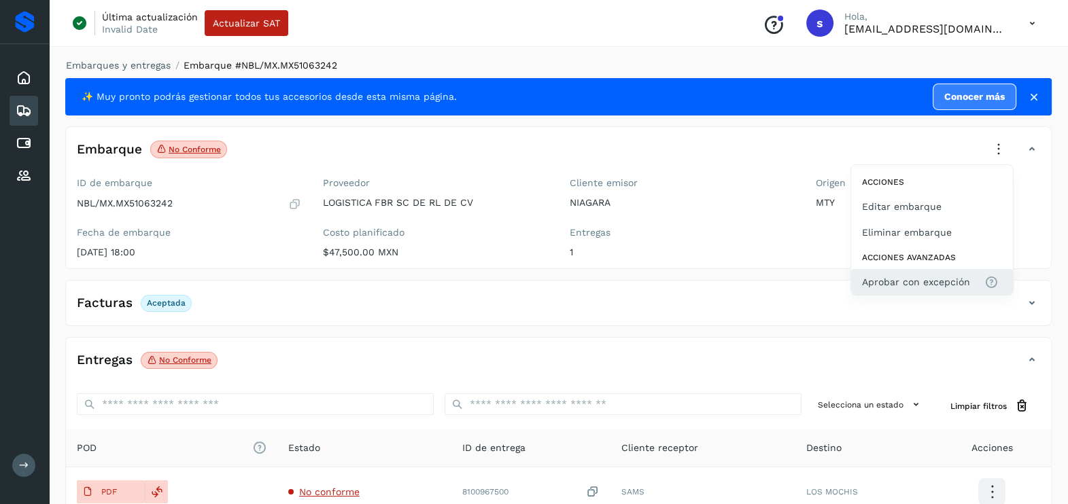
click at [951, 283] on span "Aprobar con excepción" at bounding box center [916, 282] width 108 height 15
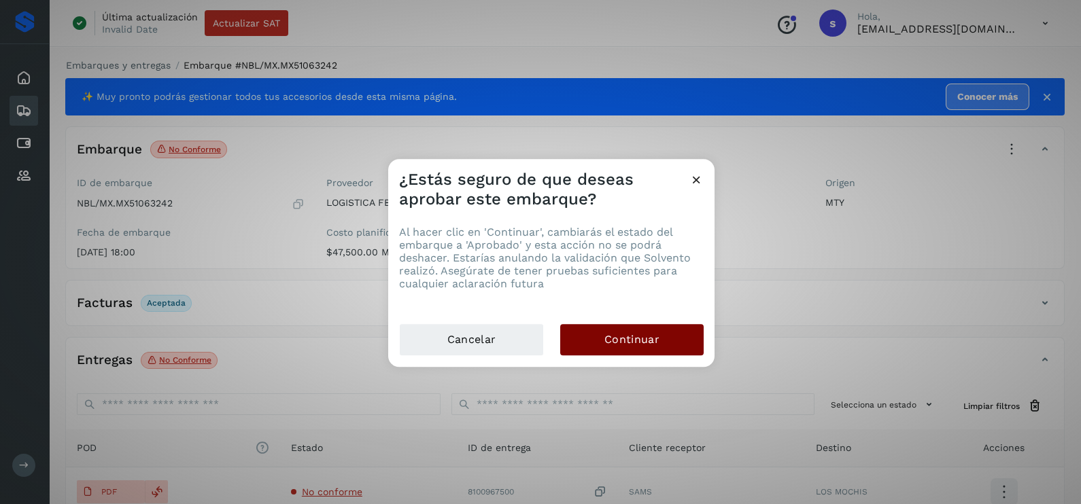
click at [644, 337] on span "Continuar" at bounding box center [631, 339] width 55 height 15
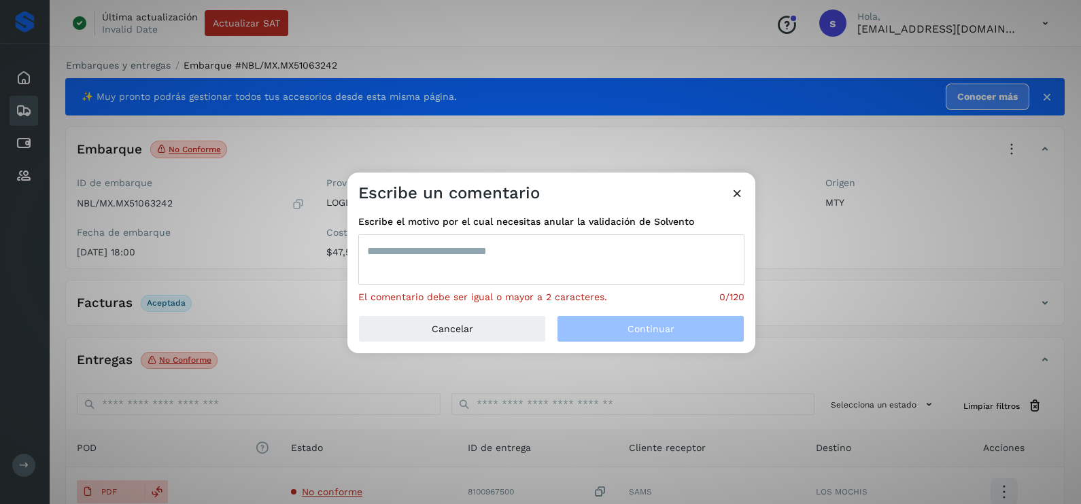
click at [537, 269] on textarea at bounding box center [551, 260] width 386 height 50
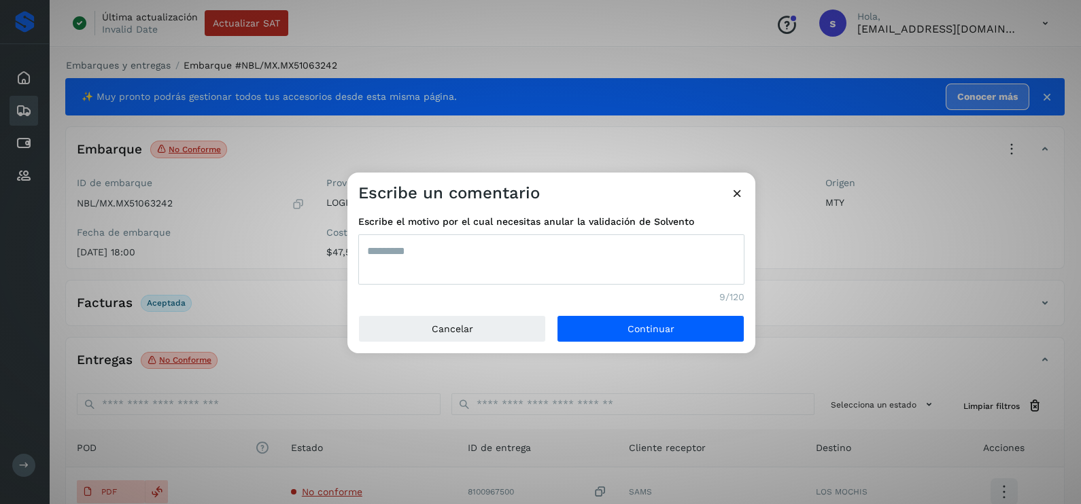
type textarea "*********"
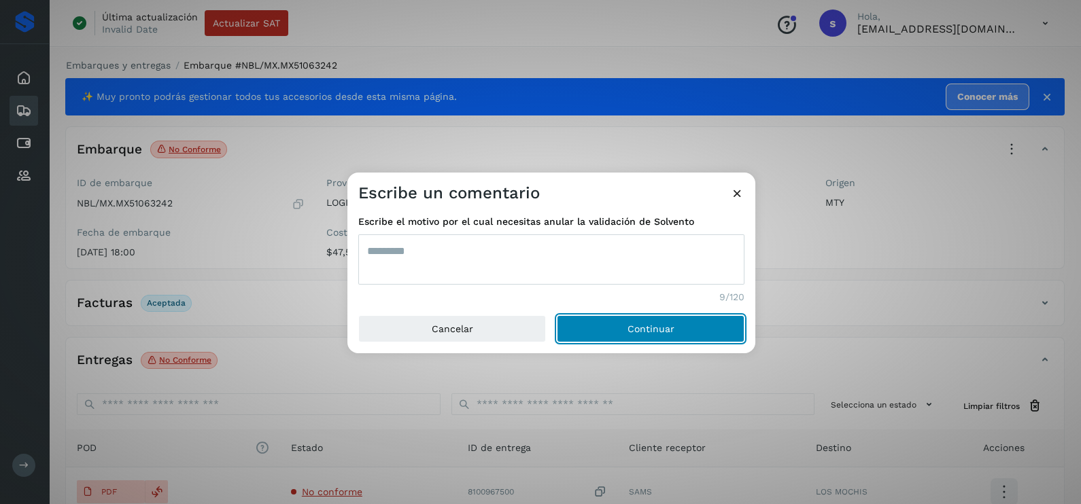
click at [557, 315] on button "Continuar" at bounding box center [651, 328] width 188 height 27
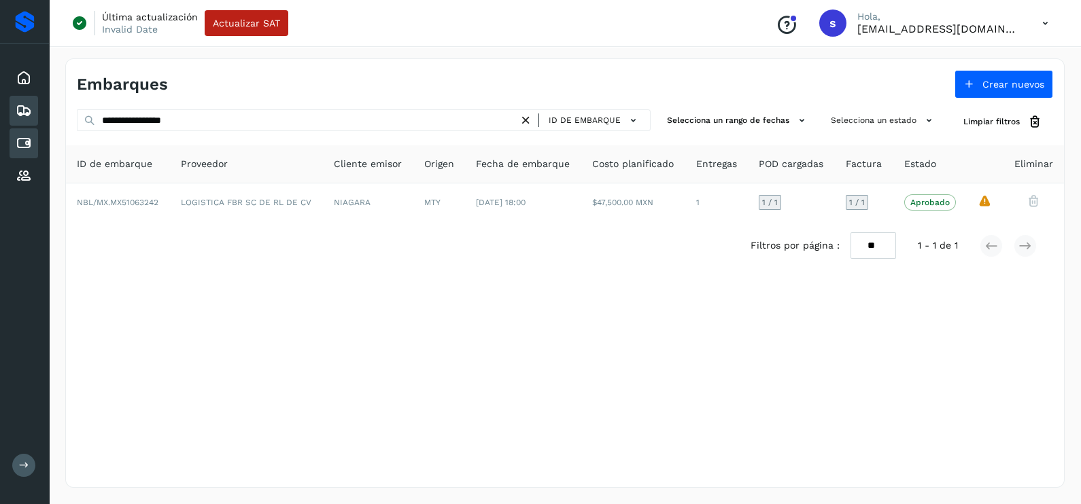
drag, startPoint x: 75, startPoint y: 133, endPoint x: 10, endPoint y: 132, distance: 64.6
click at [19, 133] on div "**********" at bounding box center [540, 252] width 1081 height 504
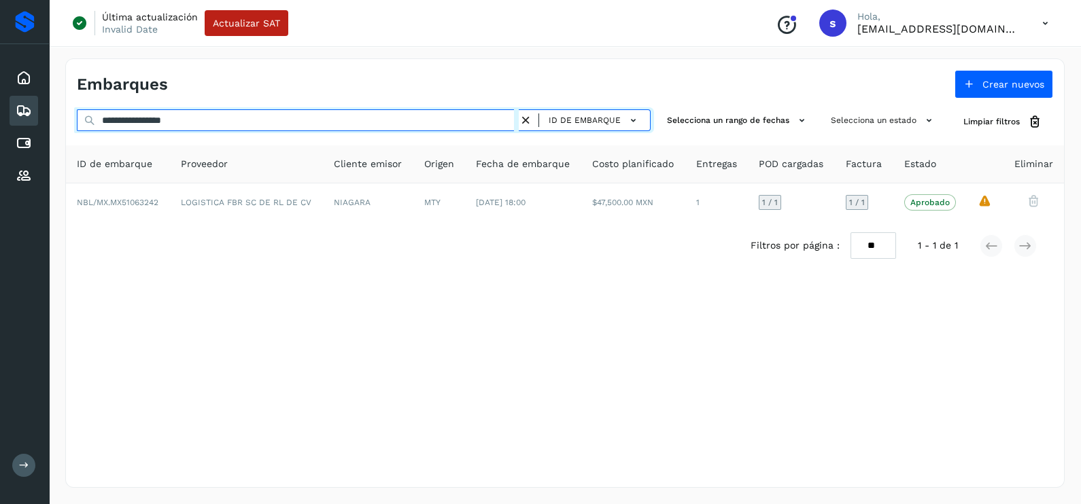
drag, startPoint x: 10, startPoint y: 132, endPoint x: 77, endPoint y: 122, distance: 68.0
click at [77, 122] on input "**********" at bounding box center [298, 120] width 442 height 22
paste input "text"
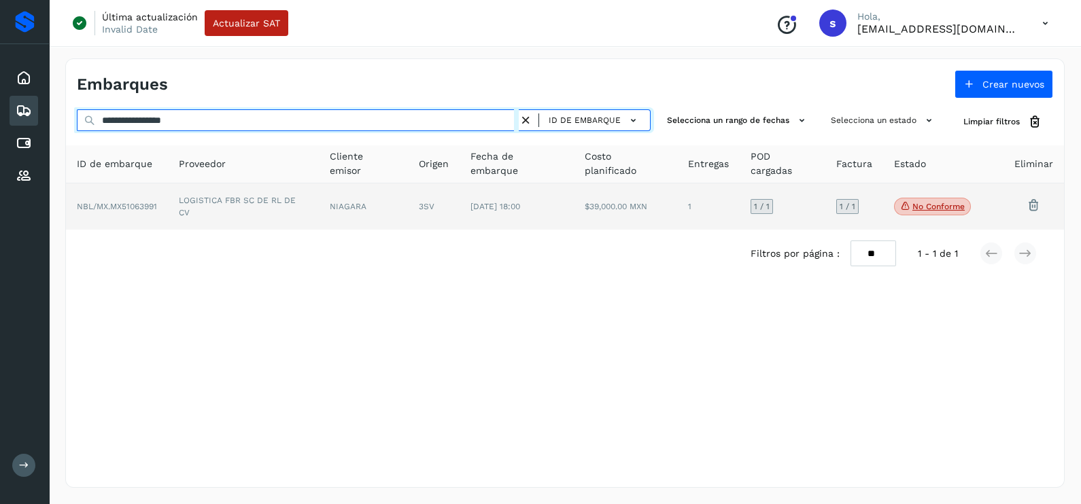
type input "**********"
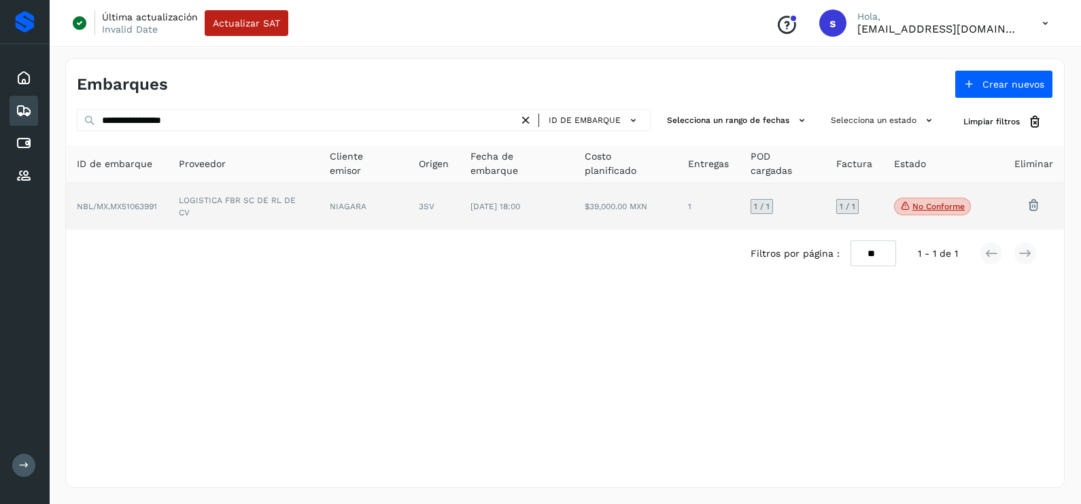
click at [258, 208] on td "LOGISTICA FBR SC DE RL DE CV" at bounding box center [243, 207] width 151 height 46
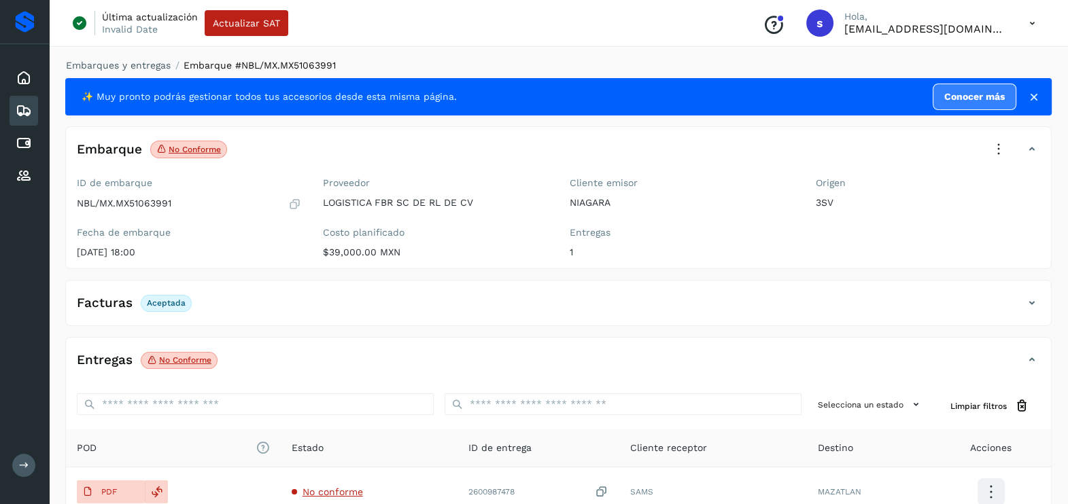
scroll to position [143, 0]
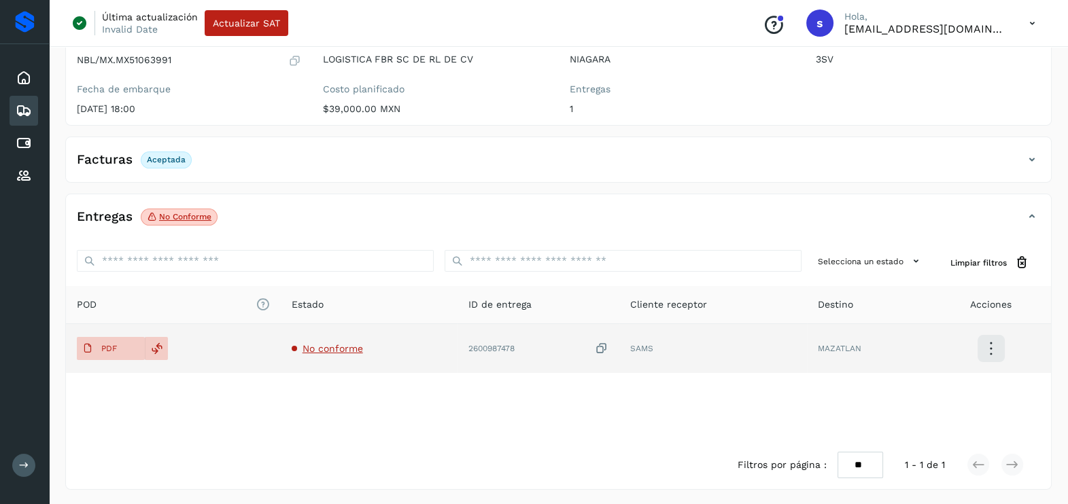
click at [333, 349] on span "No conforme" at bounding box center [332, 348] width 60 height 11
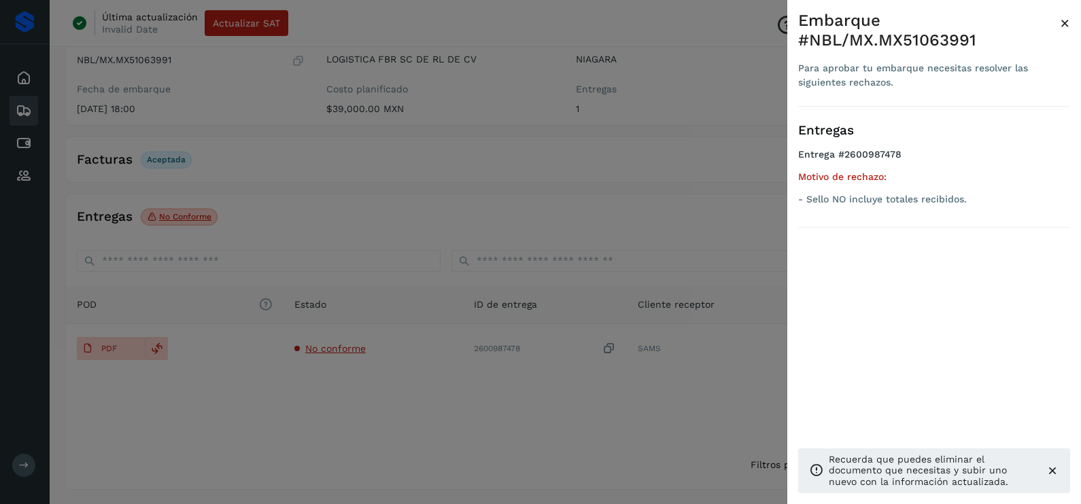
click at [520, 204] on div at bounding box center [540, 252] width 1081 height 504
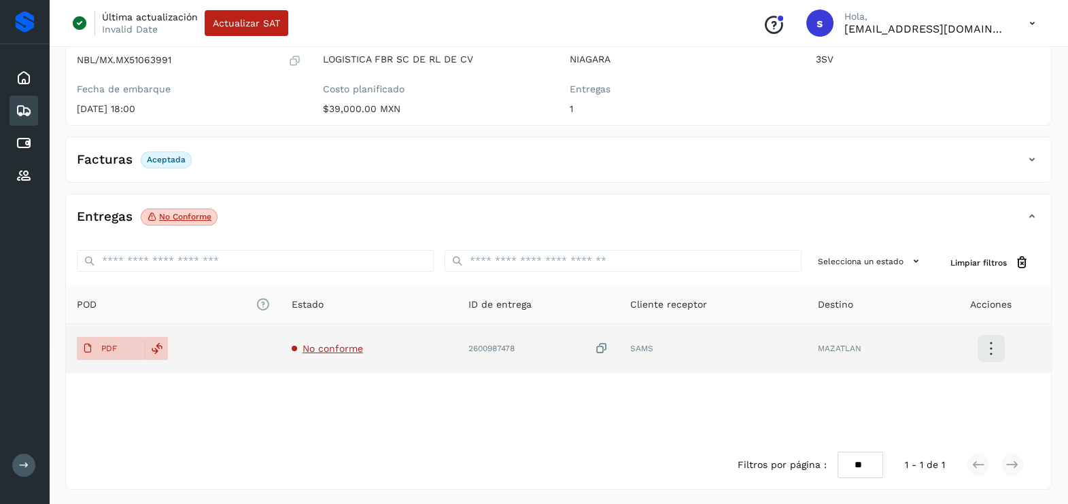
click at [317, 350] on span "No conforme" at bounding box center [332, 348] width 60 height 11
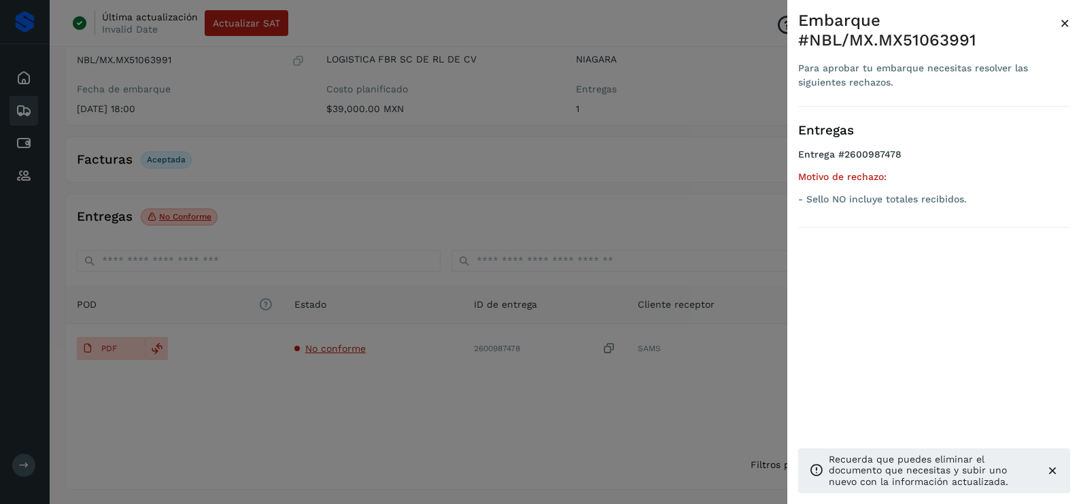
click at [472, 217] on div at bounding box center [540, 252] width 1081 height 504
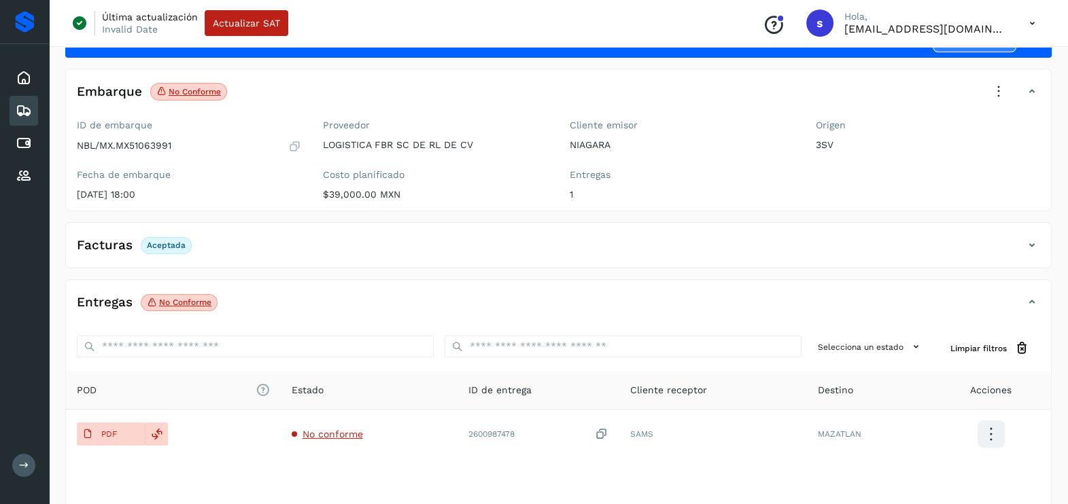
scroll to position [0, 0]
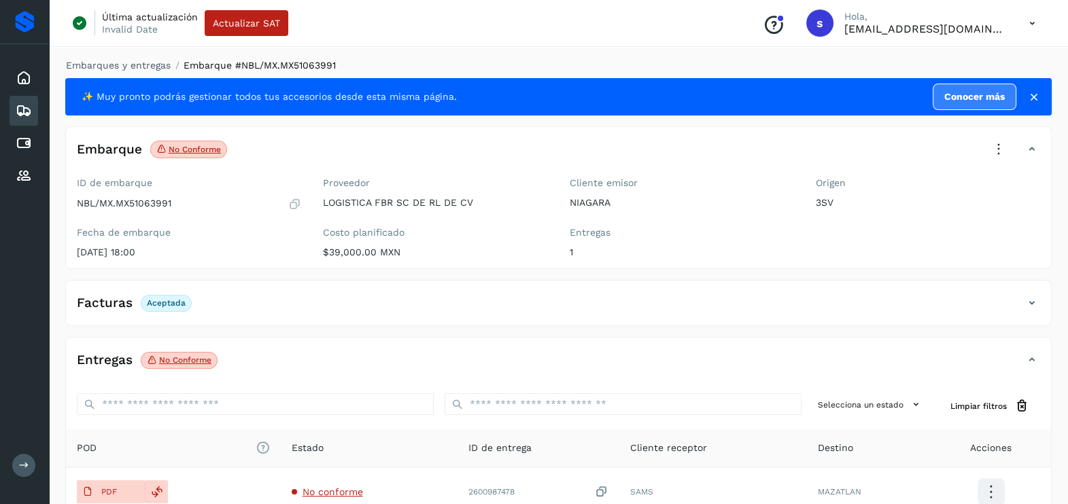
click at [991, 148] on icon at bounding box center [999, 150] width 30 height 30
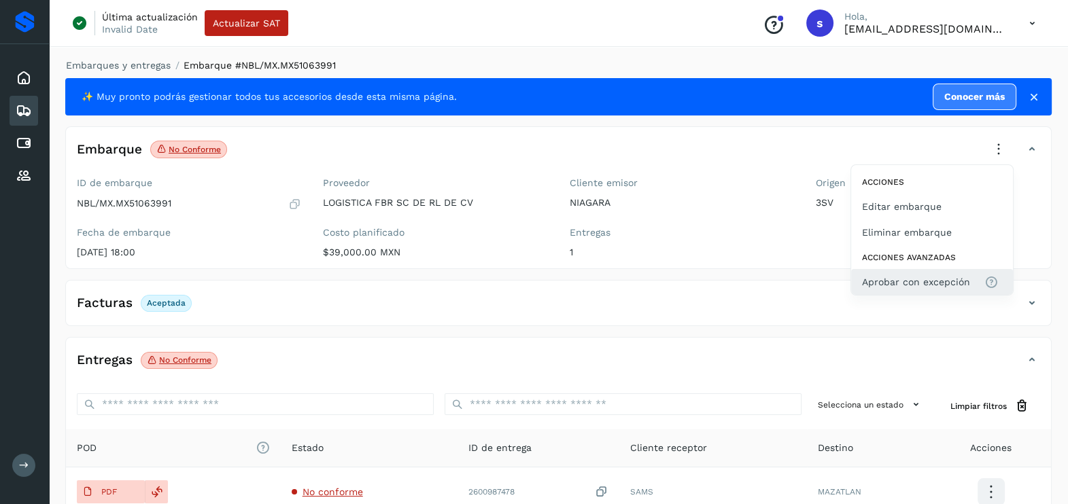
click at [918, 279] on span "Aprobar con excepción" at bounding box center [916, 282] width 108 height 15
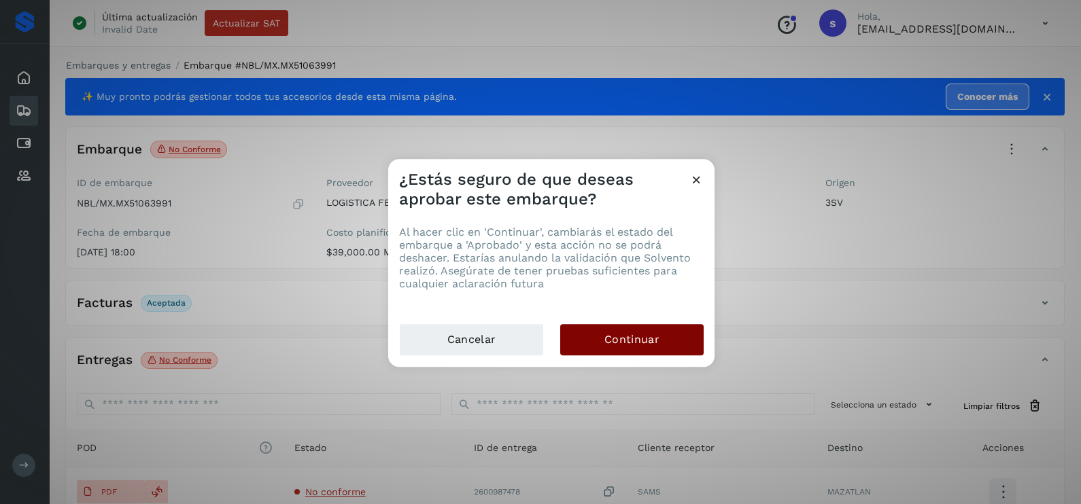
click at [654, 331] on button "Continuar" at bounding box center [631, 339] width 143 height 31
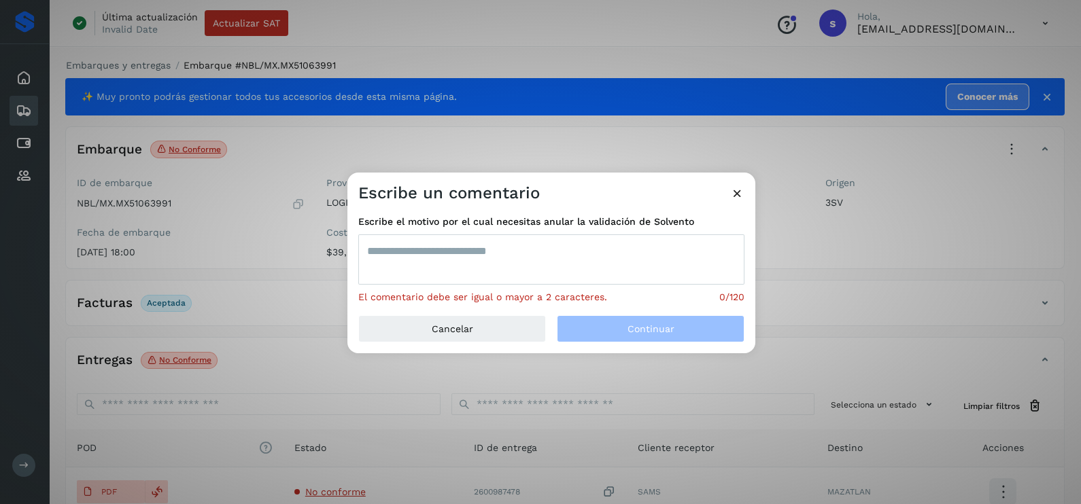
click at [482, 255] on textarea at bounding box center [551, 260] width 386 height 50
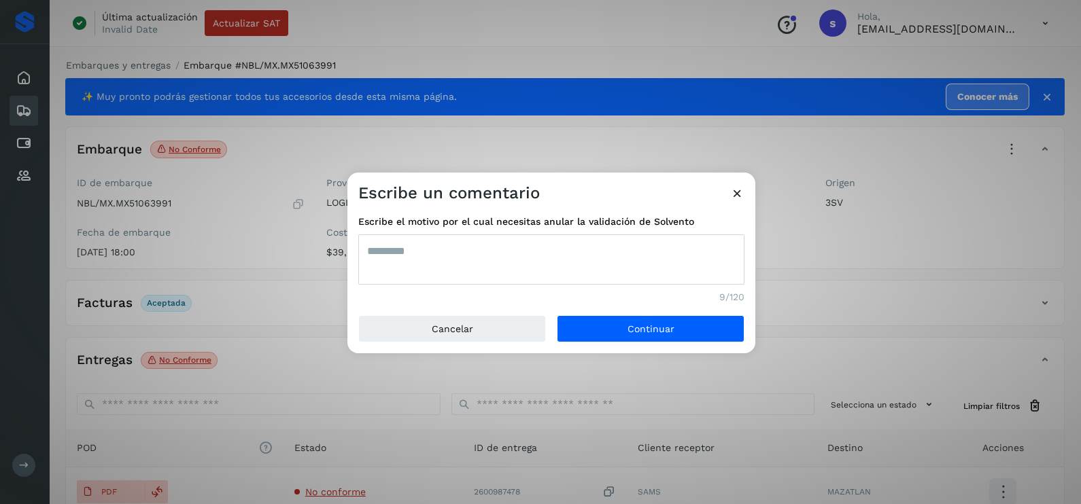
type textarea "*********"
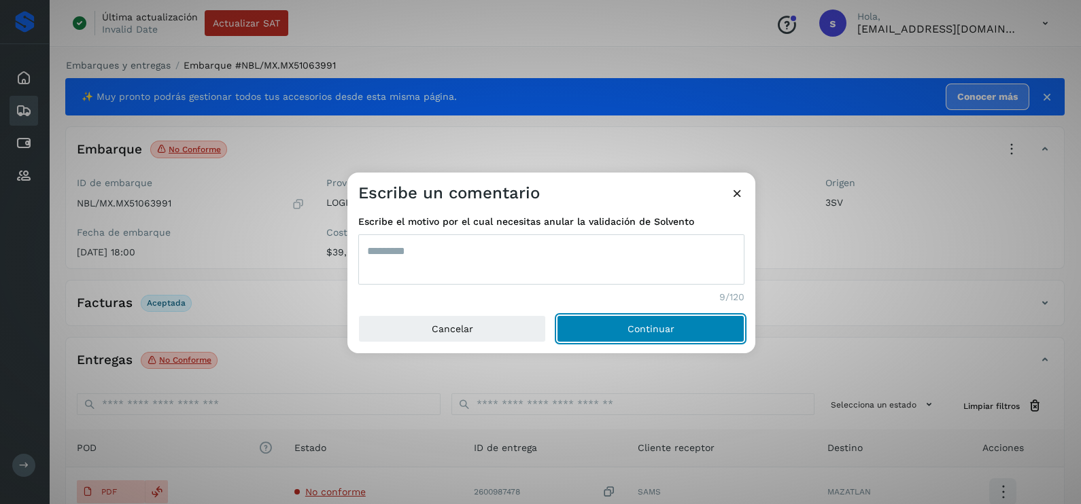
click at [557, 315] on button "Continuar" at bounding box center [651, 328] width 188 height 27
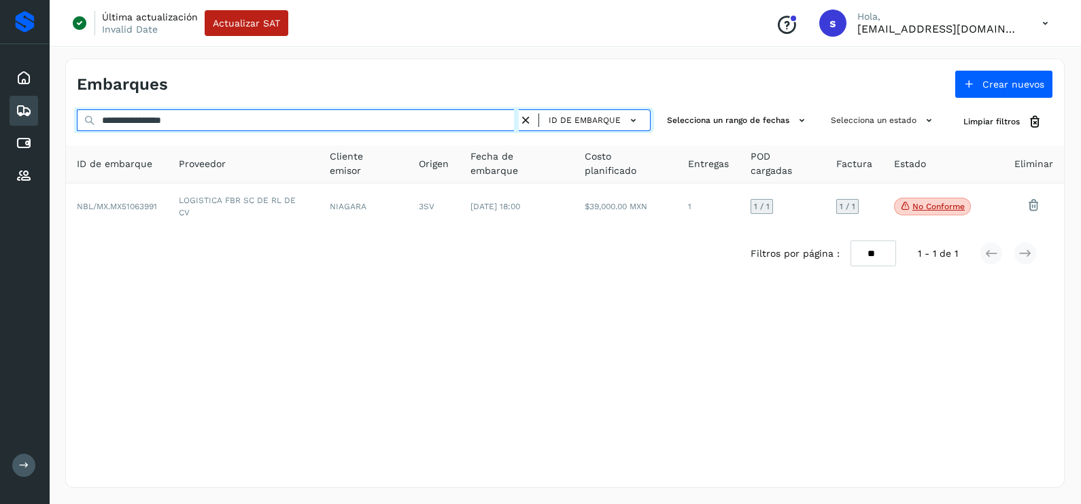
click at [0, 129] on html "**********" at bounding box center [540, 252] width 1081 height 504
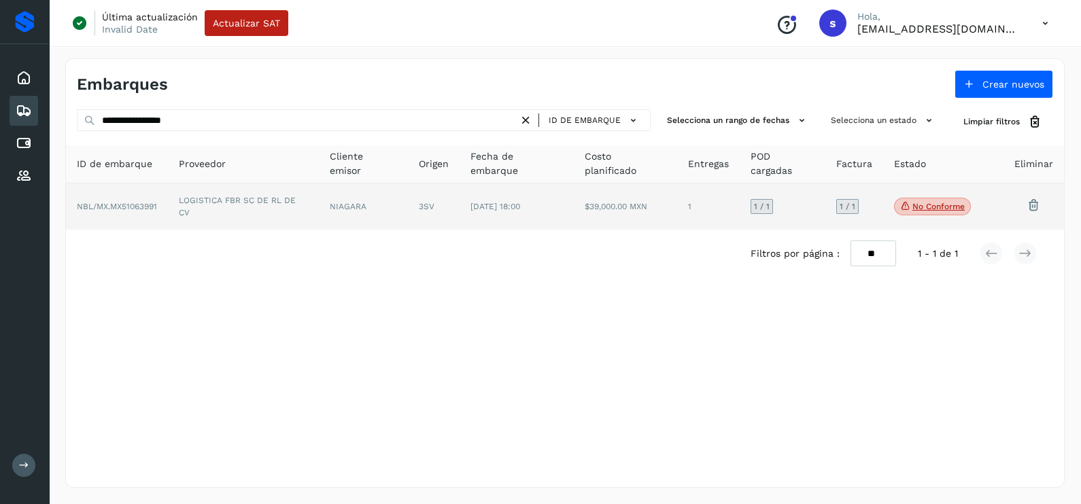
click at [373, 207] on td "NIAGARA" at bounding box center [363, 207] width 89 height 46
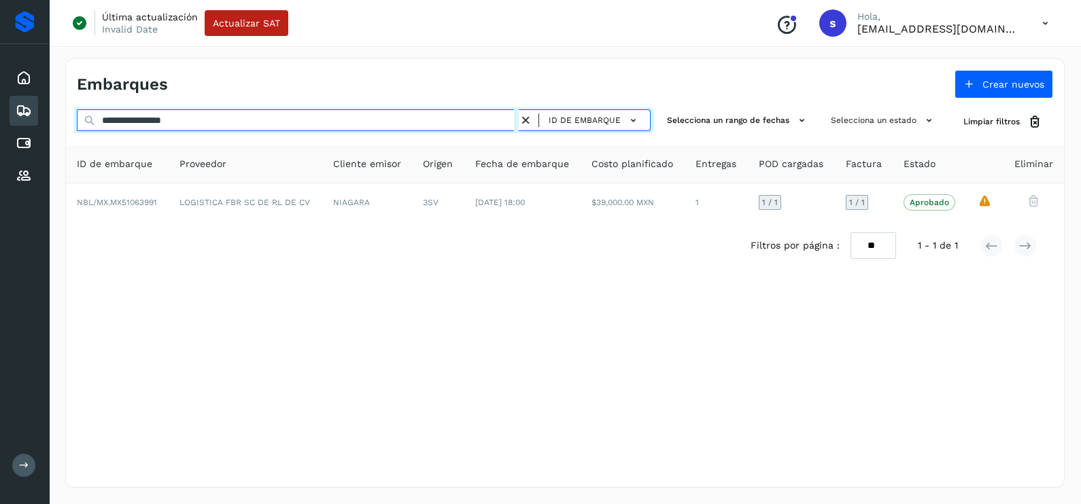
drag, startPoint x: 262, startPoint y: 119, endPoint x: 0, endPoint y: 128, distance: 261.9
click at [0, 128] on html "**********" at bounding box center [540, 252] width 1081 height 504
paste input "text"
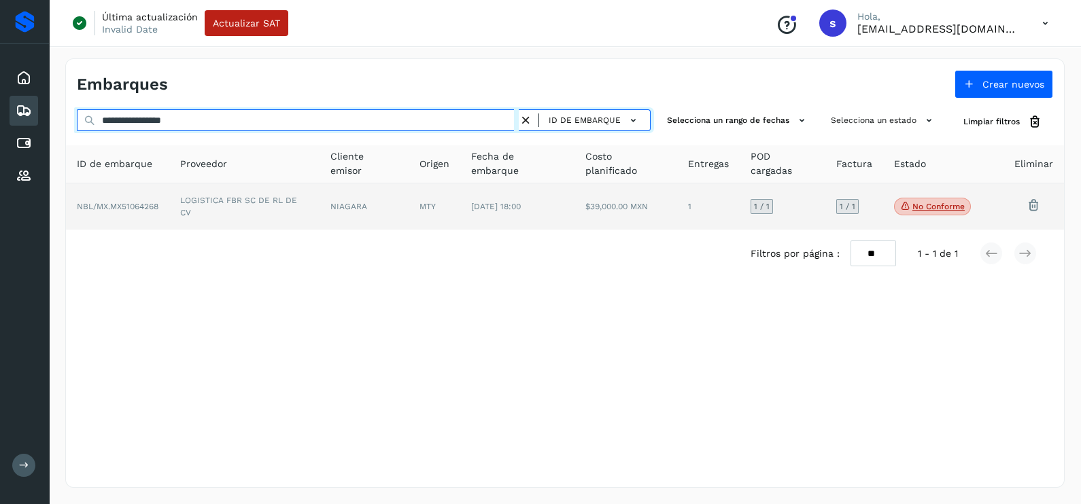
type input "**********"
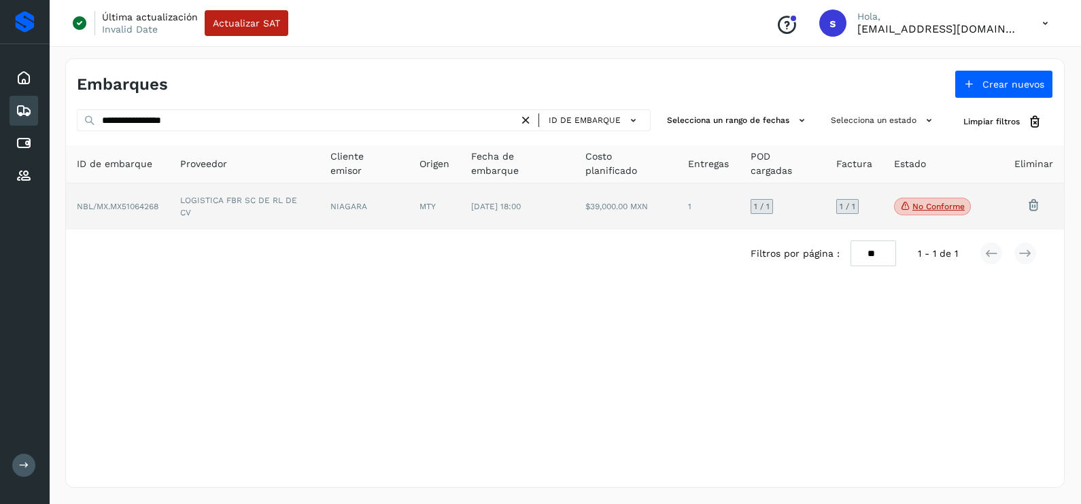
click at [371, 205] on td "NIAGARA" at bounding box center [363, 207] width 89 height 46
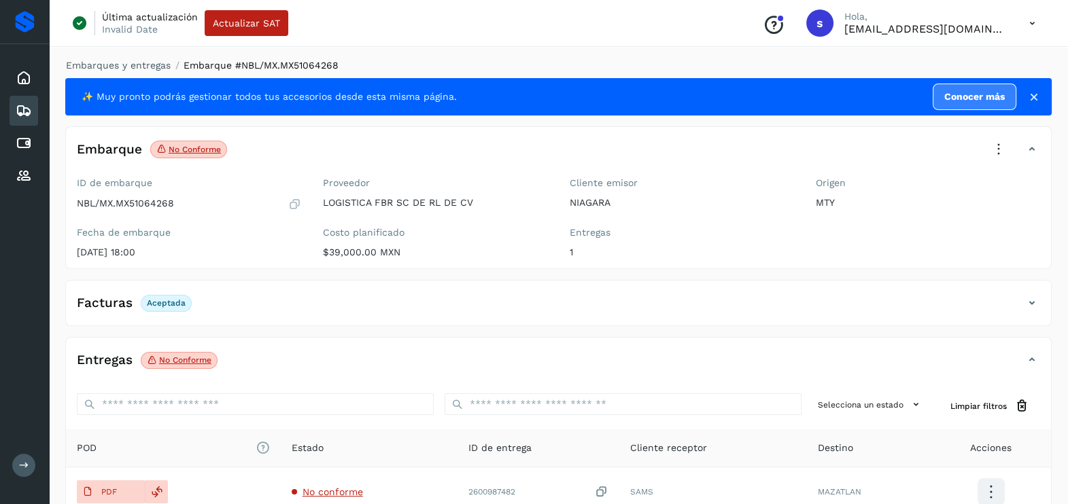
click at [1006, 147] on icon at bounding box center [999, 150] width 30 height 30
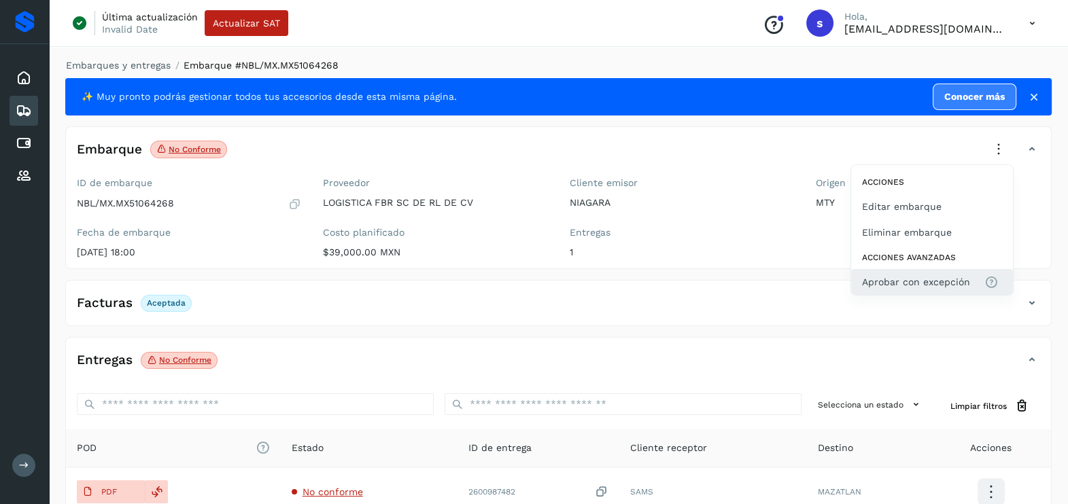
click at [935, 284] on span "Aprobar con excepción" at bounding box center [916, 282] width 108 height 15
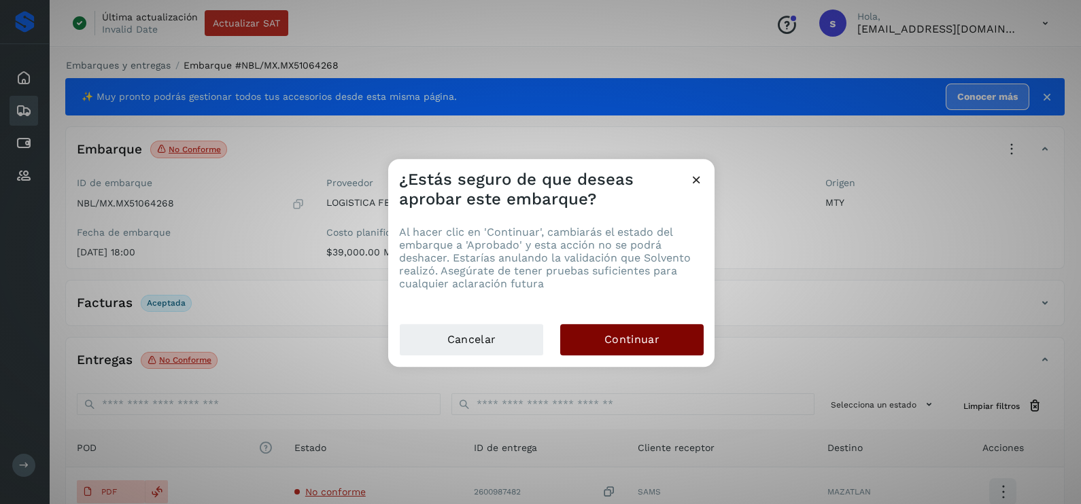
click at [598, 350] on button "Continuar" at bounding box center [631, 339] width 143 height 31
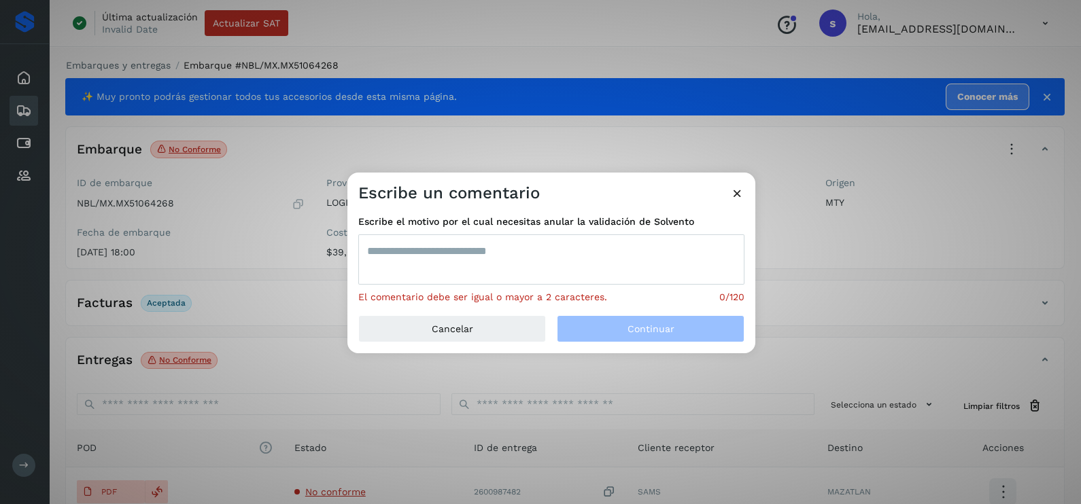
click at [521, 285] on div "Escribe el motivo por el cual necesitas anular la validación de Solvento El com…" at bounding box center [551, 260] width 386 height 90
click at [523, 282] on textarea at bounding box center [551, 260] width 386 height 50
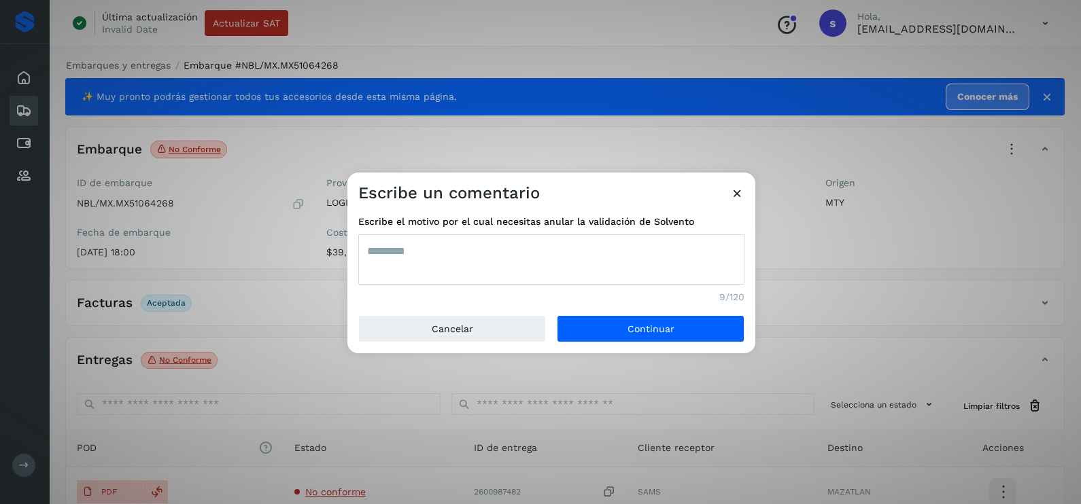
type textarea "*********"
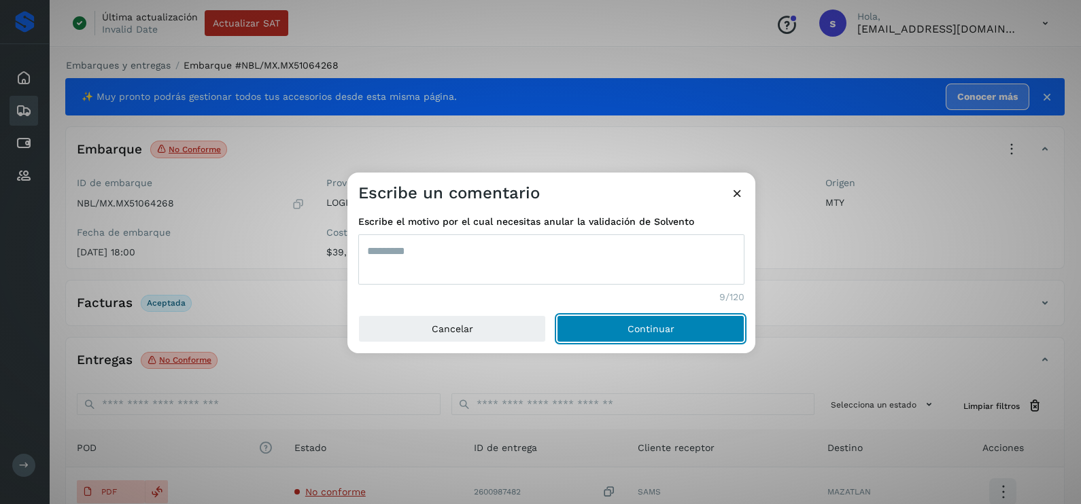
click at [557, 315] on button "Continuar" at bounding box center [651, 328] width 188 height 27
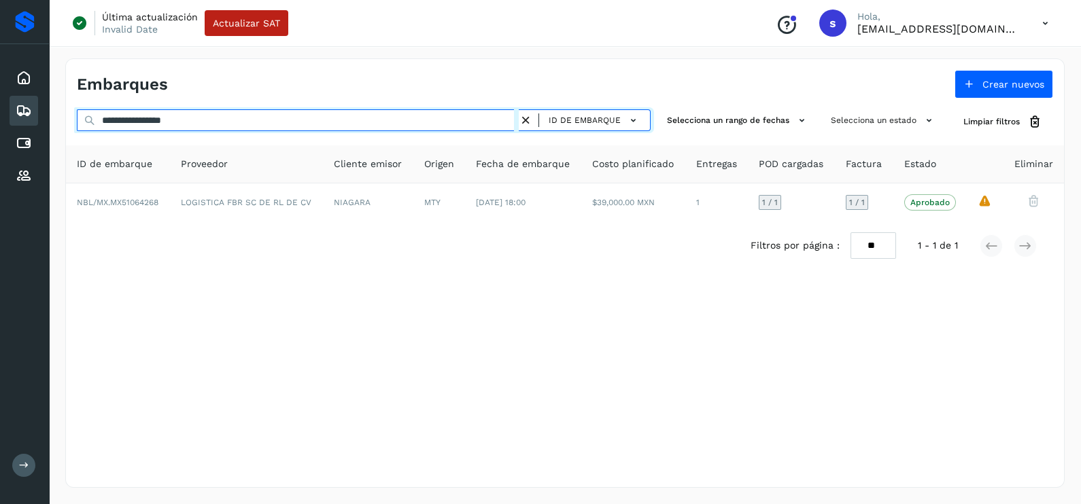
drag, startPoint x: 213, startPoint y: 120, endPoint x: 65, endPoint y: 120, distance: 147.5
click at [67, 120] on div "**********" at bounding box center [565, 121] width 998 height 25
paste input "text"
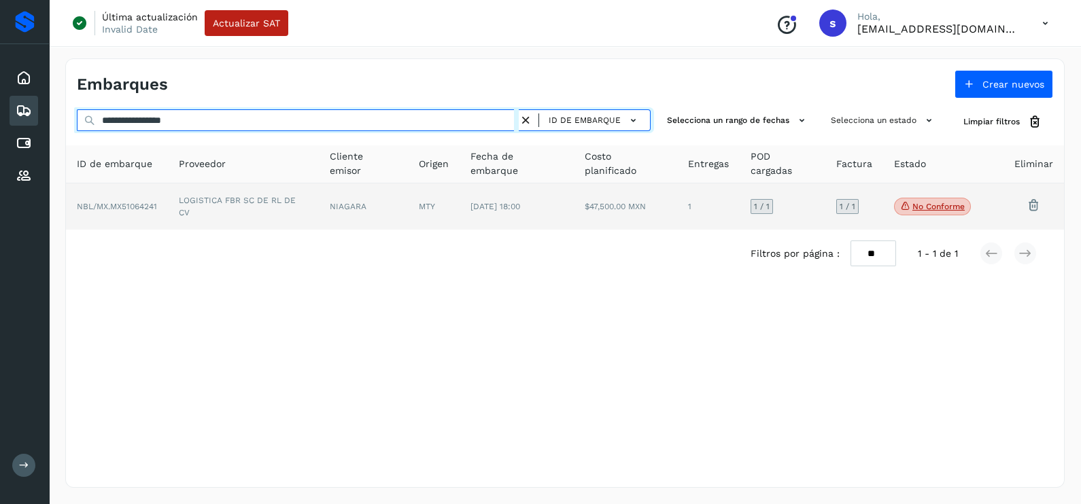
type input "**********"
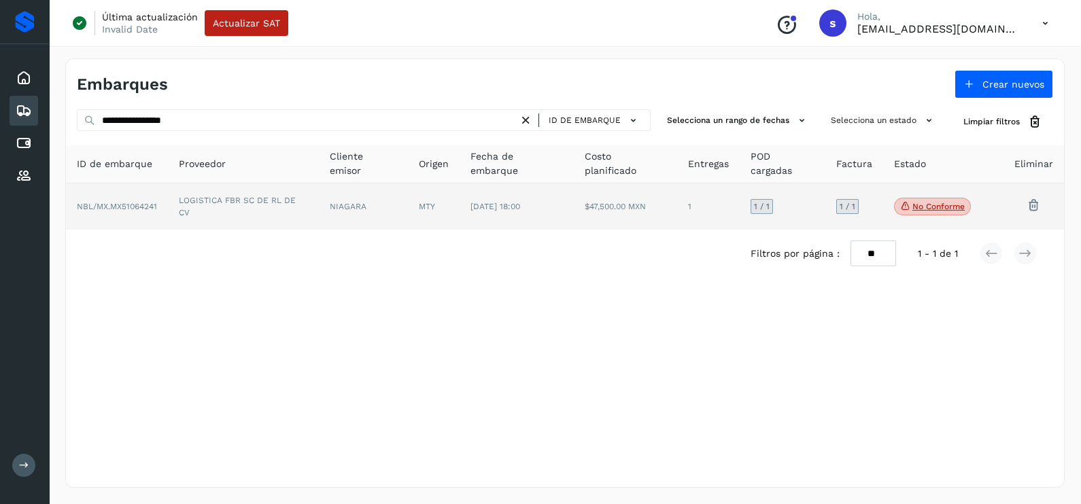
click at [273, 201] on td "LOGISTICA FBR SC DE RL DE CV" at bounding box center [243, 207] width 151 height 46
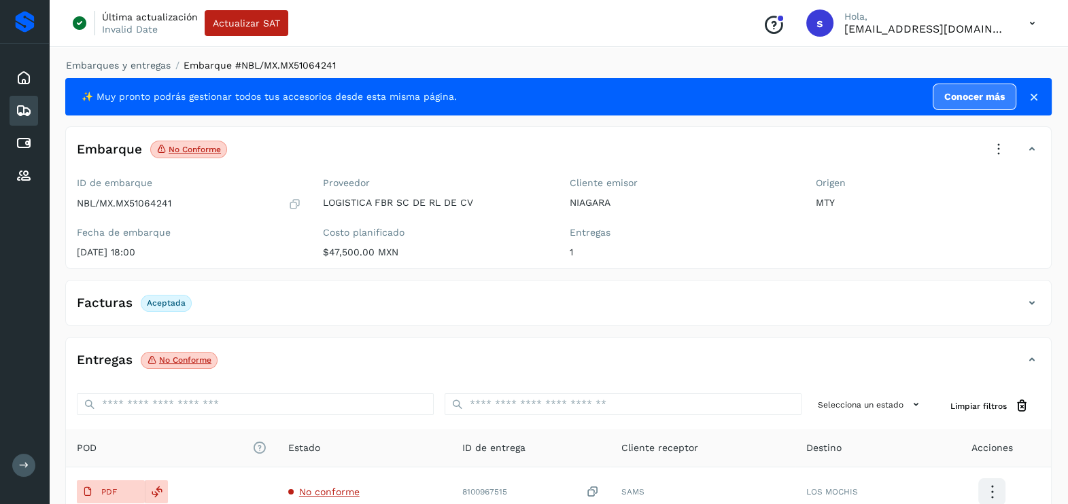
click at [994, 139] on icon at bounding box center [999, 150] width 30 height 30
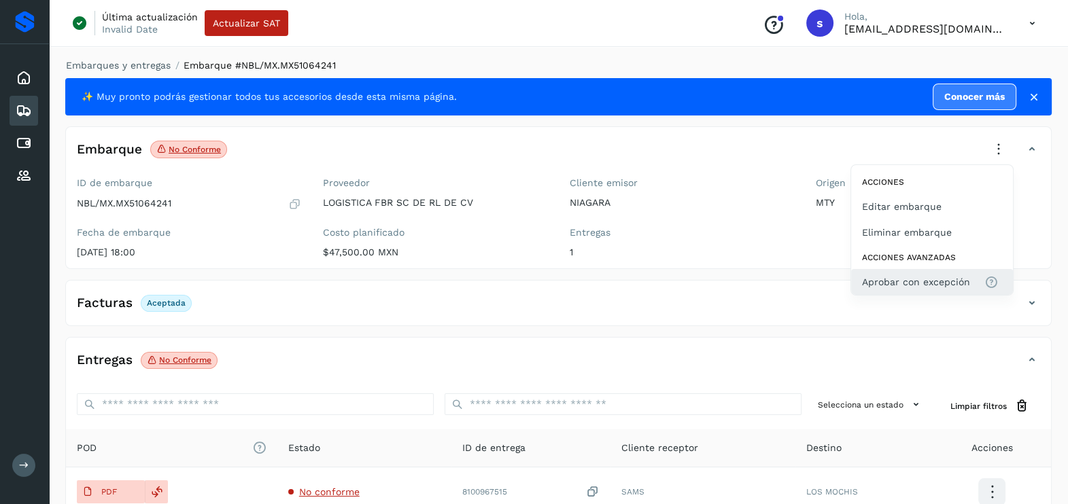
click at [914, 277] on span "Aprobar con excepción" at bounding box center [916, 282] width 108 height 15
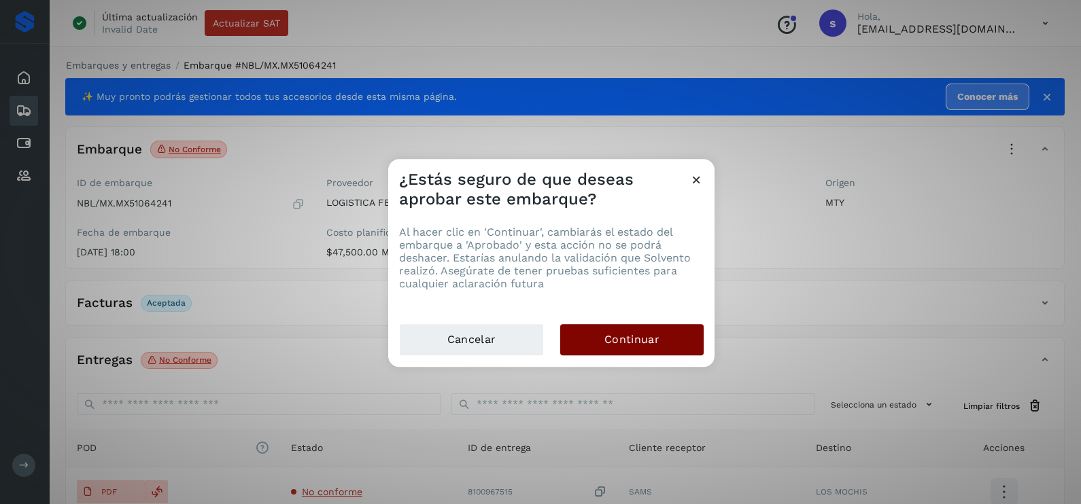
click at [651, 336] on span "Continuar" at bounding box center [631, 339] width 55 height 15
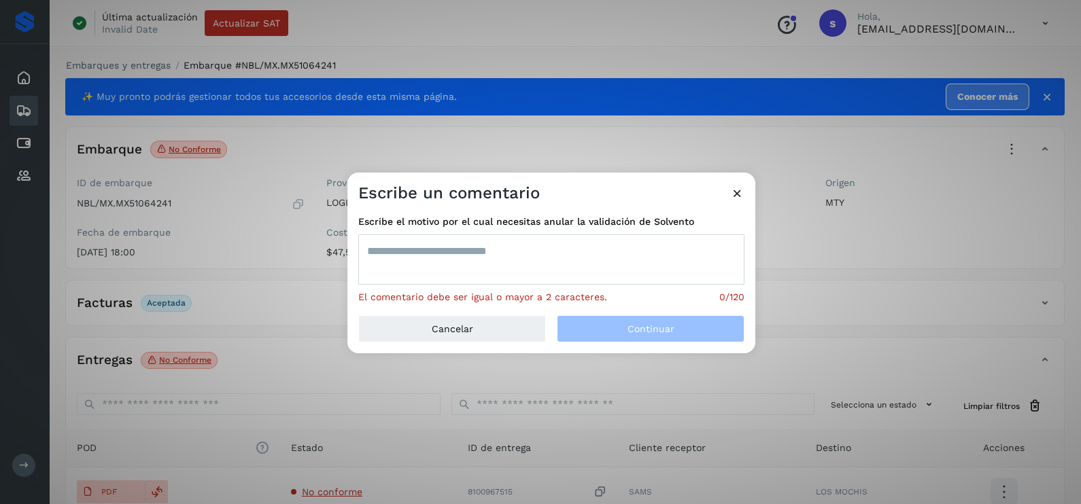
drag, startPoint x: 511, startPoint y: 267, endPoint x: 510, endPoint y: 260, distance: 6.8
click at [510, 266] on textarea at bounding box center [551, 260] width 386 height 50
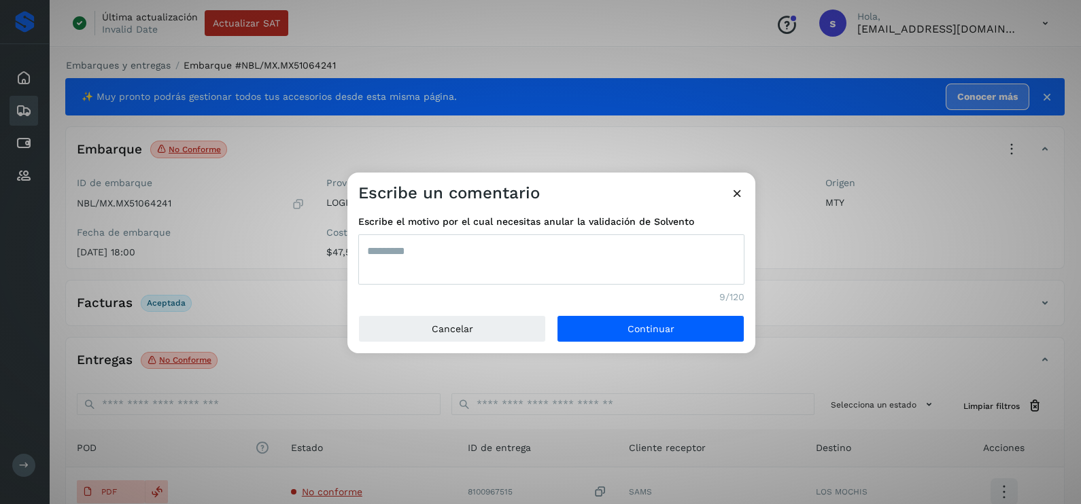
type textarea "*********"
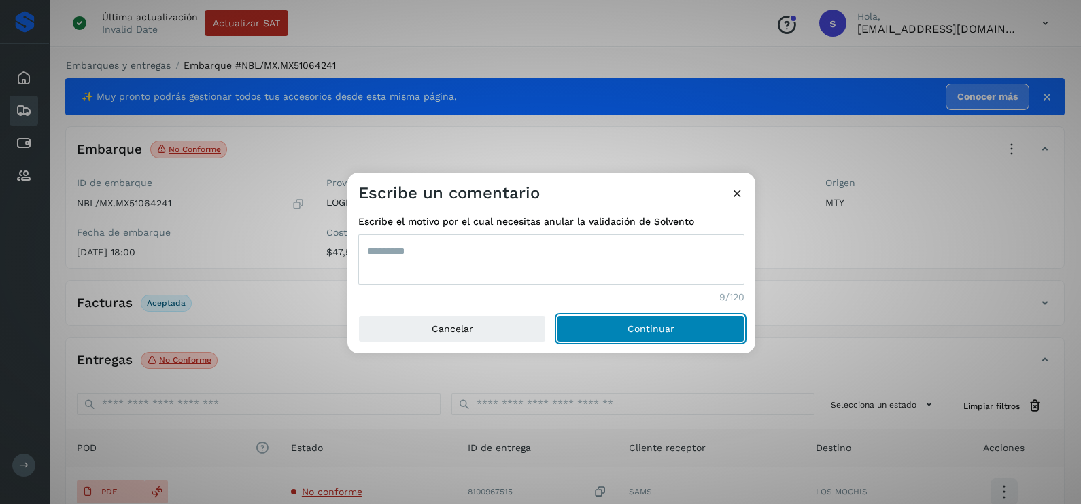
click at [557, 315] on button "Continuar" at bounding box center [651, 328] width 188 height 27
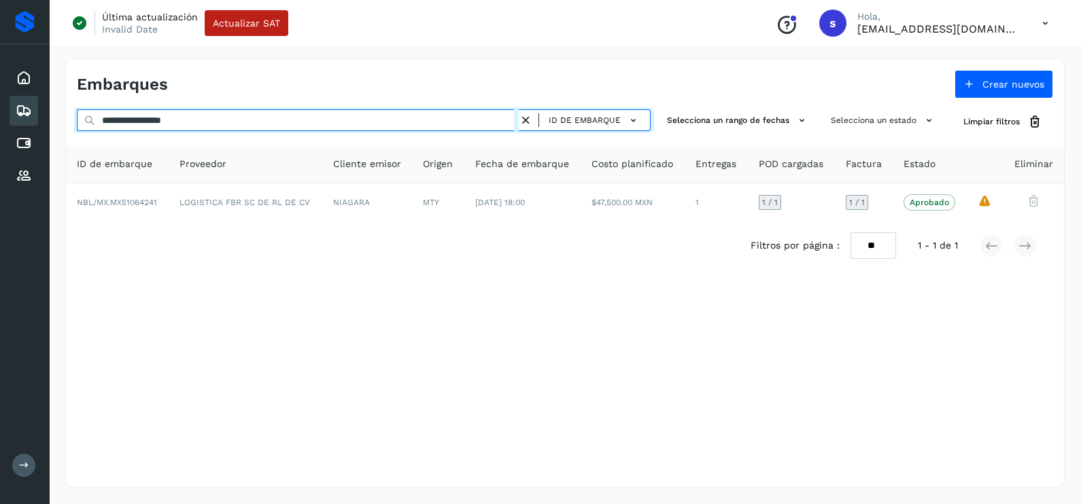
click at [87, 116] on div "**********" at bounding box center [364, 121] width 574 height 25
paste input "text"
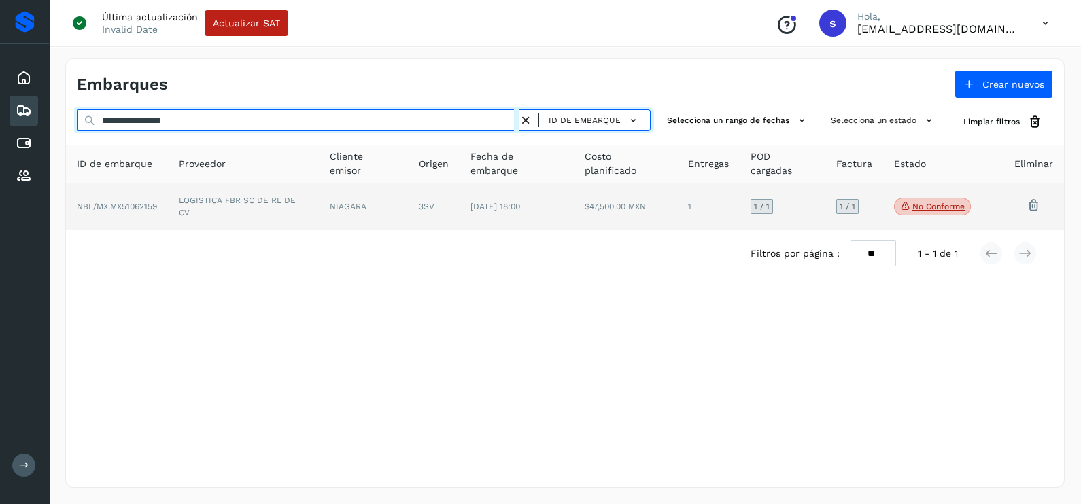
type input "**********"
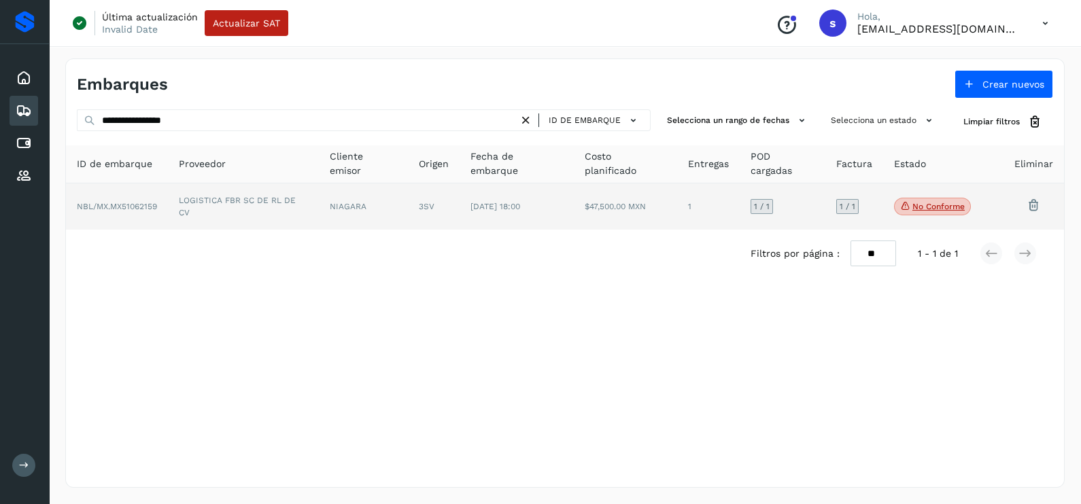
click at [213, 192] on td "LOGISTICA FBR SC DE RL DE CV" at bounding box center [243, 207] width 151 height 46
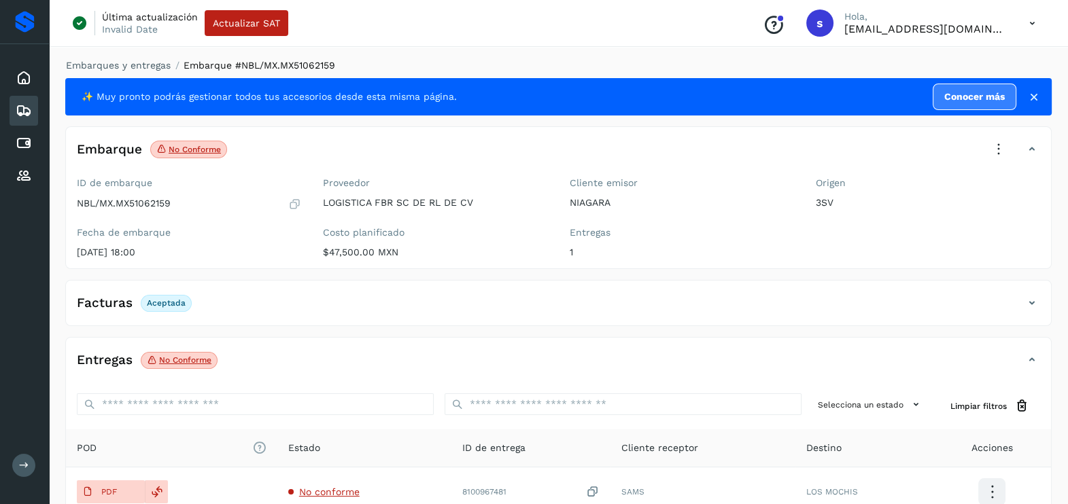
click at [991, 149] on icon at bounding box center [999, 150] width 30 height 30
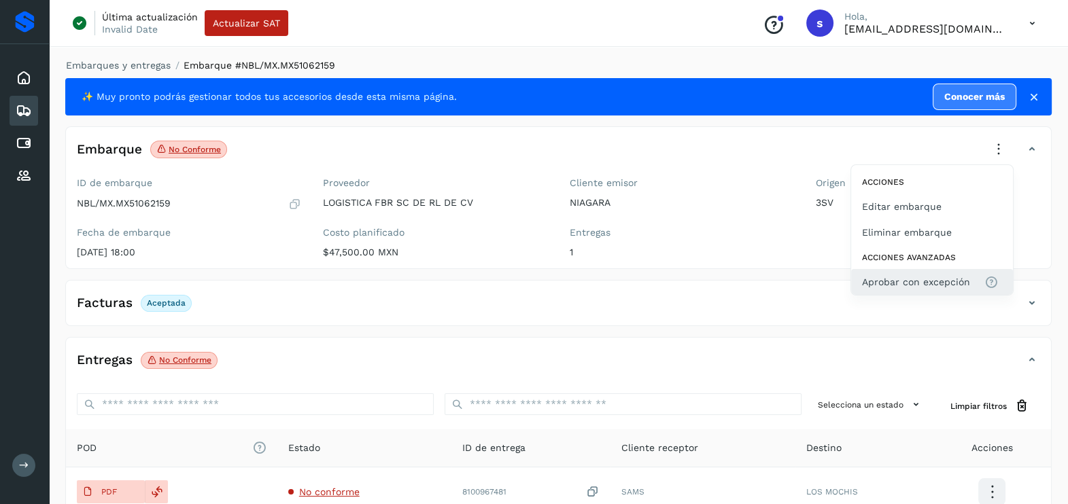
click at [918, 280] on span "Aprobar con excepción" at bounding box center [916, 282] width 108 height 15
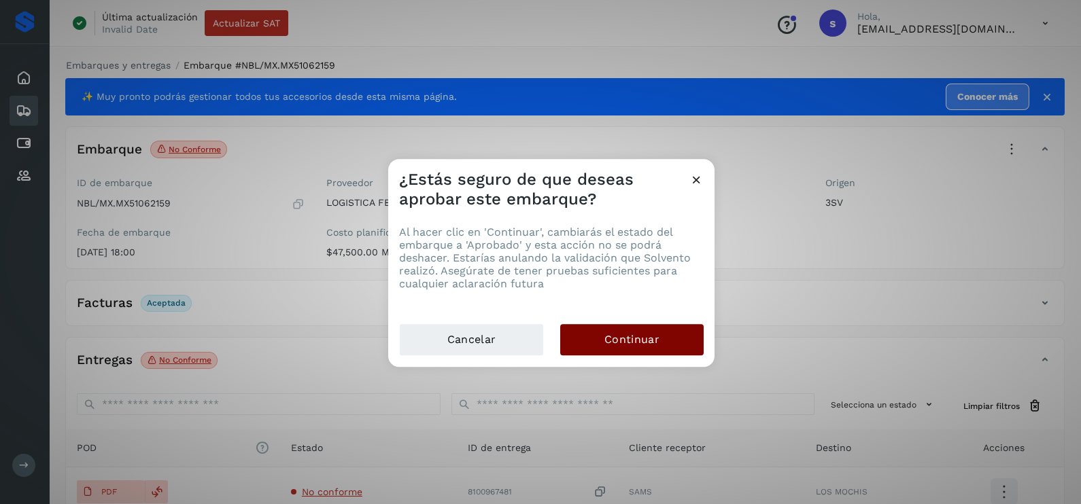
click at [672, 326] on button "Continuar" at bounding box center [631, 339] width 143 height 31
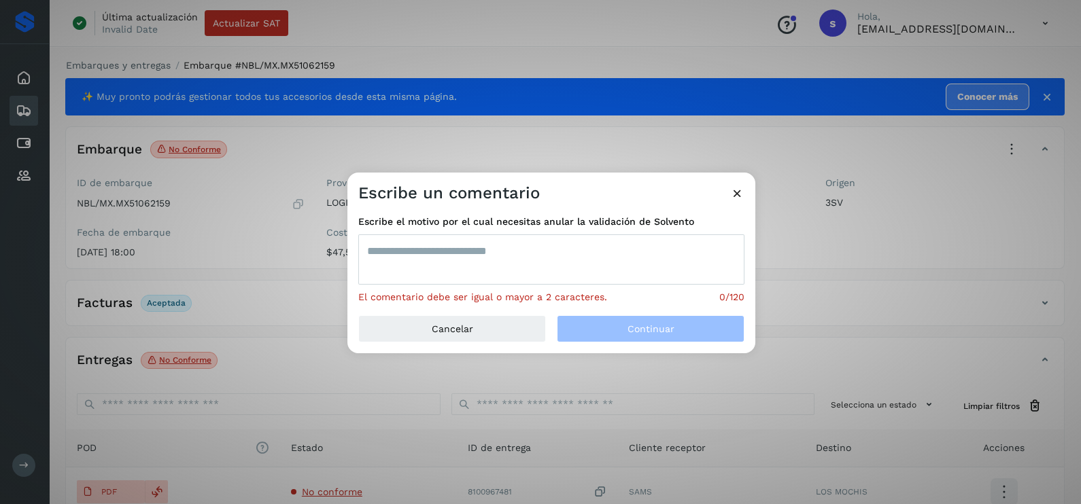
click at [544, 266] on textarea at bounding box center [551, 260] width 386 height 50
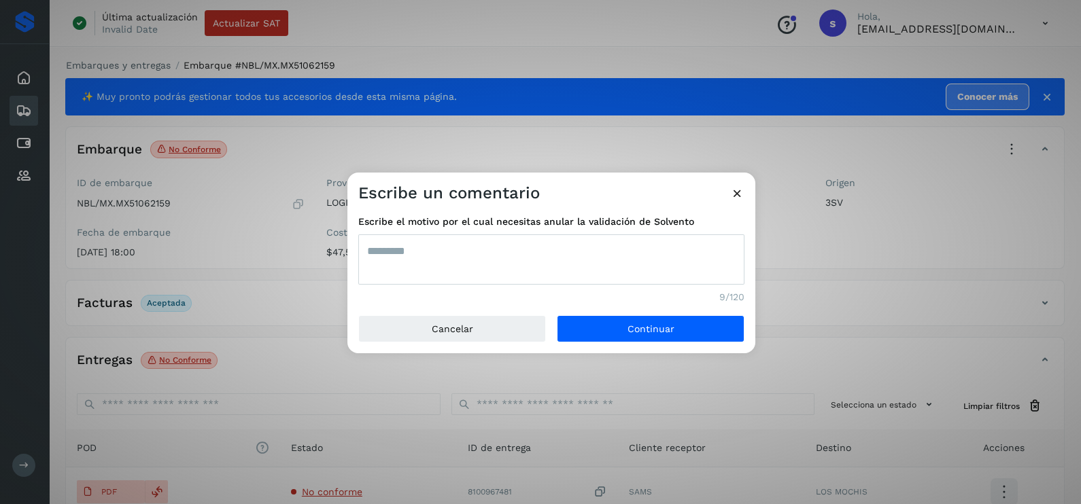
type textarea "*********"
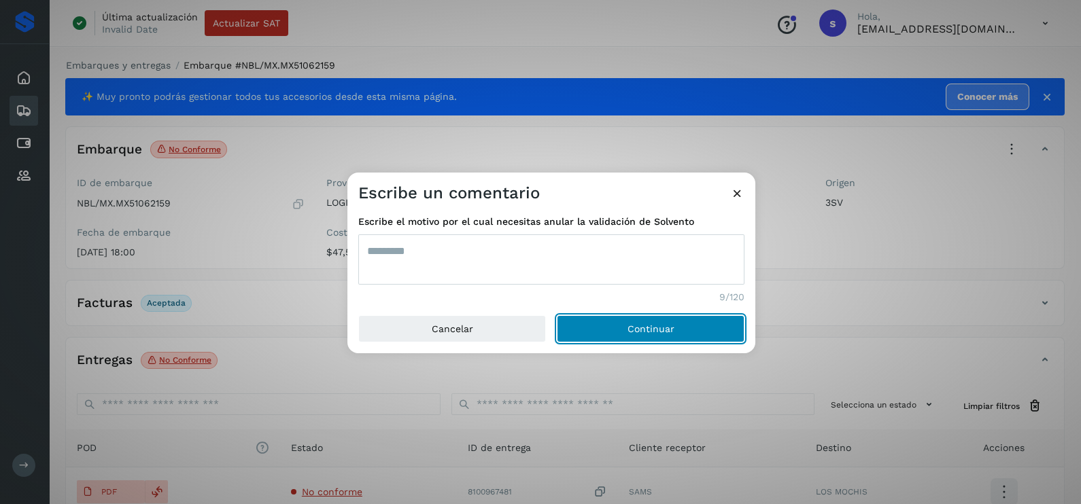
click at [557, 315] on button "Continuar" at bounding box center [651, 328] width 188 height 27
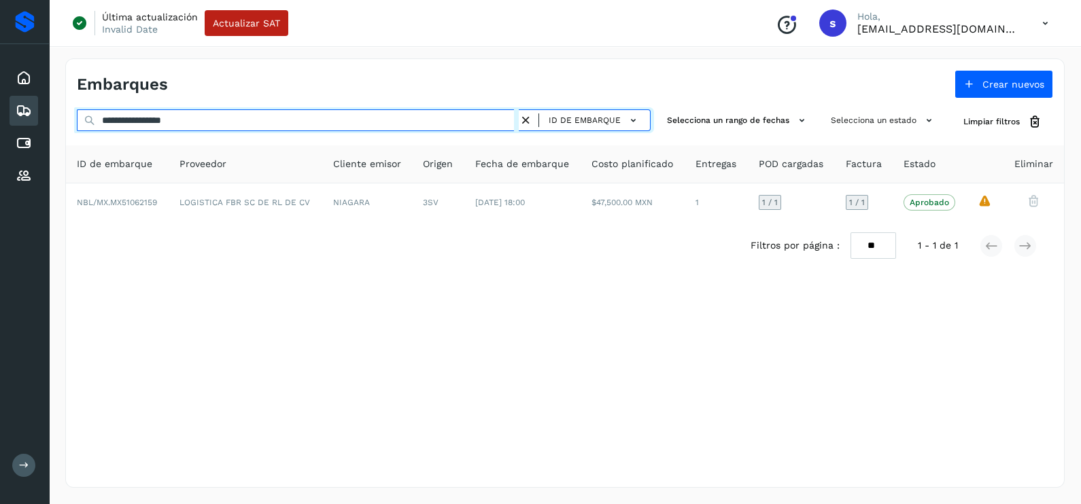
drag, startPoint x: 156, startPoint y: 114, endPoint x: -3, endPoint y: 116, distance: 159.1
click at [0, 116] on html "**********" at bounding box center [540, 252] width 1081 height 504
paste input "text"
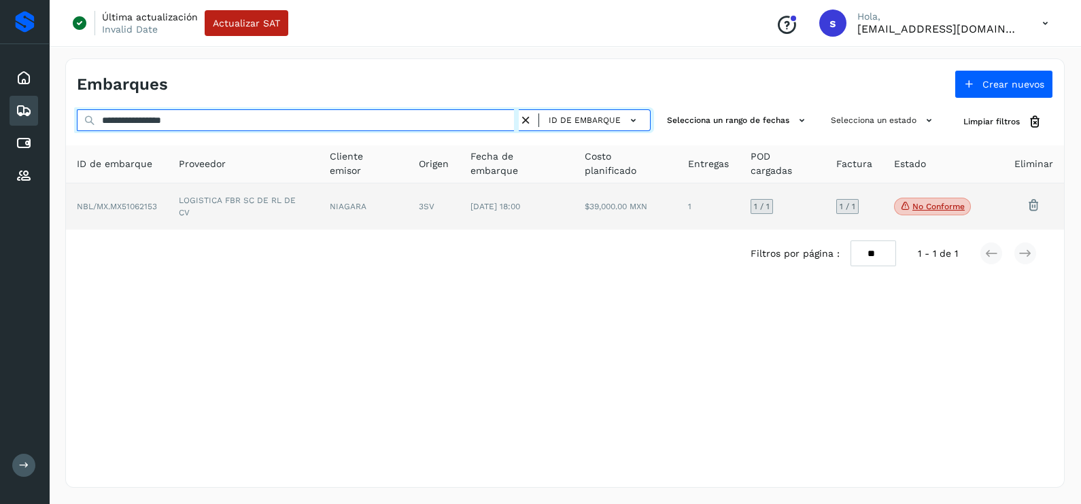
type input "**********"
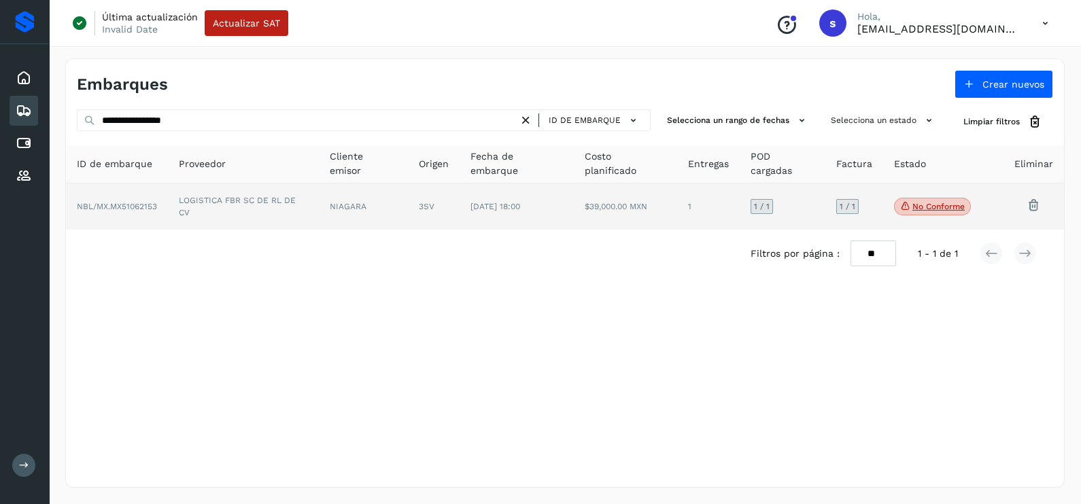
click at [220, 194] on td "LOGISTICA FBR SC DE RL DE CV" at bounding box center [243, 207] width 151 height 46
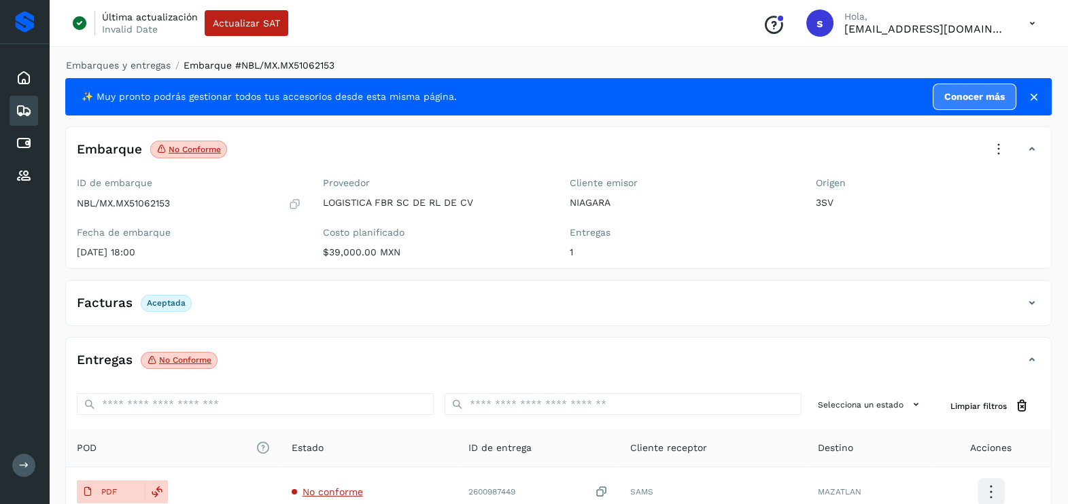
click at [993, 143] on icon at bounding box center [999, 150] width 30 height 30
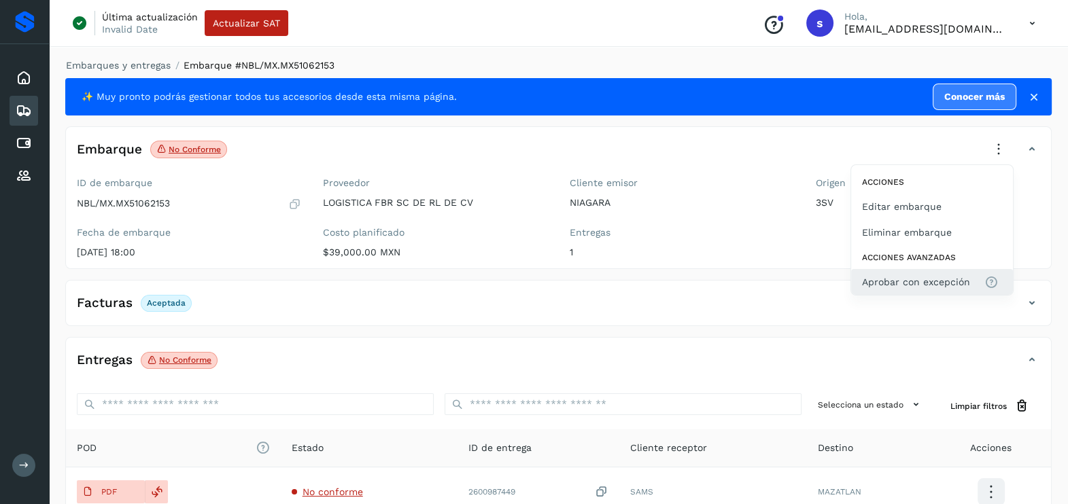
click at [915, 276] on span "Aprobar con excepción" at bounding box center [916, 282] width 108 height 15
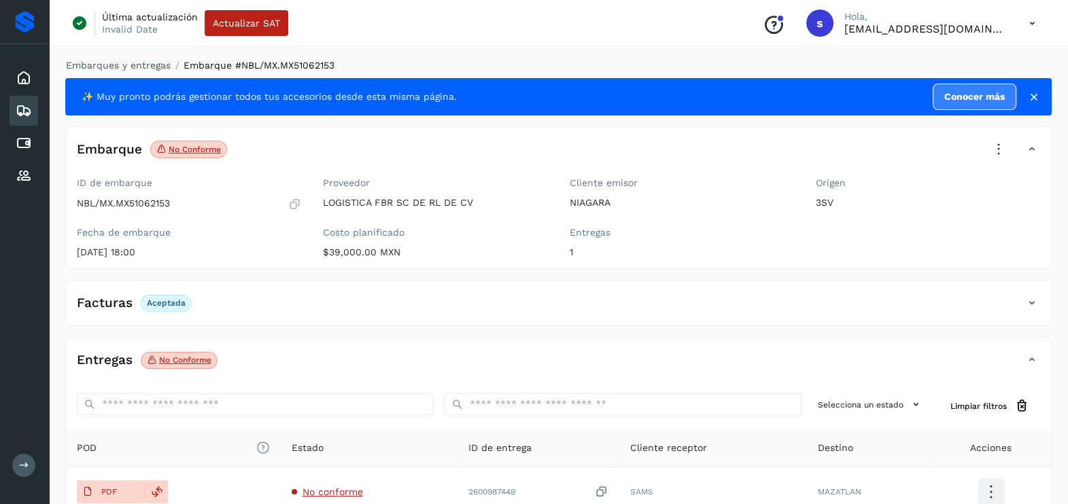
click at [1014, 146] on div "Embarque No conforme Verifica el estado de la factura o entregas asociadas a es…" at bounding box center [545, 149] width 958 height 23
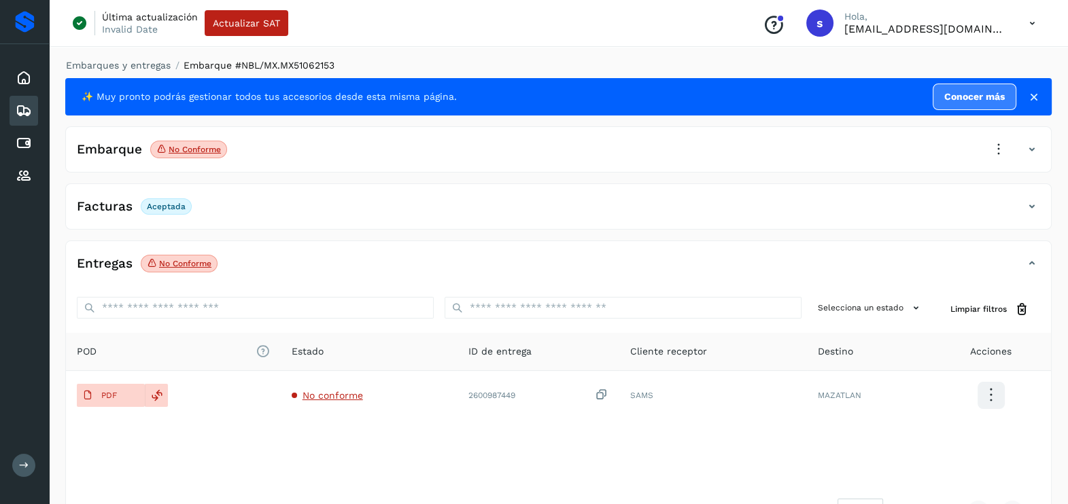
click at [992, 150] on icon at bounding box center [999, 150] width 30 height 30
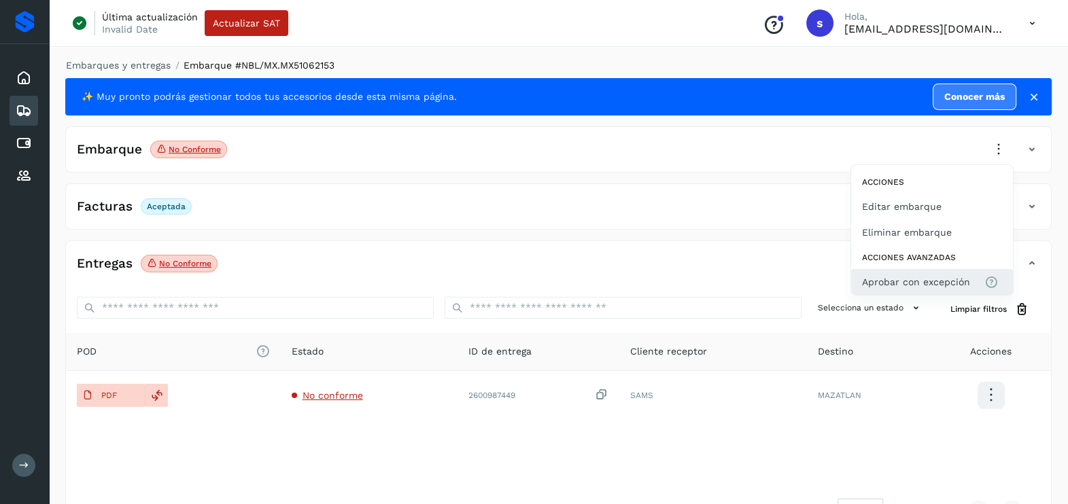
click at [936, 283] on span "Aprobar con excepción" at bounding box center [916, 282] width 108 height 15
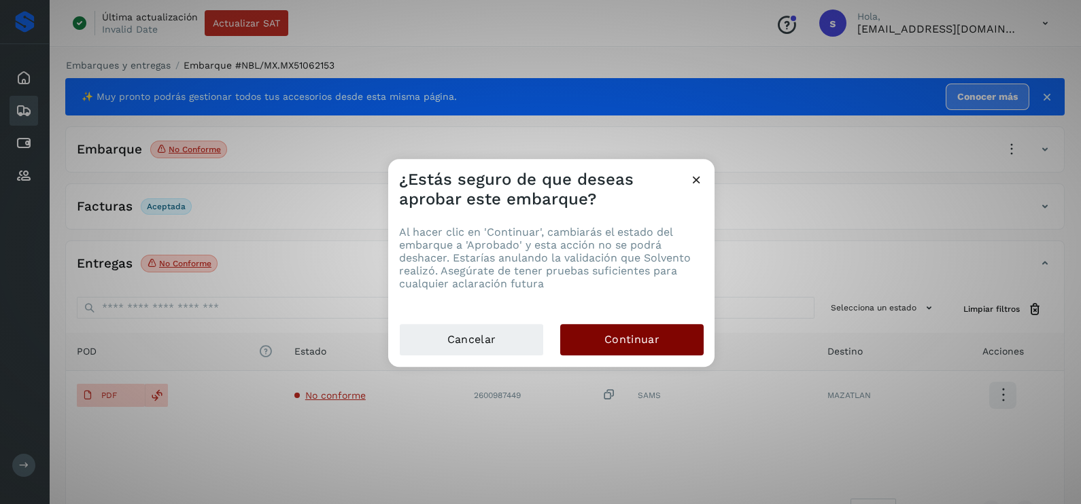
click at [671, 338] on button "Continuar" at bounding box center [631, 339] width 143 height 31
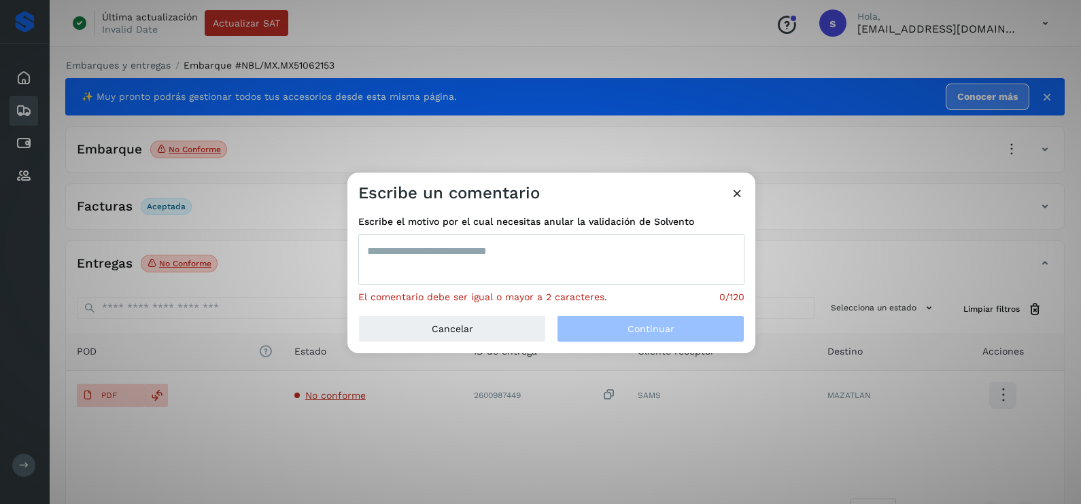
click at [594, 269] on textarea at bounding box center [551, 260] width 386 height 50
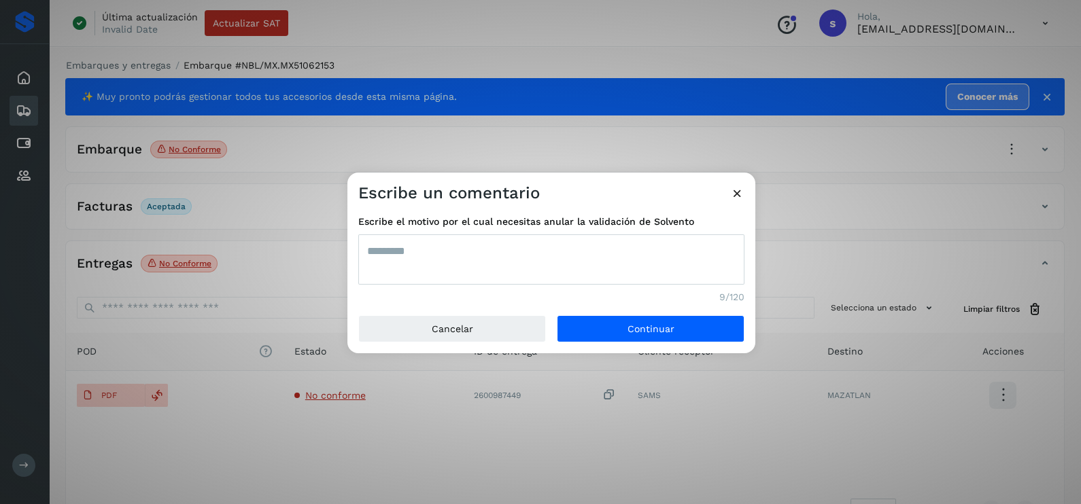
type textarea "*********"
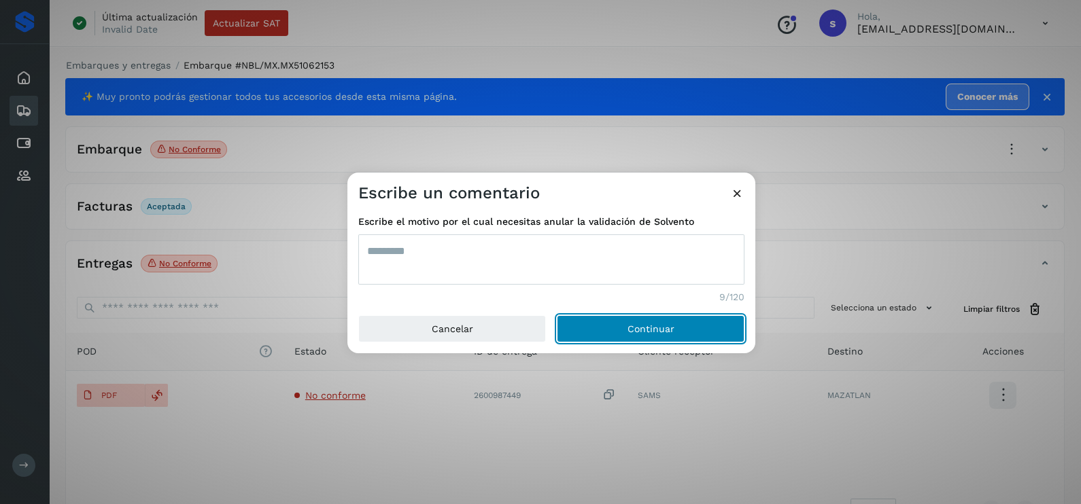
click at [557, 315] on button "Continuar" at bounding box center [651, 328] width 188 height 27
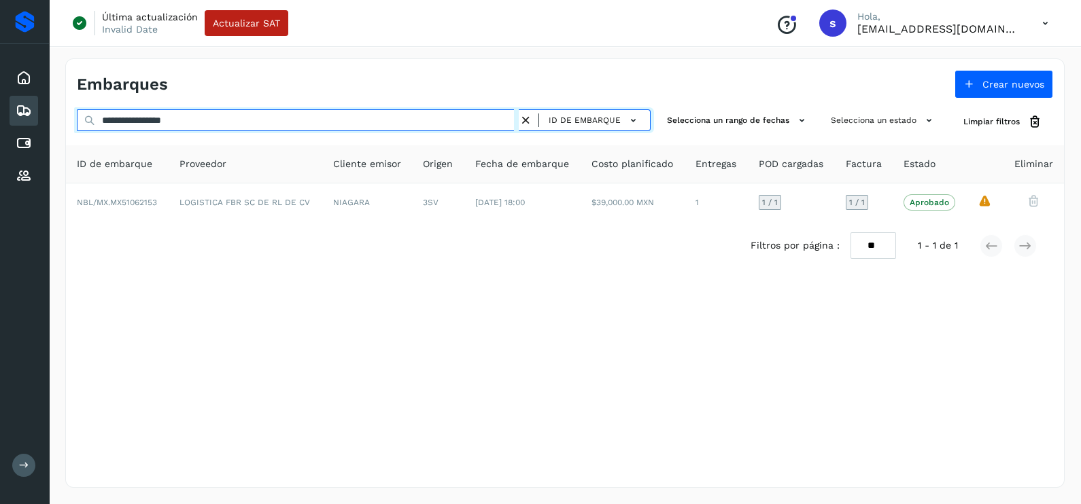
drag, startPoint x: 248, startPoint y: 123, endPoint x: 0, endPoint y: 120, distance: 248.1
click at [9, 122] on div "**********" at bounding box center [540, 252] width 1081 height 504
paste input "text"
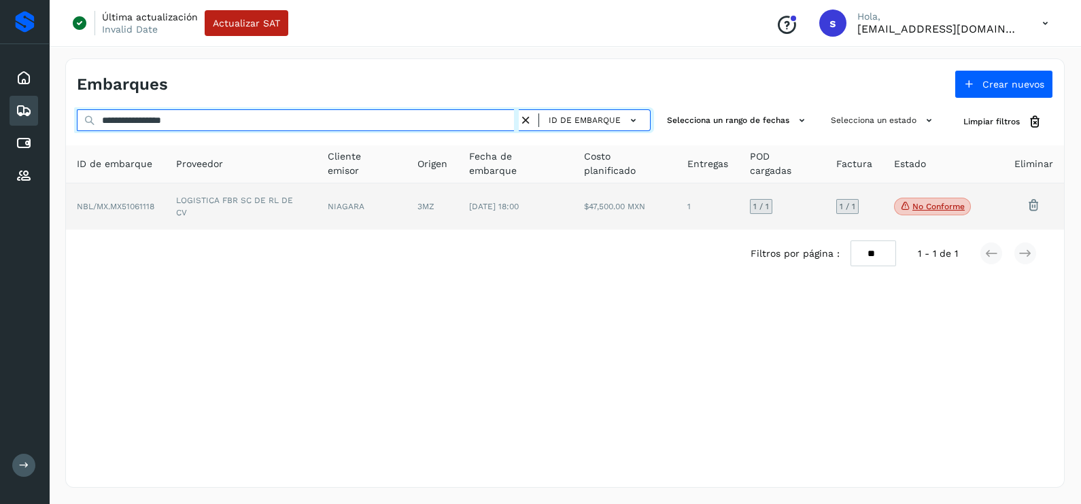
type input "**********"
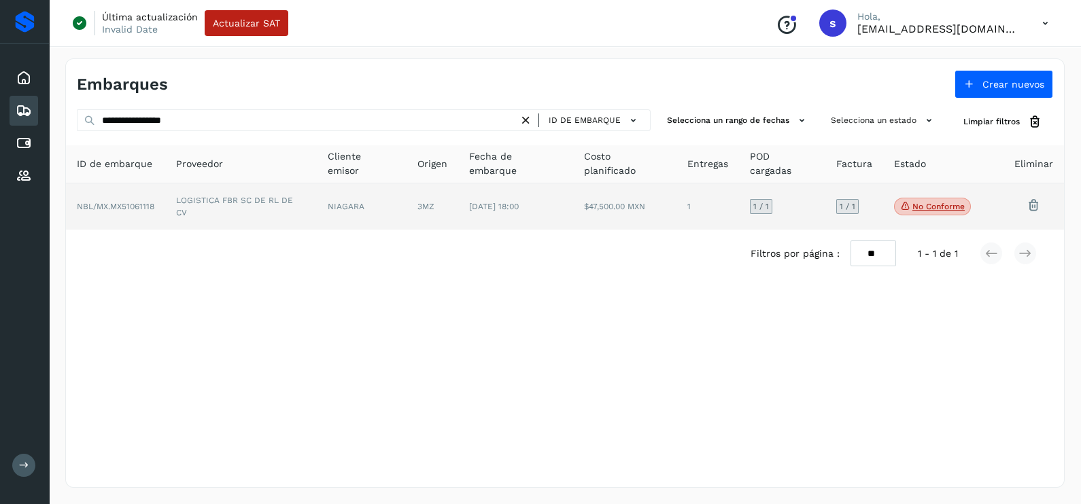
click at [321, 205] on td "NIAGARA" at bounding box center [362, 207] width 90 height 46
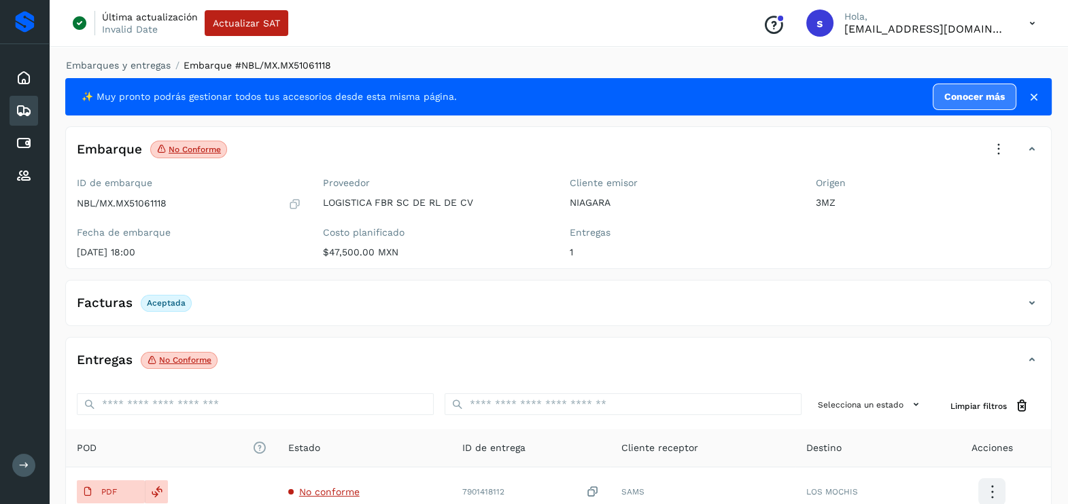
click at [997, 150] on icon at bounding box center [999, 150] width 30 height 30
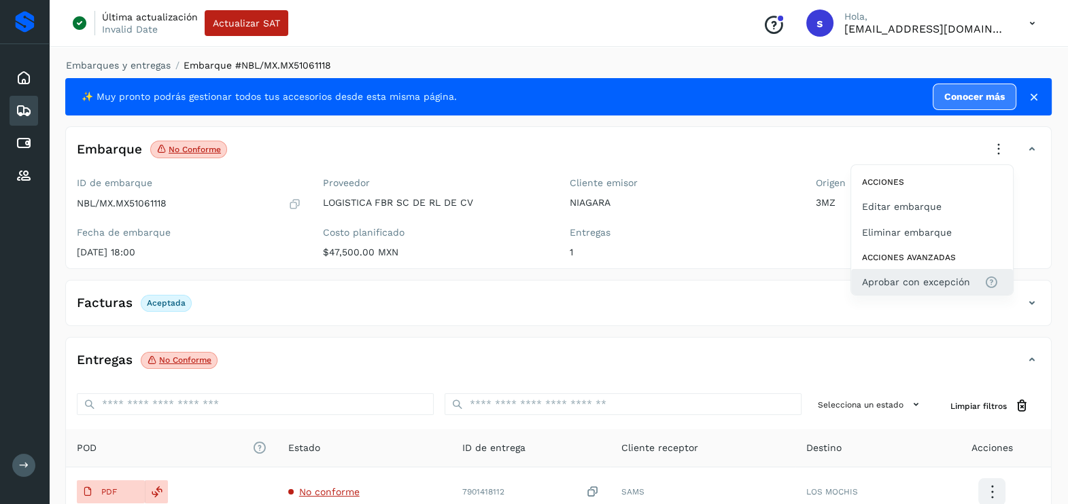
click at [903, 275] on span "Aprobar con excepción" at bounding box center [916, 282] width 108 height 15
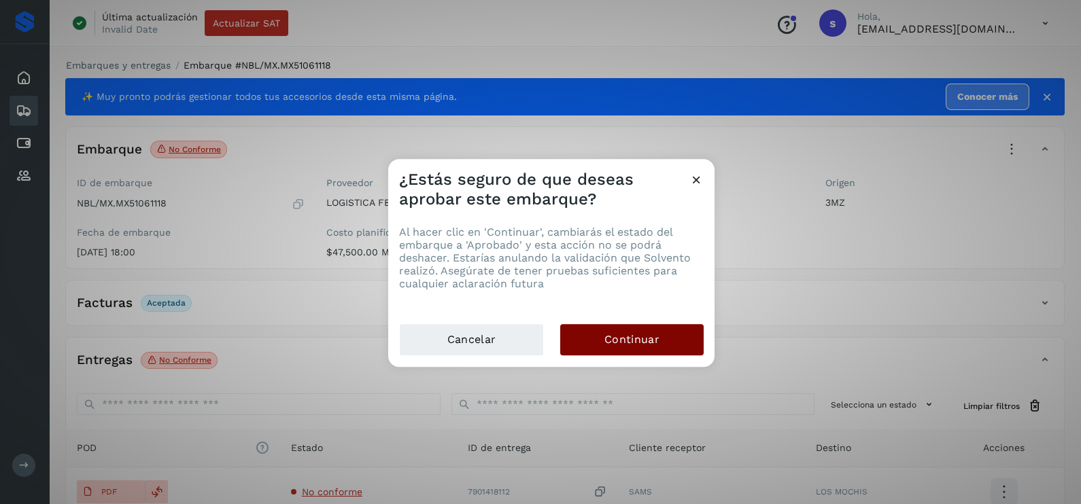
click at [675, 344] on button "Continuar" at bounding box center [631, 339] width 143 height 31
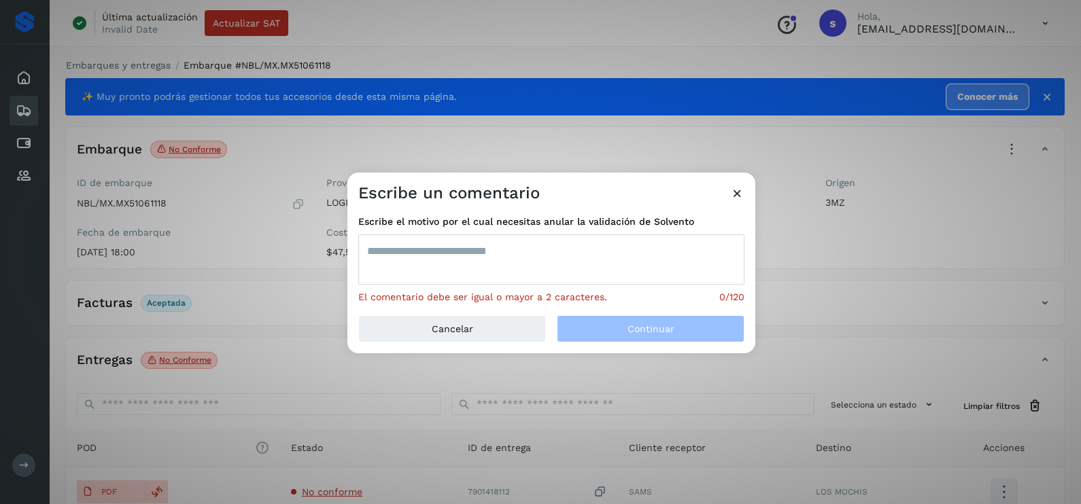
click at [539, 257] on textarea at bounding box center [551, 260] width 386 height 50
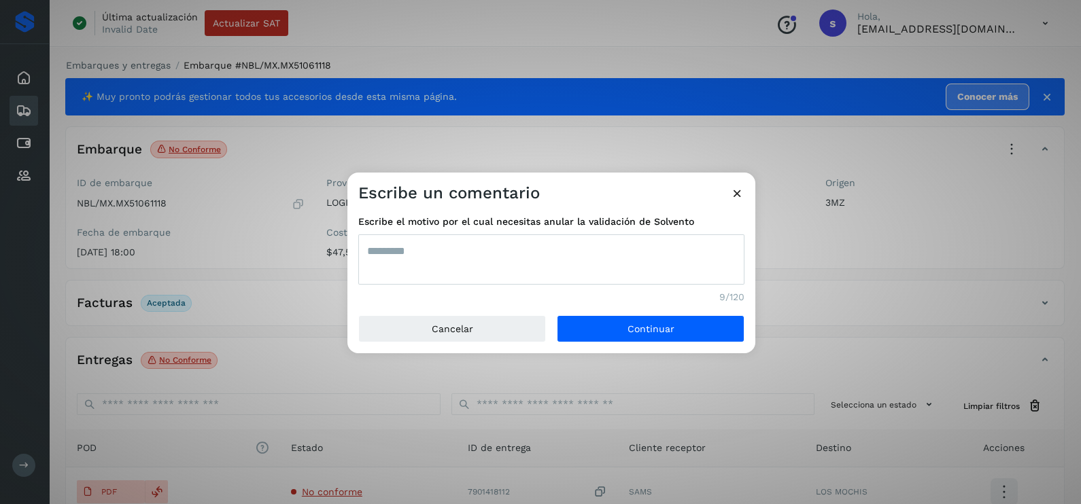
type textarea "*********"
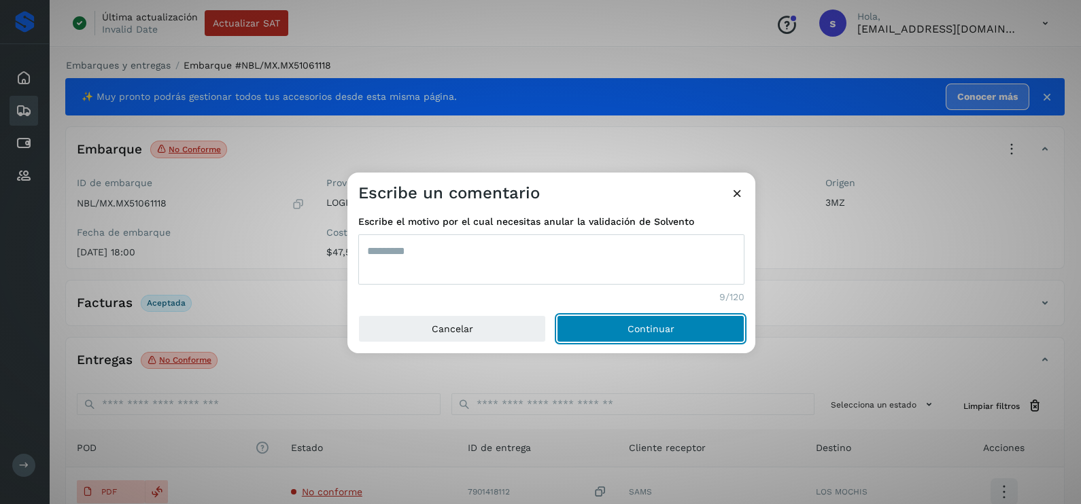
click at [557, 315] on button "Continuar" at bounding box center [651, 328] width 188 height 27
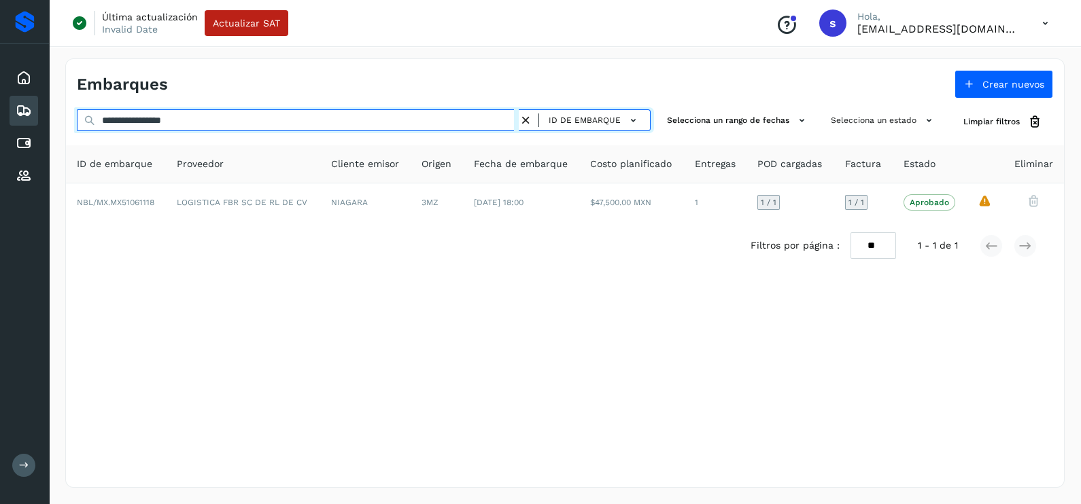
drag, startPoint x: 230, startPoint y: 120, endPoint x: 27, endPoint y: 118, distance: 203.3
click at [33, 118] on div "**********" at bounding box center [540, 252] width 1081 height 504
paste input "text"
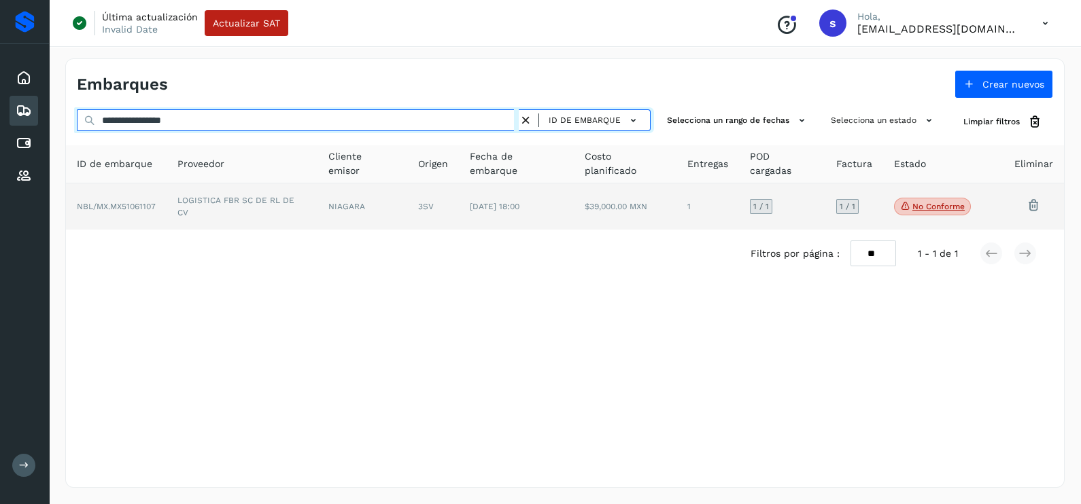
type input "**********"
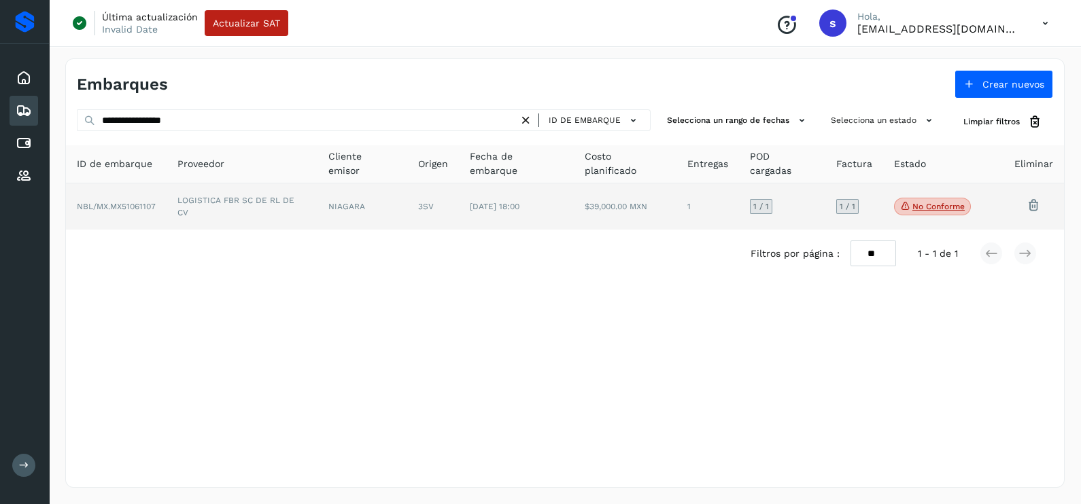
click at [238, 207] on td "LOGISTICA FBR SC DE RL DE CV" at bounding box center [242, 207] width 151 height 46
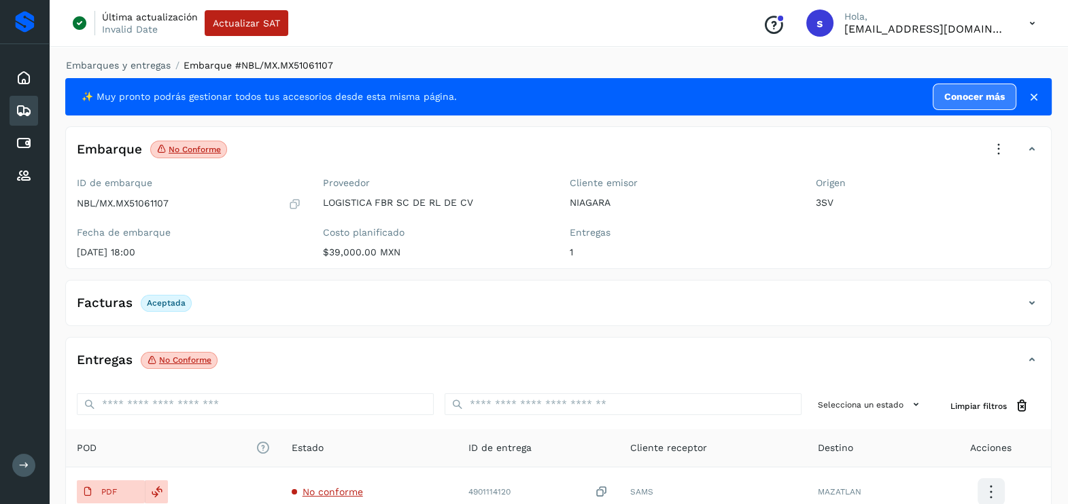
click at [992, 153] on icon at bounding box center [999, 150] width 30 height 30
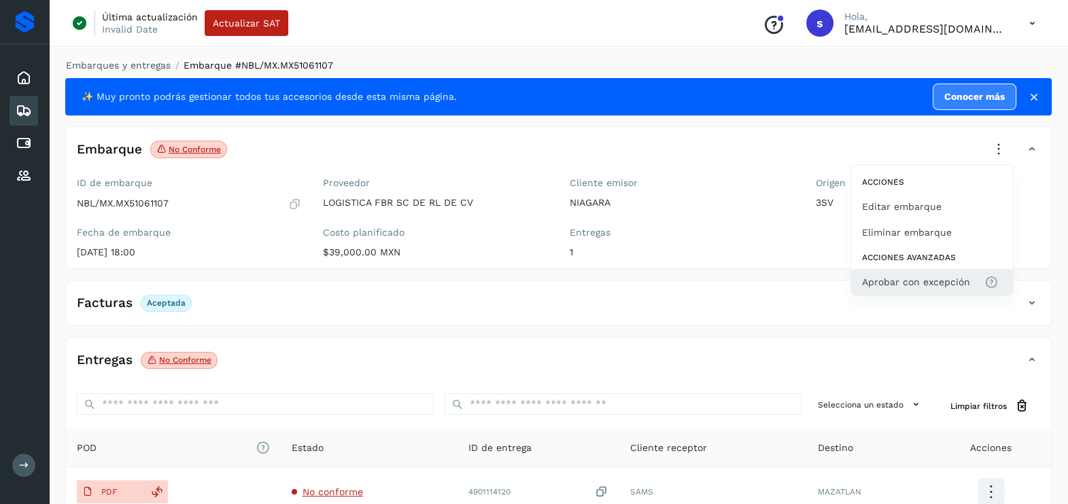
click at [903, 285] on span "Aprobar con excepción" at bounding box center [916, 282] width 108 height 15
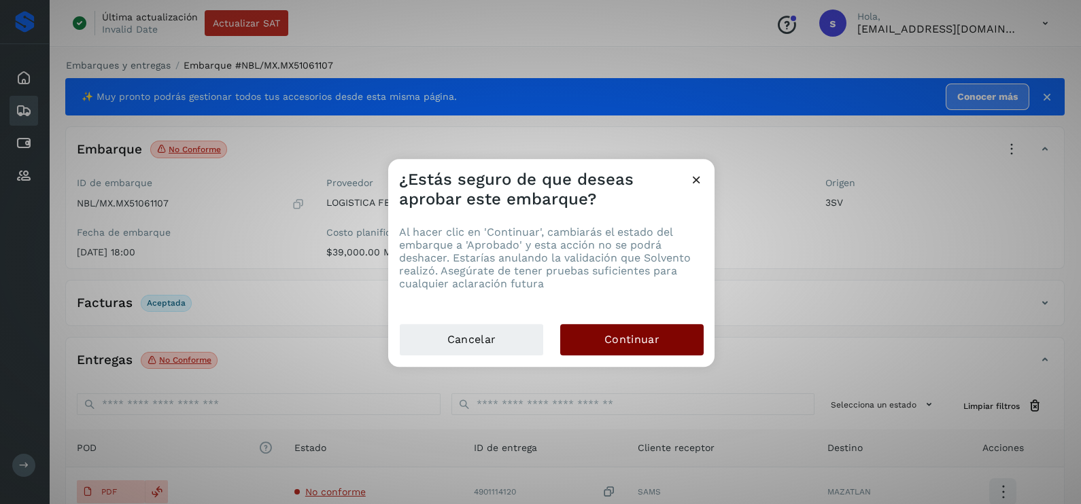
click at [690, 350] on button "Continuar" at bounding box center [631, 339] width 143 height 31
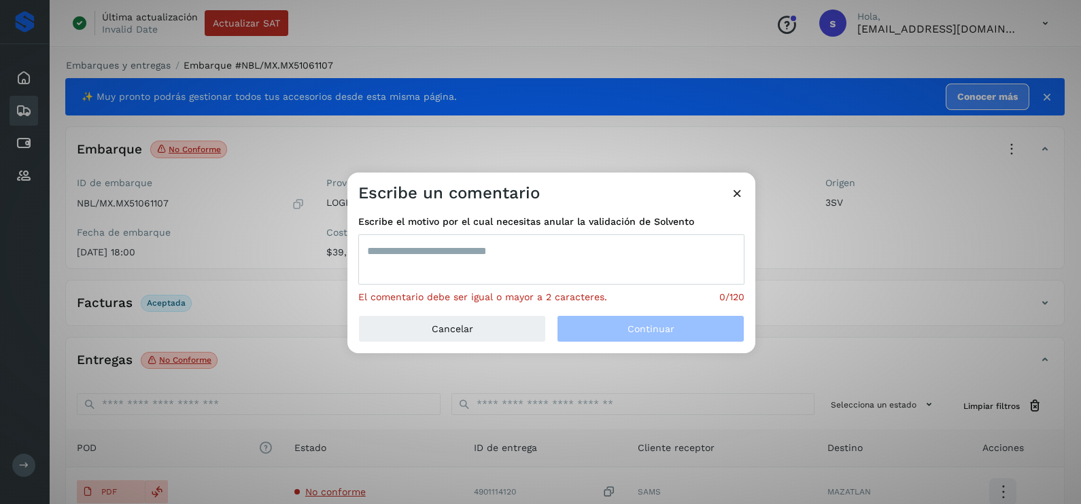
click at [525, 264] on textarea at bounding box center [551, 260] width 386 height 50
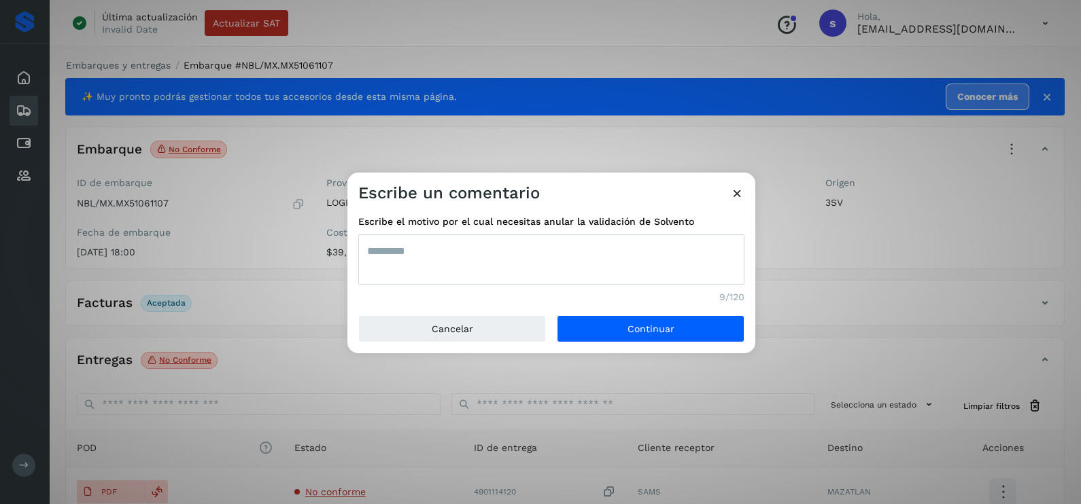
type textarea "*********"
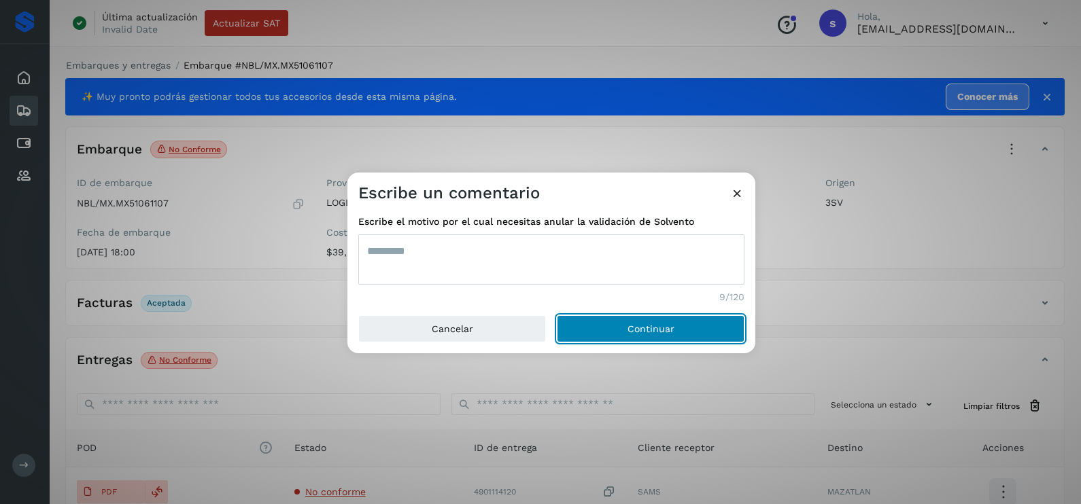
click at [557, 315] on button "Continuar" at bounding box center [651, 328] width 188 height 27
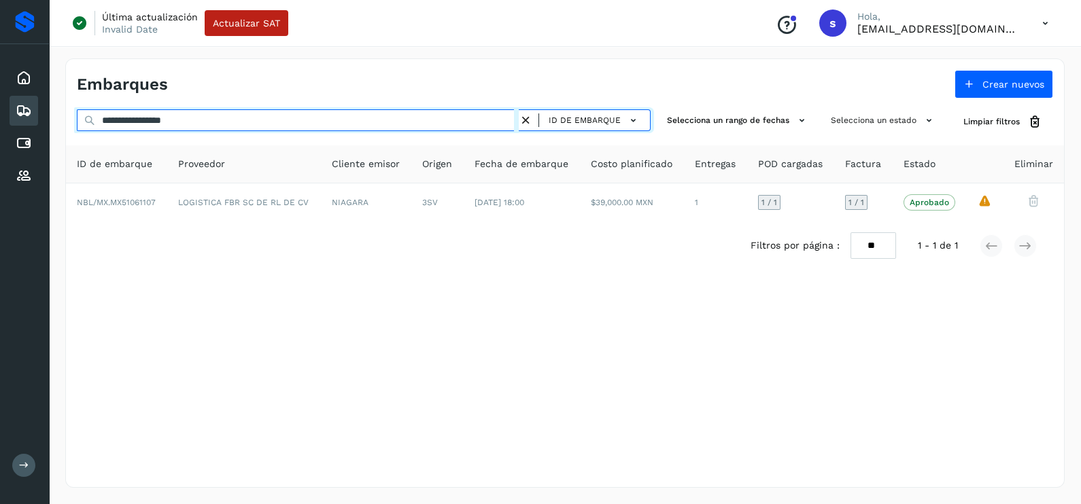
click at [0, 117] on html "**********" at bounding box center [540, 252] width 1081 height 504
paste input "text"
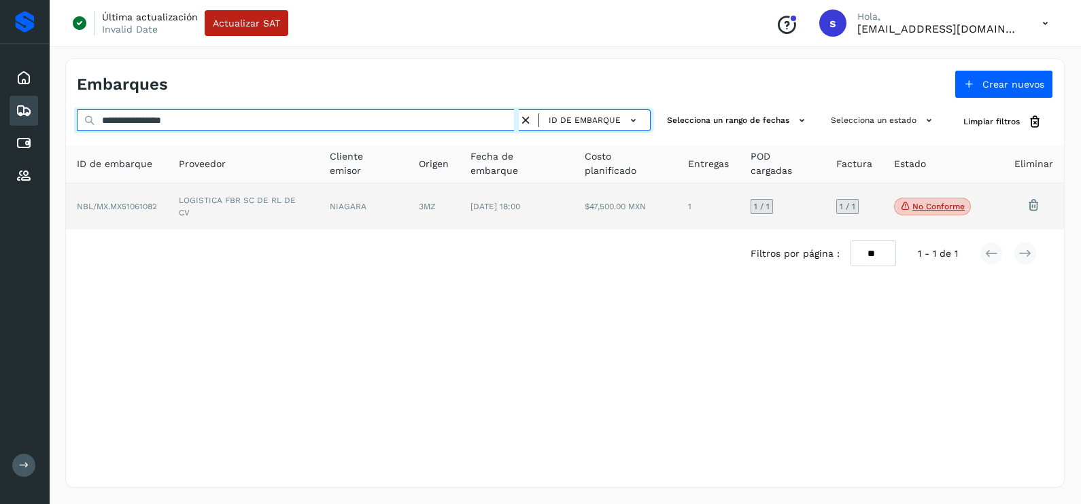
type input "**********"
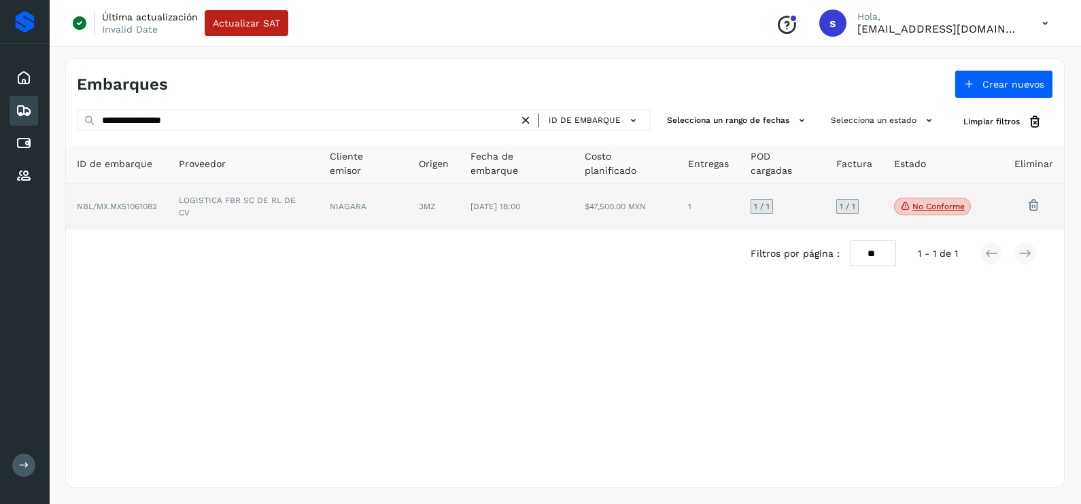
click at [264, 192] on td "LOGISTICA FBR SC DE RL DE CV" at bounding box center [243, 207] width 151 height 46
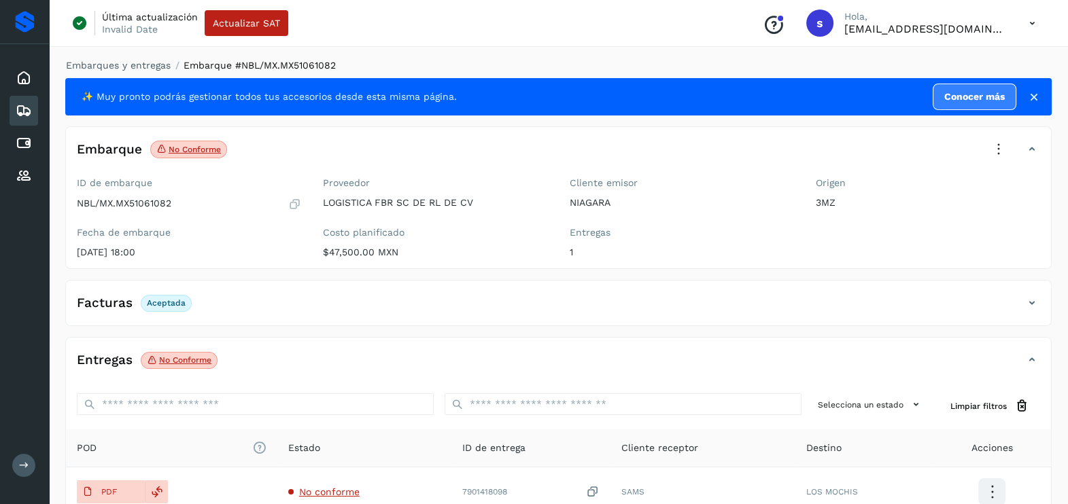
click at [1008, 150] on icon at bounding box center [999, 150] width 30 height 30
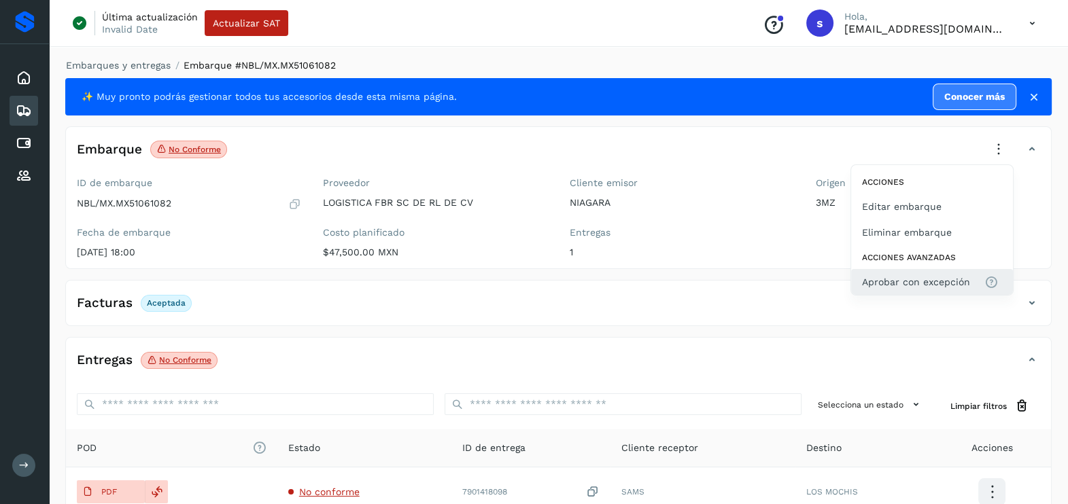
click at [931, 289] on span "Aprobar con excepción" at bounding box center [916, 282] width 108 height 15
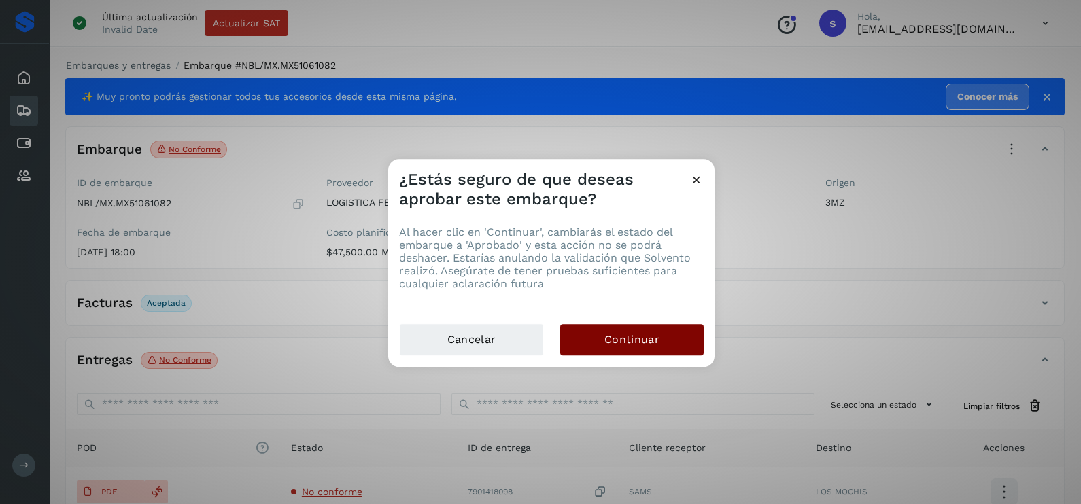
click at [646, 330] on button "Continuar" at bounding box center [631, 339] width 143 height 31
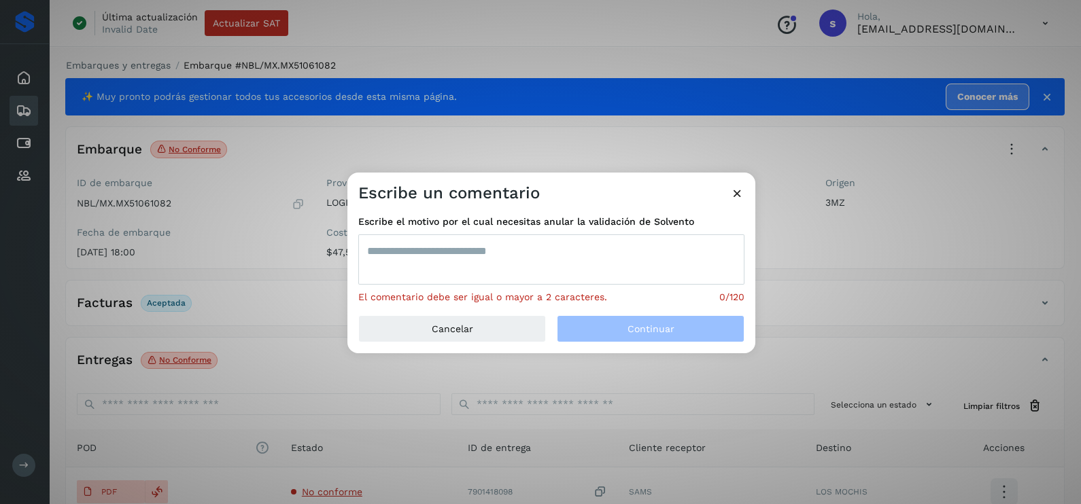
click at [411, 240] on textarea at bounding box center [551, 260] width 386 height 50
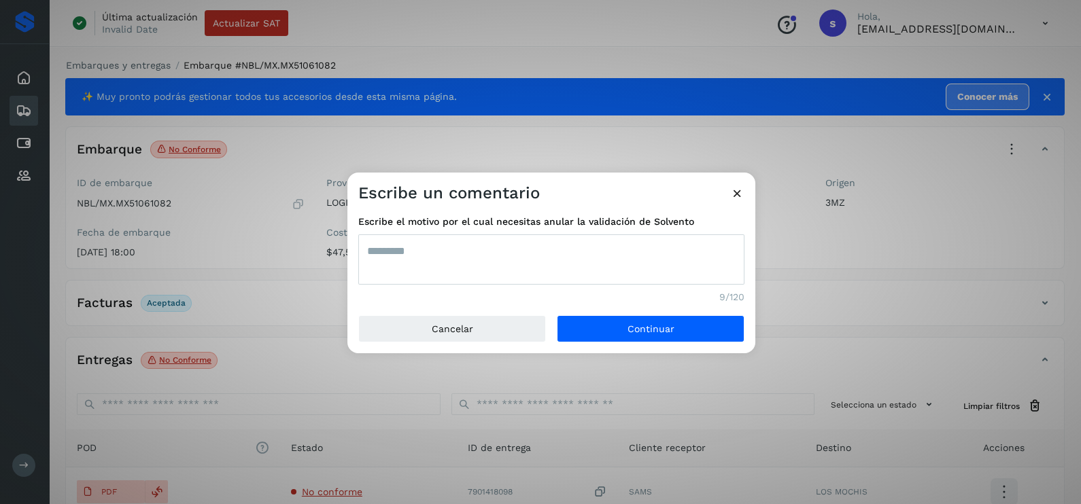
type textarea "*********"
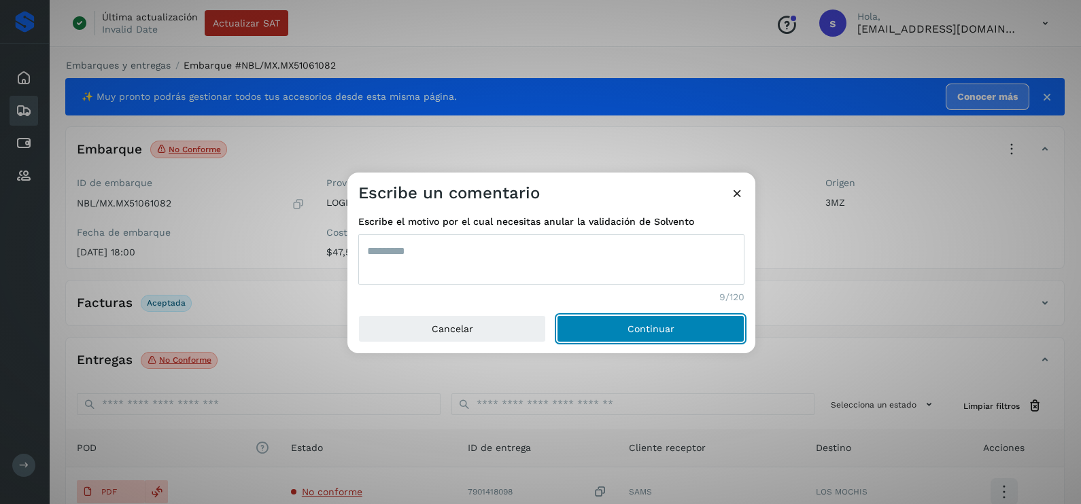
click at [557, 315] on button "Continuar" at bounding box center [651, 328] width 188 height 27
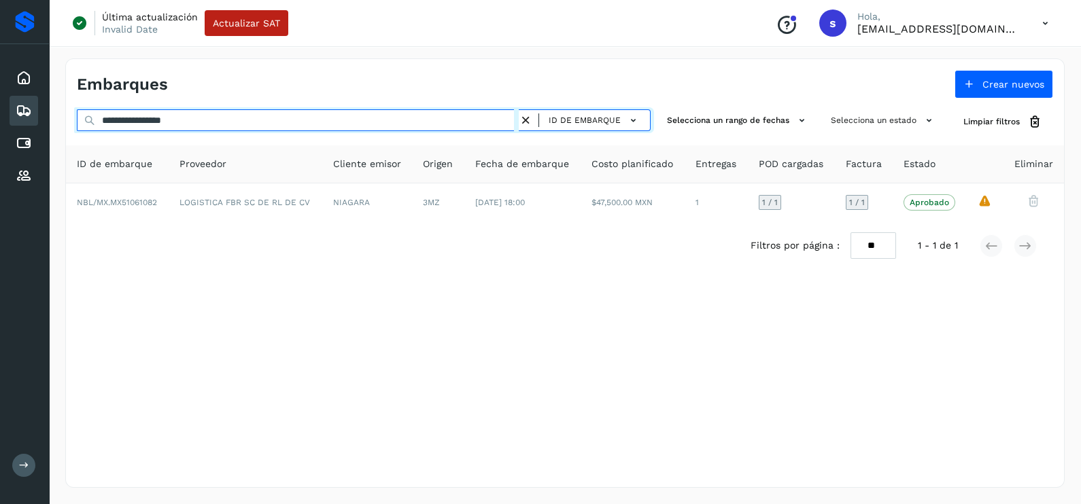
click at [0, 128] on html "**********" at bounding box center [540, 252] width 1081 height 504
paste input "text"
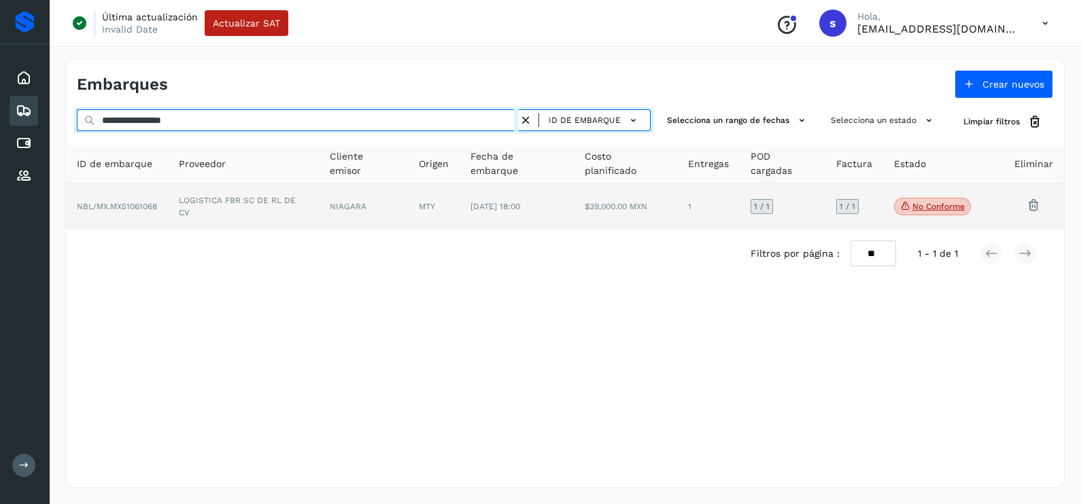
type input "**********"
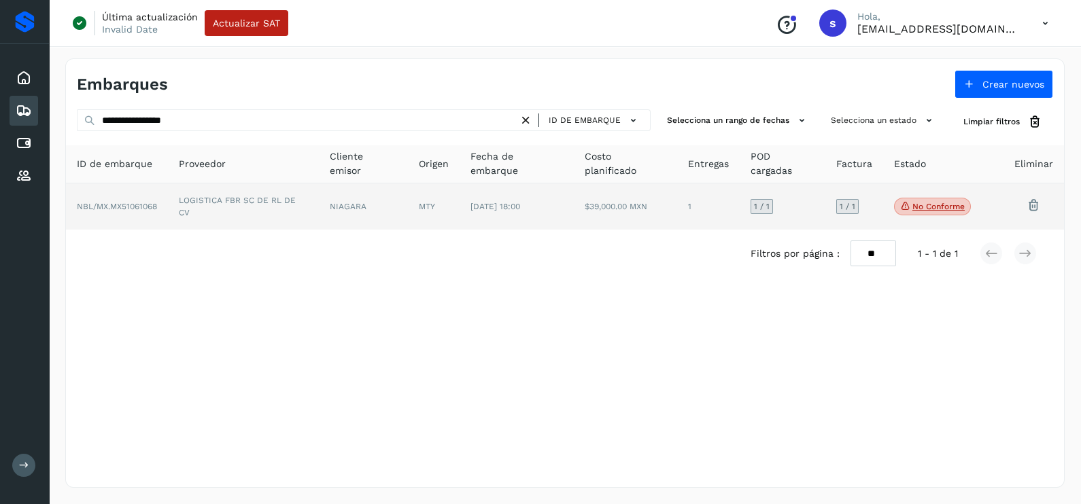
click at [207, 213] on td "LOGISTICA FBR SC DE RL DE CV" at bounding box center [243, 207] width 151 height 46
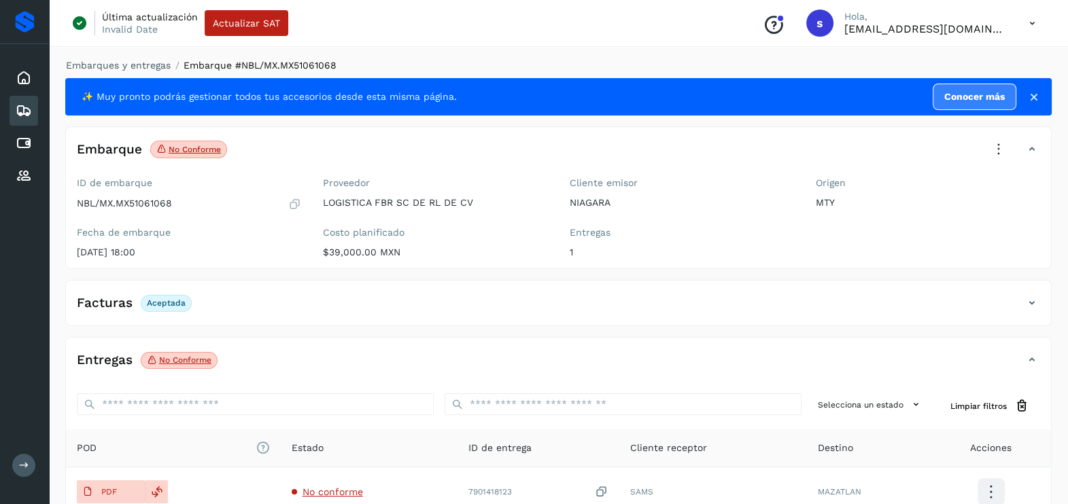
click at [1002, 146] on icon at bounding box center [999, 150] width 30 height 30
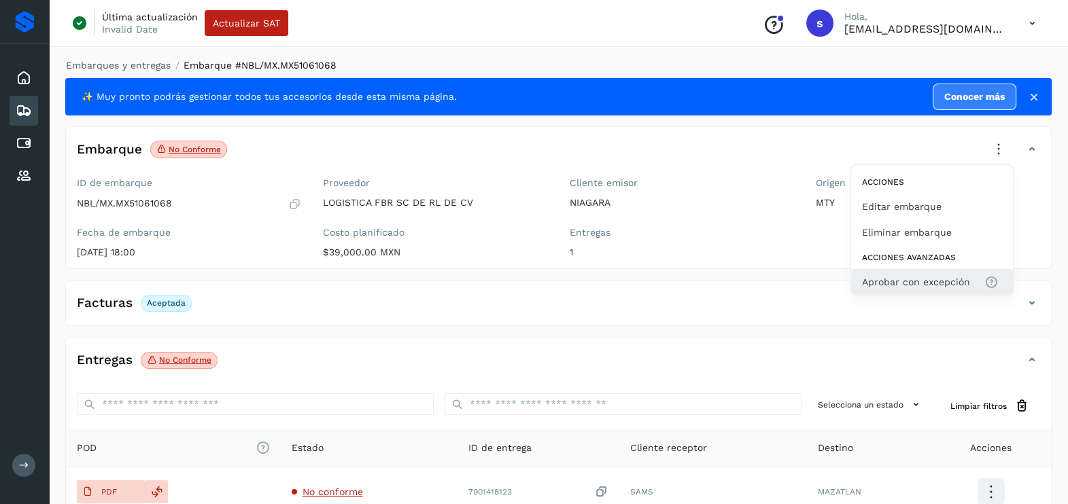
click at [895, 283] on span "Aprobar con excepción" at bounding box center [916, 282] width 108 height 15
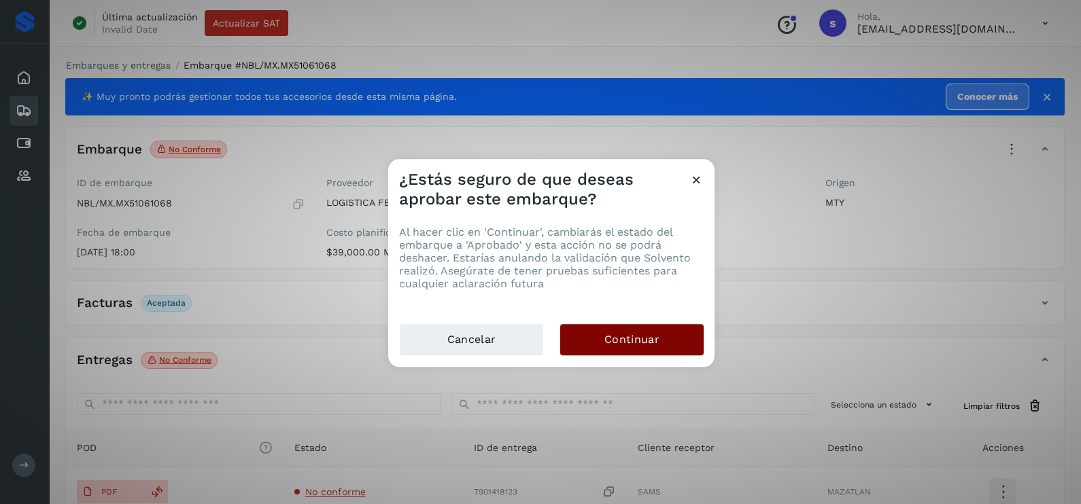
click at [657, 334] on span "Continuar" at bounding box center [631, 339] width 55 height 15
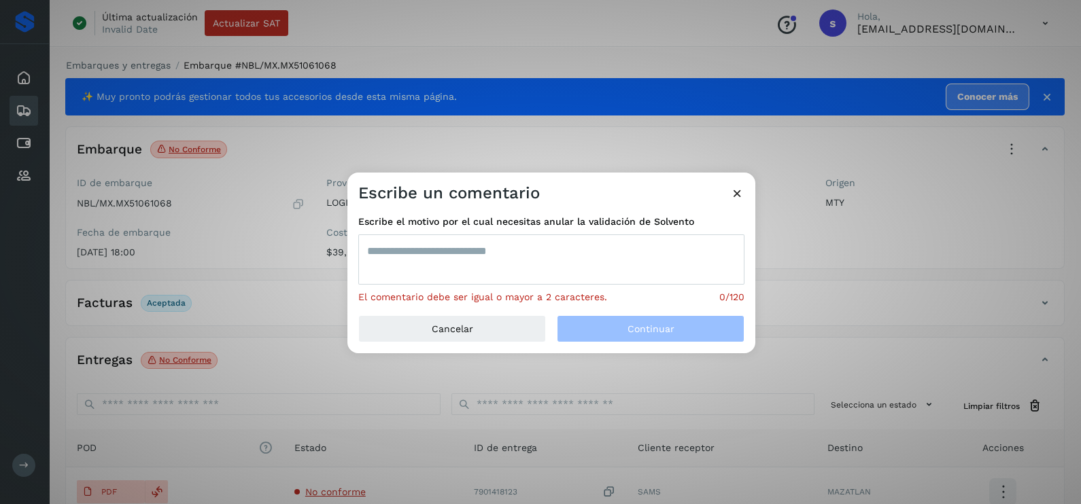
click at [498, 264] on textarea at bounding box center [551, 260] width 386 height 50
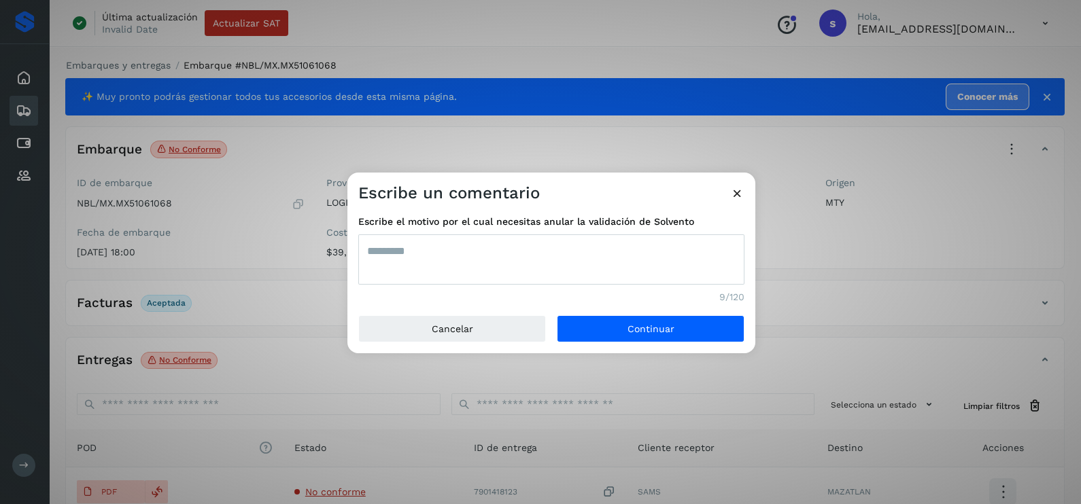
type textarea "*********"
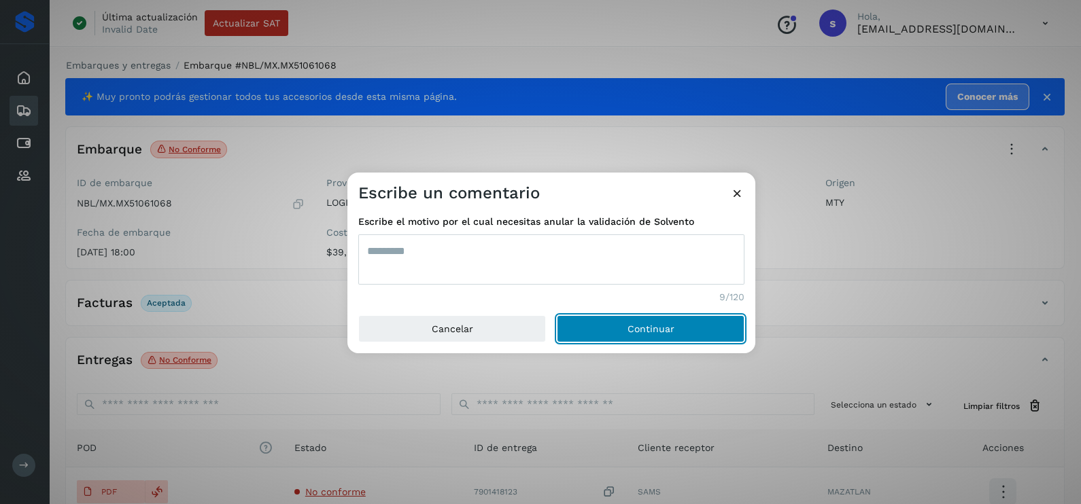
click at [557, 315] on button "Continuar" at bounding box center [651, 328] width 188 height 27
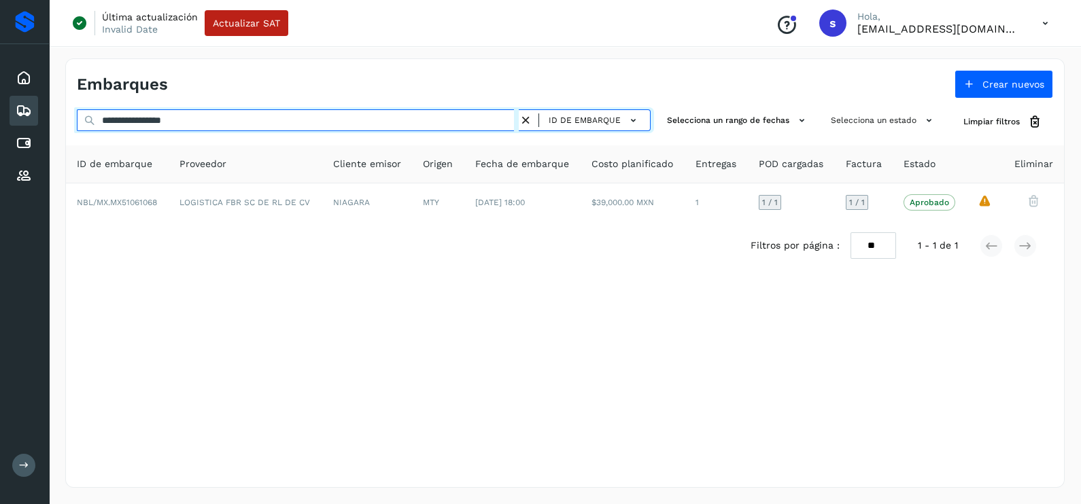
click at [71, 125] on div "**********" at bounding box center [565, 121] width 998 height 25
paste input "text"
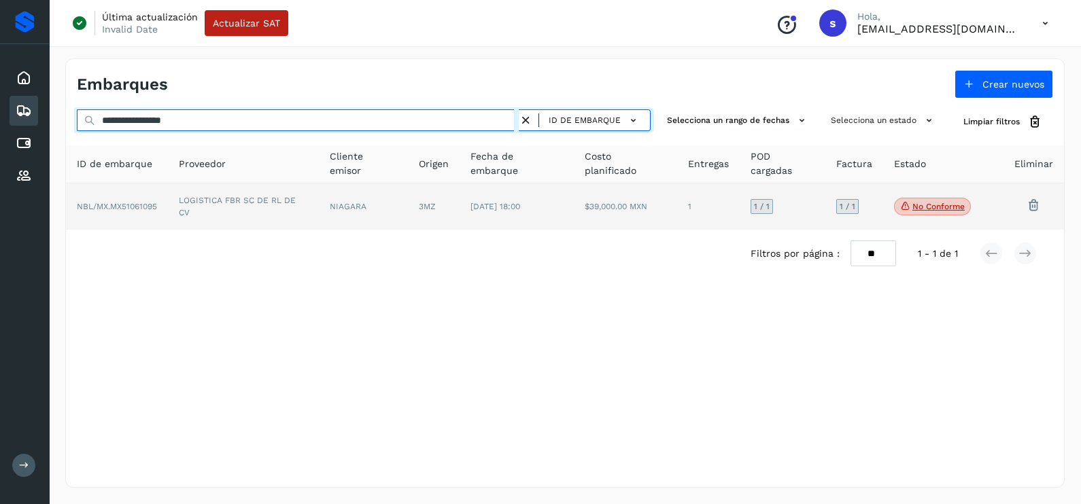
type input "**********"
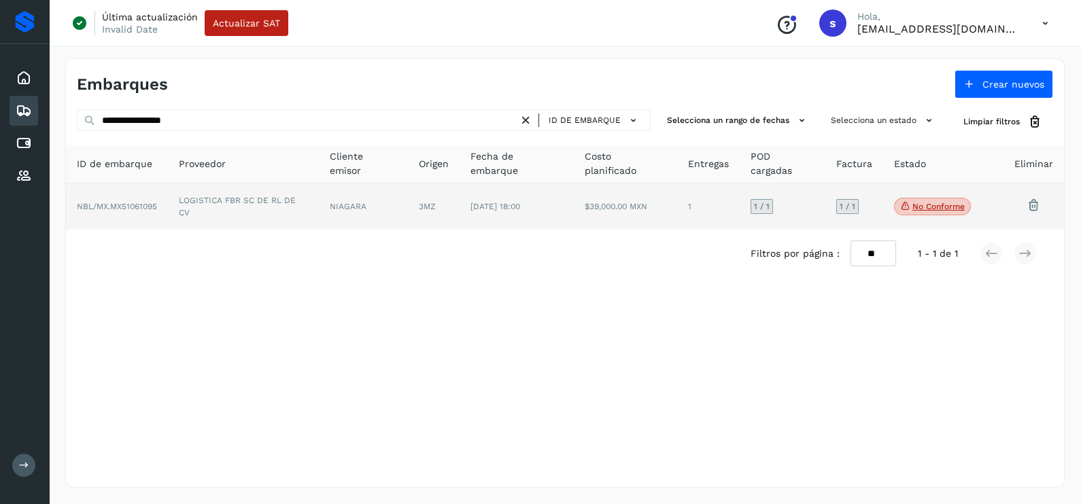
click at [173, 204] on td "LOGISTICA FBR SC DE RL DE CV" at bounding box center [243, 207] width 151 height 46
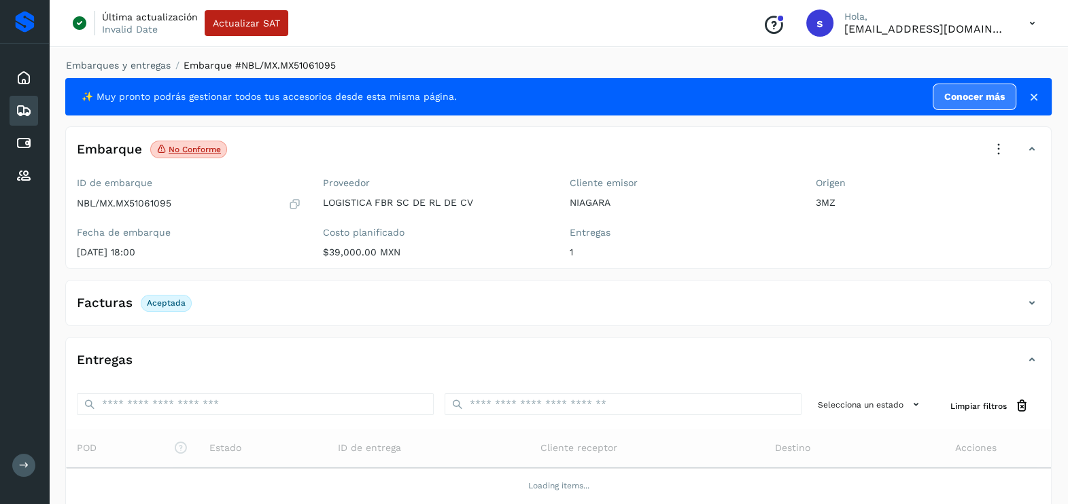
click at [996, 148] on icon at bounding box center [999, 150] width 30 height 30
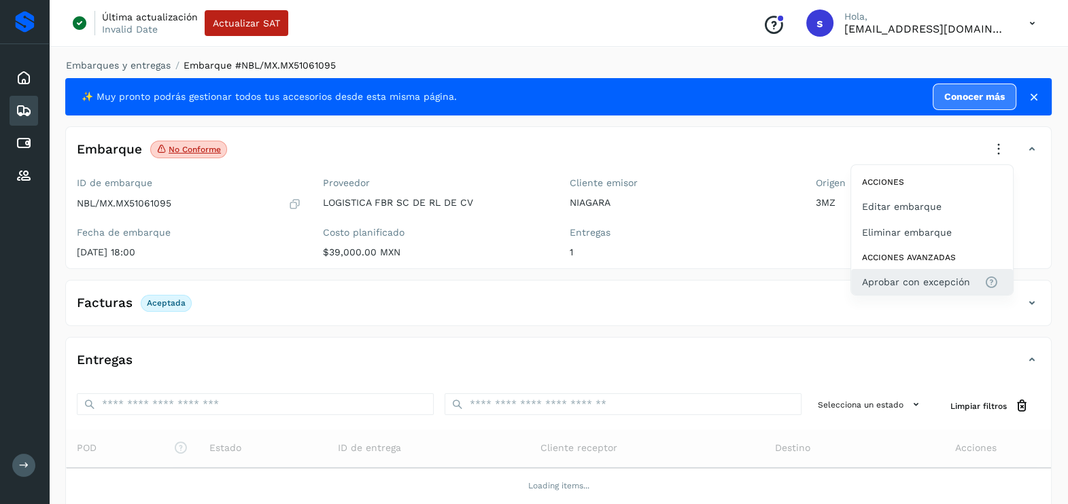
click at [905, 279] on span "Aprobar con excepción" at bounding box center [916, 282] width 108 height 15
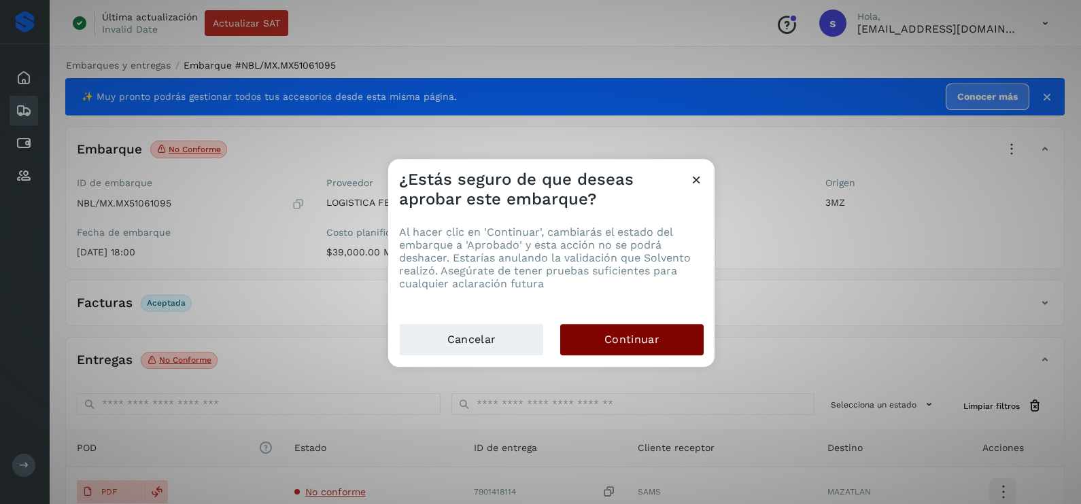
click at [648, 330] on button "Continuar" at bounding box center [631, 339] width 143 height 31
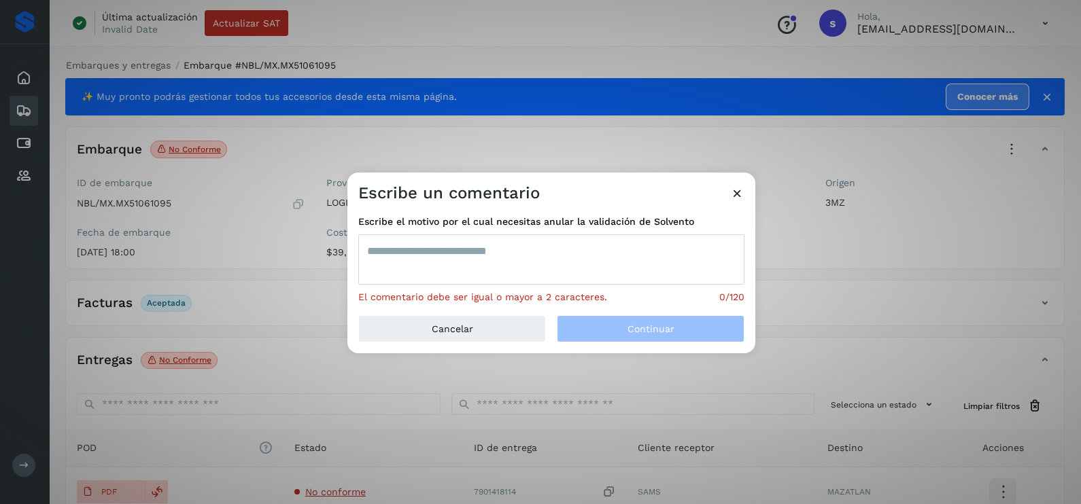
click at [505, 262] on textarea at bounding box center [551, 260] width 386 height 50
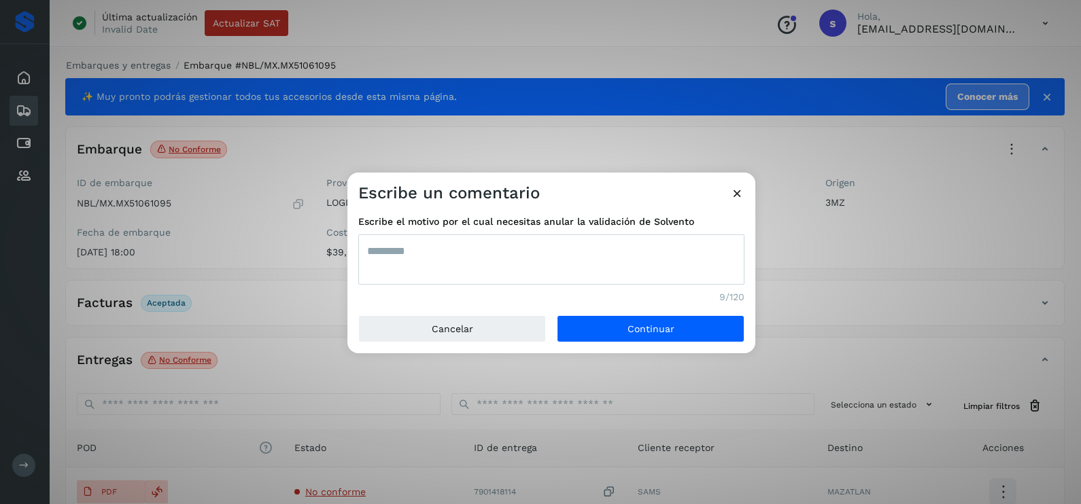
type textarea "*********"
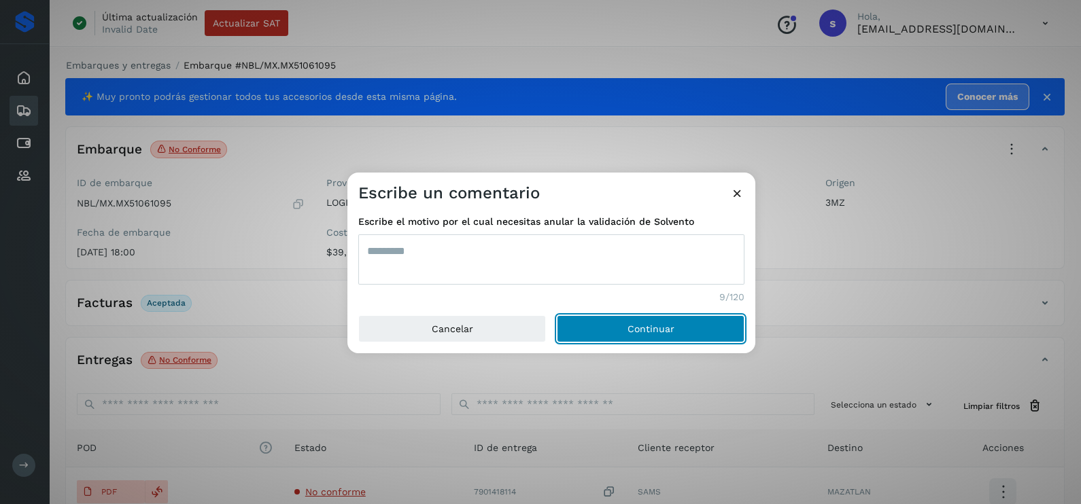
click at [557, 315] on button "Continuar" at bounding box center [651, 328] width 188 height 27
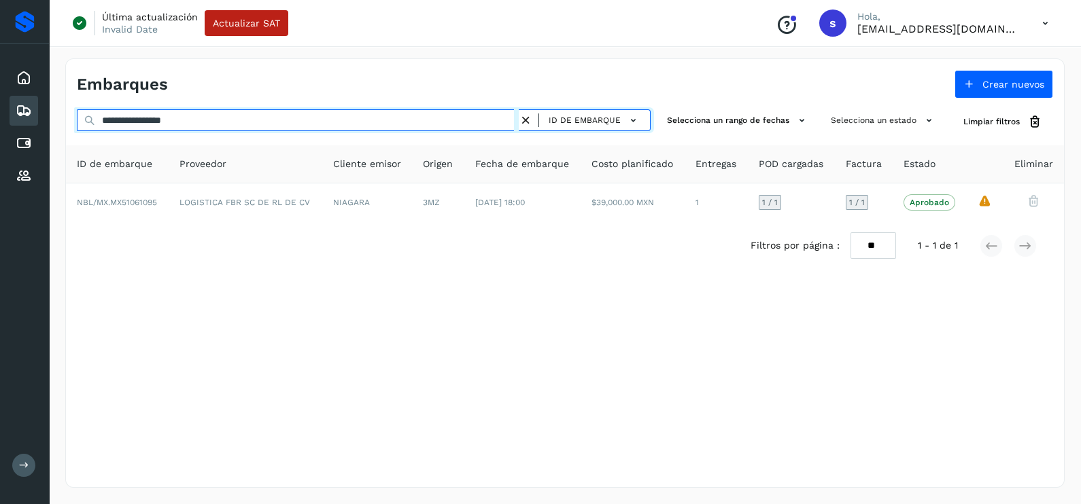
drag, startPoint x: 194, startPoint y: 118, endPoint x: 27, endPoint y: 120, distance: 167.2
click at [60, 120] on div "**********" at bounding box center [565, 273] width 1032 height 462
paste input "text"
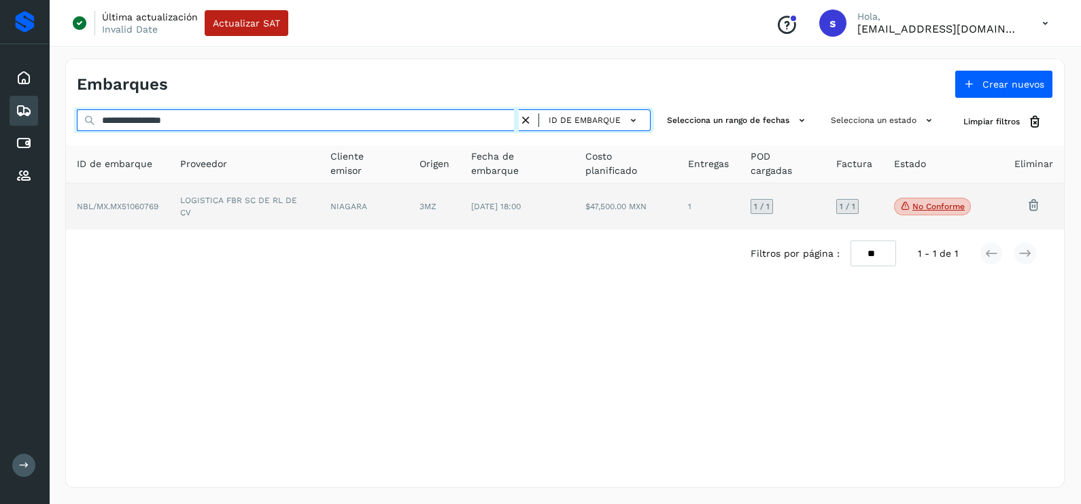
type input "**********"
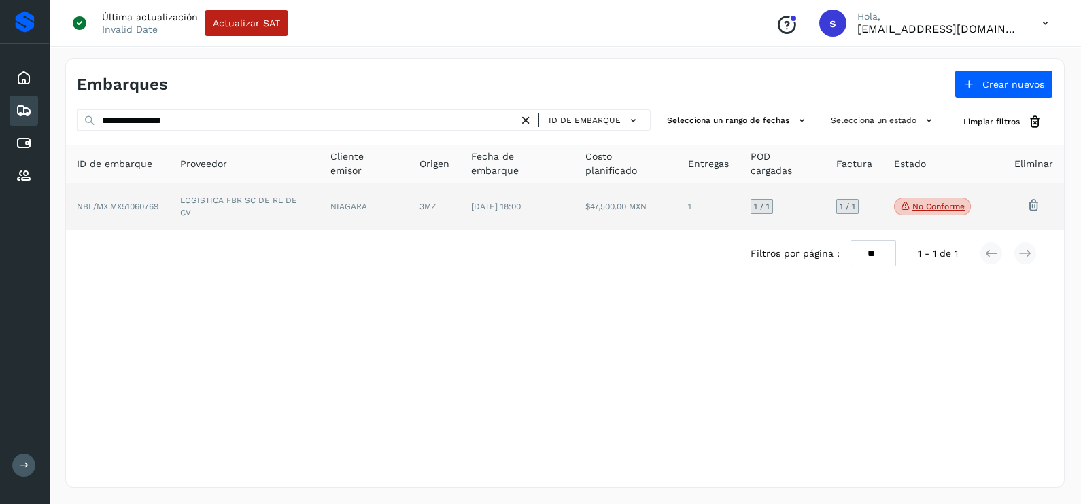
click at [214, 203] on td "LOGISTICA FBR SC DE RL DE CV" at bounding box center [244, 207] width 150 height 46
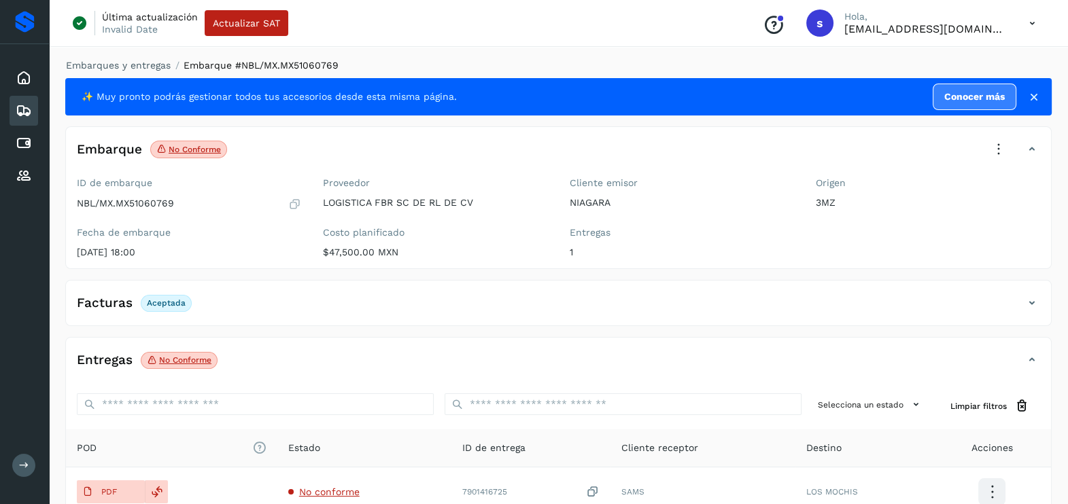
click at [1003, 147] on icon at bounding box center [999, 150] width 30 height 30
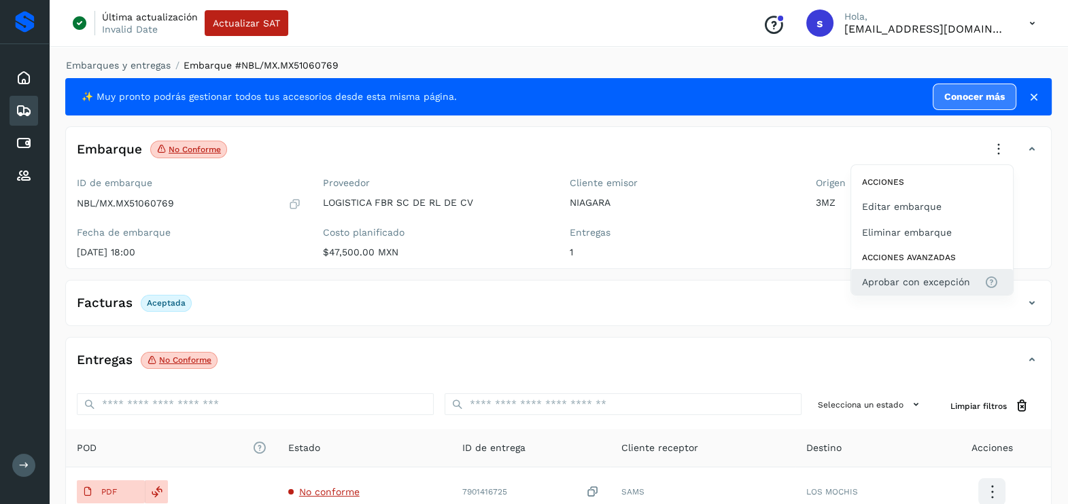
click at [941, 282] on span "Aprobar con excepción" at bounding box center [916, 282] width 108 height 15
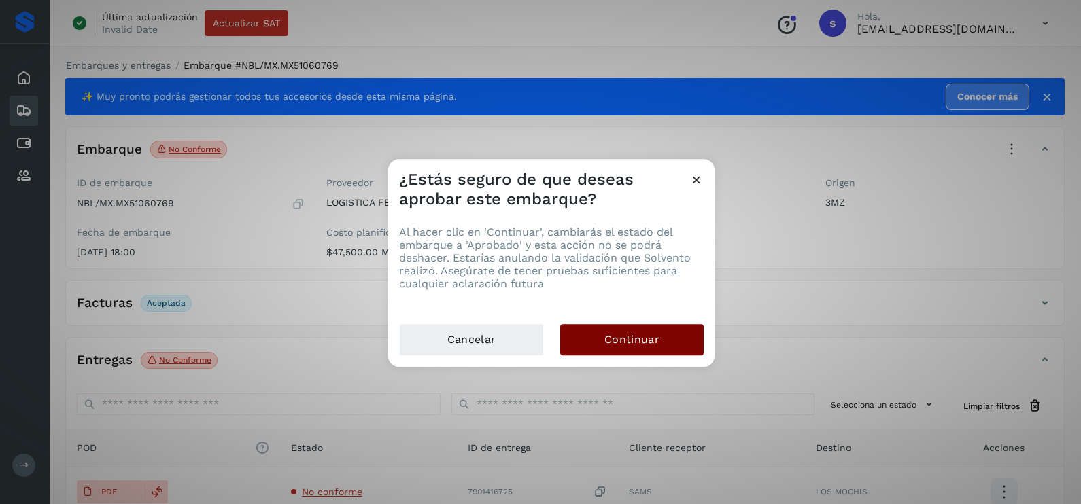
click at [659, 339] on button "Continuar" at bounding box center [631, 339] width 143 height 31
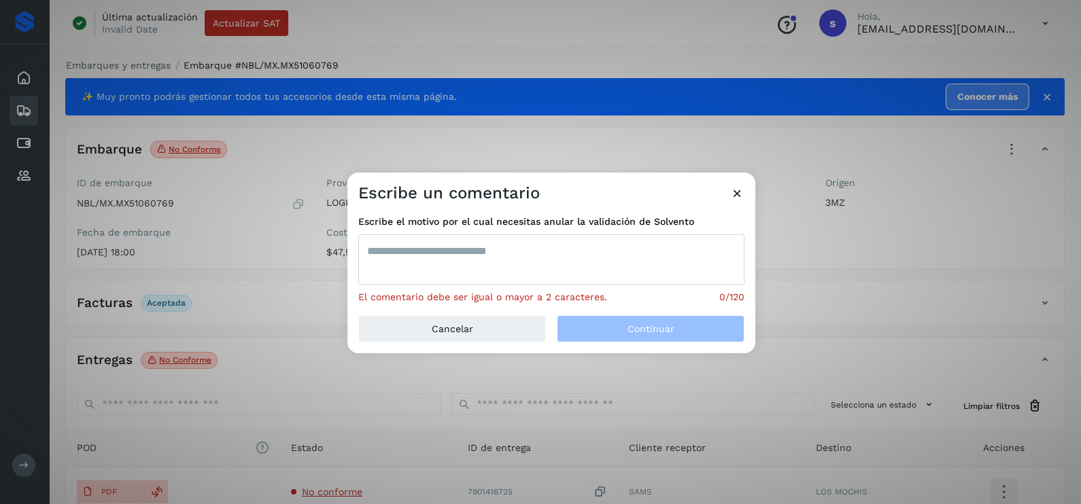
drag, startPoint x: 529, startPoint y: 275, endPoint x: 538, endPoint y: 260, distance: 17.7
click at [529, 273] on textarea at bounding box center [551, 260] width 386 height 50
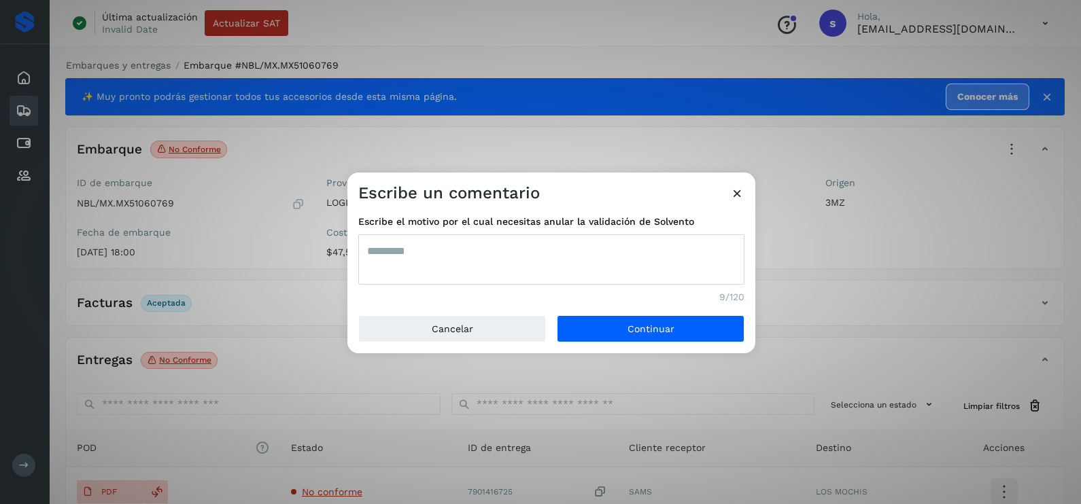
type textarea "*********"
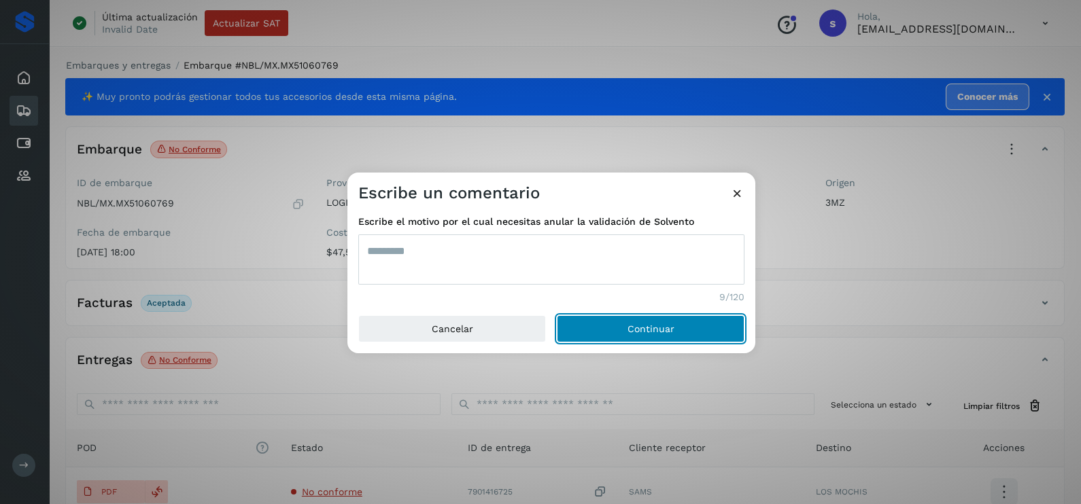
click at [557, 315] on button "Continuar" at bounding box center [651, 328] width 188 height 27
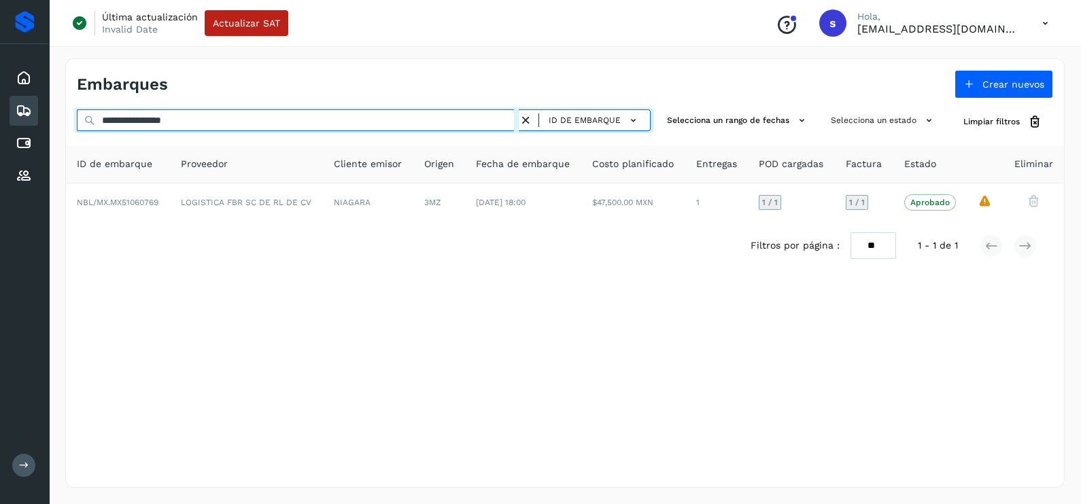
drag, startPoint x: 118, startPoint y: 122, endPoint x: 0, endPoint y: 126, distance: 117.7
click at [0, 126] on html "**********" at bounding box center [540, 252] width 1081 height 504
paste input "text"
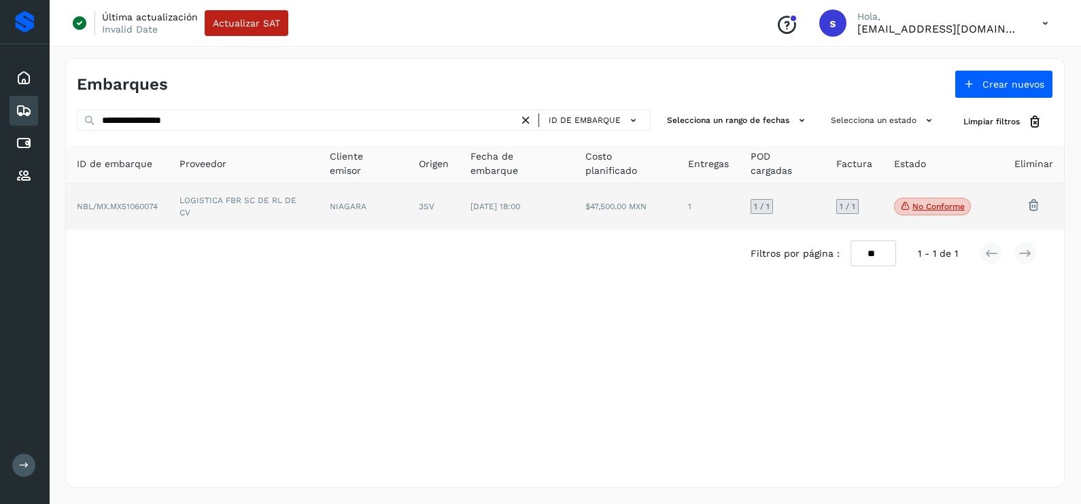
click at [252, 203] on td "LOGISTICA FBR SC DE RL DE CV" at bounding box center [244, 207] width 150 height 46
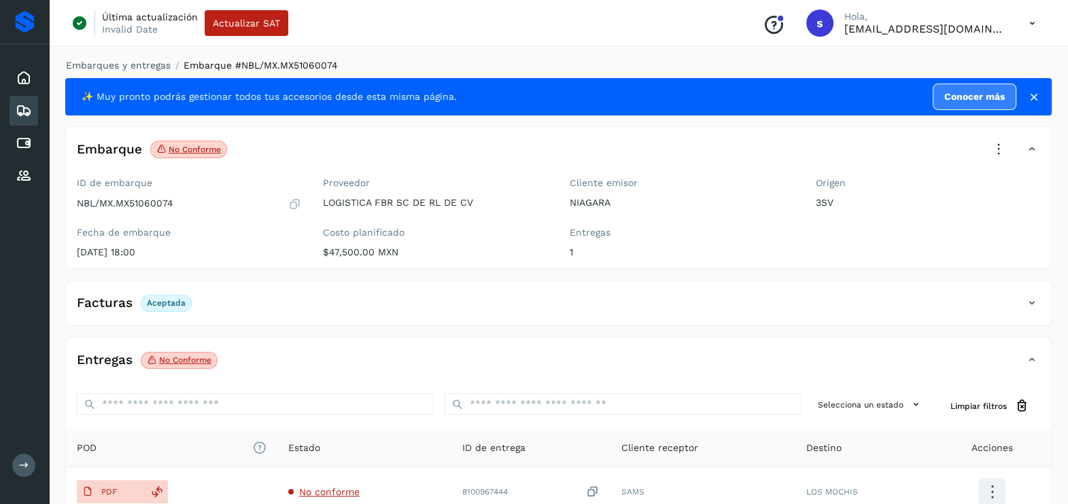
click at [1006, 147] on icon at bounding box center [999, 150] width 30 height 30
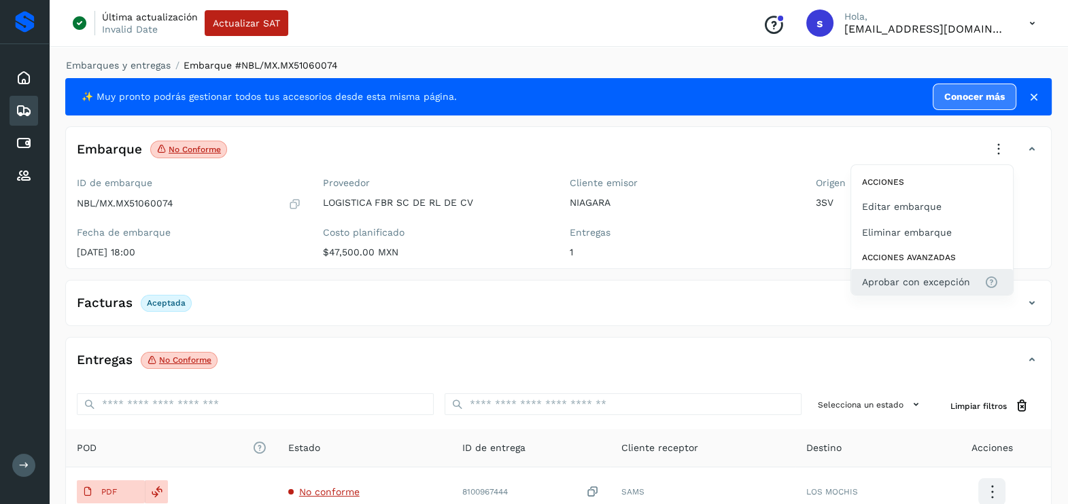
click at [960, 277] on span "Aprobar con excepción" at bounding box center [916, 282] width 108 height 15
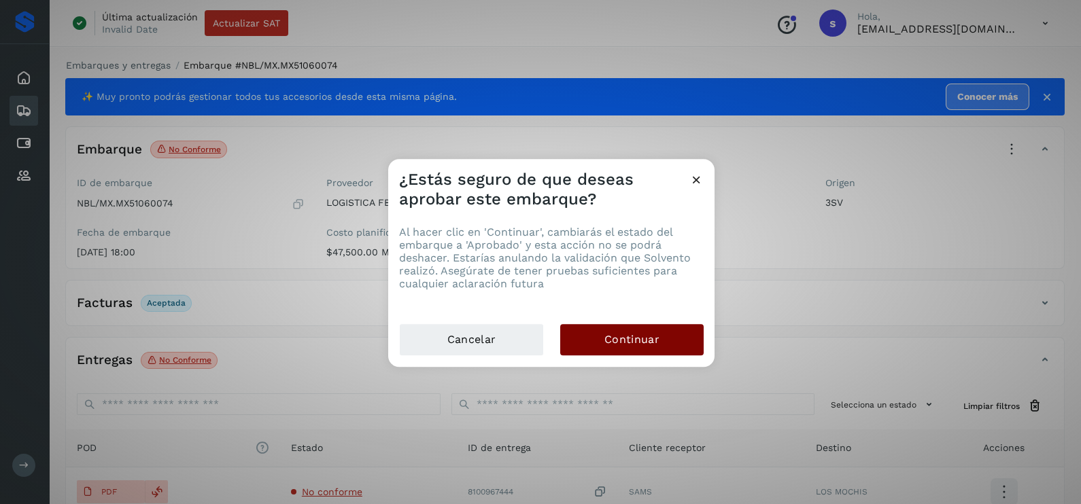
click at [652, 343] on span "Continuar" at bounding box center [631, 339] width 55 height 15
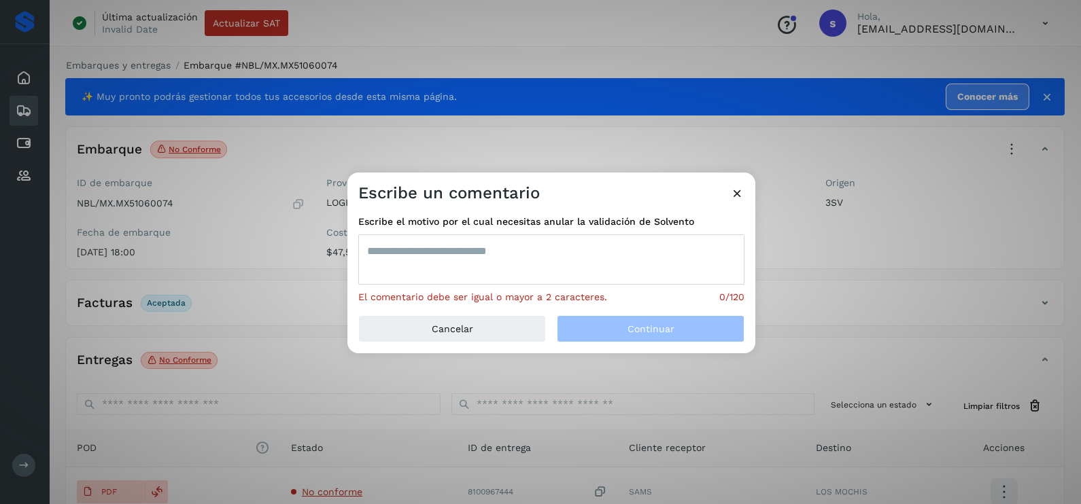
click at [533, 266] on textarea at bounding box center [551, 260] width 386 height 50
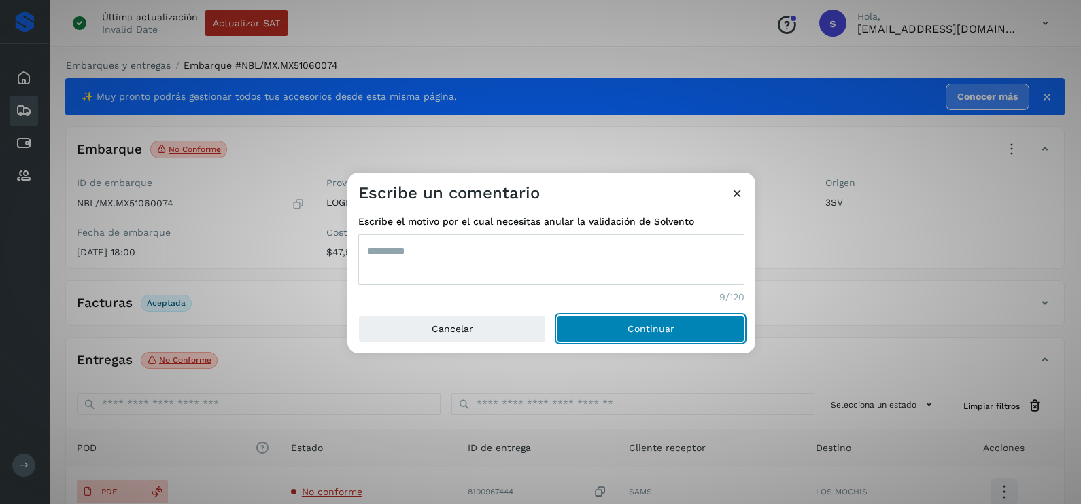
click at [557, 315] on button "Continuar" at bounding box center [651, 328] width 188 height 27
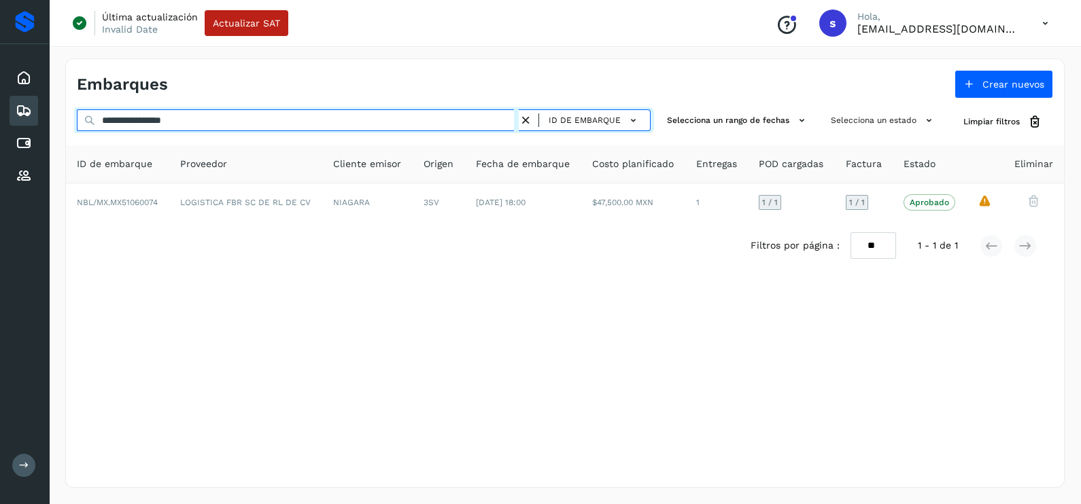
drag, startPoint x: 256, startPoint y: 128, endPoint x: -3, endPoint y: 148, distance: 259.8
click at [0, 148] on html "**********" at bounding box center [540, 252] width 1081 height 504
paste input "text"
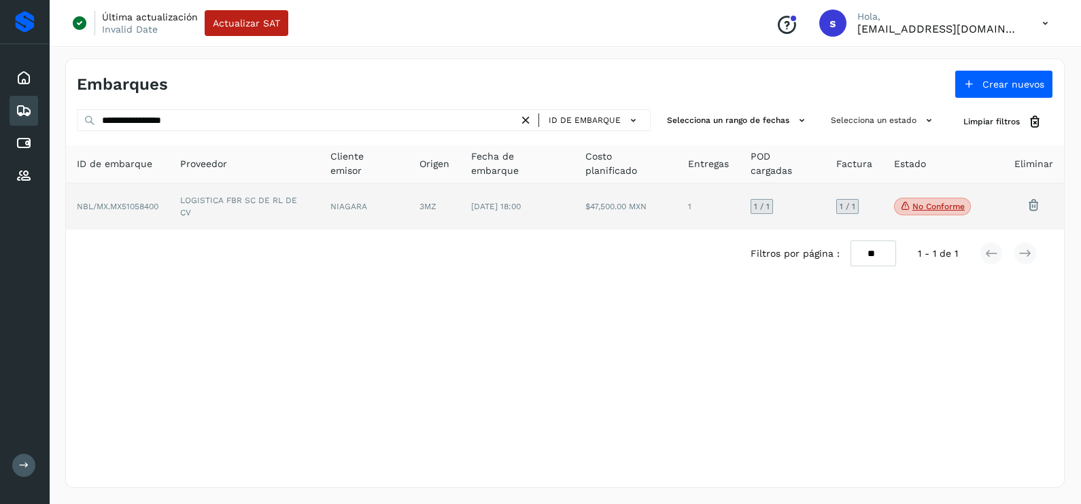
click at [281, 210] on td "LOGISTICA FBR SC DE RL DE CV" at bounding box center [244, 207] width 150 height 46
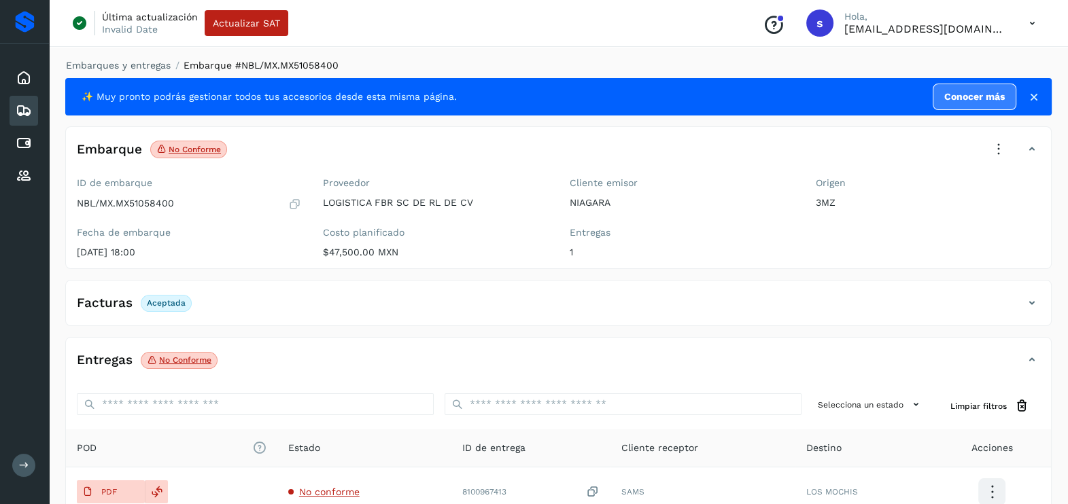
click at [1003, 143] on icon at bounding box center [999, 150] width 30 height 30
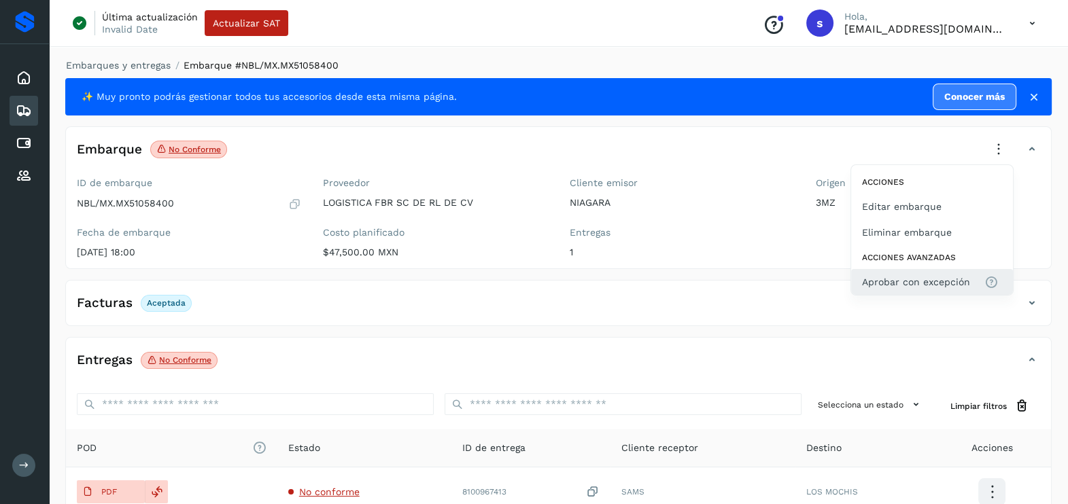
click at [937, 273] on button "Aprobar con excepción" at bounding box center [932, 282] width 162 height 26
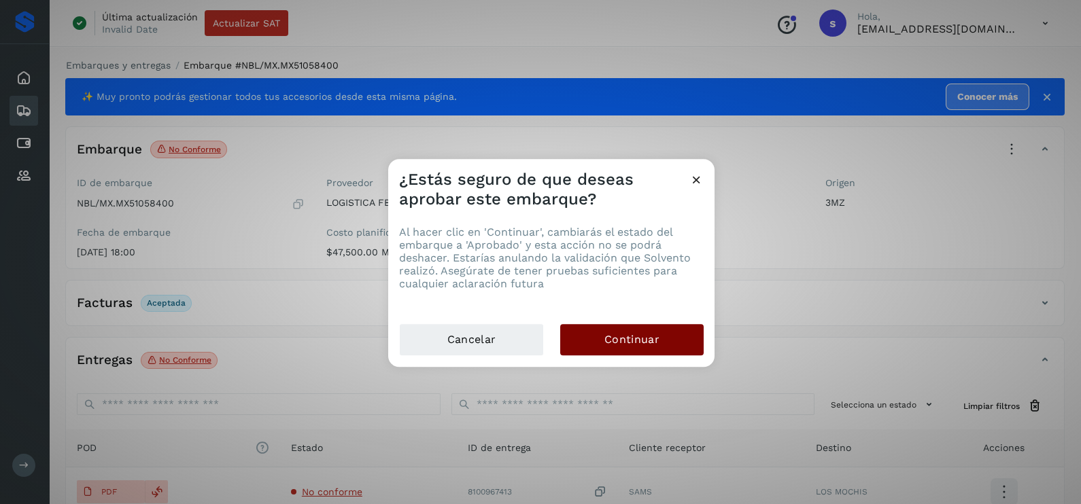
click at [653, 336] on span "Continuar" at bounding box center [631, 339] width 55 height 15
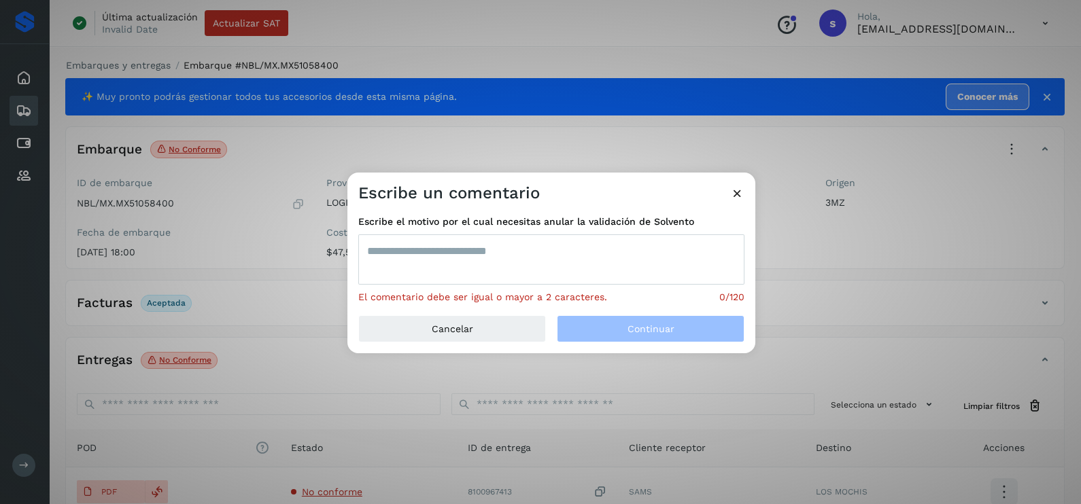
drag, startPoint x: 515, startPoint y: 268, endPoint x: 509, endPoint y: 260, distance: 10.2
click at [514, 266] on textarea at bounding box center [551, 260] width 386 height 50
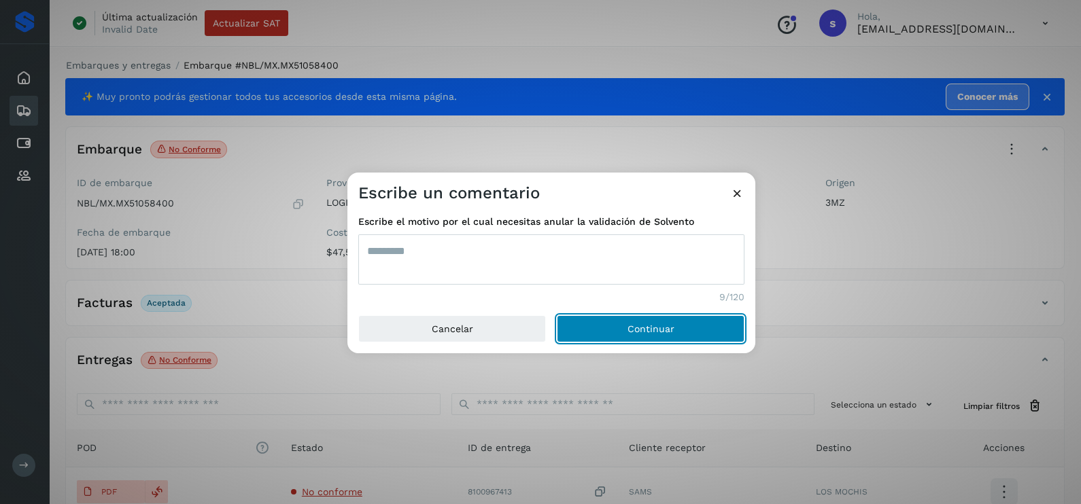
click at [557, 315] on button "Continuar" at bounding box center [651, 328] width 188 height 27
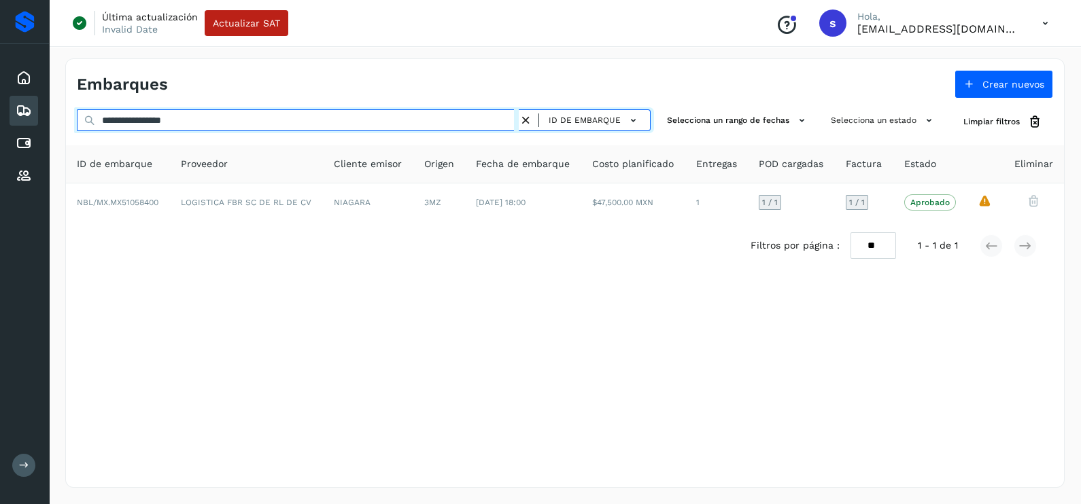
click at [0, 128] on html "**********" at bounding box center [540, 252] width 1081 height 504
paste input "text"
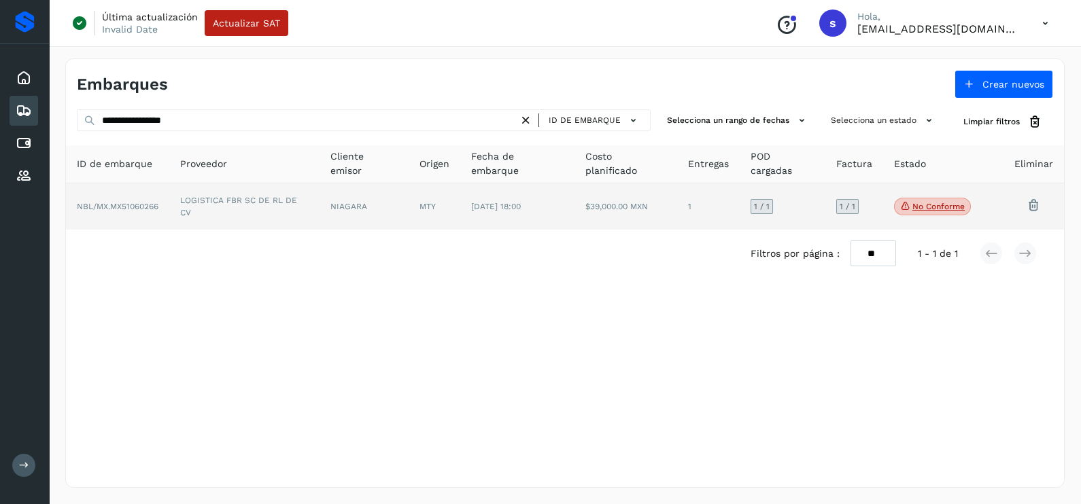
click at [265, 213] on td "LOGISTICA FBR SC DE RL DE CV" at bounding box center [244, 207] width 150 height 46
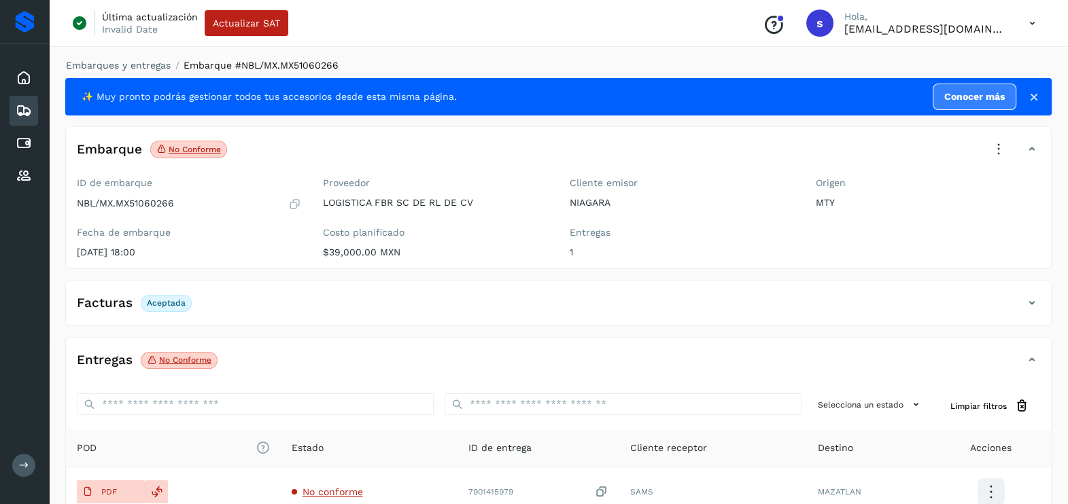
click at [1001, 147] on icon at bounding box center [999, 150] width 30 height 30
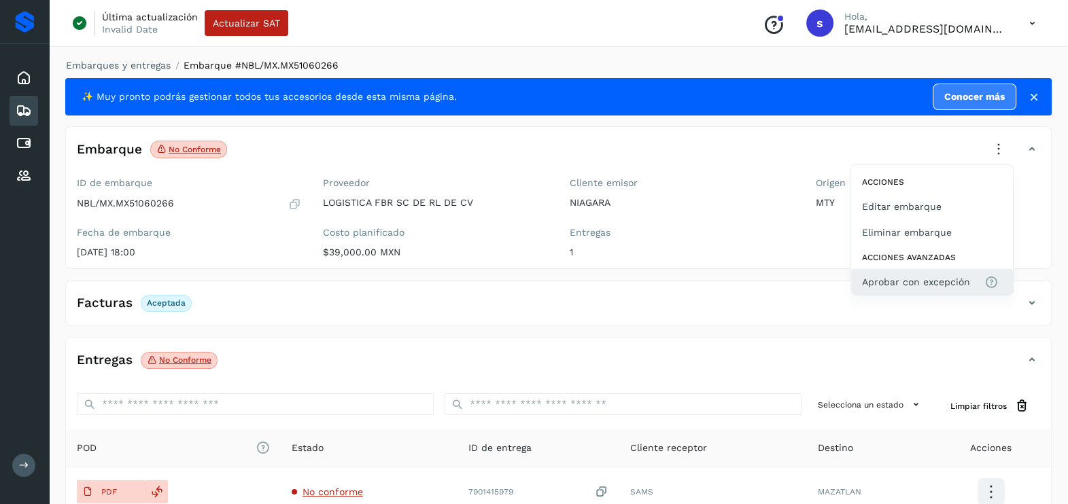
click at [958, 285] on span "Aprobar con excepción" at bounding box center [916, 282] width 108 height 15
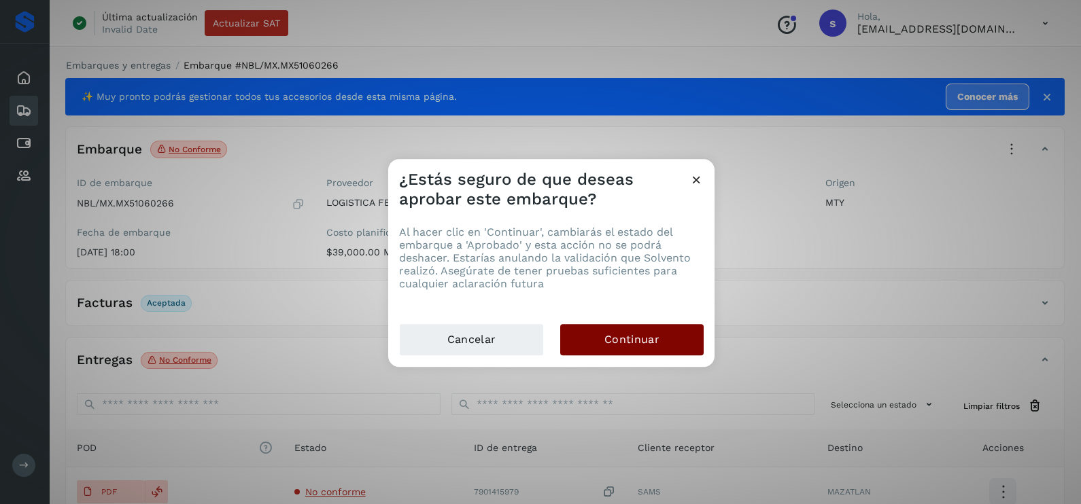
click at [640, 339] on span "Continuar" at bounding box center [631, 339] width 55 height 15
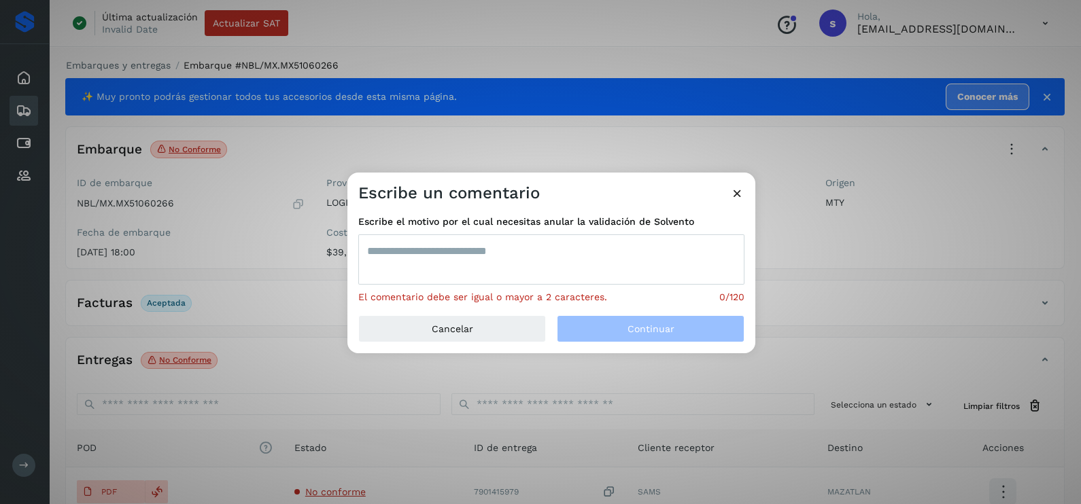
click at [521, 258] on textarea at bounding box center [551, 260] width 386 height 50
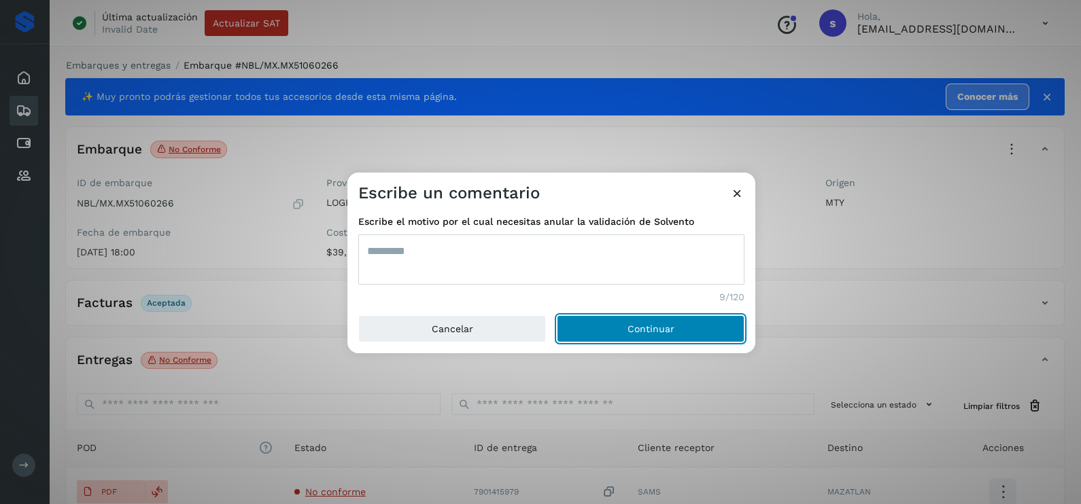
click at [557, 315] on button "Continuar" at bounding box center [651, 328] width 188 height 27
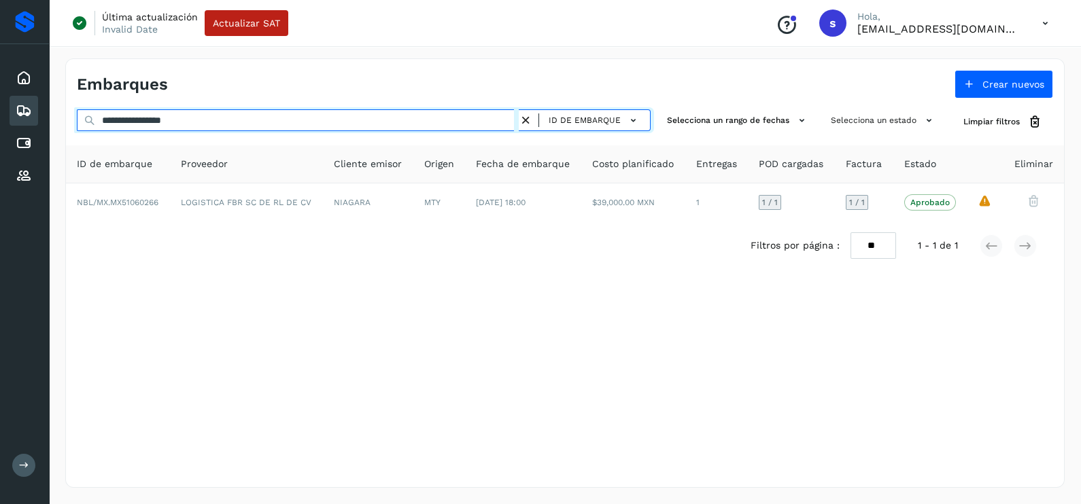
drag, startPoint x: 231, startPoint y: 123, endPoint x: 14, endPoint y: 120, distance: 217.5
click at [25, 120] on div "**********" at bounding box center [540, 252] width 1081 height 504
paste input "text"
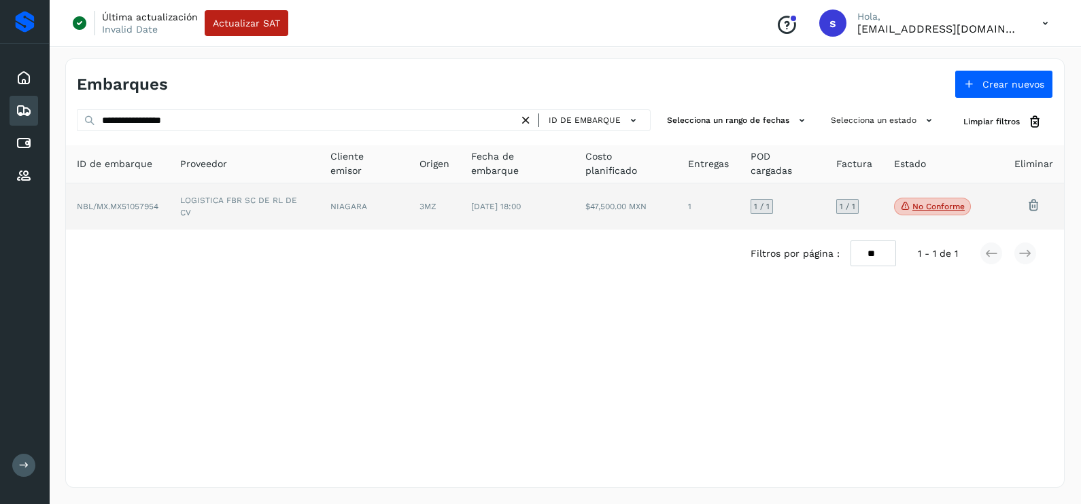
click at [305, 207] on td "LOGISTICA FBR SC DE RL DE CV" at bounding box center [244, 207] width 150 height 46
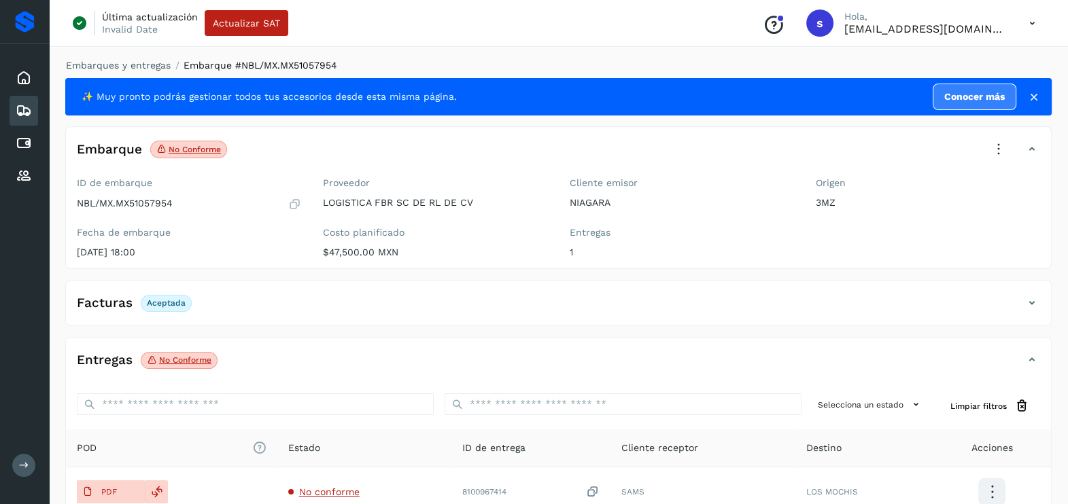
click at [992, 150] on icon at bounding box center [999, 150] width 30 height 30
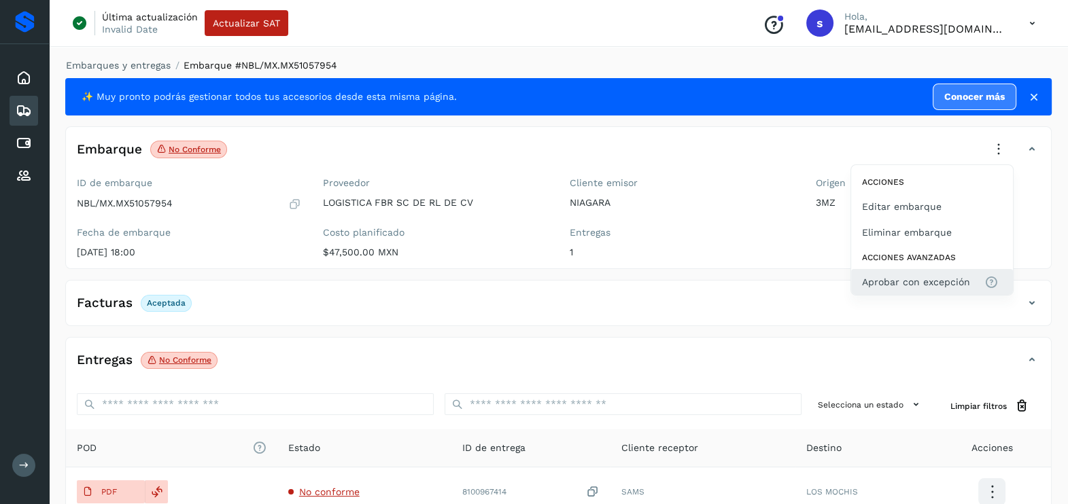
click at [931, 286] on span "Aprobar con excepción" at bounding box center [916, 282] width 108 height 15
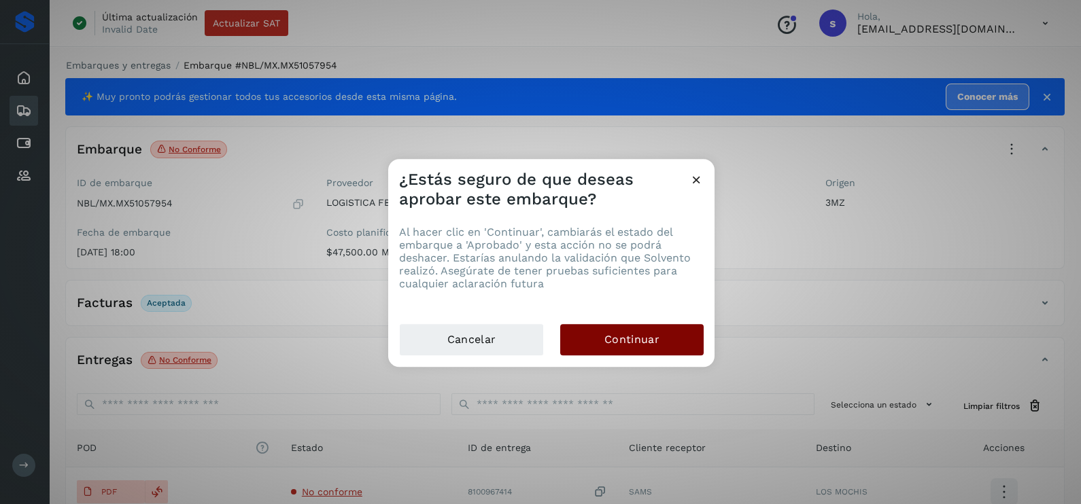
click at [668, 338] on button "Continuar" at bounding box center [631, 339] width 143 height 31
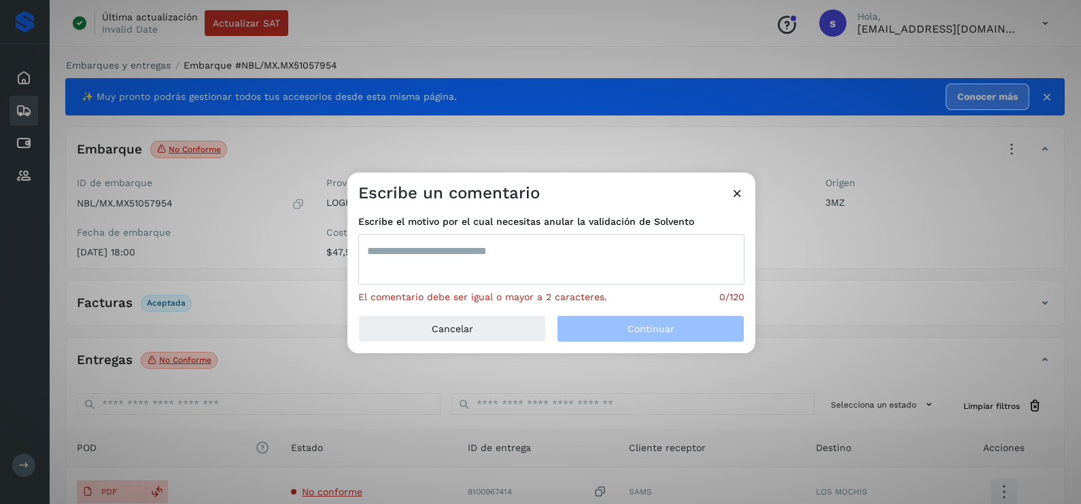
click at [574, 278] on textarea at bounding box center [551, 260] width 386 height 50
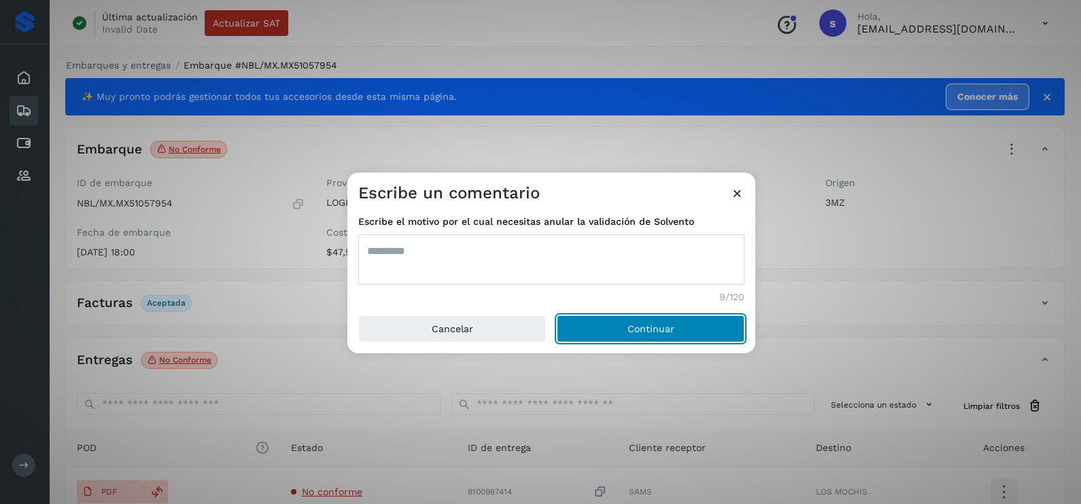
click at [557, 315] on button "Continuar" at bounding box center [651, 328] width 188 height 27
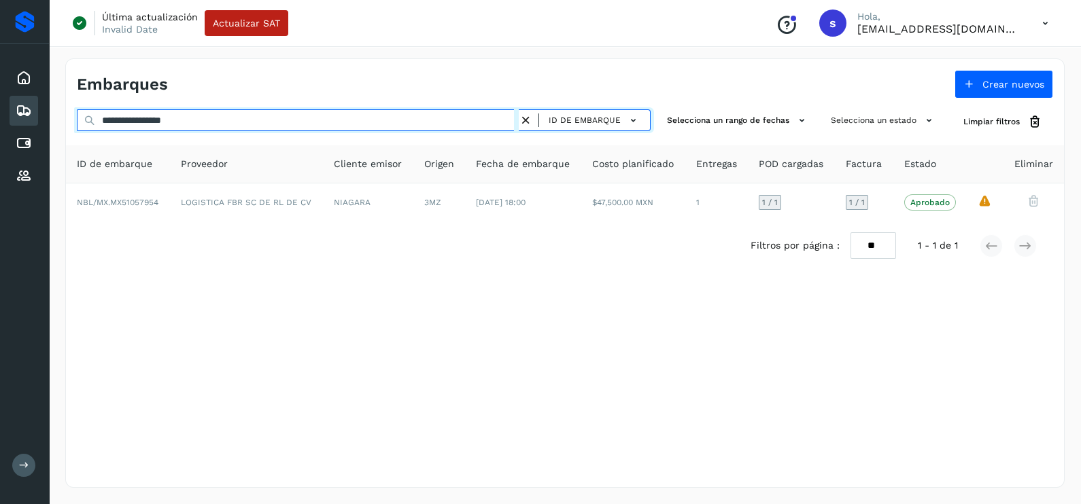
drag, startPoint x: 224, startPoint y: 118, endPoint x: 68, endPoint y: 117, distance: 155.7
click at [102, 117] on input "**********" at bounding box center [298, 120] width 442 height 22
paste input "text"
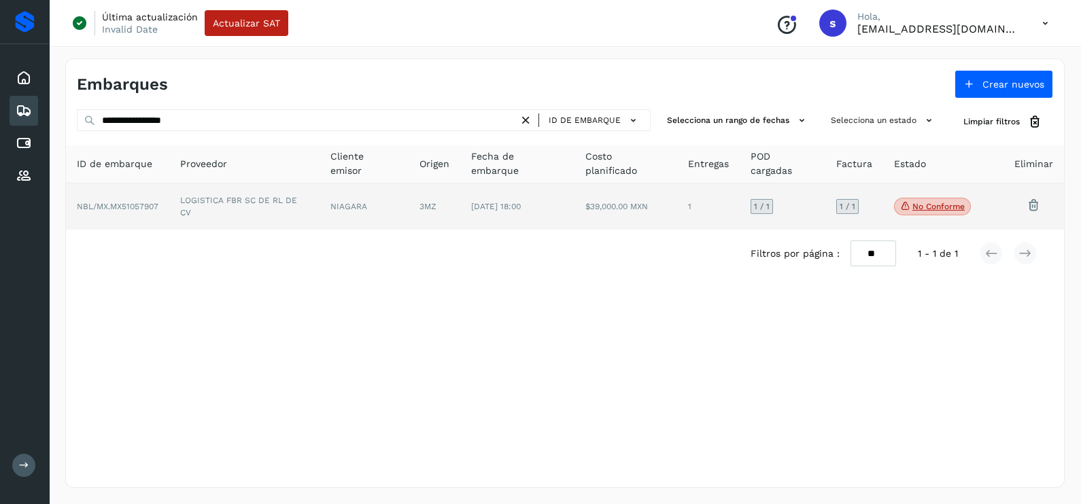
click at [377, 214] on td "NIAGARA" at bounding box center [363, 207] width 89 height 46
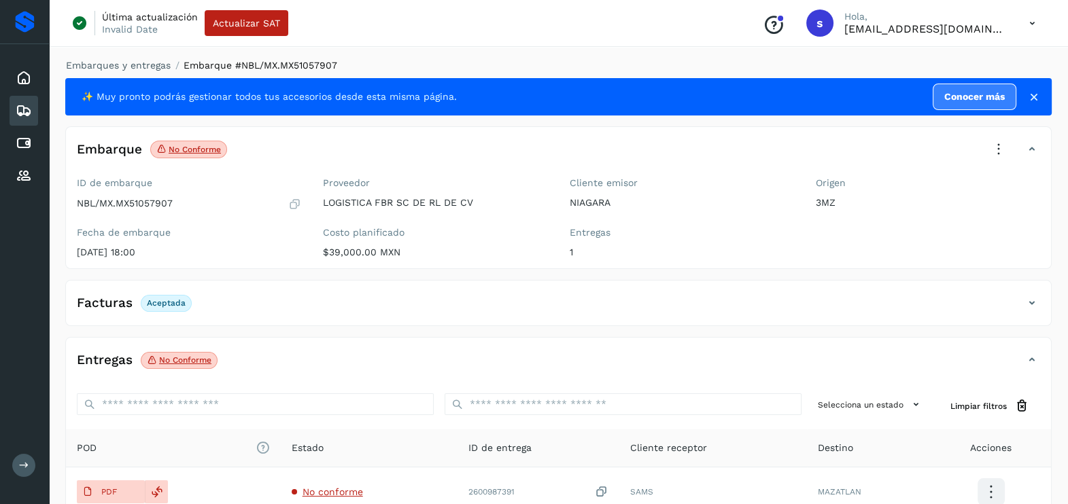
click at [997, 152] on icon at bounding box center [999, 150] width 30 height 30
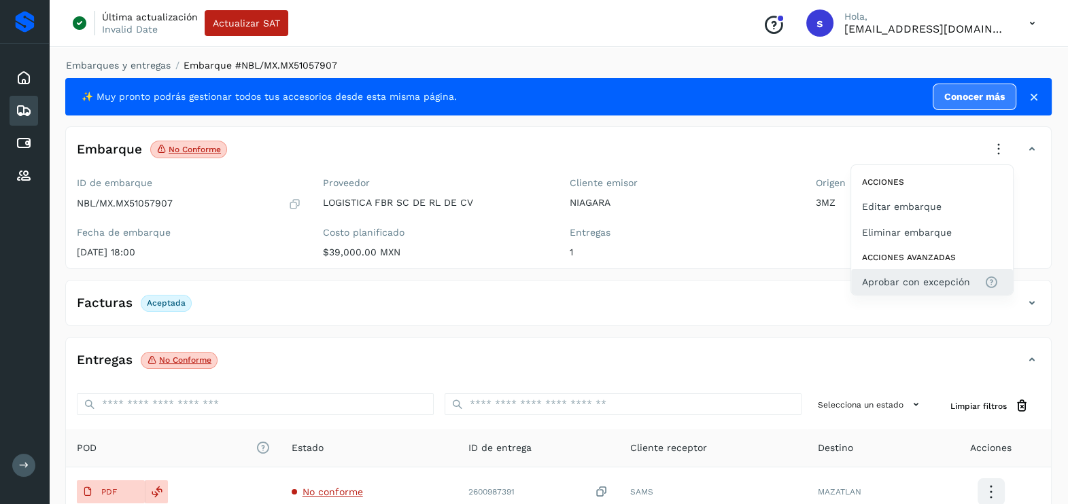
click at [920, 279] on span "Aprobar con excepción" at bounding box center [916, 282] width 108 height 15
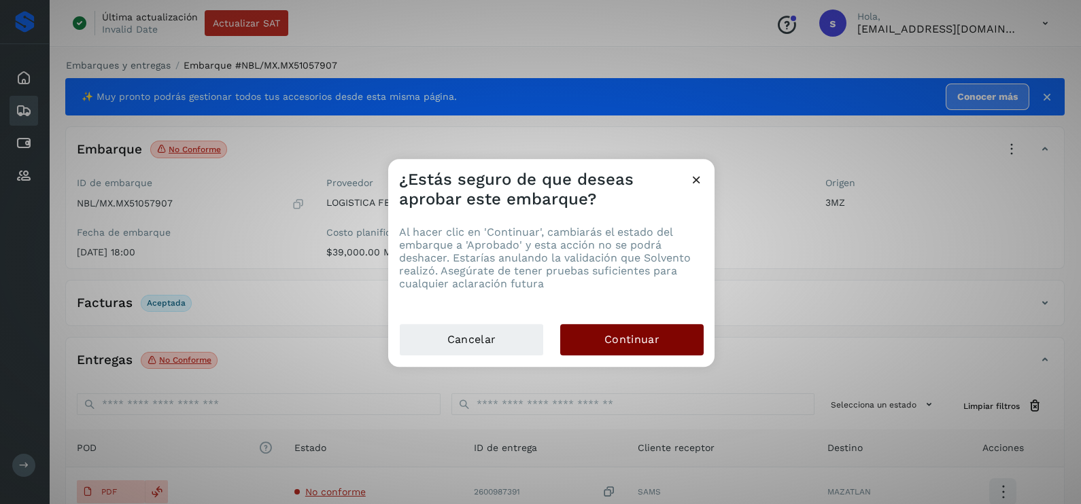
click at [680, 342] on button "Continuar" at bounding box center [631, 339] width 143 height 31
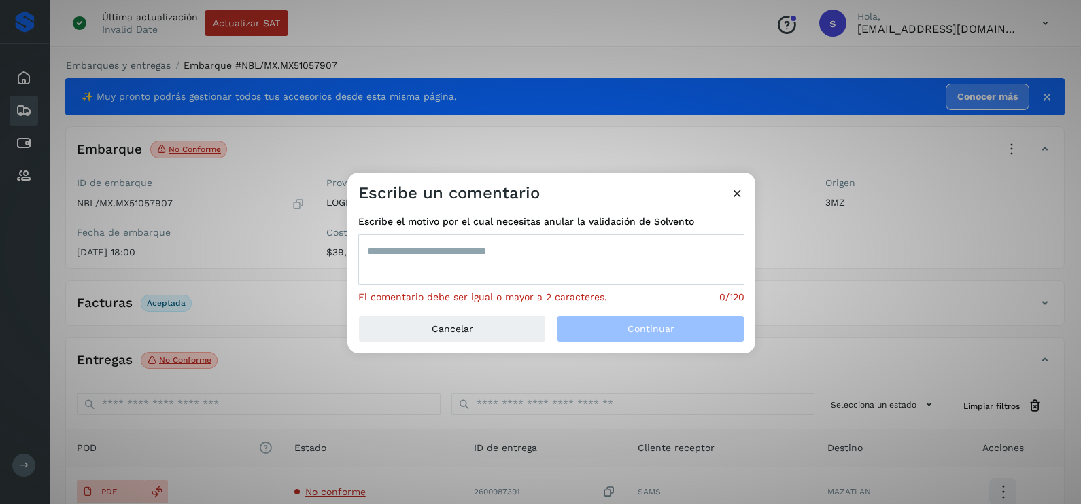
click at [537, 252] on textarea at bounding box center [551, 260] width 386 height 50
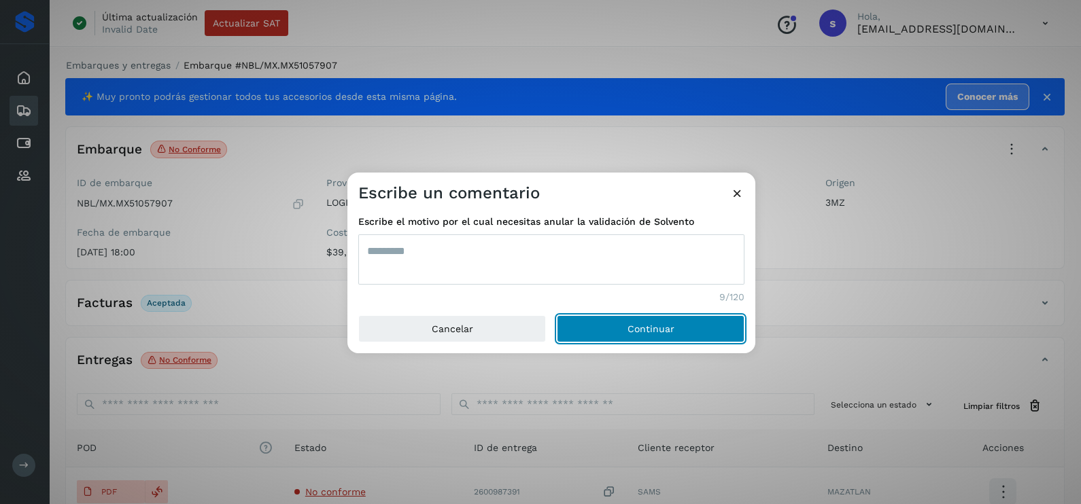
click at [557, 315] on button "Continuar" at bounding box center [651, 328] width 188 height 27
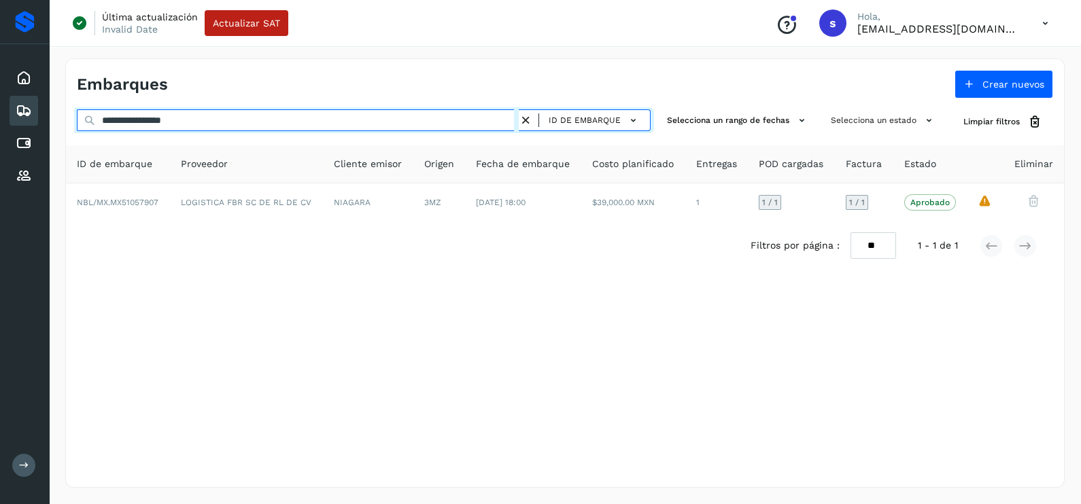
click at [16, 115] on div "**********" at bounding box center [540, 252] width 1081 height 504
paste input "text"
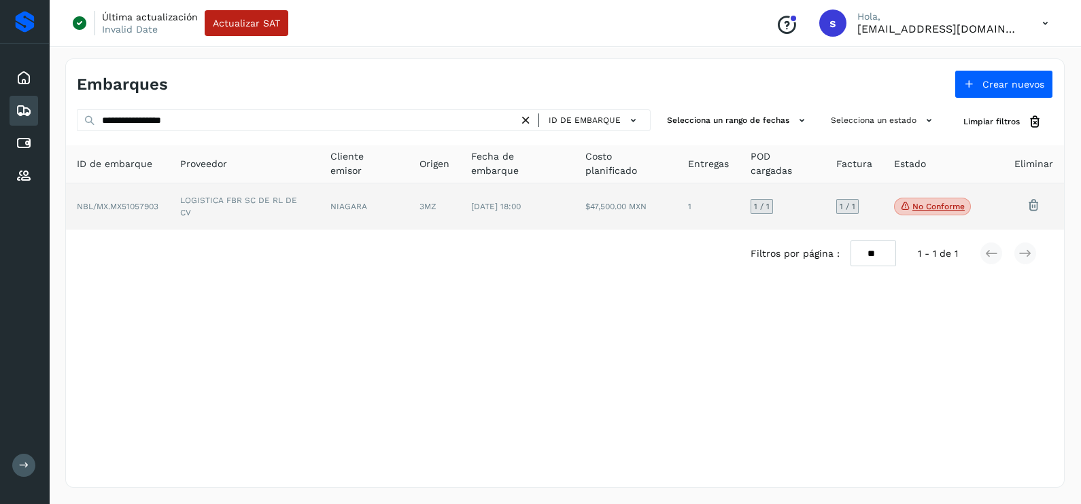
click at [243, 206] on td "LOGISTICA FBR SC DE RL DE CV" at bounding box center [244, 207] width 150 height 46
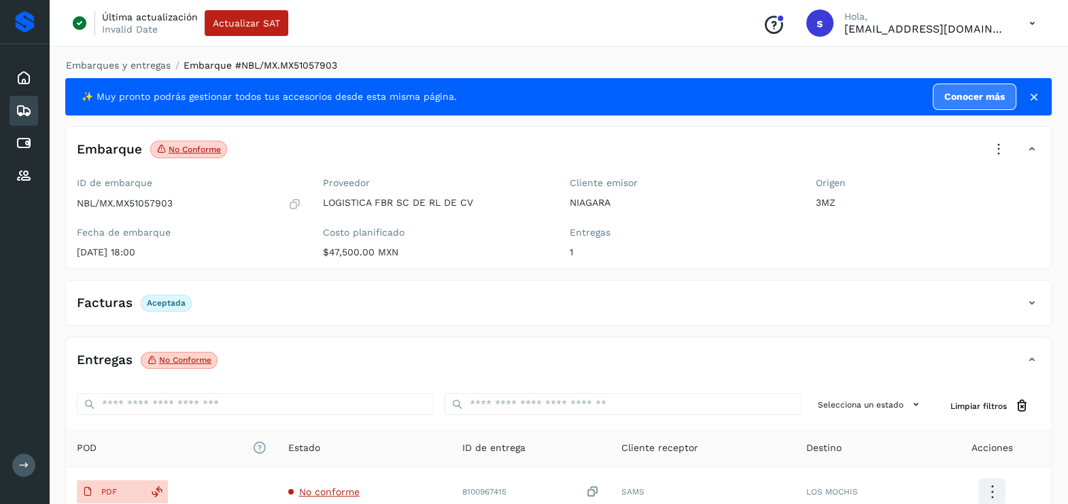
click at [1000, 152] on icon at bounding box center [999, 150] width 30 height 30
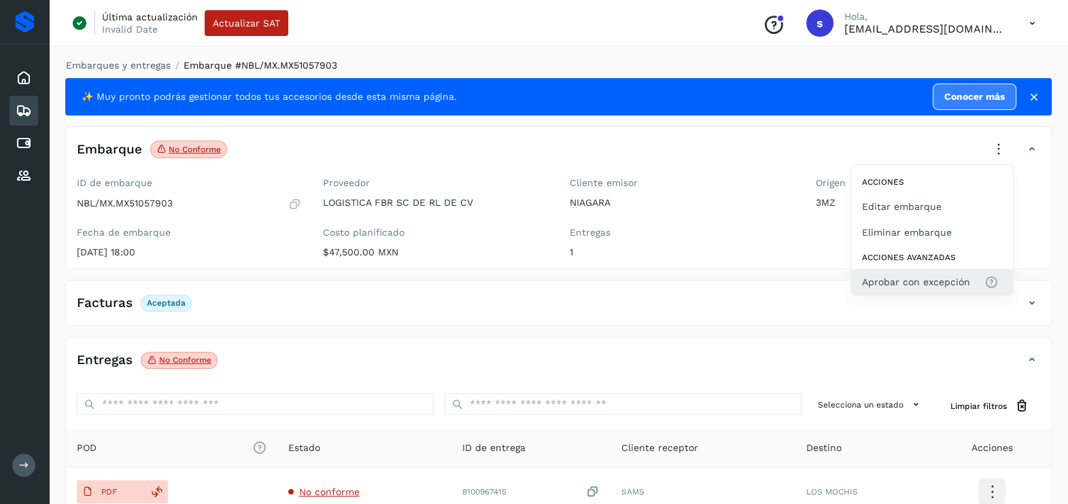
click at [931, 288] on span "Aprobar con excepción" at bounding box center [916, 282] width 108 height 15
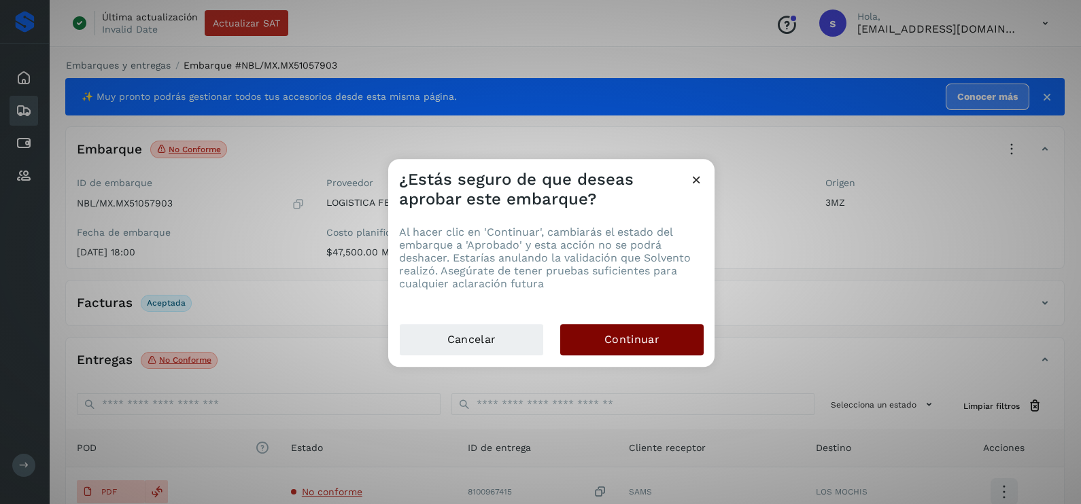
click at [685, 347] on button "Continuar" at bounding box center [631, 339] width 143 height 31
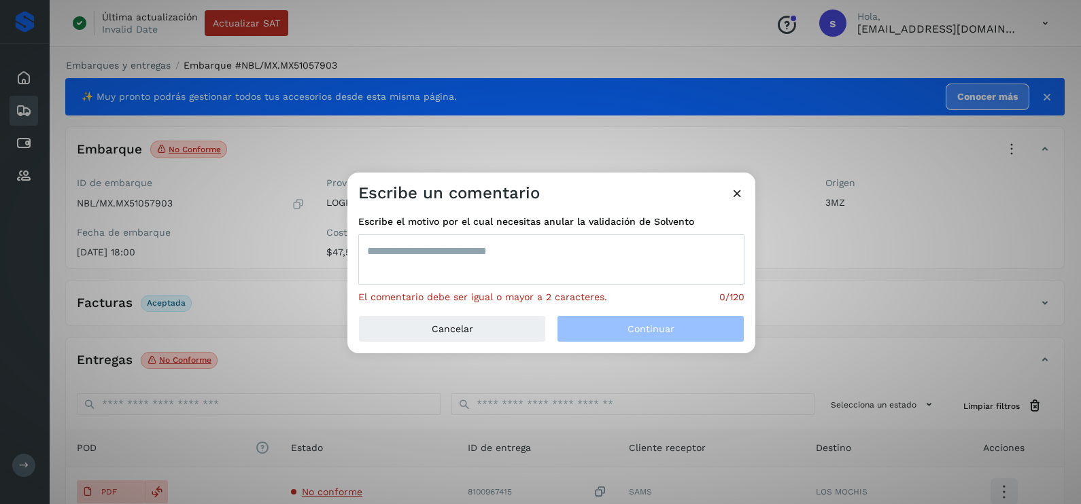
click at [477, 248] on textarea at bounding box center [551, 260] width 386 height 50
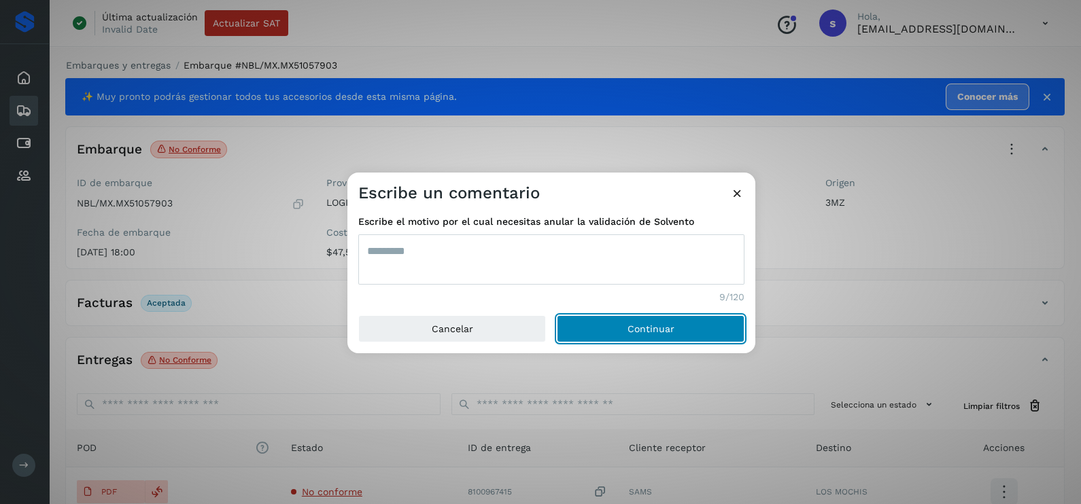
click at [557, 315] on button "Continuar" at bounding box center [651, 328] width 188 height 27
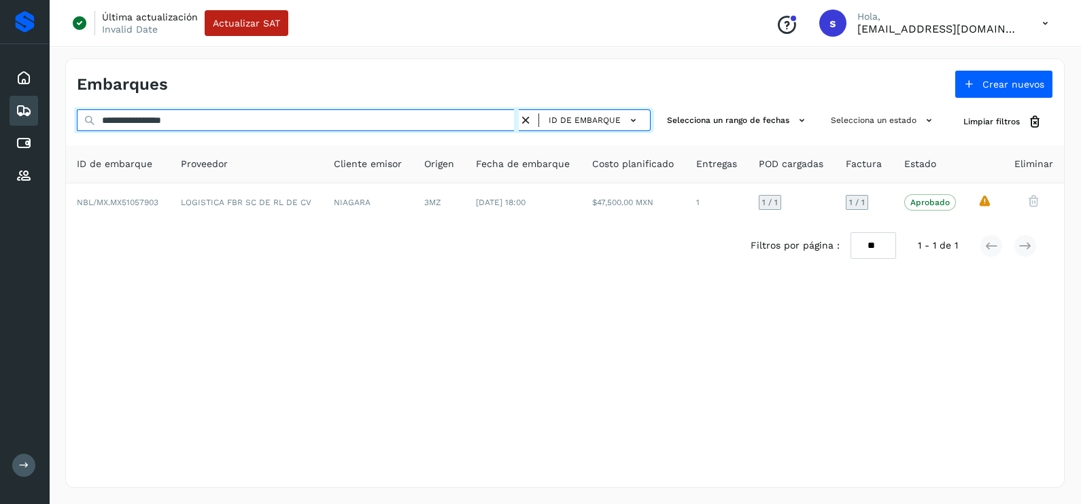
click at [0, 119] on html "**********" at bounding box center [540, 252] width 1081 height 504
paste input "text"
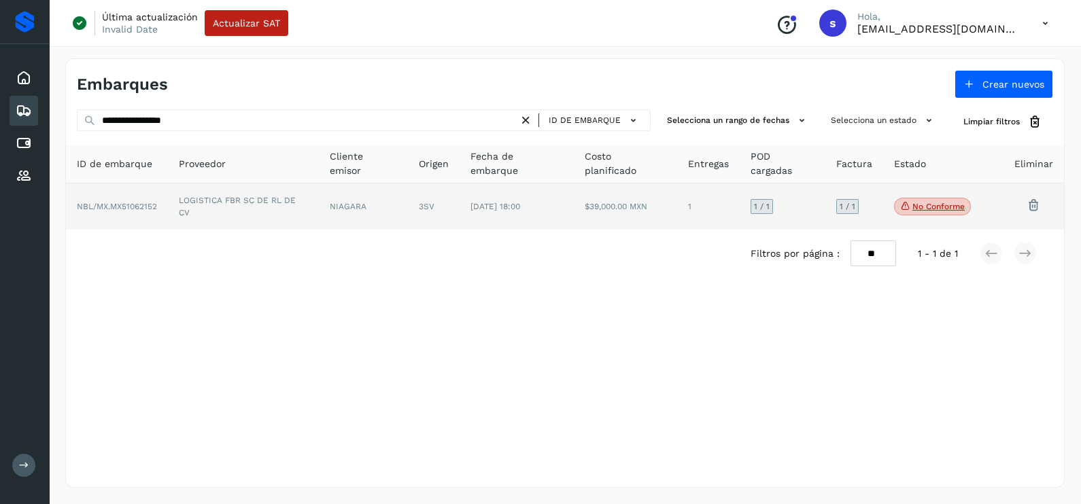
click at [263, 207] on td "LOGISTICA FBR SC DE RL DE CV" at bounding box center [243, 207] width 151 height 46
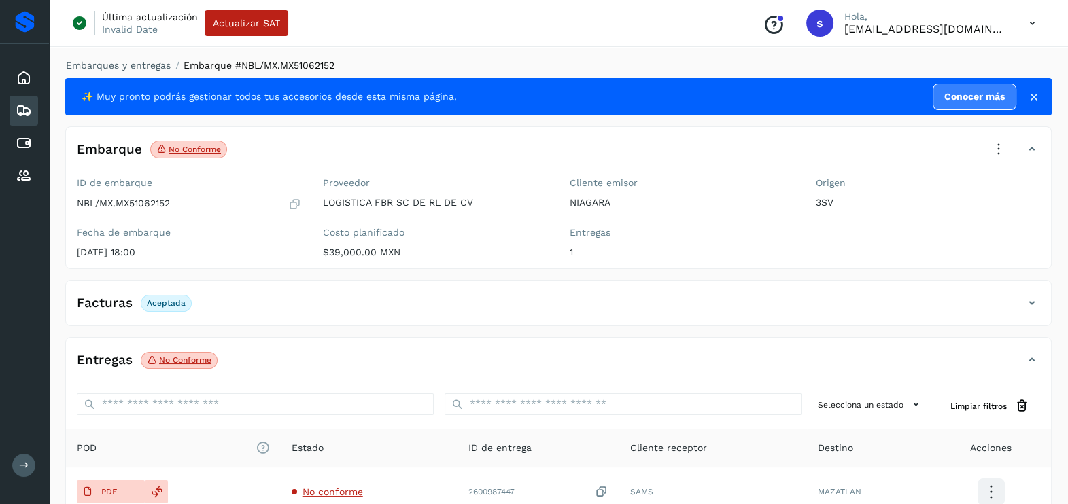
click at [1003, 138] on icon at bounding box center [999, 150] width 30 height 30
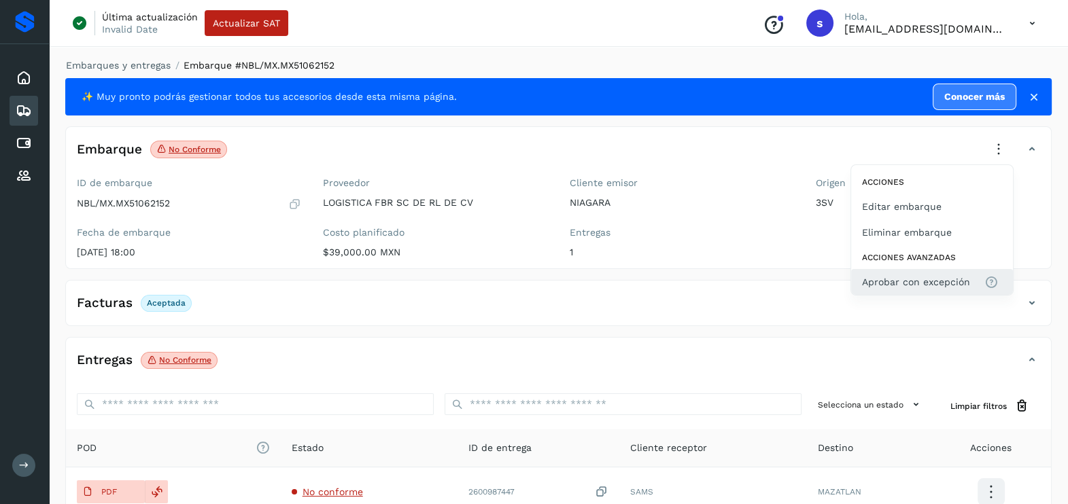
click at [924, 283] on span "Aprobar con excepción" at bounding box center [916, 282] width 108 height 15
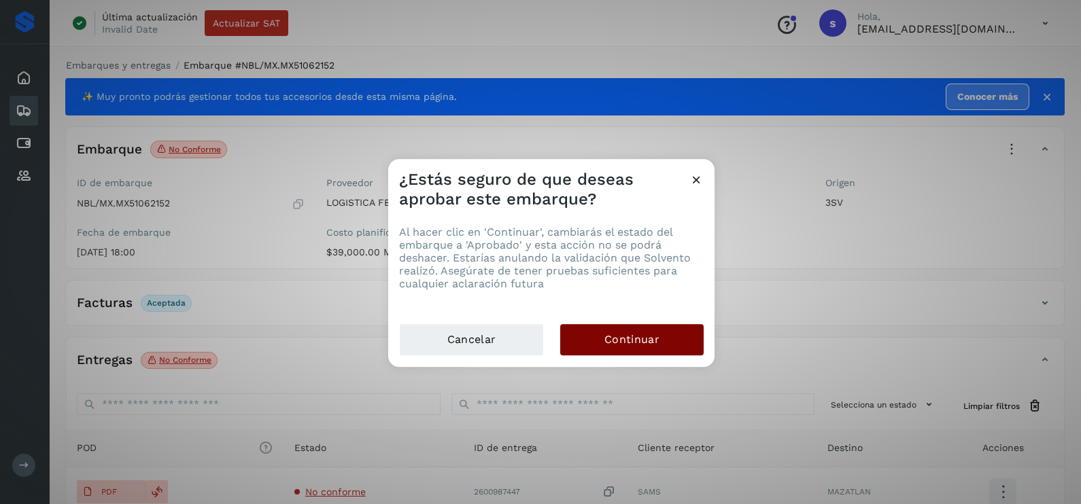
click at [623, 349] on button "Continuar" at bounding box center [631, 339] width 143 height 31
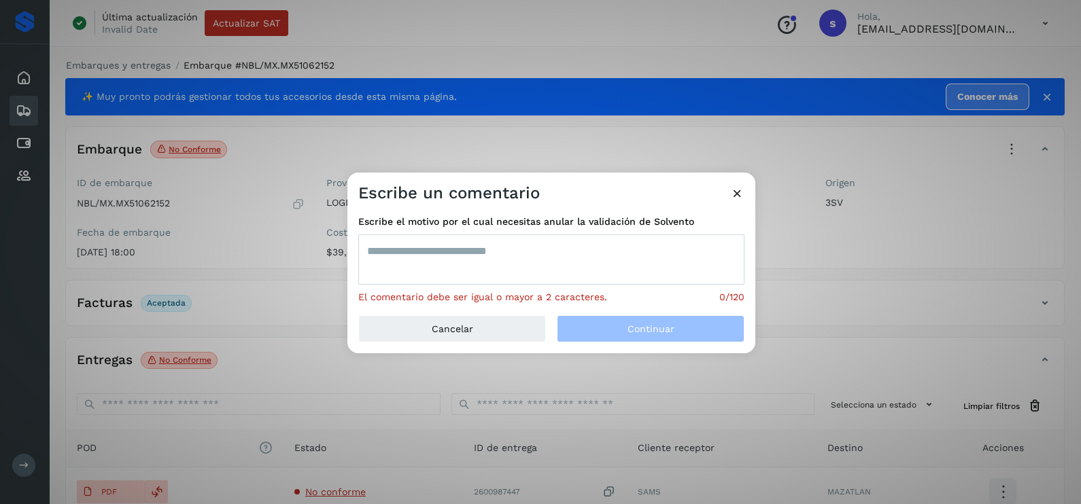
click at [491, 258] on textarea at bounding box center [551, 260] width 386 height 50
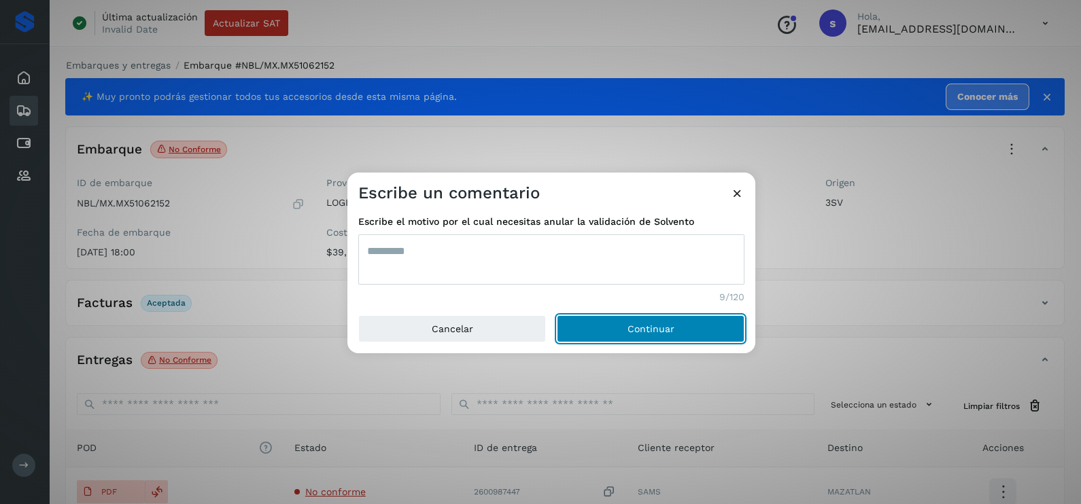
click at [557, 315] on button "Continuar" at bounding box center [651, 328] width 188 height 27
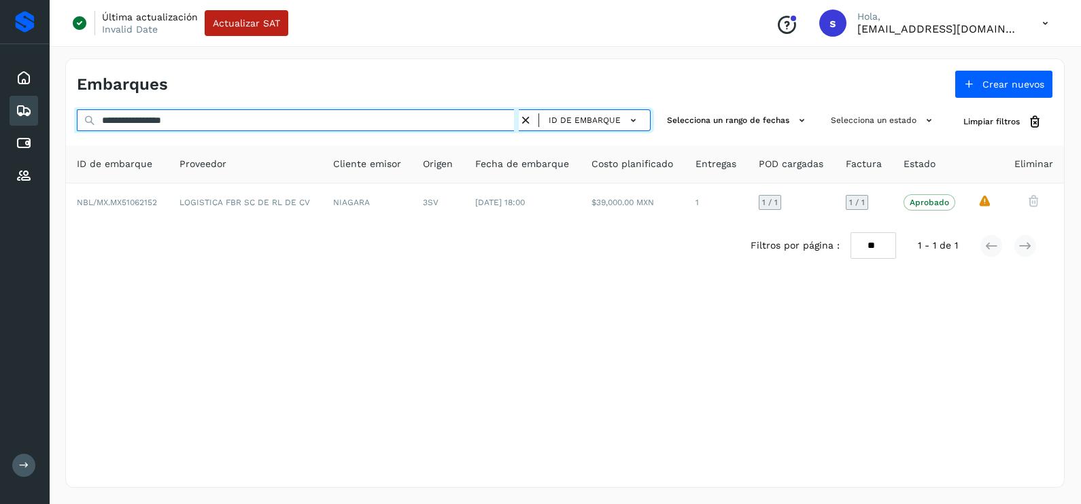
click at [0, 118] on html "**********" at bounding box center [540, 252] width 1081 height 504
paste input "text"
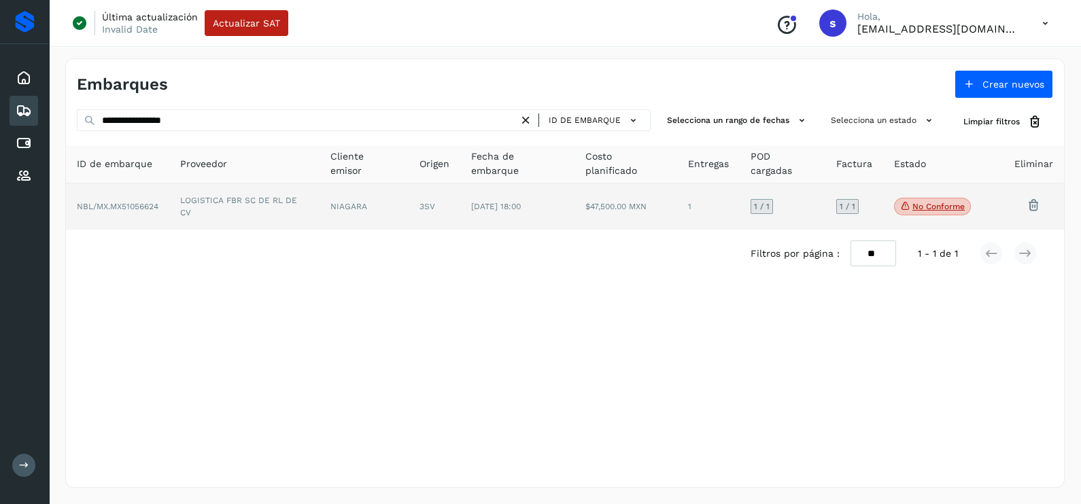
click at [174, 194] on td "LOGISTICA FBR SC DE RL DE CV" at bounding box center [244, 207] width 150 height 46
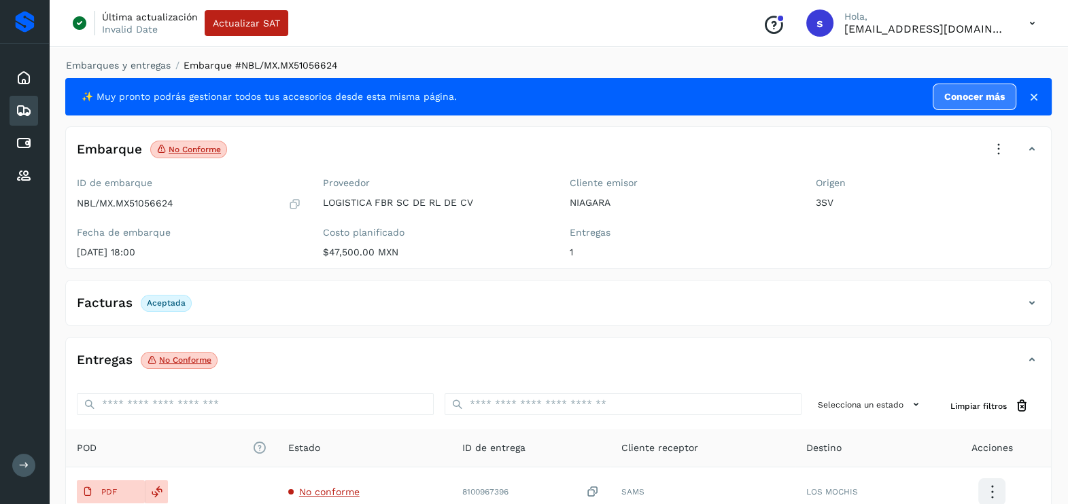
click at [991, 152] on icon at bounding box center [999, 150] width 30 height 30
click at [922, 267] on div "Acciones Editar embarque Eliminar embarque Acciones avanzadas Aprobar con excep…" at bounding box center [931, 229] width 163 height 131
click at [996, 148] on icon at bounding box center [999, 150] width 30 height 30
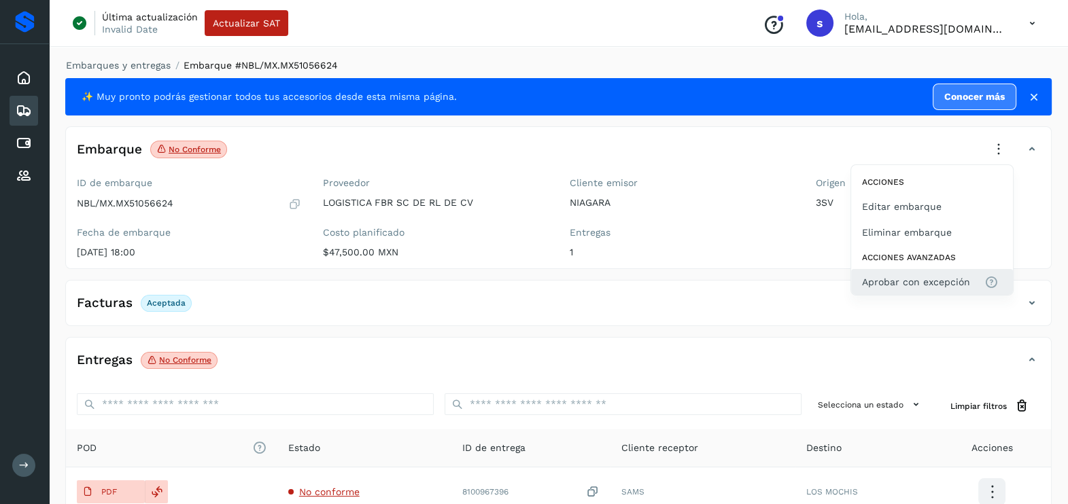
click at [935, 272] on button "Aprobar con excepción" at bounding box center [932, 282] width 162 height 26
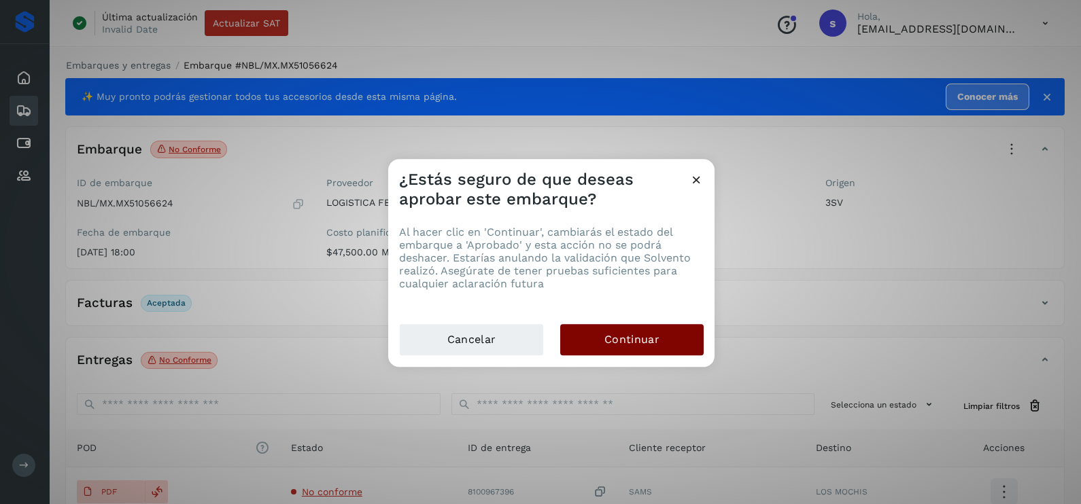
click at [687, 340] on button "Continuar" at bounding box center [631, 339] width 143 height 31
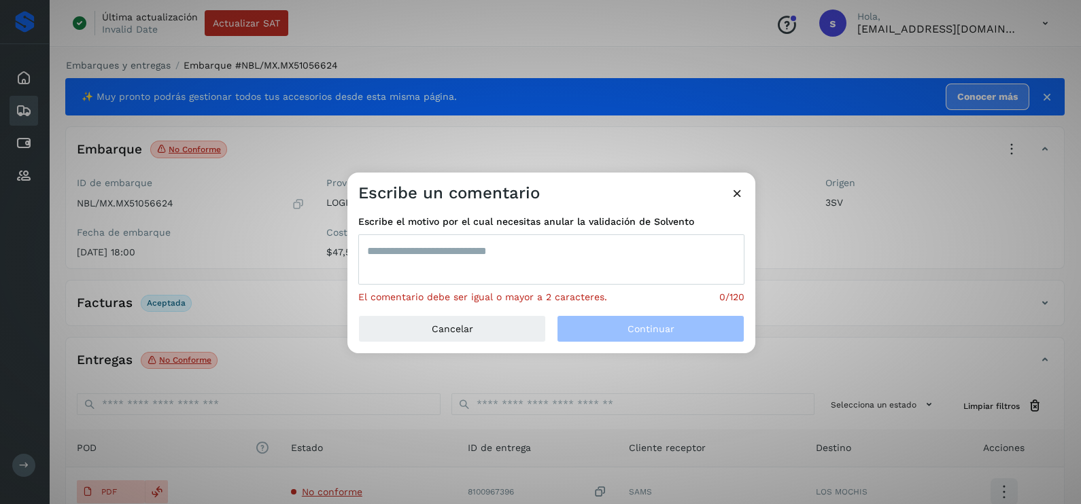
click at [480, 264] on textarea at bounding box center [551, 260] width 386 height 50
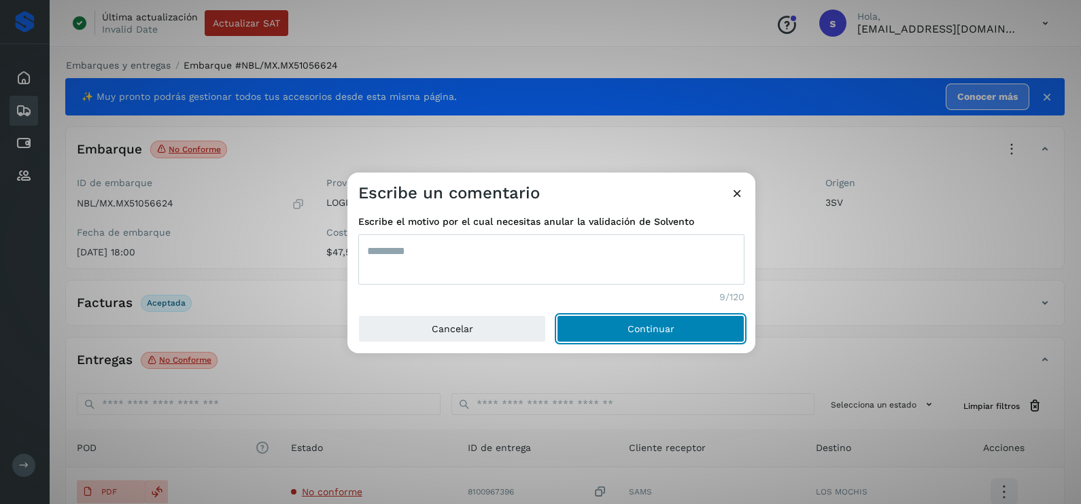
click at [557, 315] on button "Continuar" at bounding box center [651, 328] width 188 height 27
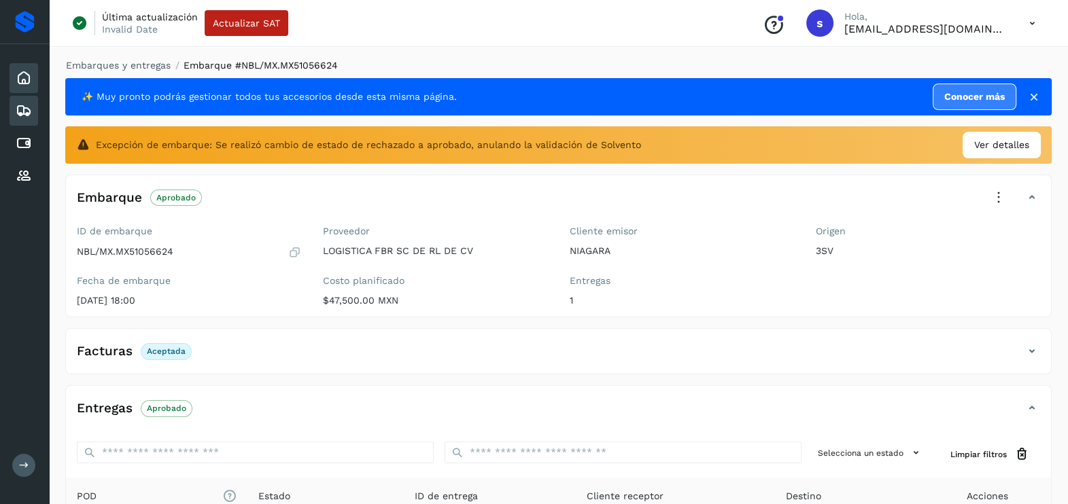
click at [26, 75] on icon at bounding box center [24, 78] width 16 height 16
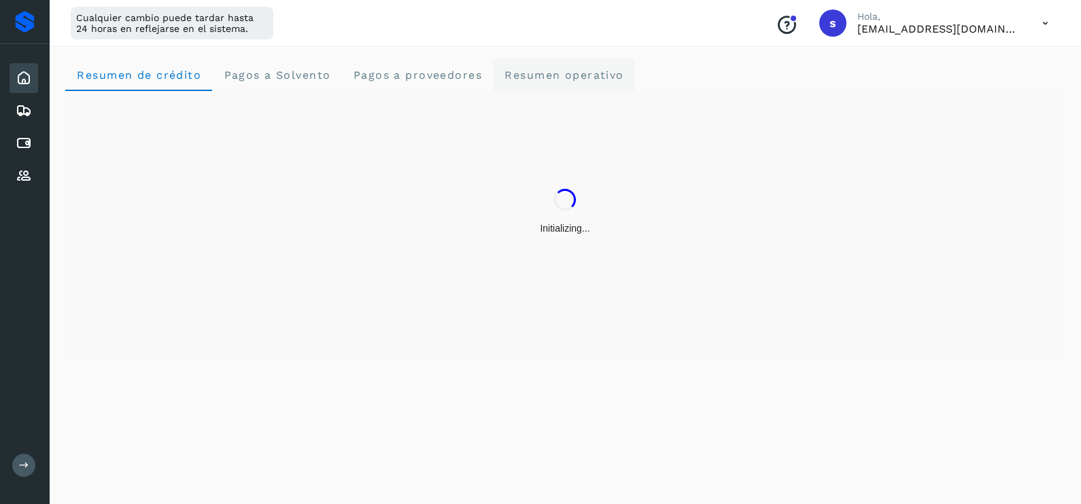
click at [617, 65] on operativo "Resumen operativo" at bounding box center [564, 74] width 142 height 33
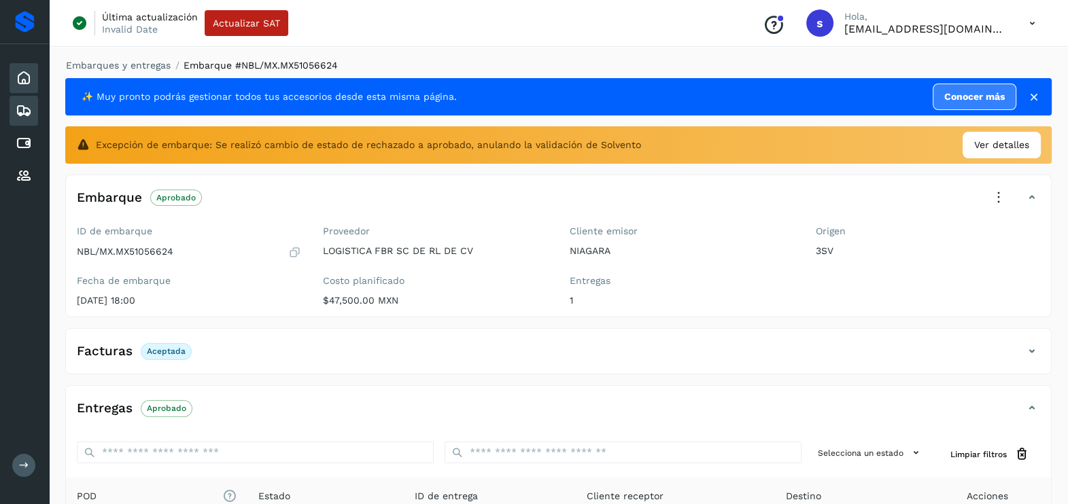
click at [28, 104] on icon at bounding box center [24, 111] width 16 height 16
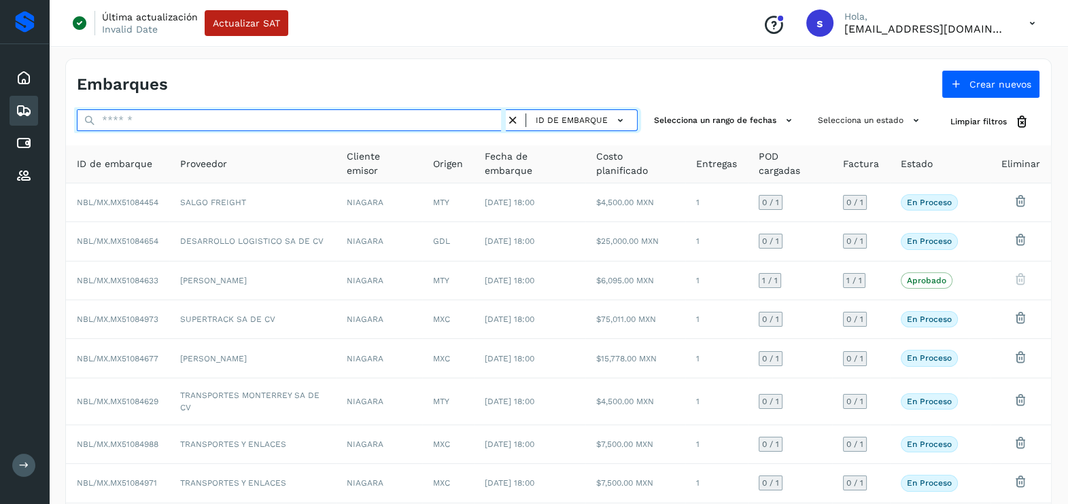
click at [187, 122] on input "text" at bounding box center [291, 120] width 429 height 22
paste input "**********"
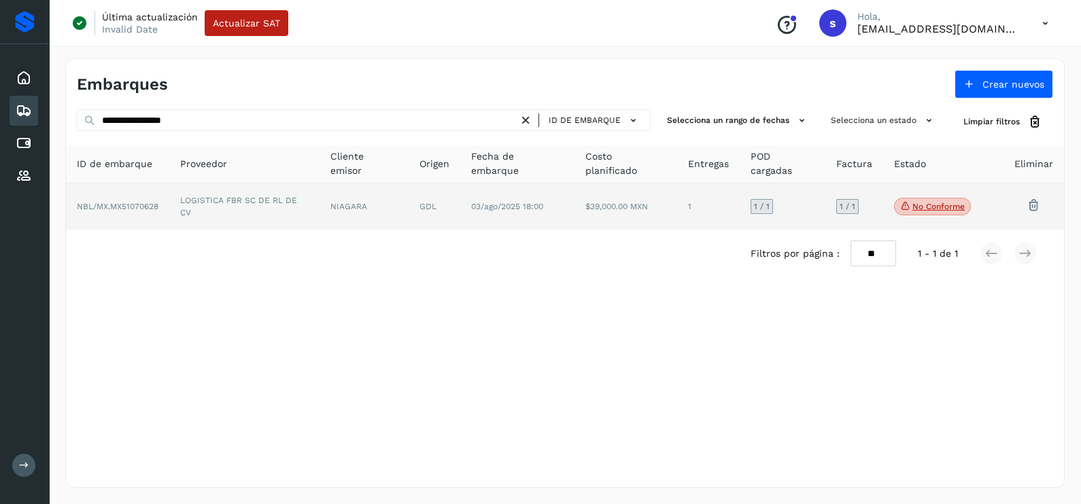
click at [219, 202] on td "LOGISTICA FBR SC DE RL DE CV" at bounding box center [244, 207] width 150 height 46
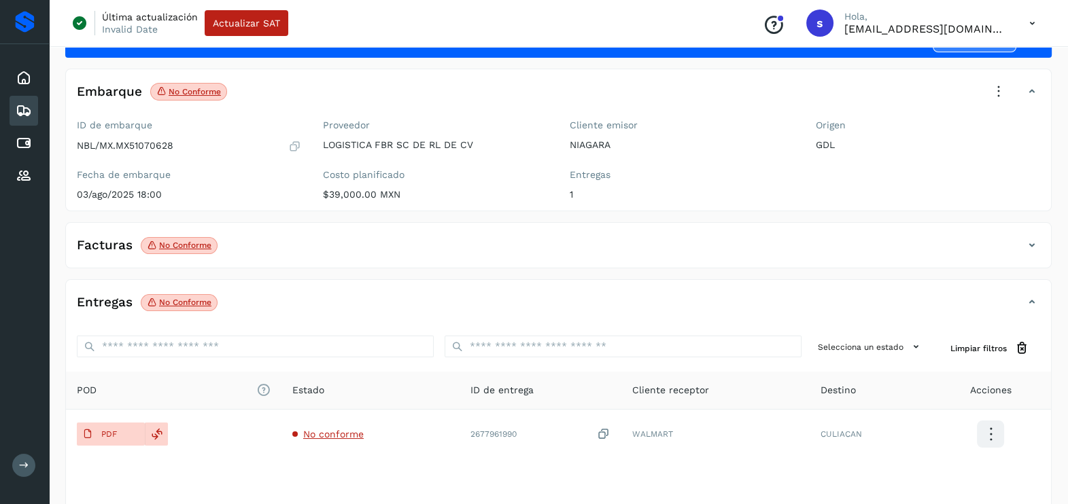
scroll to position [84, 0]
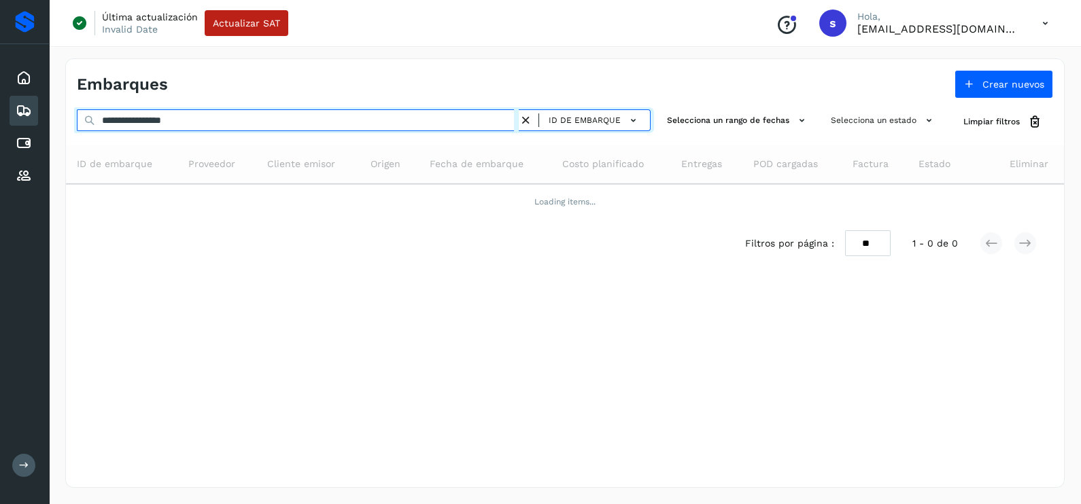
drag, startPoint x: 104, startPoint y: 142, endPoint x: 0, endPoint y: 164, distance: 106.3
click at [0, 164] on html "**********" at bounding box center [540, 252] width 1081 height 504
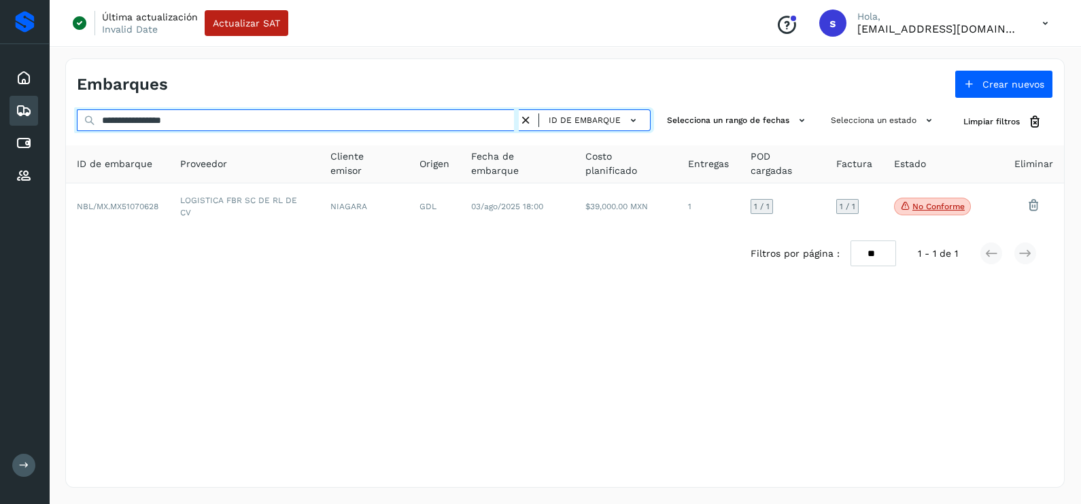
paste input "text"
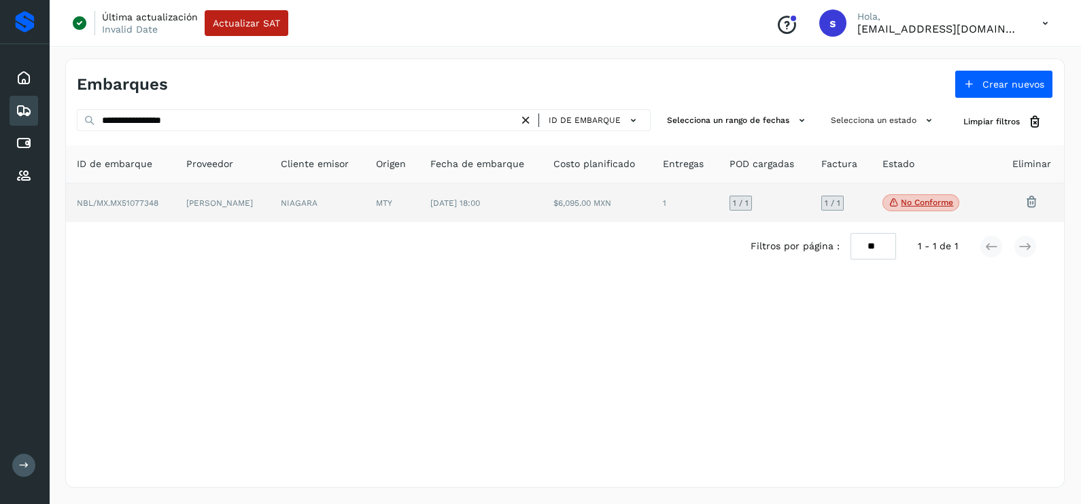
click at [243, 204] on td "[PERSON_NAME]" at bounding box center [222, 203] width 94 height 39
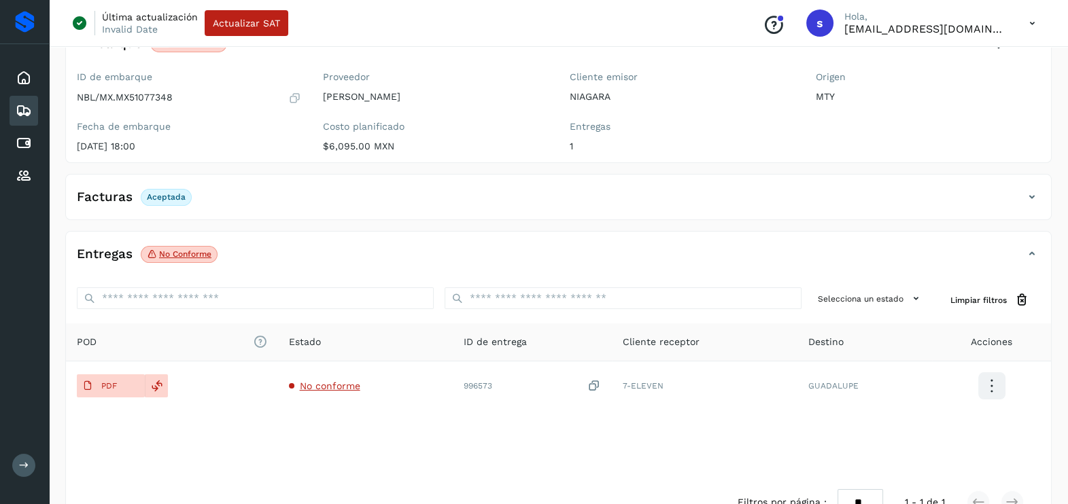
scroll to position [143, 0]
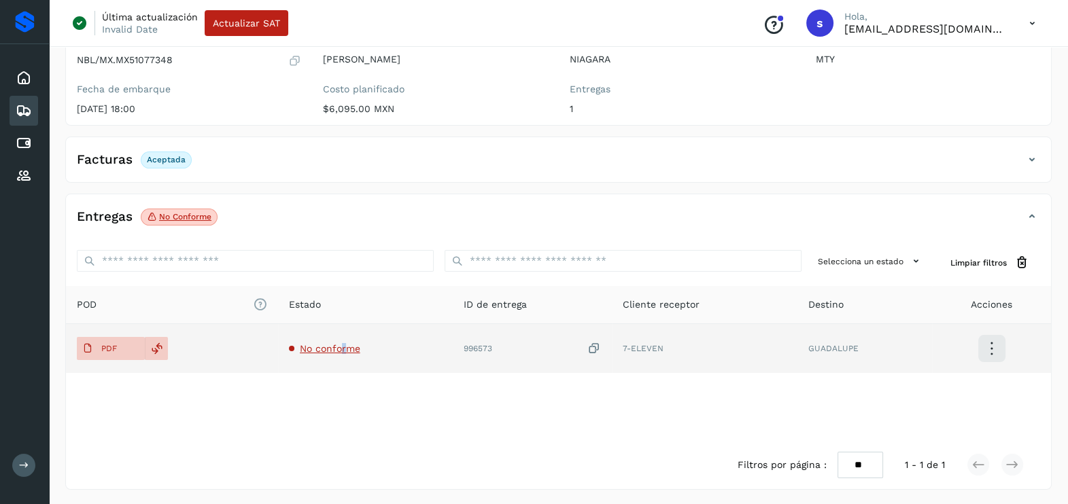
click at [345, 351] on span "No conforme" at bounding box center [330, 348] width 60 height 11
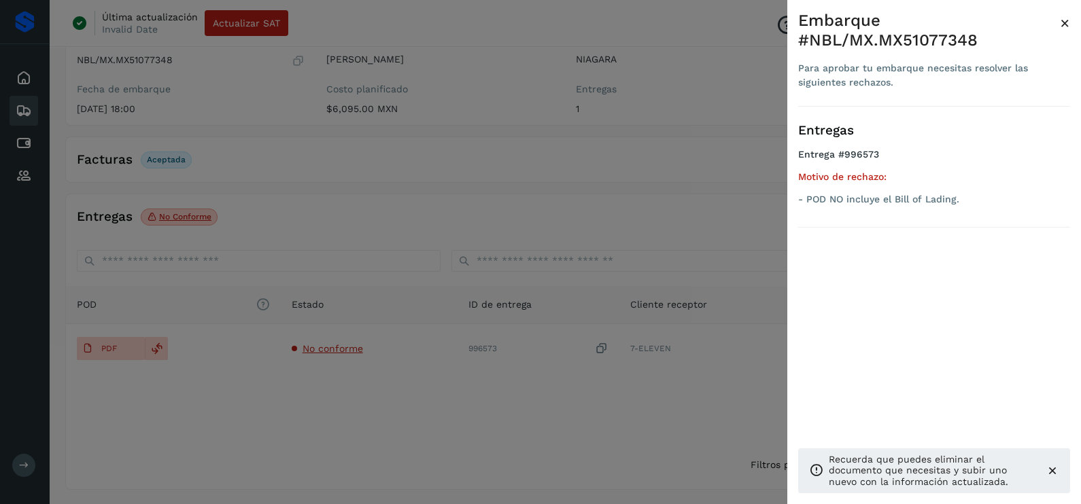
drag, startPoint x: 345, startPoint y: 351, endPoint x: 368, endPoint y: 389, distance: 44.9
click at [368, 389] on div at bounding box center [540, 252] width 1081 height 504
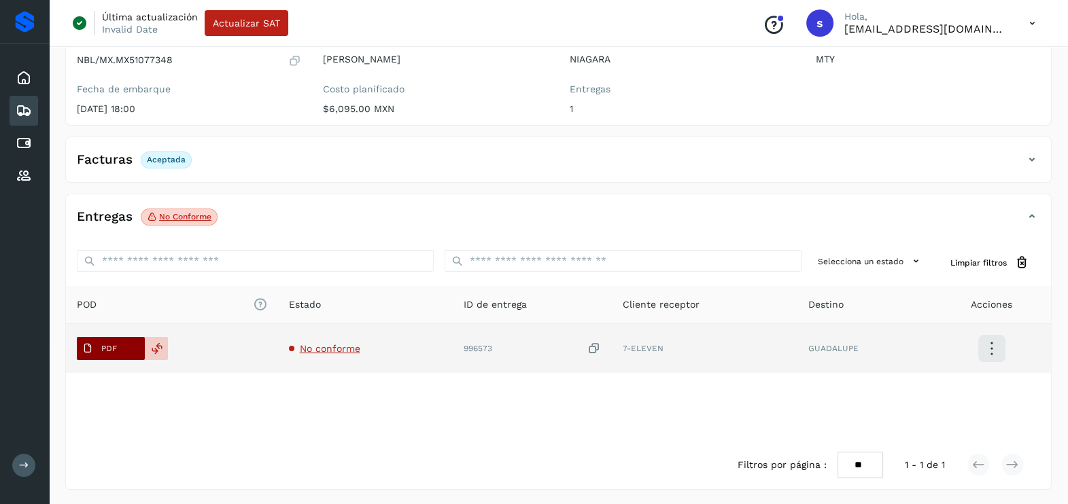
click at [109, 356] on span "PDF" at bounding box center [100, 349] width 46 height 22
click at [332, 357] on td "No conforme" at bounding box center [365, 348] width 175 height 49
click at [335, 348] on span "No conforme" at bounding box center [330, 348] width 60 height 11
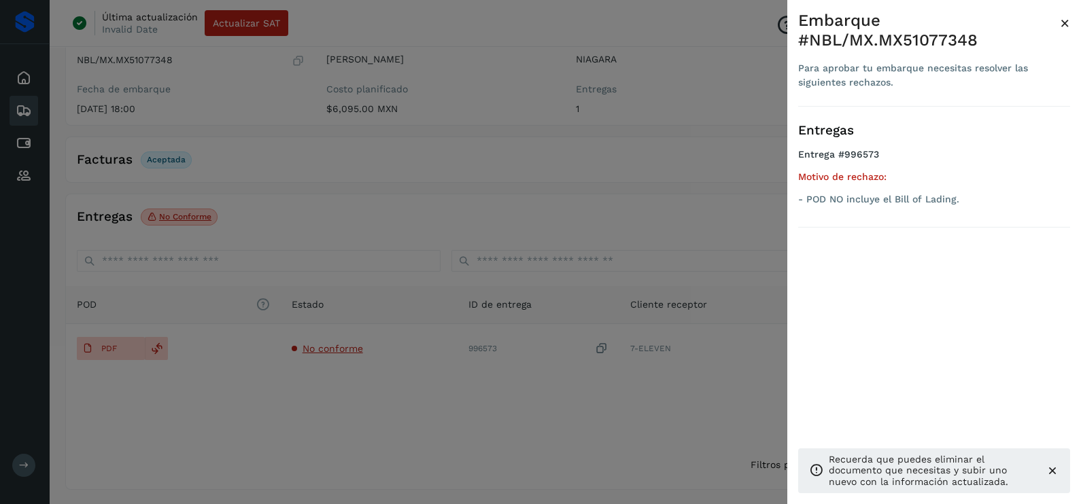
click at [376, 396] on div at bounding box center [540, 252] width 1081 height 504
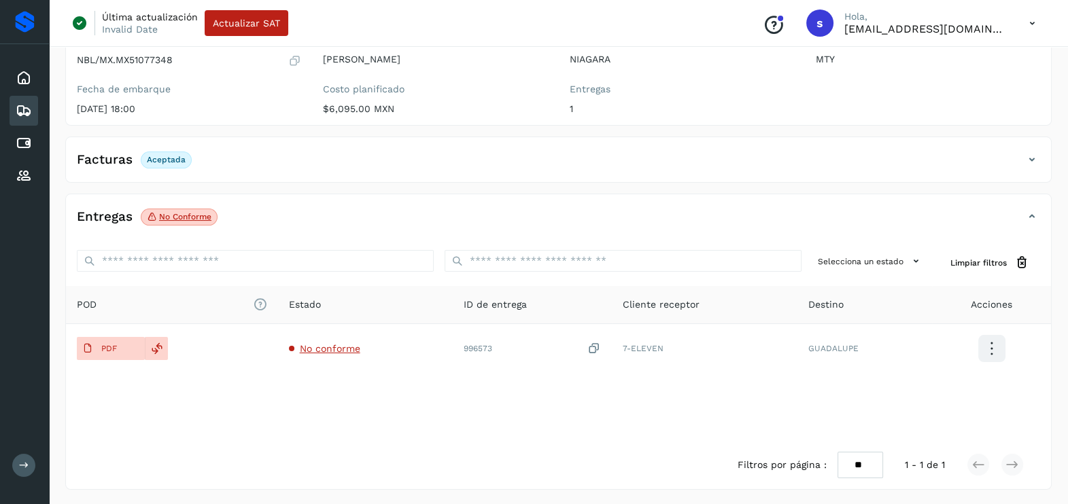
scroll to position [0, 0]
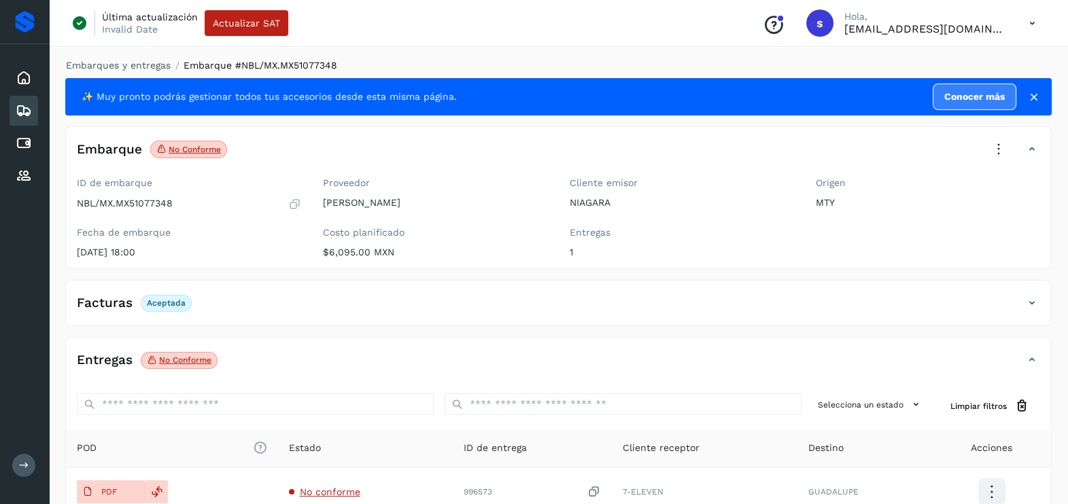
click at [1003, 151] on icon at bounding box center [999, 150] width 30 height 30
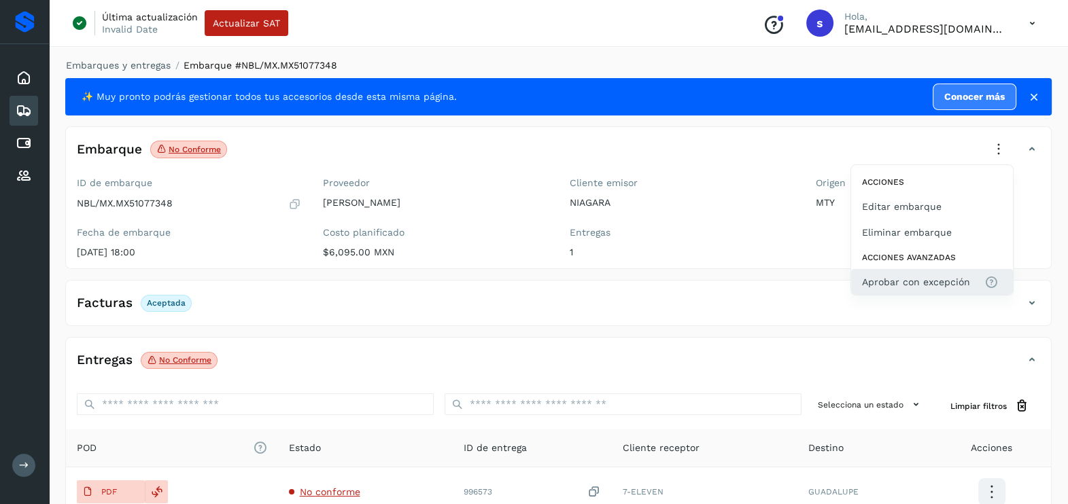
click at [965, 288] on span "Aprobar con excepción" at bounding box center [916, 282] width 108 height 15
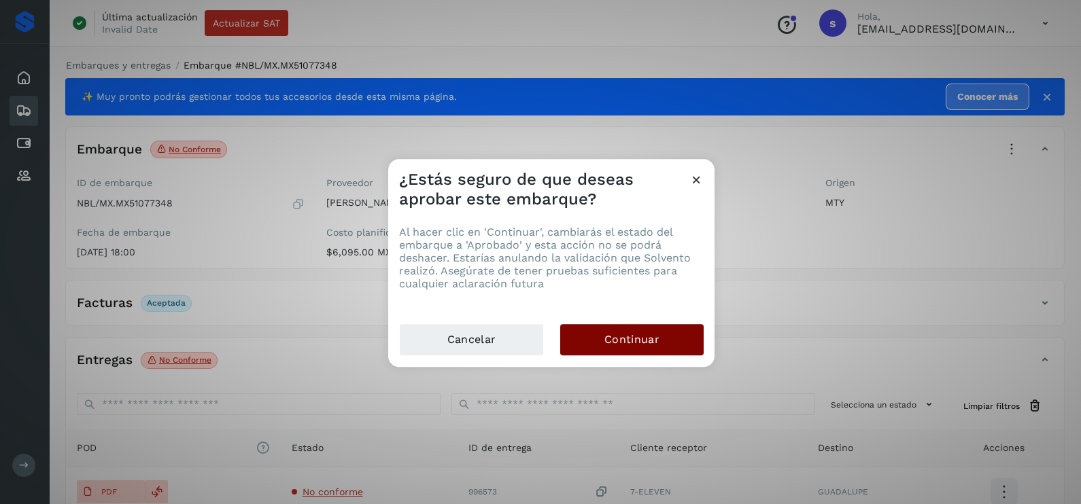
click at [653, 347] on button "Continuar" at bounding box center [631, 339] width 143 height 31
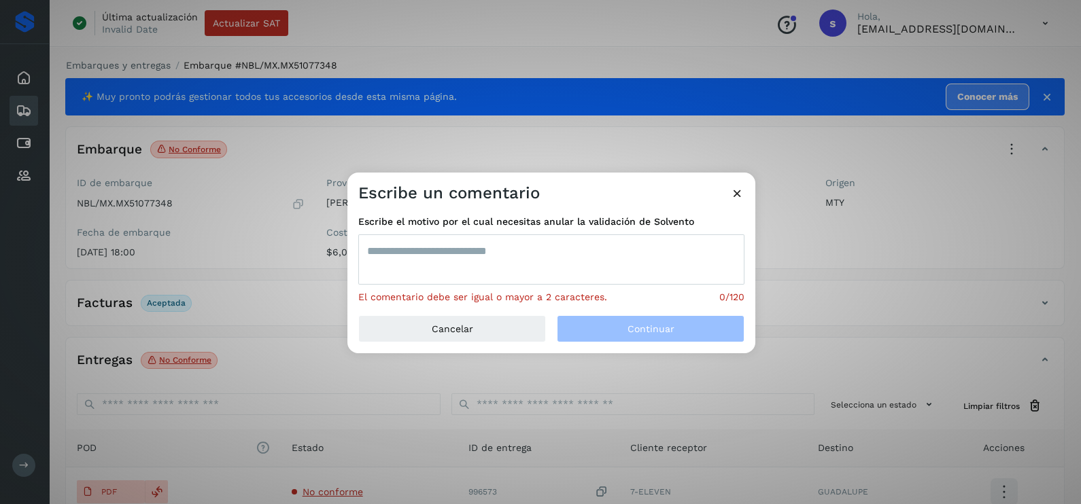
drag, startPoint x: 506, startPoint y: 264, endPoint x: 506, endPoint y: 257, distance: 7.5
click at [504, 261] on textarea at bounding box center [551, 260] width 386 height 50
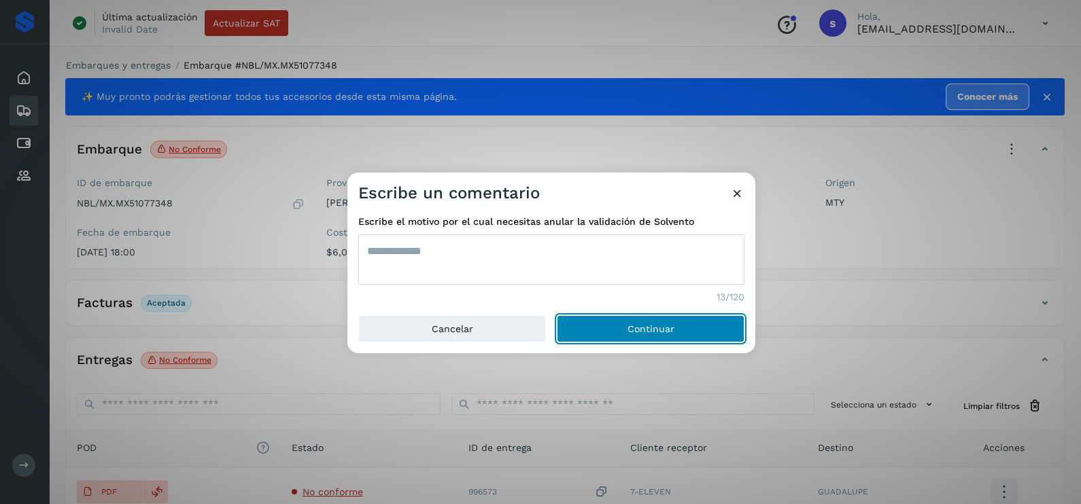
click at [557, 315] on button "Continuar" at bounding box center [651, 328] width 188 height 27
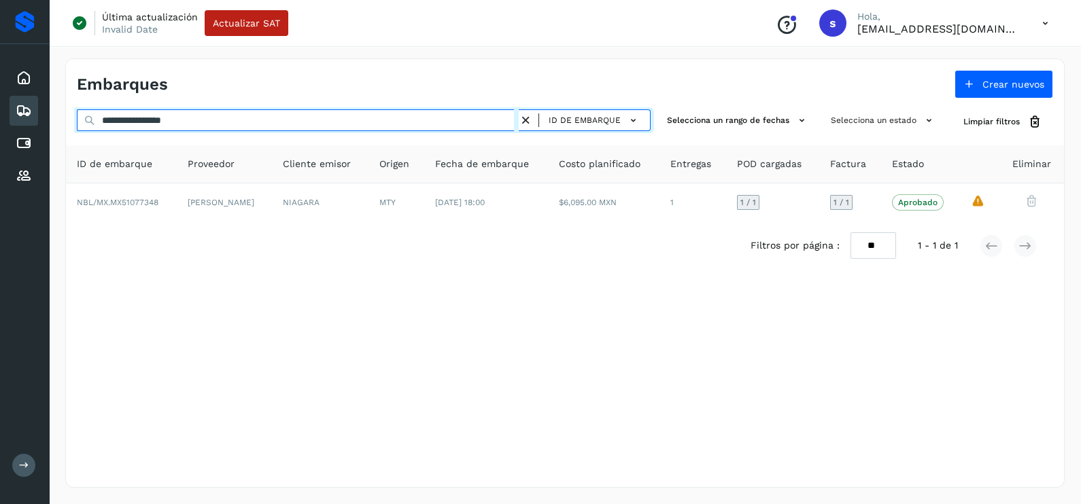
drag, startPoint x: 198, startPoint y: 124, endPoint x: 57, endPoint y: 128, distance: 141.4
click at [57, 128] on div "**********" at bounding box center [565, 273] width 1032 height 462
paste input "text"
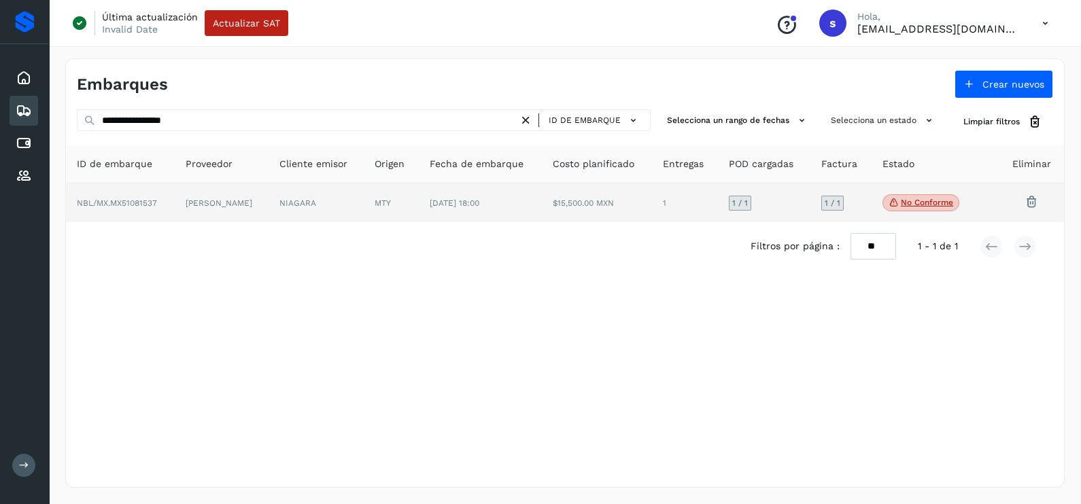
click at [398, 204] on tr "NBL/MX.MX51081537 [PERSON_NAME] NIAGARA MTY [DATE] 18:00 $15,500.00 MXN 1 1 / 1…" at bounding box center [565, 203] width 998 height 39
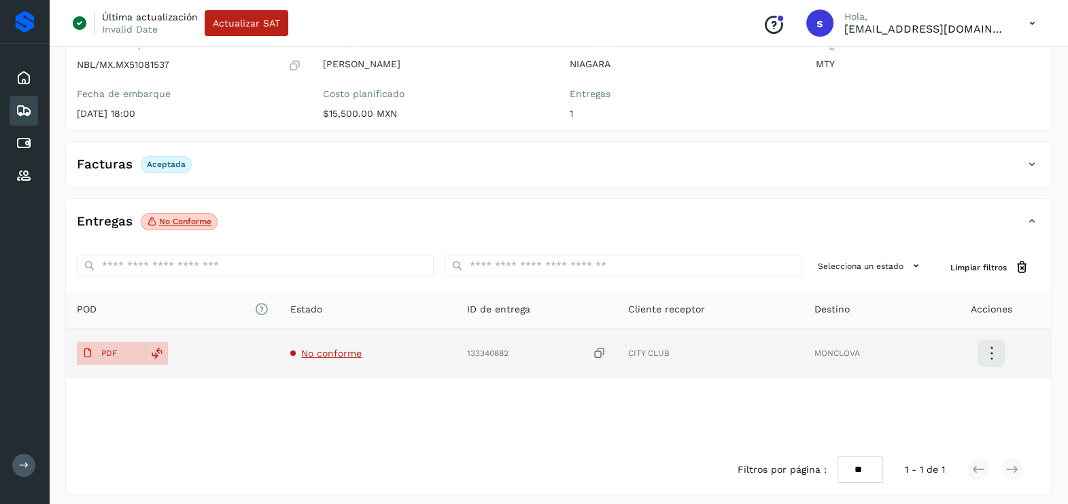
scroll to position [143, 0]
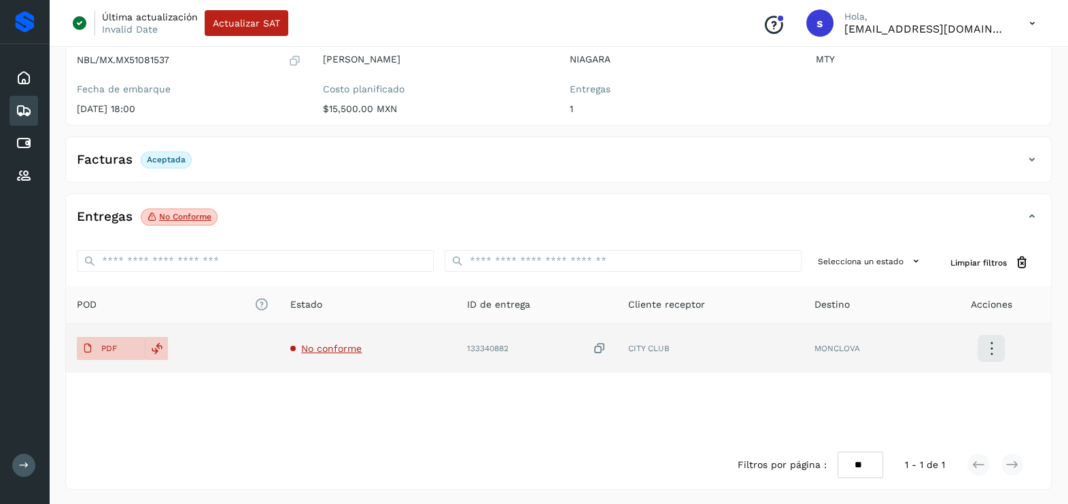
click at [316, 345] on span "No conforme" at bounding box center [331, 348] width 60 height 11
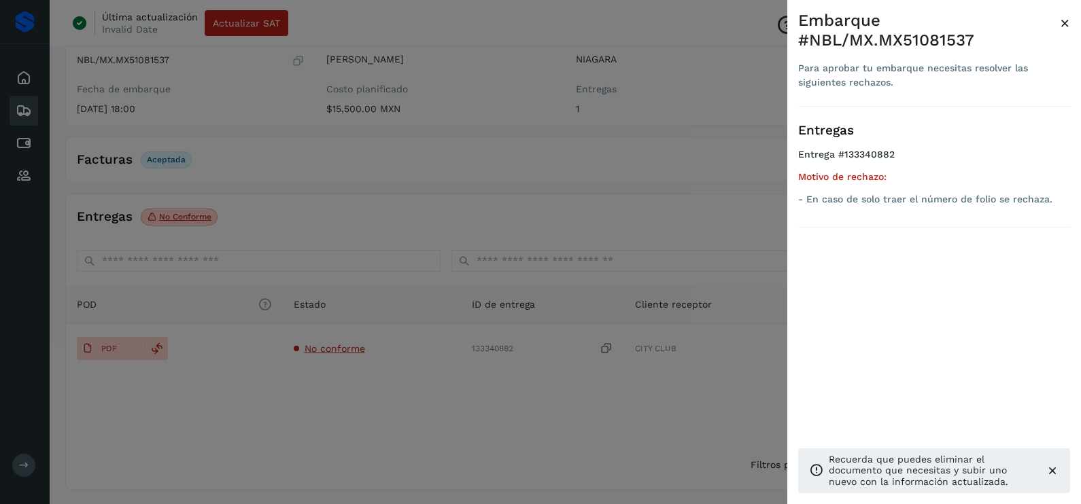
click at [408, 411] on div at bounding box center [540, 252] width 1081 height 504
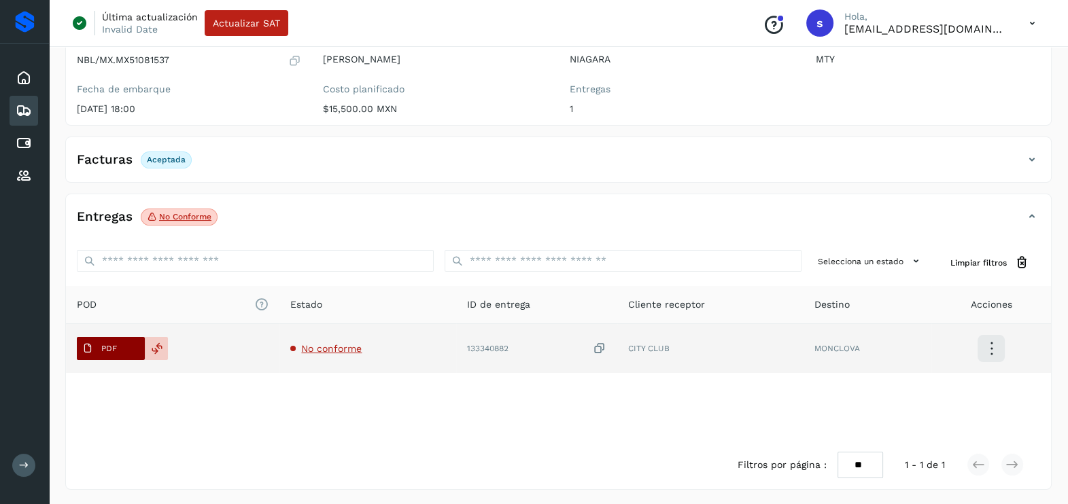
click at [99, 345] on span "PDF" at bounding box center [100, 349] width 46 height 22
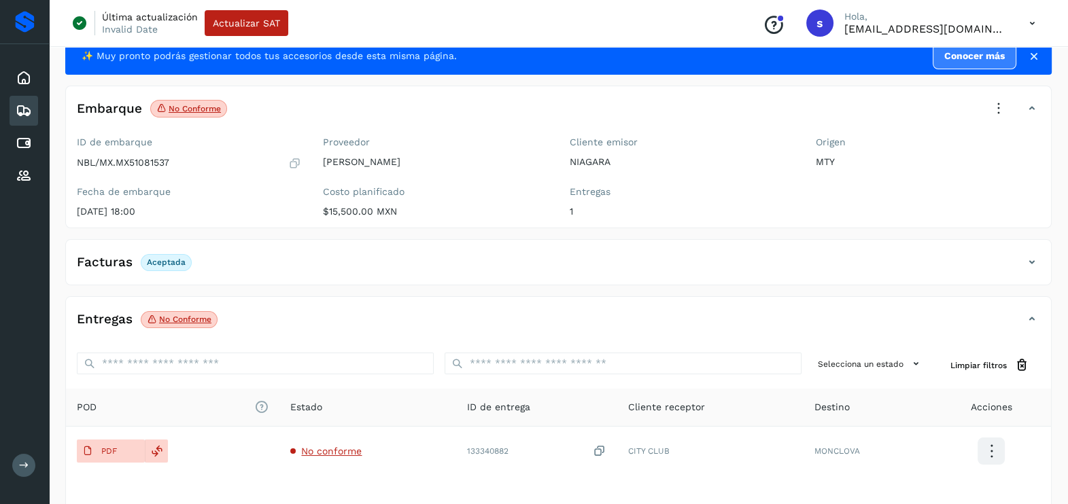
scroll to position [0, 0]
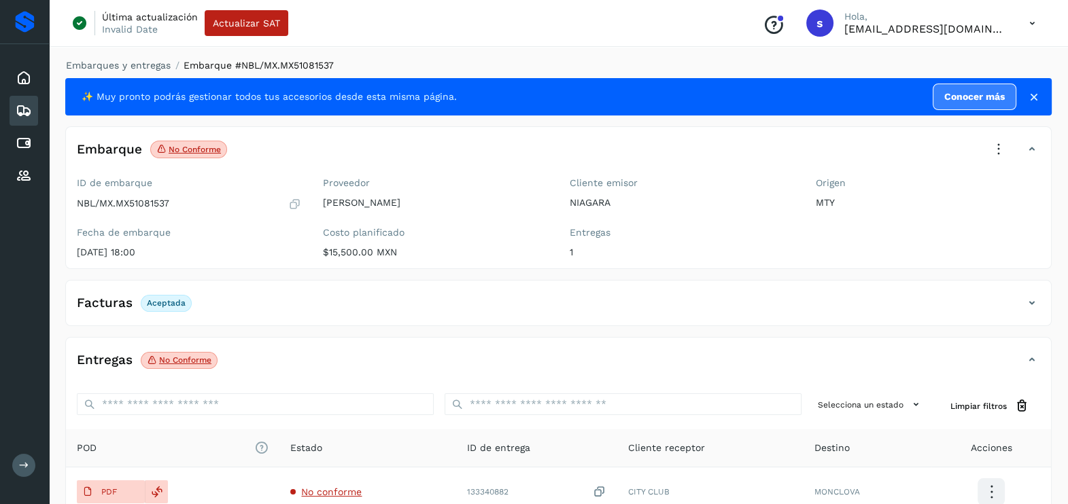
click at [987, 139] on icon at bounding box center [999, 150] width 30 height 30
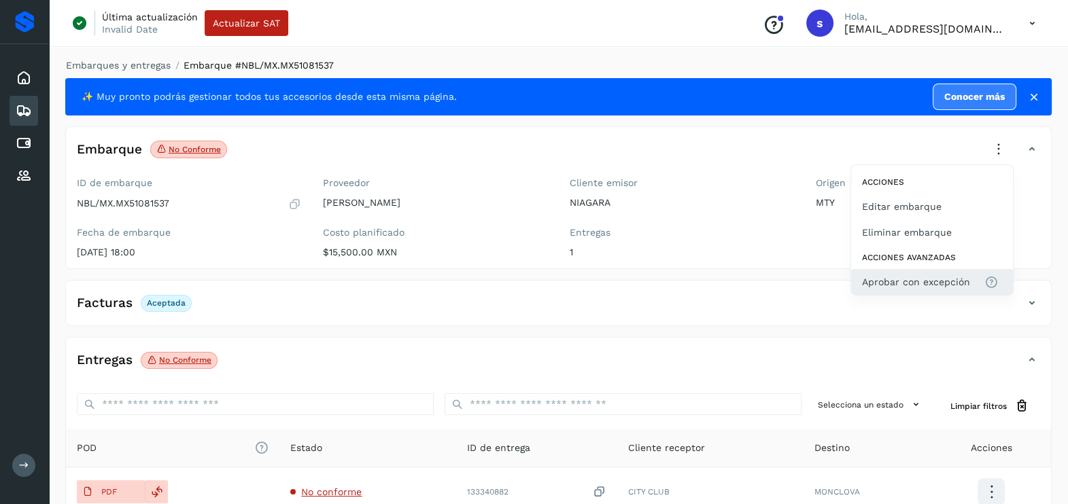
click at [918, 275] on span "Aprobar con excepción" at bounding box center [916, 282] width 108 height 15
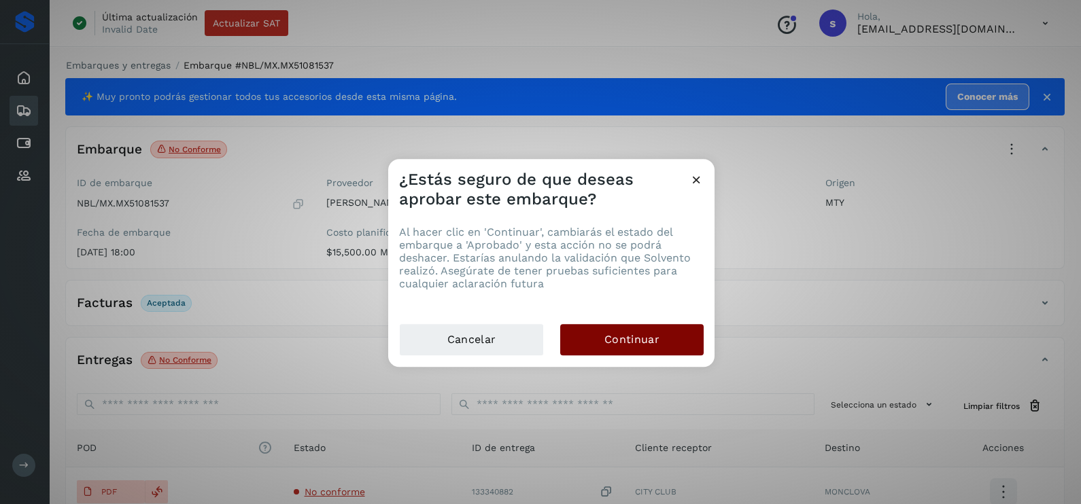
click at [693, 340] on button "Continuar" at bounding box center [631, 339] width 143 height 31
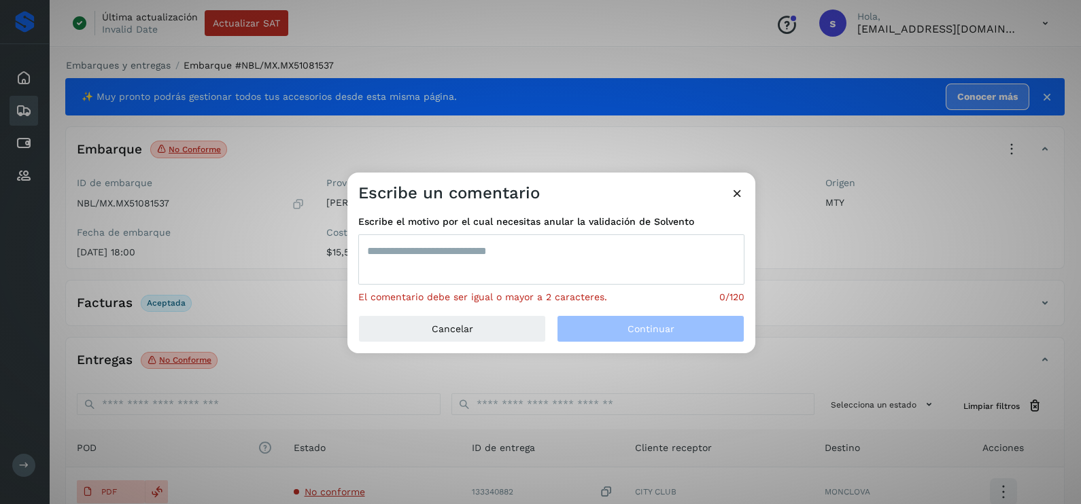
click at [525, 255] on textarea at bounding box center [551, 260] width 386 height 50
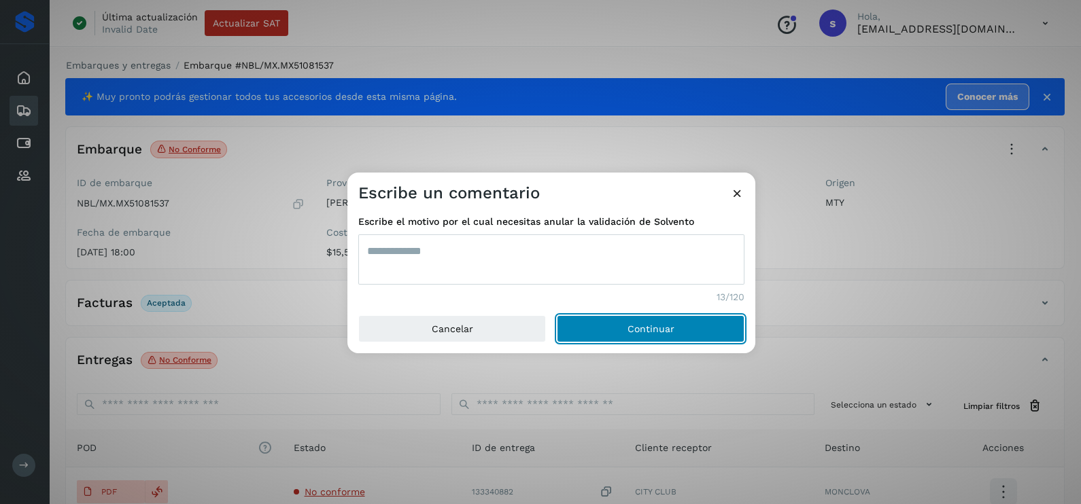
click at [557, 315] on button "Continuar" at bounding box center [651, 328] width 188 height 27
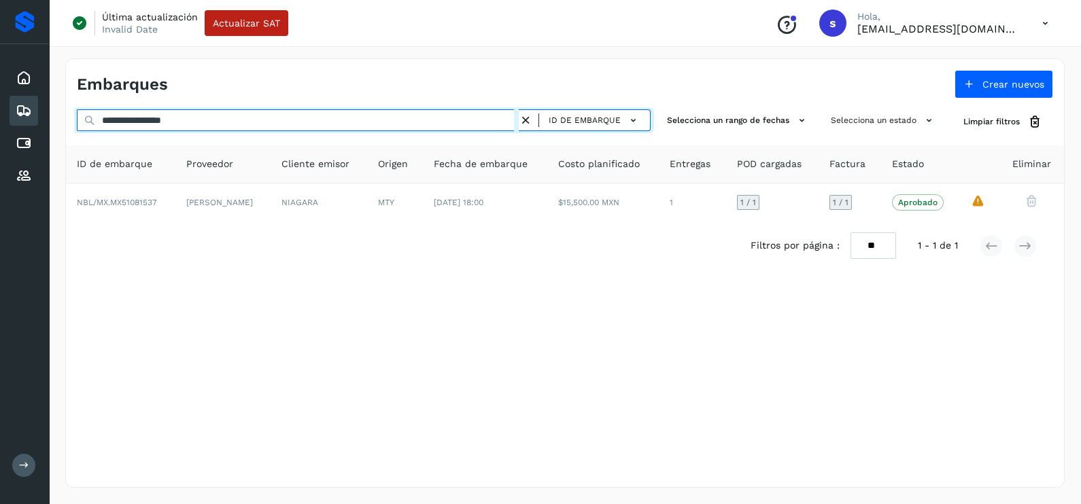
drag, startPoint x: 253, startPoint y: 122, endPoint x: 0, endPoint y: 128, distance: 252.9
click at [0, 129] on html "**********" at bounding box center [540, 252] width 1081 height 504
paste input "text"
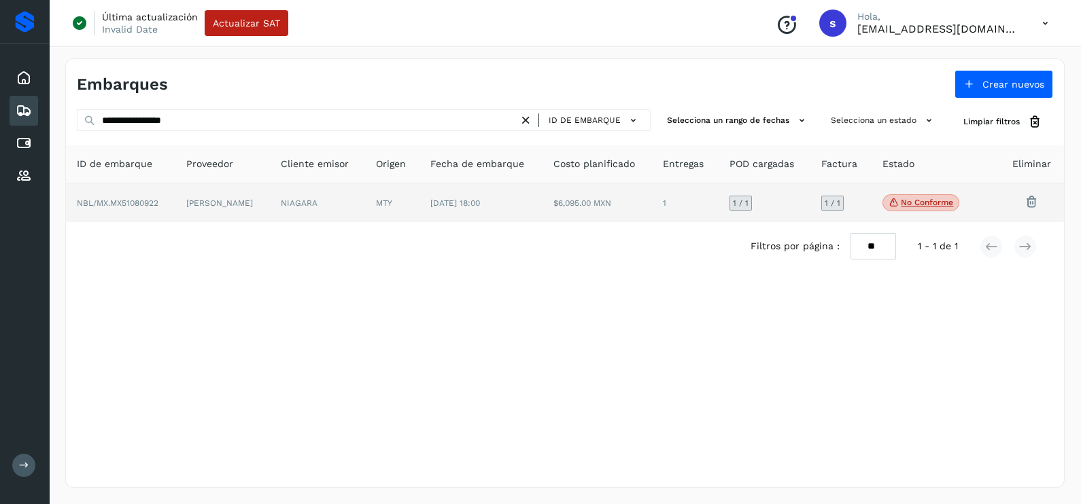
click at [230, 201] on td "[PERSON_NAME]" at bounding box center [222, 203] width 94 height 39
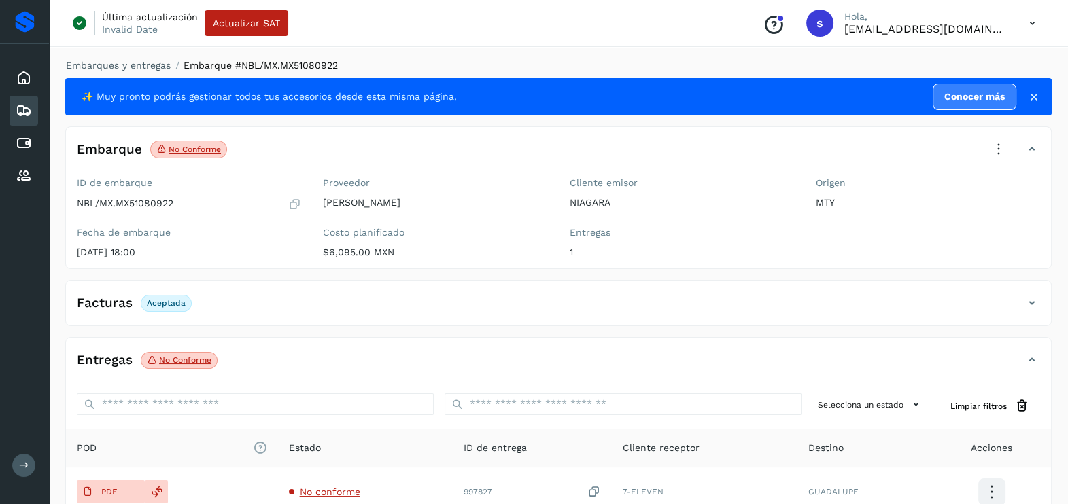
click at [1005, 146] on icon at bounding box center [999, 150] width 30 height 30
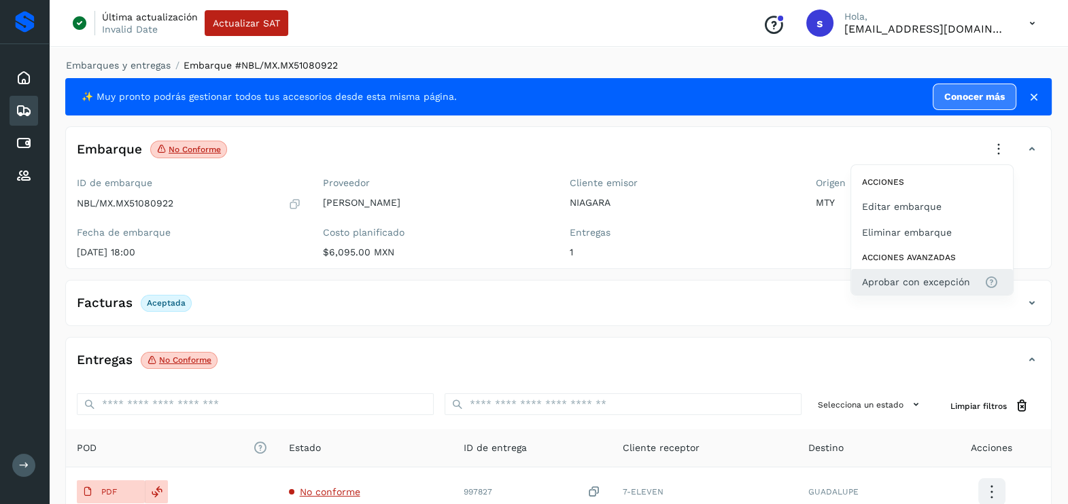
click at [920, 281] on span "Aprobar con excepción" at bounding box center [916, 282] width 108 height 15
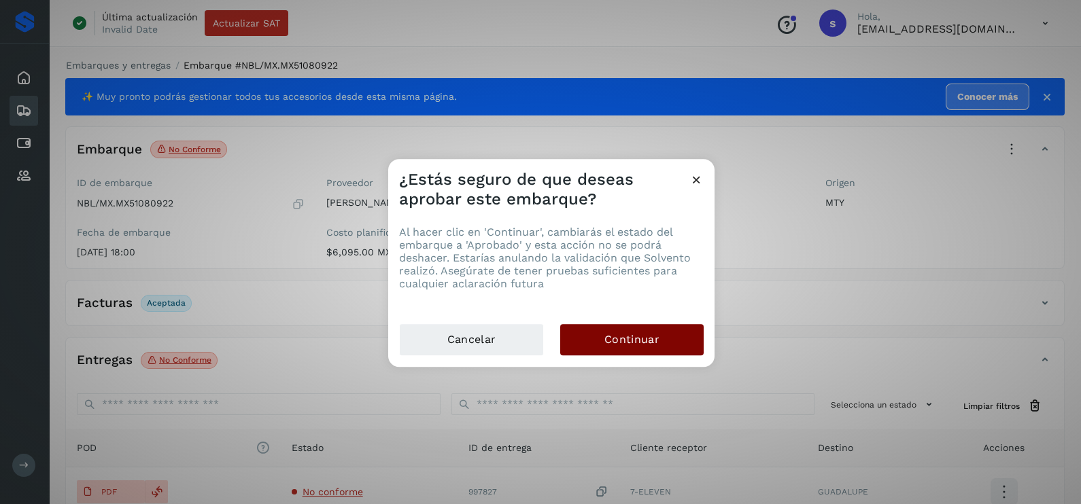
click at [636, 339] on span "Continuar" at bounding box center [631, 339] width 55 height 15
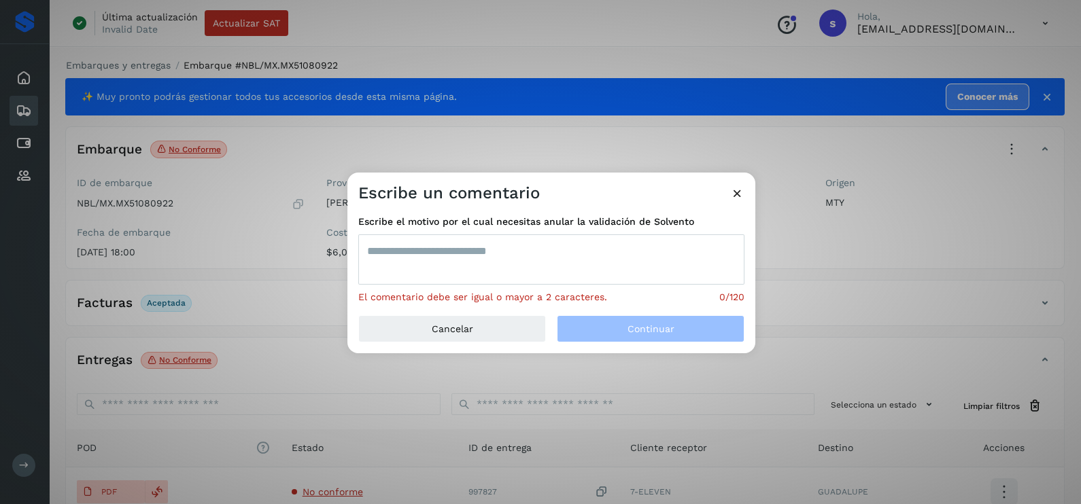
click at [391, 255] on textarea at bounding box center [551, 260] width 386 height 50
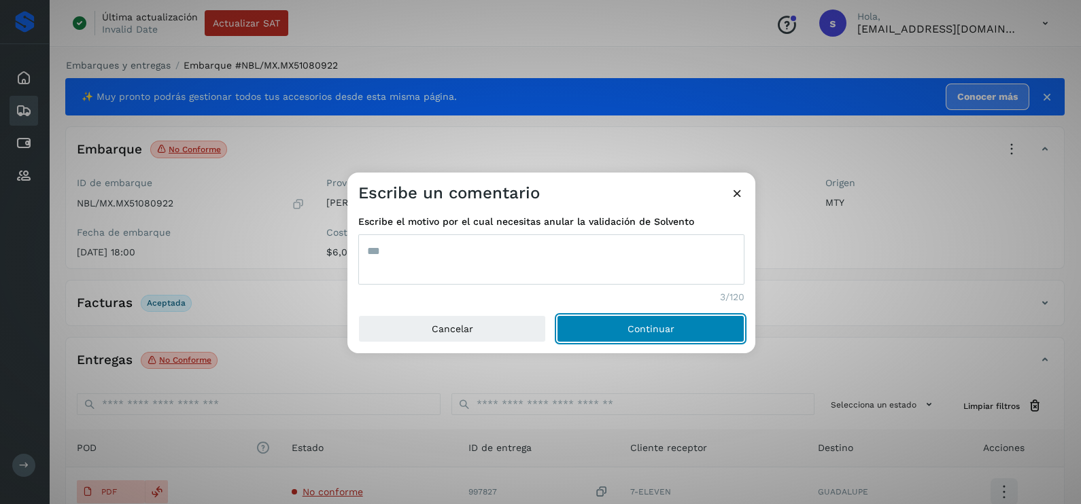
click at [557, 315] on button "Continuar" at bounding box center [651, 328] width 188 height 27
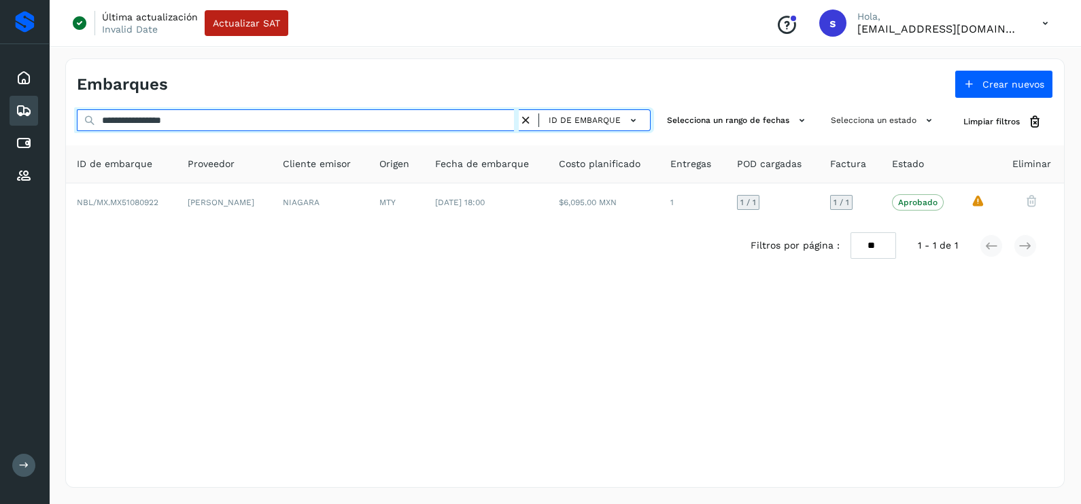
drag, startPoint x: 109, startPoint y: 129, endPoint x: 60, endPoint y: 130, distance: 48.9
click at [60, 130] on div "**********" at bounding box center [565, 273] width 1032 height 462
paste input "text"
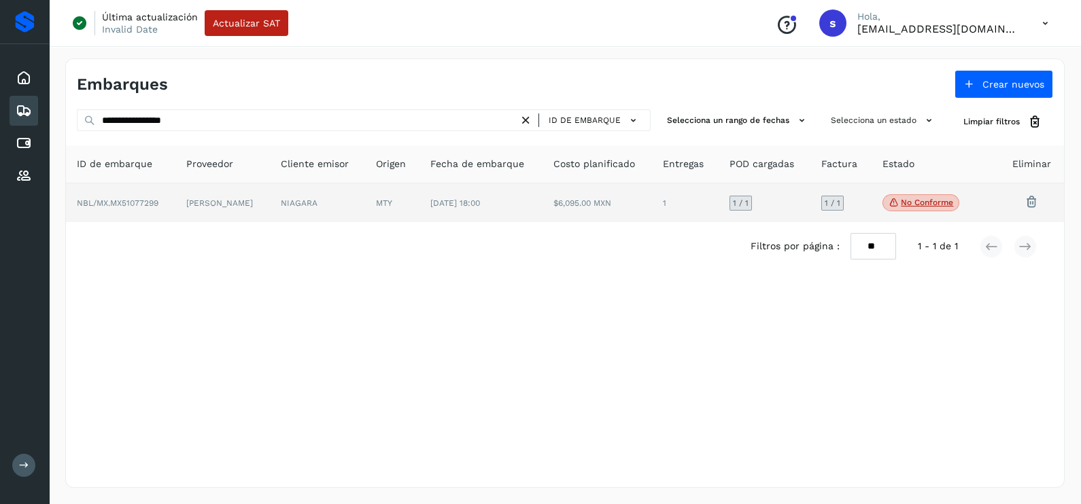
click at [269, 206] on td "[PERSON_NAME]" at bounding box center [222, 203] width 94 height 39
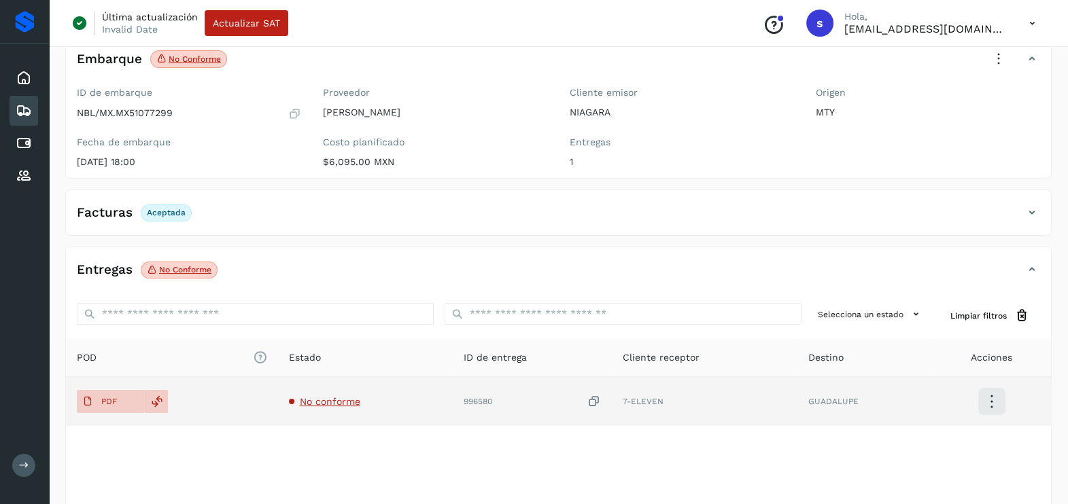
scroll to position [143, 0]
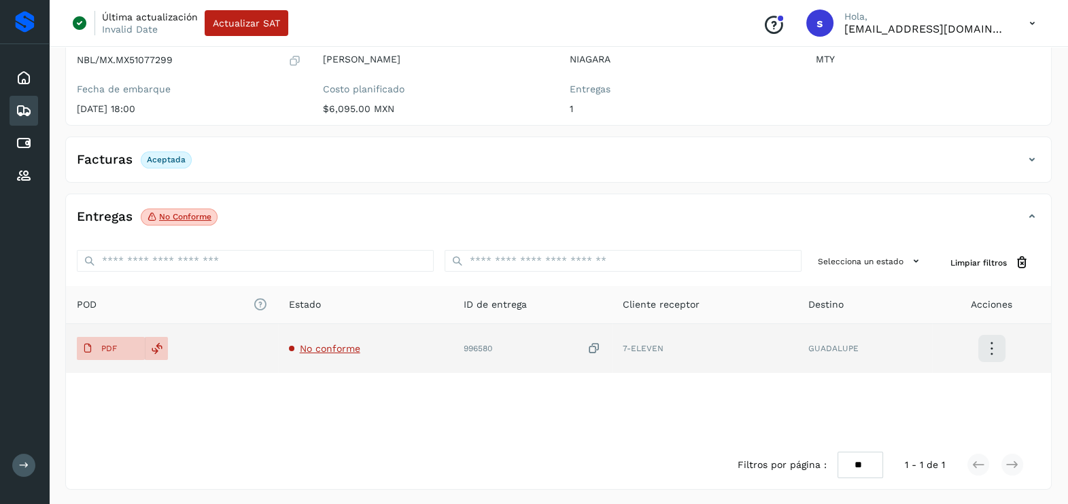
click at [350, 343] on span "No conforme" at bounding box center [330, 348] width 60 height 11
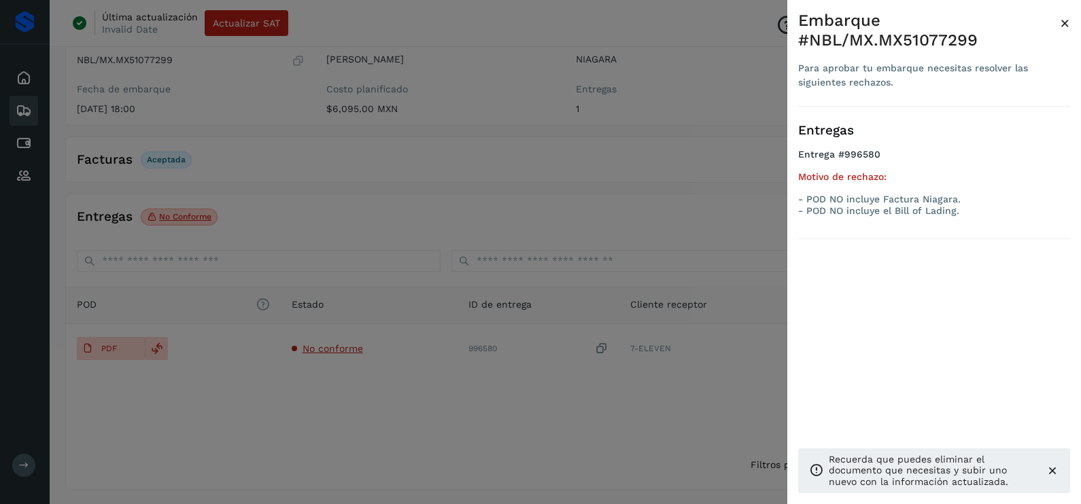
click at [434, 404] on div at bounding box center [540, 252] width 1081 height 504
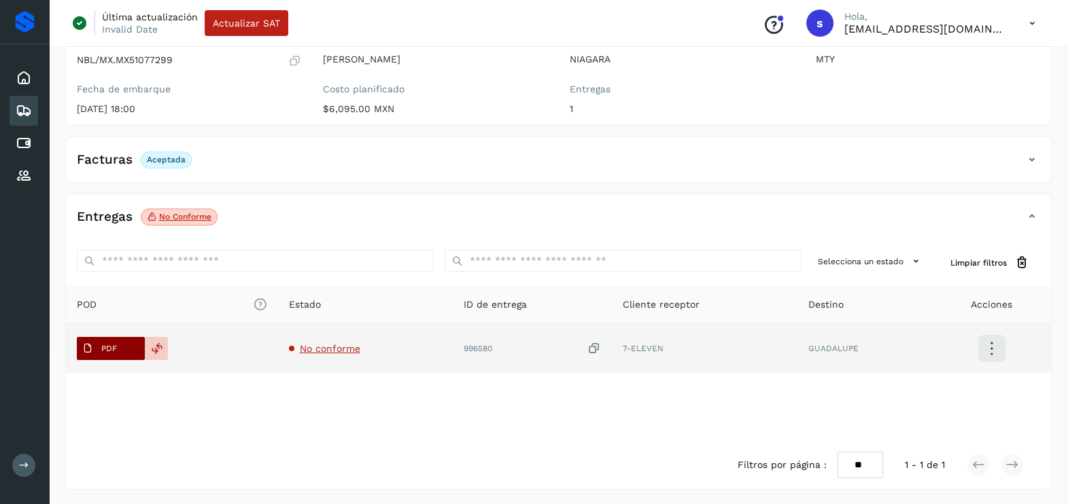
click at [90, 348] on icon at bounding box center [87, 348] width 11 height 11
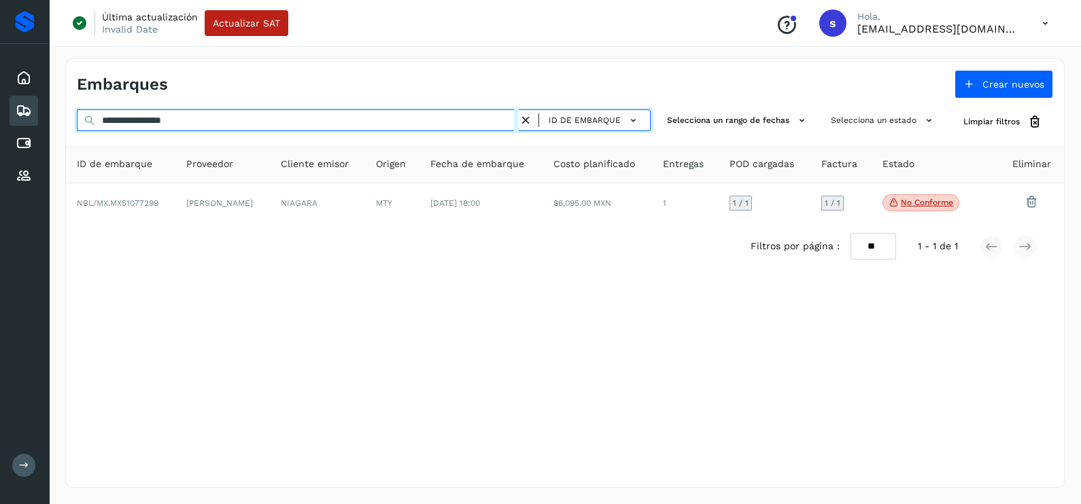
drag, startPoint x: 264, startPoint y: 123, endPoint x: 0, endPoint y: 123, distance: 264.4
click at [0, 123] on html "**********" at bounding box center [540, 252] width 1081 height 504
paste input "text"
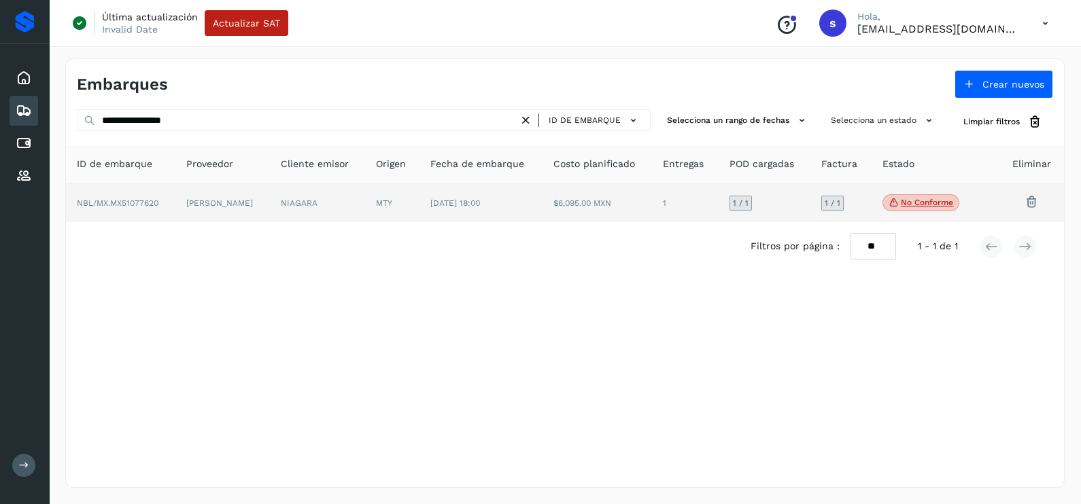
click at [269, 207] on td "[PERSON_NAME]" at bounding box center [222, 203] width 94 height 39
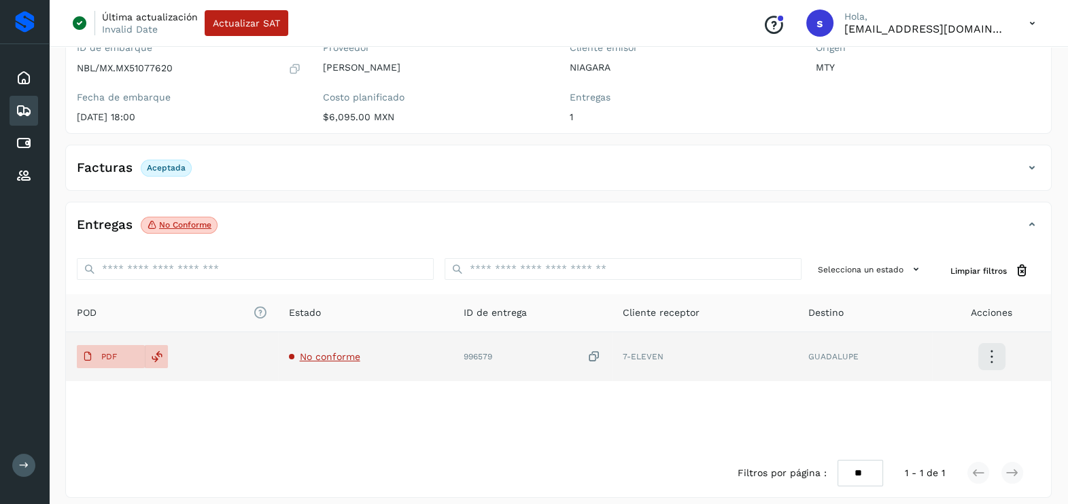
scroll to position [143, 0]
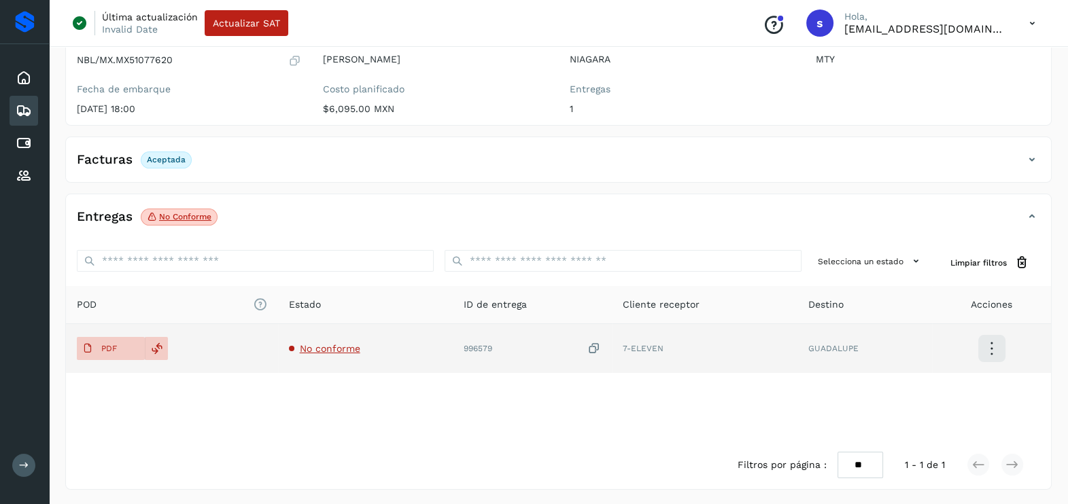
click at [595, 350] on icon at bounding box center [594, 349] width 14 height 14
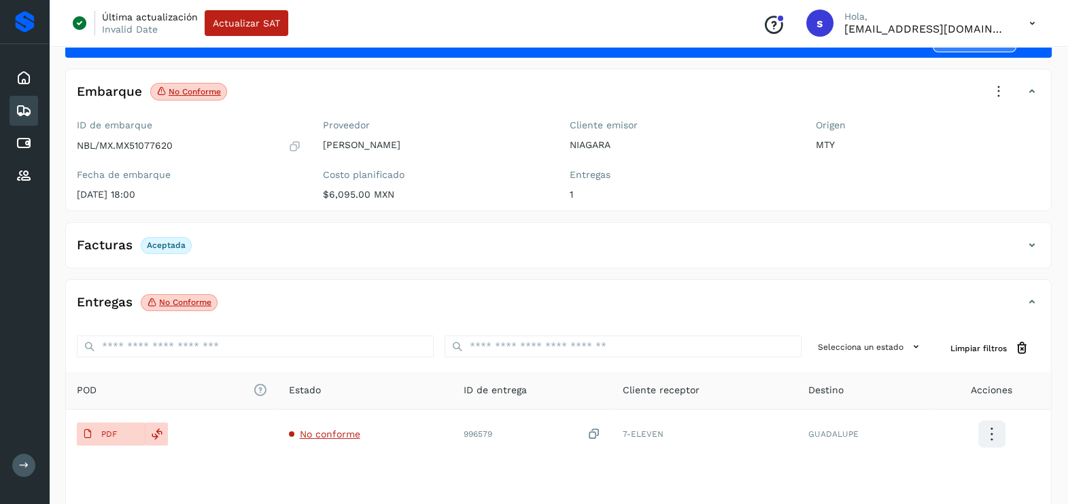
scroll to position [0, 0]
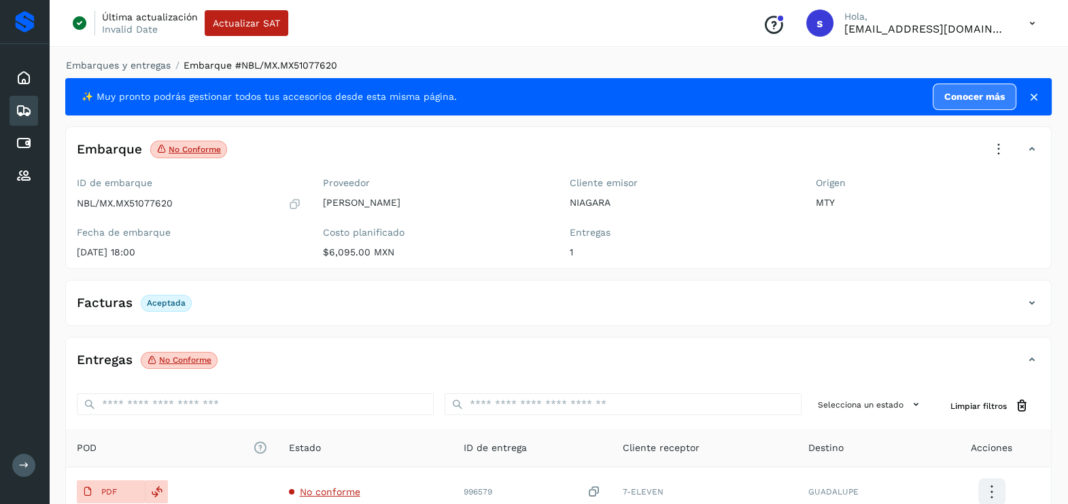
click at [1003, 144] on icon at bounding box center [999, 150] width 30 height 30
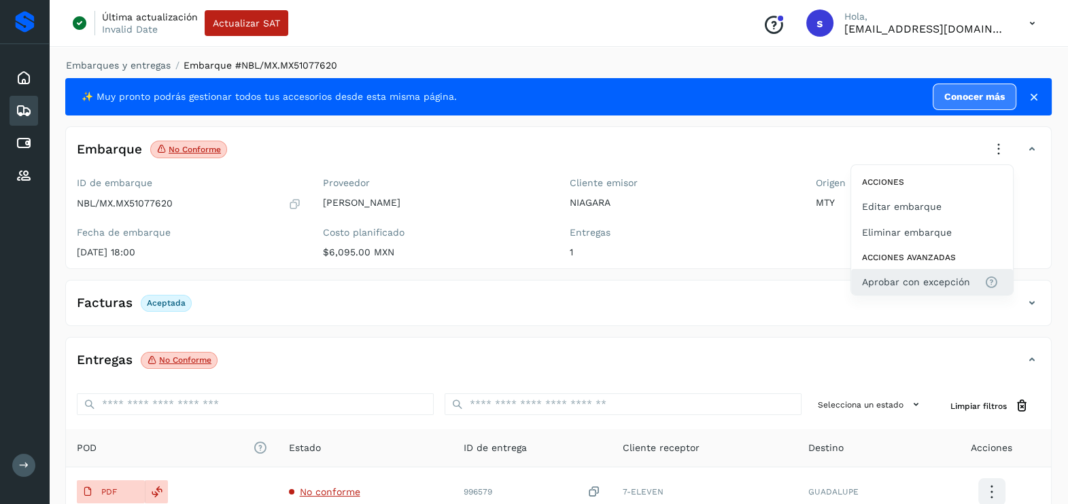
click at [925, 275] on span "Aprobar con excepción" at bounding box center [916, 282] width 108 height 15
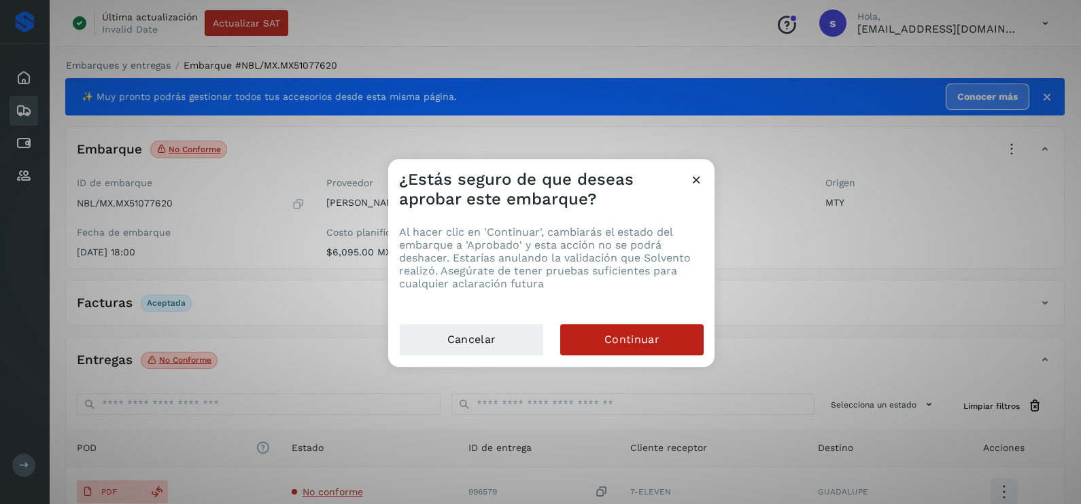
click at [706, 333] on div "Cancelar Continuar" at bounding box center [551, 346] width 326 height 44
click at [674, 340] on button "Continuar" at bounding box center [631, 339] width 143 height 31
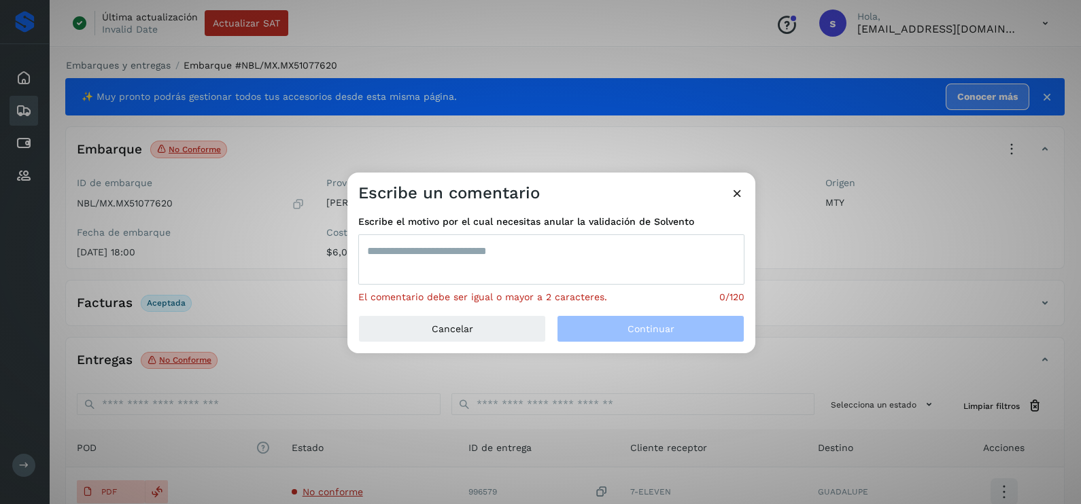
click at [454, 258] on textarea at bounding box center [551, 260] width 386 height 50
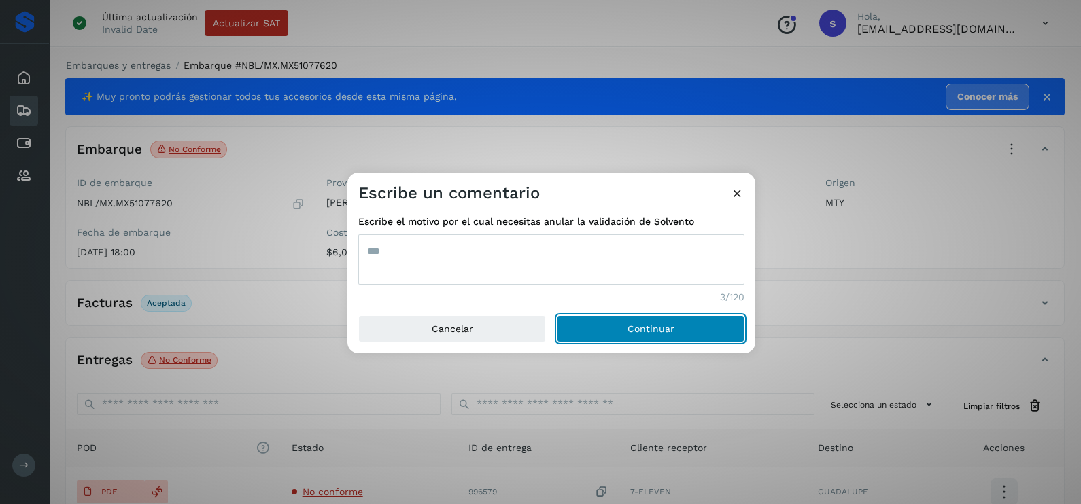
click at [557, 315] on button "Continuar" at bounding box center [651, 328] width 188 height 27
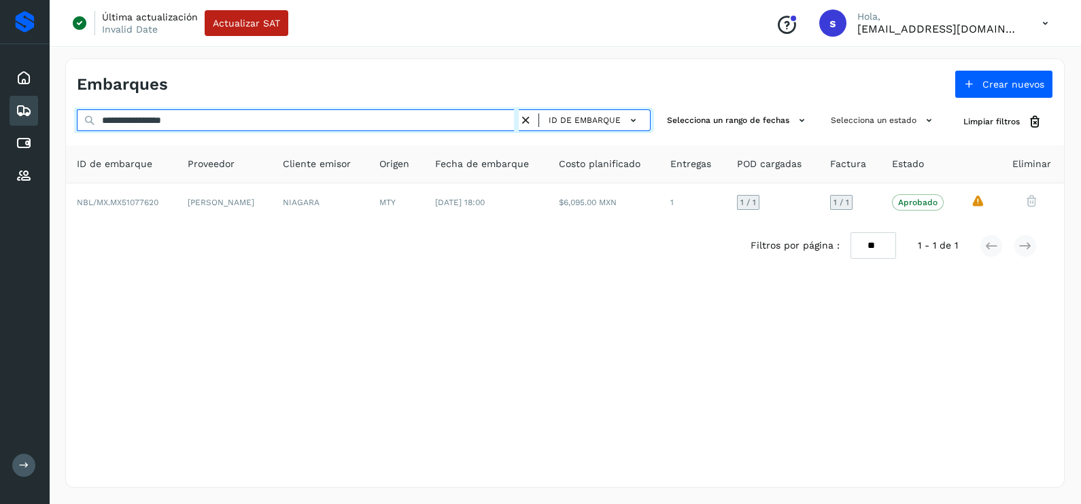
drag, startPoint x: 252, startPoint y: 122, endPoint x: 51, endPoint y: 120, distance: 200.5
click at [56, 122] on div "**********" at bounding box center [565, 273] width 1032 height 462
paste input "text"
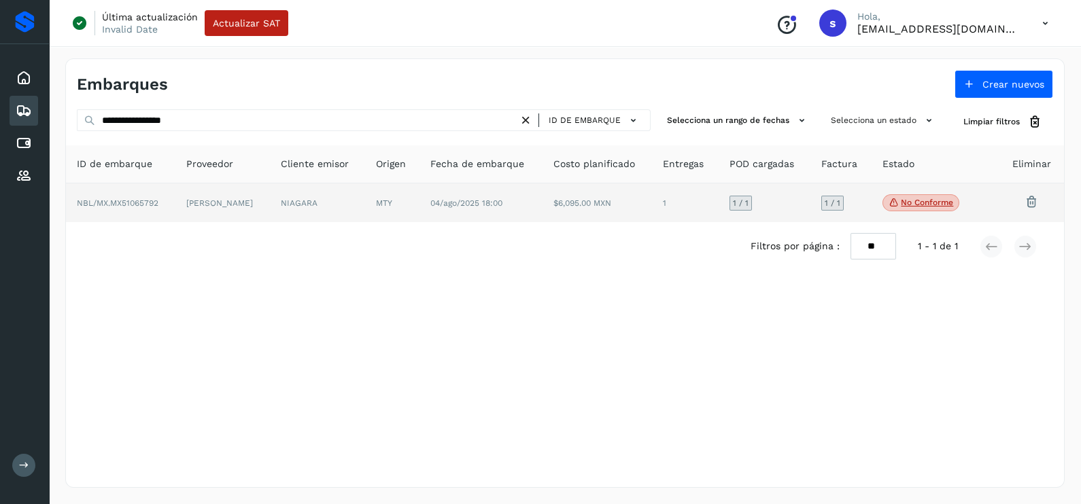
click at [340, 209] on td "NIAGARA" at bounding box center [317, 203] width 95 height 39
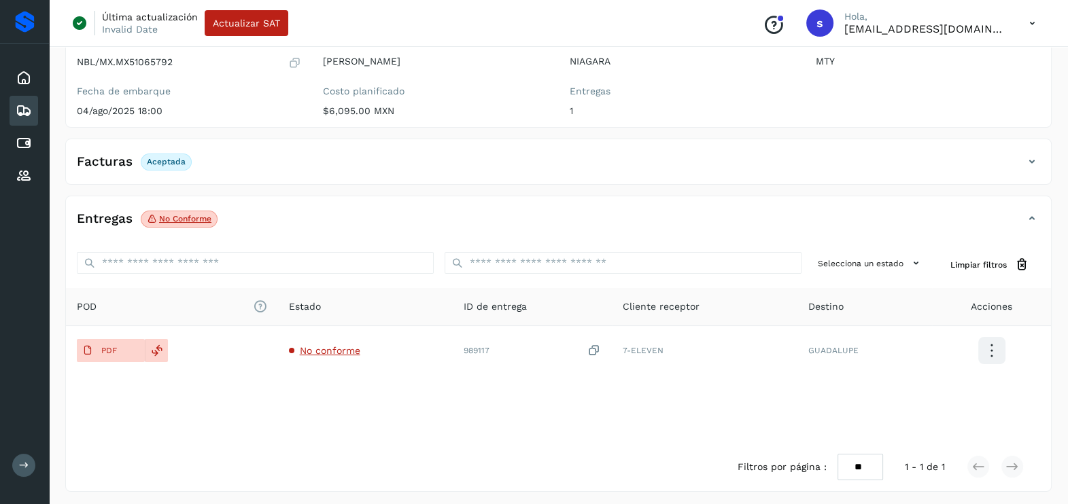
scroll to position [143, 0]
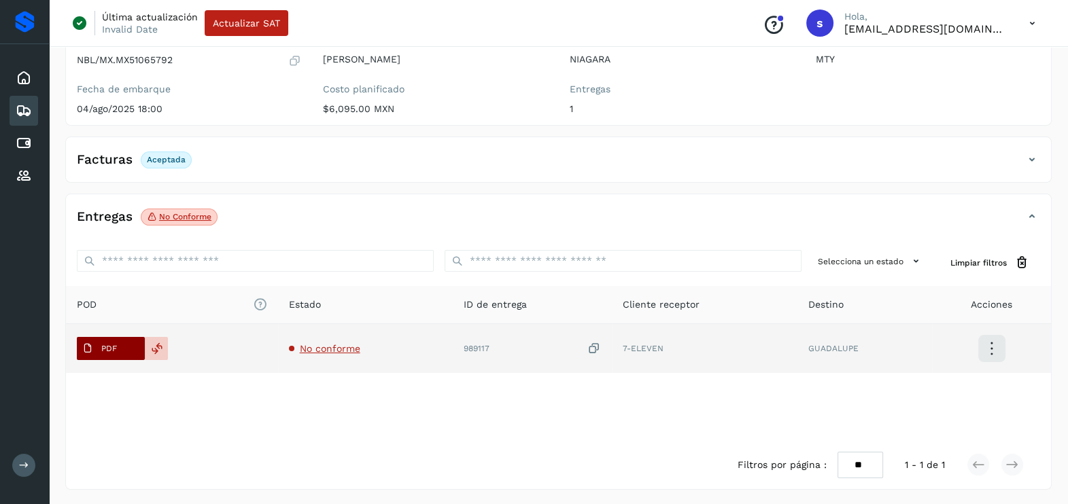
click at [104, 346] on p "PDF" at bounding box center [109, 349] width 16 height 10
click at [595, 344] on icon at bounding box center [594, 349] width 14 height 14
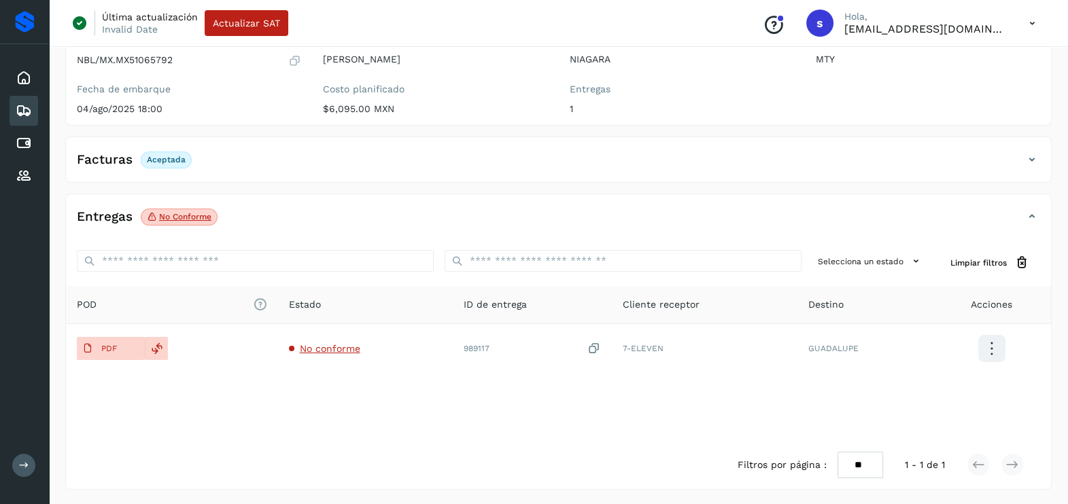
scroll to position [0, 0]
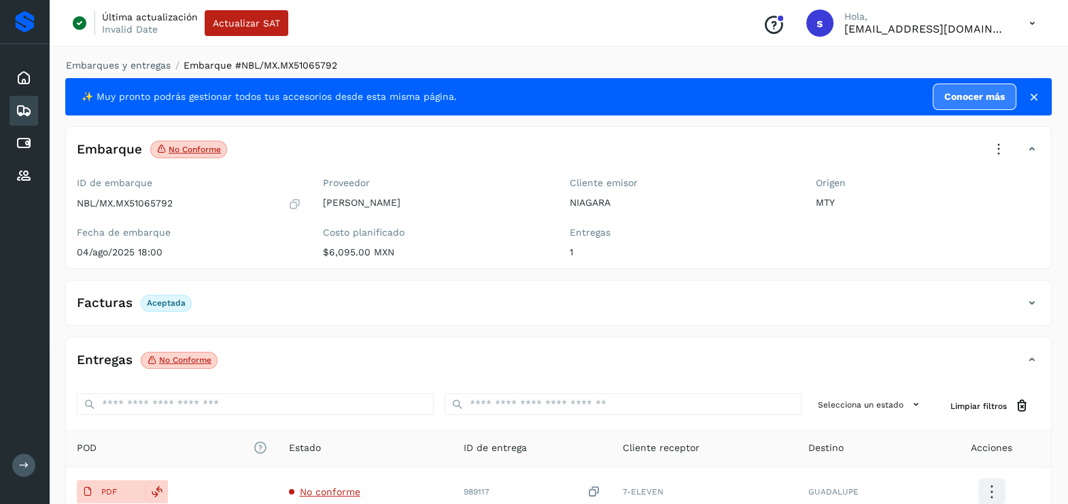
click at [990, 150] on icon at bounding box center [999, 150] width 30 height 30
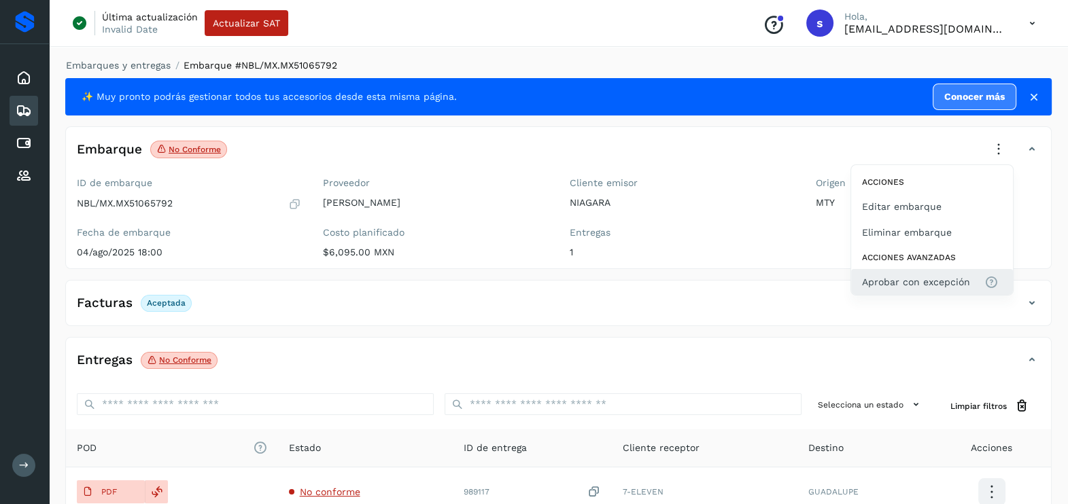
click at [904, 282] on span "Aprobar con excepción" at bounding box center [916, 282] width 108 height 15
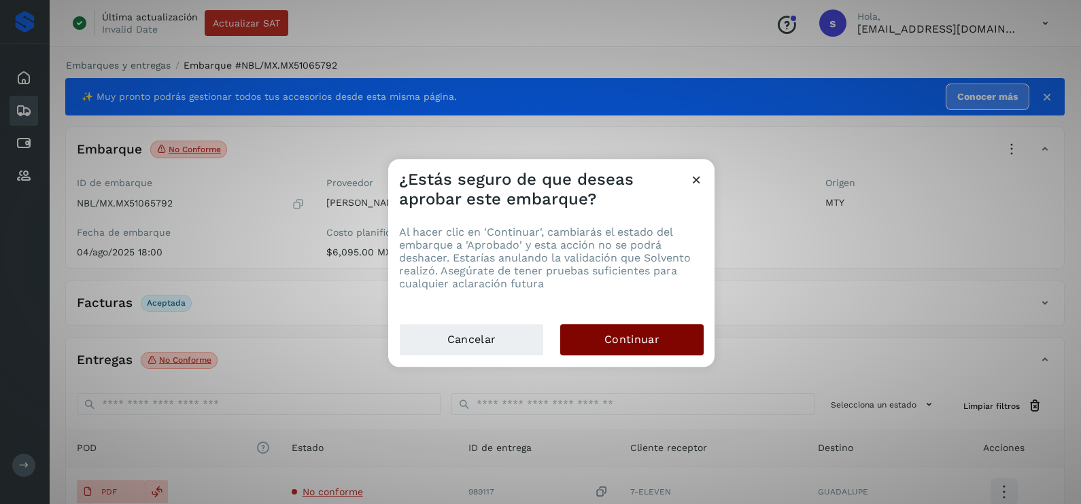
click at [661, 326] on button "Continuar" at bounding box center [631, 339] width 143 height 31
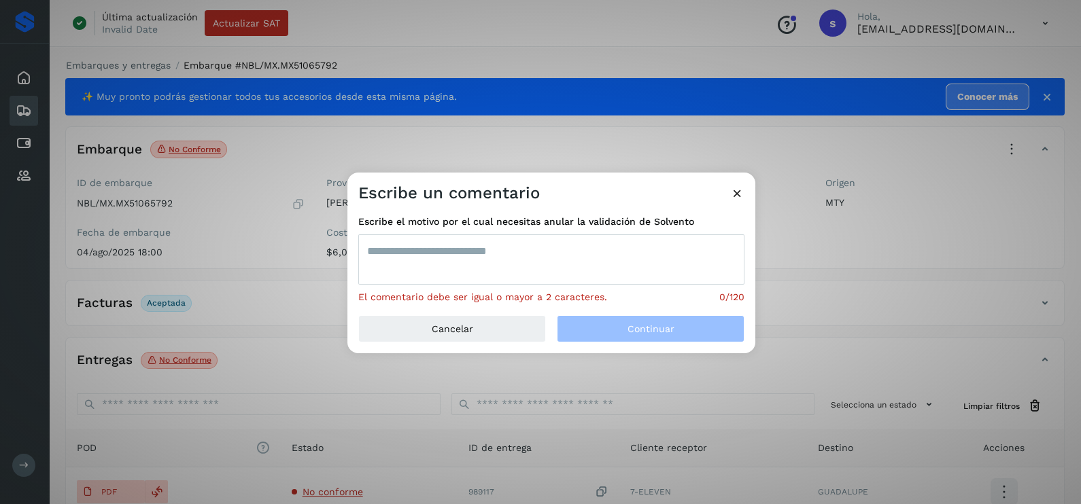
click at [516, 265] on textarea at bounding box center [551, 260] width 386 height 50
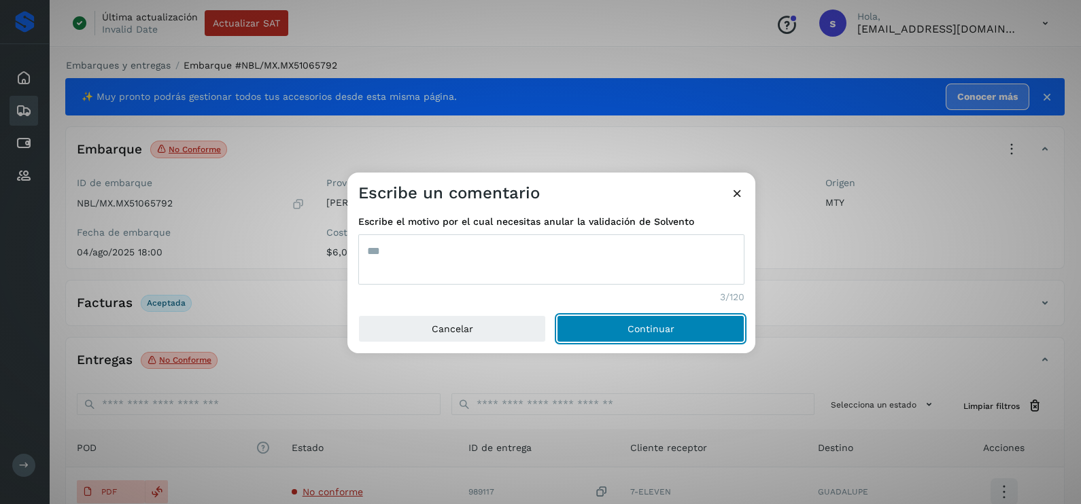
click at [557, 315] on button "Continuar" at bounding box center [651, 328] width 188 height 27
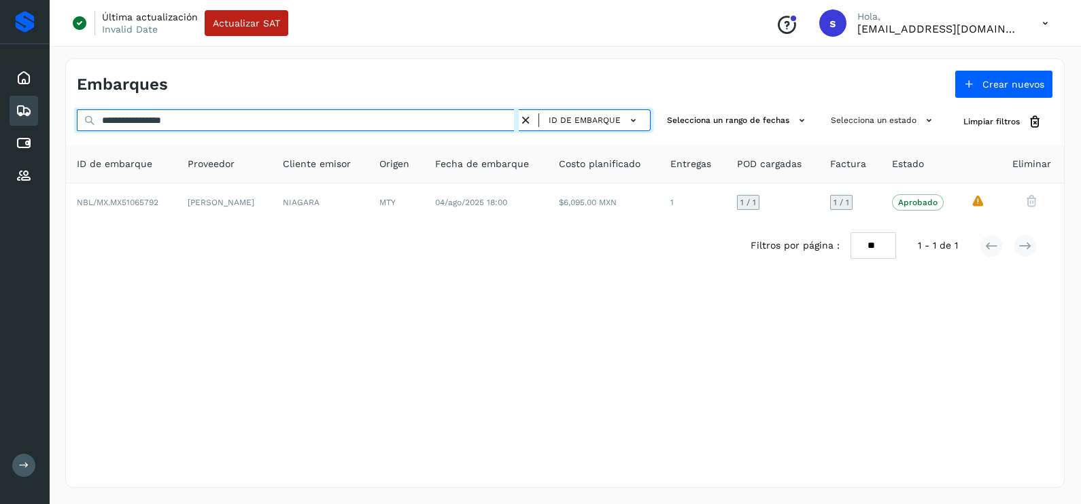
drag, startPoint x: 201, startPoint y: 121, endPoint x: 2, endPoint y: 121, distance: 199.2
click at [3, 121] on div "**********" at bounding box center [540, 252] width 1081 height 504
paste input "text"
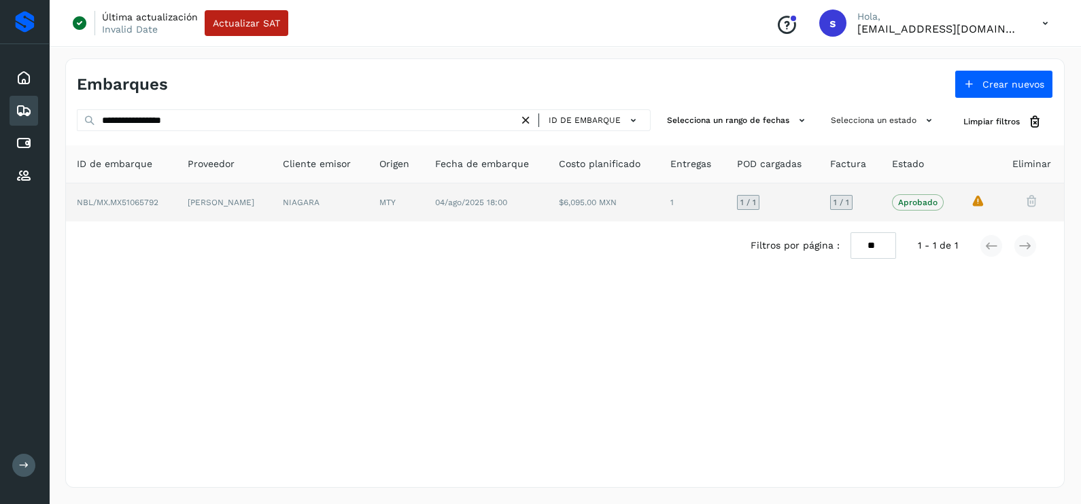
click at [248, 205] on td "[PERSON_NAME]" at bounding box center [224, 203] width 95 height 38
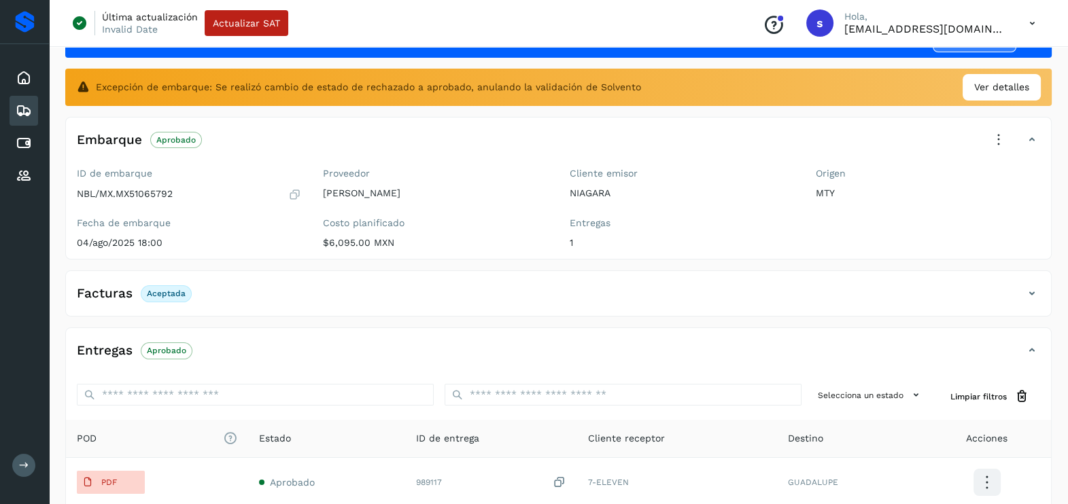
scroll to position [84, 0]
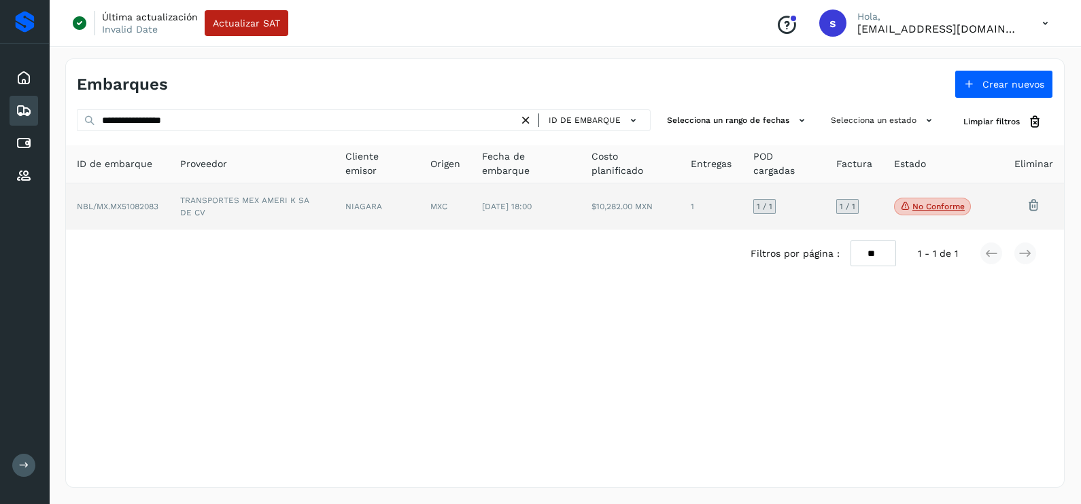
click at [259, 209] on td "TRANSPORTES MEX AMERI K SA DE CV" at bounding box center [251, 207] width 165 height 46
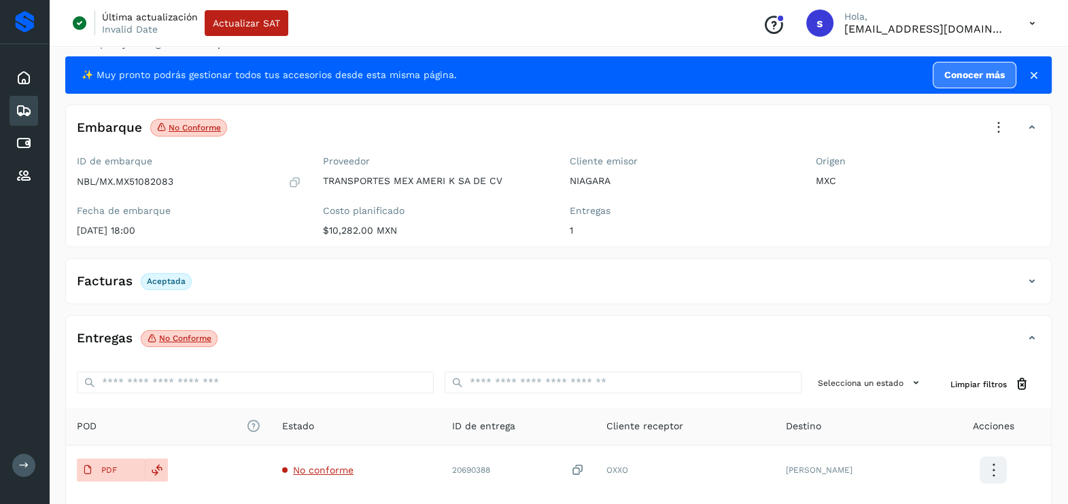
scroll to position [143, 0]
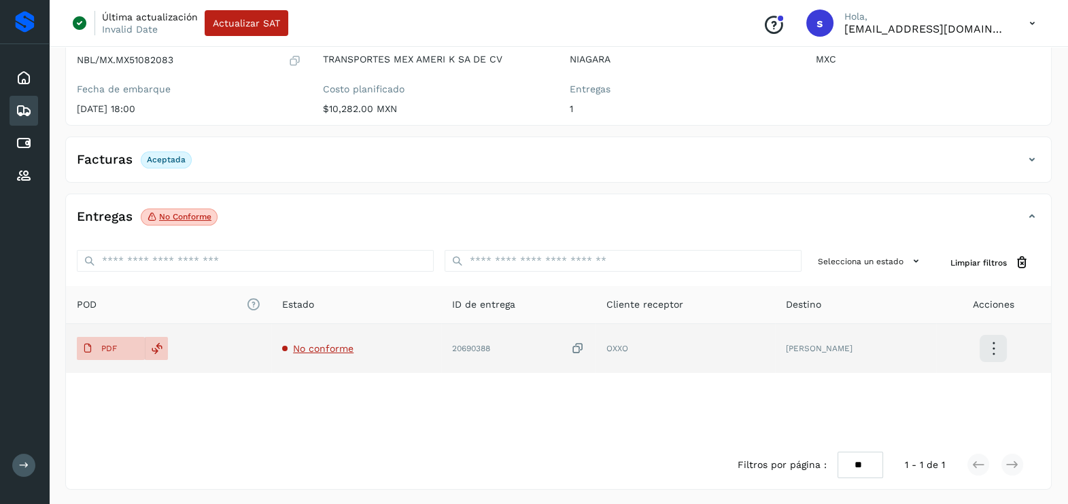
click at [585, 350] on icon at bounding box center [578, 349] width 14 height 14
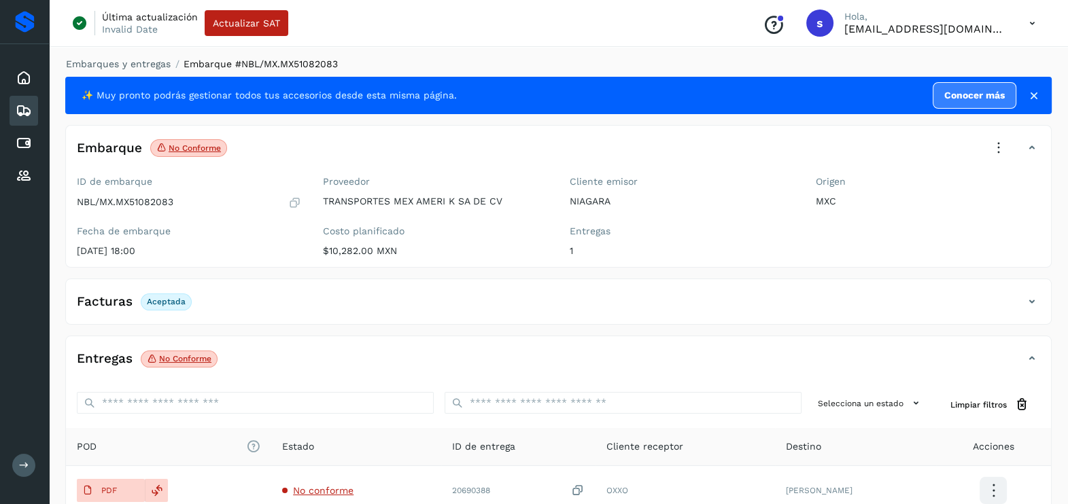
scroll to position [0, 0]
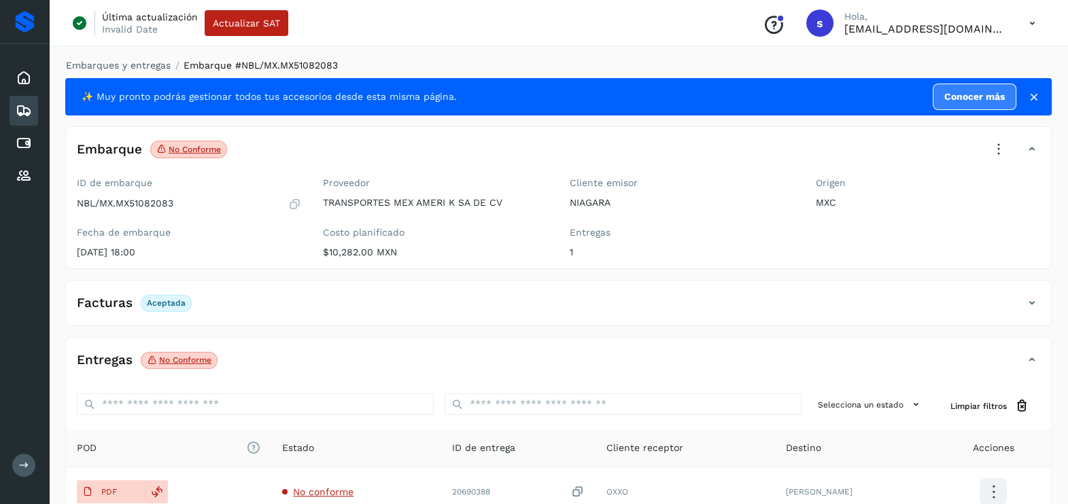
click at [1002, 150] on icon at bounding box center [999, 150] width 30 height 30
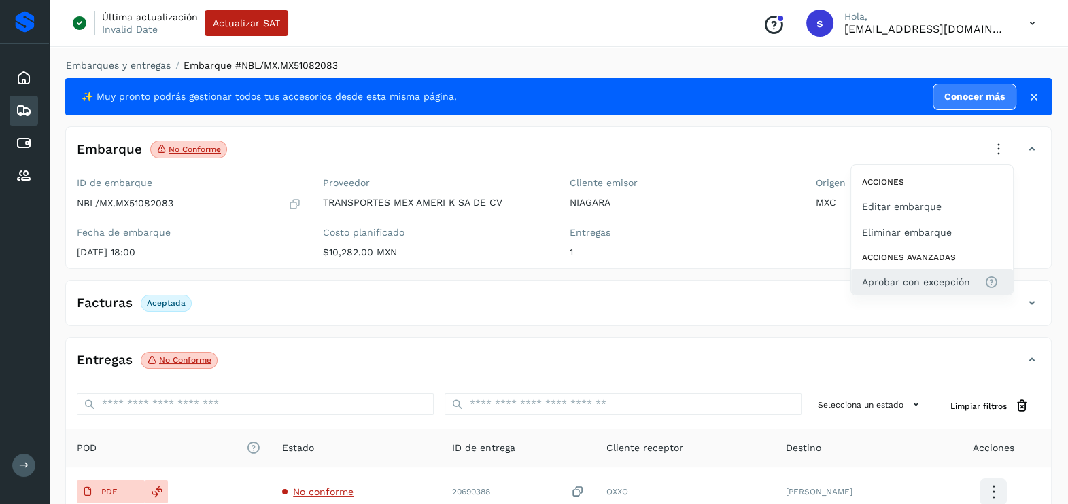
click at [927, 275] on span "Aprobar con excepción" at bounding box center [916, 282] width 108 height 15
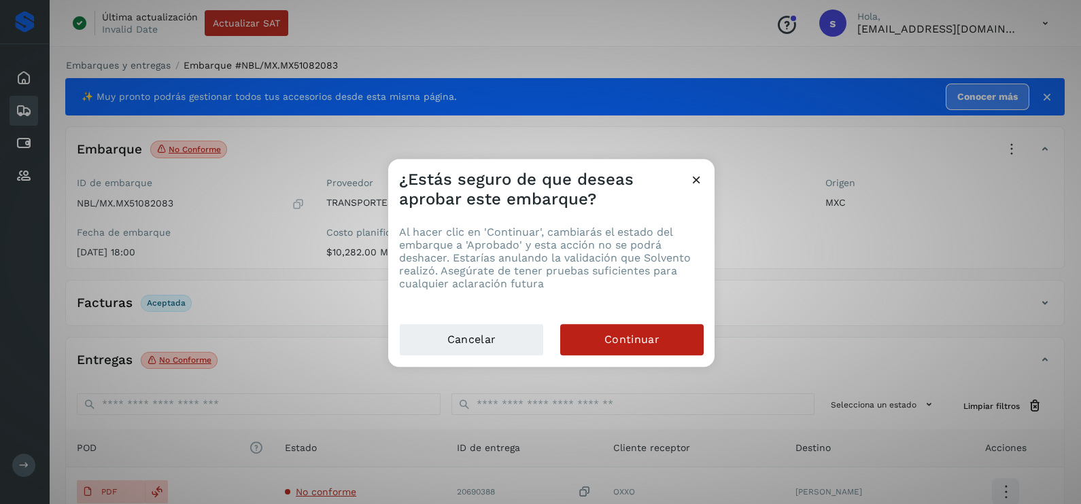
click at [689, 319] on div "Al hacer clic en 'Continuar', cambiarás el estado del embarque a 'Aprobado' y e…" at bounding box center [551, 266] width 326 height 114
click at [685, 342] on button "Continuar" at bounding box center [631, 339] width 143 height 31
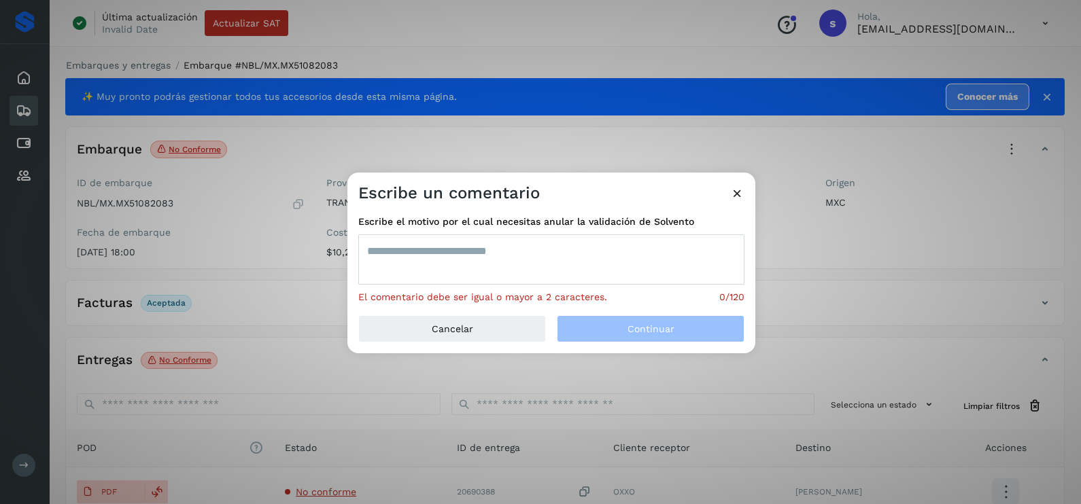
click at [547, 261] on textarea at bounding box center [551, 260] width 386 height 50
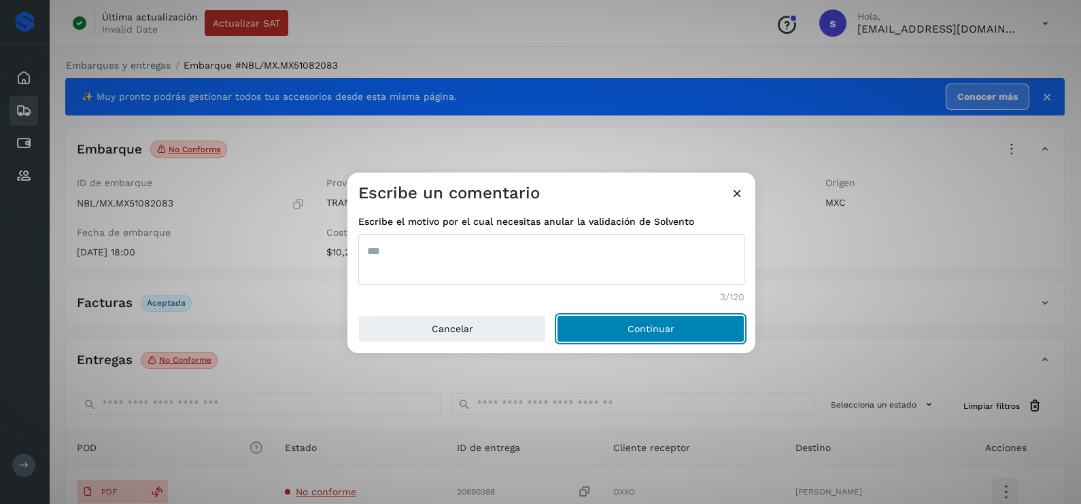
click at [557, 315] on button "Continuar" at bounding box center [651, 328] width 188 height 27
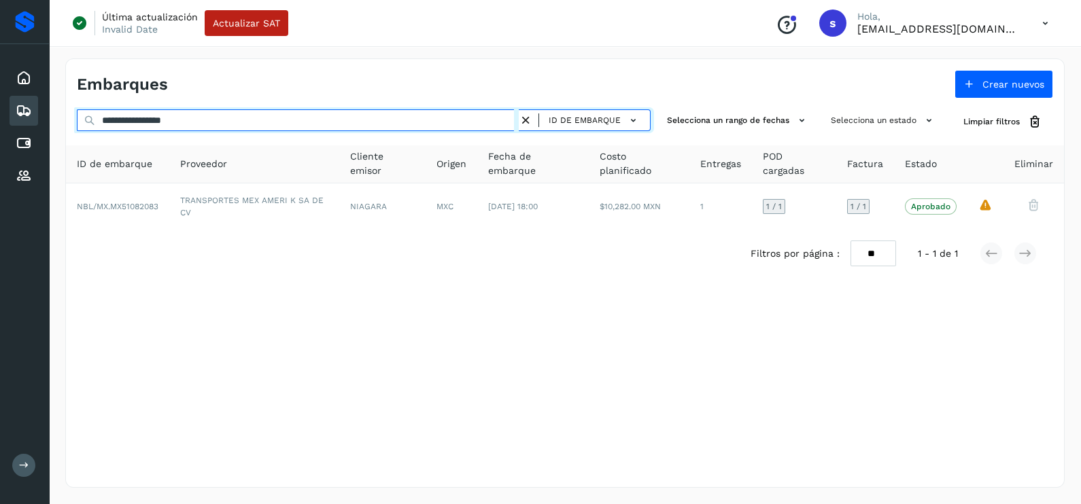
drag, startPoint x: 148, startPoint y: 116, endPoint x: 0, endPoint y: 124, distance: 148.4
click at [0, 124] on html "**********" at bounding box center [540, 252] width 1081 height 504
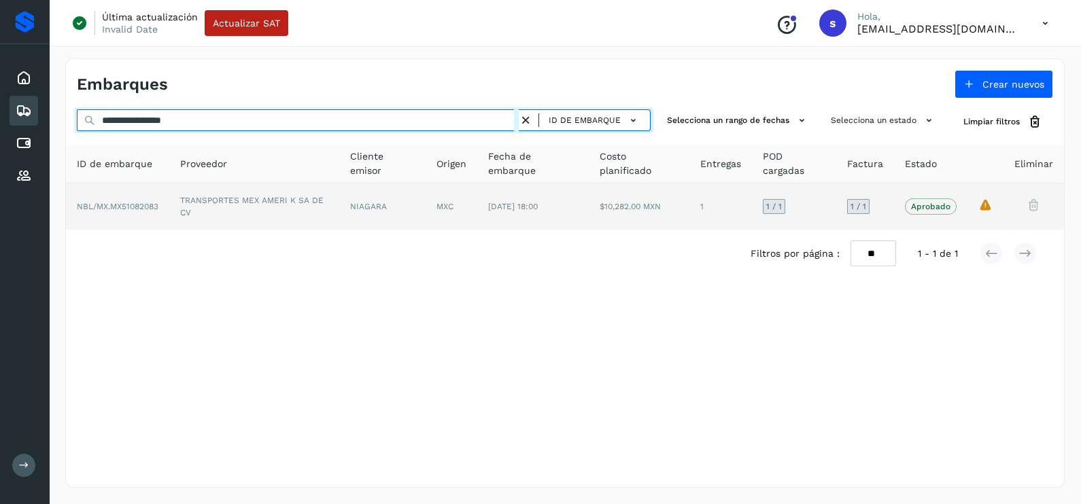
paste input "text"
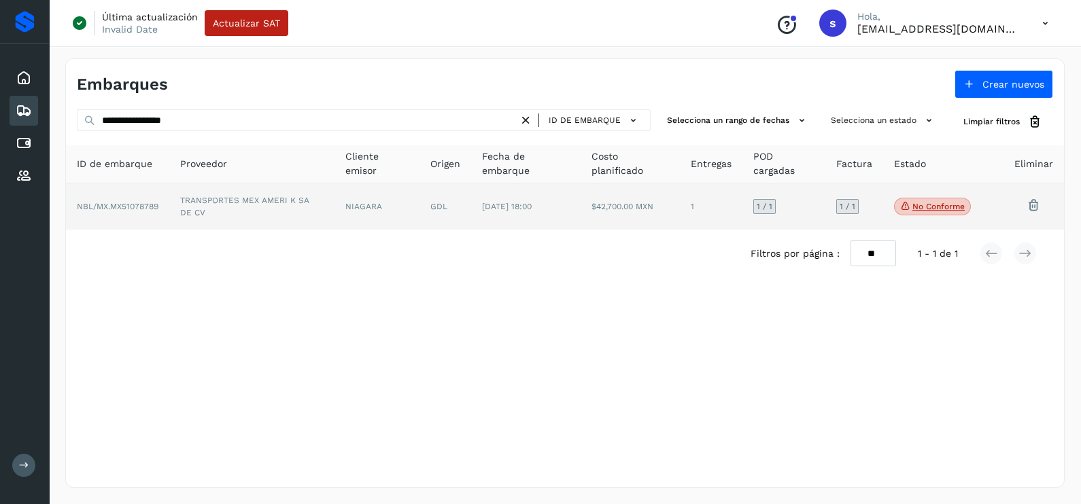
click at [235, 208] on td "TRANSPORTES MEX AMERI K SA DE CV" at bounding box center [251, 207] width 165 height 46
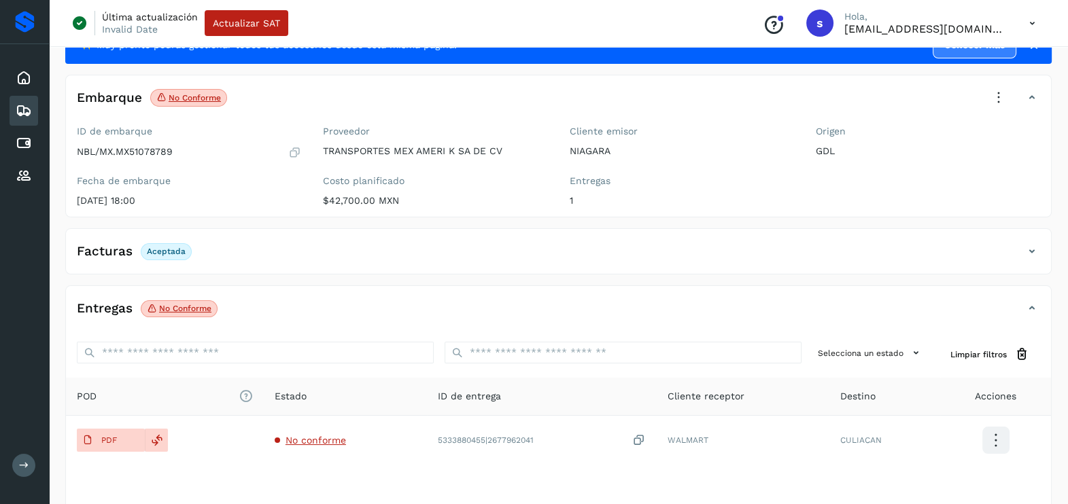
scroll to position [143, 0]
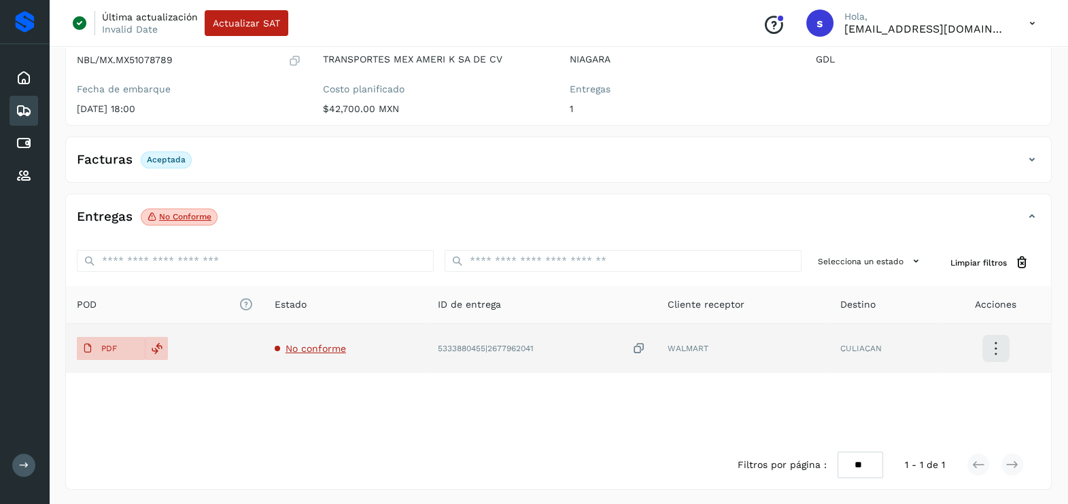
click at [326, 349] on span "No conforme" at bounding box center [315, 348] width 60 height 11
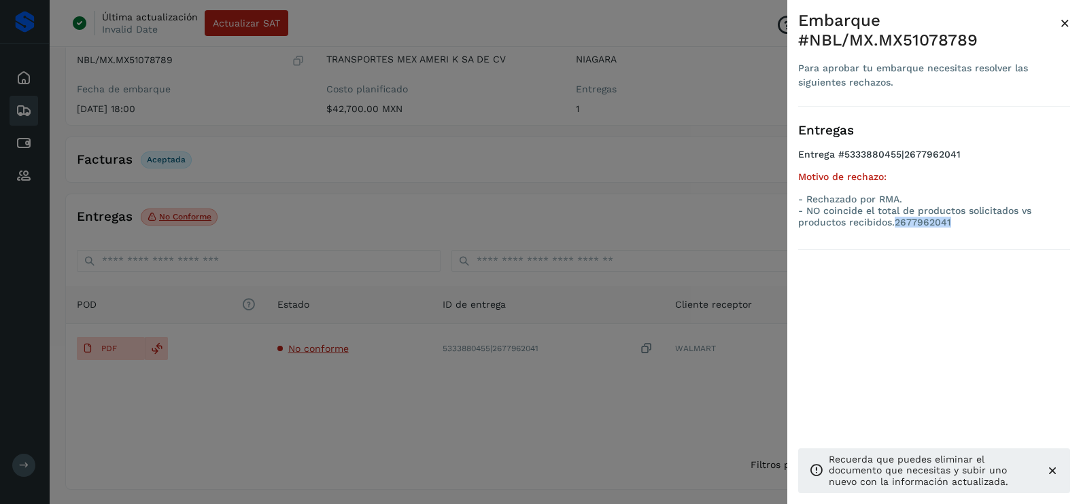
drag, startPoint x: 964, startPoint y: 231, endPoint x: 895, endPoint y: 230, distance: 68.7
click at [895, 230] on ul "Entrega #5333880455|2677962041 Motivo de rechazo: - Rechazado por RMA. - NO coi…" at bounding box center [934, 191] width 272 height 84
copy p "2677962041"
click at [500, 235] on div at bounding box center [540, 252] width 1081 height 504
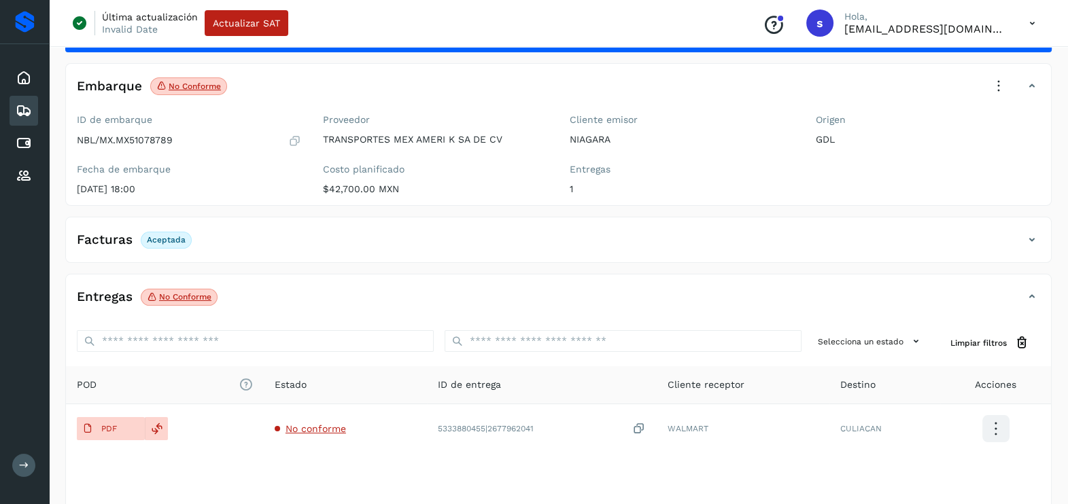
scroll to position [0, 0]
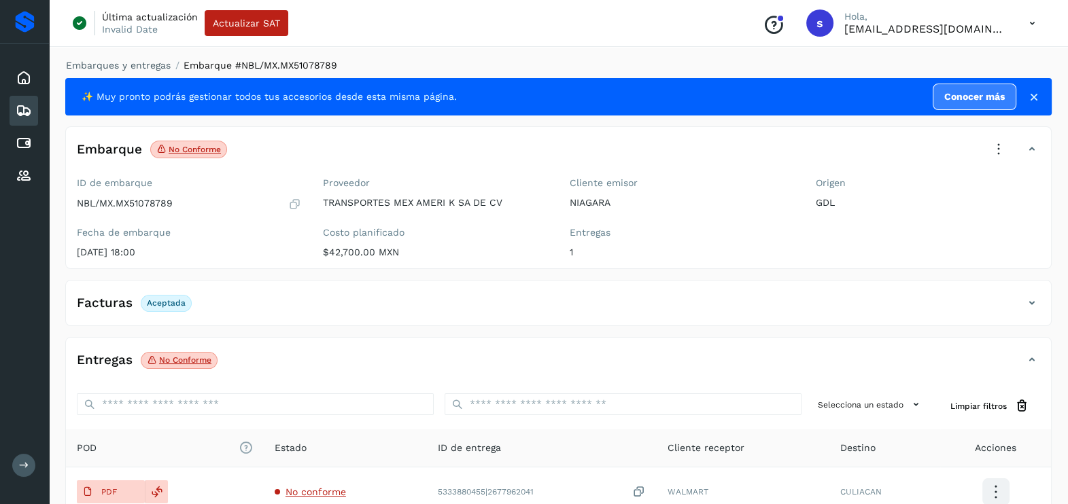
click at [1001, 147] on icon at bounding box center [999, 150] width 30 height 30
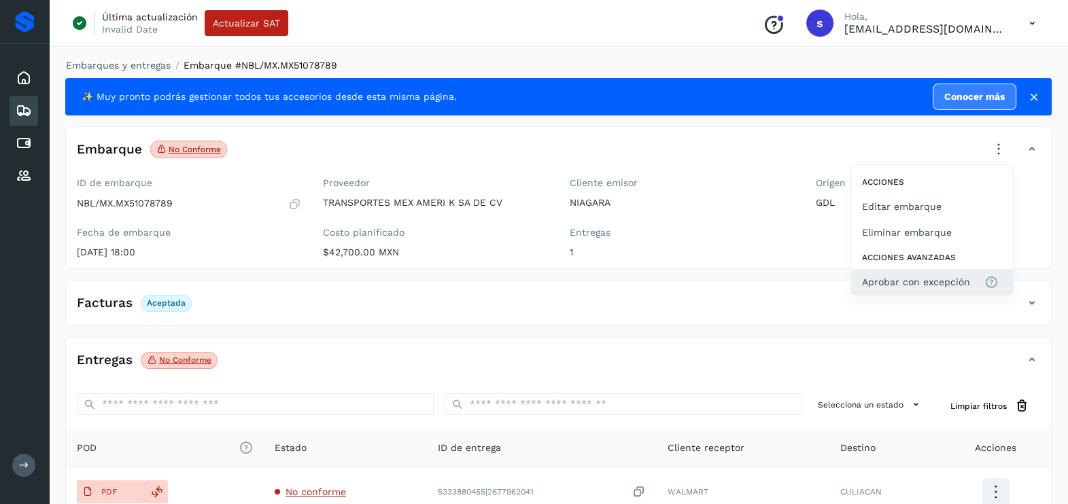
click at [926, 283] on span "Aprobar con excepción" at bounding box center [916, 282] width 108 height 15
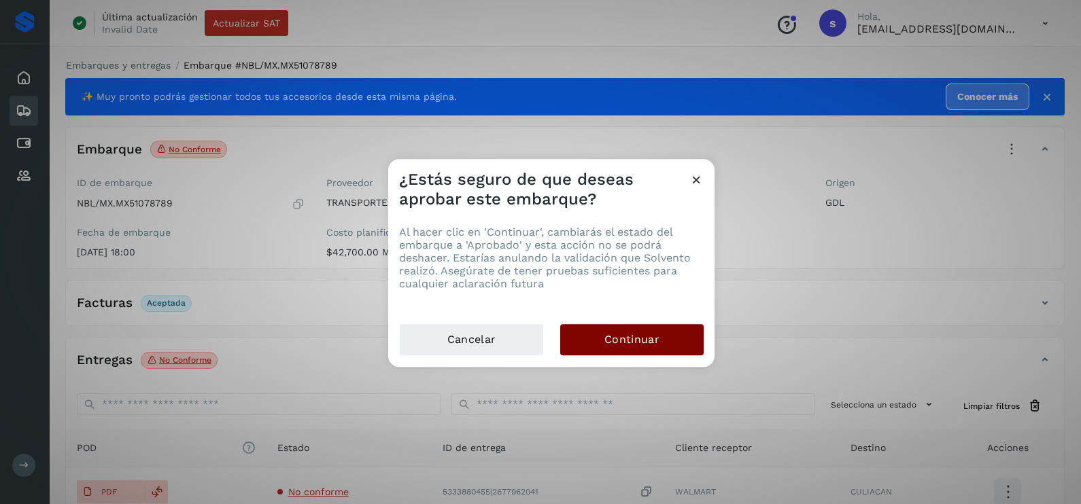
click at [680, 345] on button "Continuar" at bounding box center [631, 339] width 143 height 31
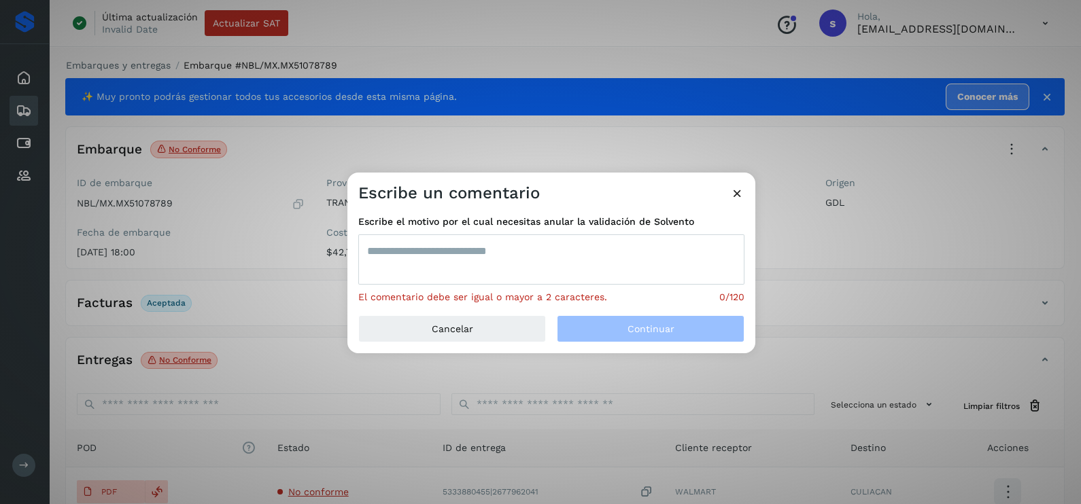
click at [461, 269] on textarea at bounding box center [551, 260] width 386 height 50
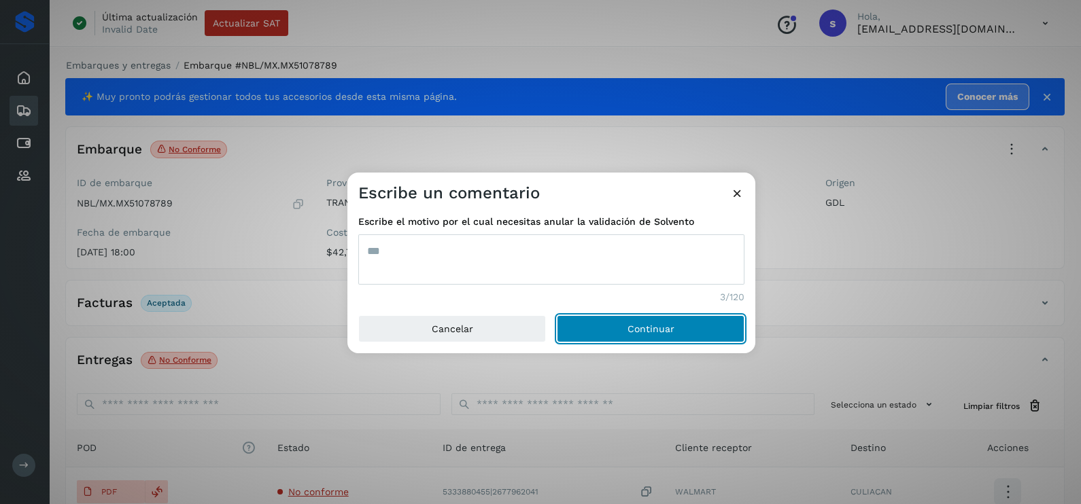
click at [557, 315] on button "Continuar" at bounding box center [651, 328] width 188 height 27
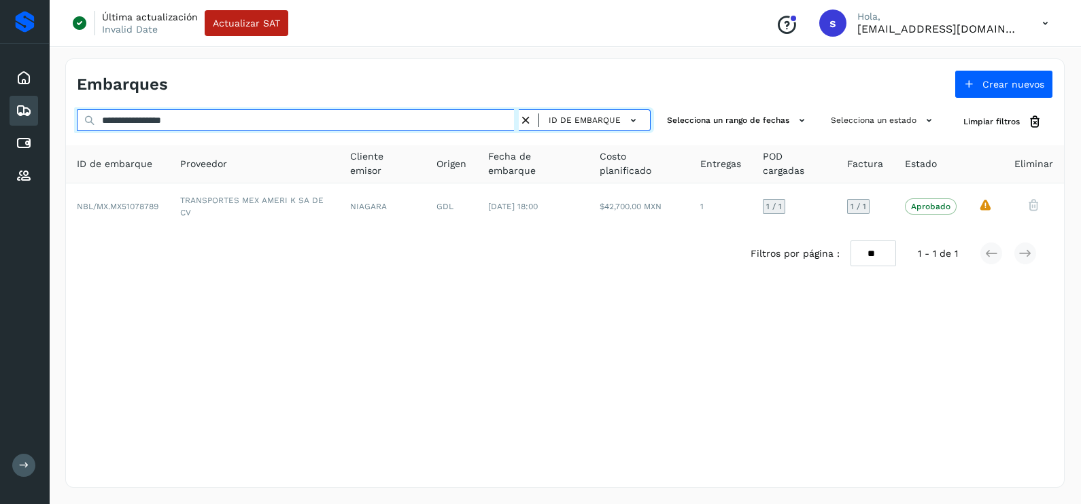
drag, startPoint x: 229, startPoint y: 112, endPoint x: -3, endPoint y: 111, distance: 232.5
click at [0, 111] on html "**********" at bounding box center [540, 252] width 1081 height 504
paste input "text"
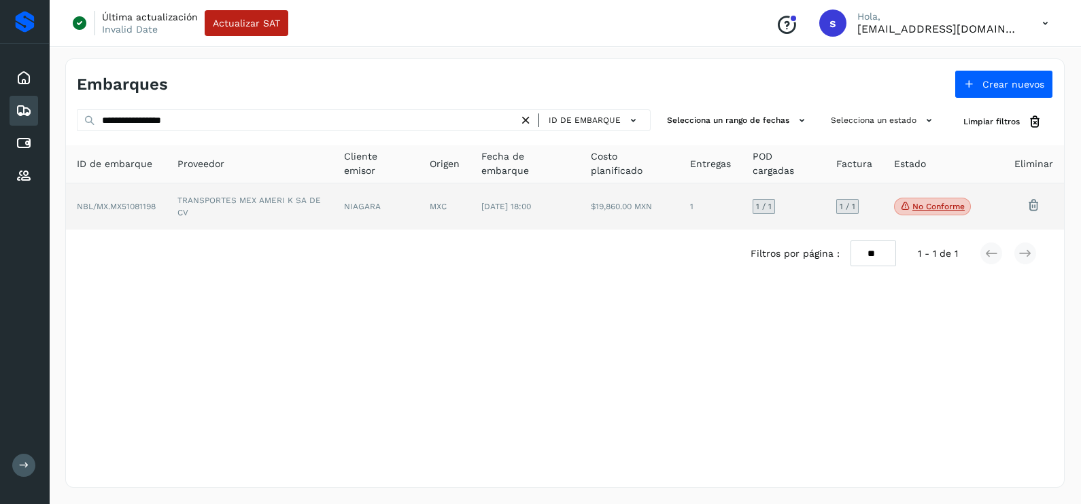
click at [294, 210] on td "TRANSPORTES MEX AMERI K SA DE CV" at bounding box center [250, 207] width 167 height 46
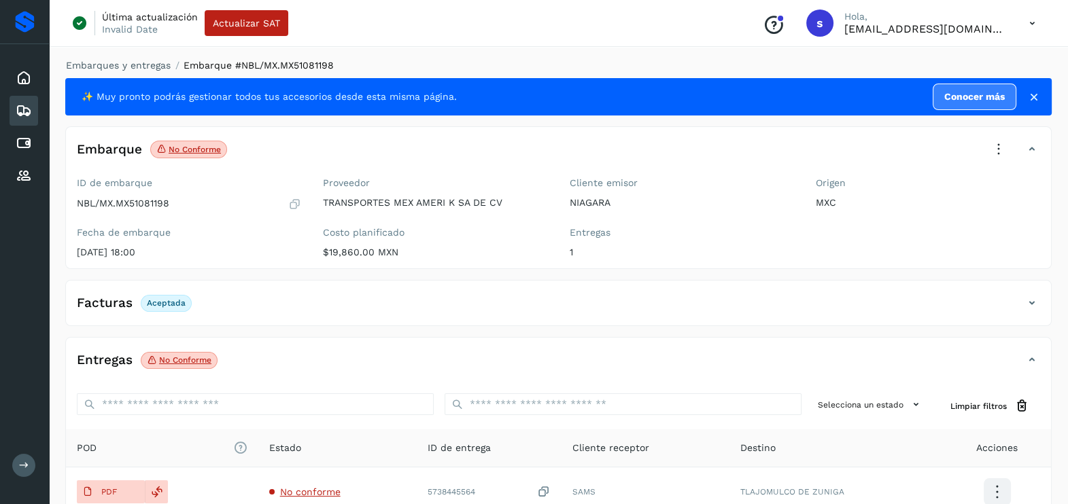
click at [1006, 152] on icon at bounding box center [999, 150] width 30 height 30
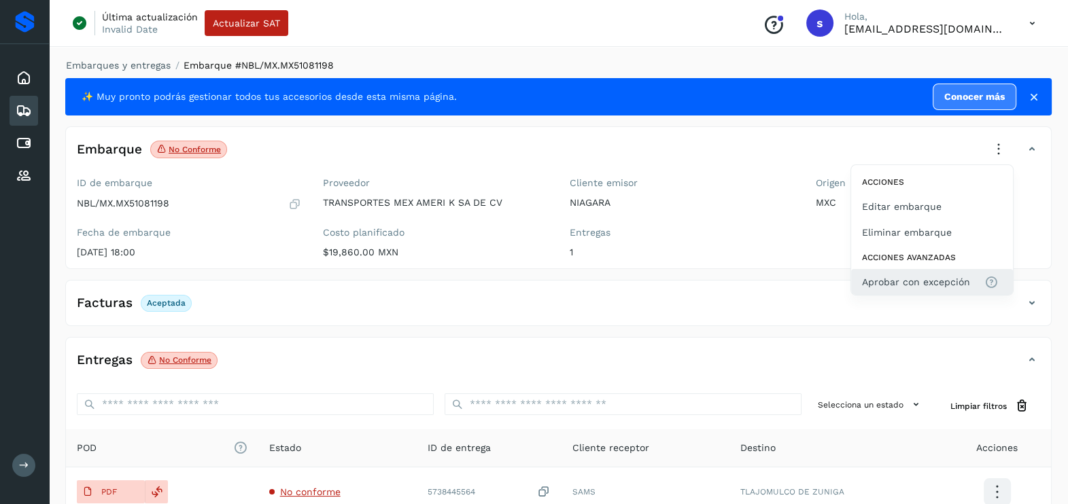
click at [928, 279] on span "Aprobar con excepción" at bounding box center [916, 282] width 108 height 15
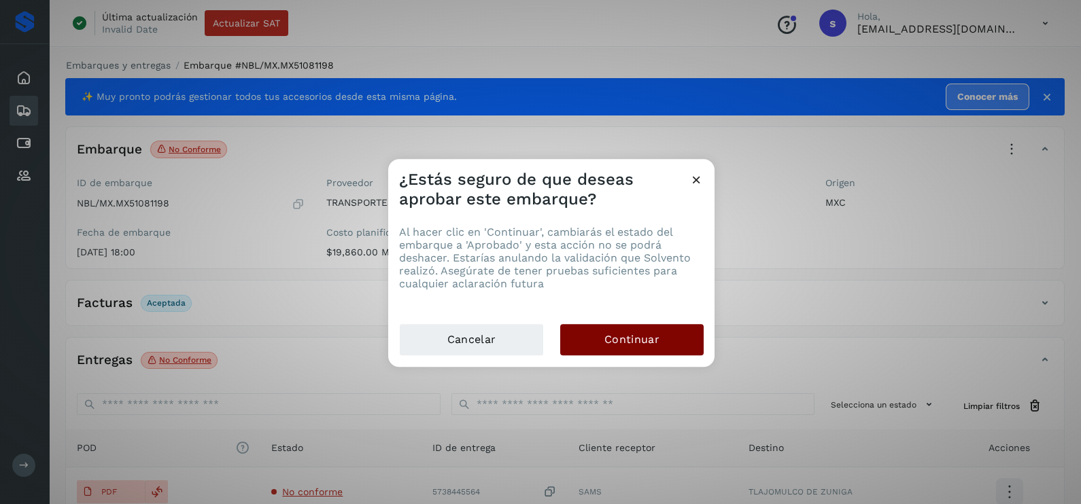
click at [674, 333] on button "Continuar" at bounding box center [631, 339] width 143 height 31
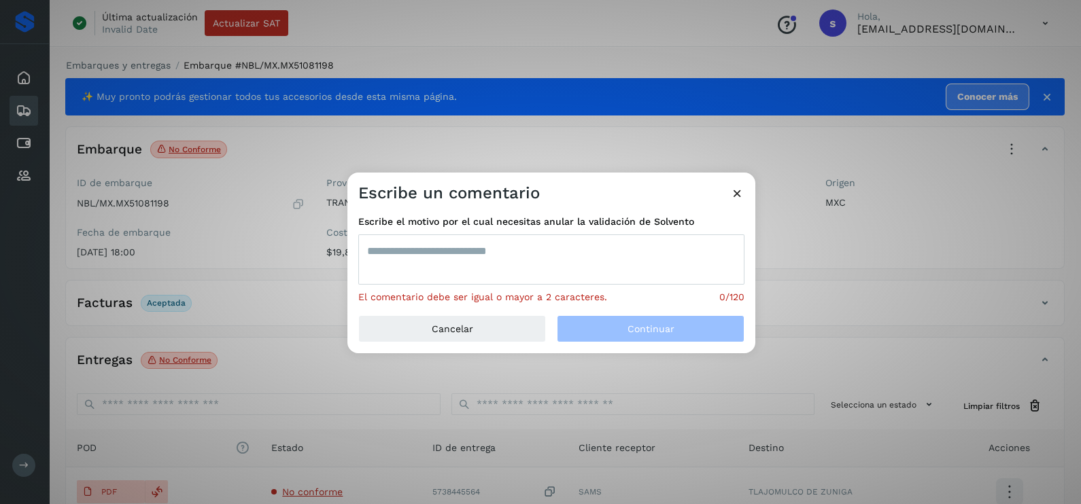
click at [446, 248] on textarea at bounding box center [551, 260] width 386 height 50
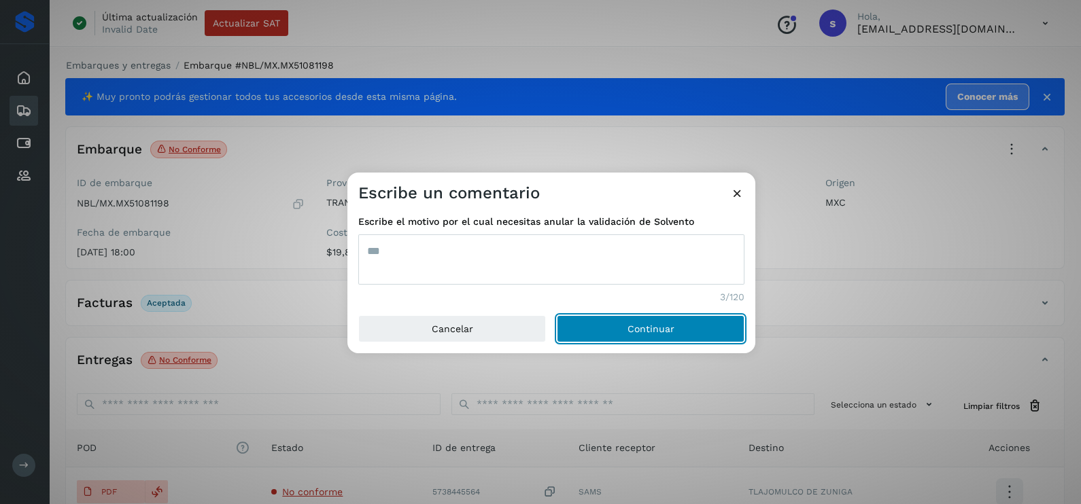
click at [557, 315] on button "Continuar" at bounding box center [651, 328] width 188 height 27
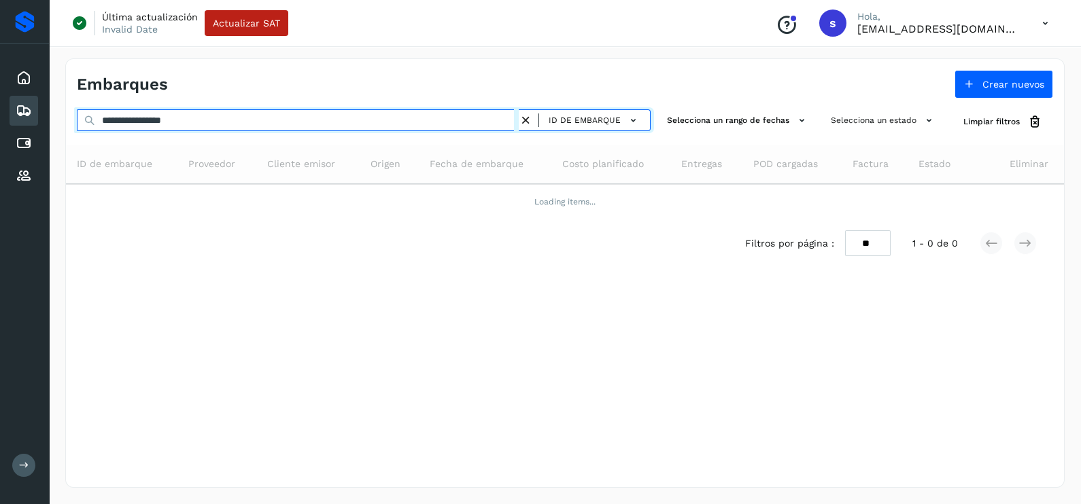
drag, startPoint x: 235, startPoint y: 119, endPoint x: 0, endPoint y: 119, distance: 234.5
click at [0, 120] on html "**********" at bounding box center [540, 252] width 1081 height 504
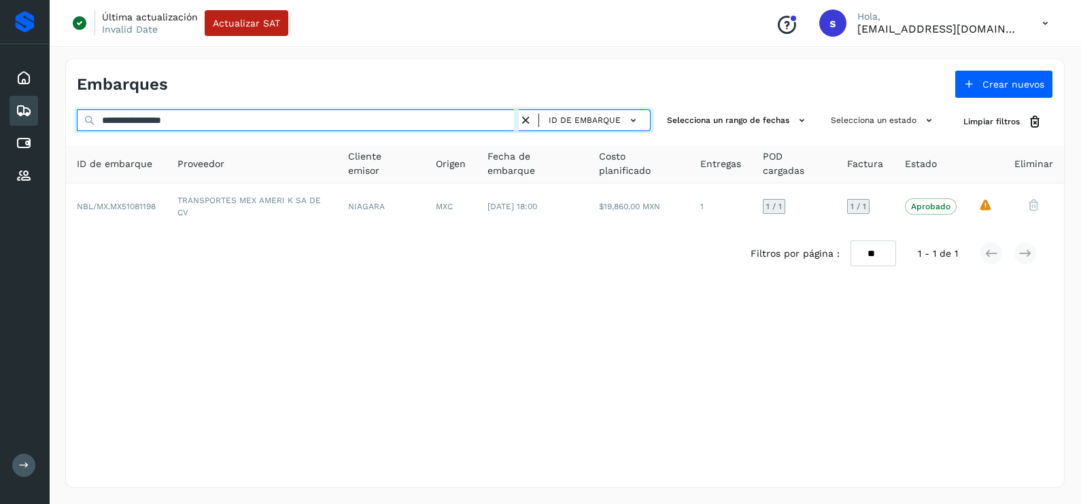
paste input "text"
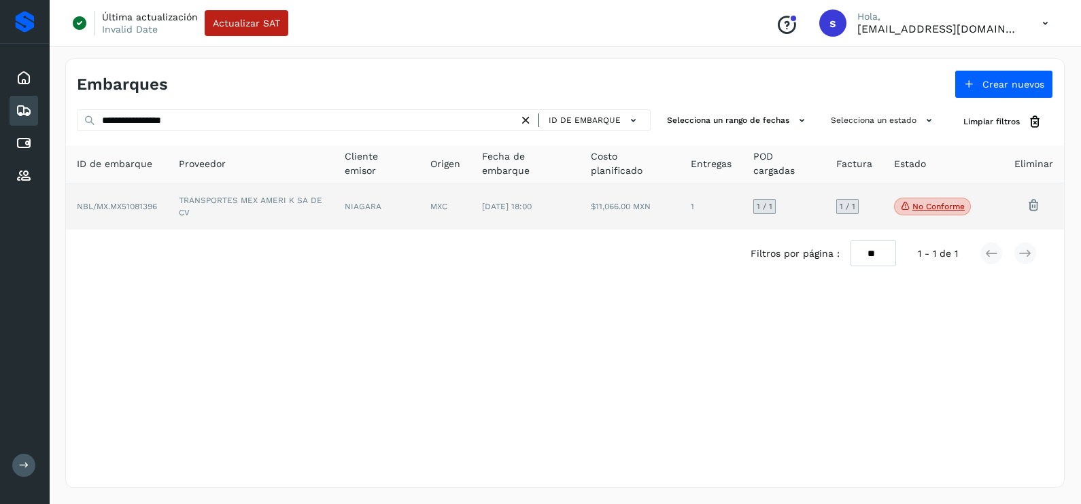
click at [291, 209] on td "TRANSPORTES MEX AMERI K SA DE CV" at bounding box center [251, 207] width 166 height 46
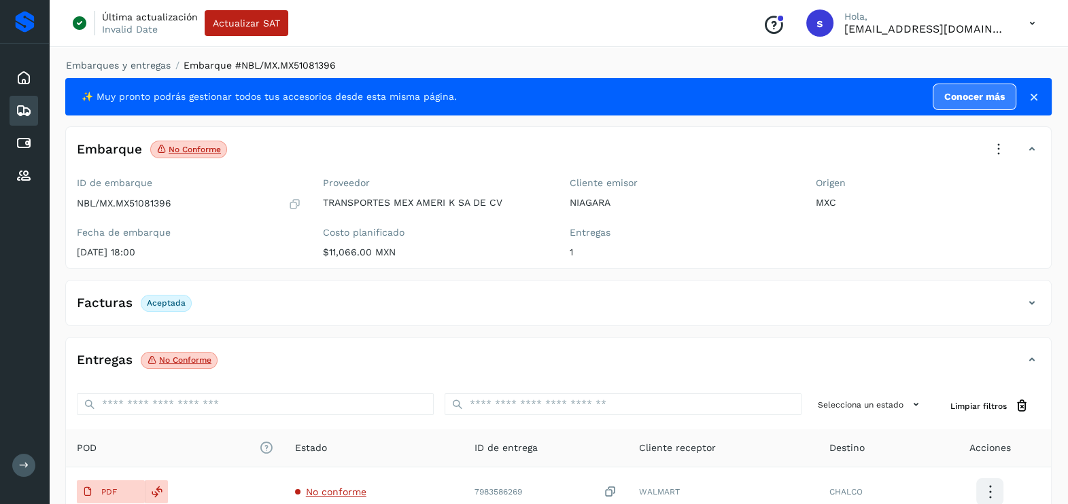
click at [1009, 154] on icon at bounding box center [999, 150] width 30 height 30
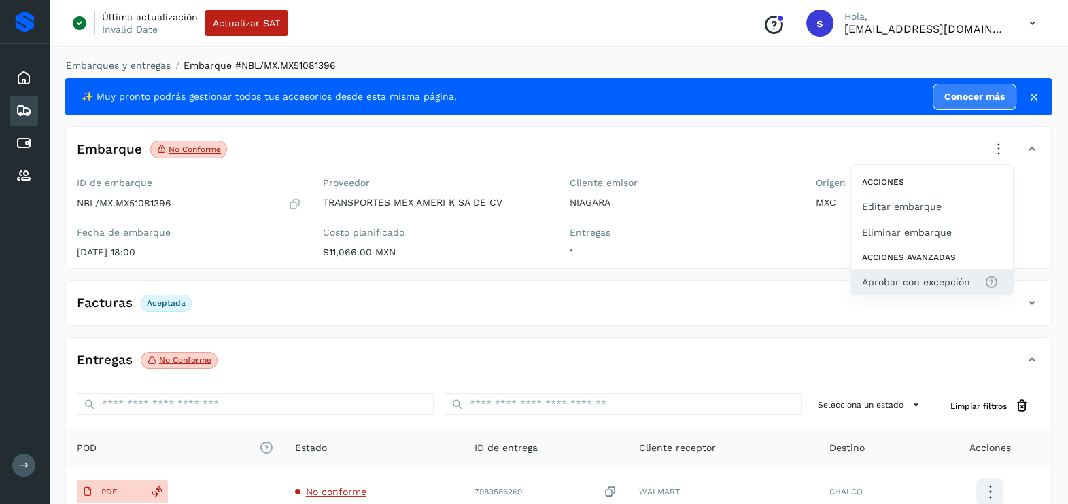
click at [890, 279] on span "Aprobar con excepción" at bounding box center [916, 282] width 108 height 15
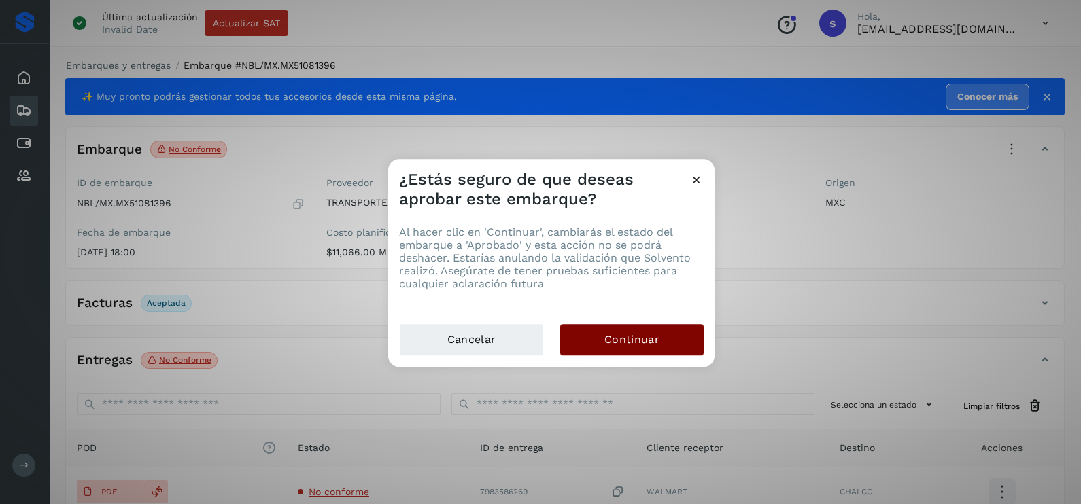
click at [642, 338] on span "Continuar" at bounding box center [631, 339] width 55 height 15
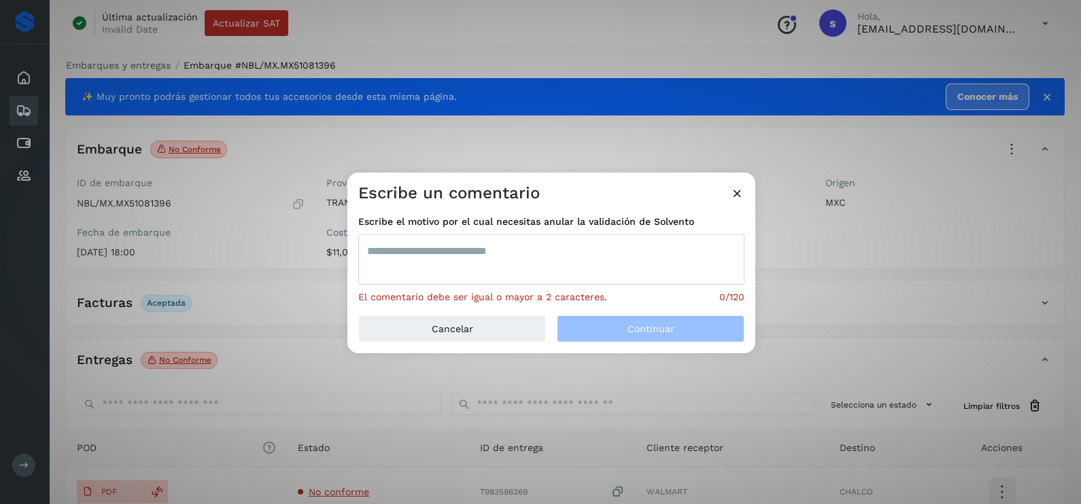
click at [505, 266] on textarea at bounding box center [551, 260] width 386 height 50
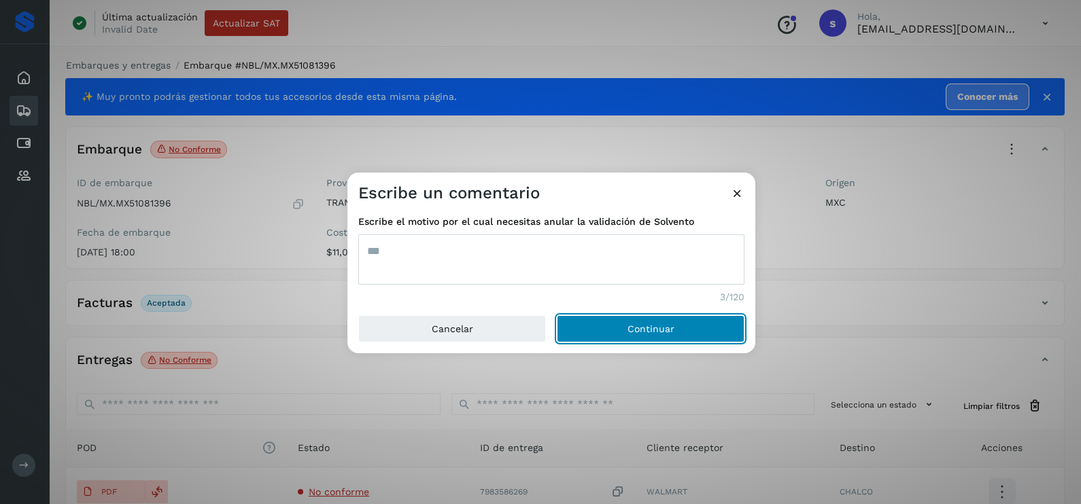
click at [557, 315] on button "Continuar" at bounding box center [651, 328] width 188 height 27
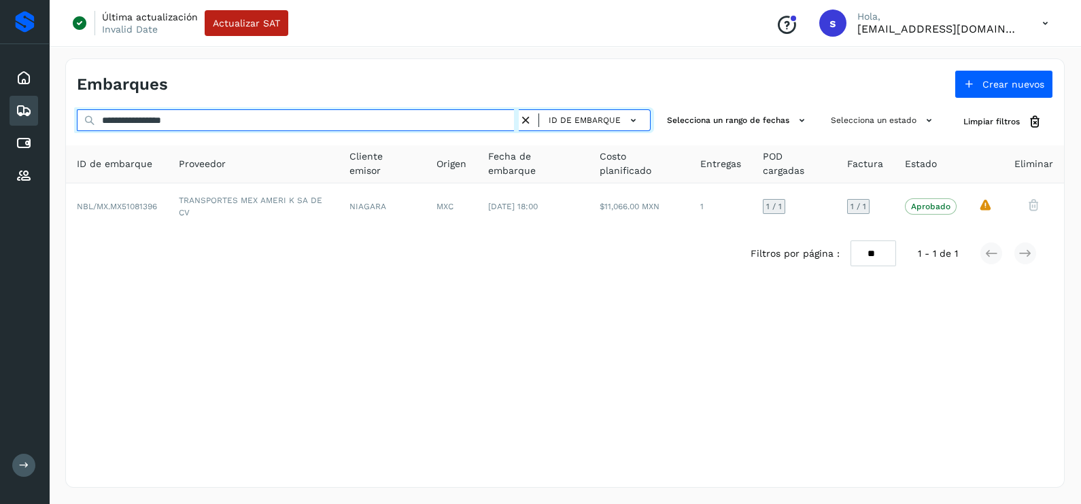
drag, startPoint x: 129, startPoint y: 128, endPoint x: 0, endPoint y: 127, distance: 129.2
click at [0, 128] on html "**********" at bounding box center [540, 252] width 1081 height 504
paste input "text"
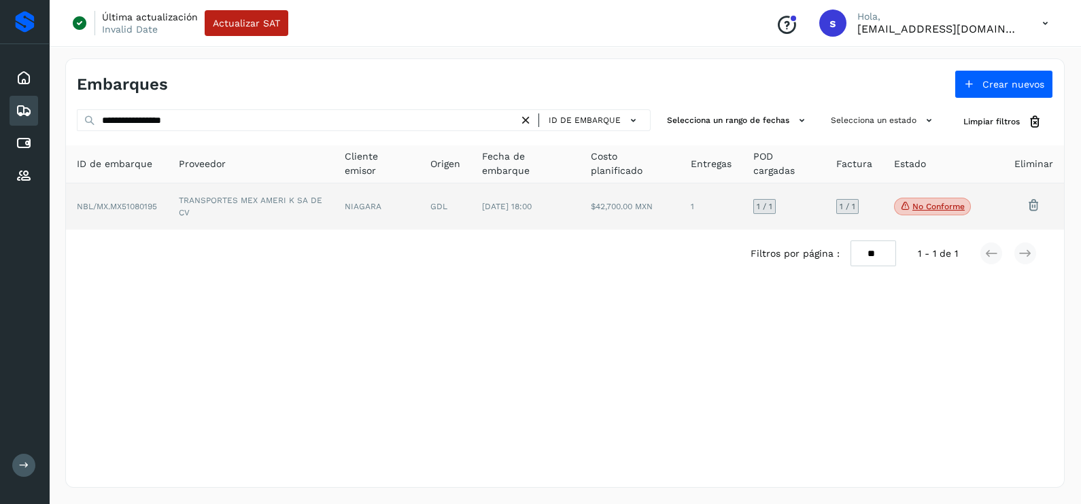
click at [229, 198] on td "TRANSPORTES MEX AMERI K SA DE CV" at bounding box center [251, 207] width 166 height 46
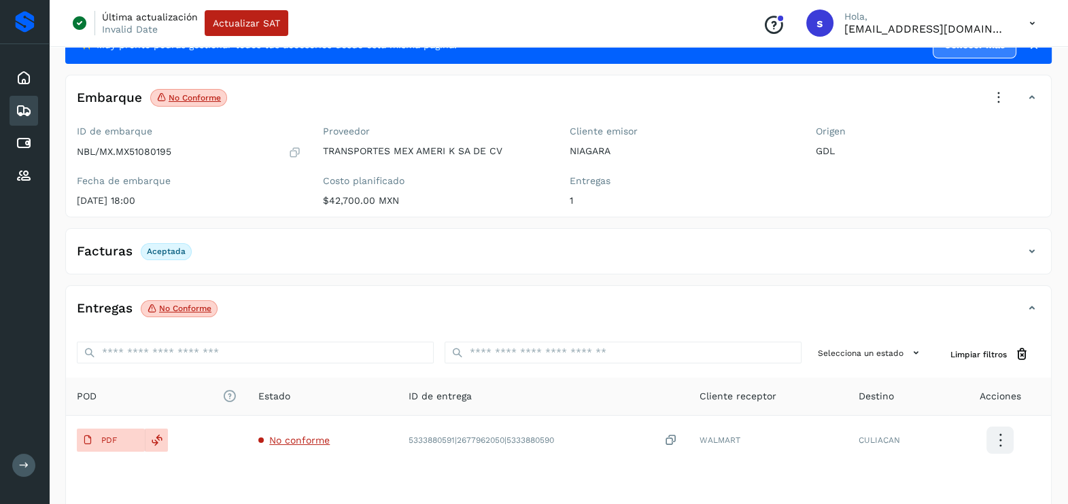
scroll to position [143, 0]
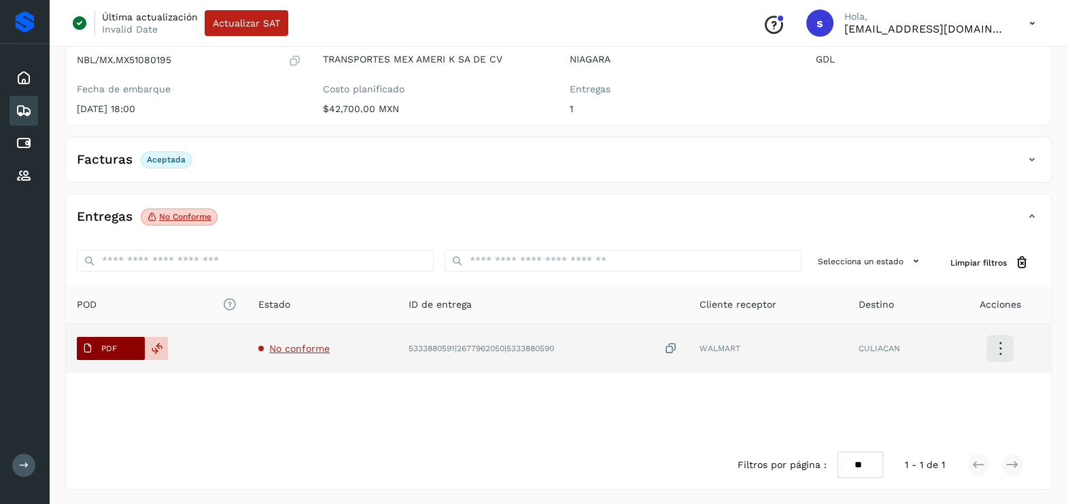
click at [107, 344] on p "PDF" at bounding box center [109, 349] width 16 height 10
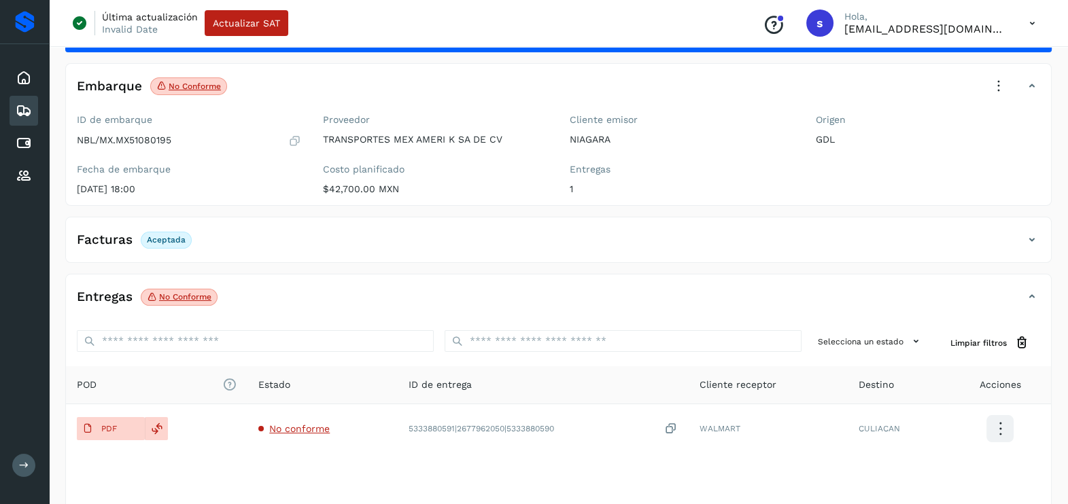
scroll to position [0, 0]
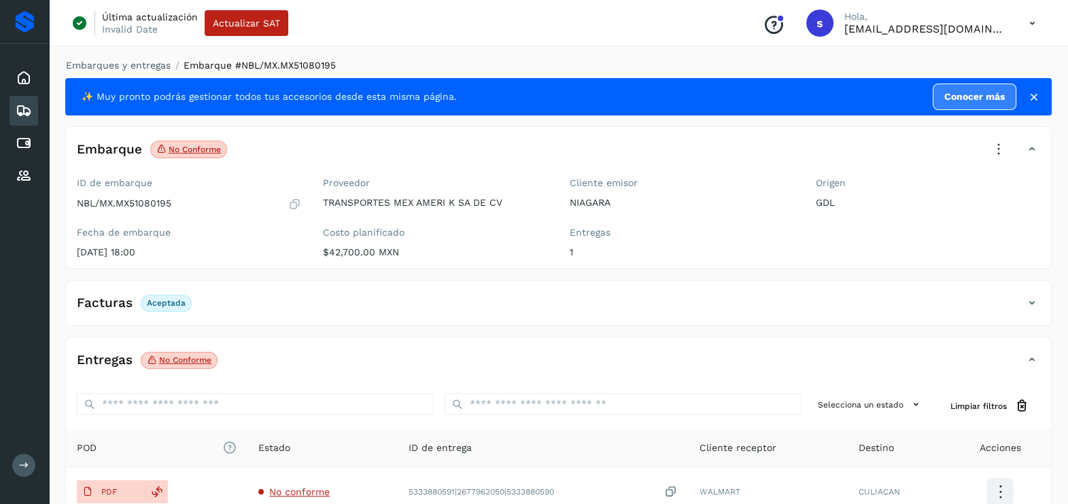
click at [990, 159] on icon at bounding box center [999, 150] width 30 height 30
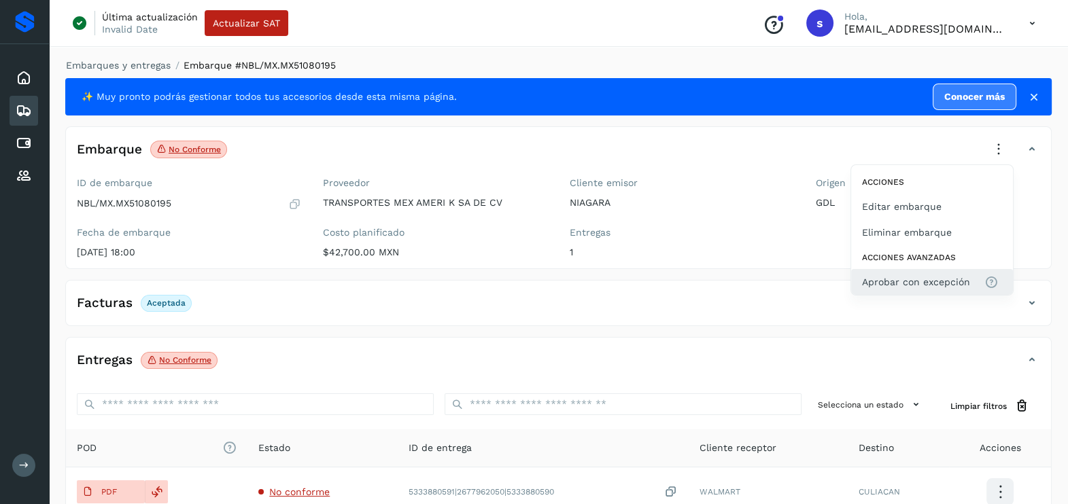
click at [926, 285] on span "Aprobar con excepción" at bounding box center [916, 282] width 108 height 15
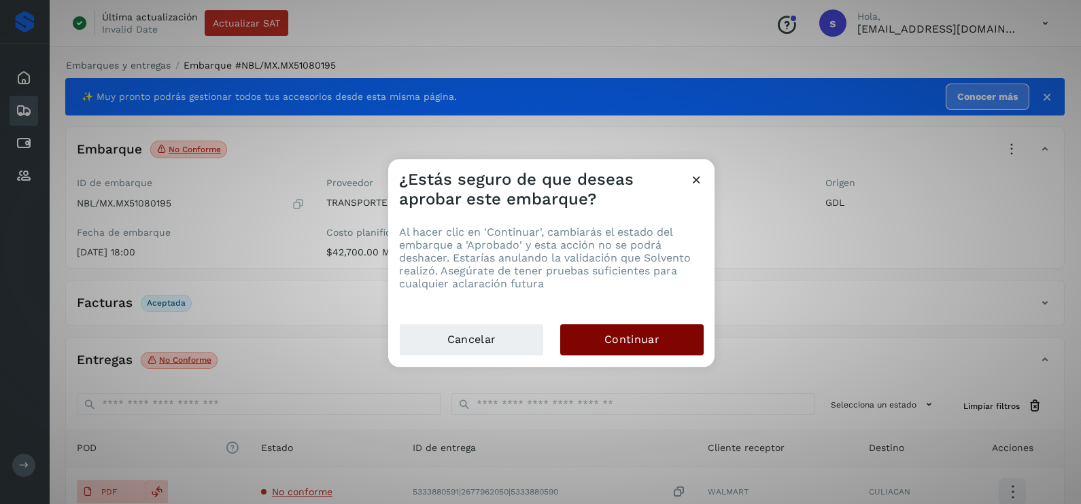
click at [667, 339] on button "Continuar" at bounding box center [631, 339] width 143 height 31
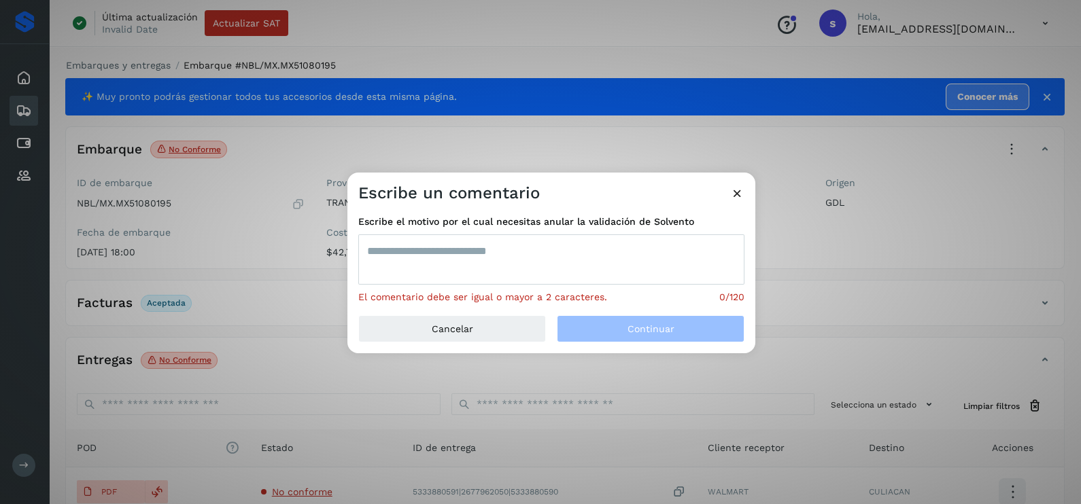
click at [536, 264] on textarea at bounding box center [551, 260] width 386 height 50
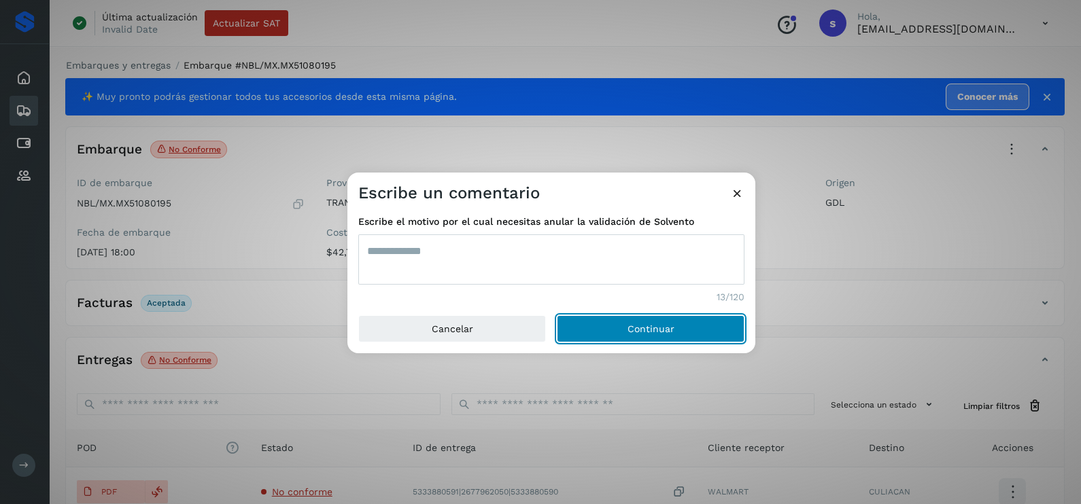
click at [557, 315] on button "Continuar" at bounding box center [651, 328] width 188 height 27
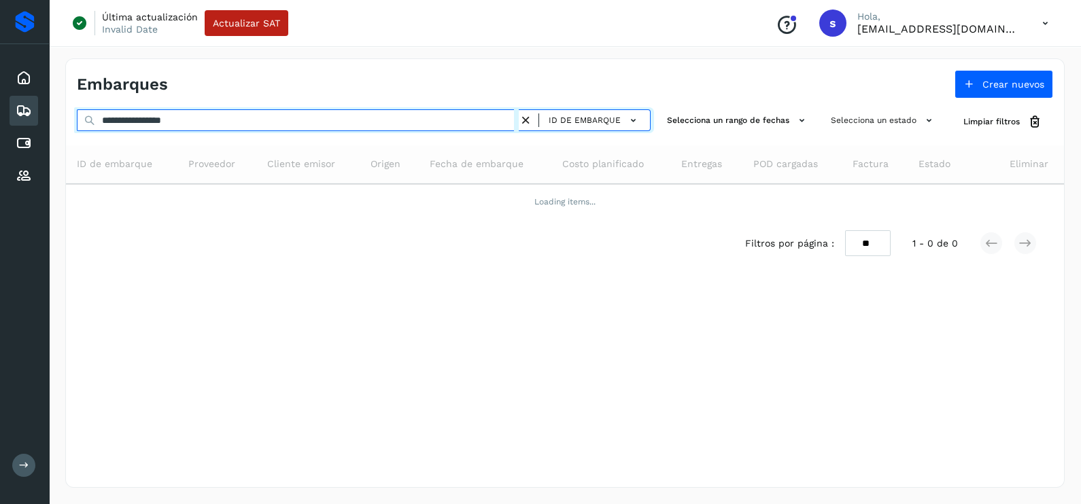
drag, startPoint x: 231, startPoint y: 120, endPoint x: 0, endPoint y: 117, distance: 231.1
click at [24, 118] on div "**********" at bounding box center [540, 252] width 1081 height 504
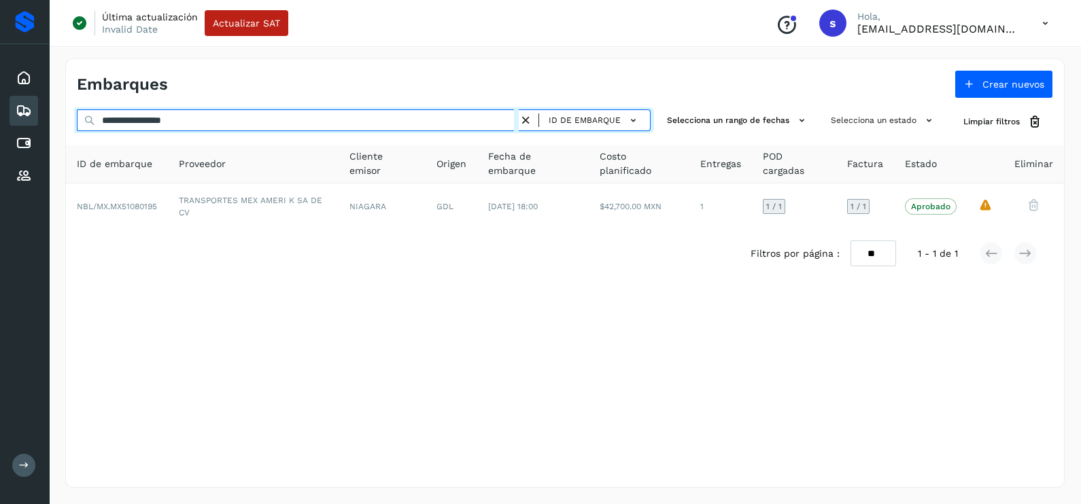
paste input "text"
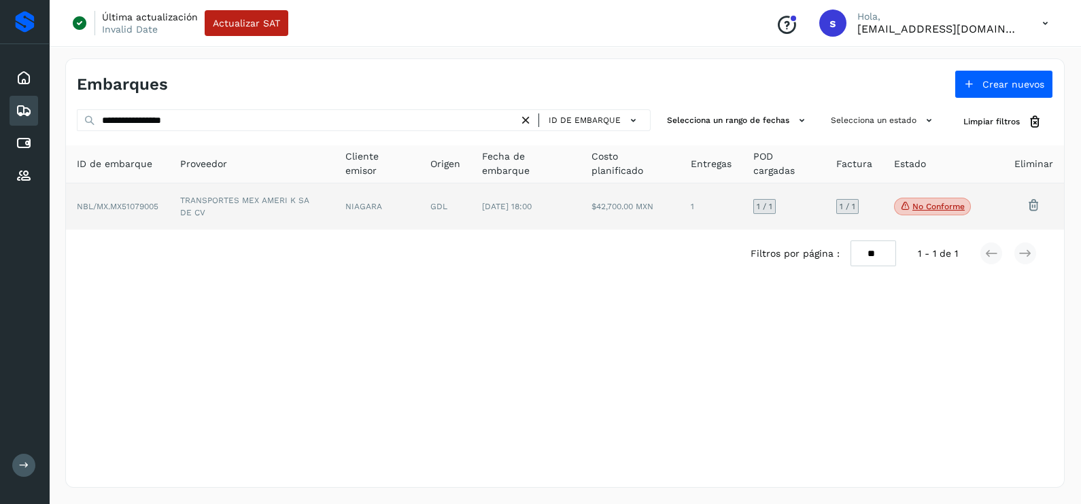
click at [318, 211] on td "TRANSPORTES MEX AMERI K SA DE CV" at bounding box center [251, 207] width 165 height 46
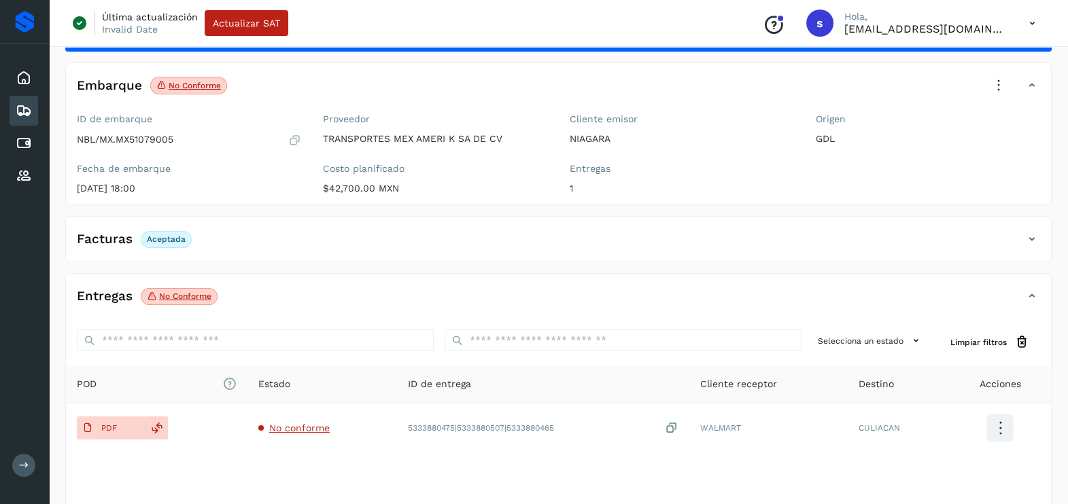
scroll to position [143, 0]
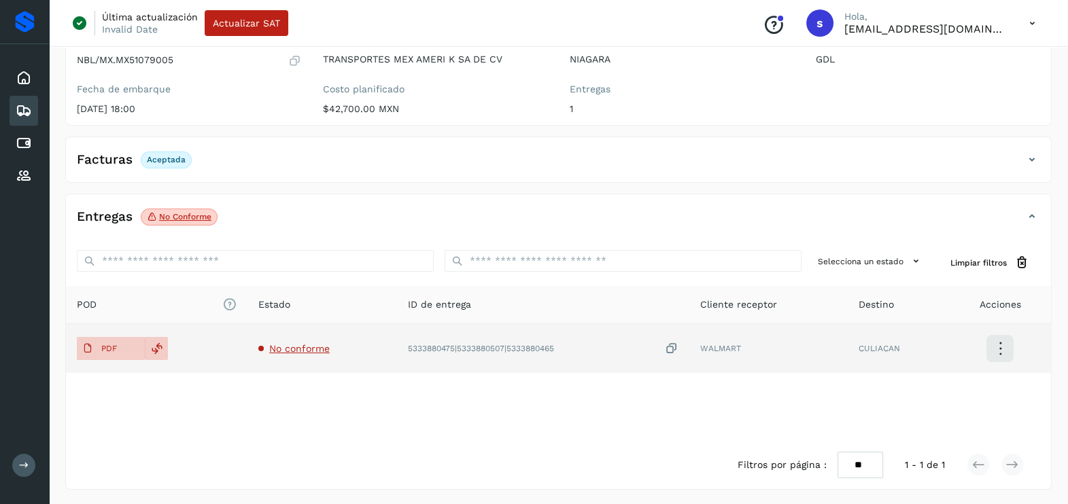
click at [310, 345] on span "No conforme" at bounding box center [299, 348] width 60 height 11
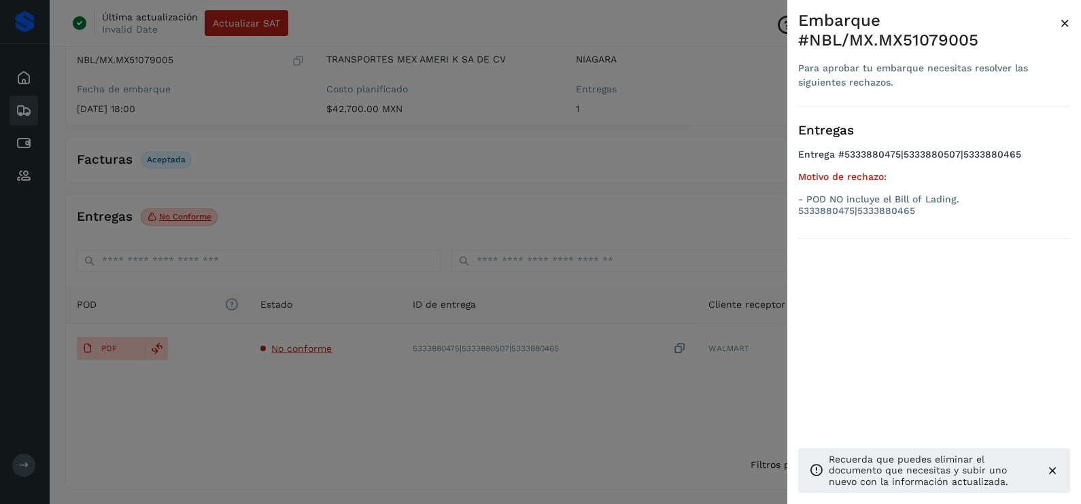
click at [336, 409] on div at bounding box center [540, 252] width 1081 height 504
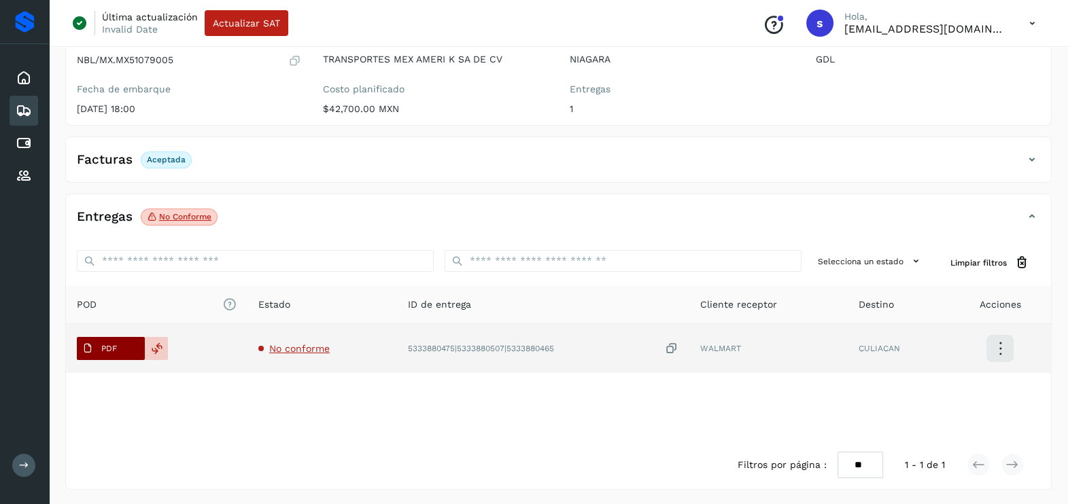
click at [122, 347] on span "PDF" at bounding box center [100, 349] width 46 height 22
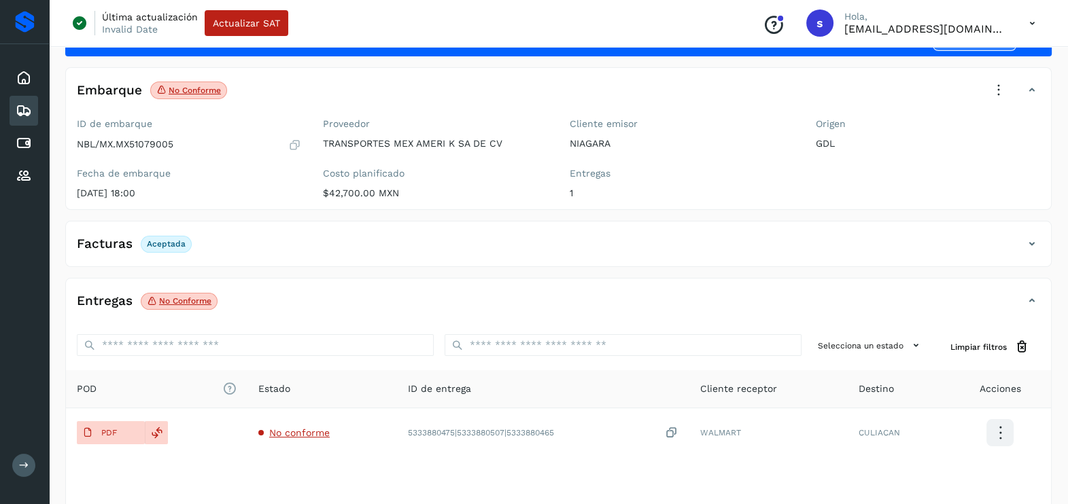
scroll to position [0, 0]
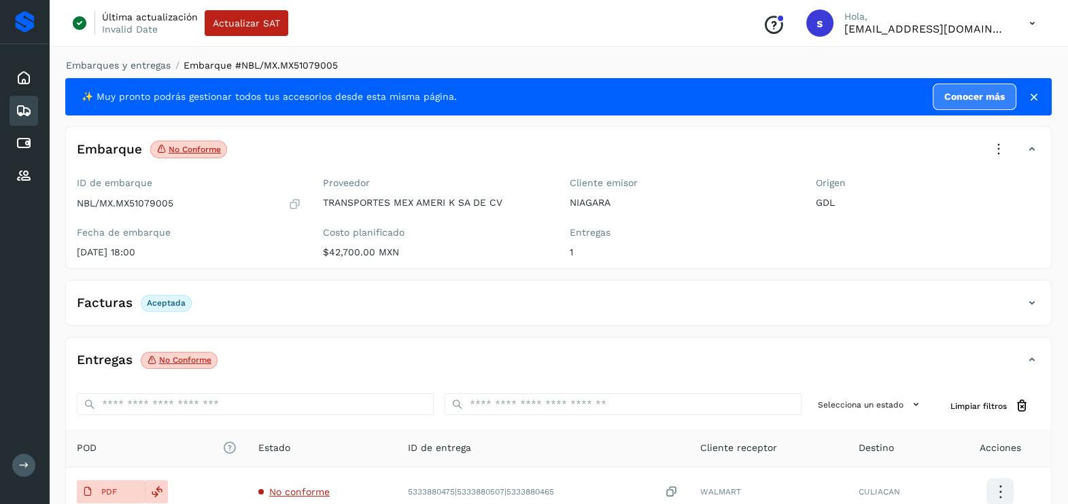
click at [999, 148] on icon at bounding box center [999, 150] width 30 height 30
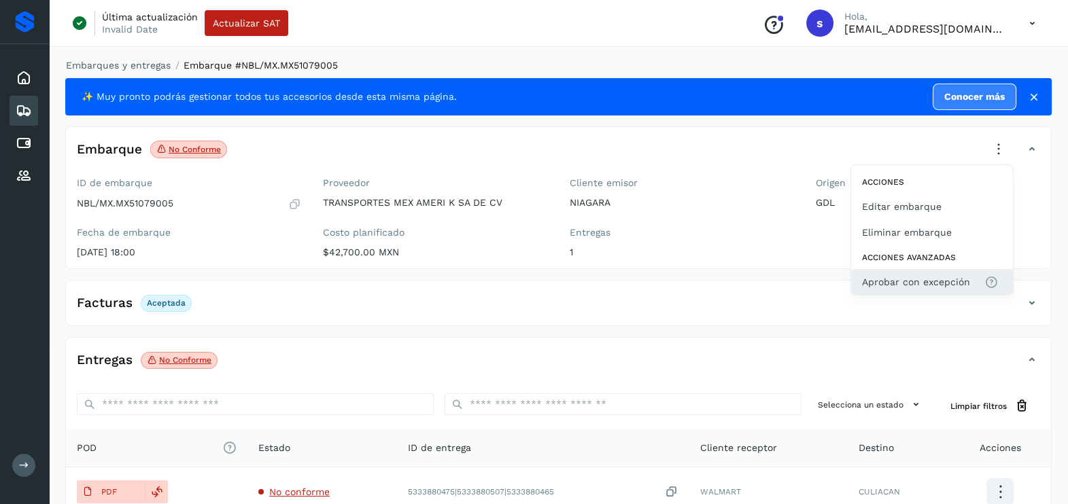
click at [948, 277] on span "Aprobar con excepción" at bounding box center [916, 282] width 108 height 15
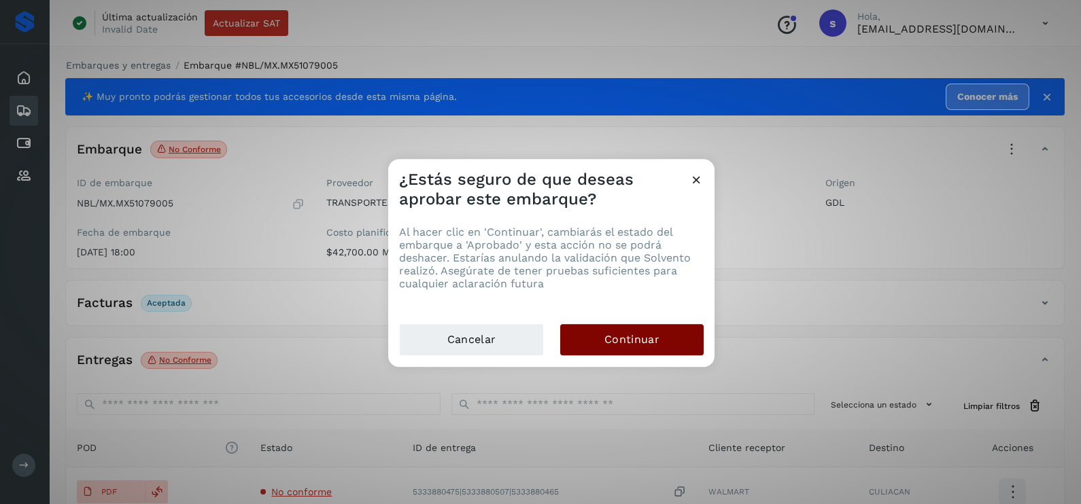
click at [676, 337] on button "Continuar" at bounding box center [631, 339] width 143 height 31
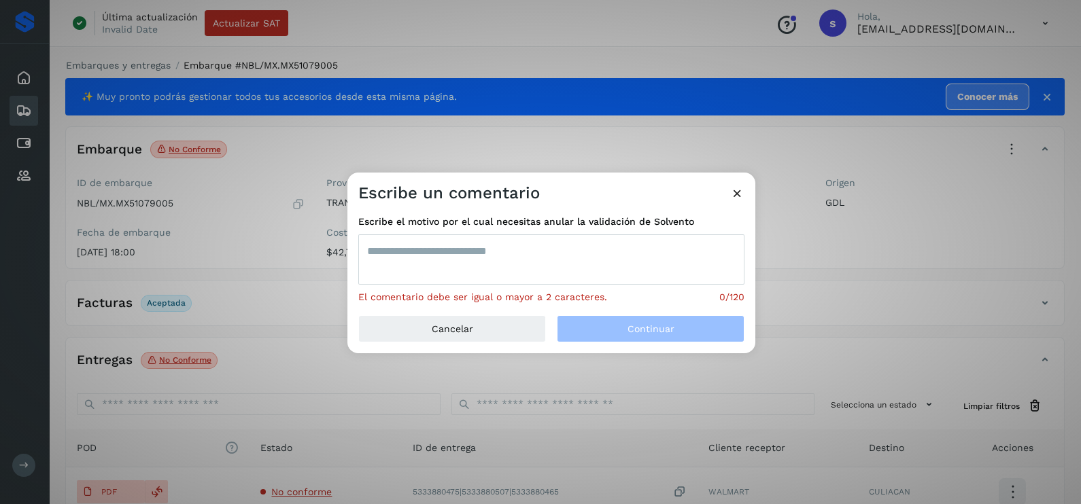
click at [505, 290] on div "El comentario debe ser igual o mayor a 2 caracteres." at bounding box center [482, 297] width 249 height 14
click at [501, 265] on textarea at bounding box center [551, 260] width 386 height 50
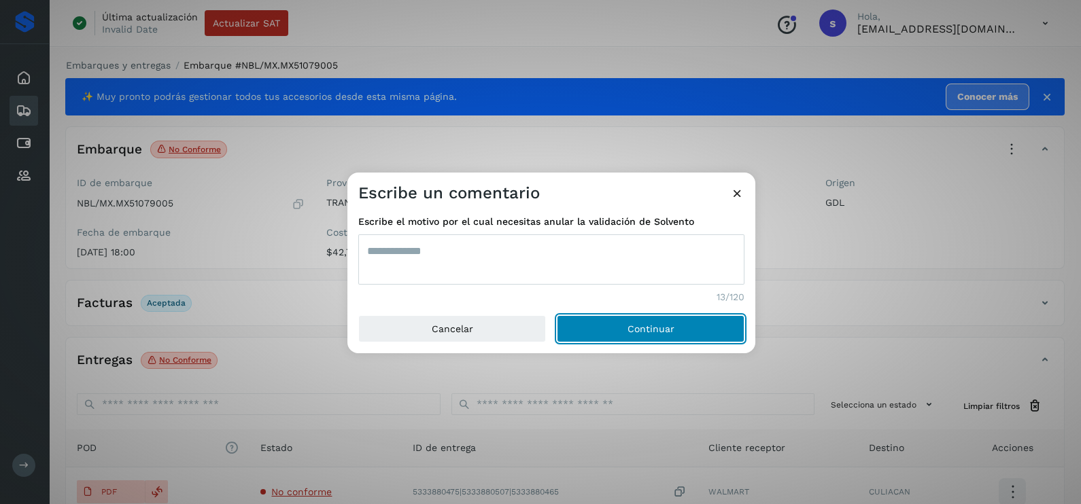
click at [557, 315] on button "Continuar" at bounding box center [651, 328] width 188 height 27
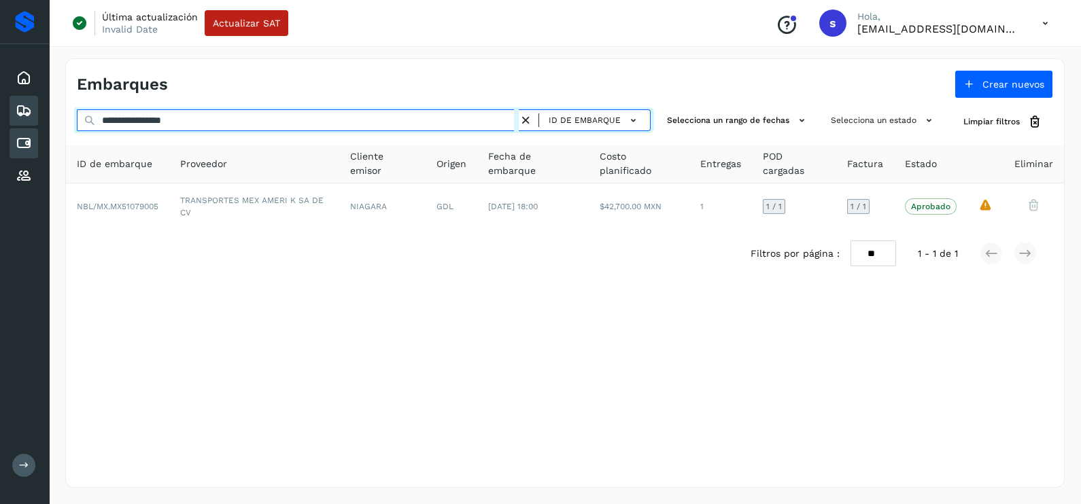
drag, startPoint x: 228, startPoint y: 126, endPoint x: 33, endPoint y: 129, distance: 195.1
click at [41, 130] on div "**********" at bounding box center [540, 252] width 1081 height 504
paste input "text"
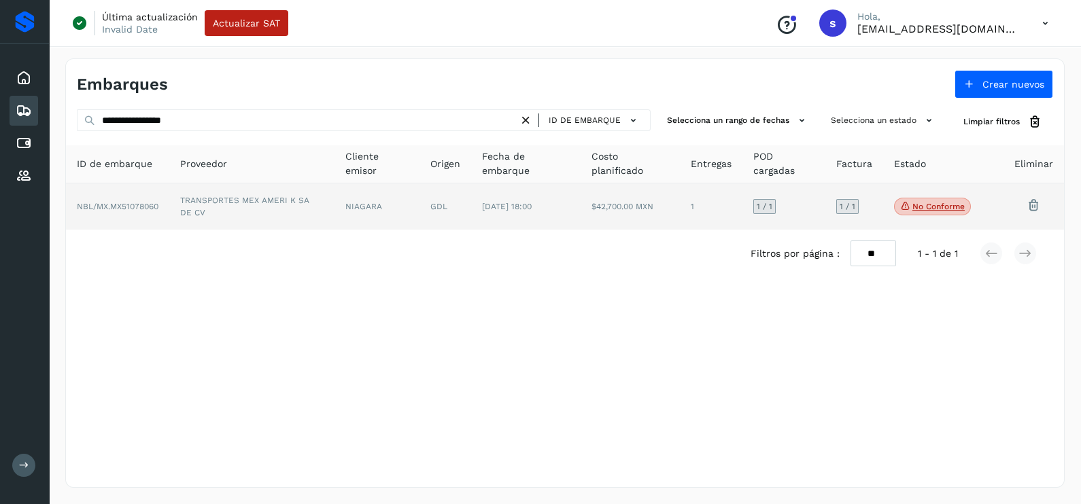
click at [279, 204] on td "TRANSPORTES MEX AMERI K SA DE CV" at bounding box center [251, 207] width 165 height 46
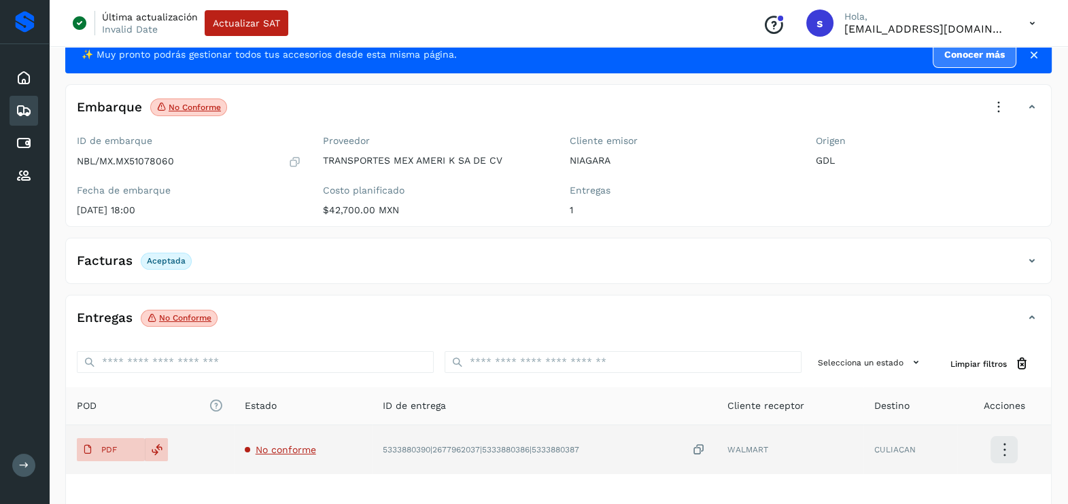
scroll to position [143, 0]
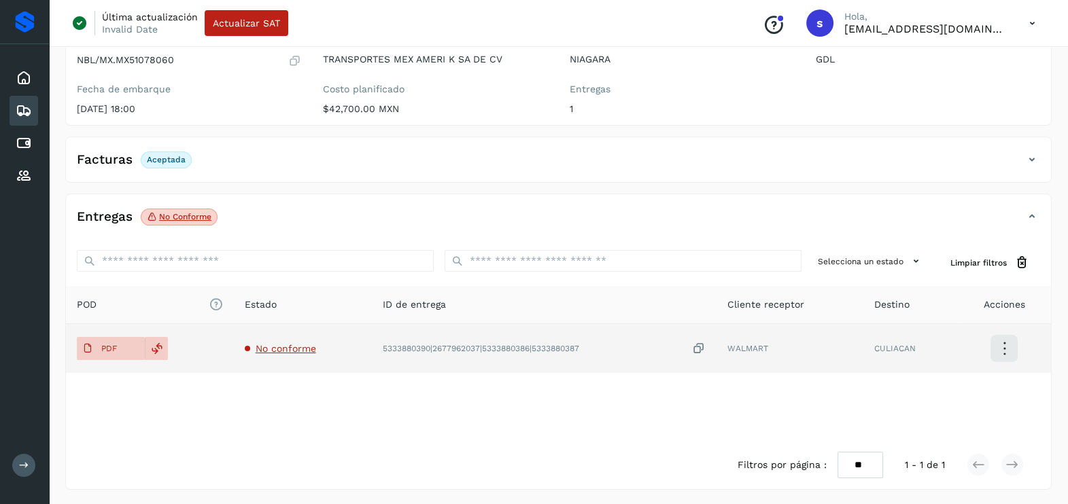
click at [298, 350] on span "No conforme" at bounding box center [286, 348] width 60 height 11
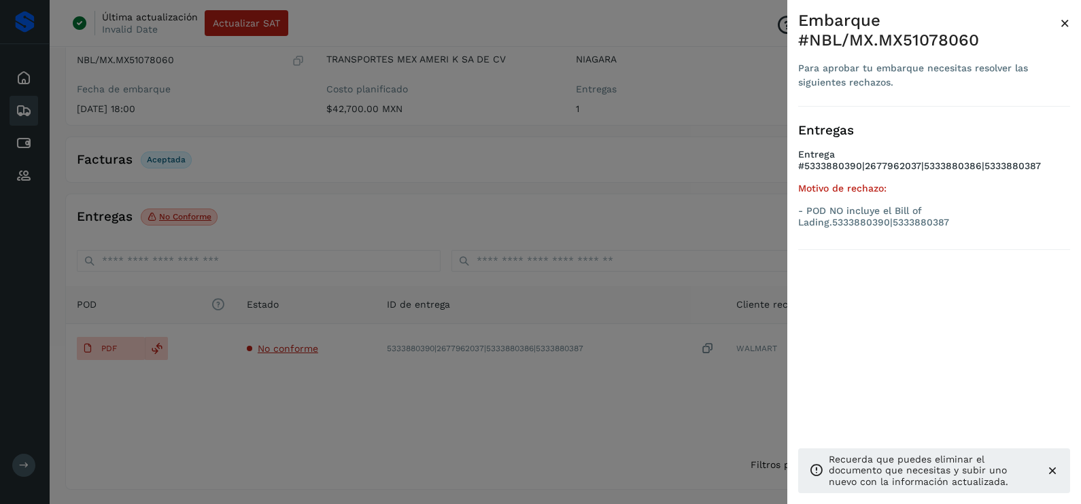
click at [380, 416] on div at bounding box center [540, 252] width 1081 height 504
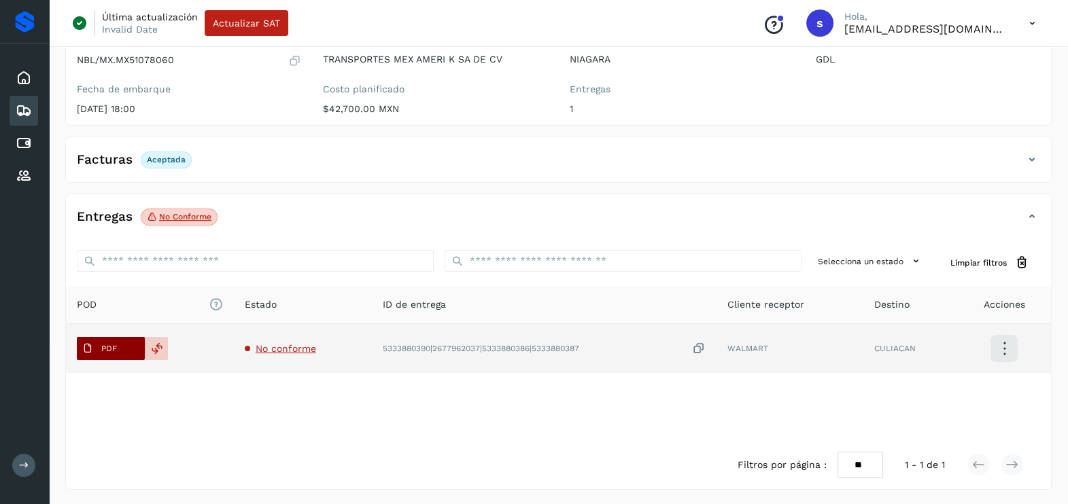
click at [120, 347] on span "PDF" at bounding box center [100, 349] width 46 height 22
click at [269, 347] on span "No conforme" at bounding box center [286, 348] width 60 height 11
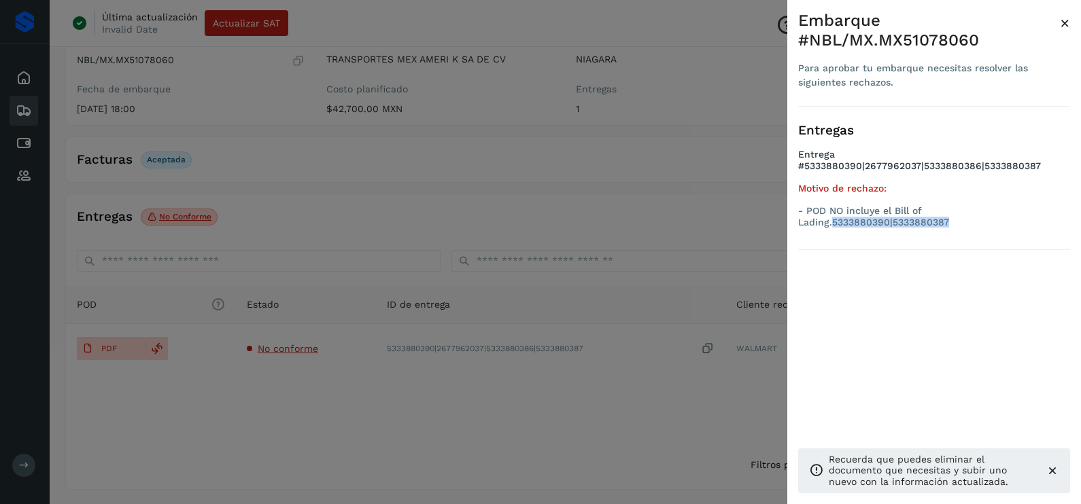
drag, startPoint x: 954, startPoint y: 224, endPoint x: 833, endPoint y: 221, distance: 121.7
click at [833, 221] on p "- POD NO incluye el Bill of Lading.5333880390|5333880387" at bounding box center [934, 216] width 272 height 23
copy p "5333880390|5333880387"
click at [302, 173] on div at bounding box center [540, 252] width 1081 height 504
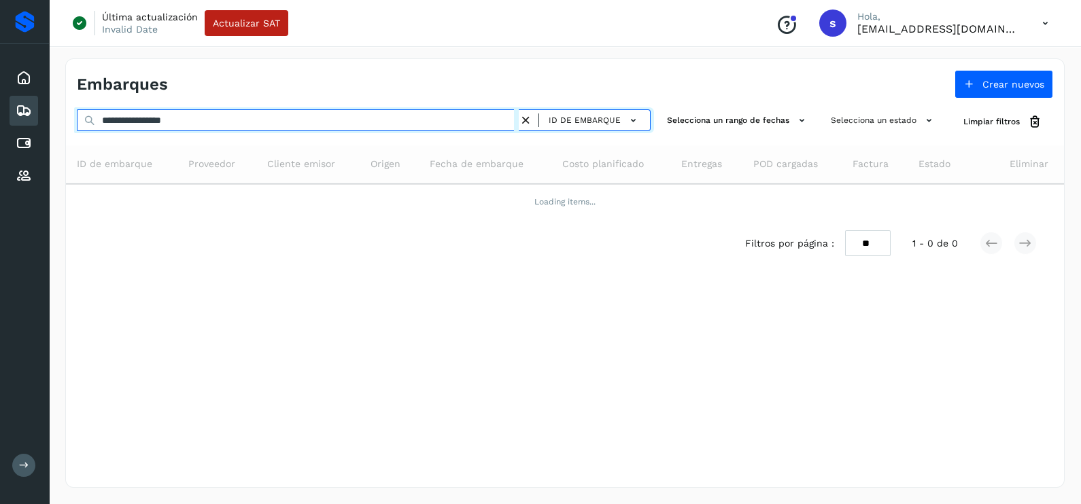
click at [0, 120] on html "**********" at bounding box center [540, 252] width 1081 height 504
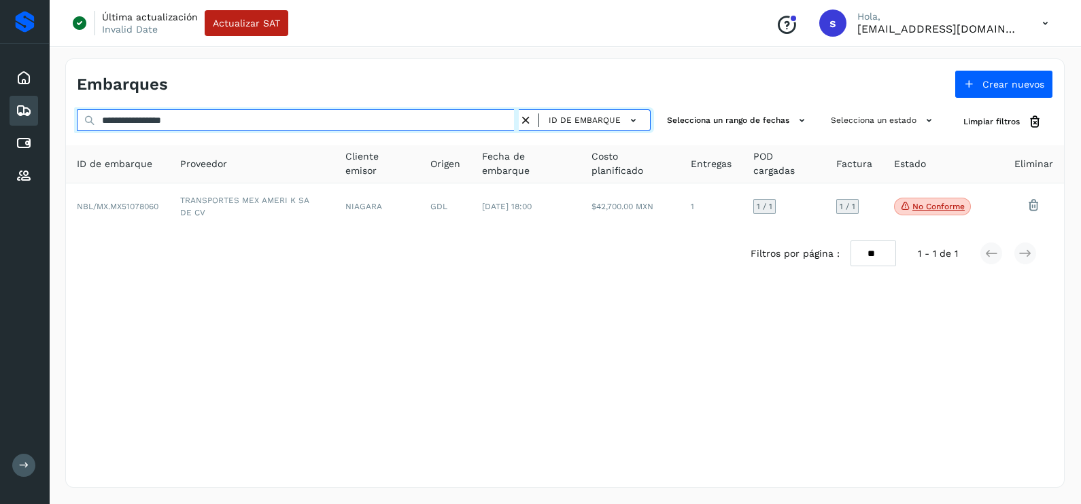
paste input "text"
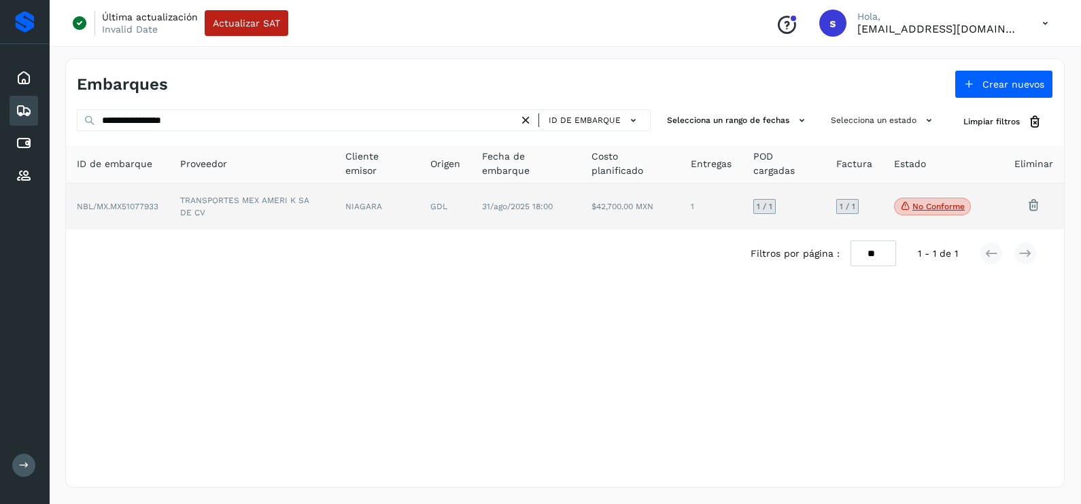
click at [330, 196] on td "TRANSPORTES MEX AMERI K SA DE CV" at bounding box center [251, 207] width 165 height 46
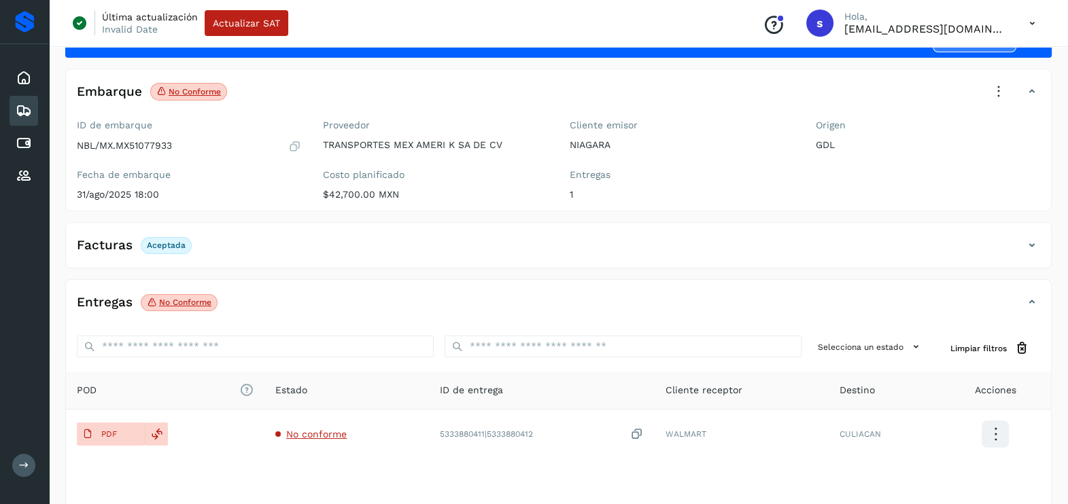
scroll to position [84, 0]
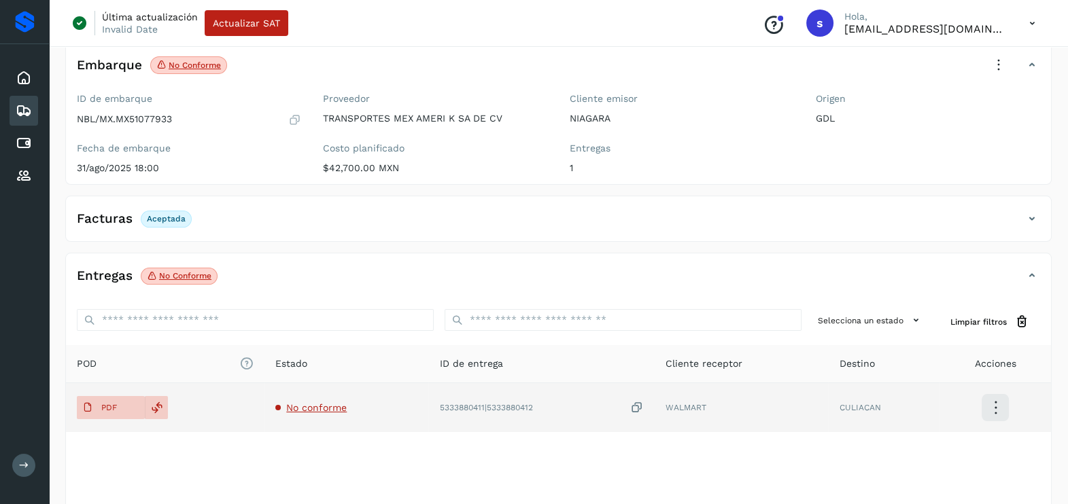
click at [318, 407] on span "No conforme" at bounding box center [316, 407] width 60 height 11
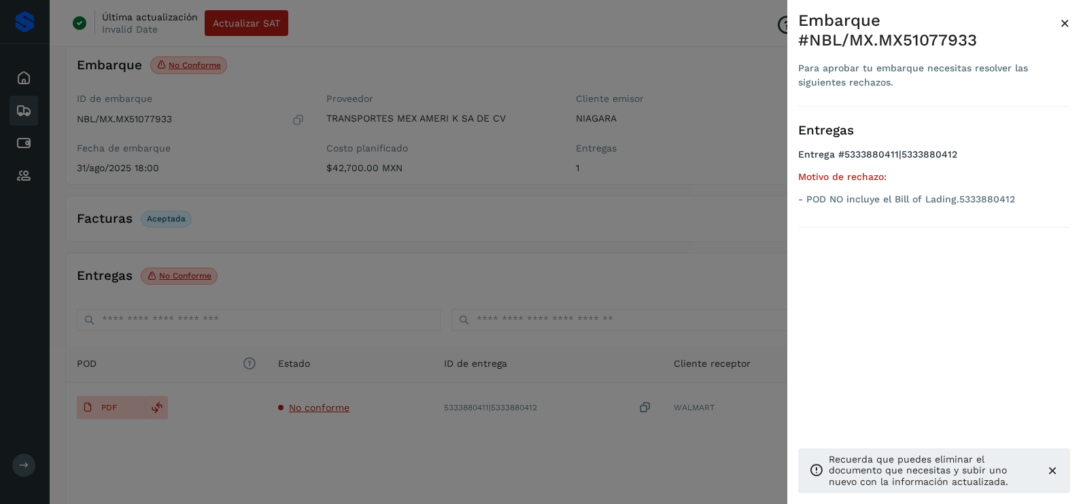
click at [370, 258] on div at bounding box center [540, 252] width 1081 height 504
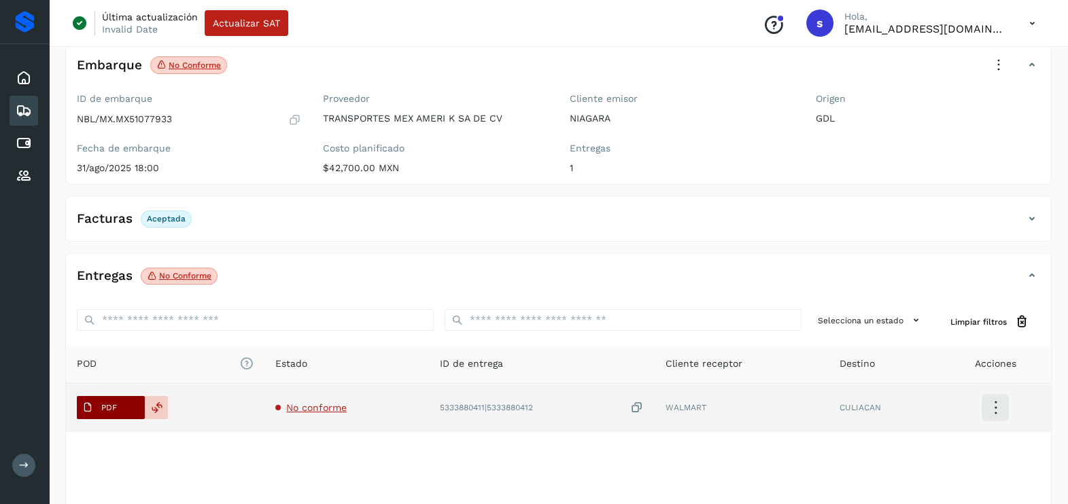
click at [92, 413] on span "PDF" at bounding box center [100, 408] width 46 height 22
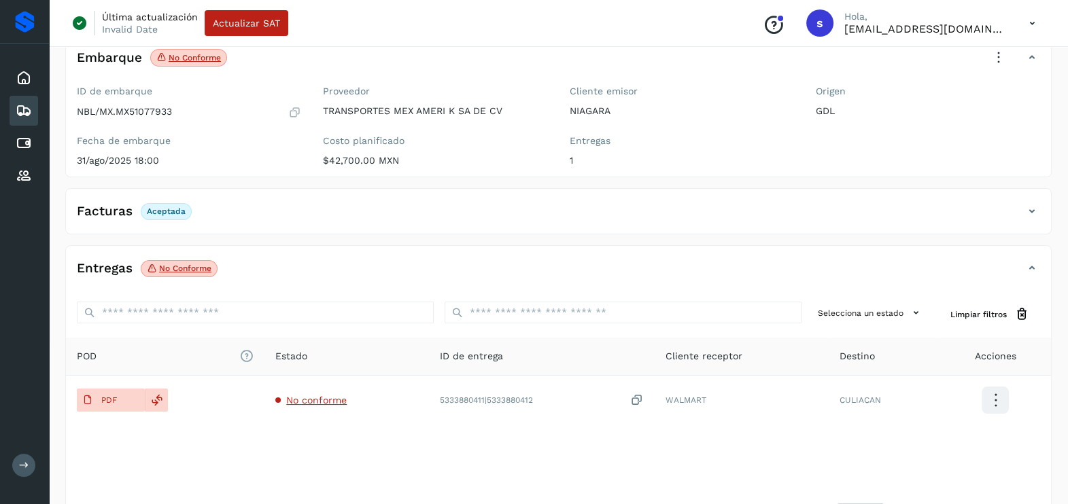
scroll to position [0, 0]
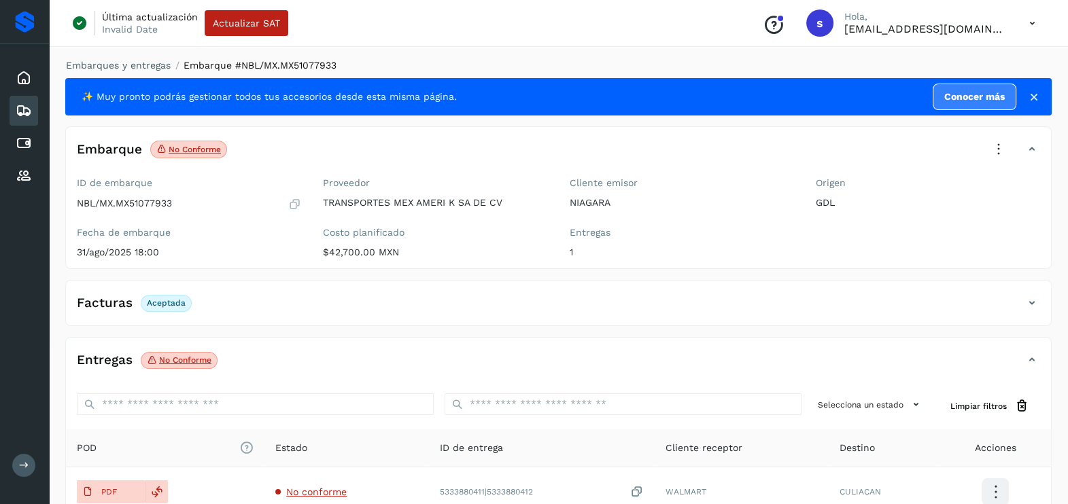
click at [1000, 167] on div "Embarque No conforme Verifica el estado de la factura o entregas asociadas a es…" at bounding box center [558, 155] width 985 height 34
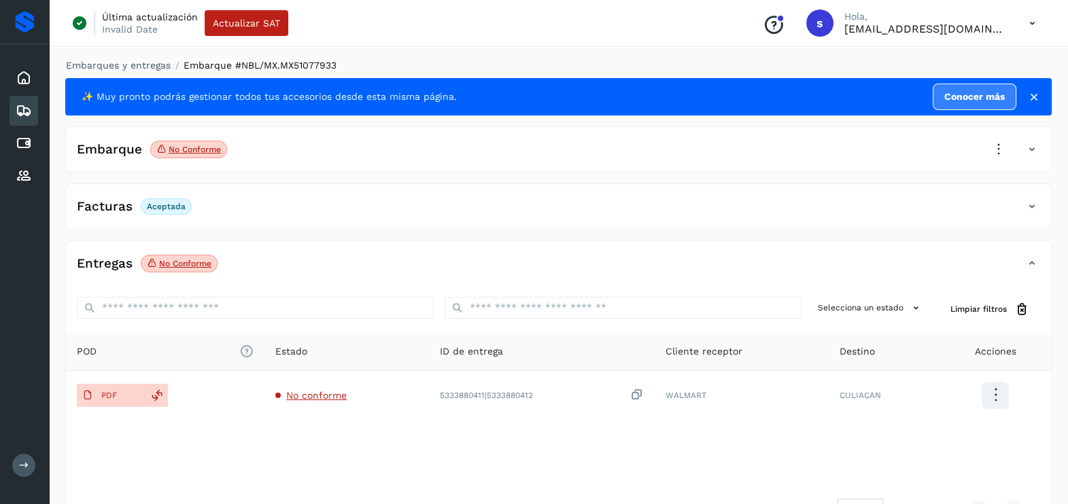
click at [987, 164] on div "Embarque No conforme Verifica el estado de la factura o entregas asociadas a es…" at bounding box center [558, 155] width 985 height 34
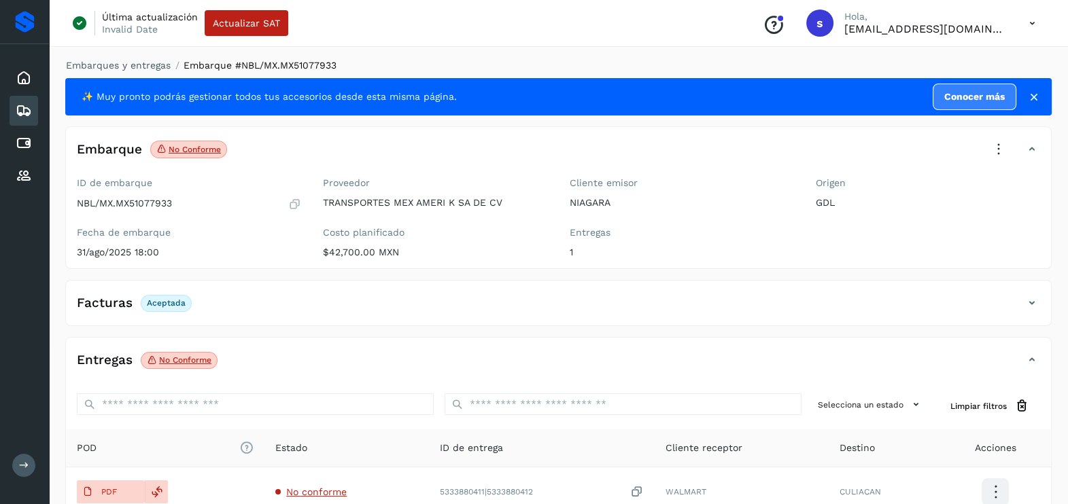
click at [994, 150] on icon at bounding box center [999, 150] width 30 height 30
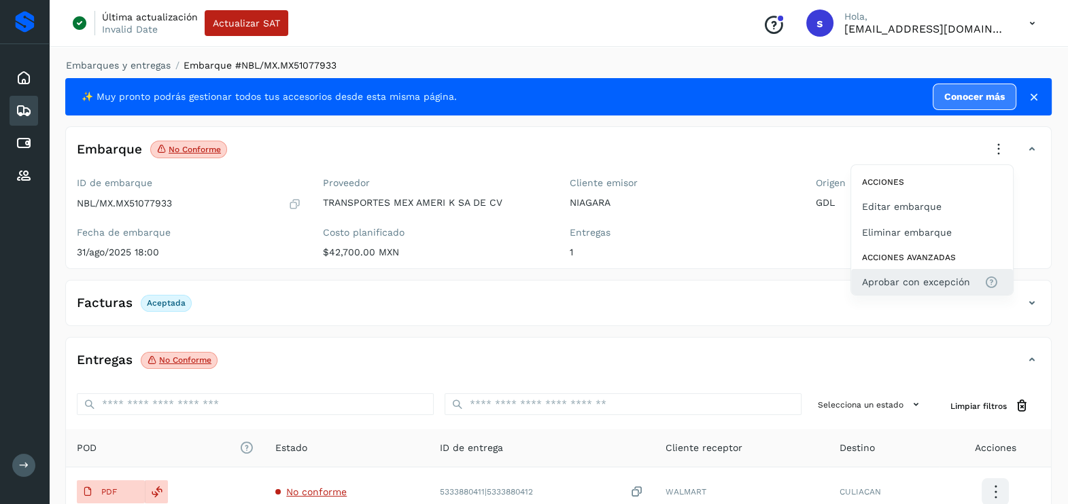
click at [884, 280] on span "Aprobar con excepción" at bounding box center [916, 282] width 108 height 15
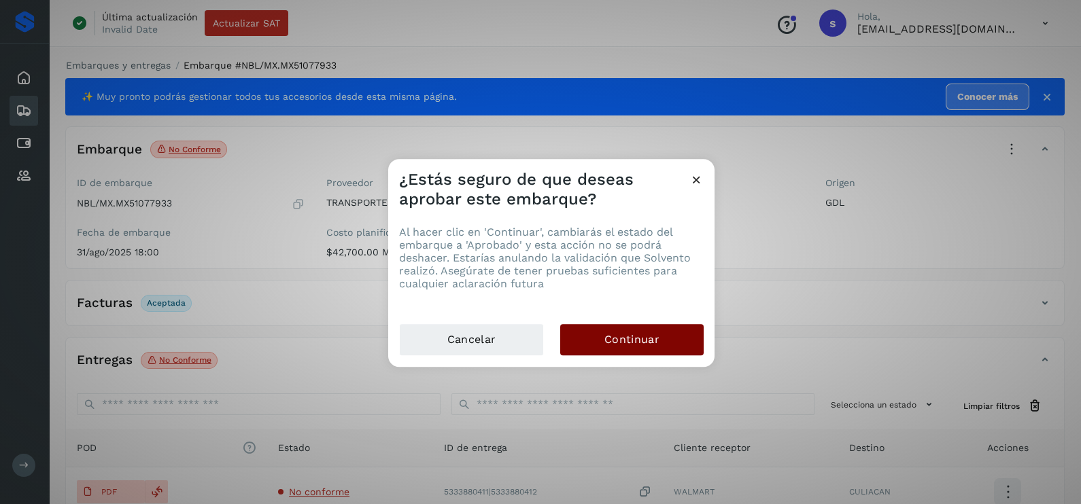
click at [649, 330] on button "Continuar" at bounding box center [631, 339] width 143 height 31
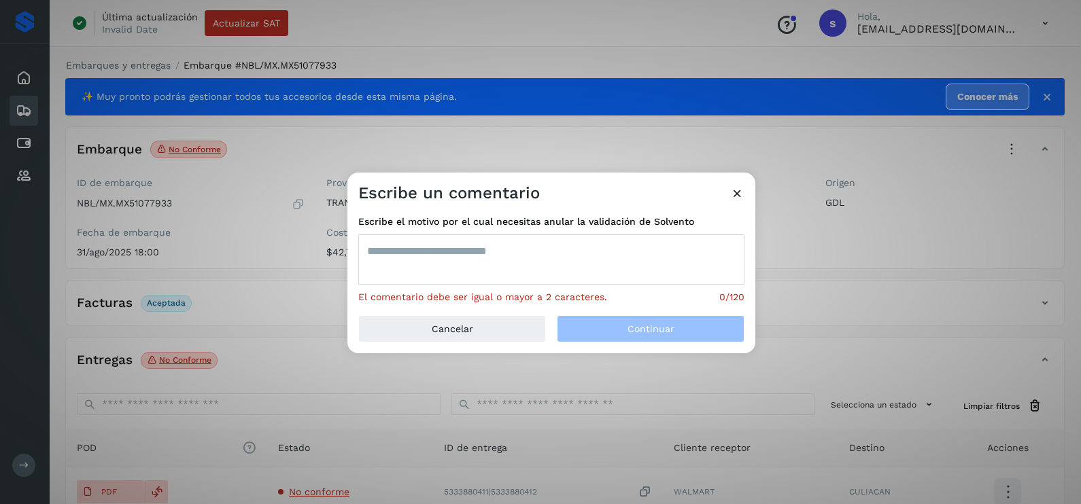
click at [555, 263] on textarea at bounding box center [551, 260] width 386 height 50
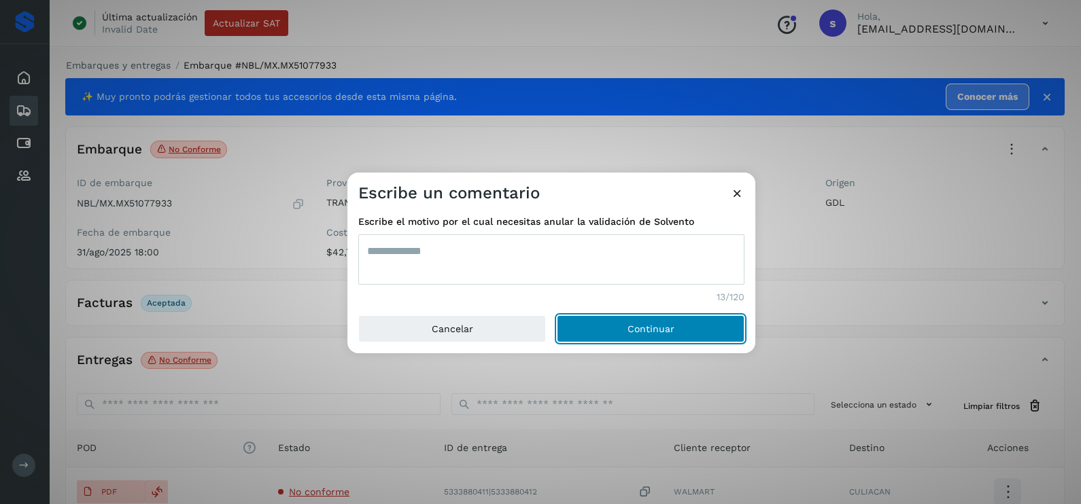
click at [557, 315] on button "Continuar" at bounding box center [651, 328] width 188 height 27
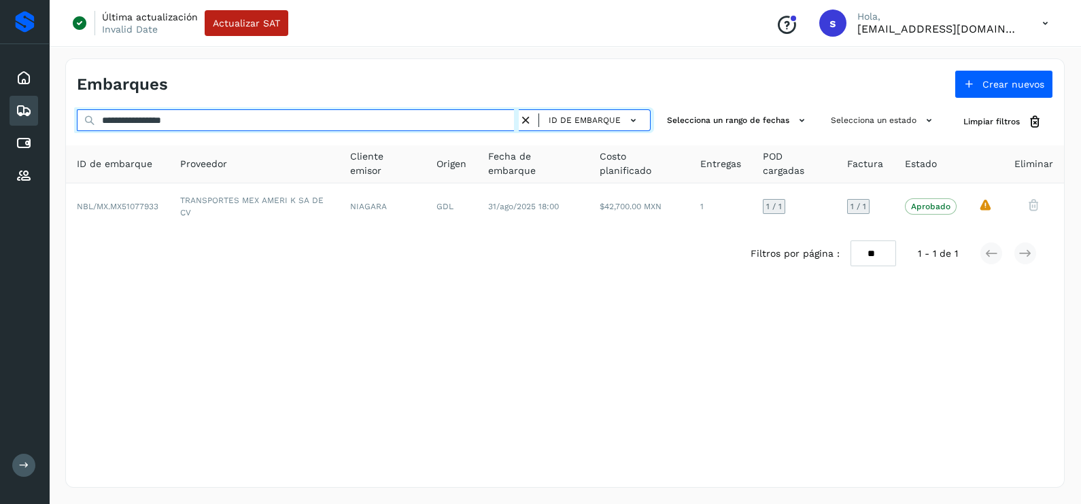
drag, startPoint x: 245, startPoint y: 120, endPoint x: 0, endPoint y: 119, distance: 244.7
click at [0, 119] on html "**********" at bounding box center [540, 252] width 1081 height 504
paste input "text"
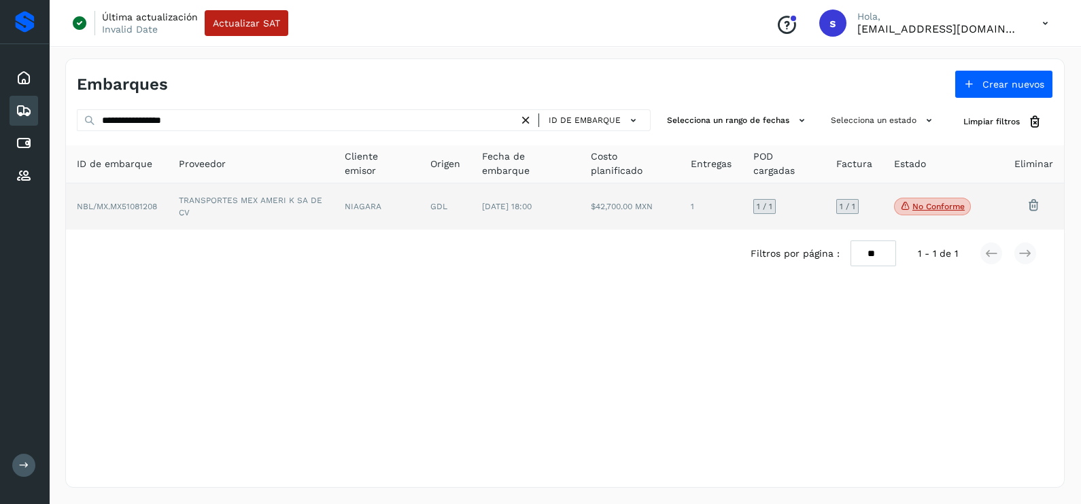
click at [332, 218] on td "TRANSPORTES MEX AMERI K SA DE CV" at bounding box center [251, 207] width 166 height 46
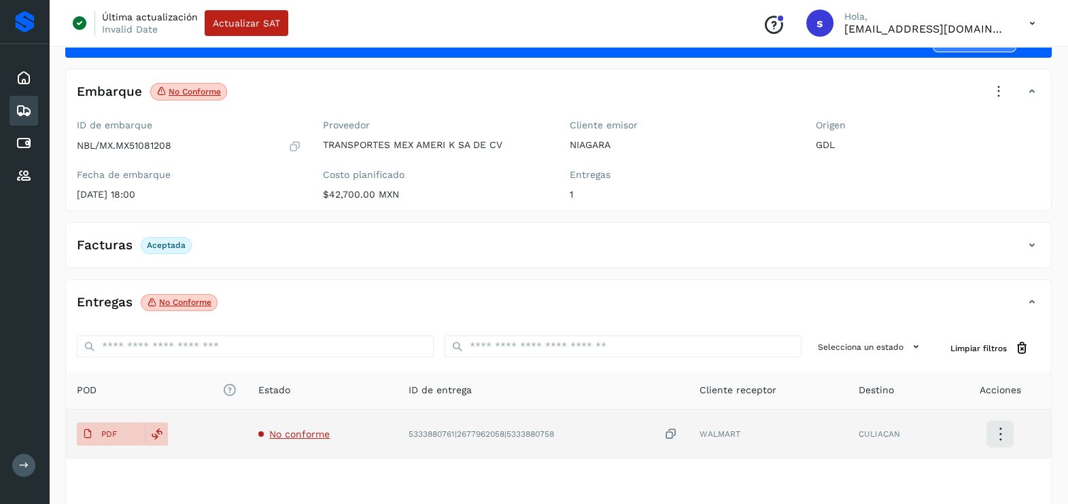
scroll to position [84, 0]
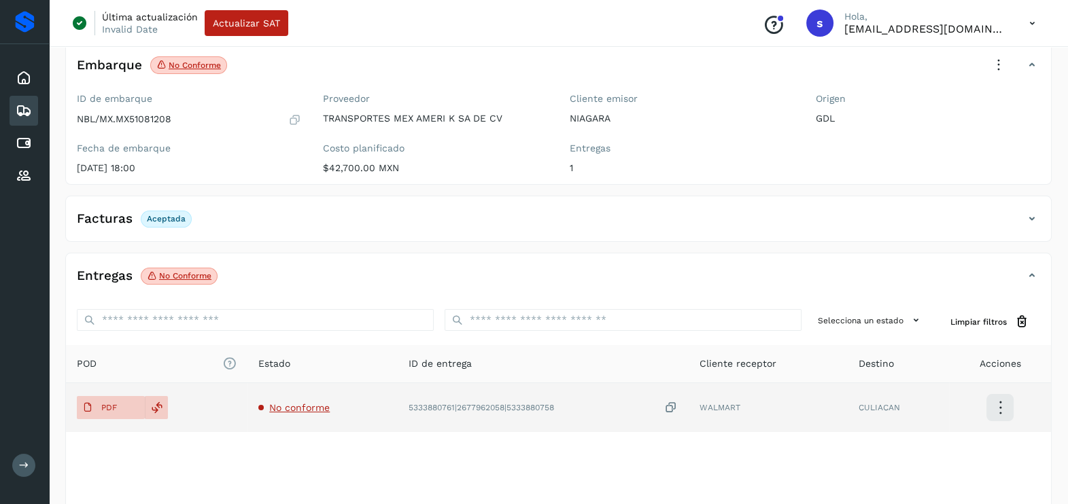
click at [309, 402] on span "No conforme" at bounding box center [299, 407] width 60 height 11
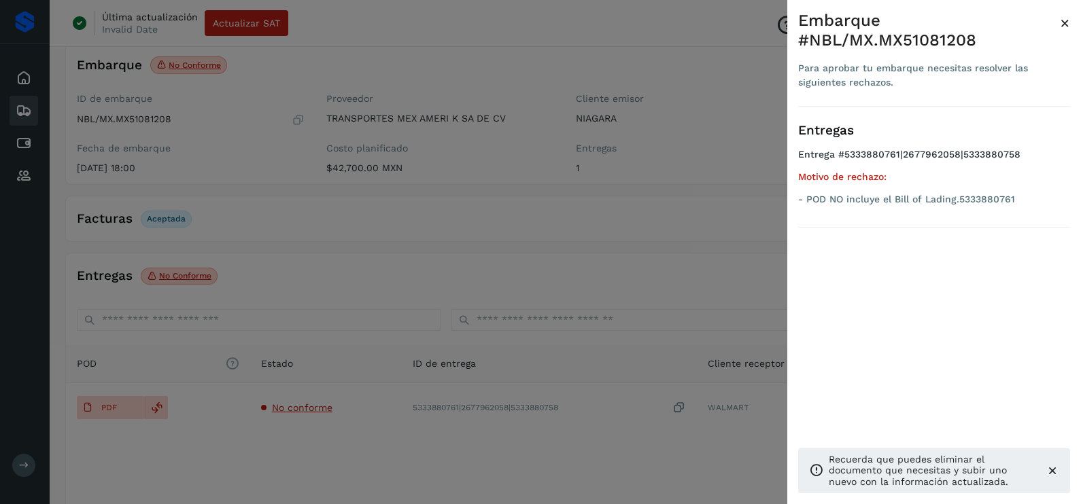
click at [516, 236] on div at bounding box center [540, 252] width 1081 height 504
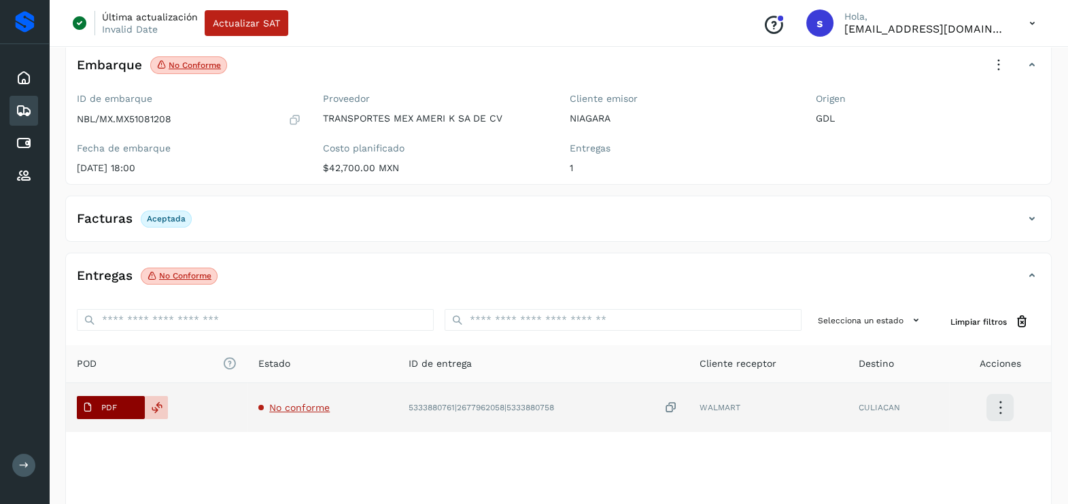
click at [133, 406] on button "PDF" at bounding box center [111, 407] width 68 height 23
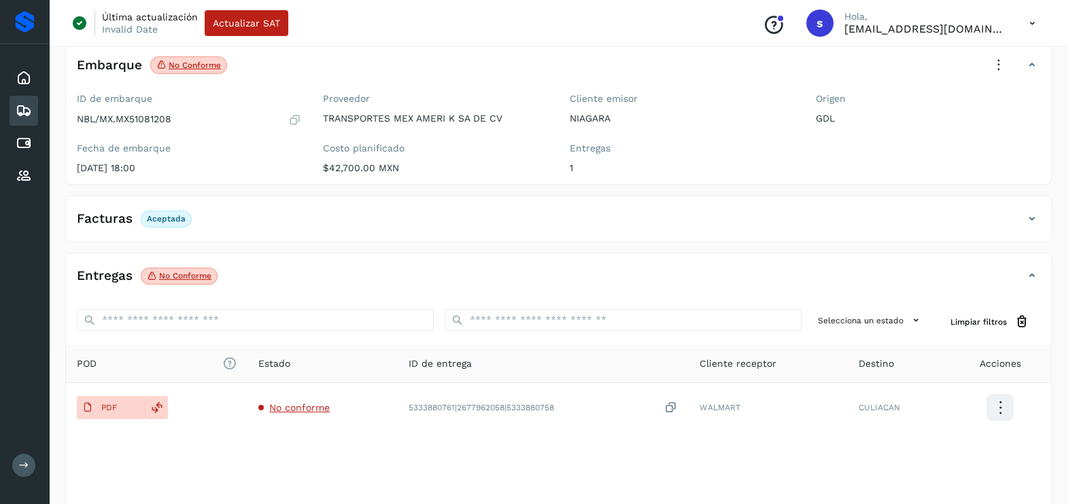
scroll to position [0, 0]
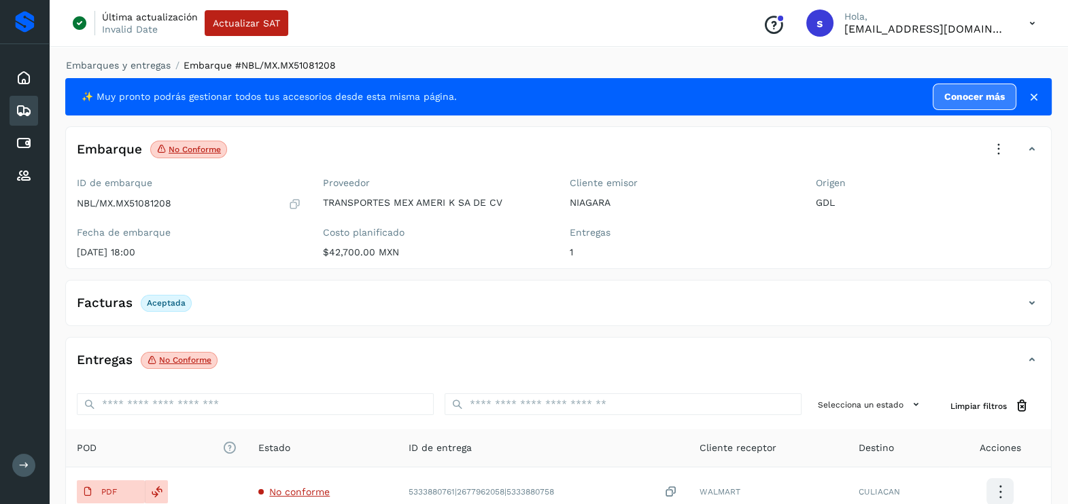
drag, startPoint x: 994, startPoint y: 156, endPoint x: 994, endPoint y: 148, distance: 7.5
click at [994, 154] on icon at bounding box center [999, 150] width 30 height 30
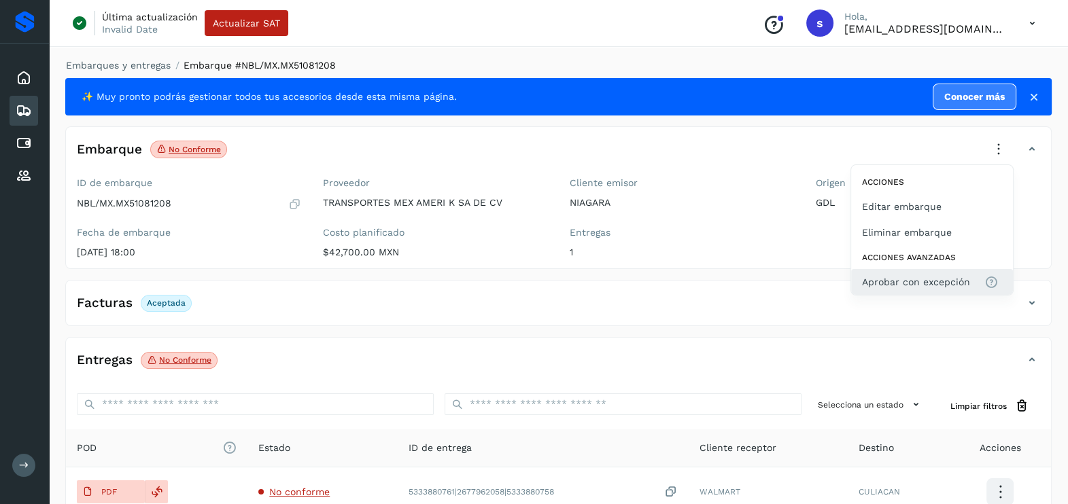
click at [940, 269] on button "Aprobar con excepción" at bounding box center [932, 282] width 162 height 26
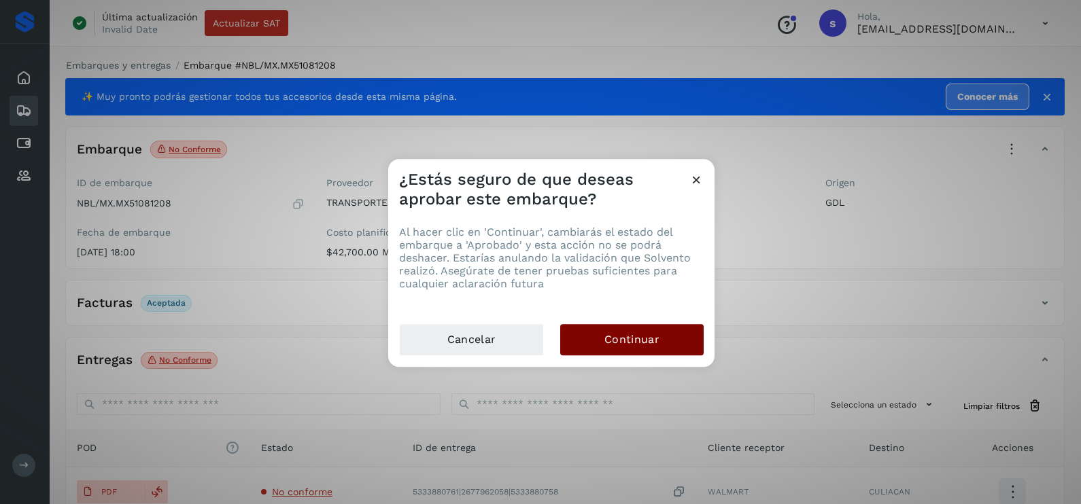
click at [632, 333] on span "Continuar" at bounding box center [631, 339] width 55 height 15
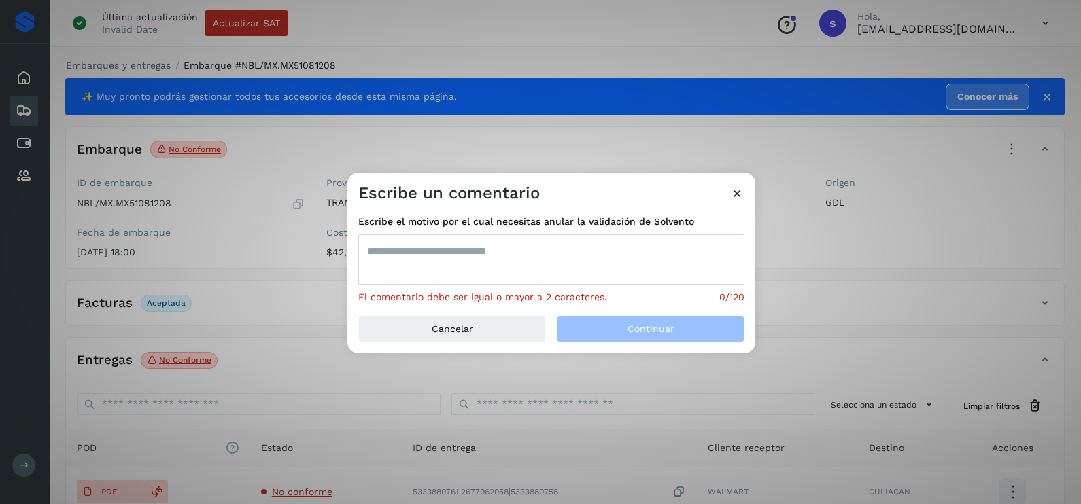
click at [547, 249] on textarea at bounding box center [551, 260] width 386 height 50
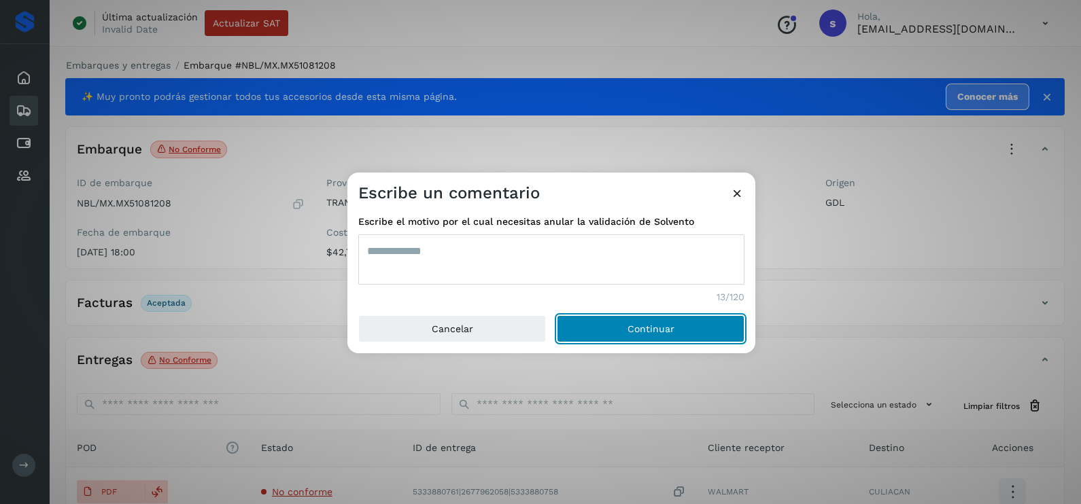
click at [557, 315] on button "Continuar" at bounding box center [651, 328] width 188 height 27
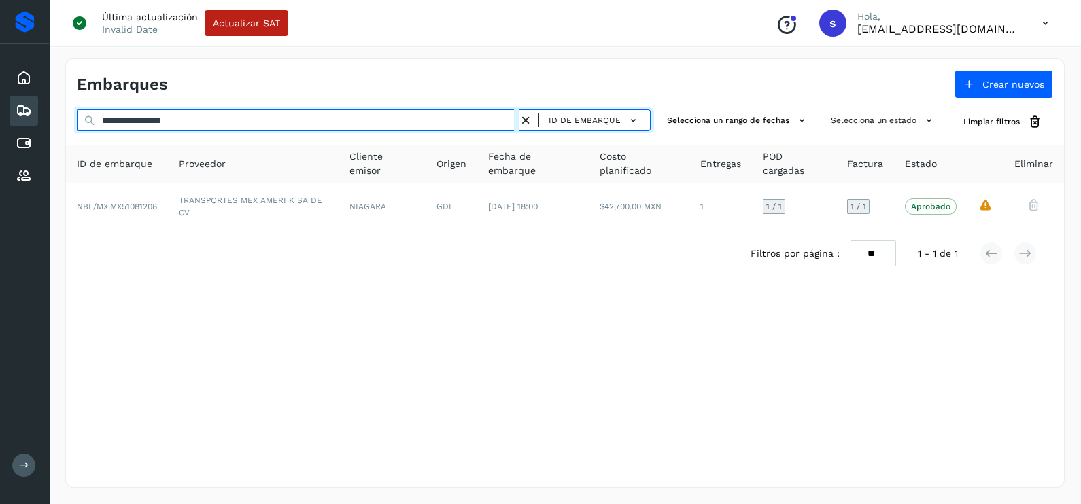
drag, startPoint x: 234, startPoint y: 119, endPoint x: 83, endPoint y: 118, distance: 150.9
click at [84, 119] on div "**********" at bounding box center [364, 121] width 574 height 25
paste input "text"
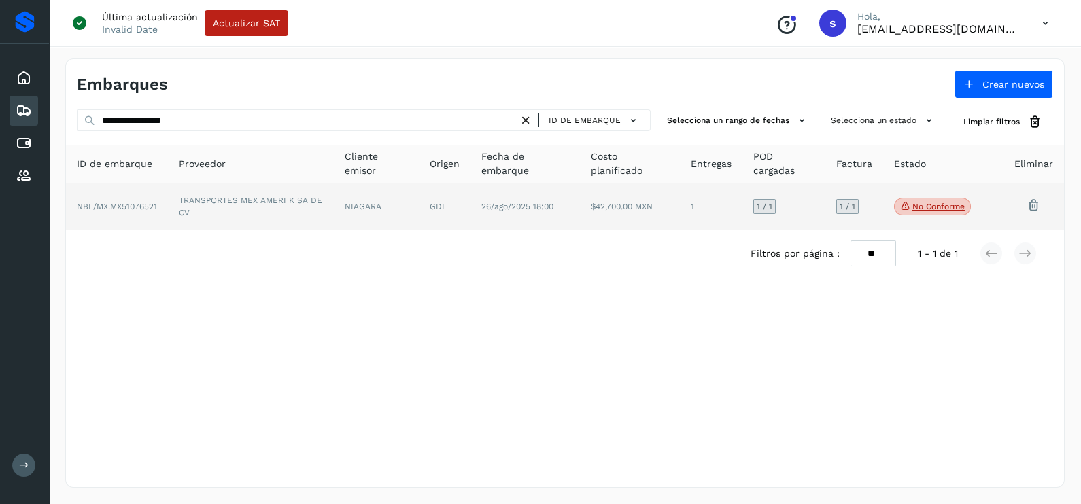
click at [359, 211] on td "NIAGARA" at bounding box center [377, 207] width 86 height 46
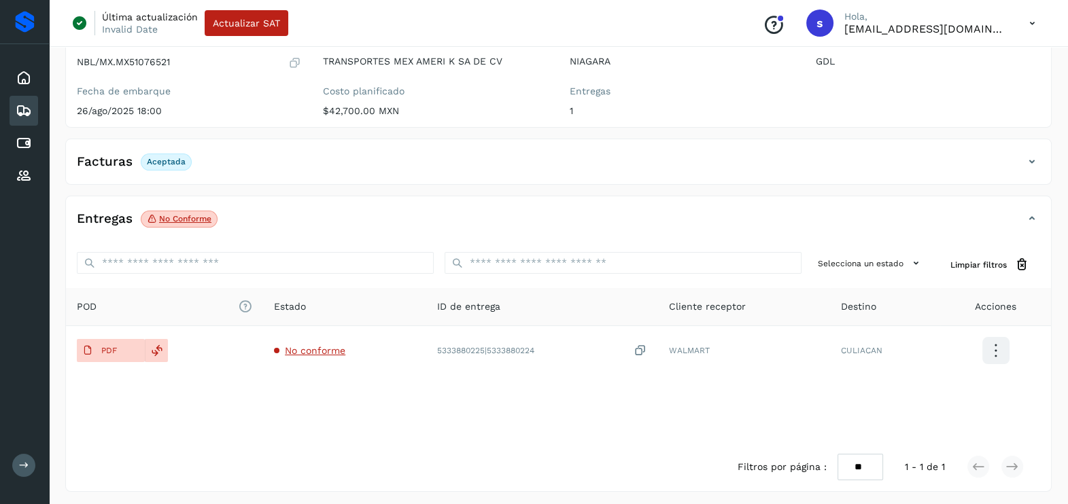
scroll to position [143, 0]
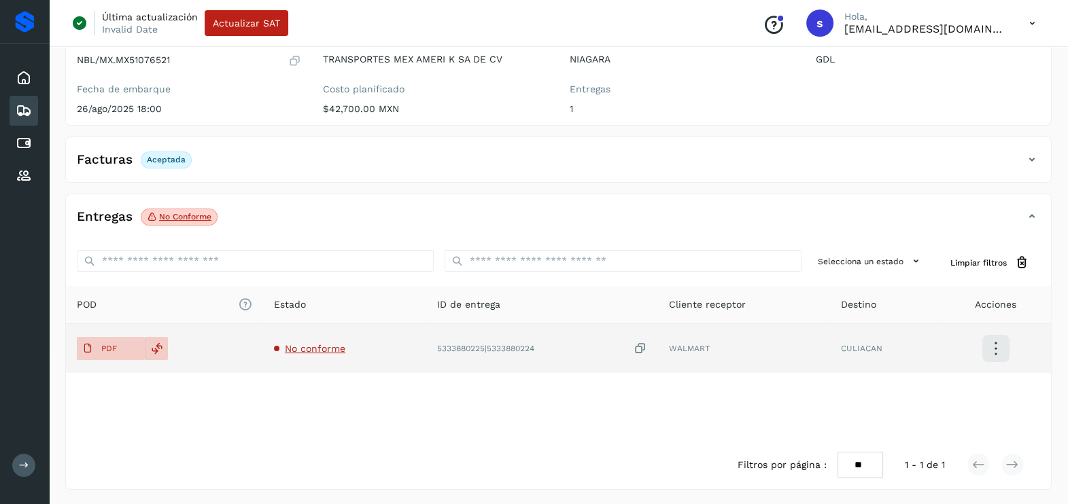
click at [336, 350] on span "No conforme" at bounding box center [315, 348] width 60 height 11
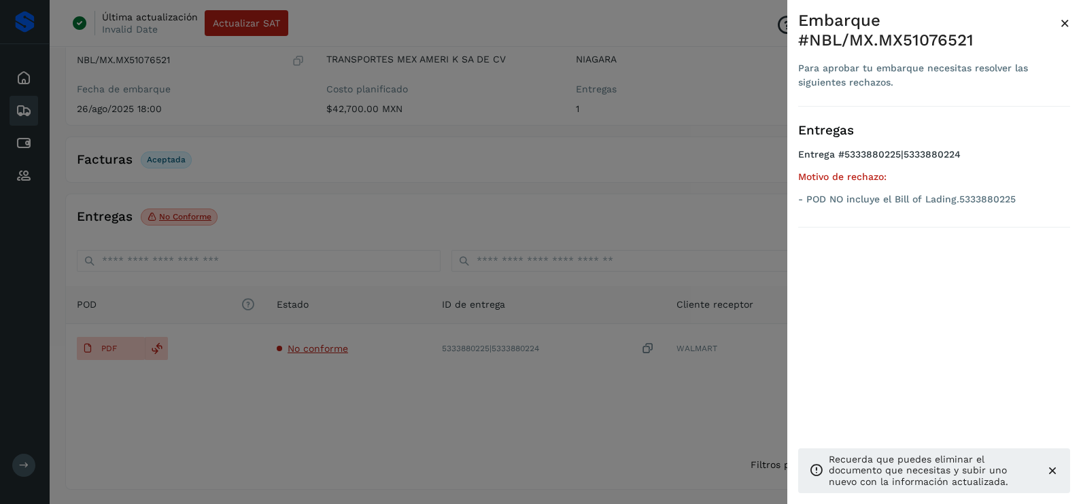
click at [344, 371] on div at bounding box center [540, 252] width 1081 height 504
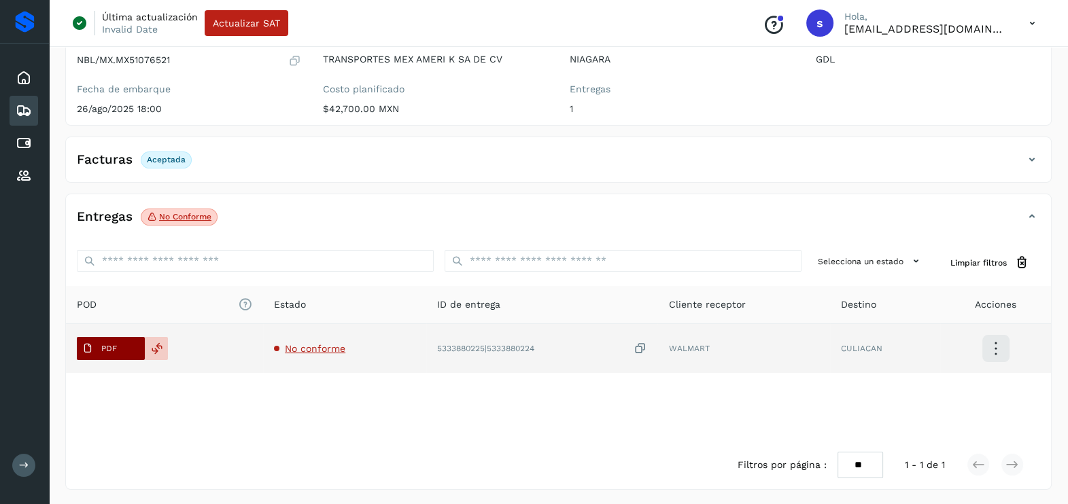
click at [117, 348] on span "PDF" at bounding box center [100, 349] width 46 height 22
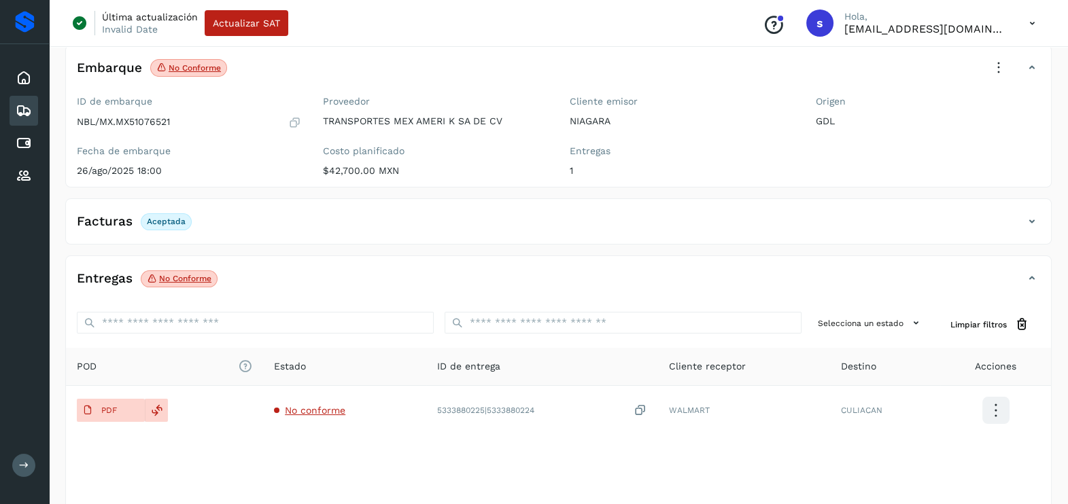
scroll to position [0, 0]
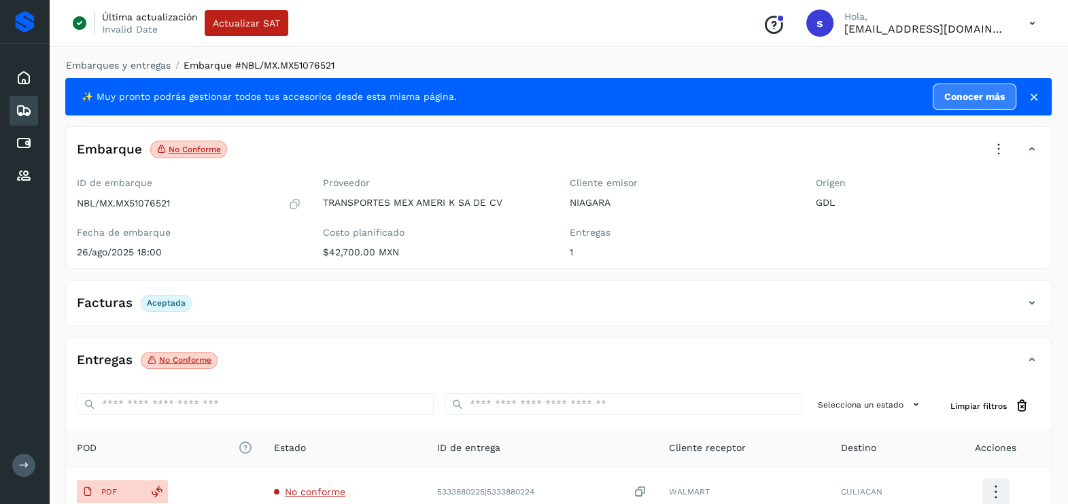
click at [988, 146] on icon at bounding box center [999, 150] width 30 height 30
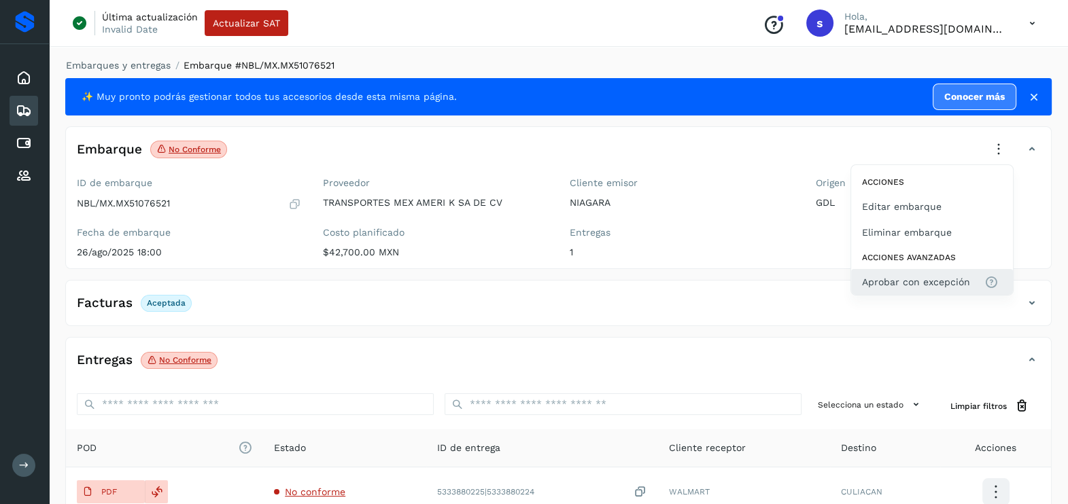
click at [929, 282] on span "Aprobar con excepción" at bounding box center [916, 282] width 108 height 15
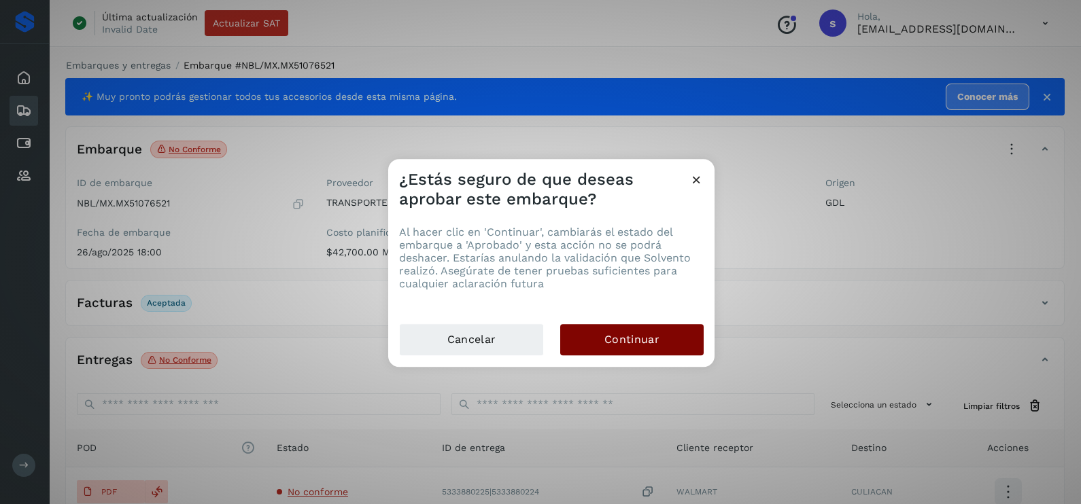
click at [632, 351] on button "Continuar" at bounding box center [631, 339] width 143 height 31
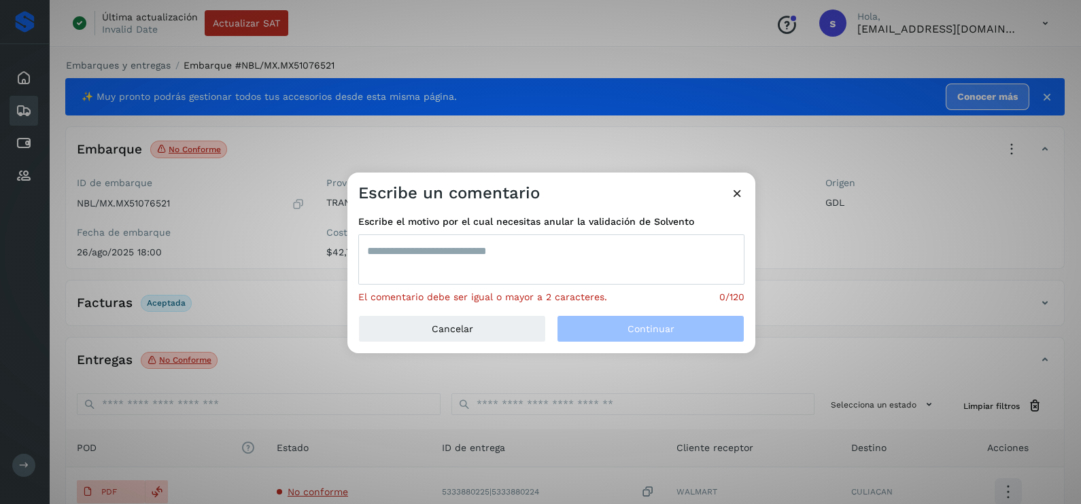
click at [554, 245] on textarea at bounding box center [551, 260] width 386 height 50
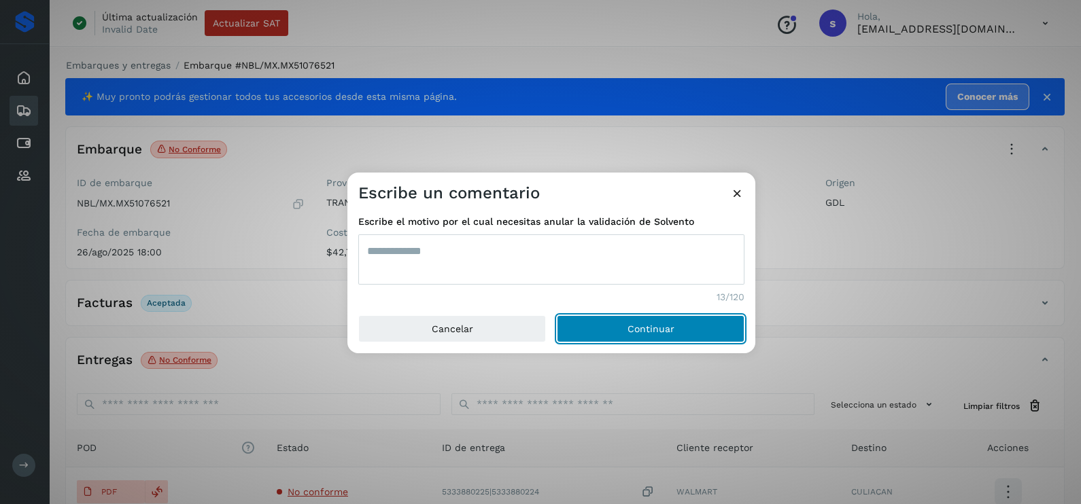
click at [557, 315] on button "Continuar" at bounding box center [651, 328] width 188 height 27
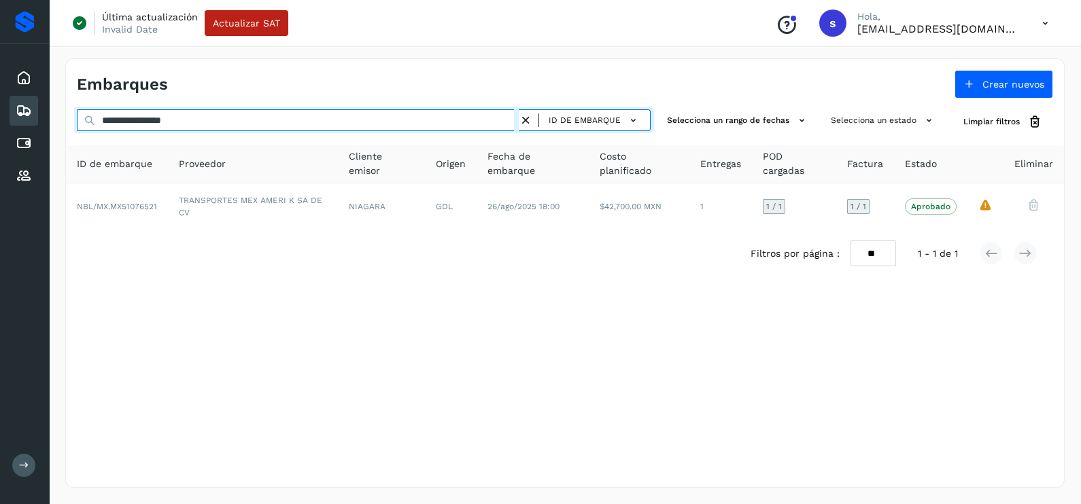
drag, startPoint x: 14, startPoint y: 120, endPoint x: 0, endPoint y: 120, distance: 13.6
click at [0, 120] on html "**********" at bounding box center [540, 252] width 1081 height 504
paste input "text"
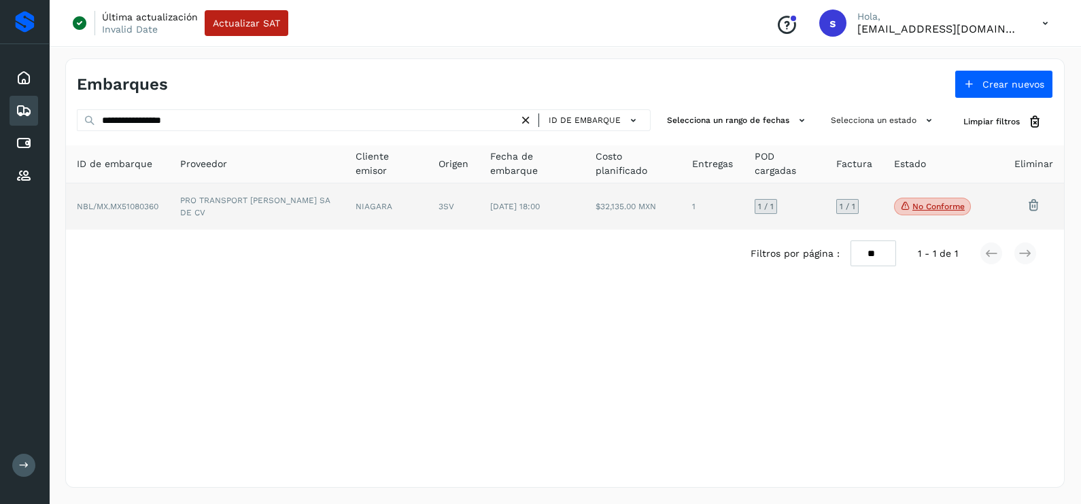
click at [226, 211] on td "PRO TRANSPORT [PERSON_NAME] SA DE CV" at bounding box center [256, 207] width 175 height 46
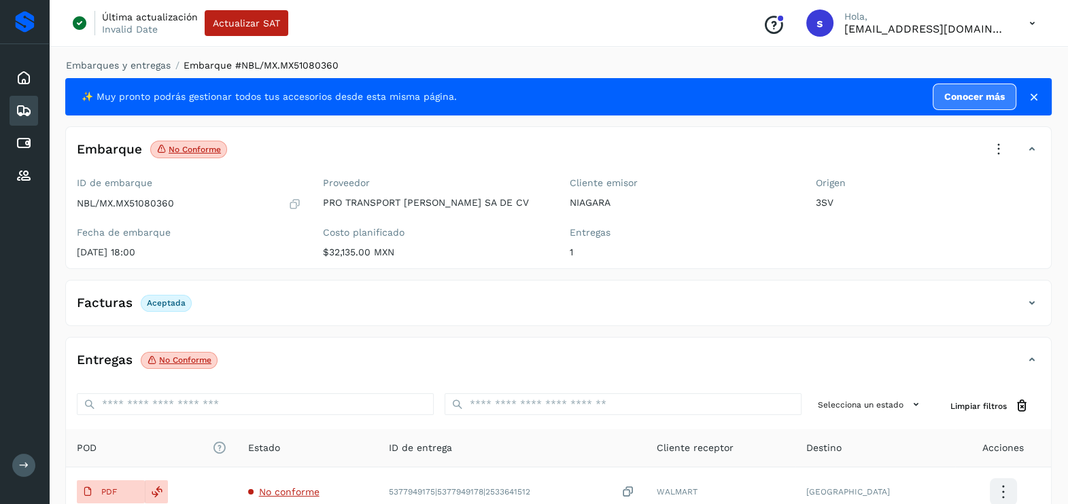
scroll to position [143, 0]
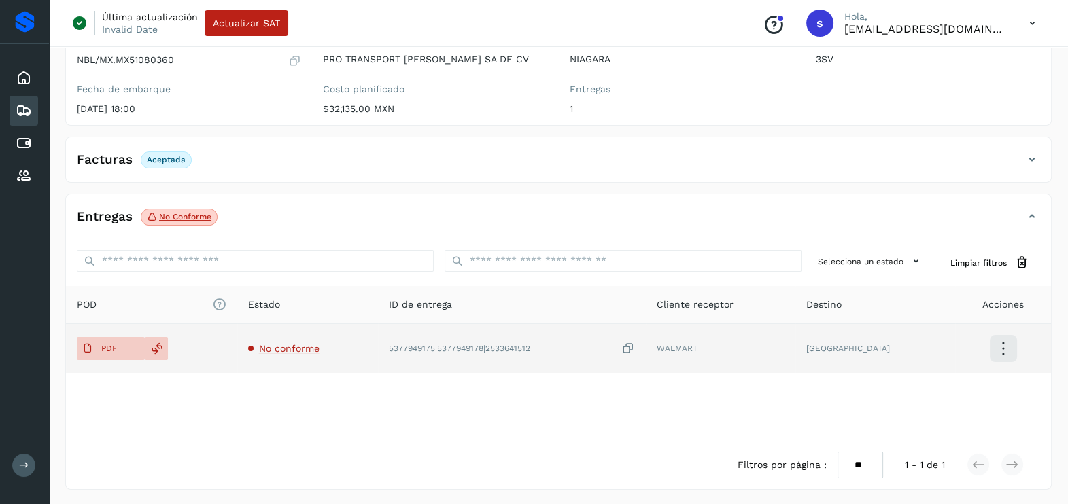
click at [307, 345] on span "No conforme" at bounding box center [289, 348] width 60 height 11
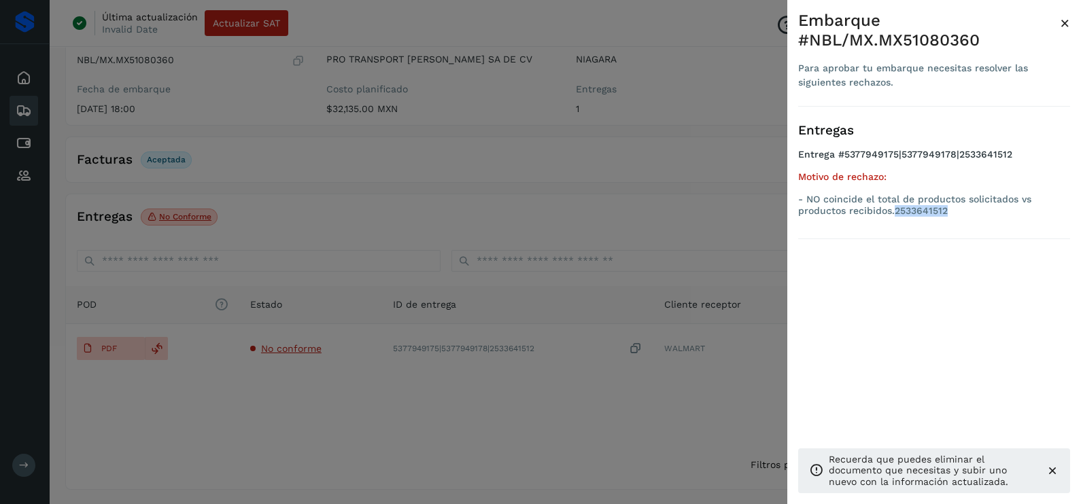
drag, startPoint x: 954, startPoint y: 214, endPoint x: 895, endPoint y: 222, distance: 59.0
click at [895, 222] on div "Entregas Entrega #5377949175|5377949178|2533641512 Motivo de rechazo: - NO coin…" at bounding box center [934, 173] width 272 height 133
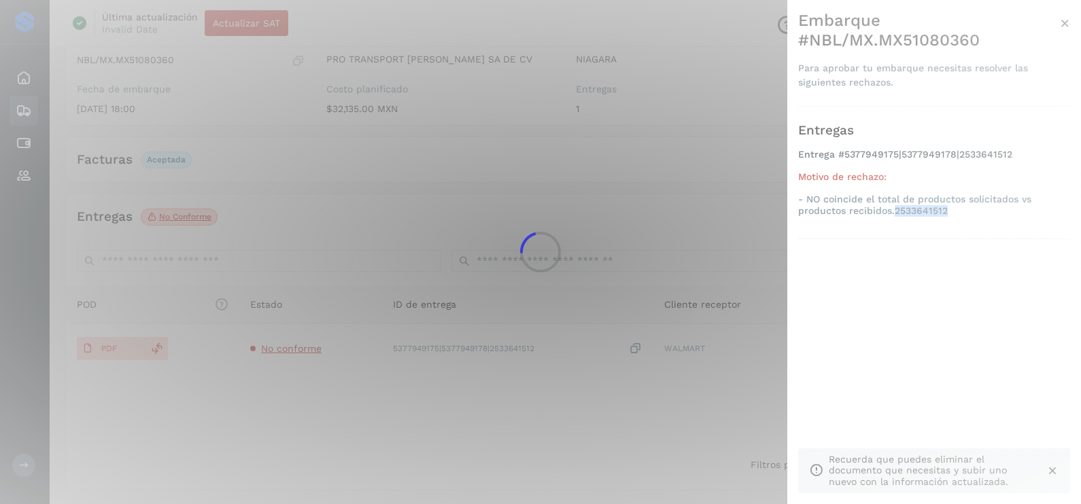
copy p "2533641512"
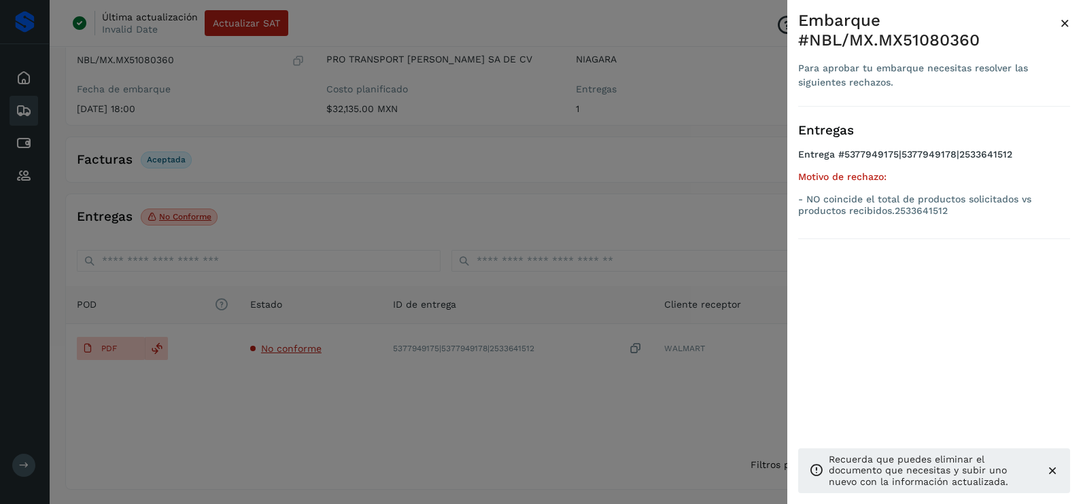
click at [578, 224] on div at bounding box center [540, 252] width 1081 height 504
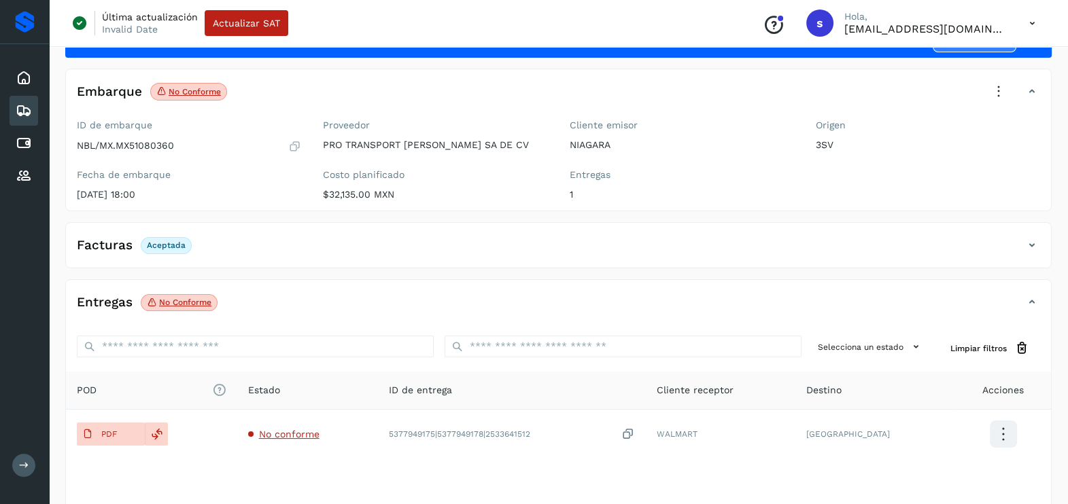
scroll to position [0, 0]
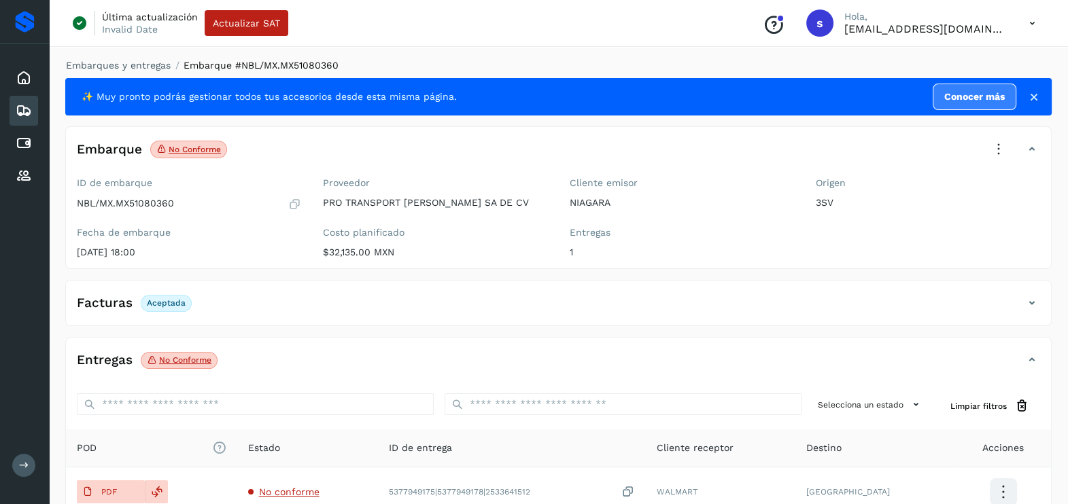
click at [1005, 147] on icon at bounding box center [999, 150] width 30 height 30
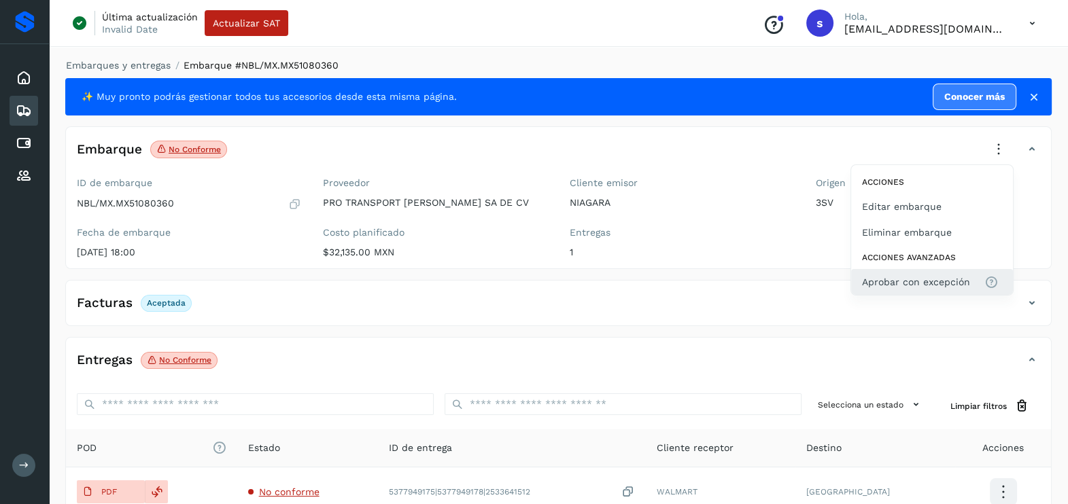
click at [930, 275] on span "Aprobar con excepción" at bounding box center [916, 282] width 108 height 15
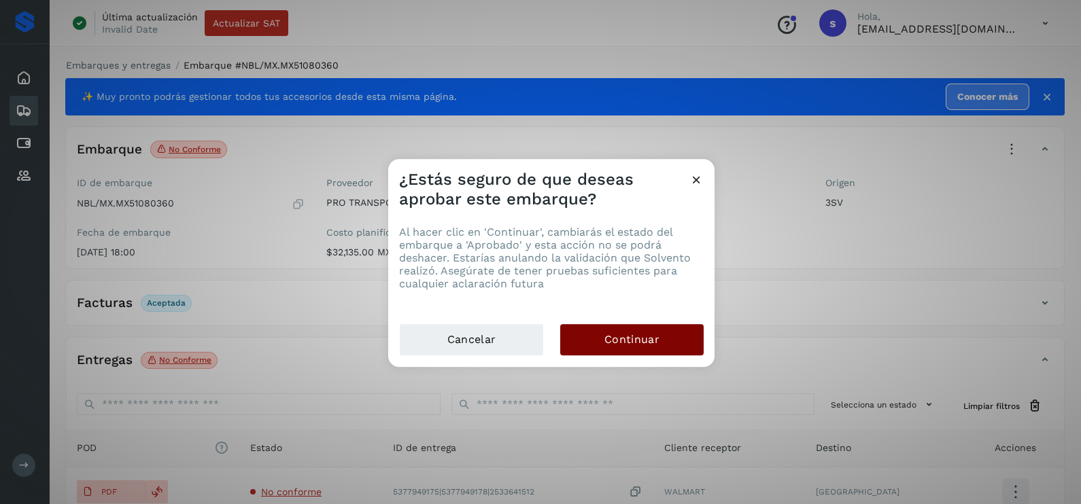
click at [664, 341] on button "Continuar" at bounding box center [631, 339] width 143 height 31
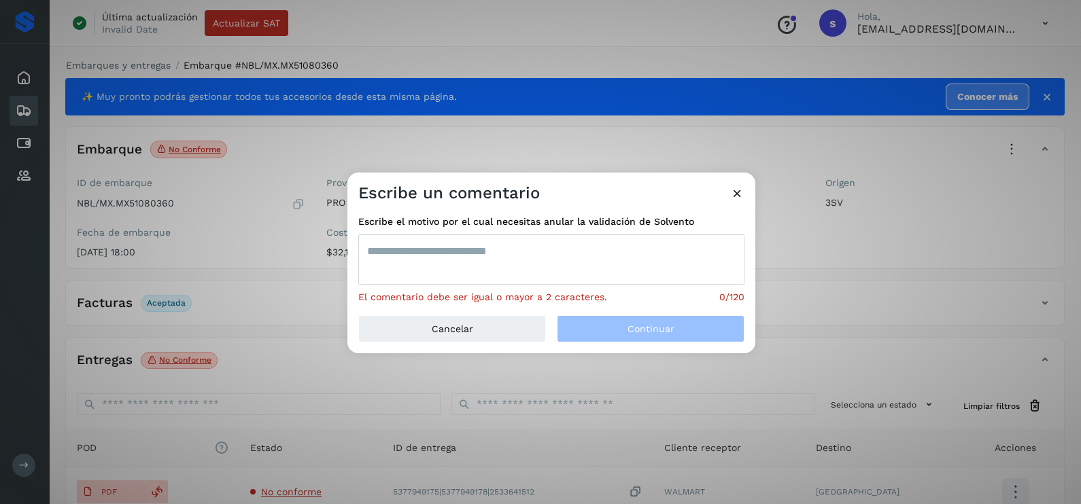
click at [527, 273] on textarea at bounding box center [551, 260] width 386 height 50
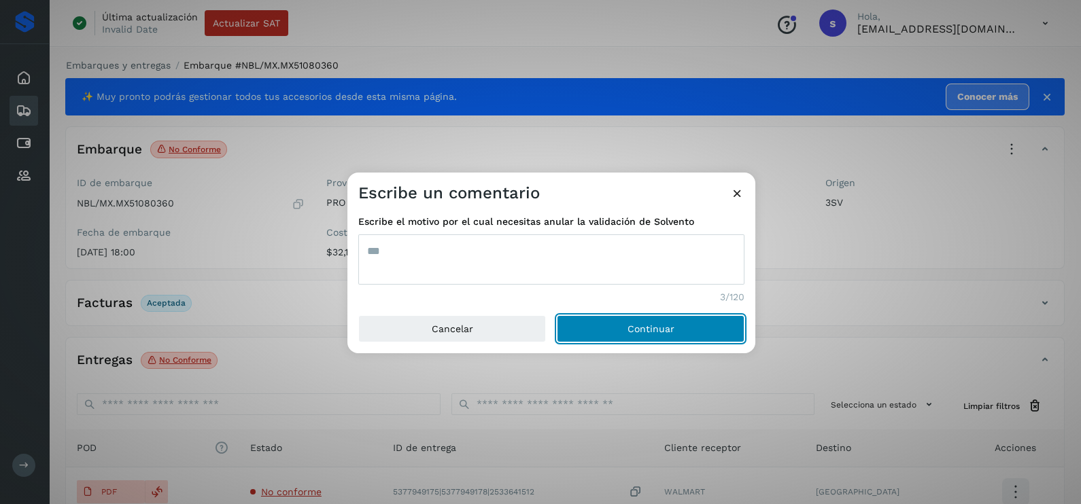
click at [557, 315] on button "Continuar" at bounding box center [651, 328] width 188 height 27
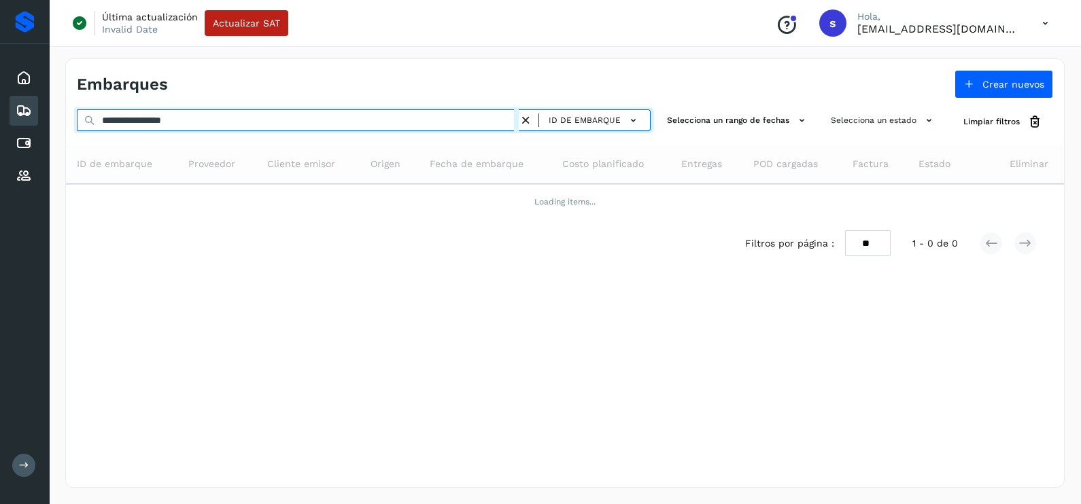
drag, startPoint x: 94, startPoint y: 129, endPoint x: 0, endPoint y: 134, distance: 94.6
click at [0, 135] on html "**********" at bounding box center [540, 252] width 1081 height 504
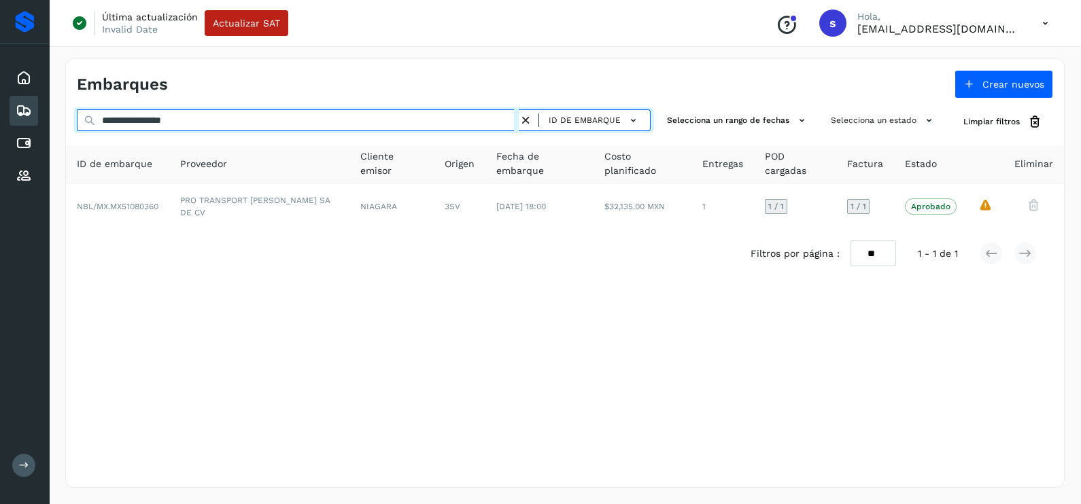
paste input "text"
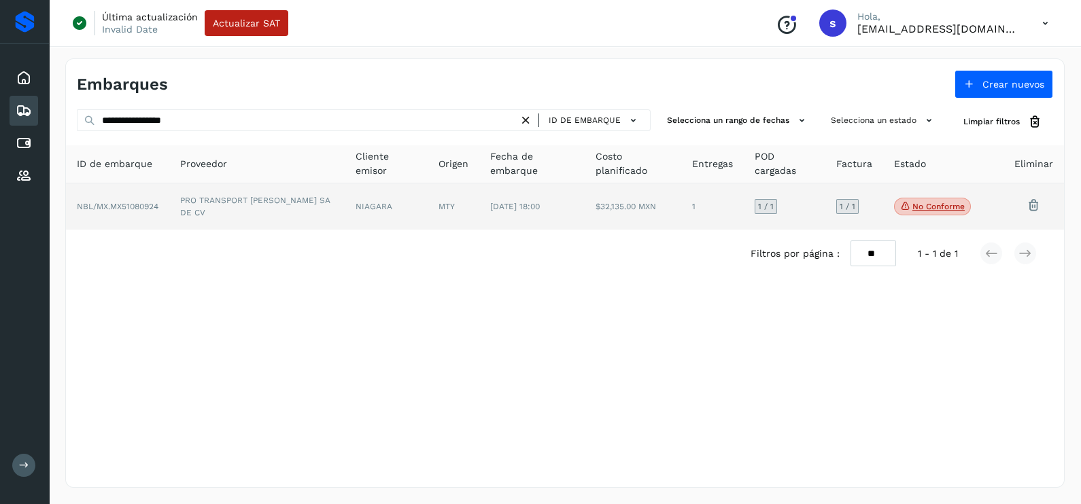
click at [400, 213] on td "NIAGARA" at bounding box center [386, 207] width 83 height 46
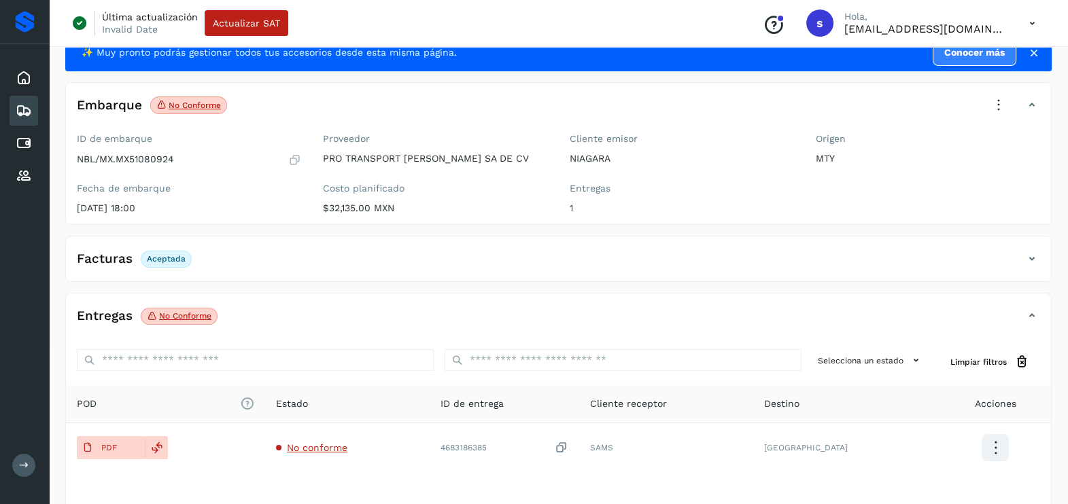
scroll to position [143, 0]
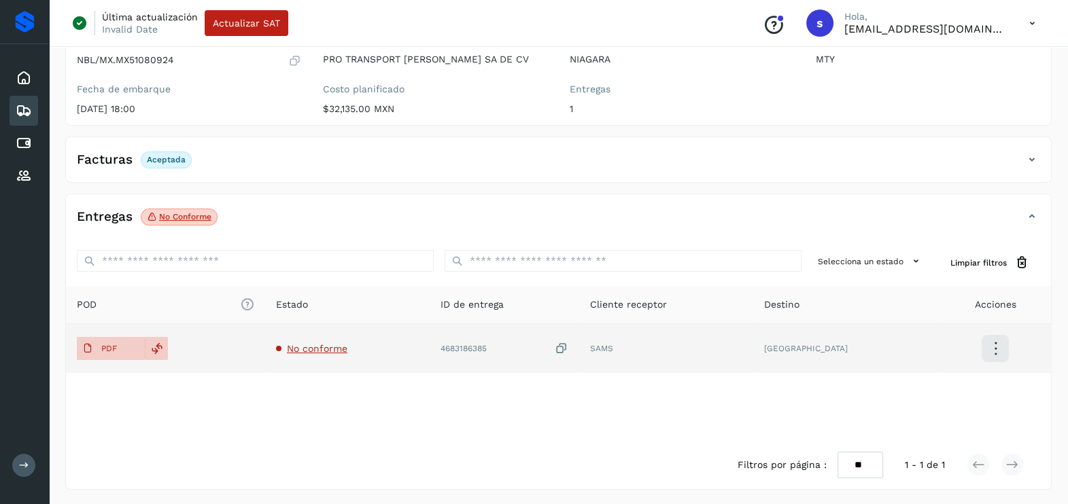
click at [568, 347] on icon at bounding box center [562, 349] width 14 height 14
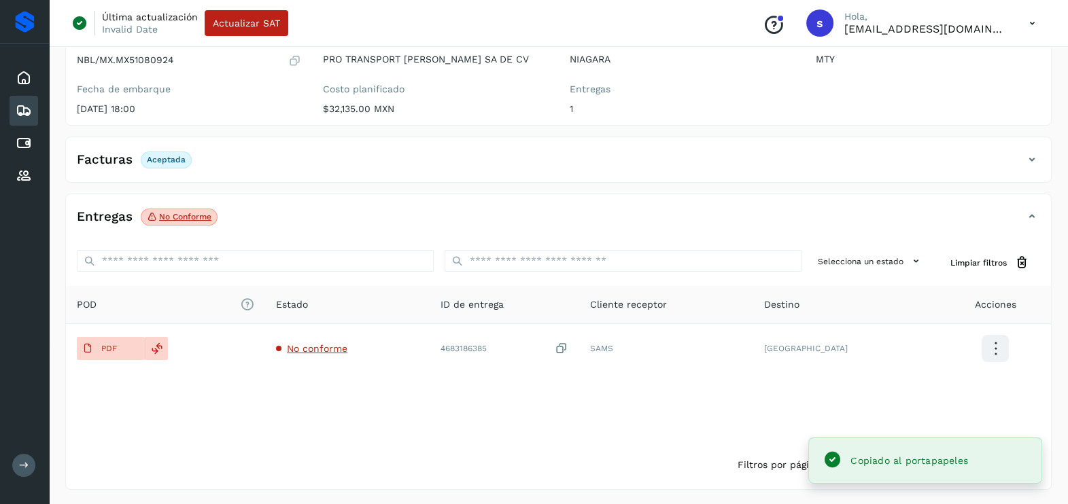
drag, startPoint x: 676, startPoint y: 410, endPoint x: 721, endPoint y: 500, distance: 100.6
click at [676, 410] on div "POD El tamaño máximo de archivo es de 20 Mb. Estado ID de entrega Cliente recep…" at bounding box center [558, 363] width 985 height 155
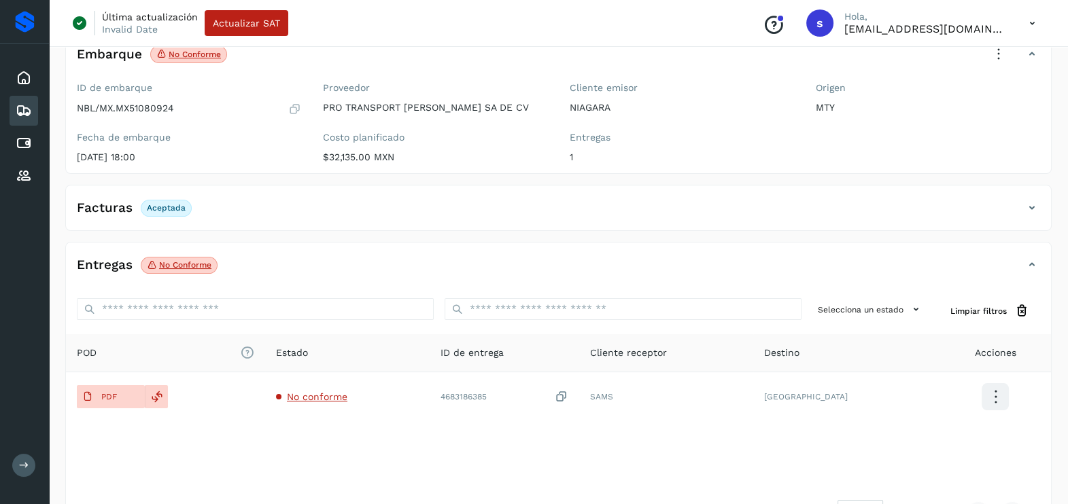
scroll to position [0, 0]
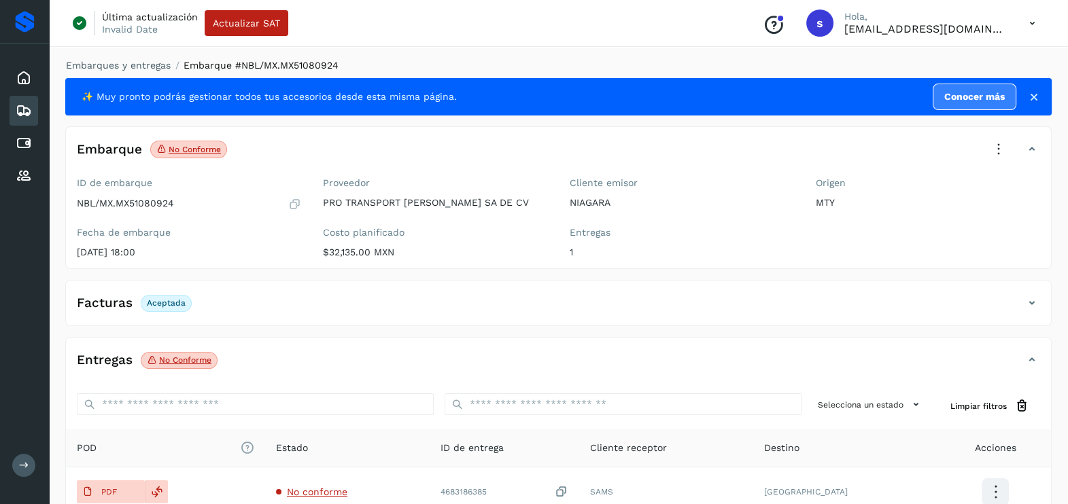
click at [1009, 154] on icon at bounding box center [999, 150] width 30 height 30
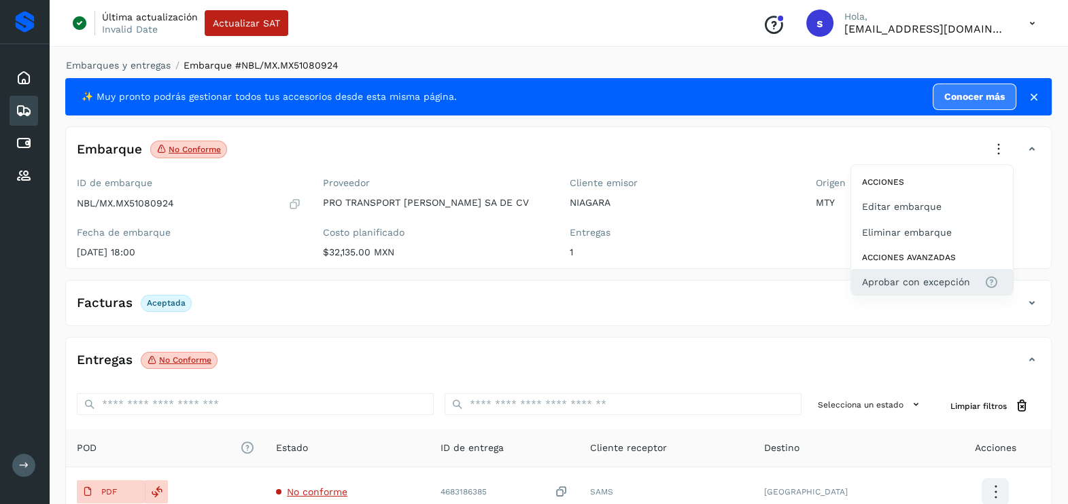
click at [941, 279] on span "Aprobar con excepción" at bounding box center [916, 282] width 108 height 15
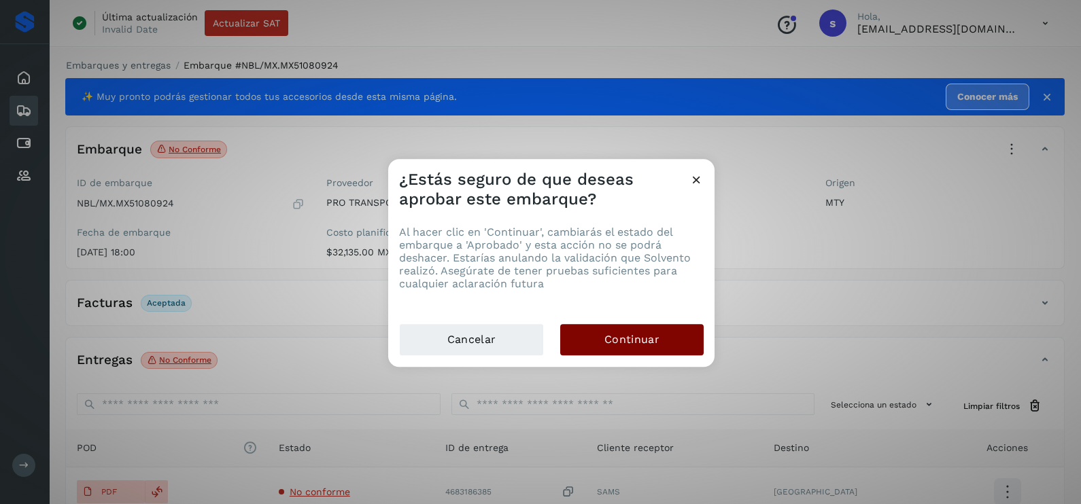
click at [680, 341] on button "Continuar" at bounding box center [631, 339] width 143 height 31
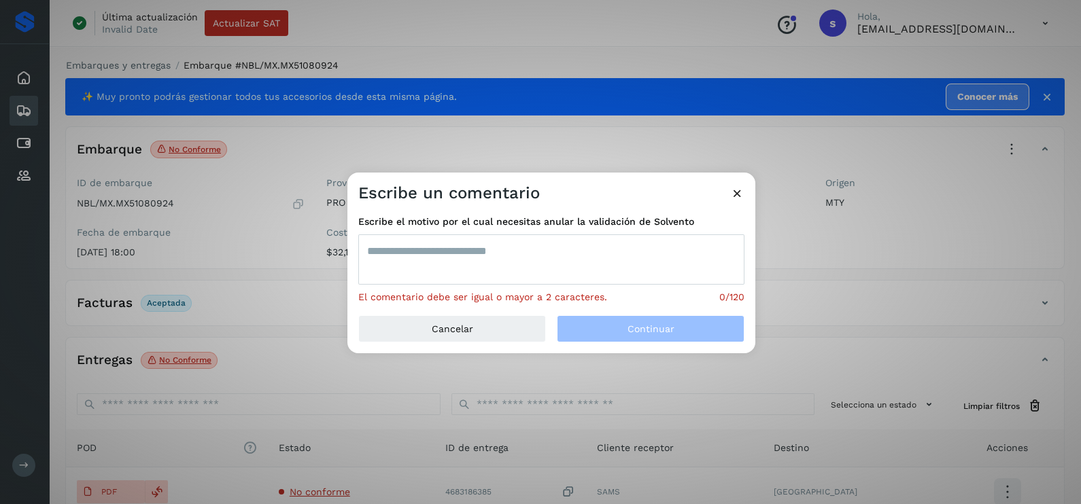
click at [537, 262] on textarea at bounding box center [551, 260] width 386 height 50
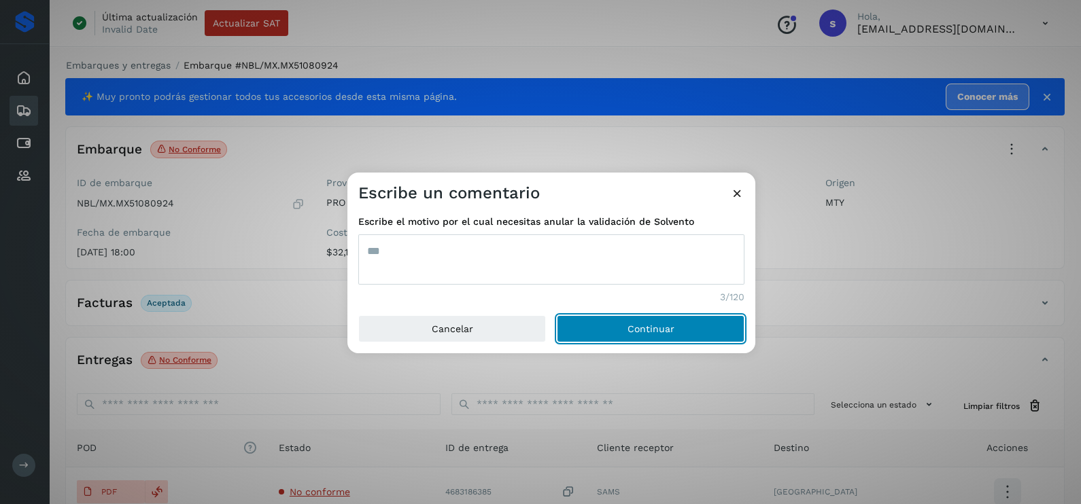
click at [557, 315] on button "Continuar" at bounding box center [651, 328] width 188 height 27
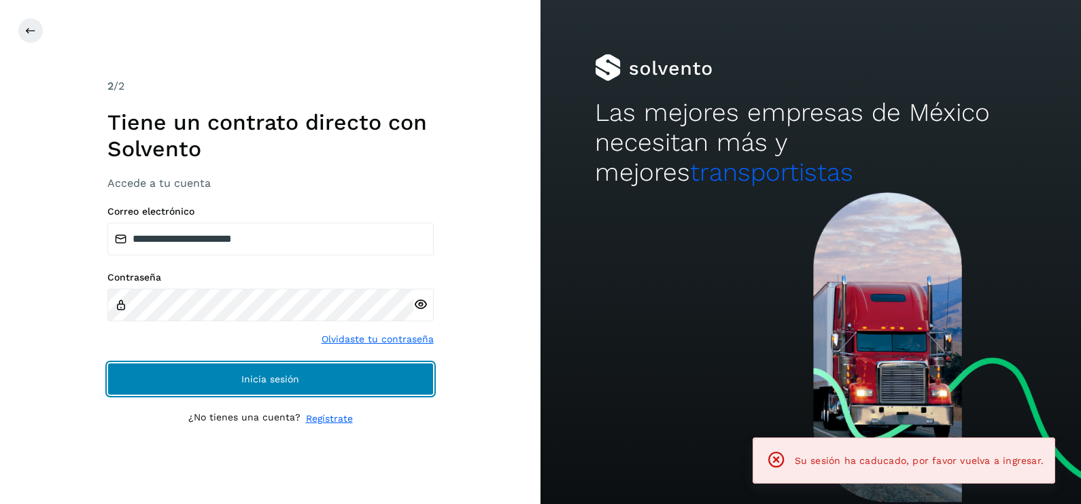
click at [290, 381] on span "Inicia sesión" at bounding box center [270, 380] width 58 height 10
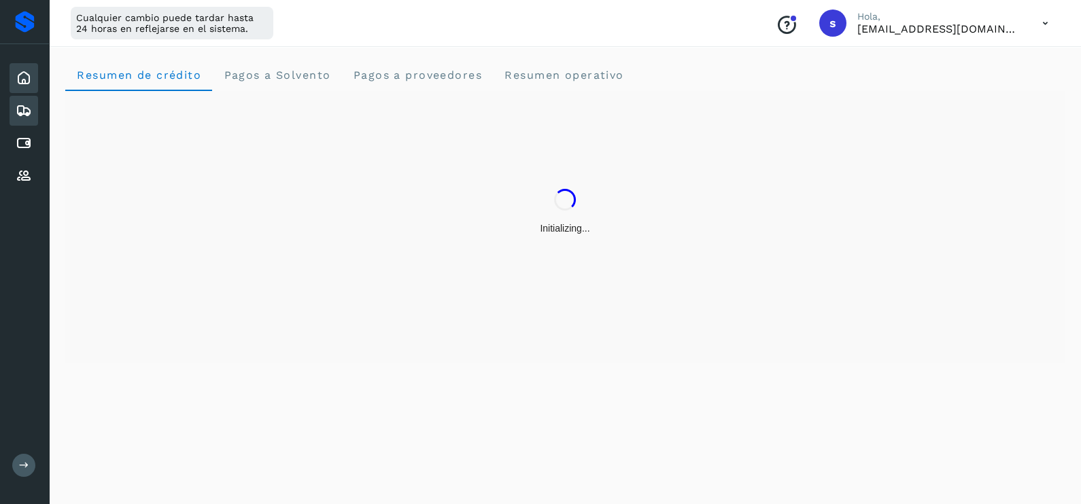
click at [29, 103] on icon at bounding box center [24, 111] width 16 height 16
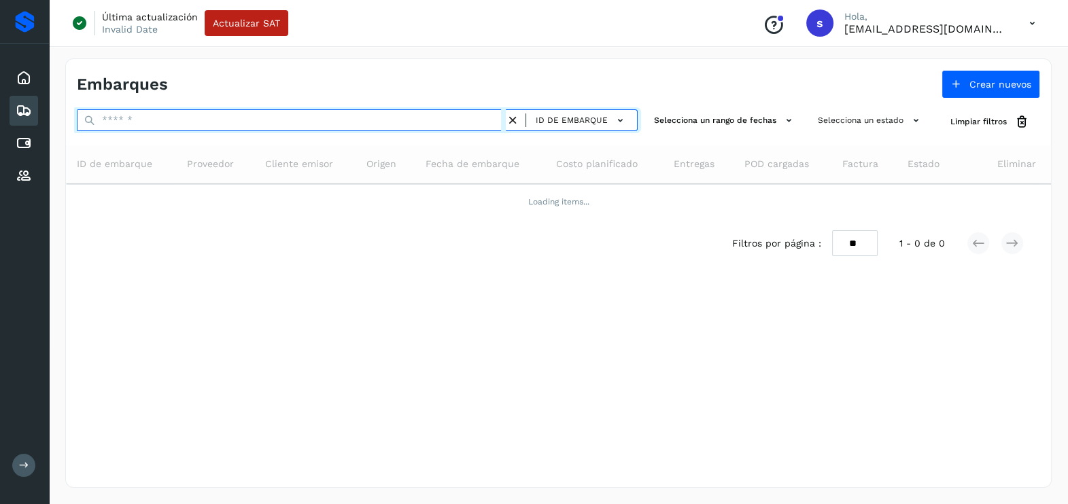
click at [187, 122] on input "text" at bounding box center [291, 120] width 429 height 22
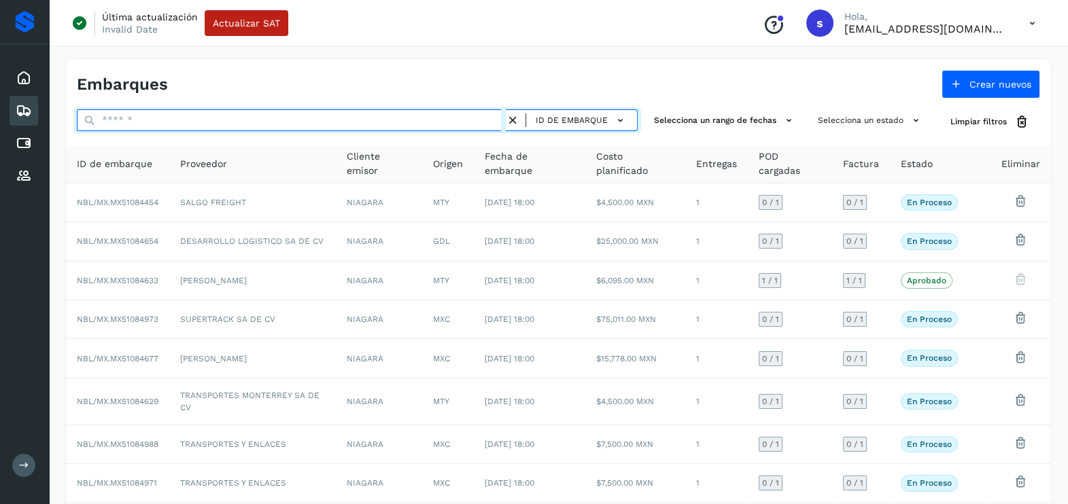
paste input "**********"
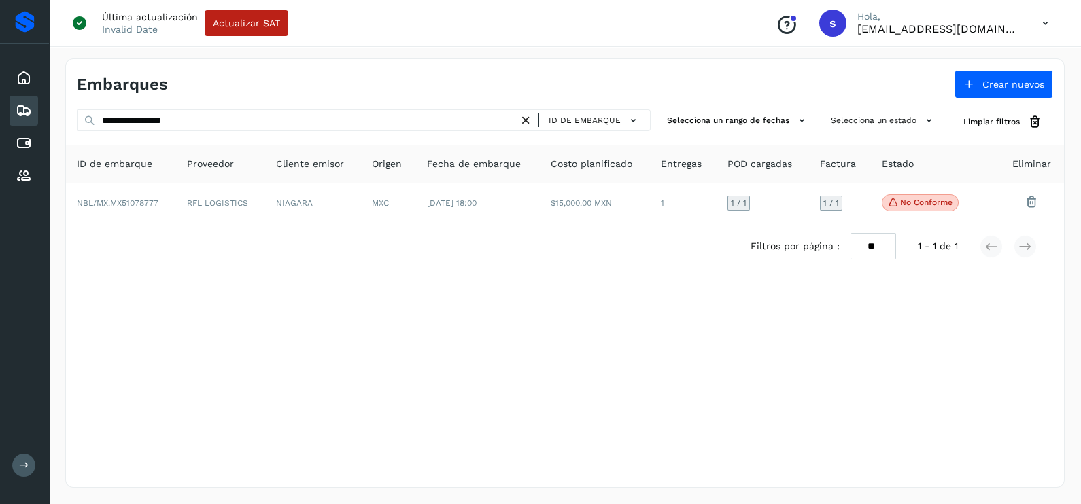
click at [385, 226] on div "Filtros por página : ** ** ** 1 - 1 de 1" at bounding box center [565, 246] width 998 height 48
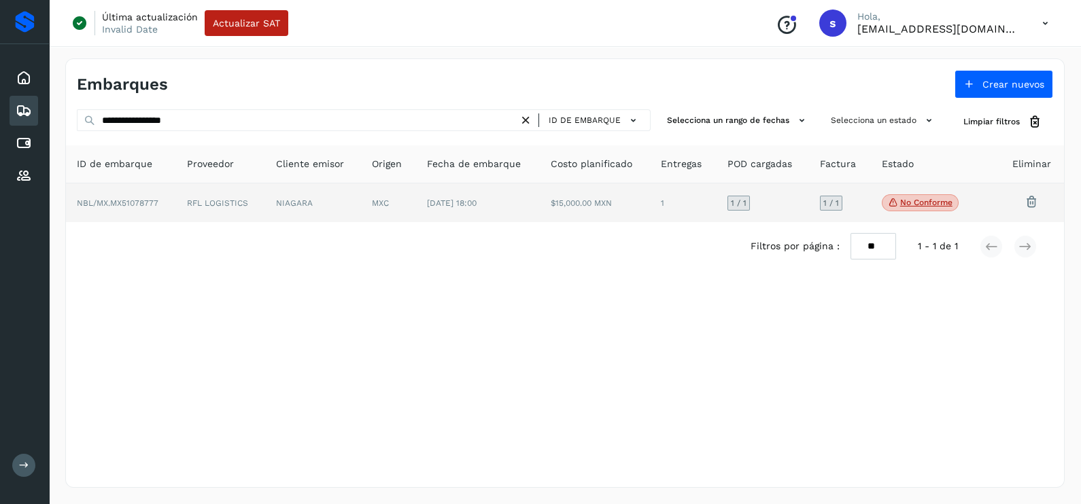
click at [437, 188] on td "[DATE] 18:00" at bounding box center [478, 203] width 124 height 39
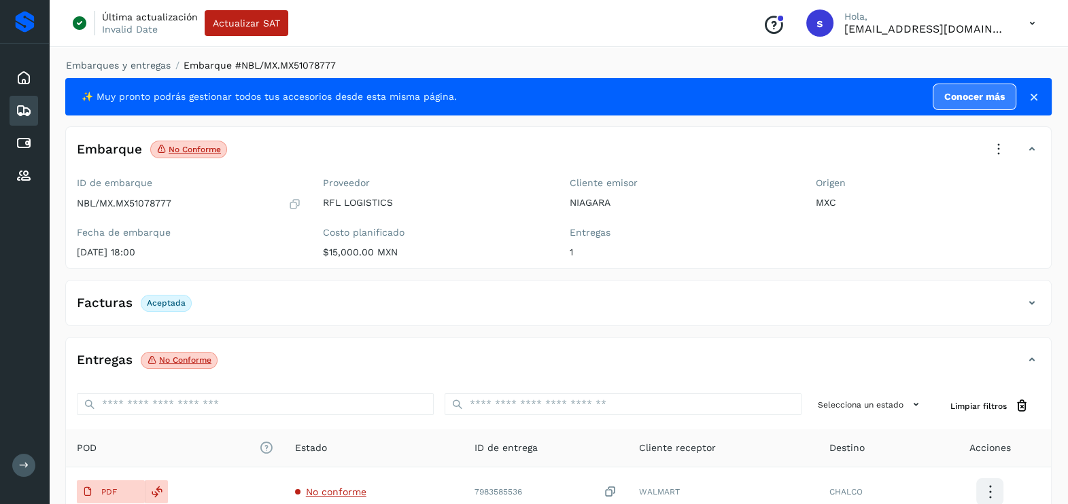
click at [1005, 143] on icon at bounding box center [999, 150] width 30 height 30
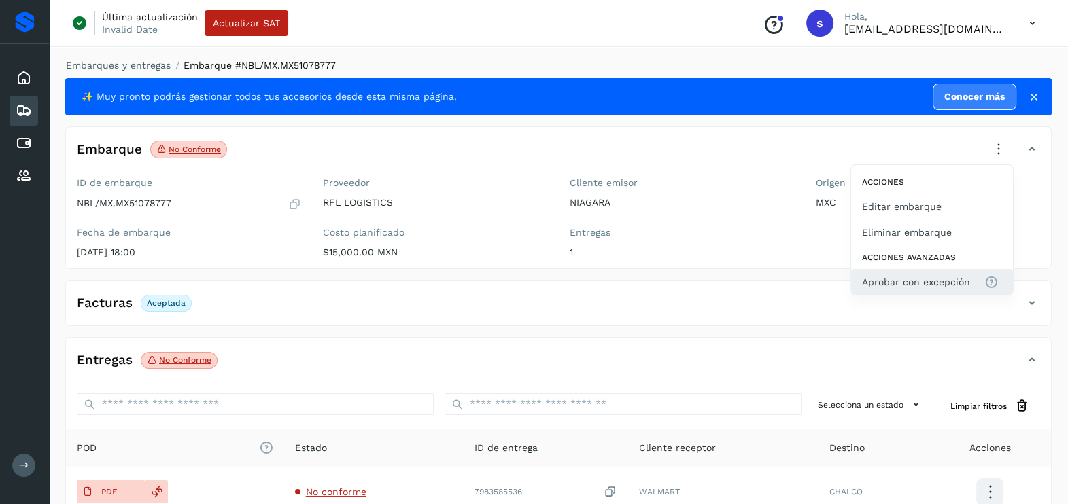
click at [960, 281] on span "Aprobar con excepción" at bounding box center [916, 282] width 108 height 15
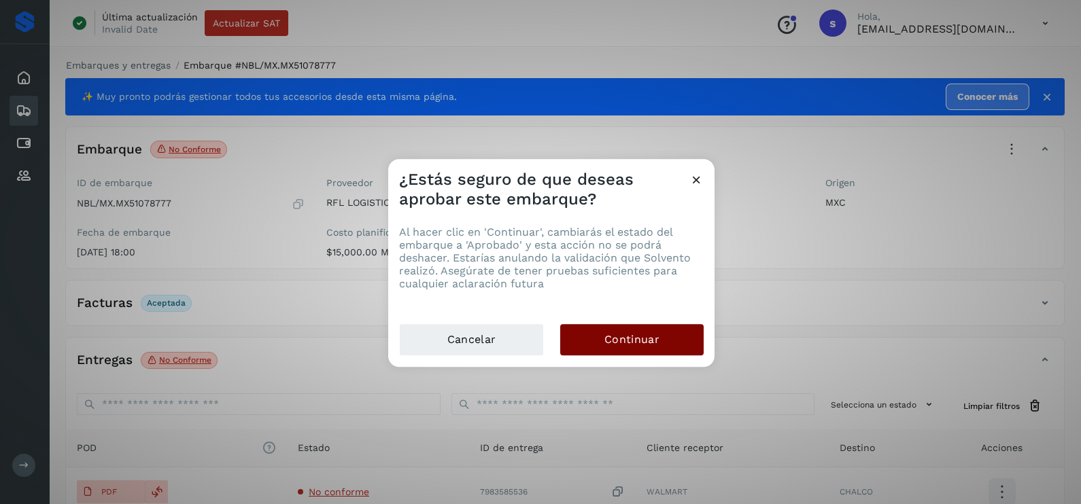
click at [635, 347] on button "Continuar" at bounding box center [631, 339] width 143 height 31
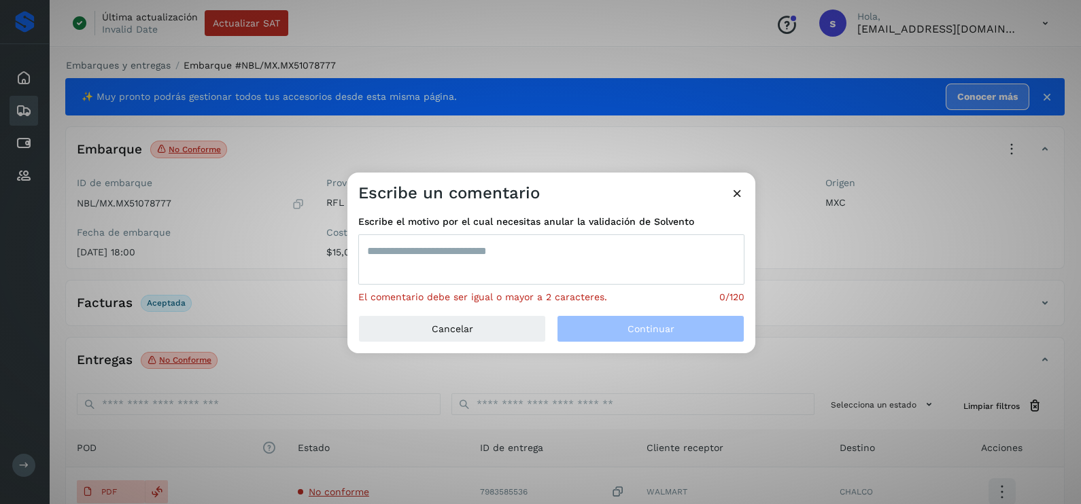
click at [483, 254] on textarea at bounding box center [551, 260] width 386 height 50
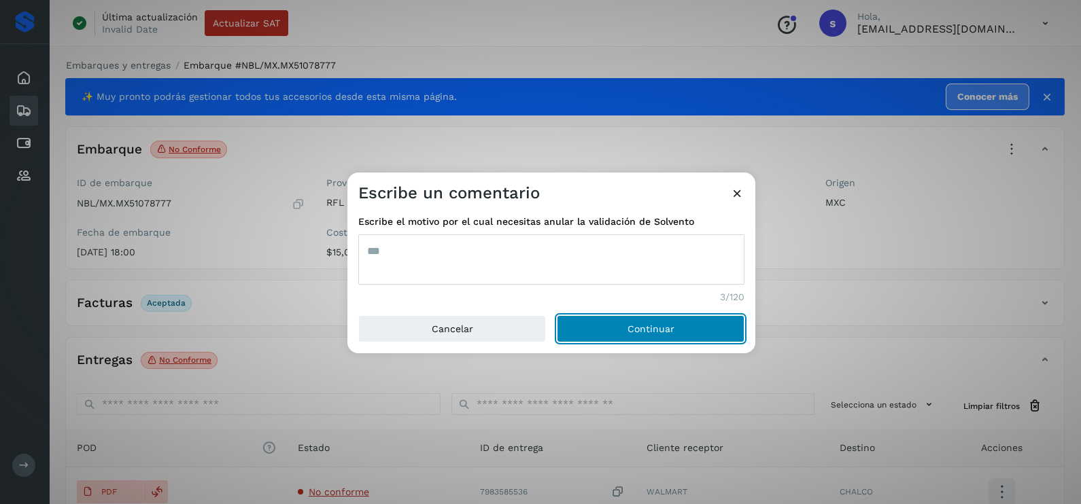
click at [557, 315] on button "Continuar" at bounding box center [651, 328] width 188 height 27
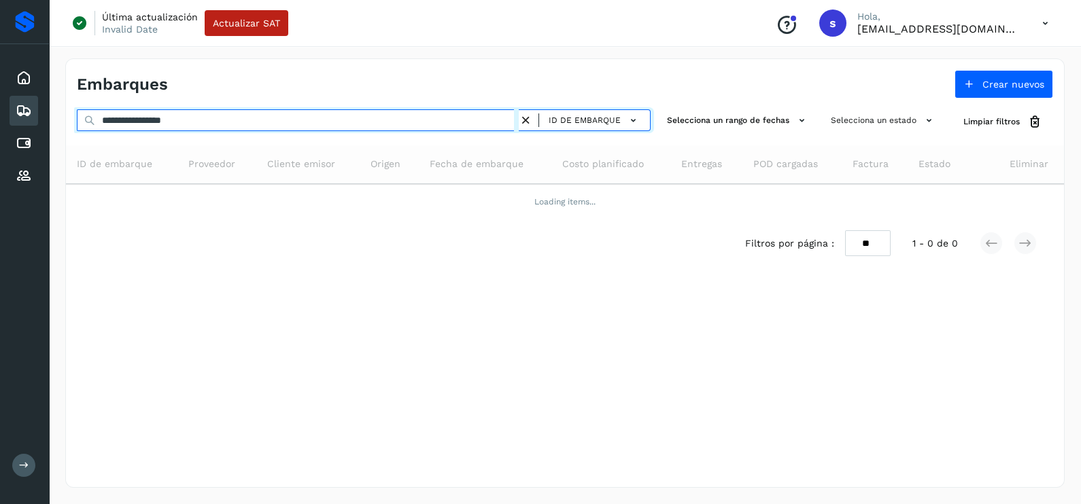
drag, startPoint x: 224, startPoint y: 125, endPoint x: 0, endPoint y: 127, distance: 223.6
click at [0, 127] on html "**********" at bounding box center [540, 252] width 1081 height 504
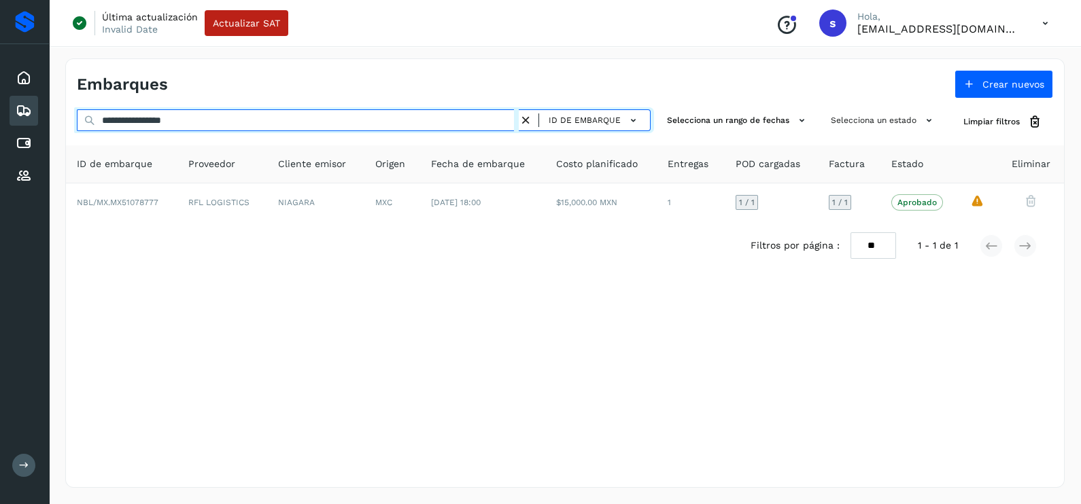
paste input "text"
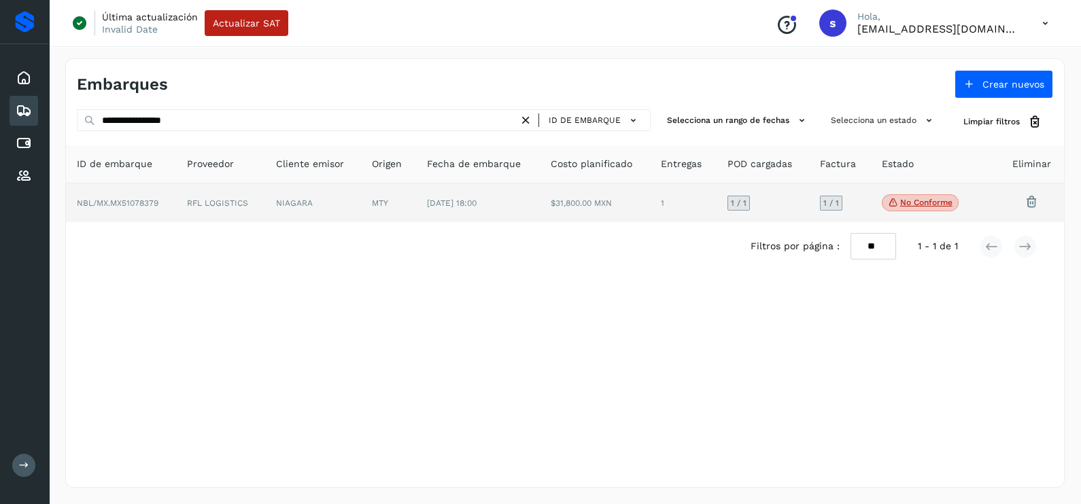
click at [207, 206] on td "RFL LOGISTICS" at bounding box center [220, 203] width 88 height 39
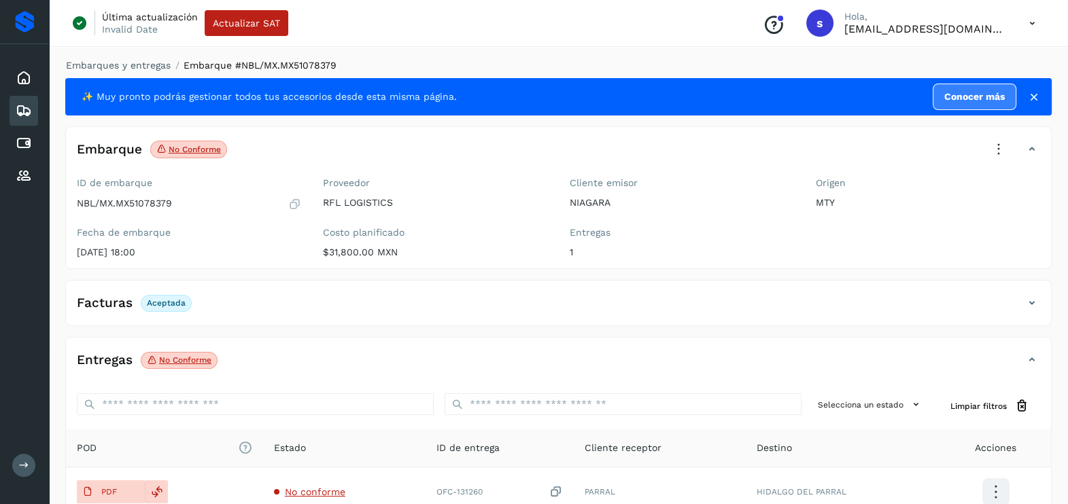
click at [986, 150] on icon at bounding box center [999, 150] width 30 height 30
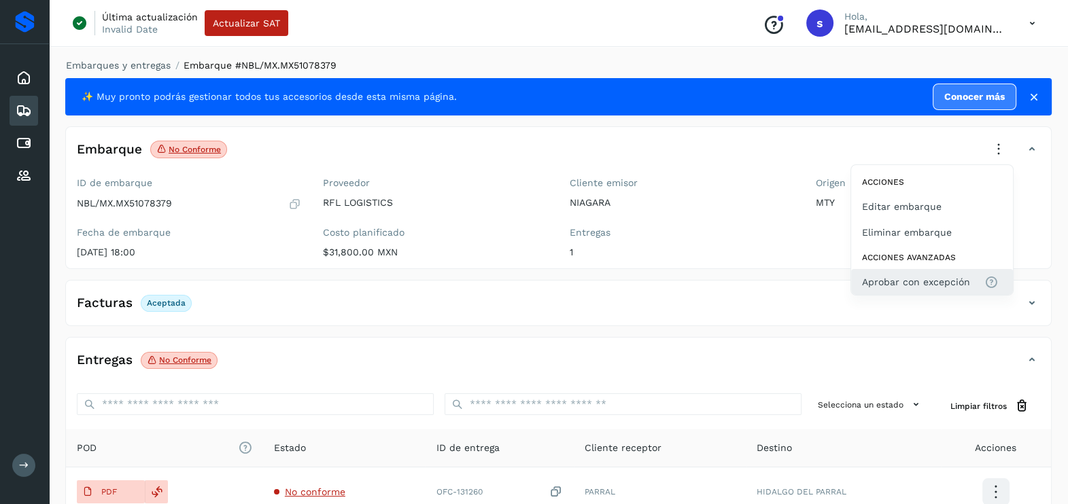
click at [874, 279] on span "Aprobar con excepción" at bounding box center [916, 282] width 108 height 15
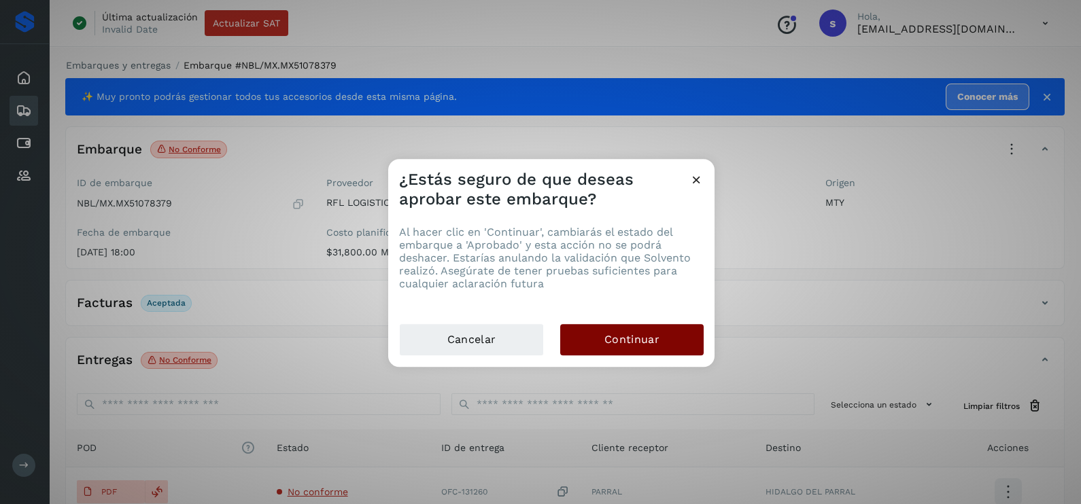
click at [676, 343] on button "Continuar" at bounding box center [631, 339] width 143 height 31
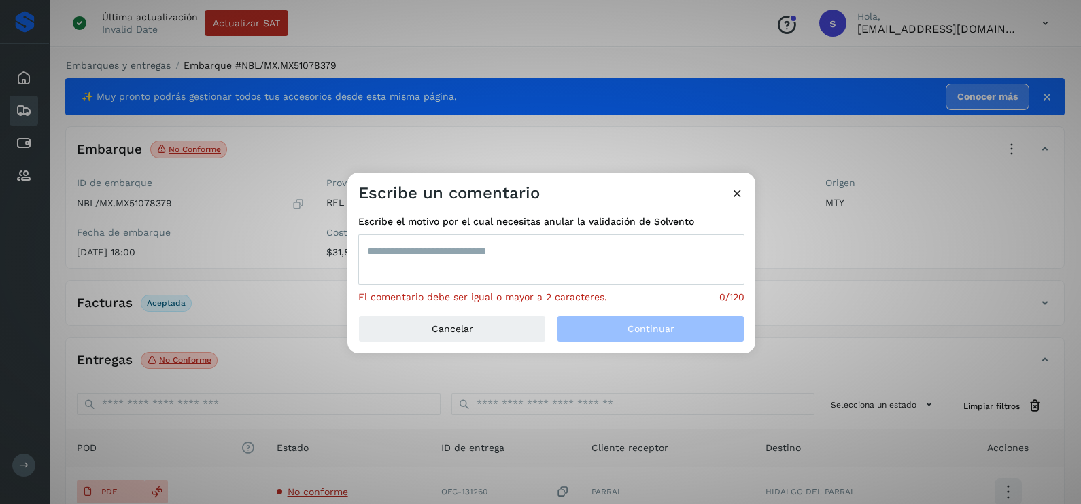
click at [456, 257] on textarea at bounding box center [551, 260] width 386 height 50
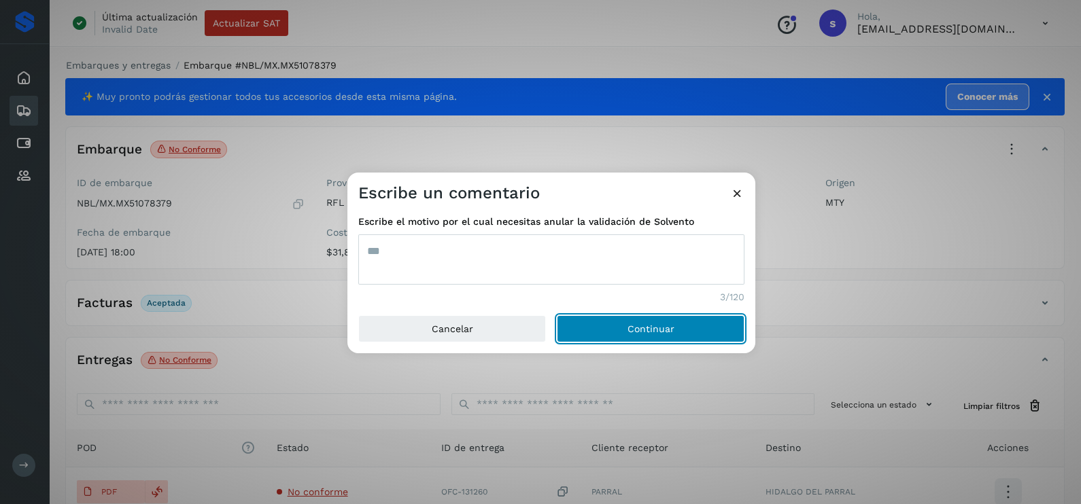
click at [557, 315] on button "Continuar" at bounding box center [651, 328] width 188 height 27
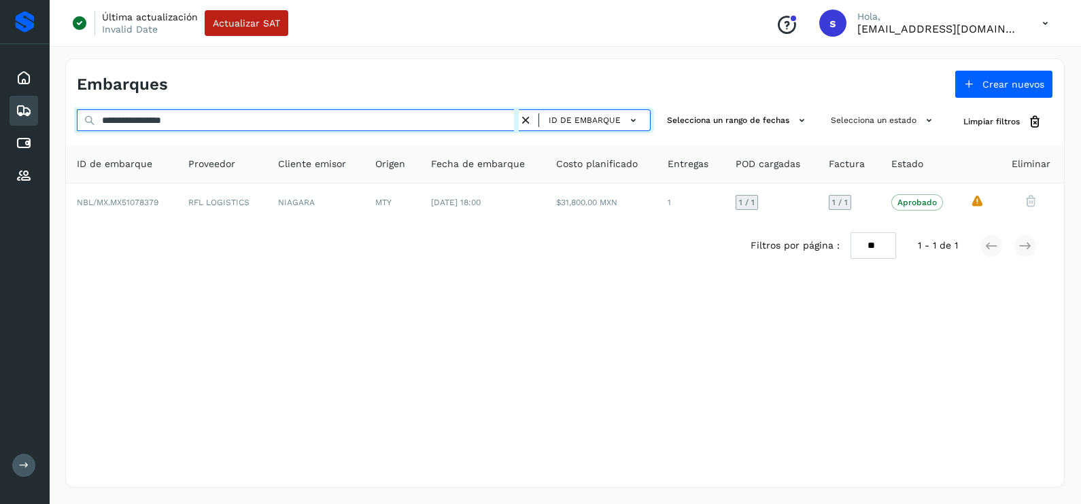
drag, startPoint x: 24, startPoint y: 110, endPoint x: -3, endPoint y: 106, distance: 28.2
click at [0, 106] on html "**********" at bounding box center [540, 252] width 1081 height 504
paste input "text"
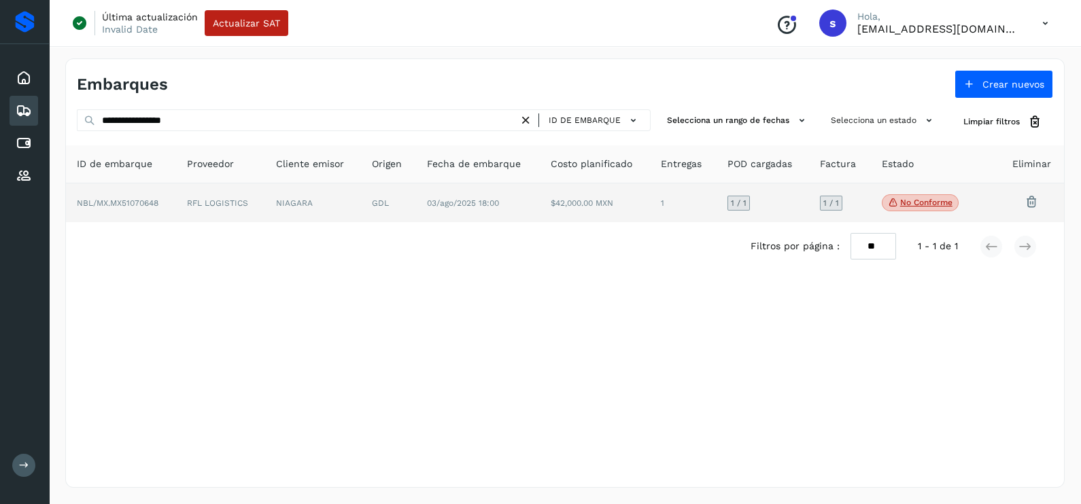
click at [379, 209] on td "GDL" at bounding box center [388, 203] width 55 height 39
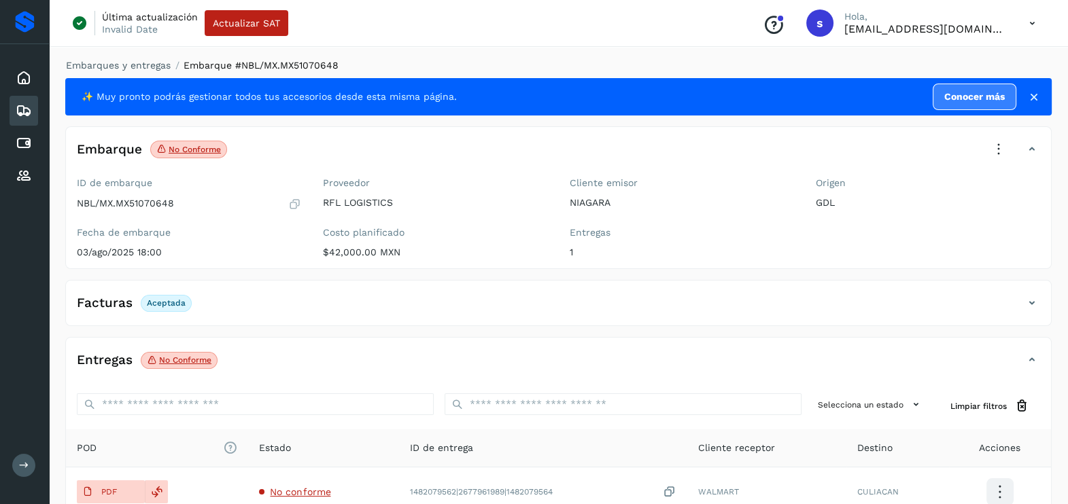
click at [991, 145] on icon at bounding box center [999, 150] width 30 height 30
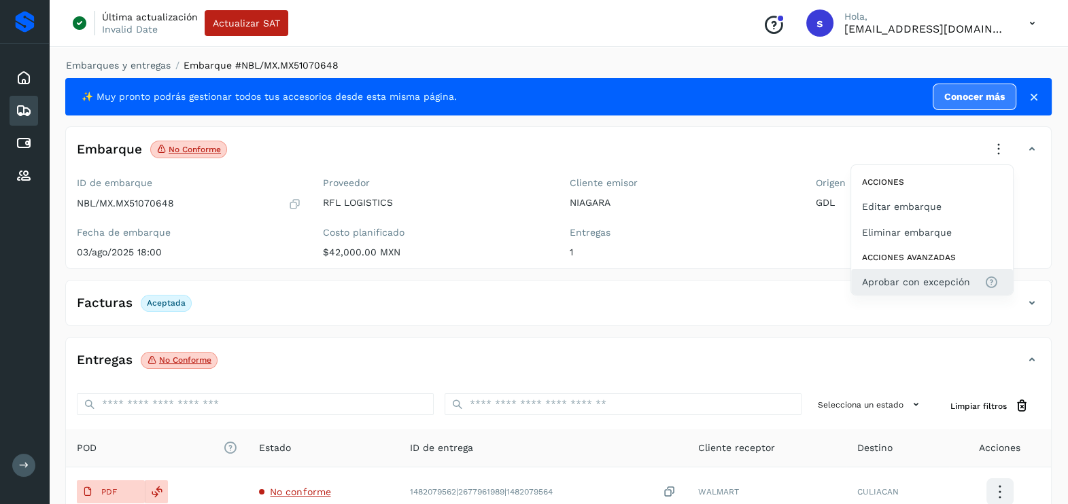
click at [923, 278] on span "Aprobar con excepción" at bounding box center [916, 282] width 108 height 15
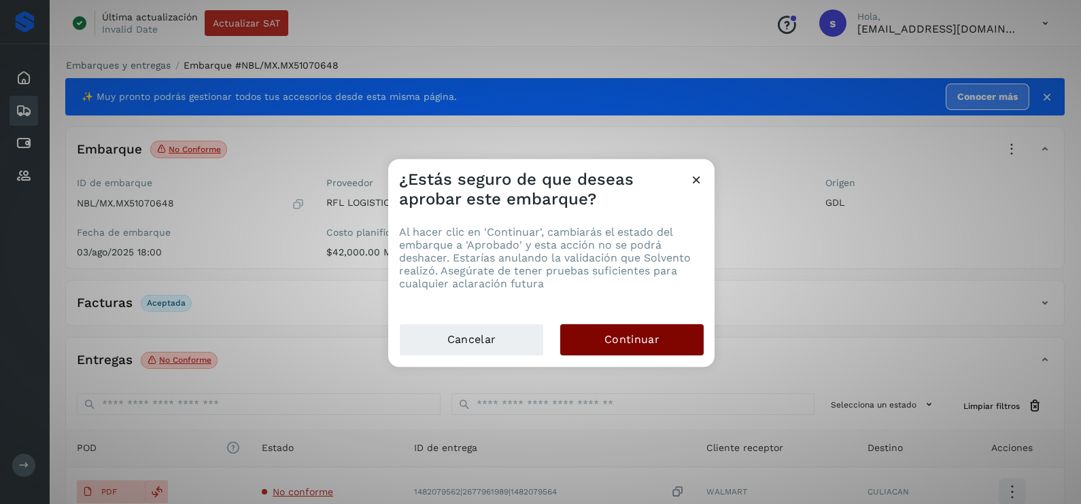
click at [685, 346] on button "Continuar" at bounding box center [631, 339] width 143 height 31
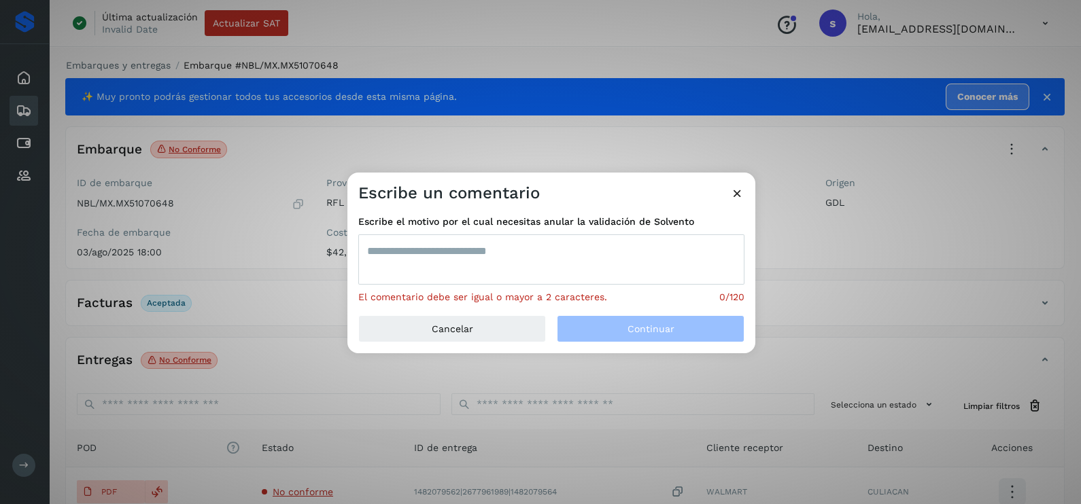
click at [554, 252] on textarea at bounding box center [551, 260] width 386 height 50
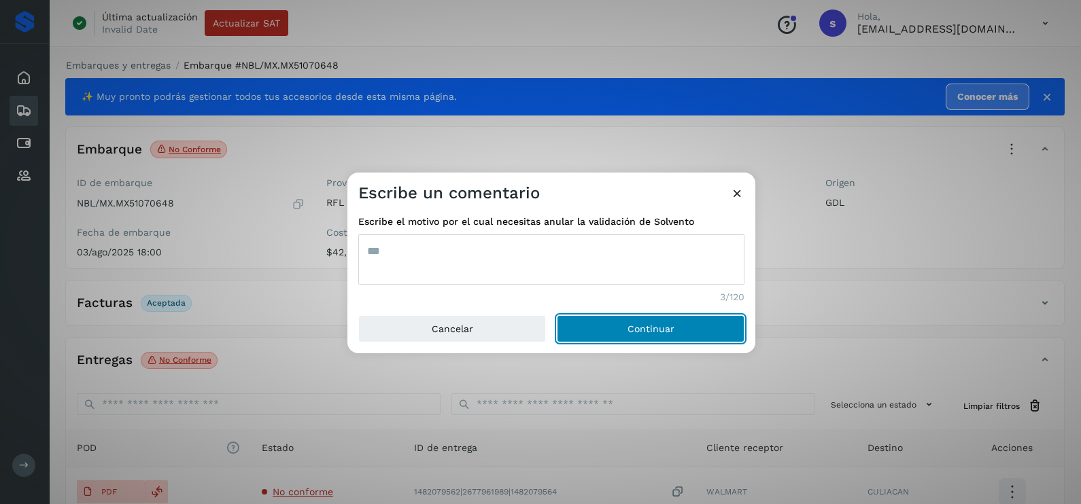
click at [557, 315] on button "Continuar" at bounding box center [651, 328] width 188 height 27
